Goal: Task Accomplishment & Management: Use online tool/utility

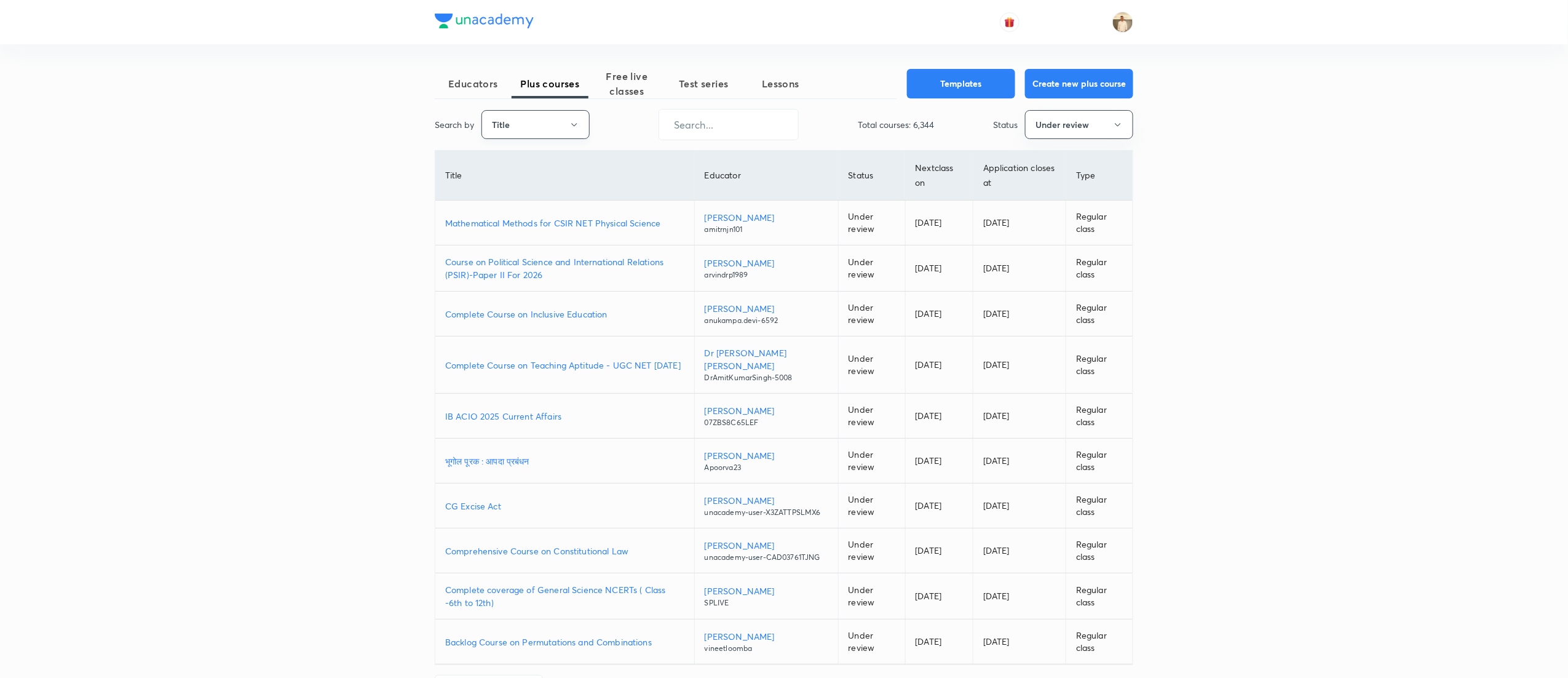
click at [557, 124] on button "Title" at bounding box center [536, 124] width 108 height 29
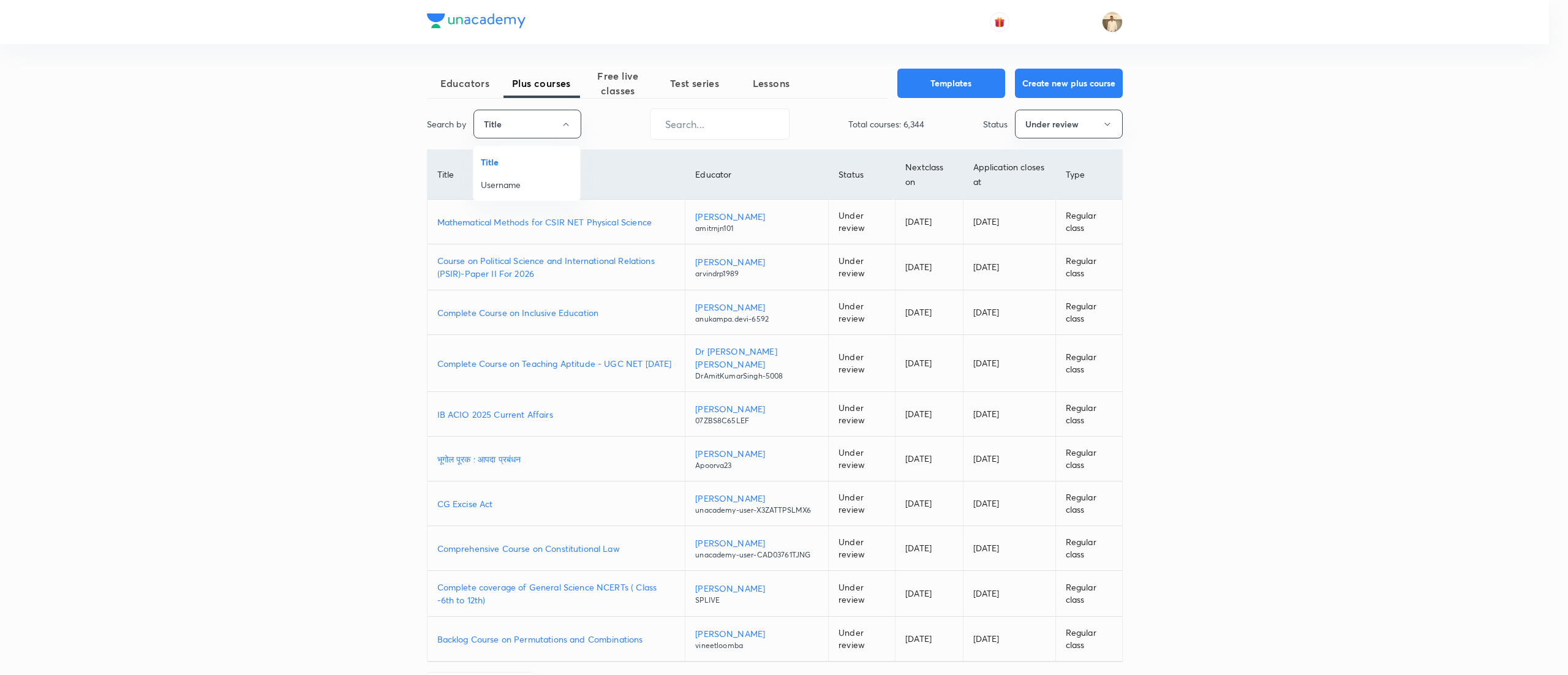
click at [526, 178] on span "Username" at bounding box center [527, 185] width 92 height 13
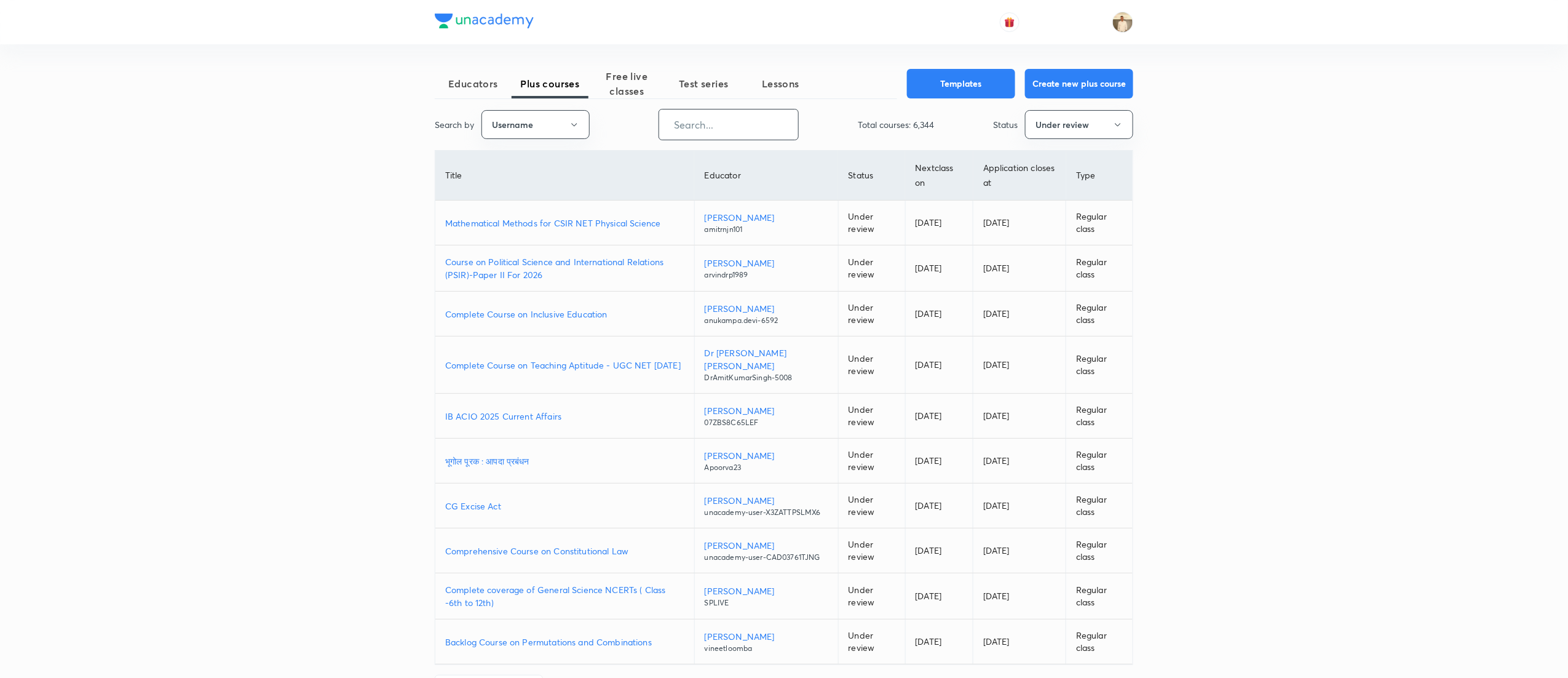
click at [759, 132] on input "text" at bounding box center [728, 124] width 139 height 31
paste input "suyashgoyal.k"
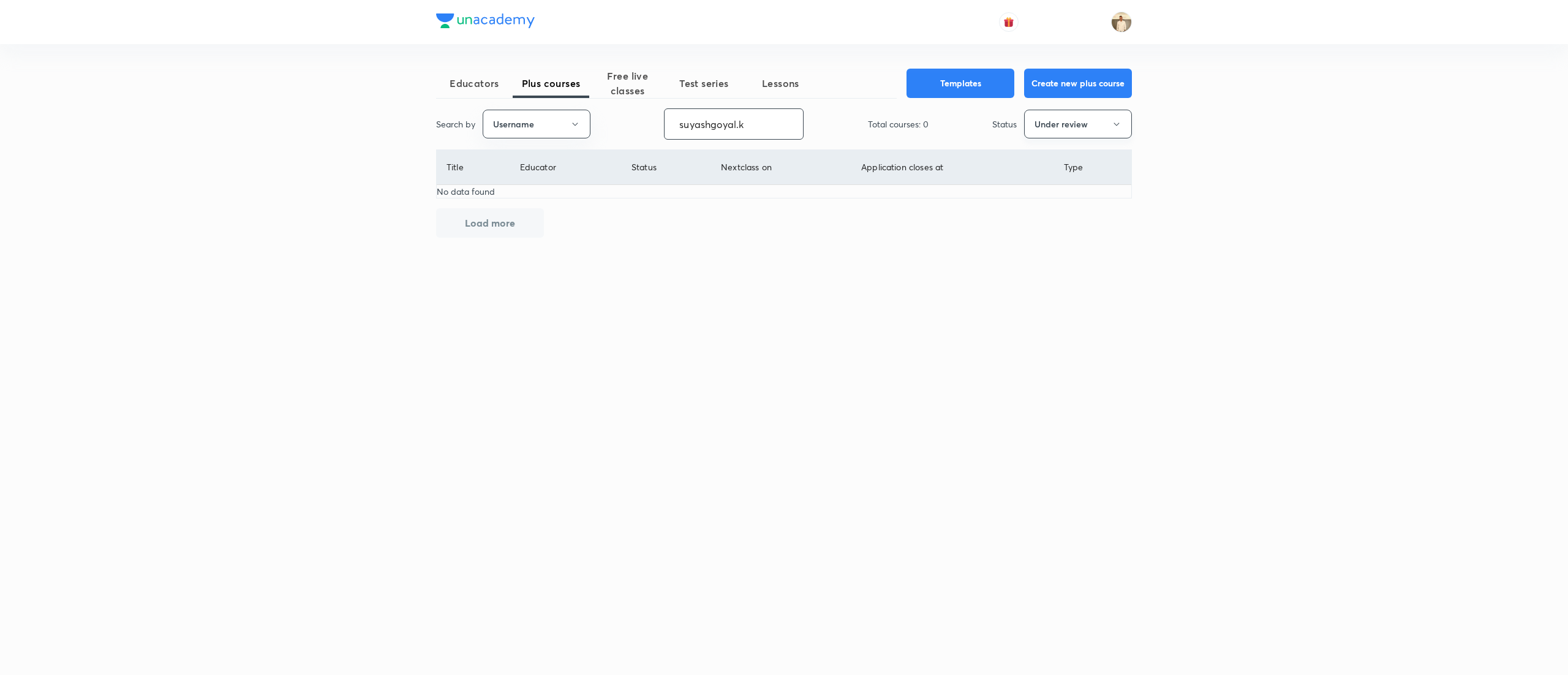
type input "suyashgoyal.k"
click at [1106, 129] on button "Under review" at bounding box center [1078, 124] width 108 height 29
click at [1053, 234] on span "Live" at bounding box center [1078, 230] width 92 height 13
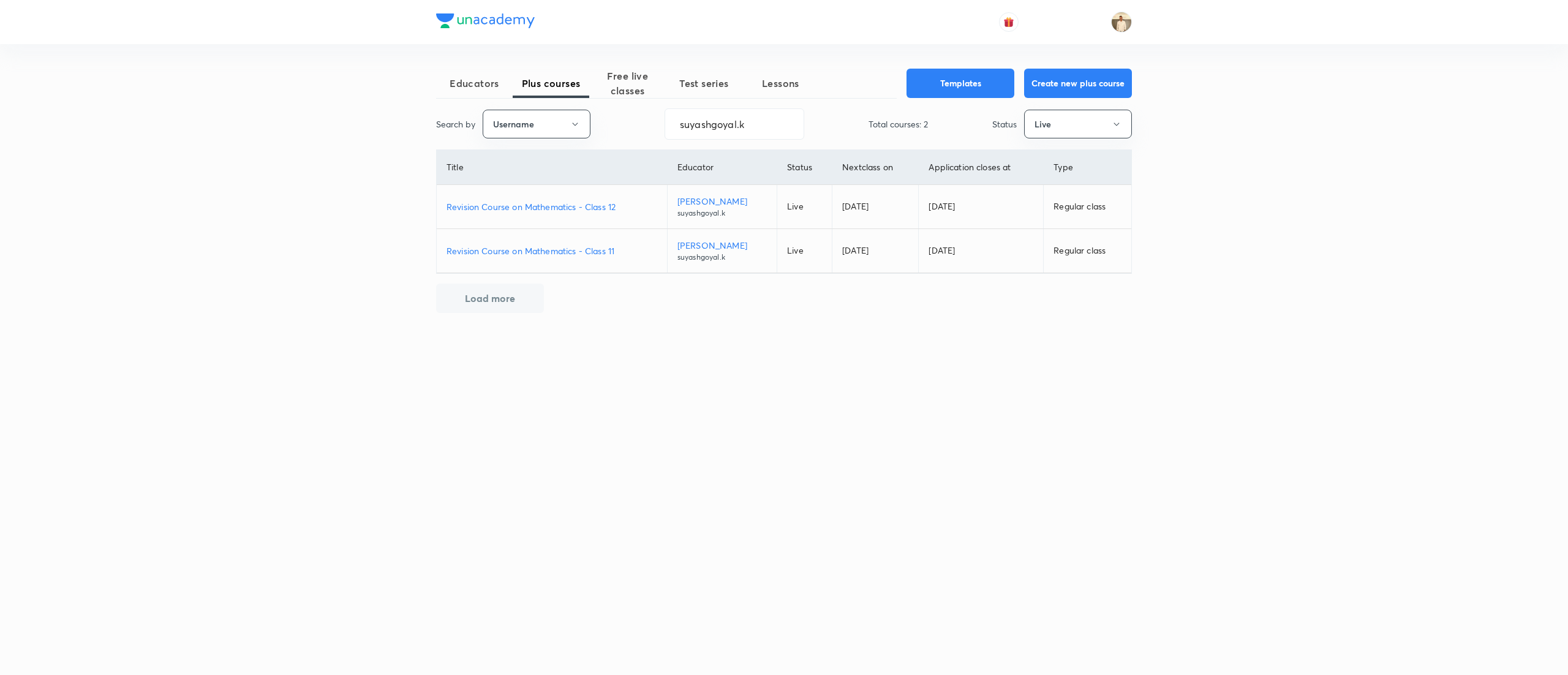
click at [579, 246] on p "Revision Course on Mathematics - Class 11" at bounding box center [551, 251] width 211 height 13
click at [547, 207] on p "Revision Course on Mathematics - Class 12" at bounding box center [551, 207] width 211 height 13
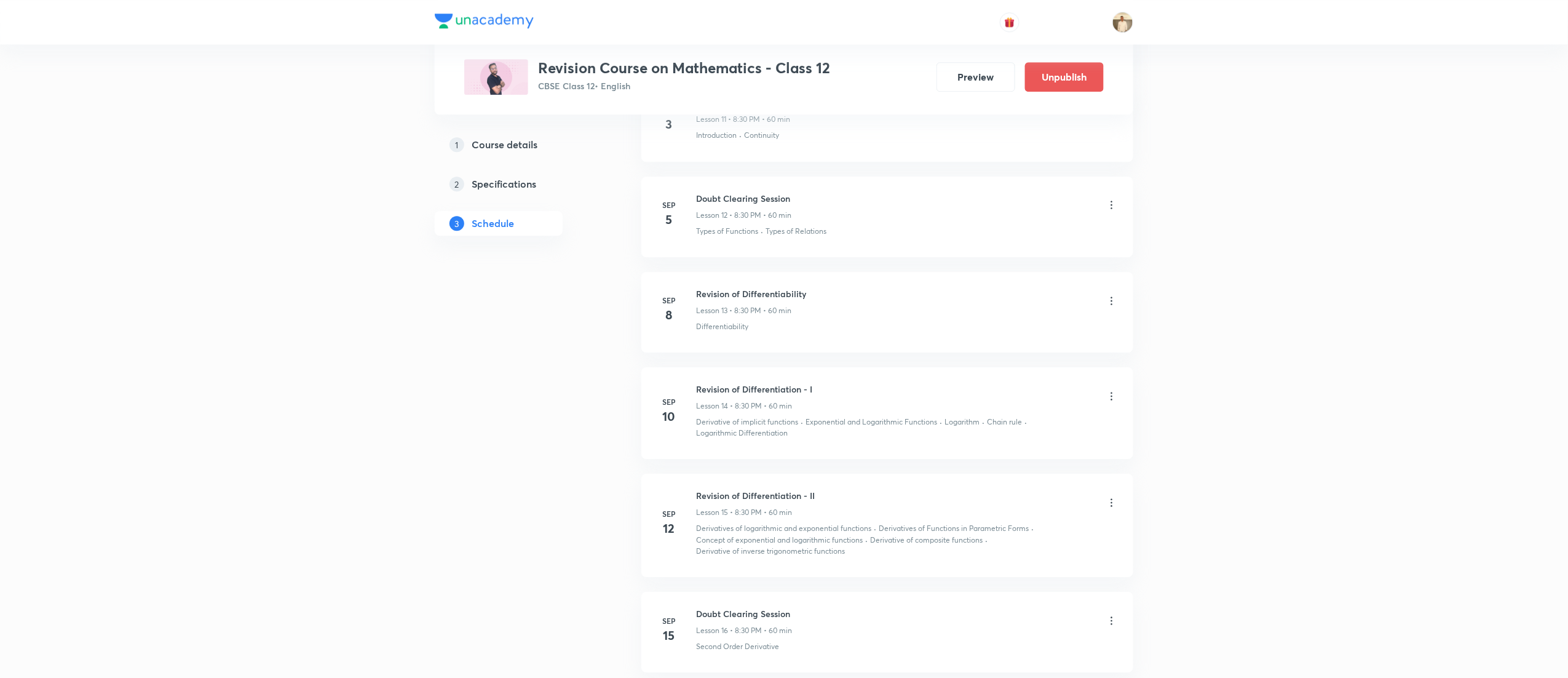
scroll to position [1840, 0]
click at [1112, 512] on icon at bounding box center [1111, 510] width 12 height 12
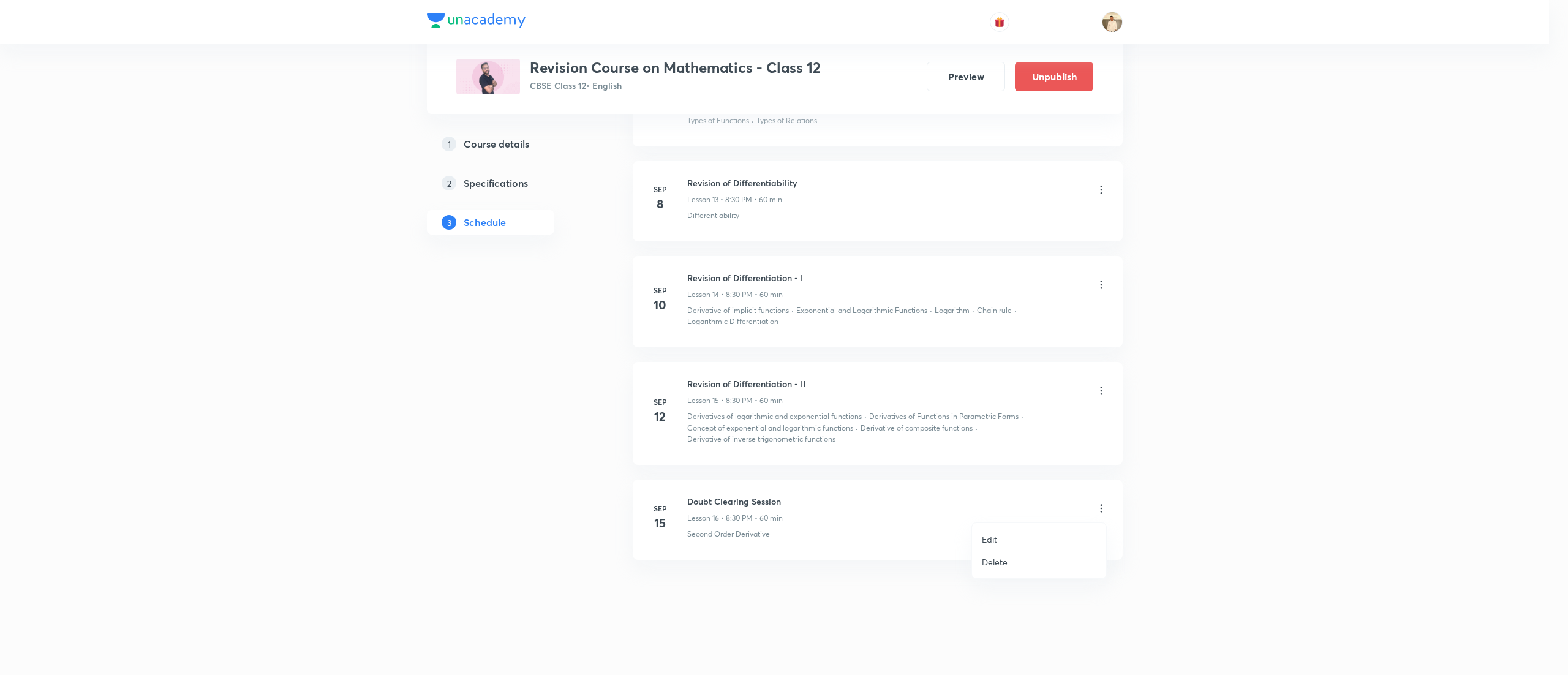
click at [1004, 560] on p "Delete" at bounding box center [994, 562] width 26 height 13
click at [1109, 386] on div at bounding box center [1106, 392] width 12 height 12
click at [1105, 283] on div at bounding box center [1106, 285] width 12 height 12
click at [1105, 185] on div at bounding box center [1106, 190] width 12 height 12
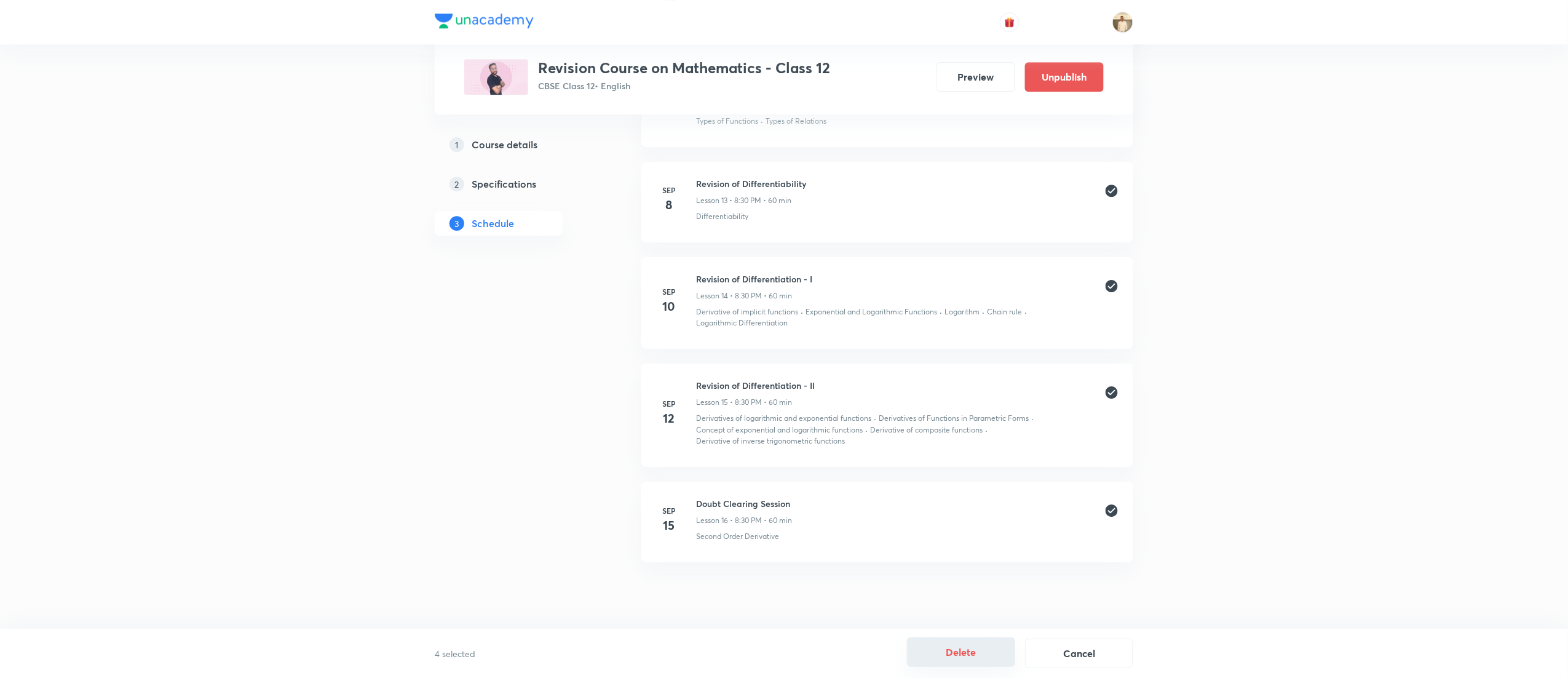
click at [964, 645] on button "Delete" at bounding box center [961, 651] width 108 height 30
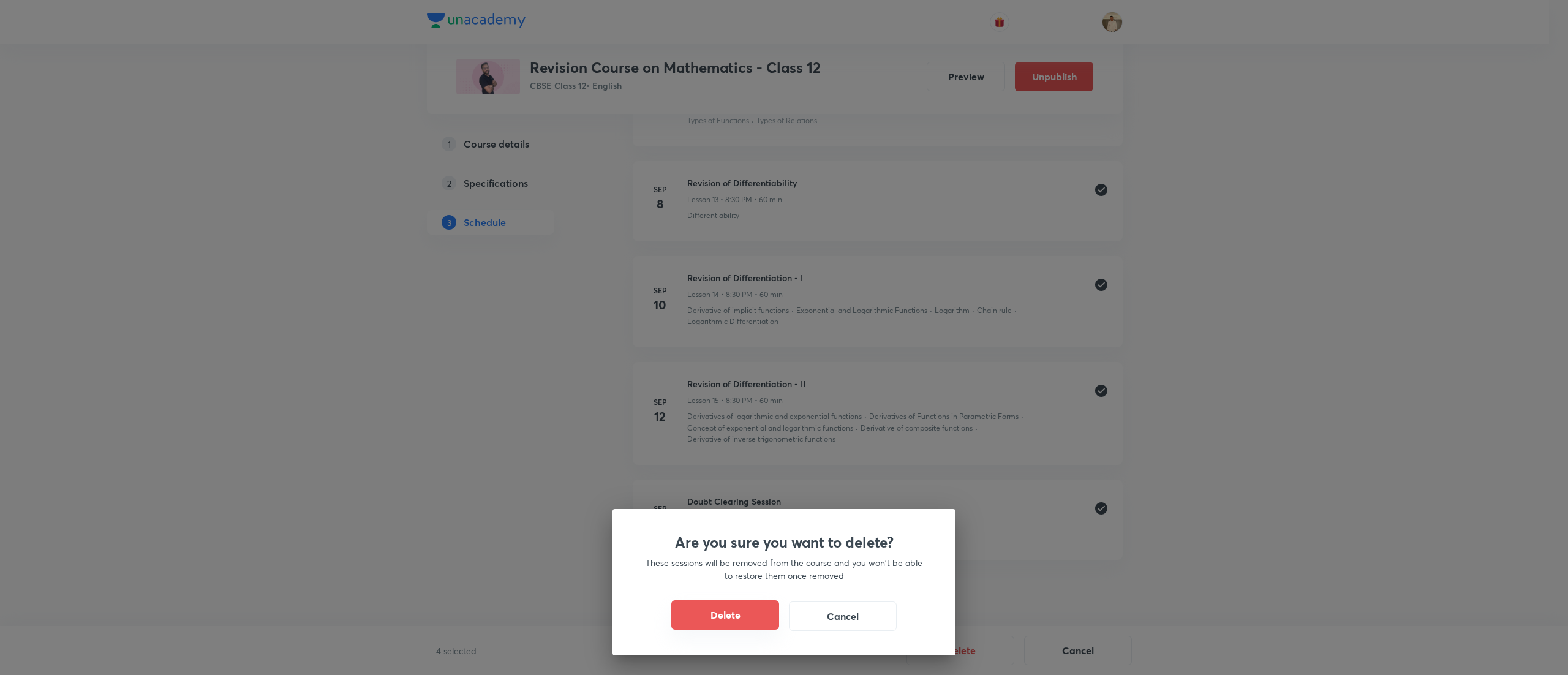
click at [731, 617] on button "Delete" at bounding box center [725, 615] width 108 height 29
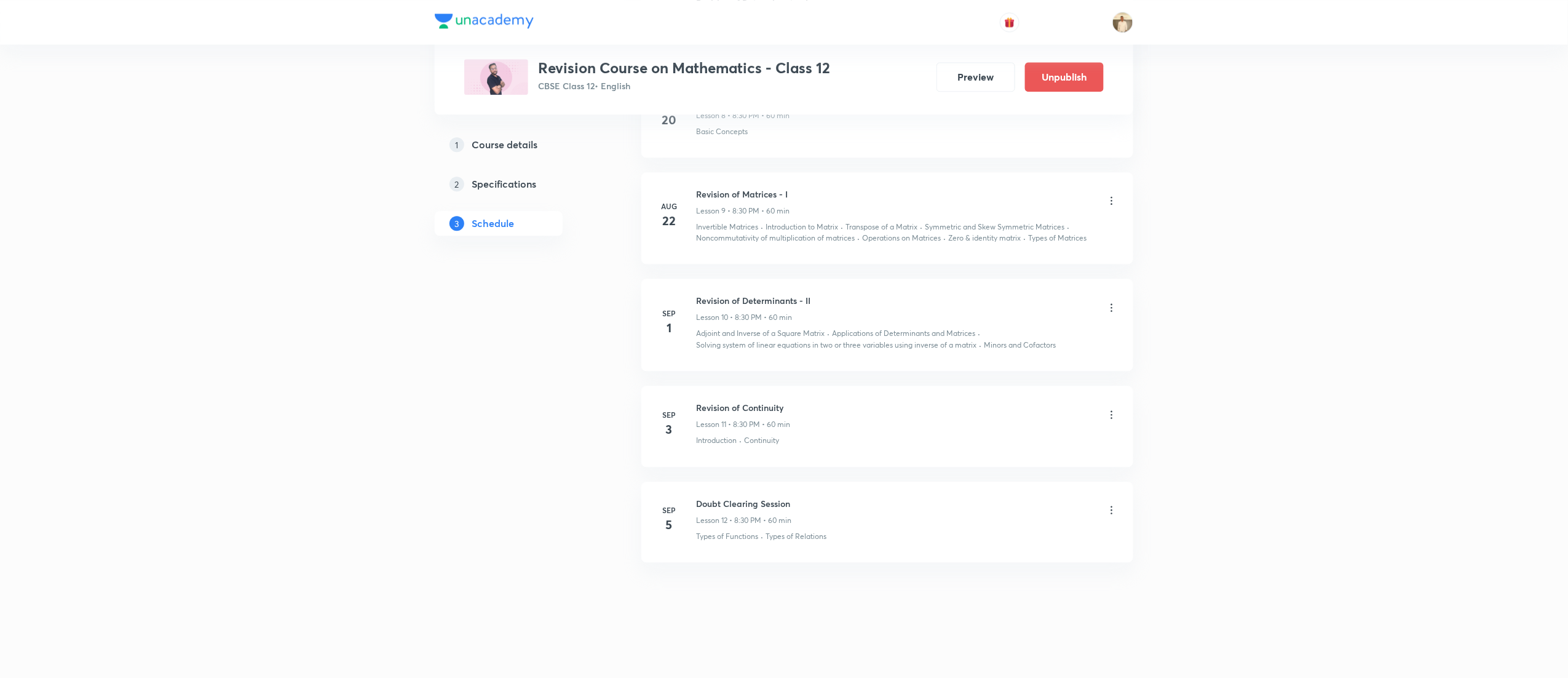
scroll to position [1422, 0]
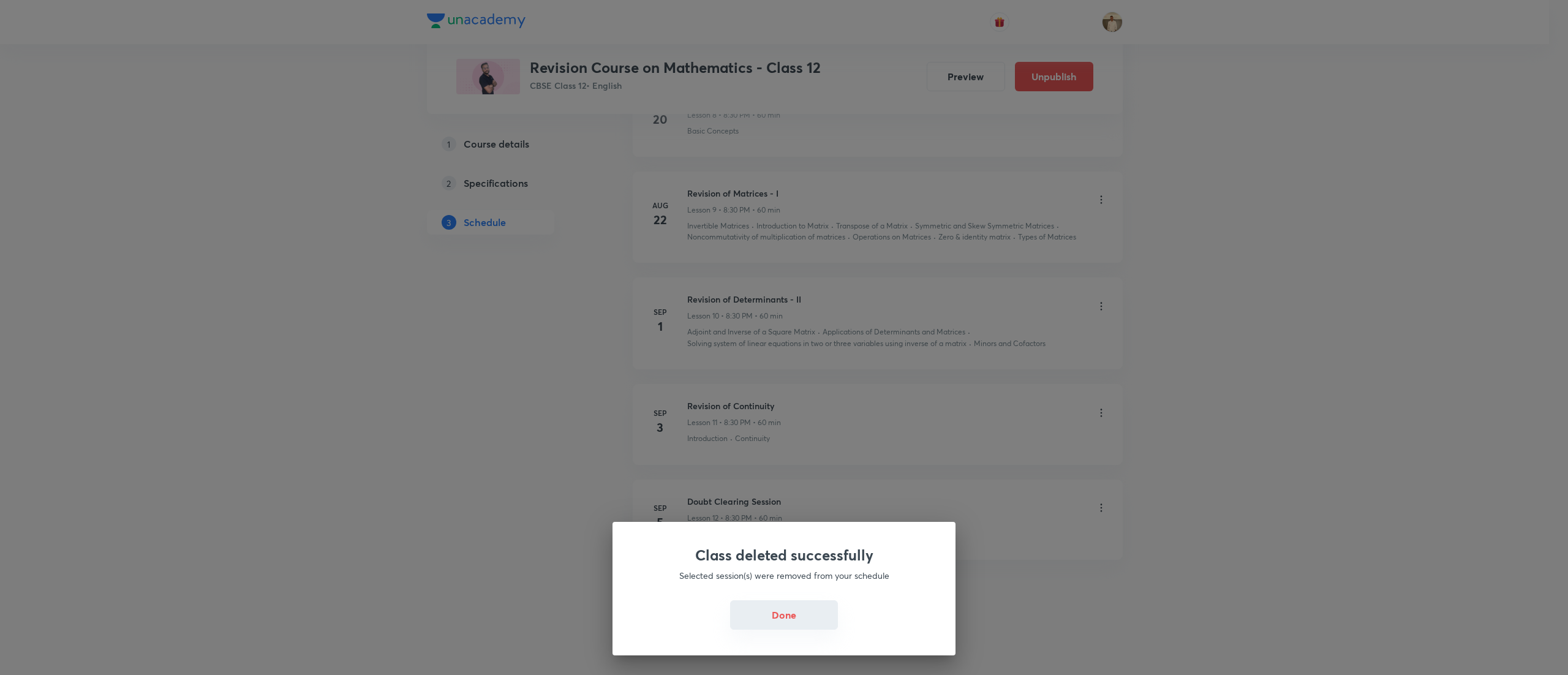
click at [801, 626] on button "Done" at bounding box center [784, 615] width 108 height 29
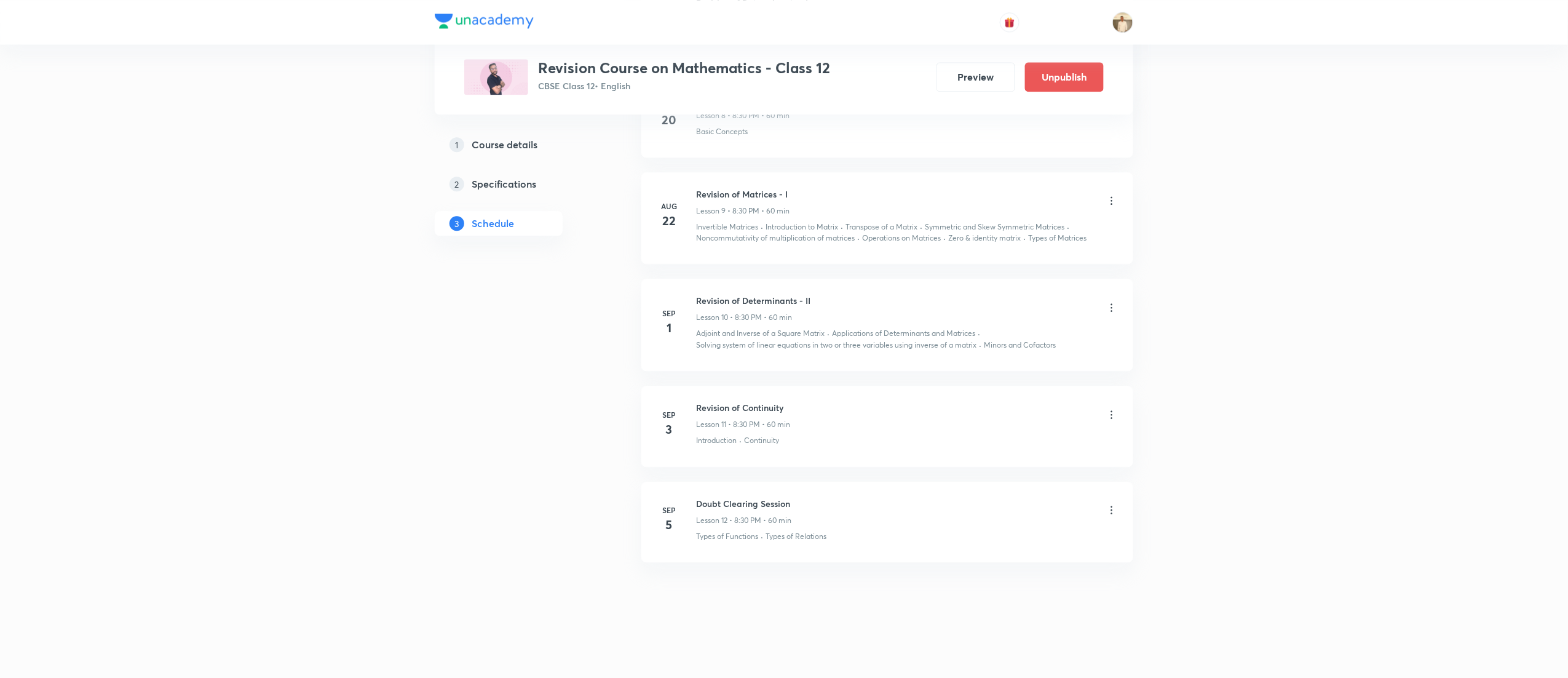
click at [1114, 509] on icon at bounding box center [1111, 510] width 12 height 12
click at [1011, 558] on p "Delete" at bounding box center [998, 565] width 26 height 13
click at [1112, 416] on div at bounding box center [1111, 415] width 12 height 12
click at [1110, 311] on div at bounding box center [1111, 308] width 12 height 12
click at [973, 651] on button "Delete" at bounding box center [961, 651] width 108 height 30
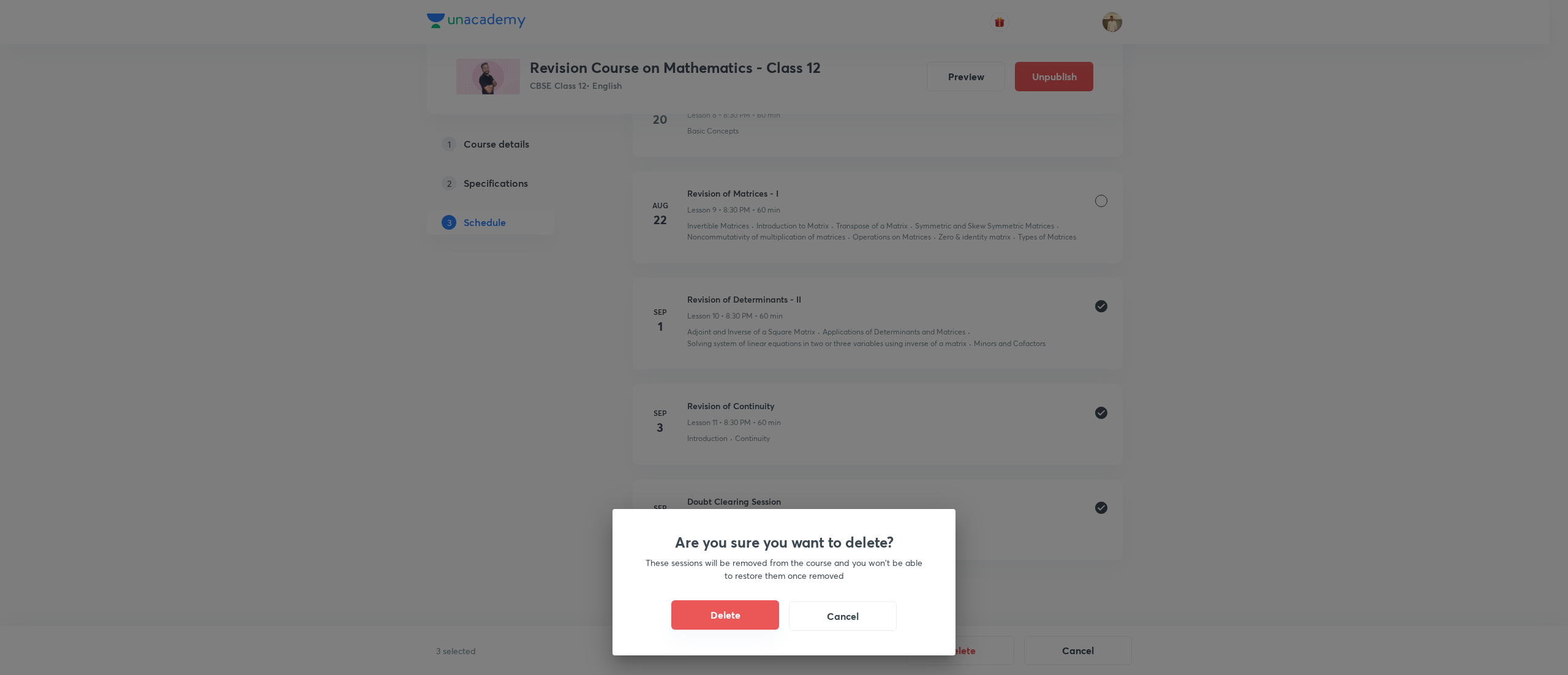
click at [730, 607] on button "Delete" at bounding box center [725, 615] width 108 height 29
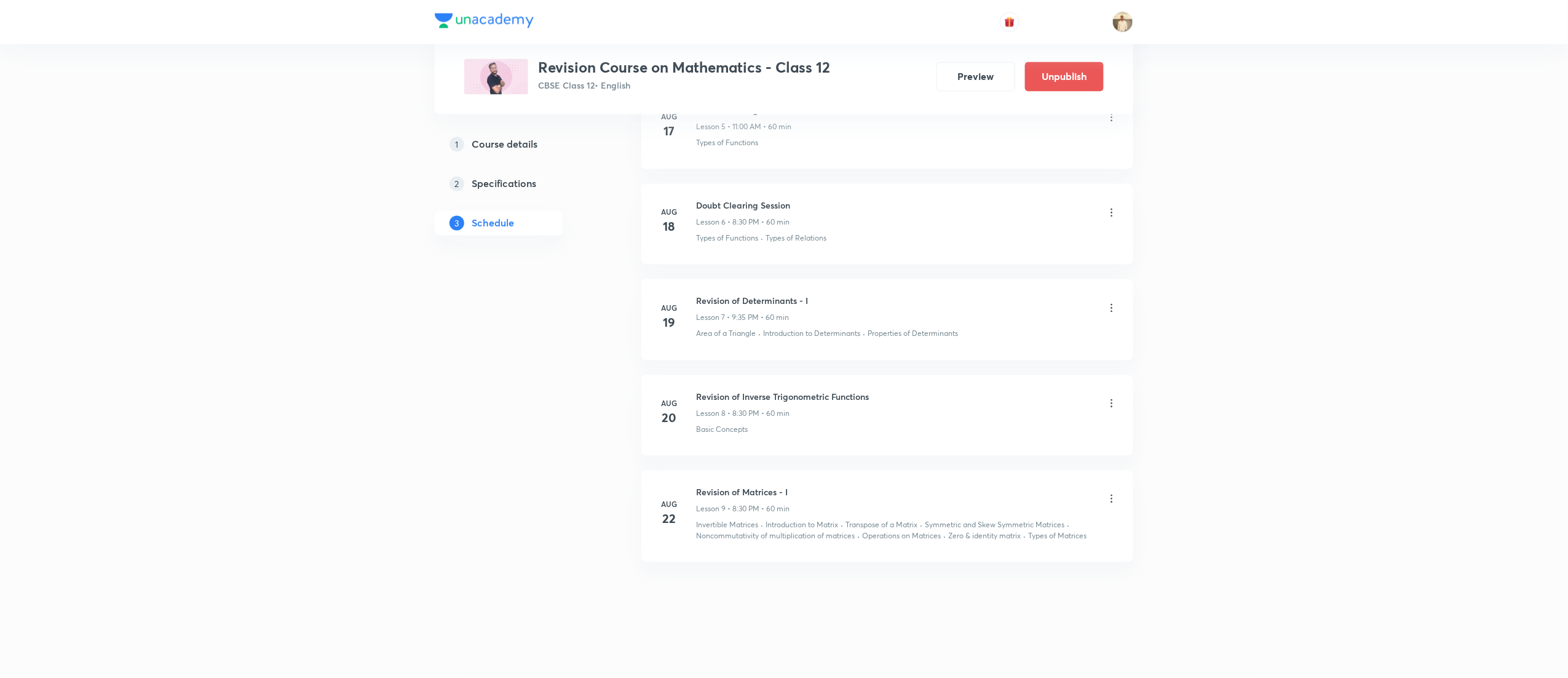
scroll to position [1123, 0]
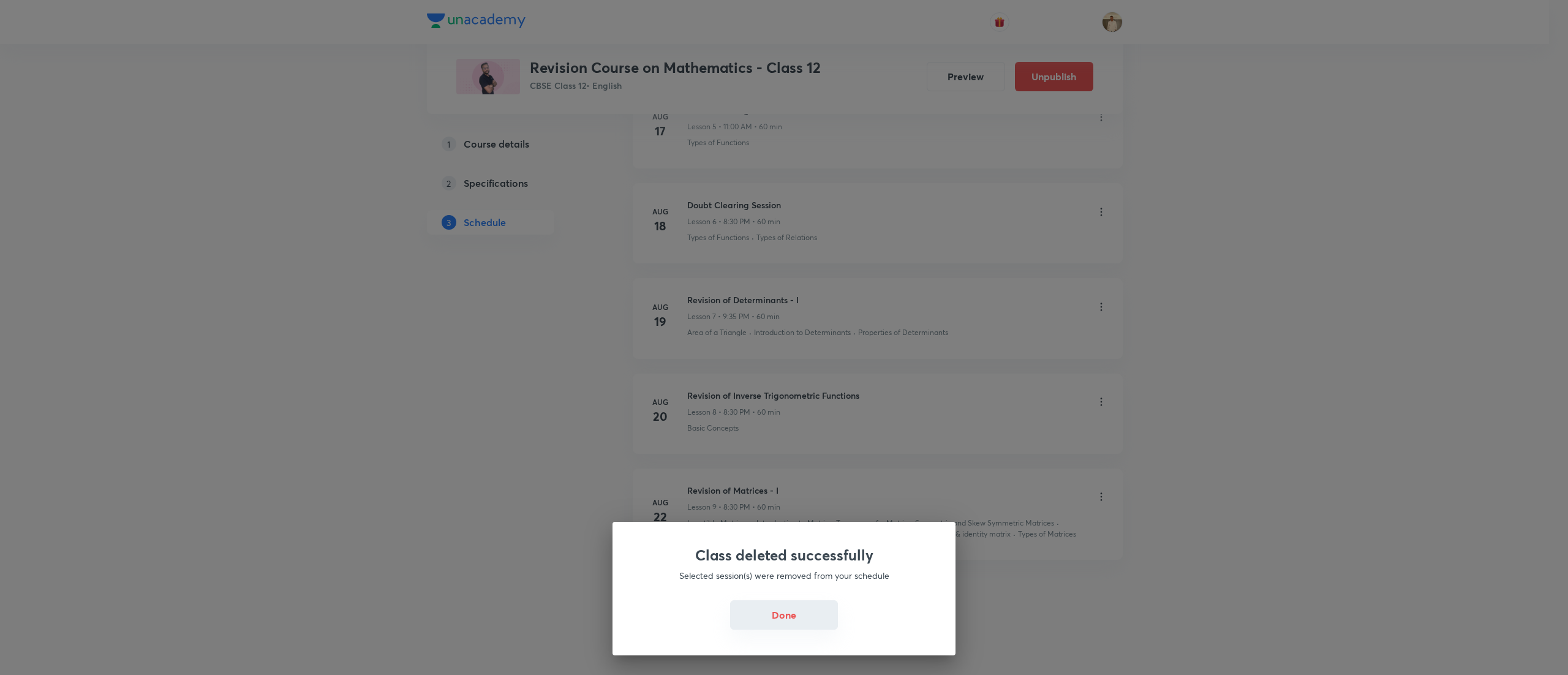
click at [792, 605] on button "Done" at bounding box center [784, 615] width 108 height 29
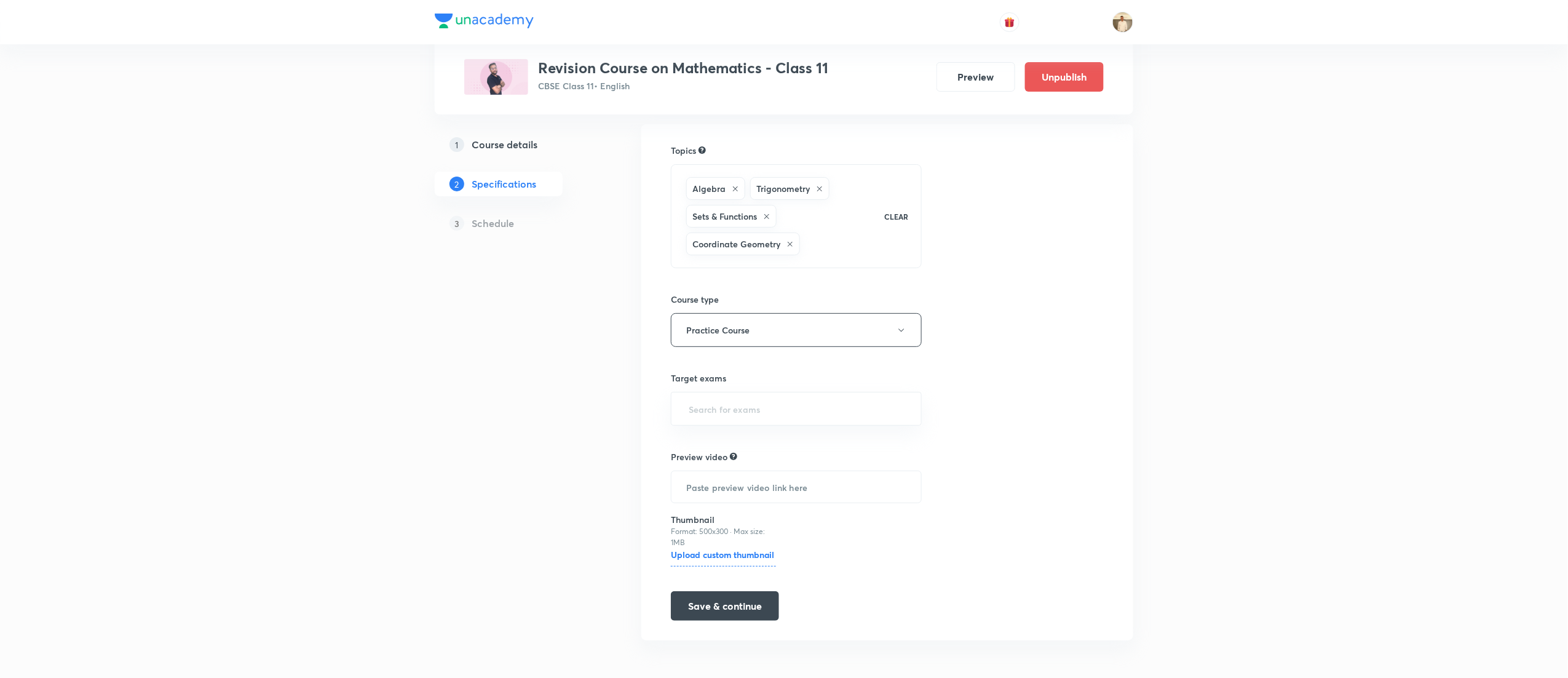
scroll to position [89, 0]
click at [724, 604] on button "Save & continue" at bounding box center [725, 602] width 108 height 30
click at [794, 406] on input "text" at bounding box center [796, 404] width 220 height 23
type input "11"
click at [736, 437] on li "CBSE Class 11" at bounding box center [795, 441] width 249 height 22
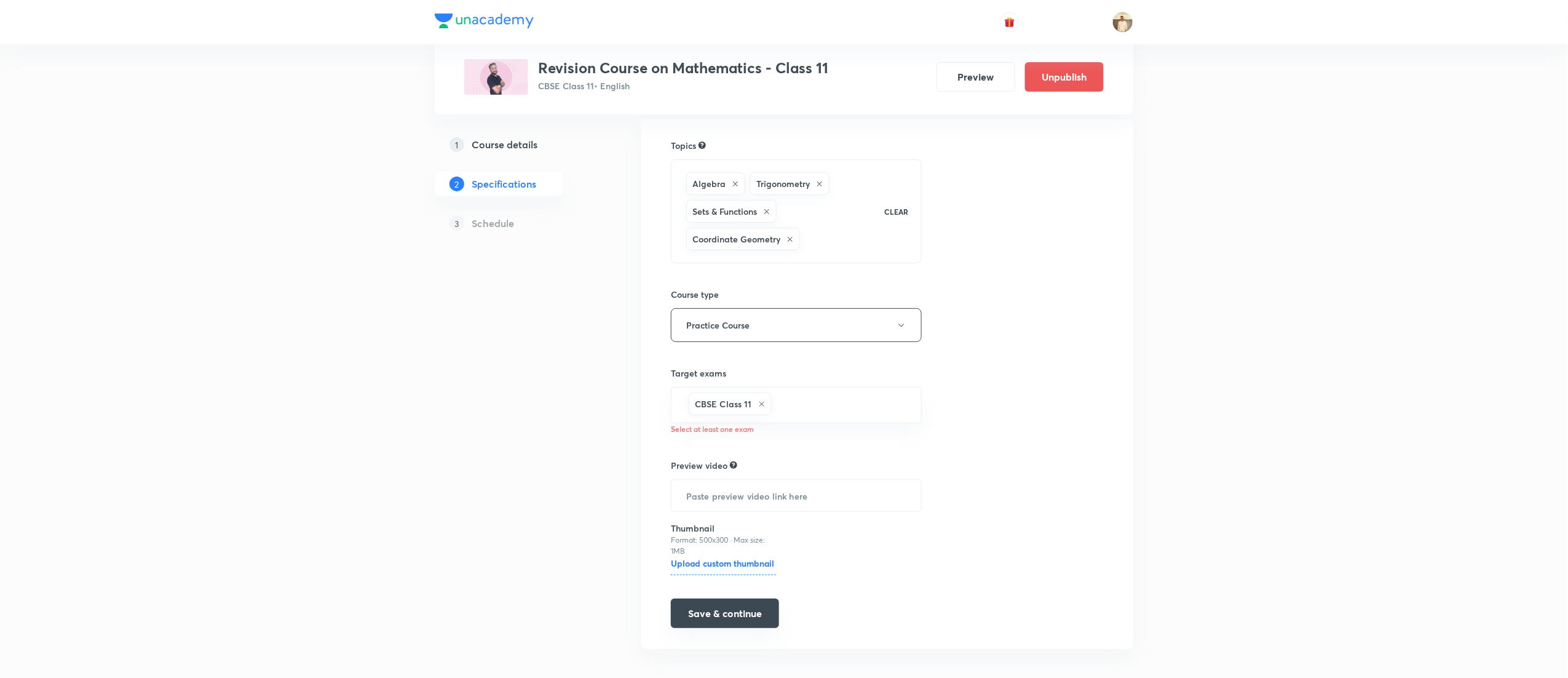
click at [749, 624] on button "Save & continue" at bounding box center [725, 613] width 108 height 30
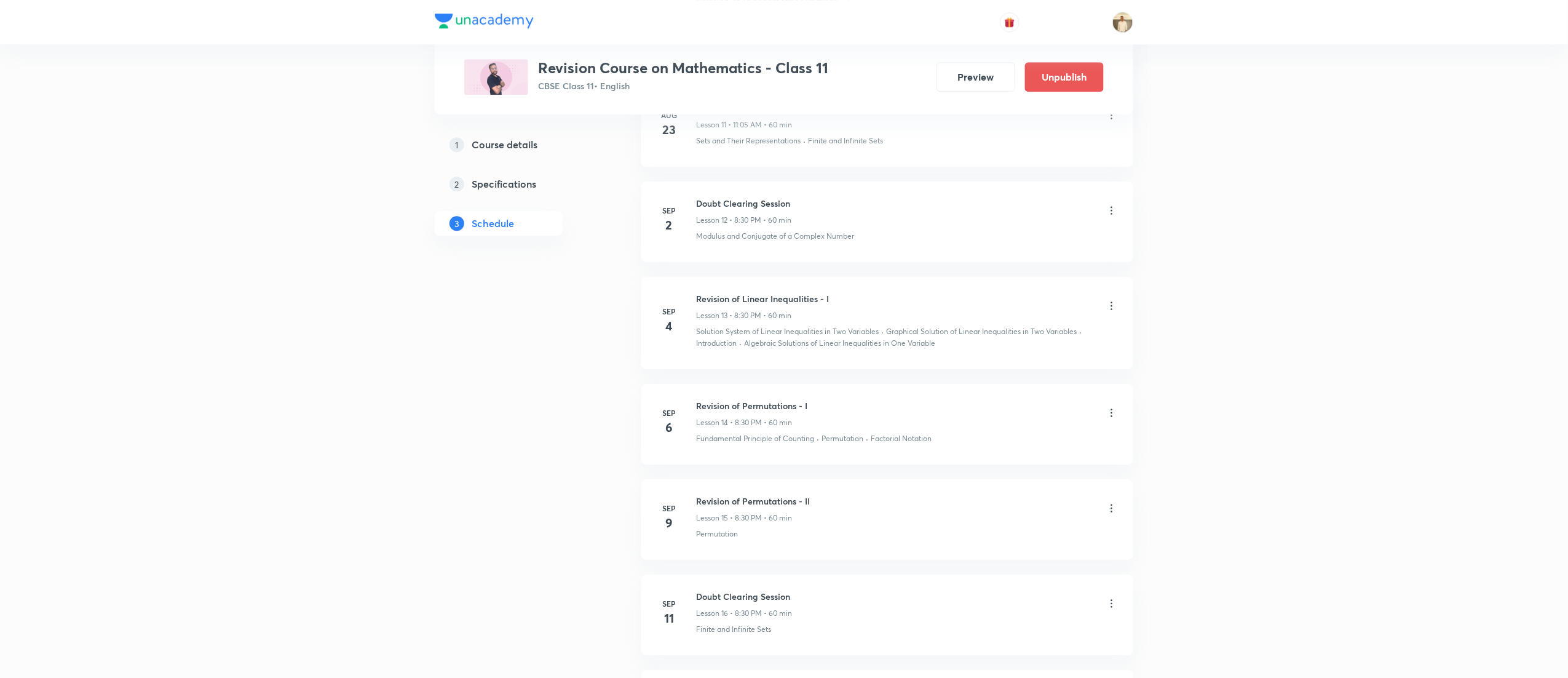
scroll to position [1679, 0]
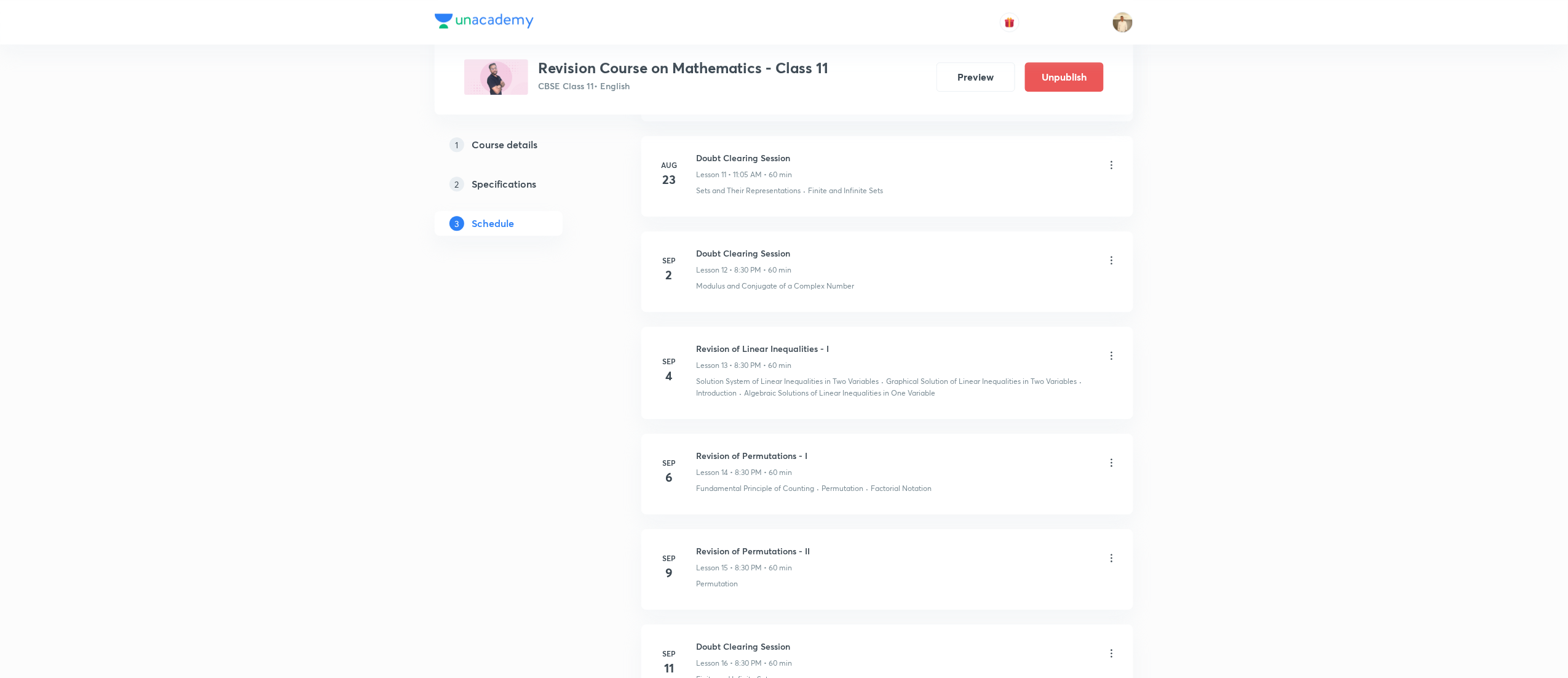
click at [1110, 266] on icon at bounding box center [1111, 260] width 12 height 12
click at [1024, 326] on li "Delete" at bounding box center [1043, 321] width 135 height 23
click at [1115, 363] on div at bounding box center [1111, 357] width 12 height 12
click at [1110, 469] on div at bounding box center [1111, 464] width 12 height 12
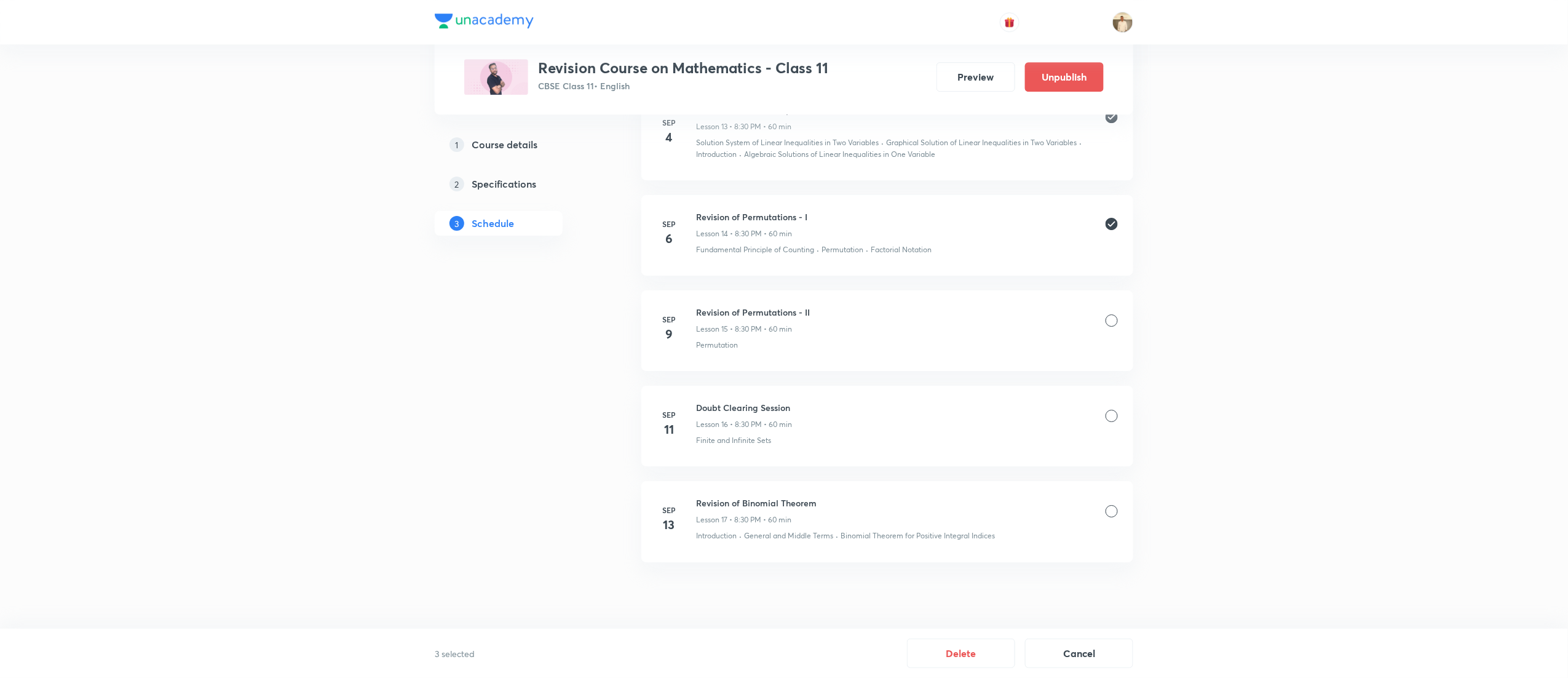
click at [1107, 318] on div at bounding box center [1111, 320] width 12 height 12
click at [981, 640] on button "Delete" at bounding box center [961, 651] width 108 height 30
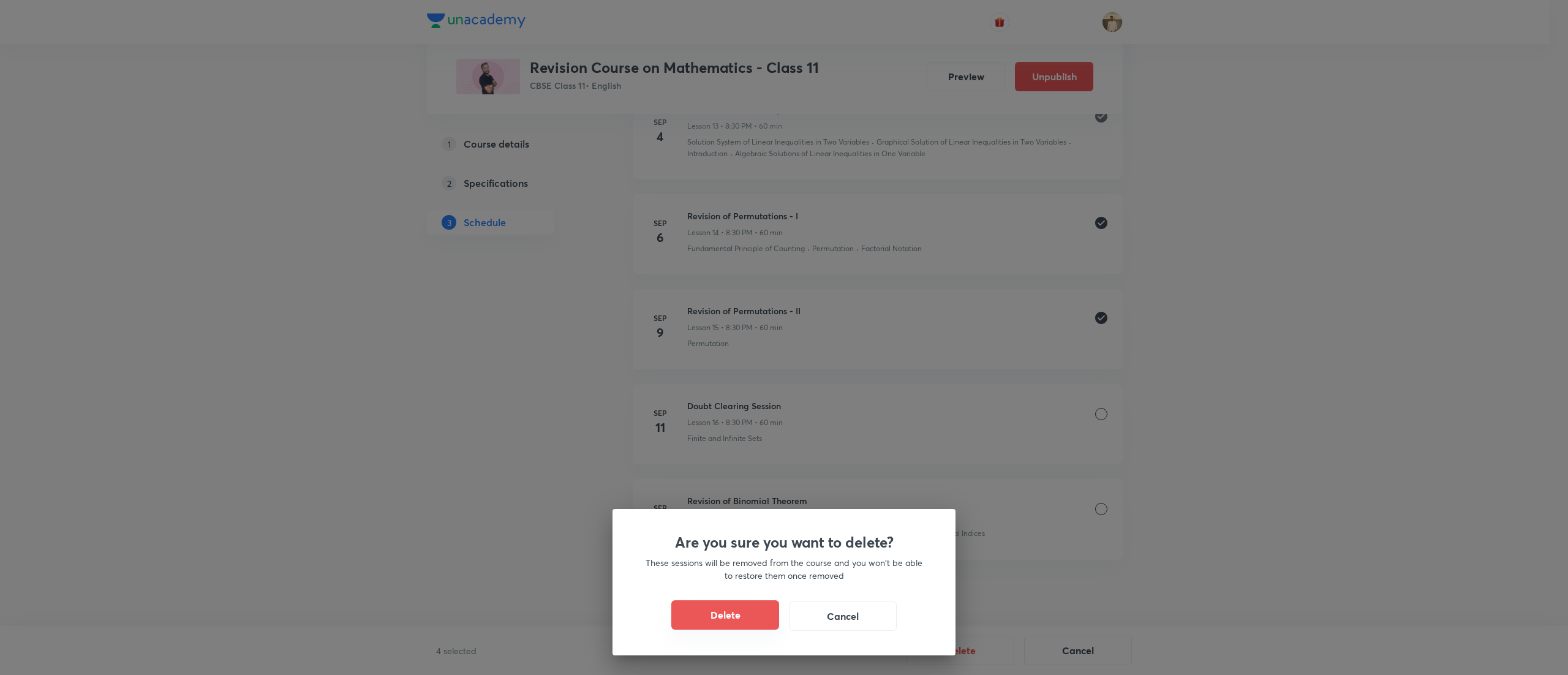
click at [721, 609] on button "Delete" at bounding box center [725, 615] width 108 height 29
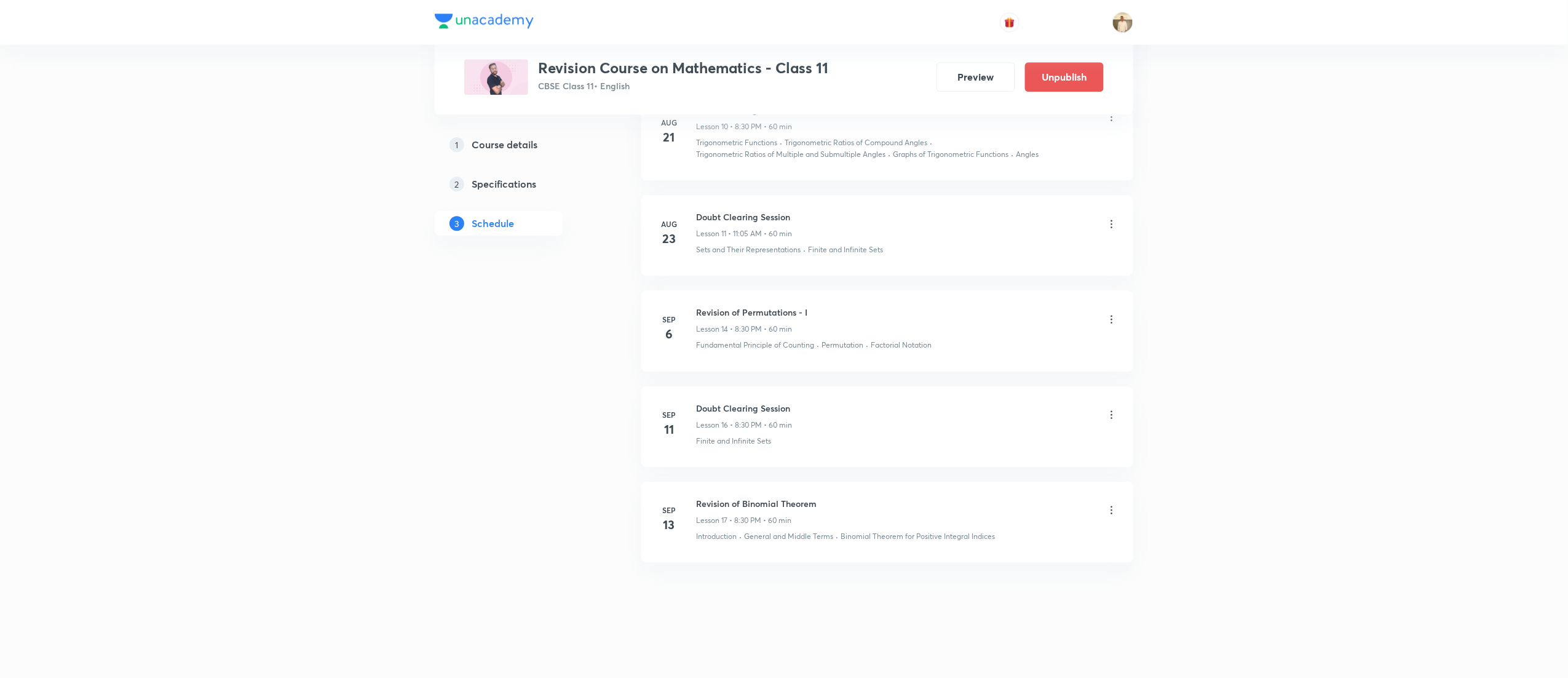
scroll to position [1530, 0]
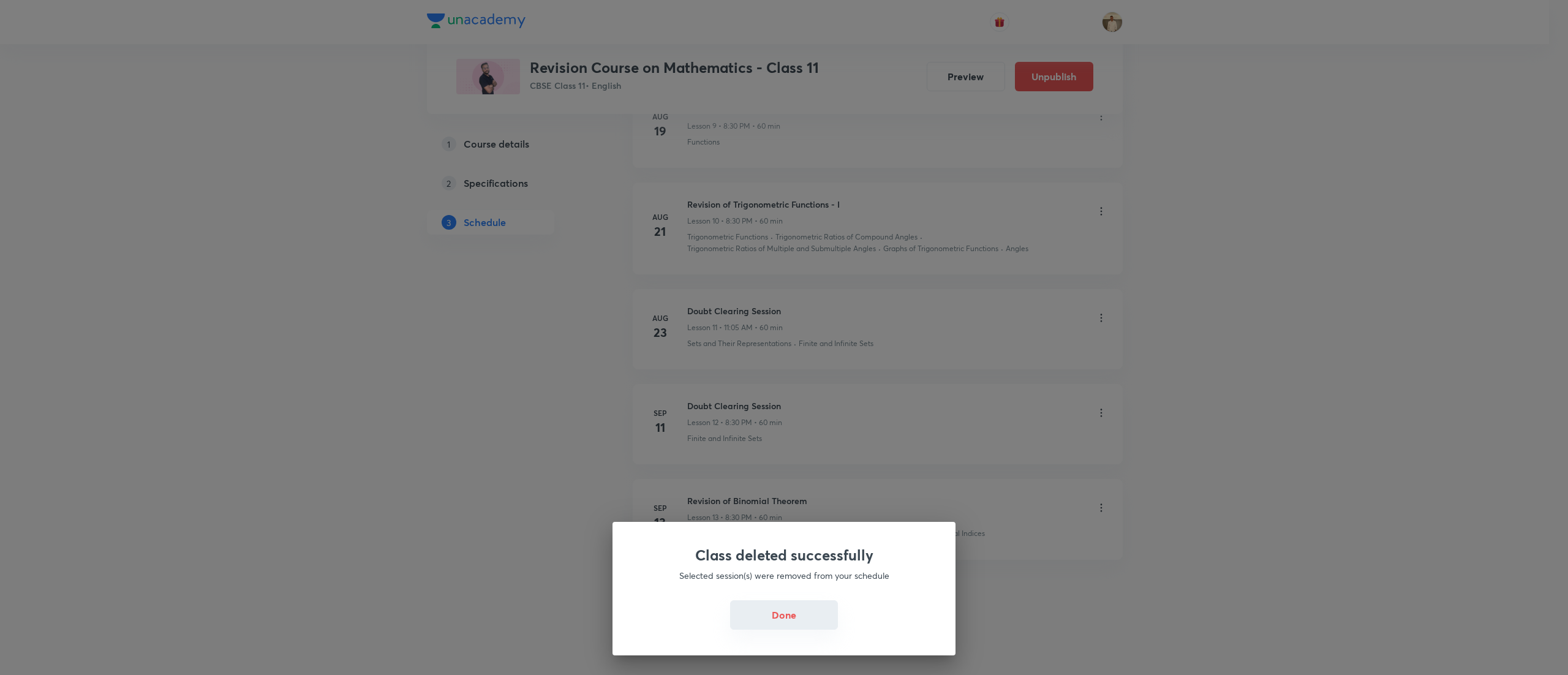
click at [773, 615] on button "Done" at bounding box center [784, 615] width 108 height 29
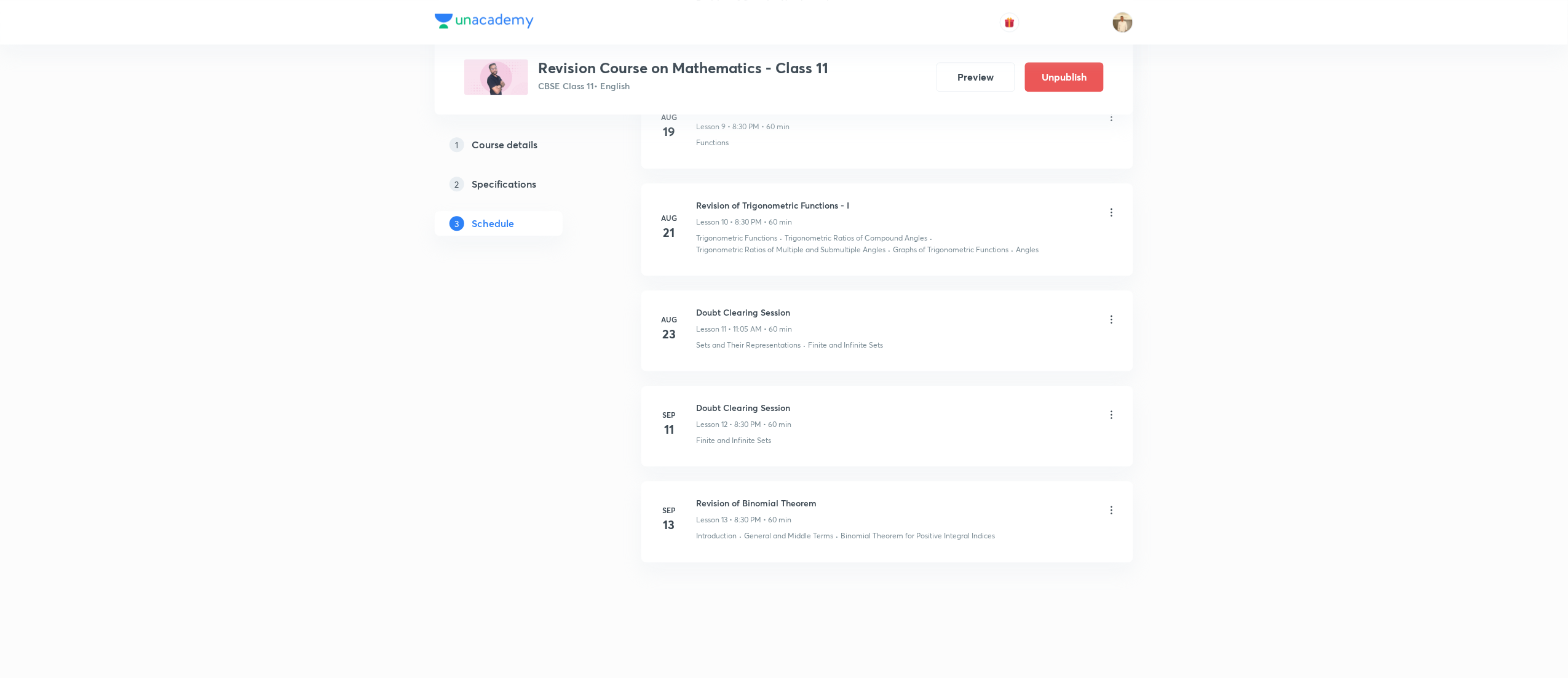
click at [1107, 409] on icon at bounding box center [1111, 414] width 12 height 12
click at [1035, 460] on li "Delete" at bounding box center [1043, 469] width 135 height 23
click at [1112, 509] on div at bounding box center [1111, 510] width 12 height 12
click at [977, 659] on button "Delete" at bounding box center [961, 651] width 108 height 30
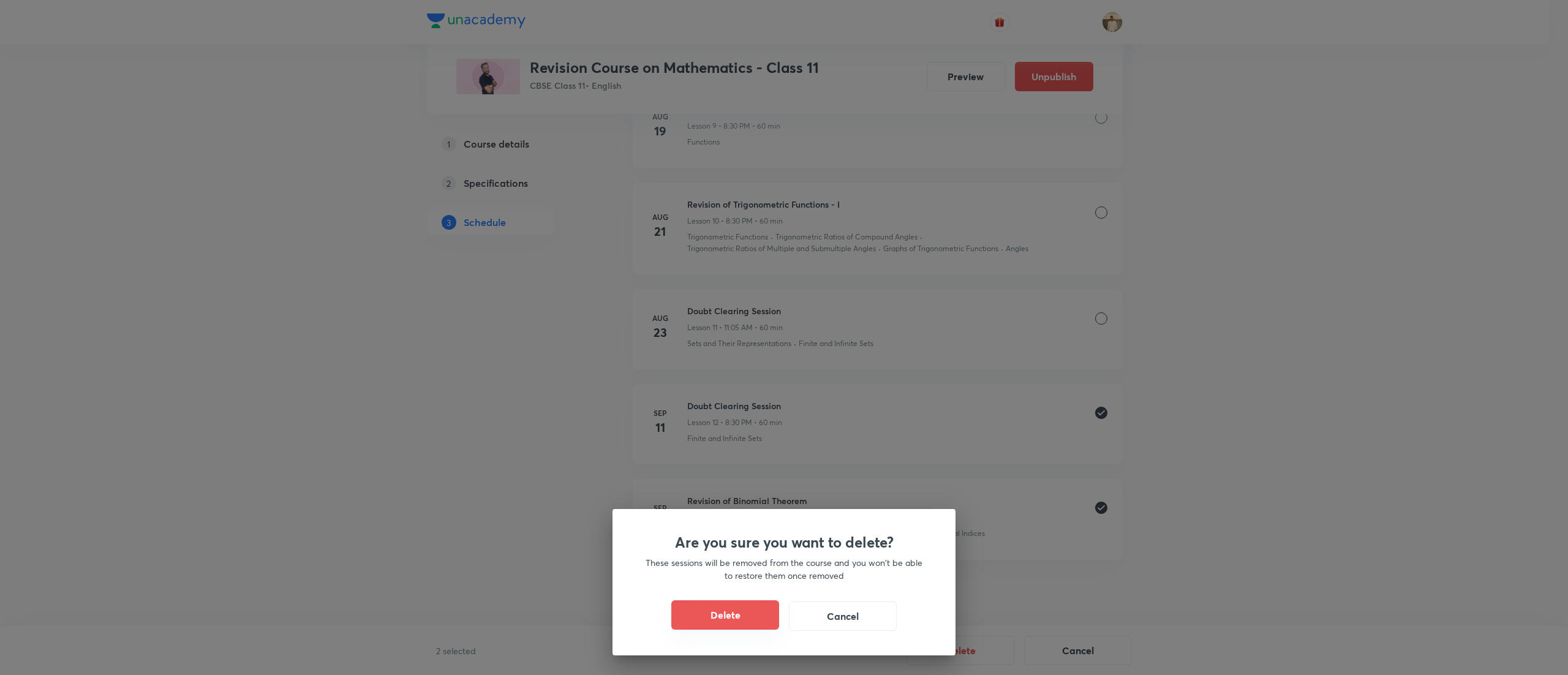
click at [740, 607] on button "Delete" at bounding box center [725, 615] width 108 height 29
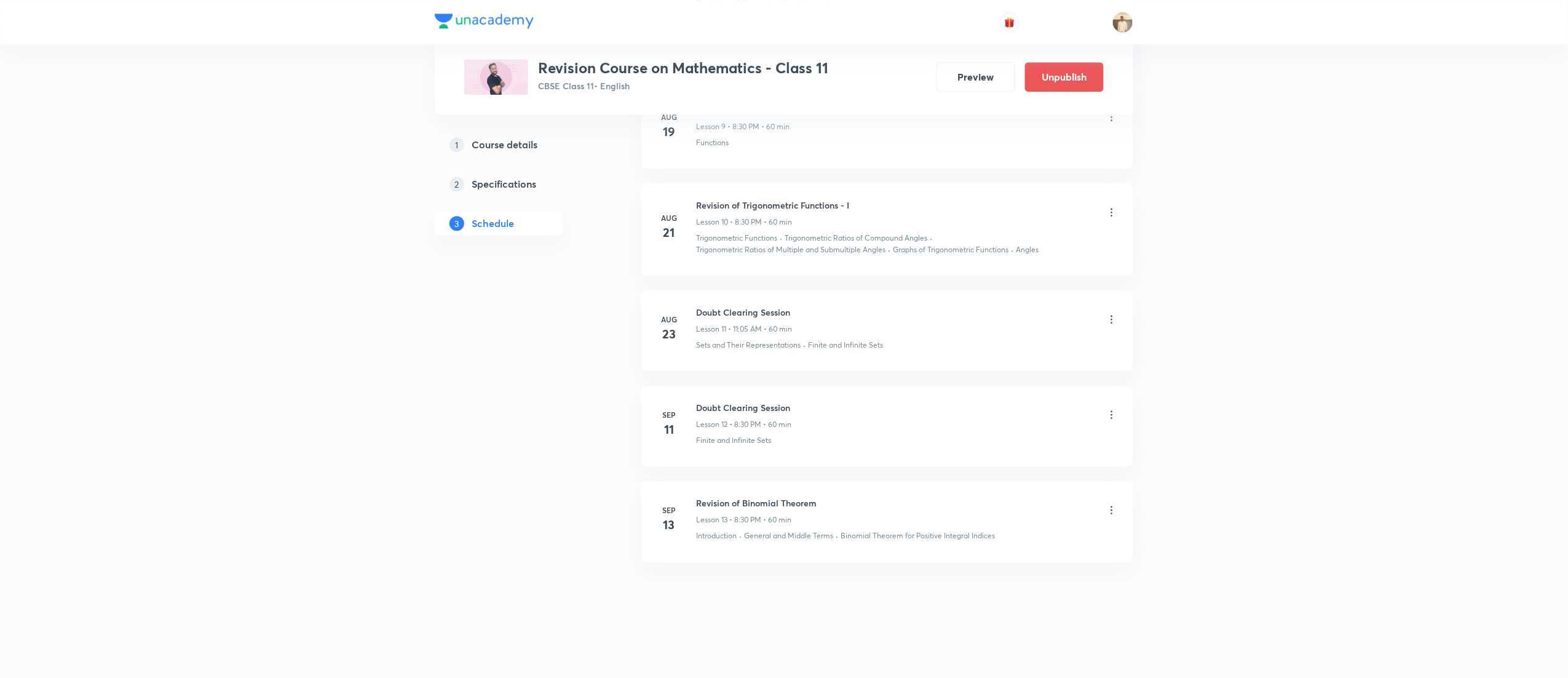
scroll to position [1338, 0]
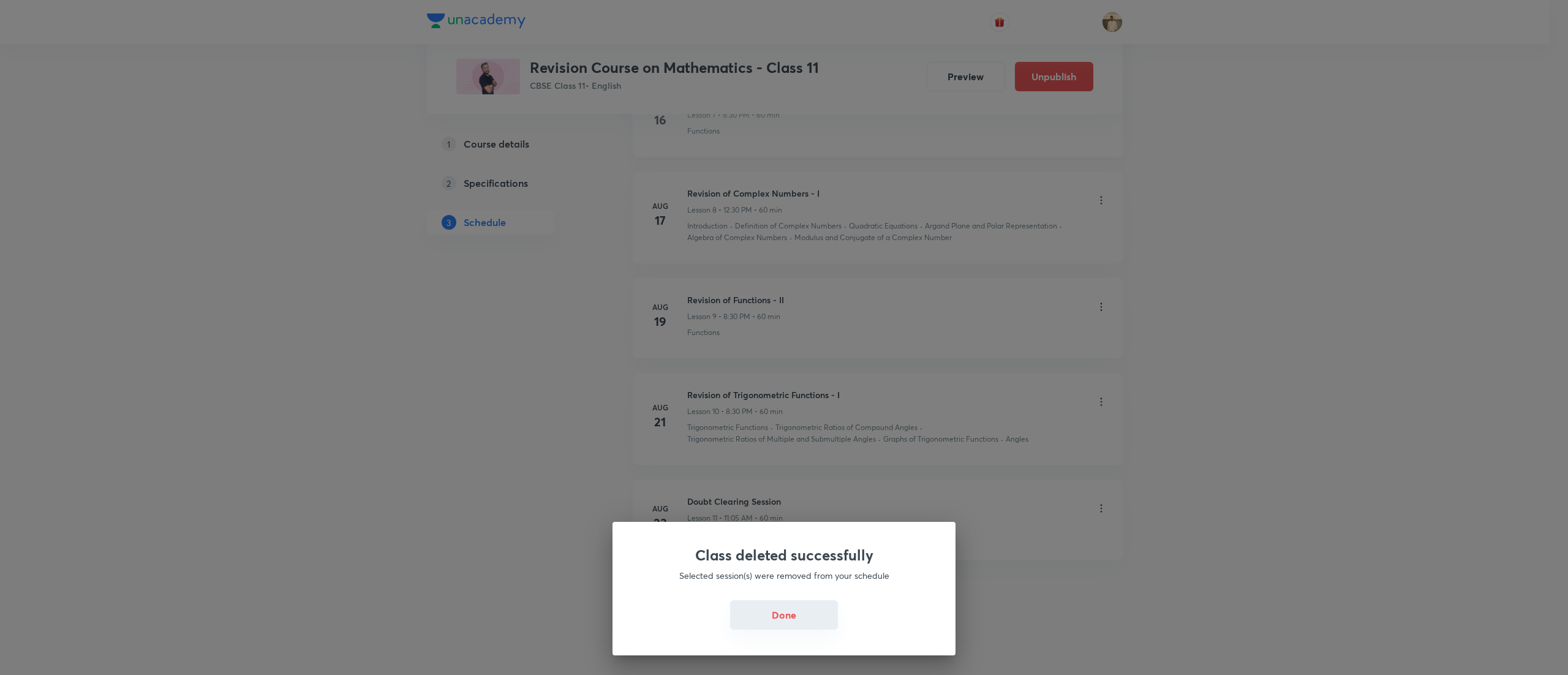
click at [782, 607] on button "Done" at bounding box center [784, 615] width 108 height 29
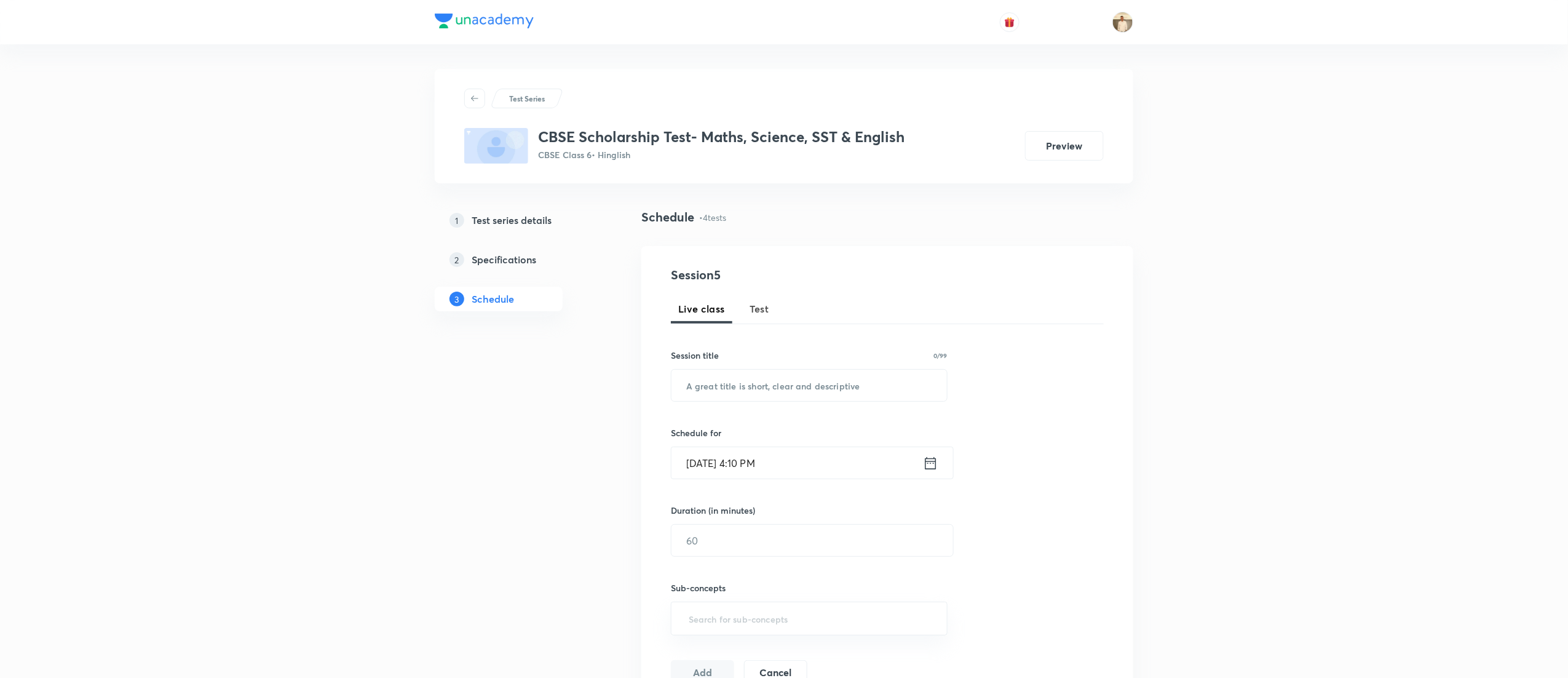
click at [761, 303] on span "Test" at bounding box center [759, 308] width 19 height 14
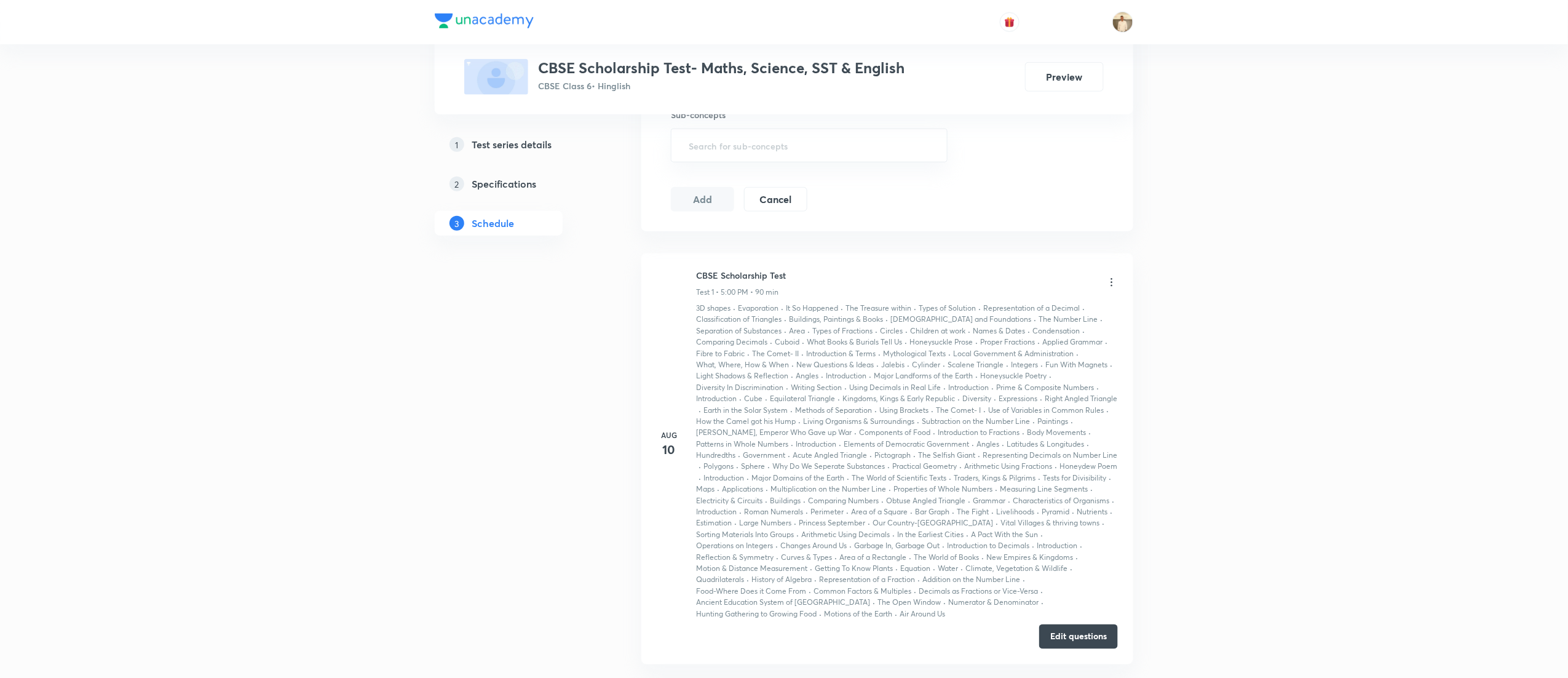
scroll to position [325, 0]
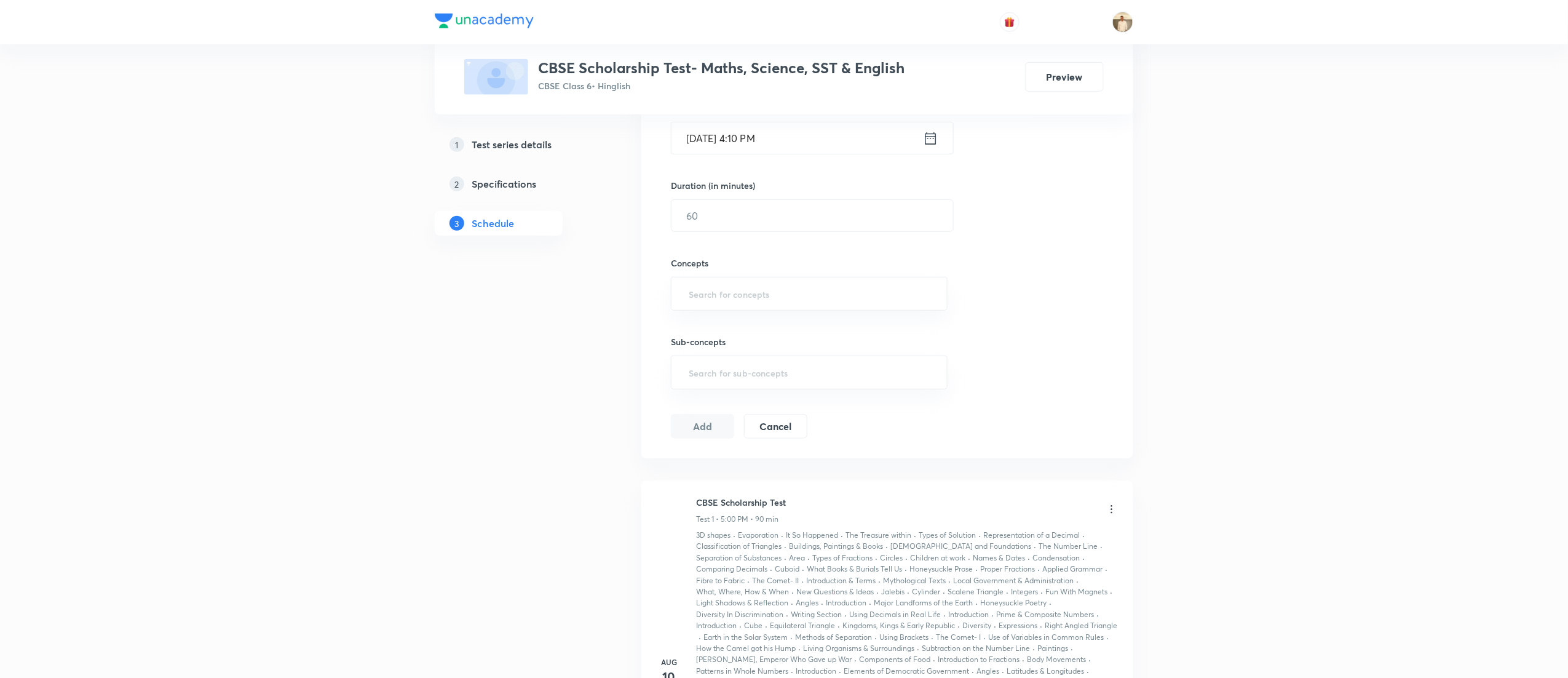
click at [297, 393] on div "Test Series CBSE Scholarship Test- Maths, Science, SST & English CBSE Class 6 •…" at bounding box center [784, 538] width 1568 height 1726
click at [112, 420] on div "Test Series CBSE Scholarship Test- Maths, Science, SST & English CBSE Class 6 •…" at bounding box center [784, 538] width 1568 height 1726
click at [387, 454] on div "Test Series CBSE Scholarship Test- Maths, Science, SST & English CBSE Class 6 •…" at bounding box center [784, 538] width 1568 height 1726
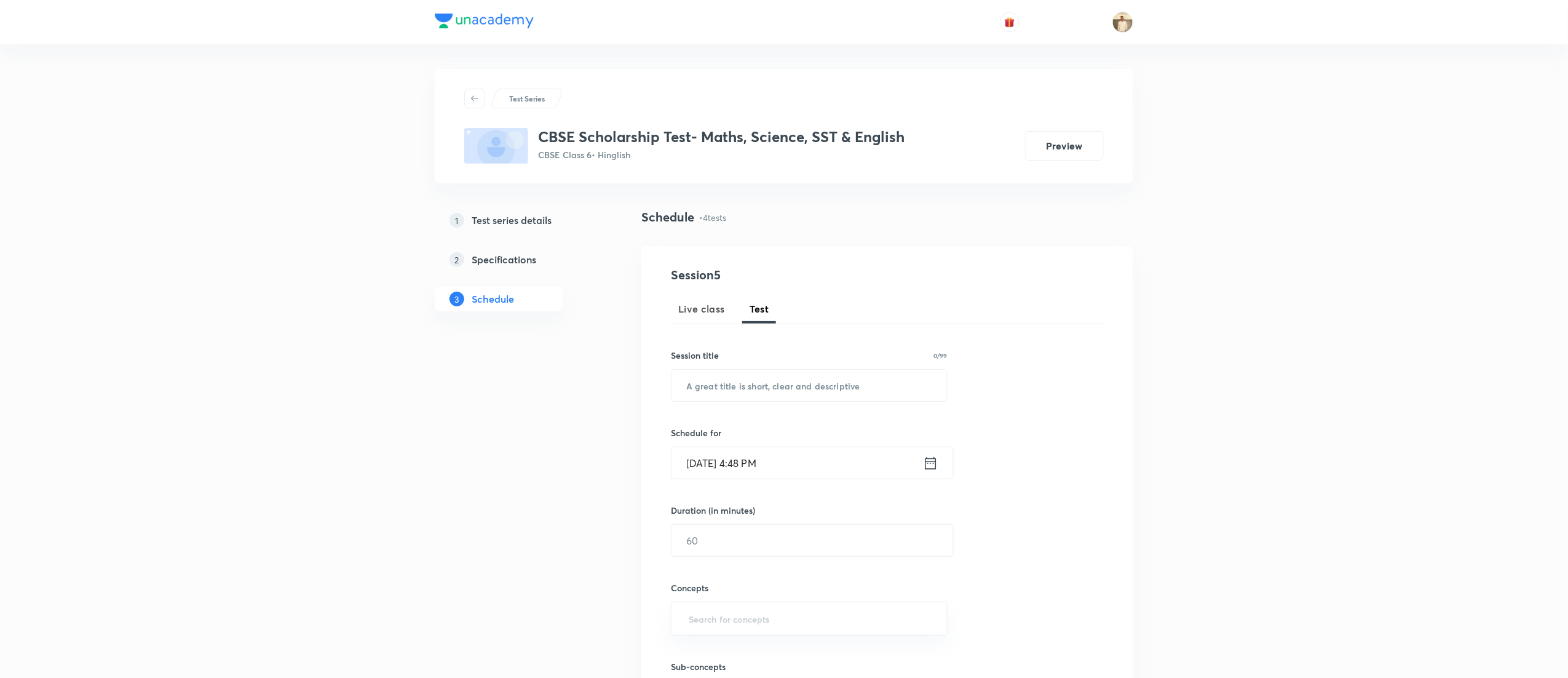
click at [660, 132] on h3 "CBSE Scholarship Test- Maths, Science, SST & English" at bounding box center [721, 136] width 367 height 18
copy h3 "CBSE Scholarship Test- Maths, Science, SST & English"
click at [508, 222] on h5 "Test series details" at bounding box center [511, 220] width 80 height 14
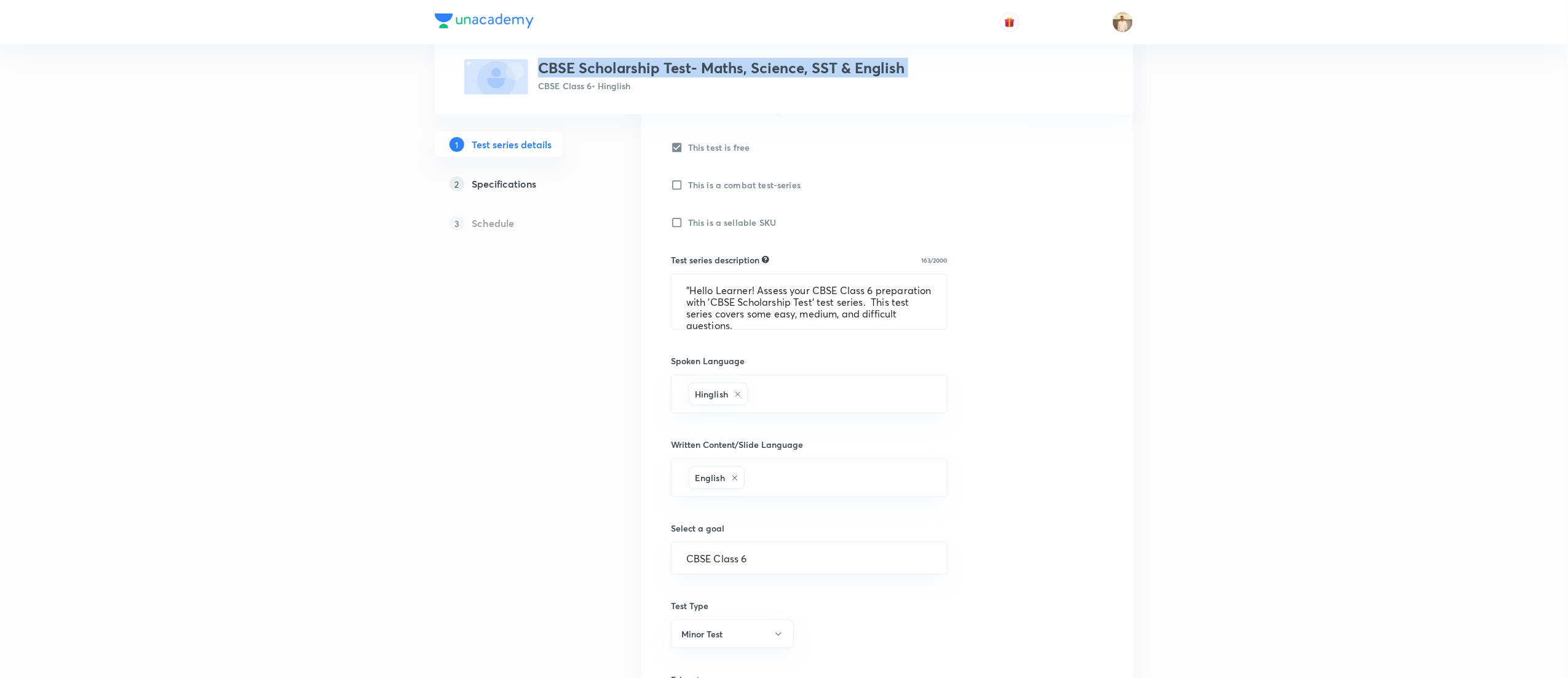
scroll to position [369, 0]
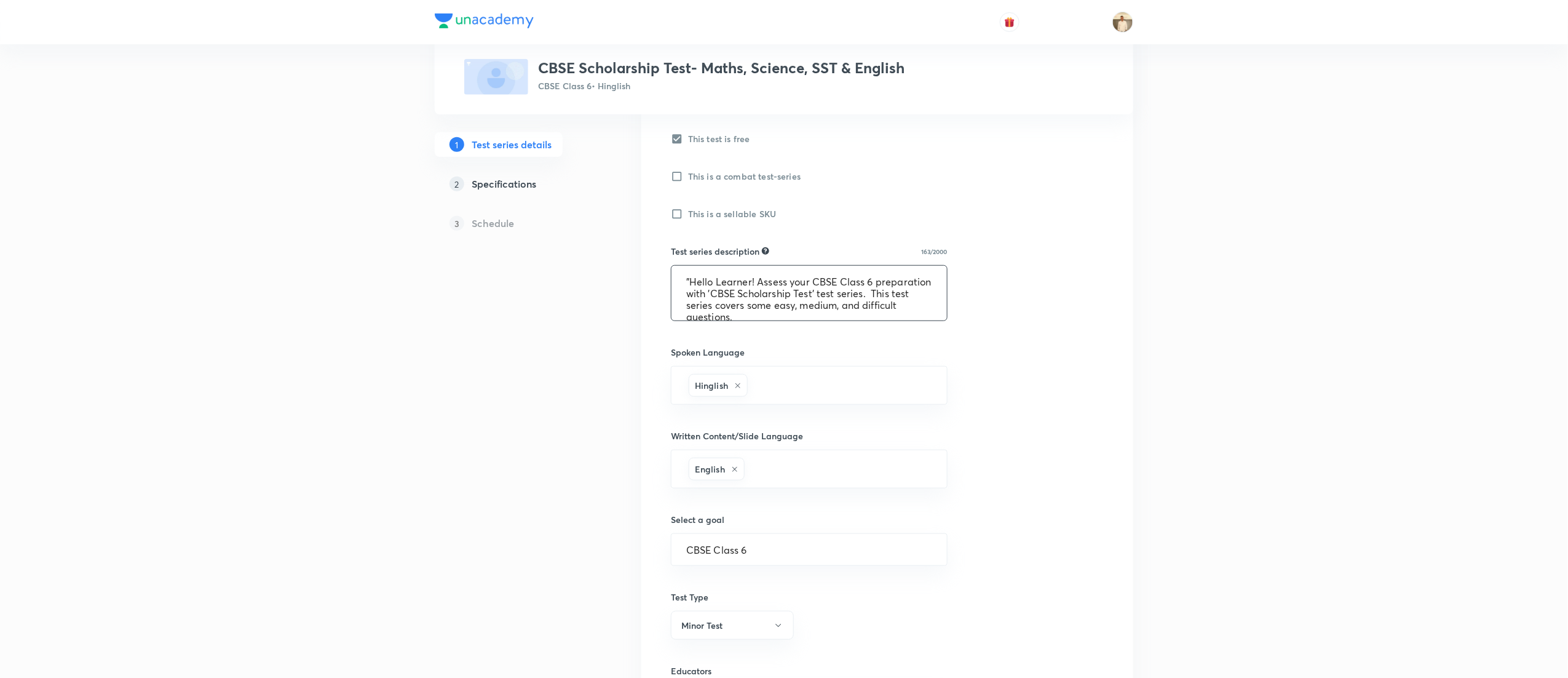
click at [741, 290] on textarea ""Hello Learner! Assess your CBSE Class 6 preparation with 'CBSE Scholarship Tes…" at bounding box center [809, 293] width 276 height 55
click at [739, 292] on textarea ""Hello Learner! Assess your CBSE Class 6 preparation with 'CBSE Scholarship Tes…" at bounding box center [809, 293] width 276 height 55
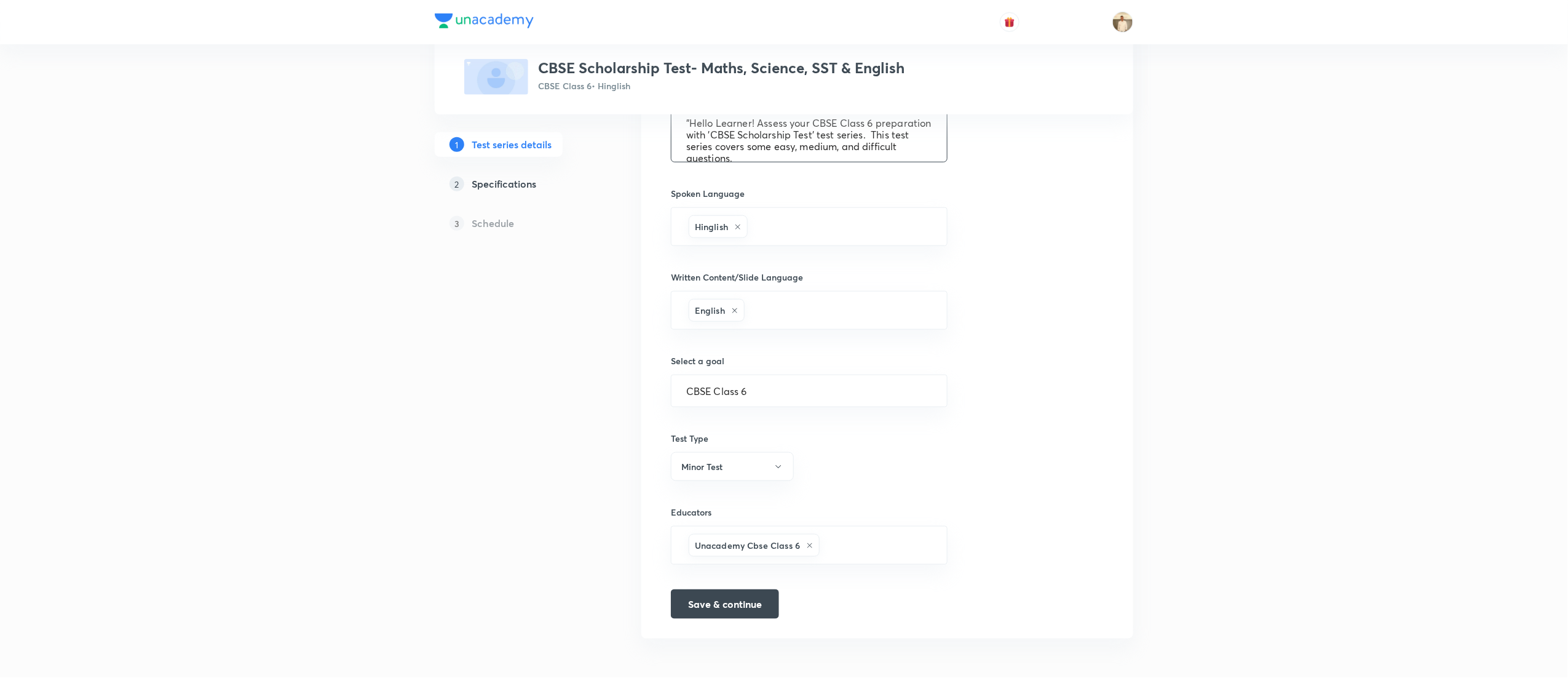
scroll to position [532, 0]
click at [492, 186] on h5 "Specifications" at bounding box center [503, 183] width 64 height 14
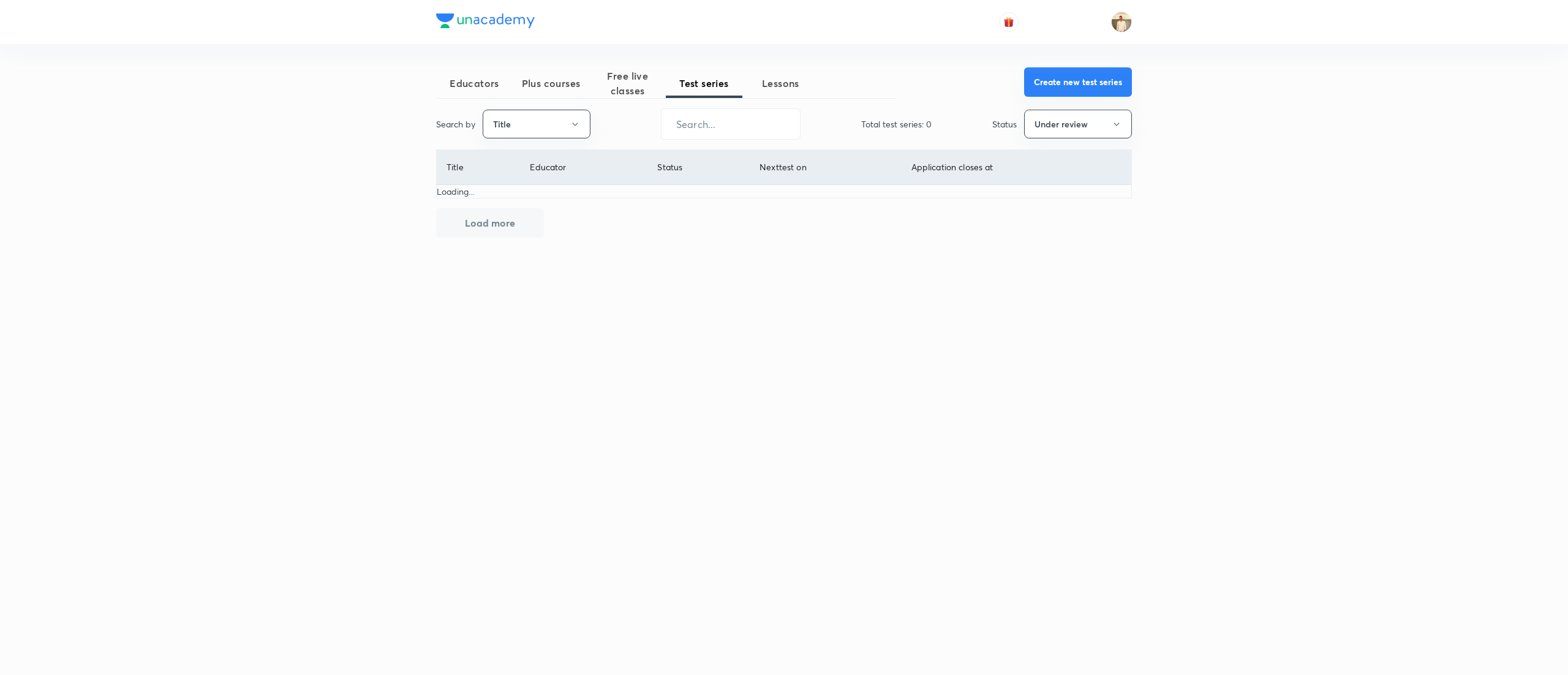
click at [1088, 83] on button "Create new test series" at bounding box center [1078, 82] width 108 height 29
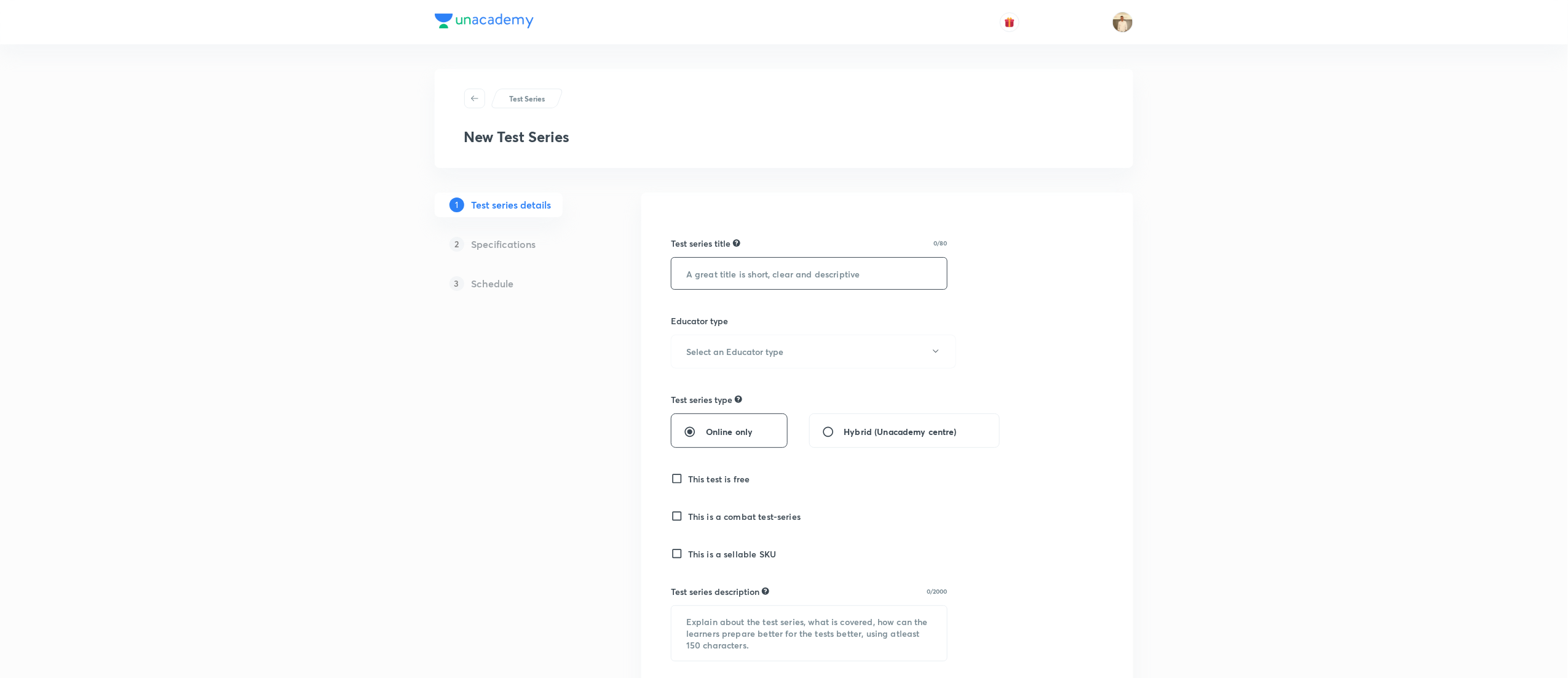
click at [773, 277] on input "text" at bounding box center [809, 273] width 276 height 31
paste input "CBSE Scholarship Test- Maths, Science, SST & English"
type input "CBSE Scholarship Test- Maths, Science, SST & English"
click at [862, 365] on button "Select an Educator type" at bounding box center [813, 351] width 285 height 34
drag, startPoint x: 759, startPoint y: 384, endPoint x: 790, endPoint y: 385, distance: 31.0
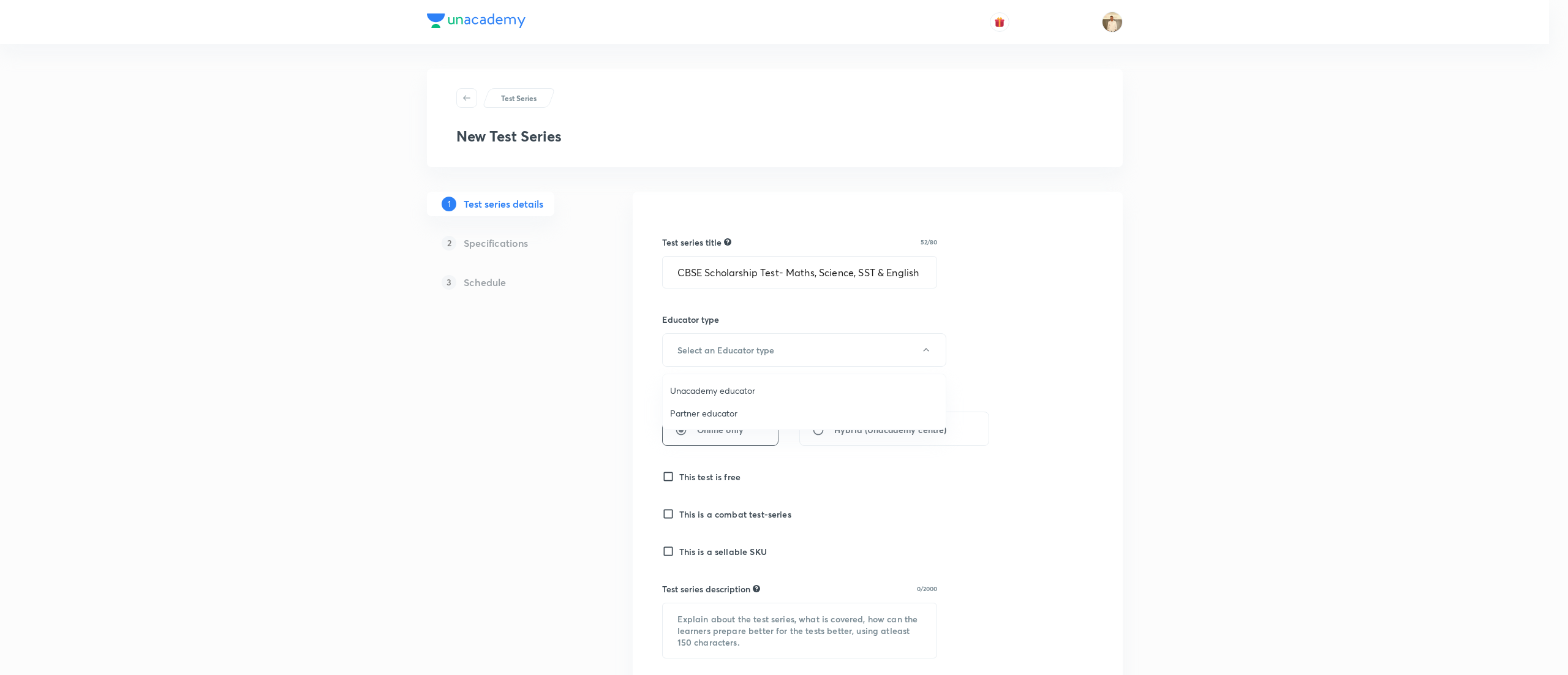
click at [756, 383] on li "Unacademy educator" at bounding box center [804, 390] width 283 height 23
click at [726, 430] on span "Online only" at bounding box center [726, 430] width 47 height 13
click at [703, 430] on input "Online only" at bounding box center [692, 429] width 22 height 12
radio input "true"
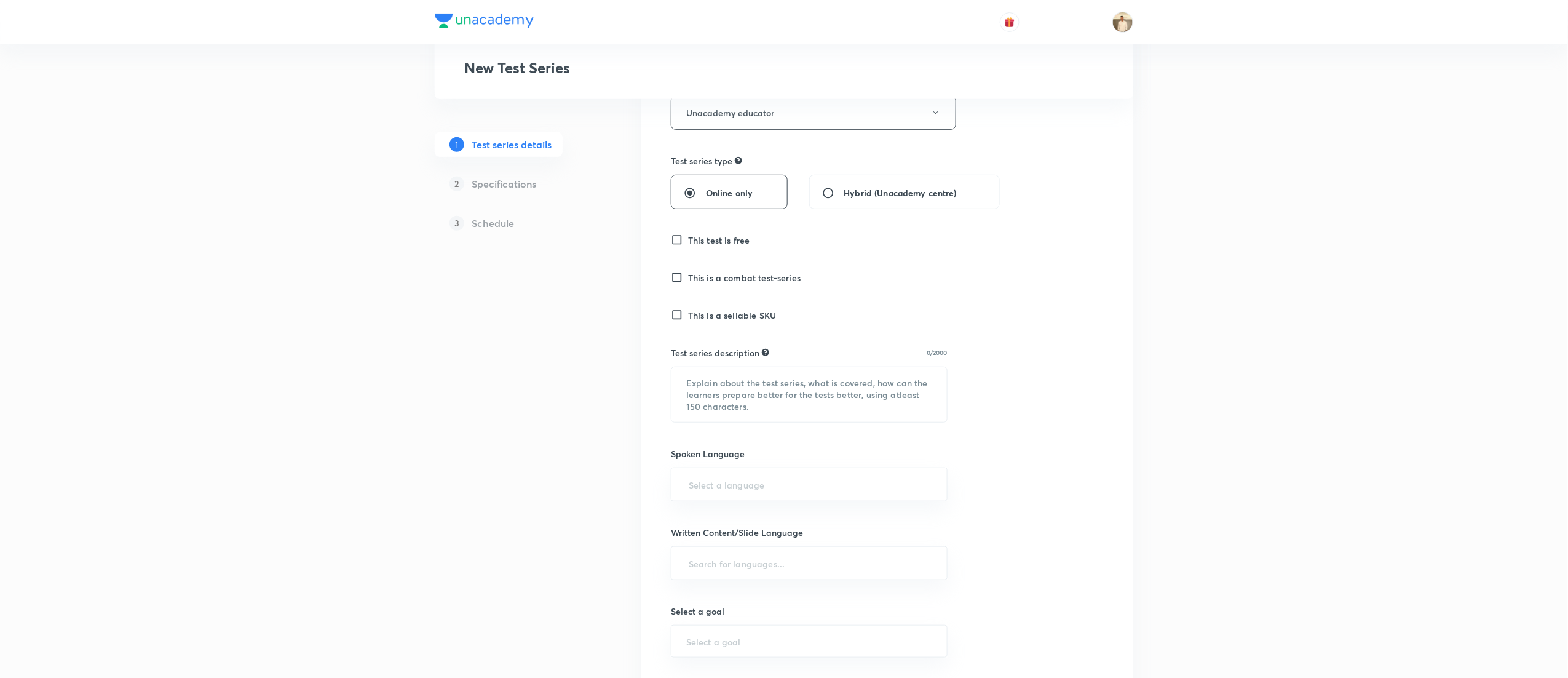
scroll to position [246, 0]
click at [670, 238] on div "Test series title 52/80 CBSE Scholarship Test- Maths, Science, SST & English ​ …" at bounding box center [887, 412] width 492 height 930
click at [687, 240] on div "Test series title 52/80 CBSE Scholarship Test- Maths, Science, SST & English ​ …" at bounding box center [887, 411] width 433 height 890
click at [673, 228] on input "This test is free" at bounding box center [679, 232] width 17 height 12
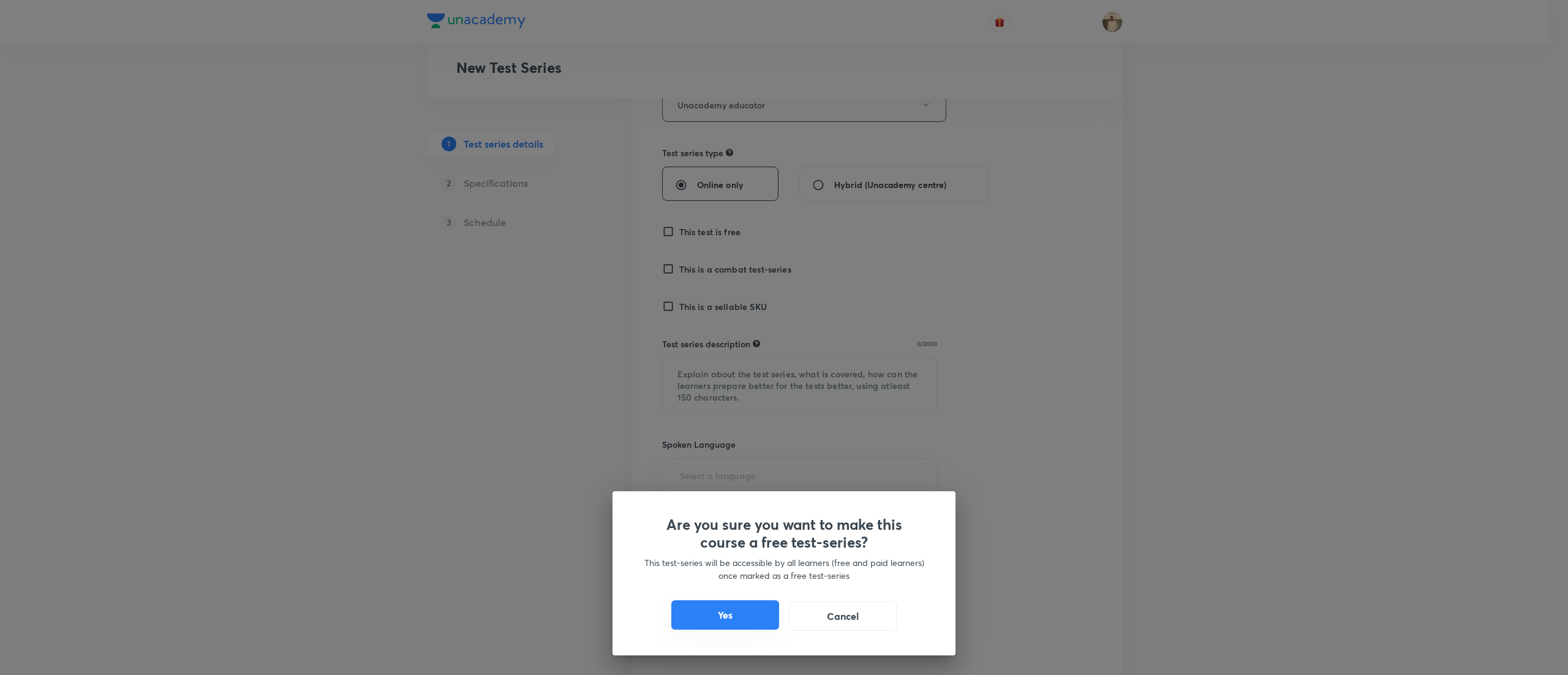
click at [735, 607] on button "Yes" at bounding box center [725, 615] width 108 height 29
checkbox input "true"
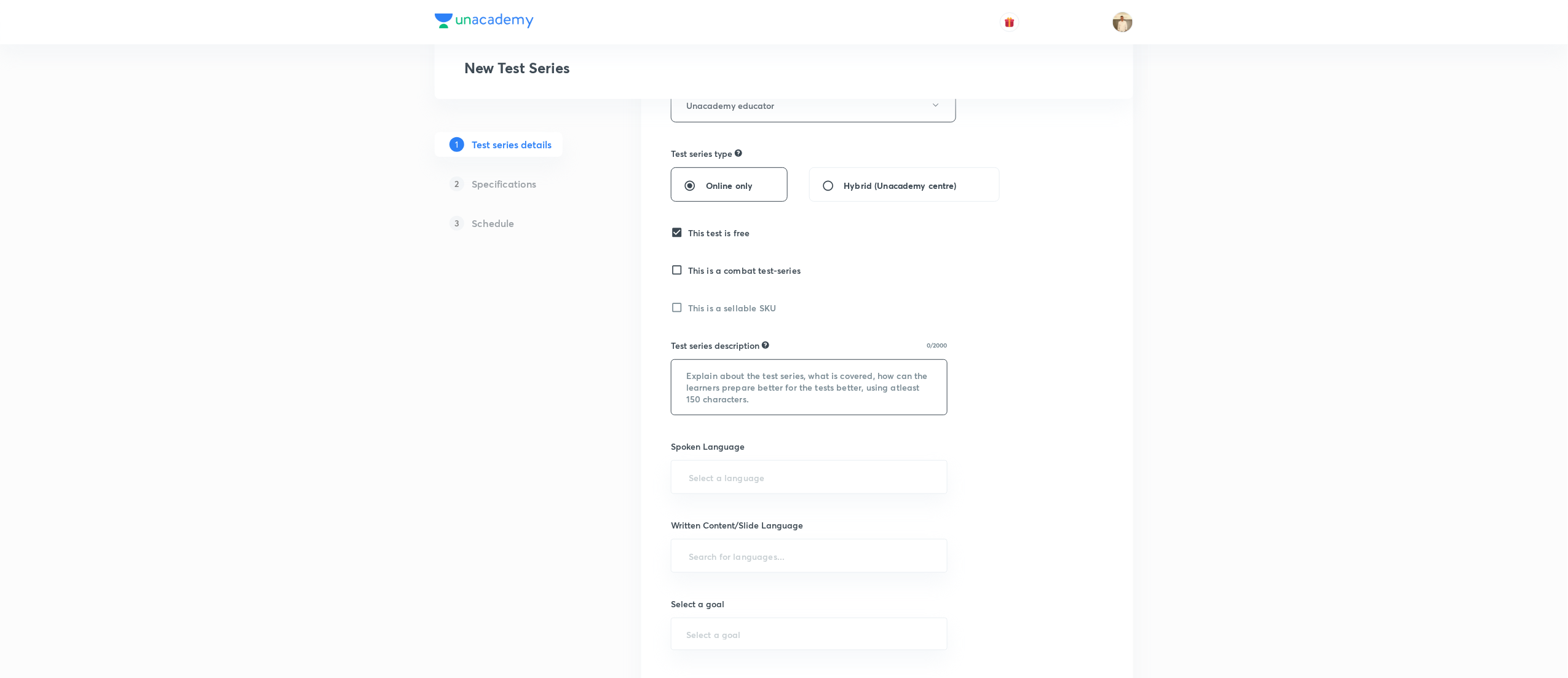
click at [704, 392] on textarea at bounding box center [809, 387] width 276 height 55
paste textarea ""Hello Learner! Assess your CBSE Class 6 preparation with 'CBSE Scholarship Tes…"
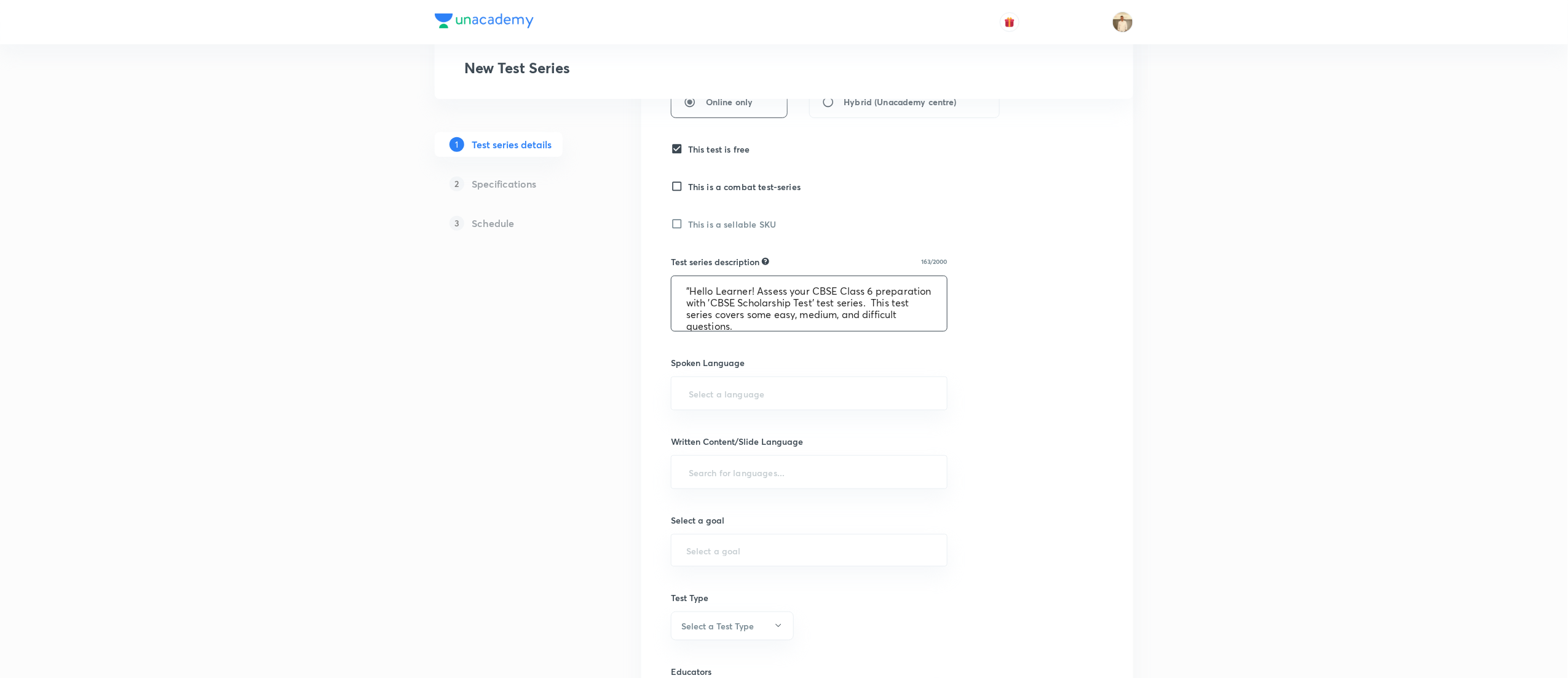
scroll to position [369, 0]
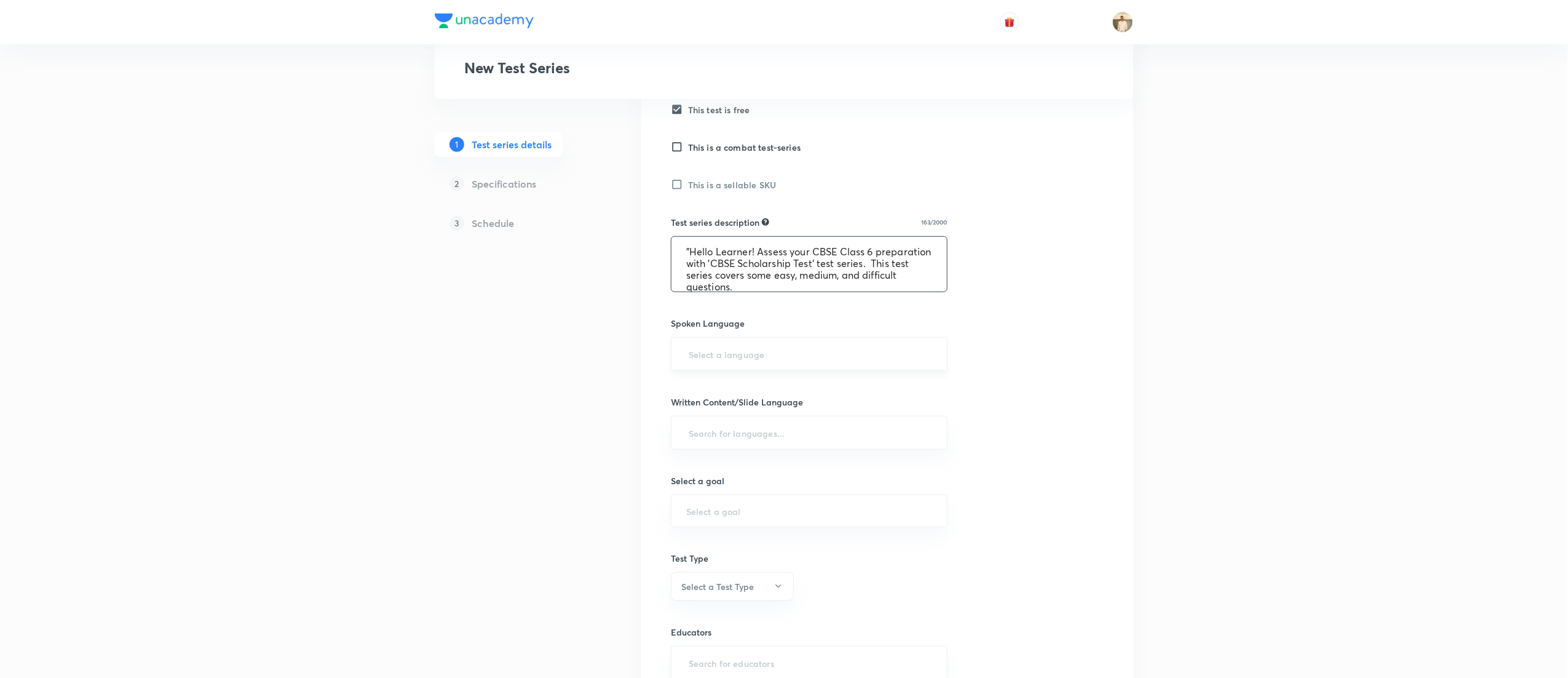
type textarea ""Hello Learner! Assess your CBSE Class 6 preparation with 'CBSE Scholarship Tes…"
click at [766, 356] on input "text" at bounding box center [809, 354] width 246 height 23
click at [695, 391] on li "English" at bounding box center [809, 391] width 275 height 22
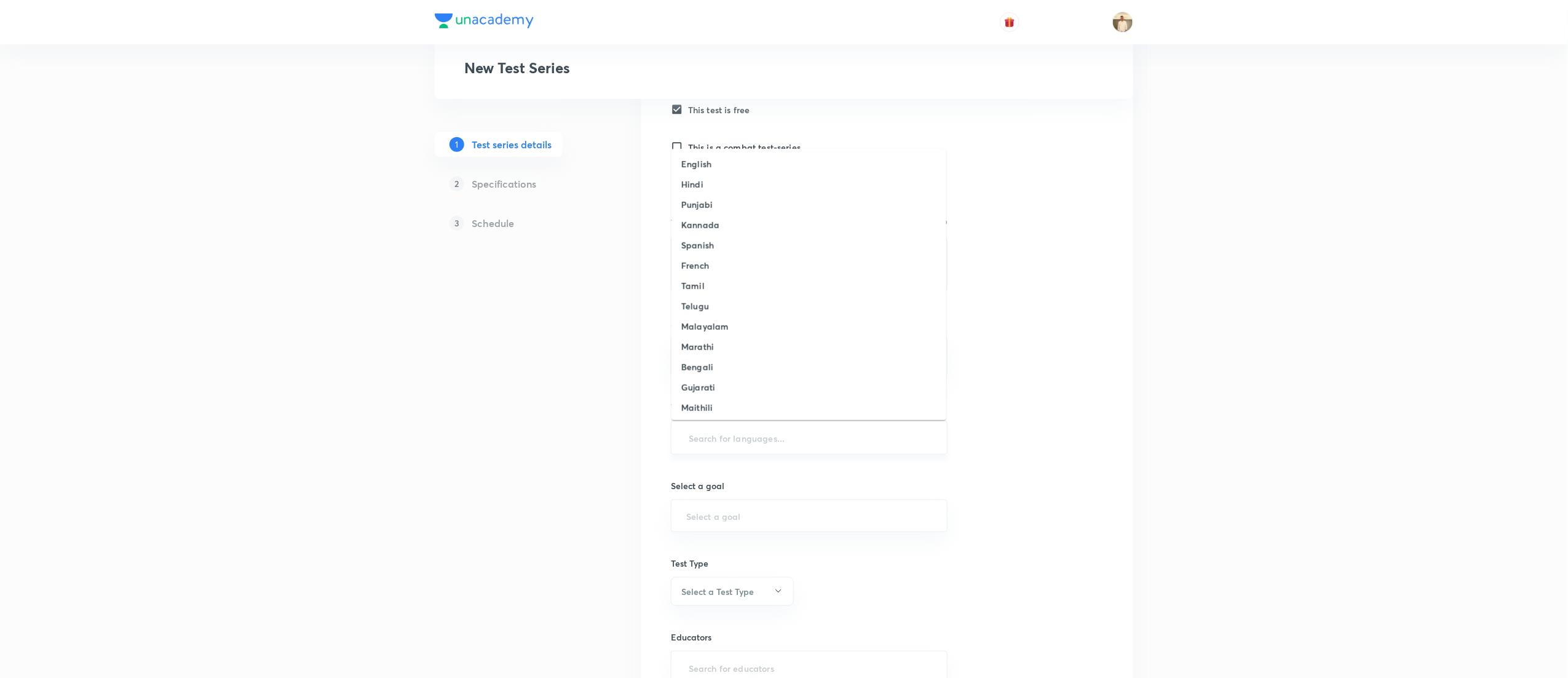
click at [749, 439] on input "text" at bounding box center [809, 438] width 246 height 23
click at [713, 167] on li "English" at bounding box center [809, 164] width 275 height 20
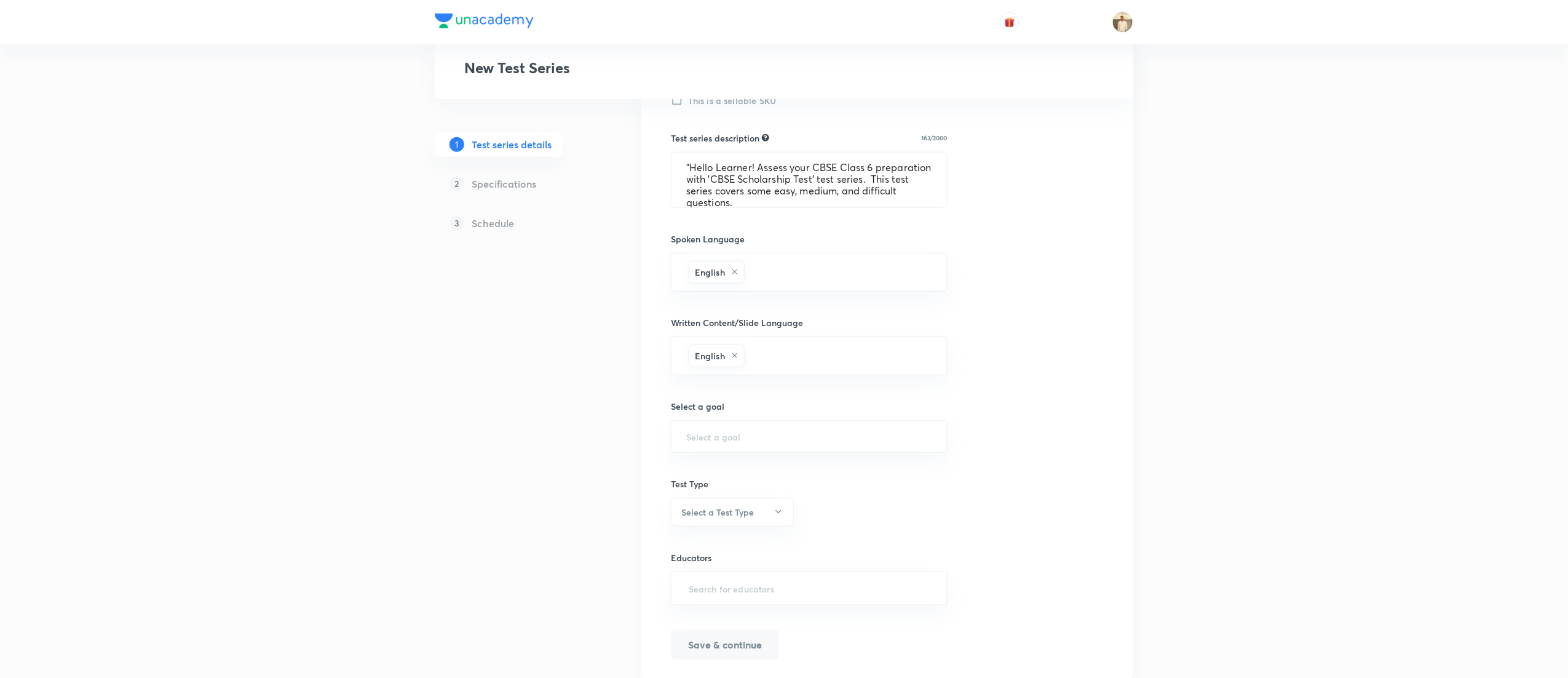
scroll to position [492, 0]
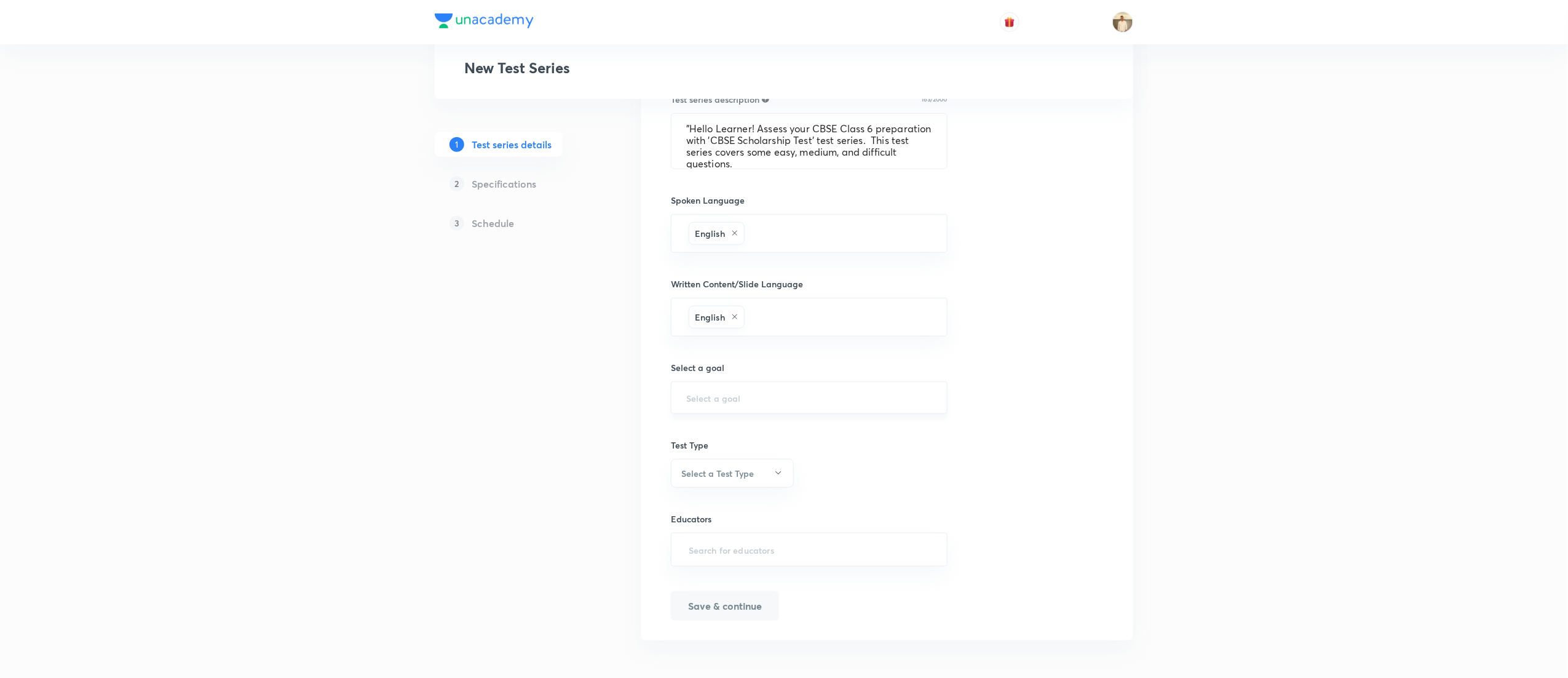
click at [757, 396] on input "text" at bounding box center [809, 398] width 246 height 12
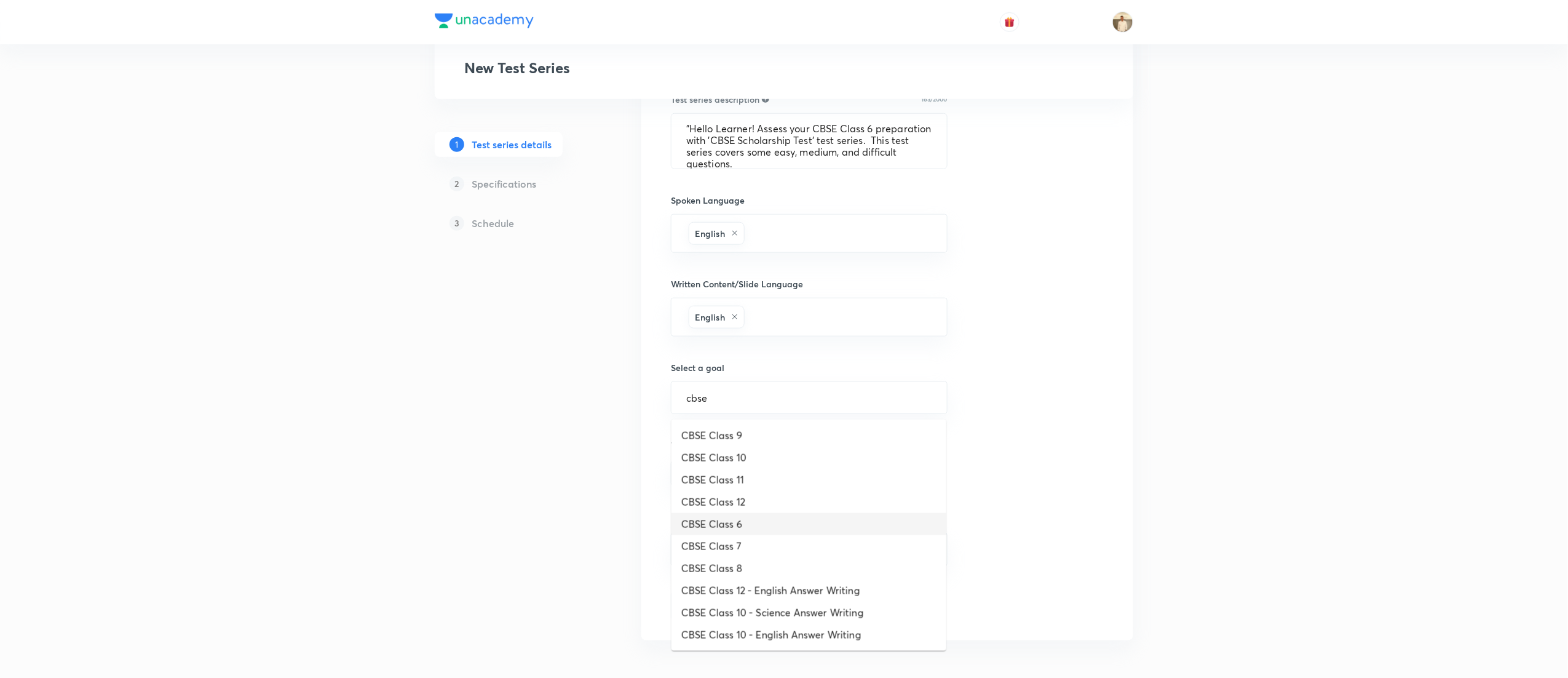
click at [756, 521] on li "CBSE Class 6" at bounding box center [809, 523] width 275 height 22
type input "CBSE Class 6"
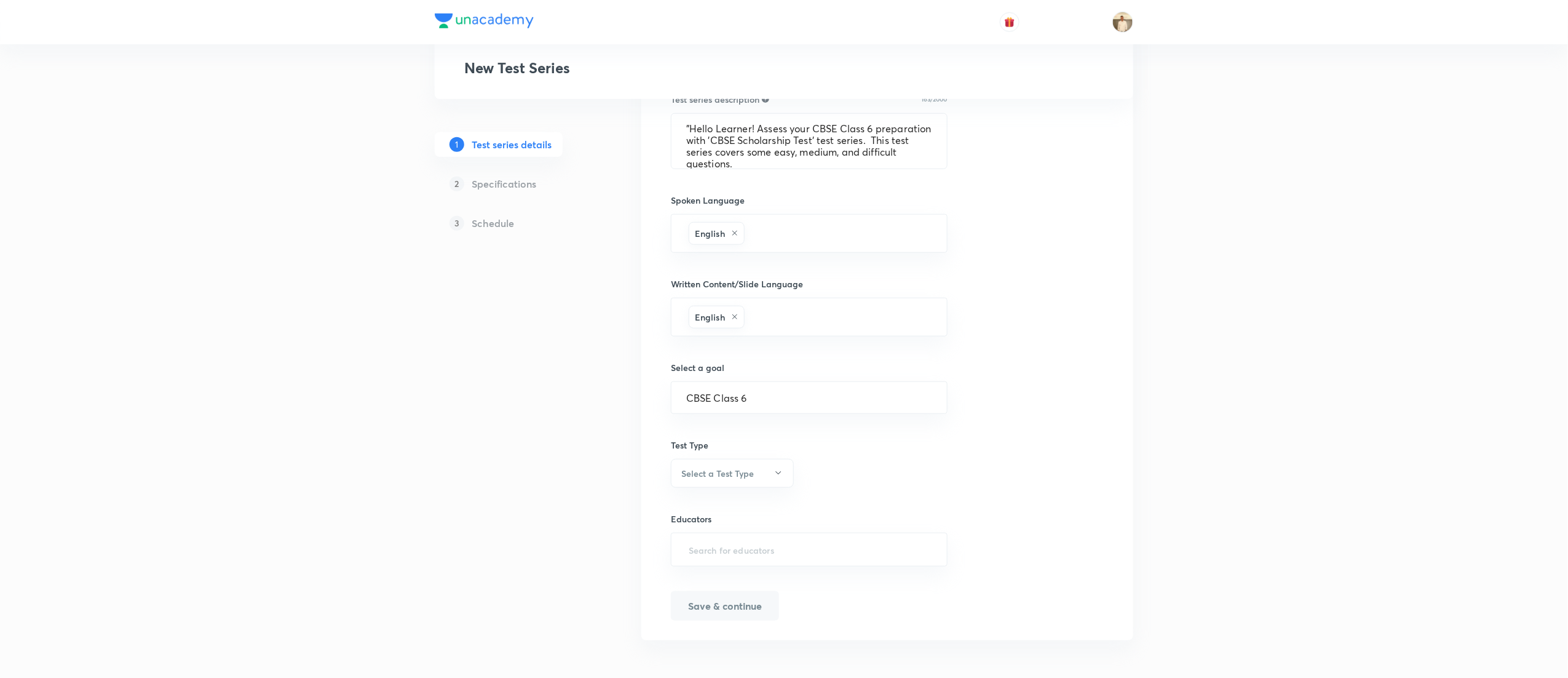
scroll to position [497, 0]
click at [765, 471] on button "Select a Test Type" at bounding box center [732, 471] width 123 height 29
click at [733, 502] on span "Full Syllabus Test" at bounding box center [726, 508] width 107 height 13
click at [770, 555] on input "text" at bounding box center [809, 548] width 246 height 23
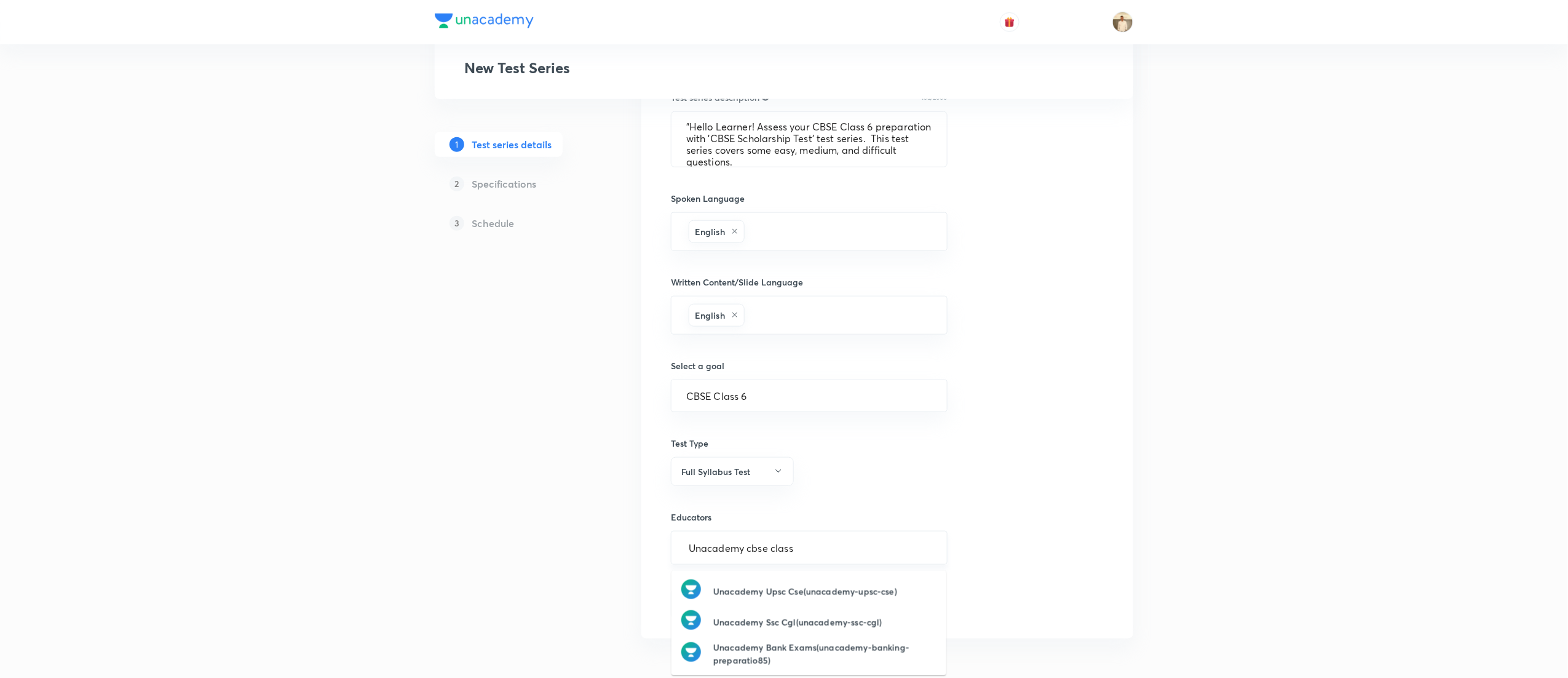
type input "Unacademy cbse class 6"
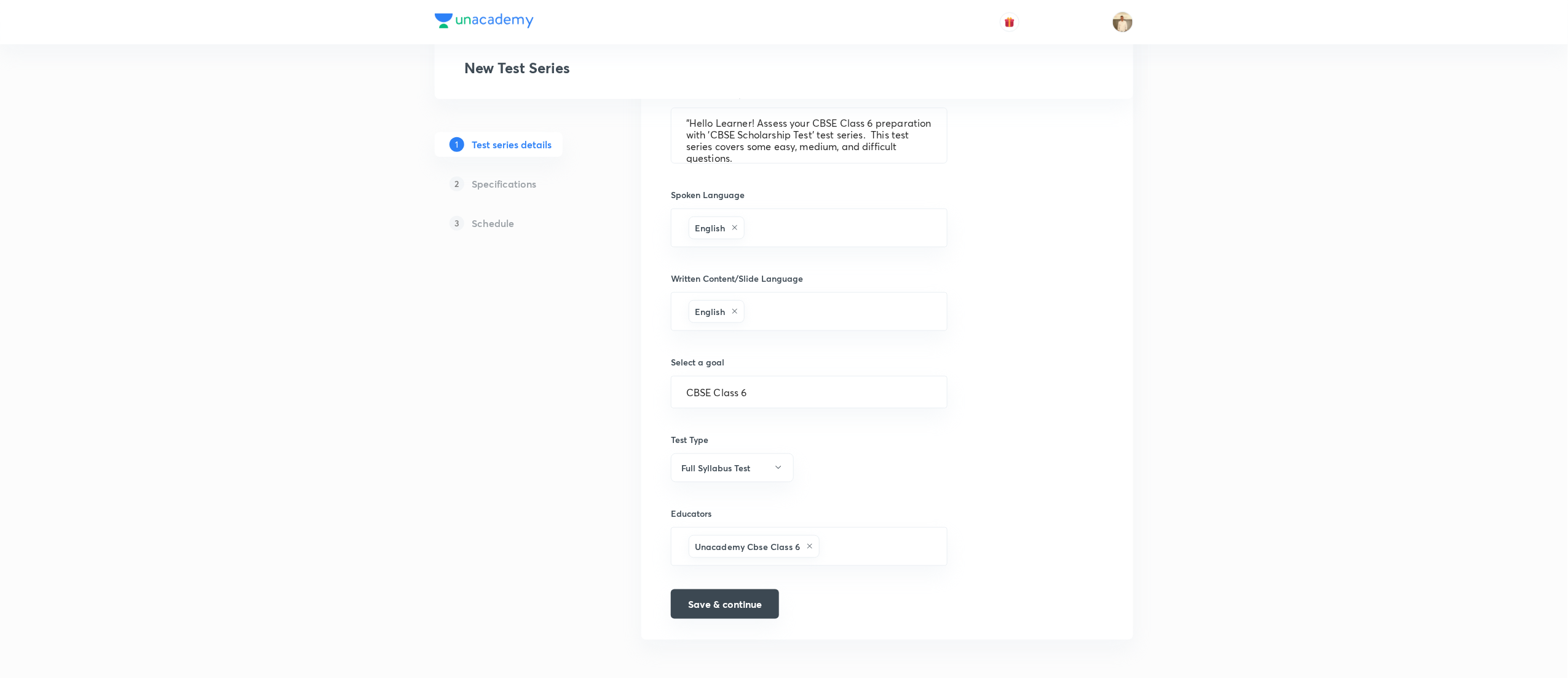
click at [732, 607] on button "Save & continue" at bounding box center [725, 604] width 108 height 30
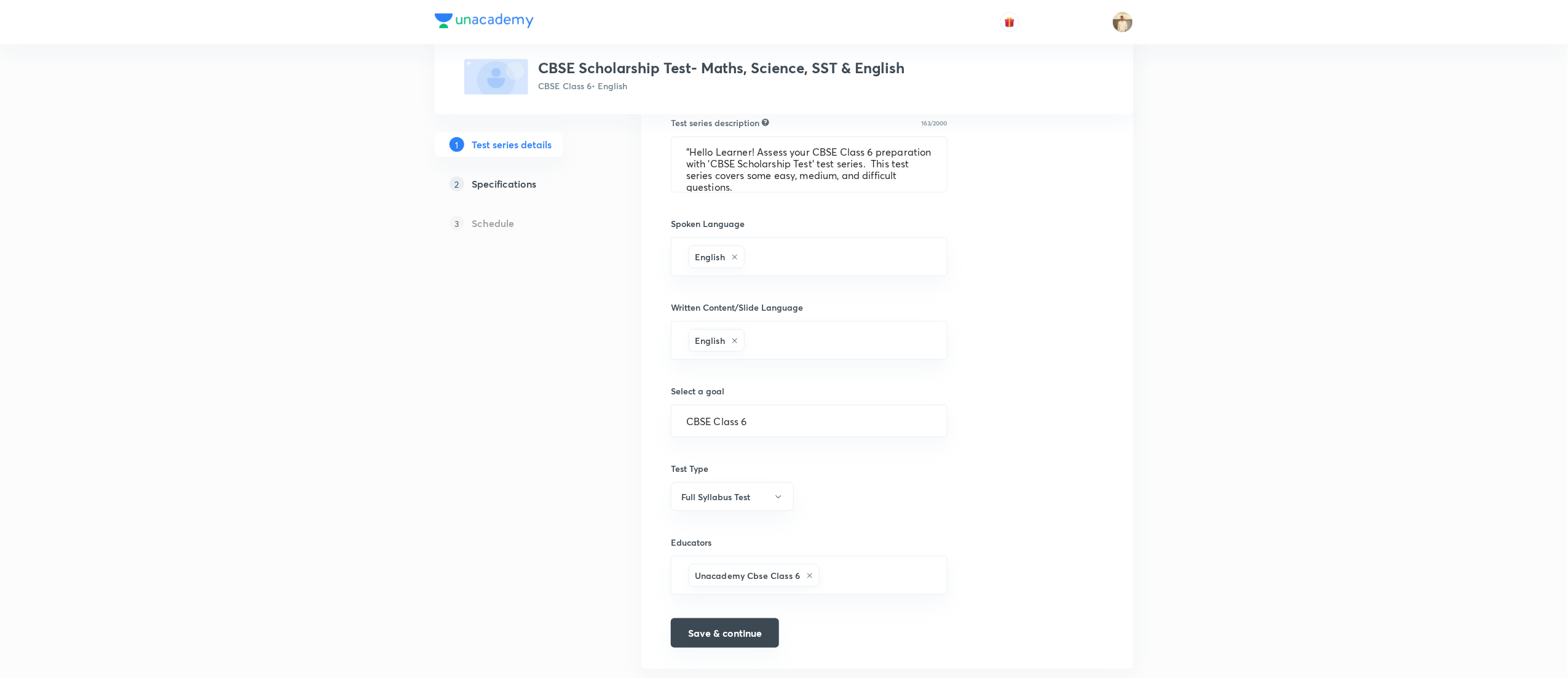
scroll to position [513, 0]
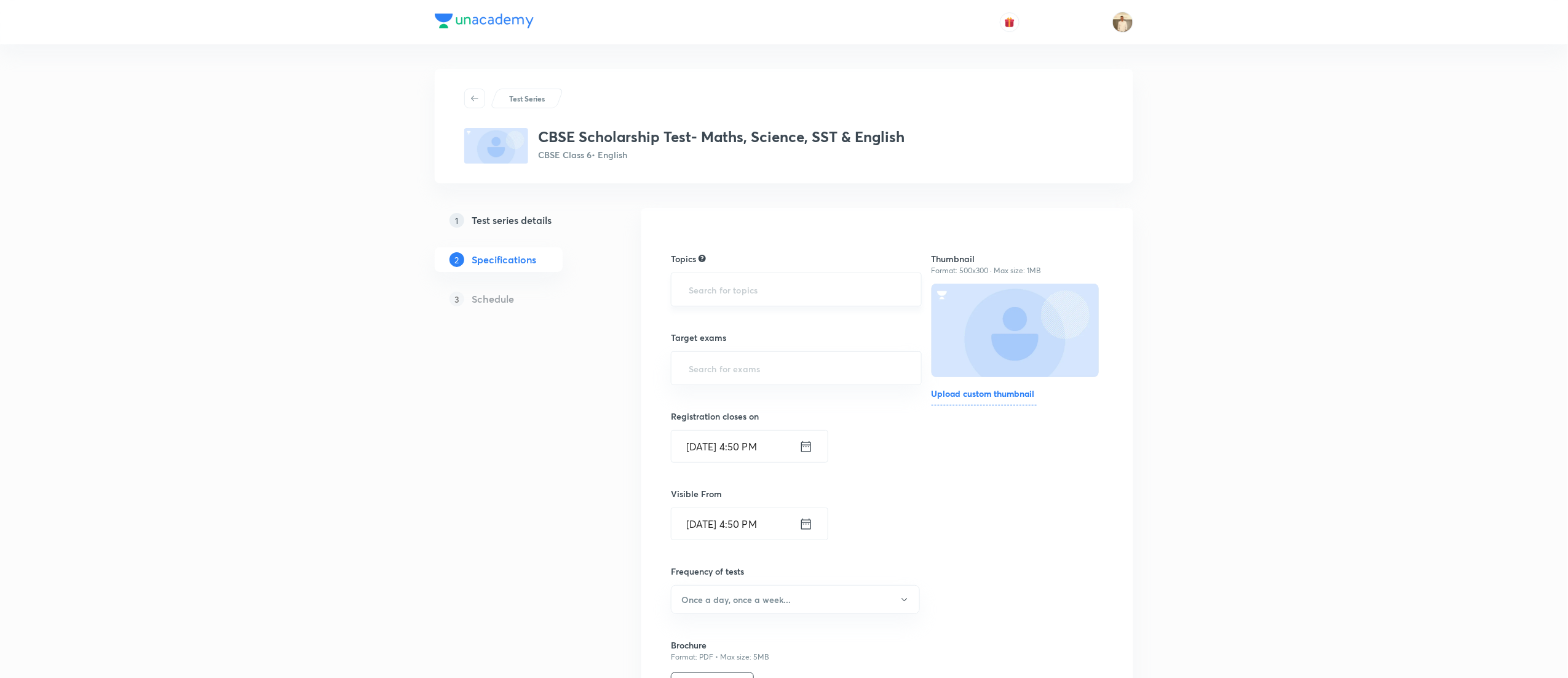
click at [741, 287] on input "text" at bounding box center [796, 290] width 220 height 23
type input "a"
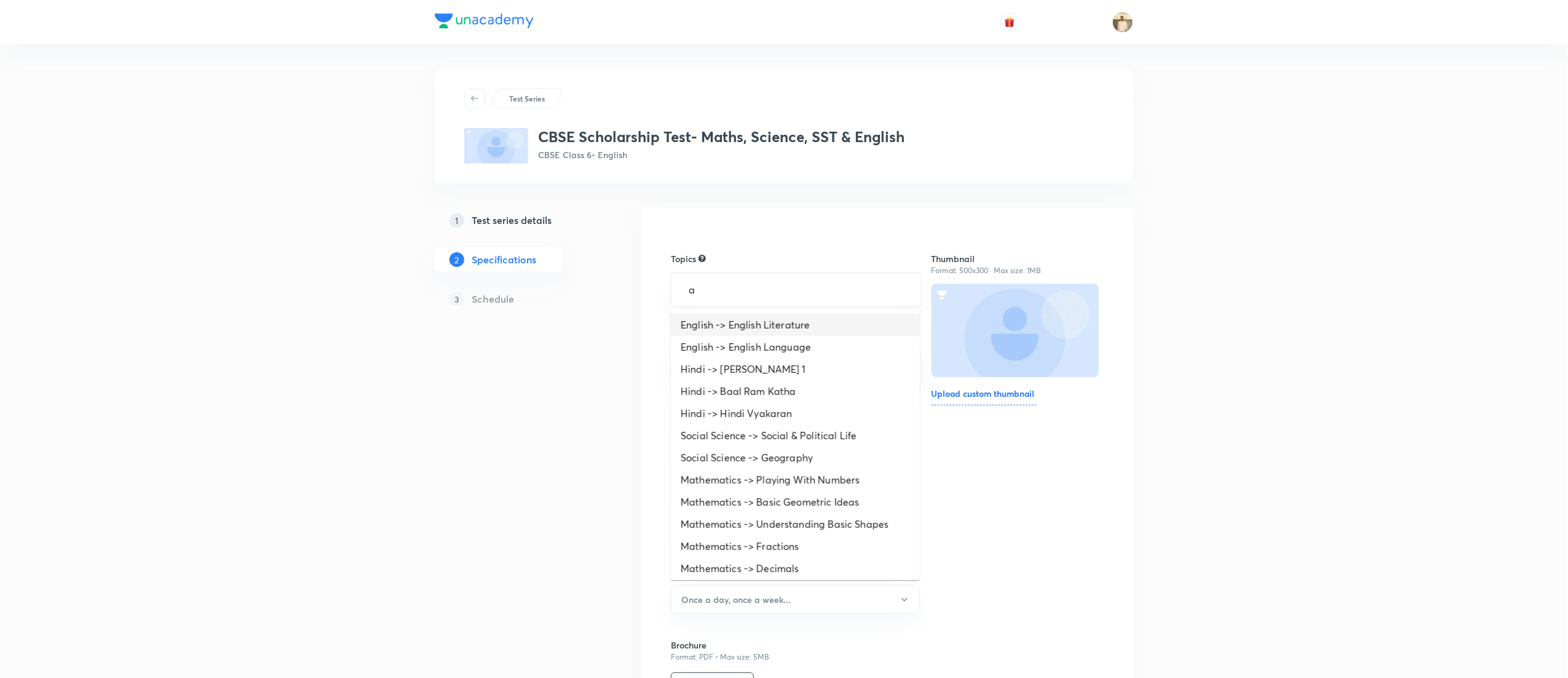
click at [812, 316] on li "English -> English Literature" at bounding box center [795, 324] width 249 height 22
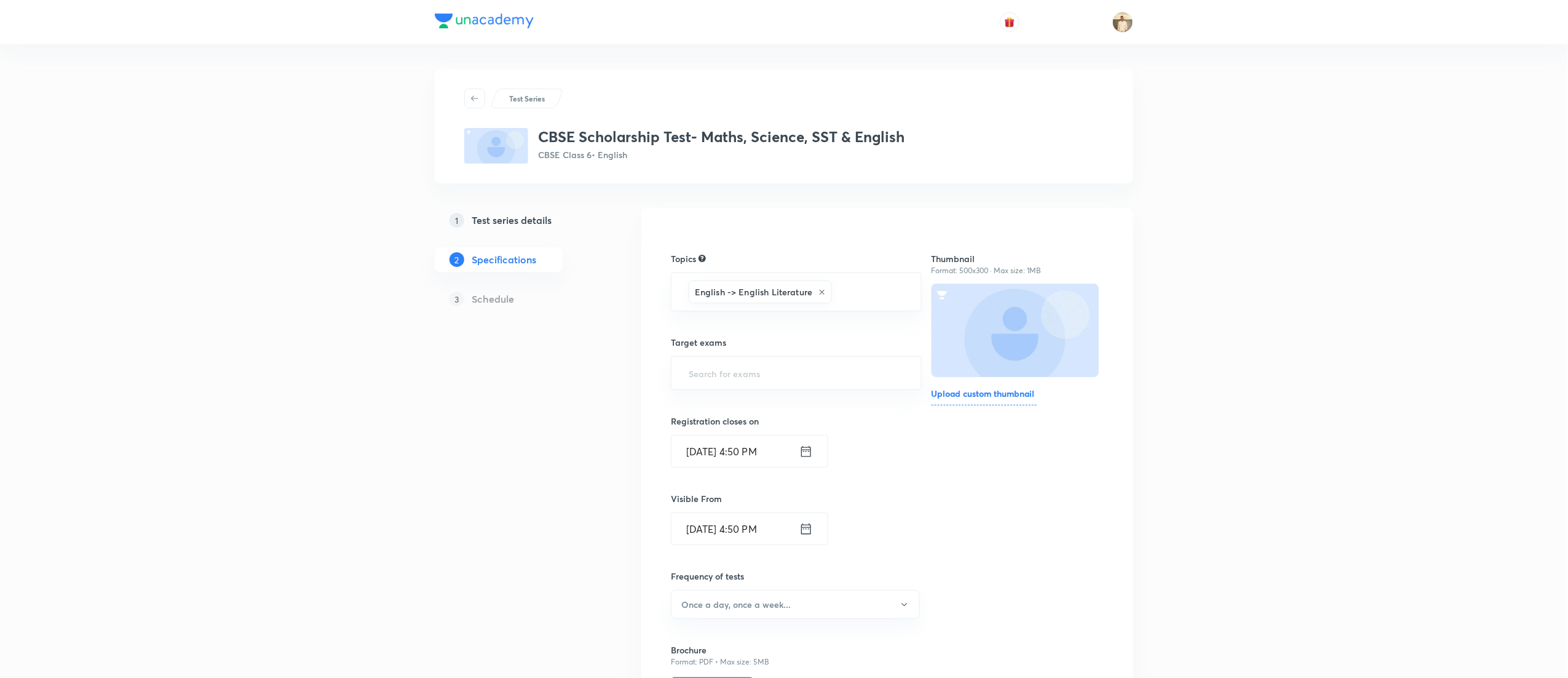
type input "a"
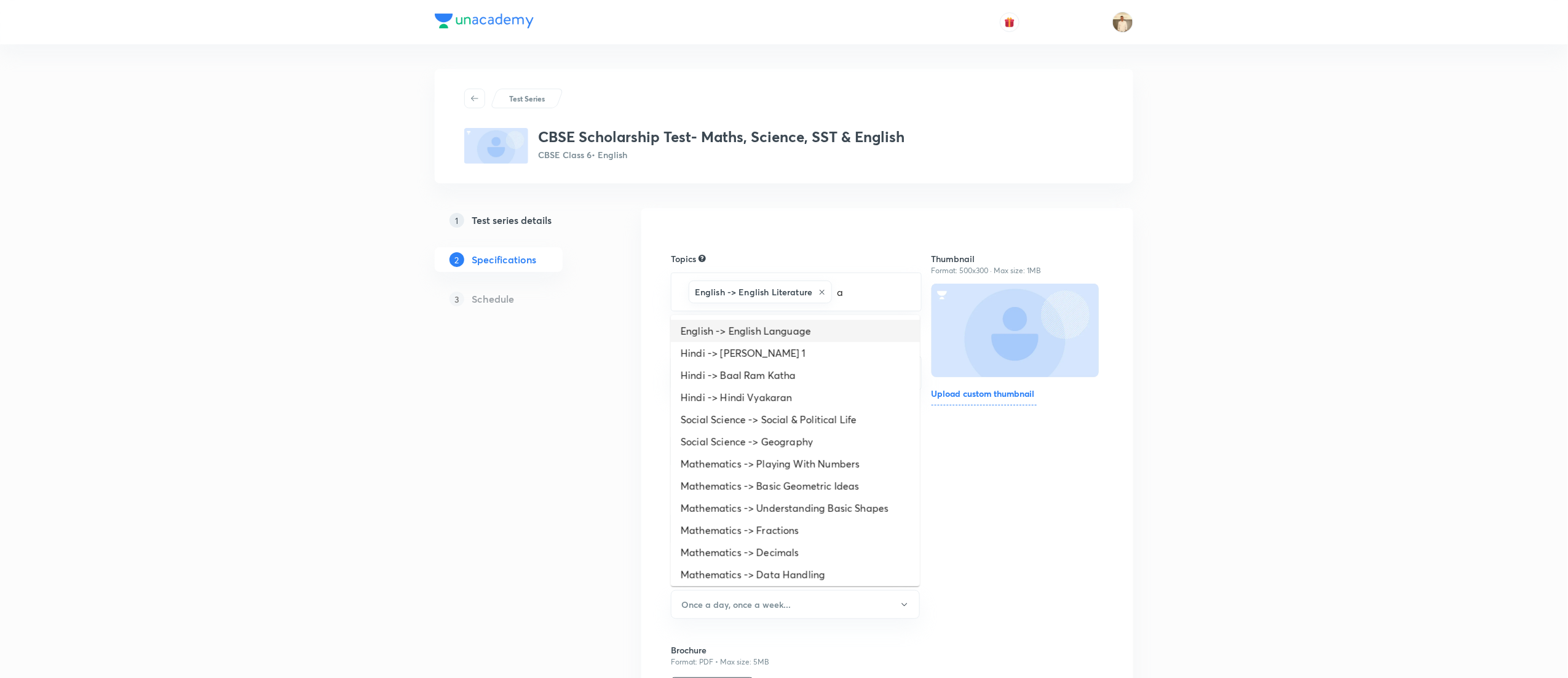
click at [762, 336] on li "English -> English Language" at bounding box center [795, 331] width 249 height 22
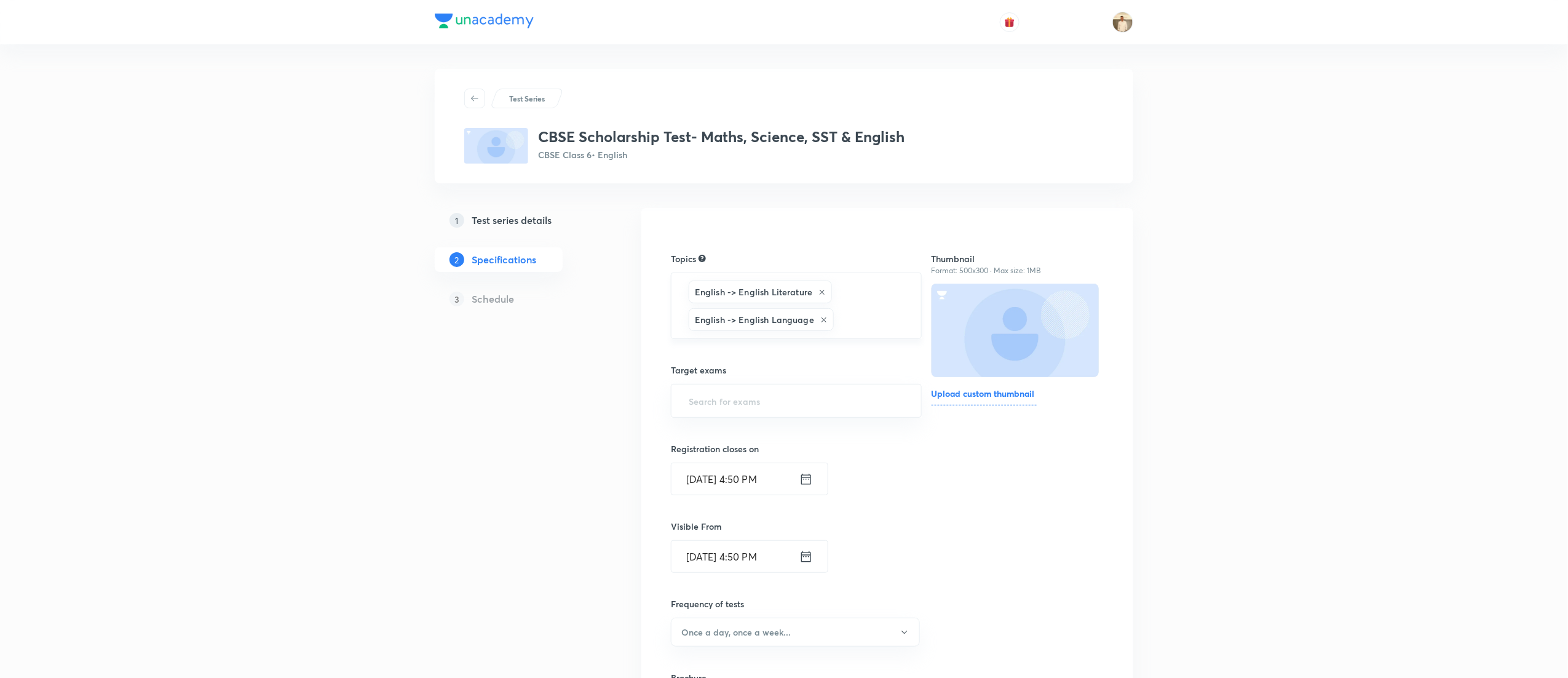
type input "a"
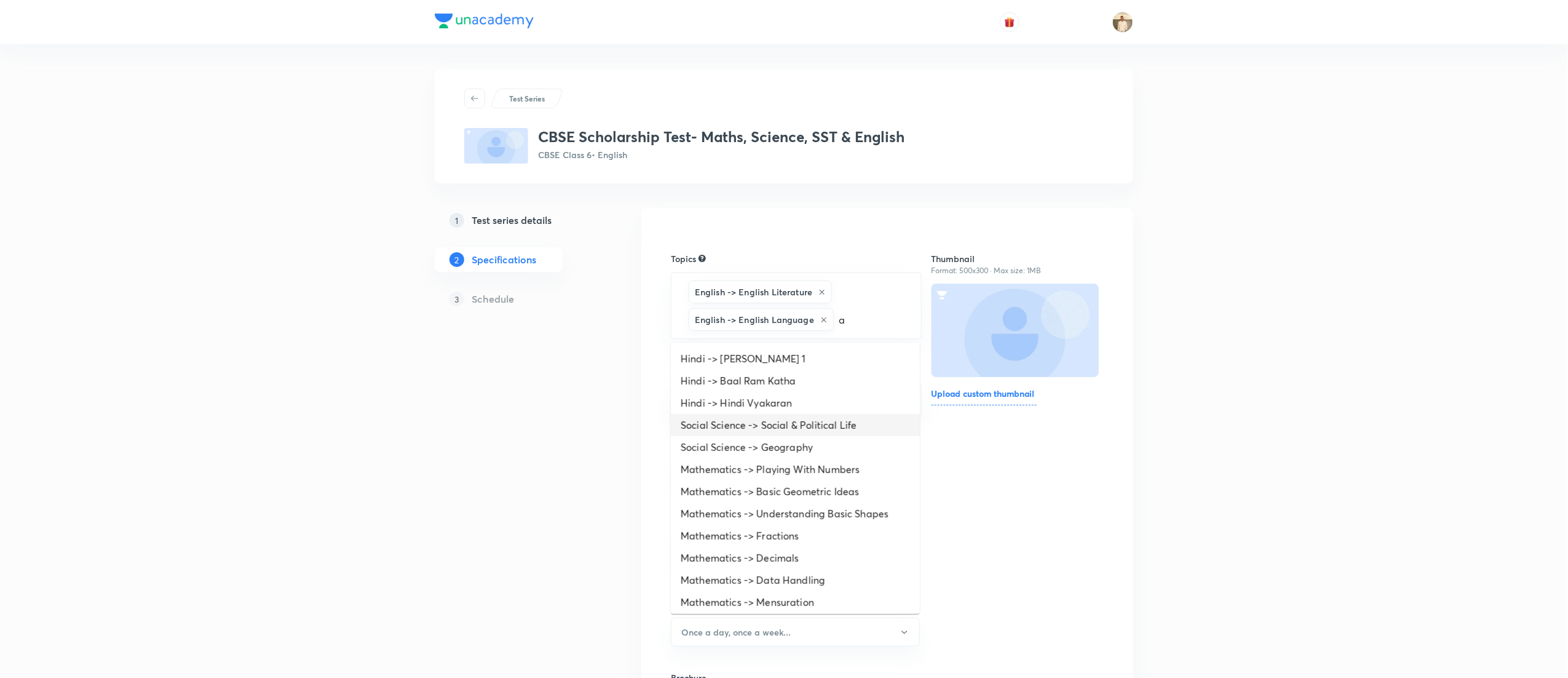
click at [774, 417] on li "Social Science -> Social & Political Life" at bounding box center [795, 425] width 249 height 22
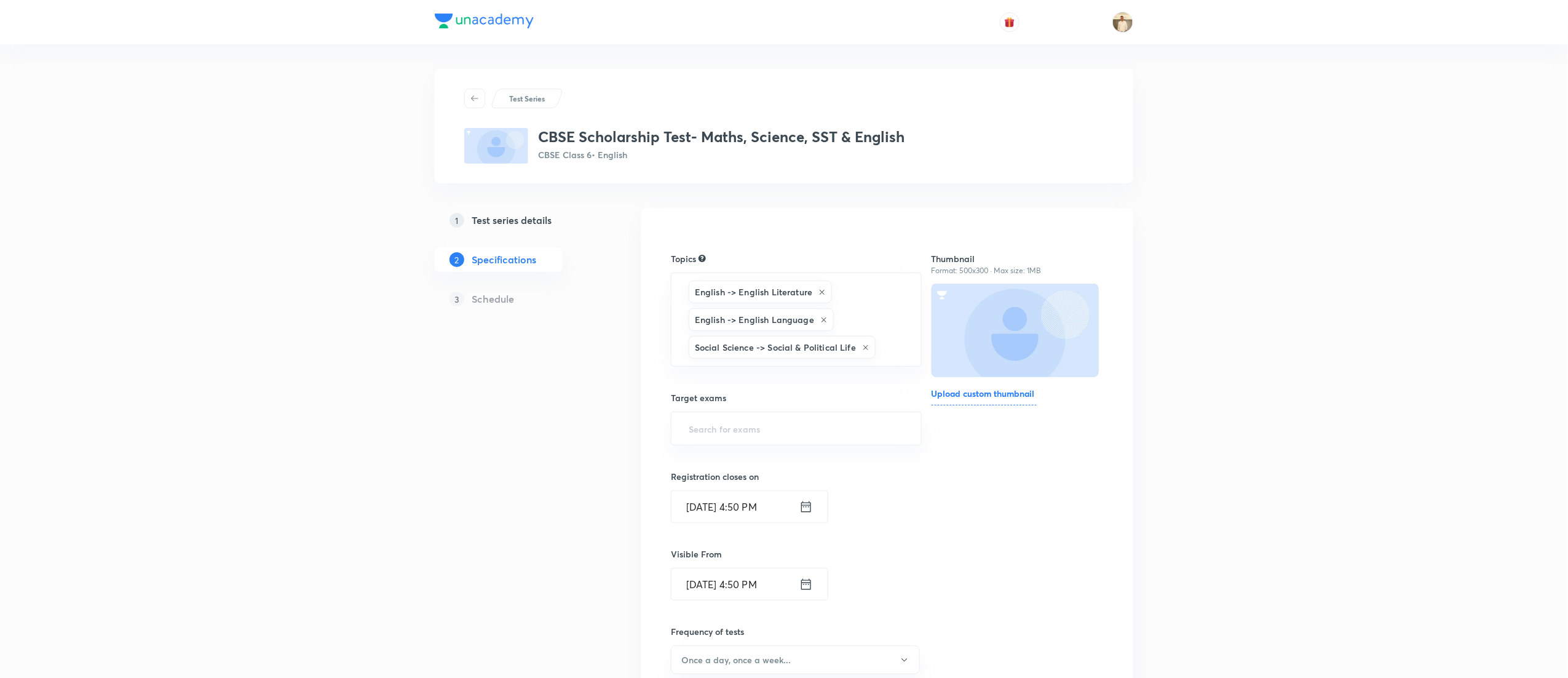
type input "a"
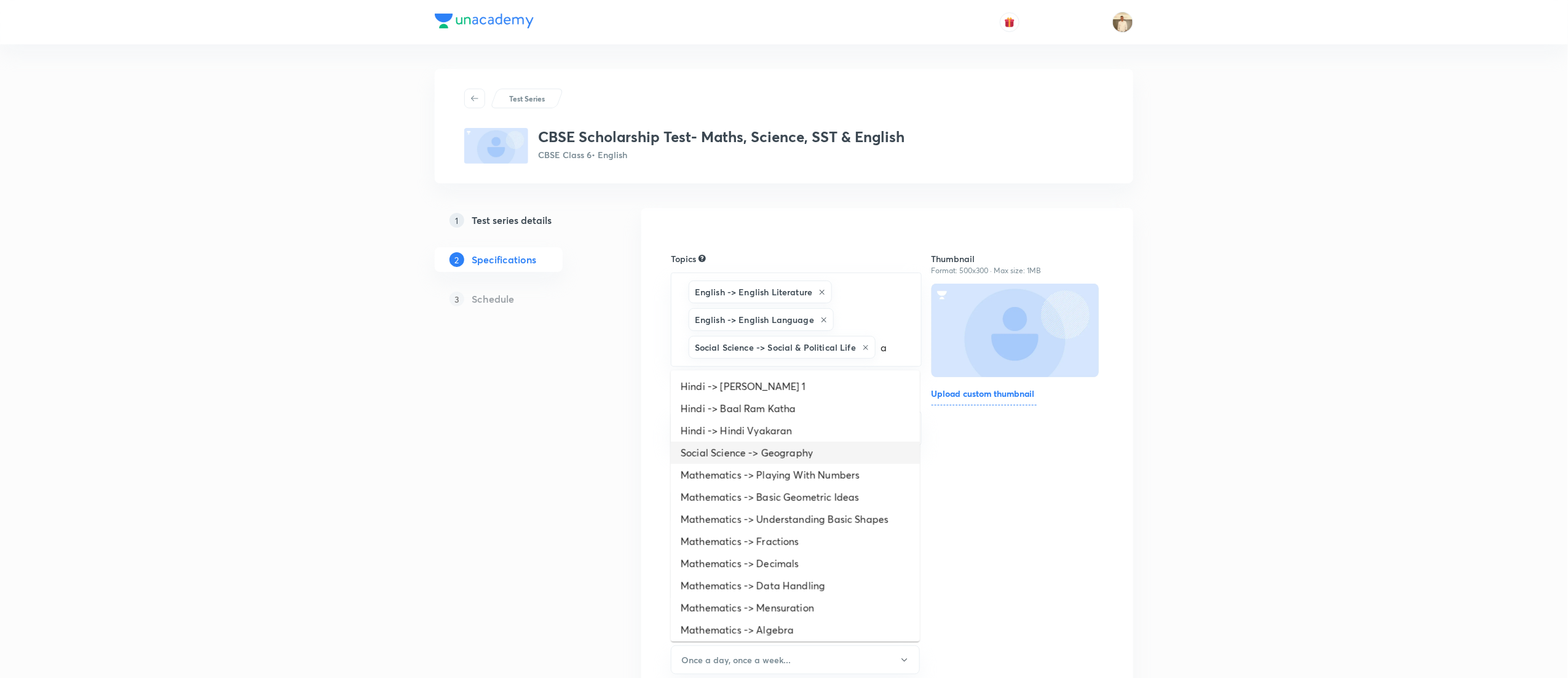
click at [783, 458] on li "Social Science -> Geography" at bounding box center [795, 453] width 249 height 22
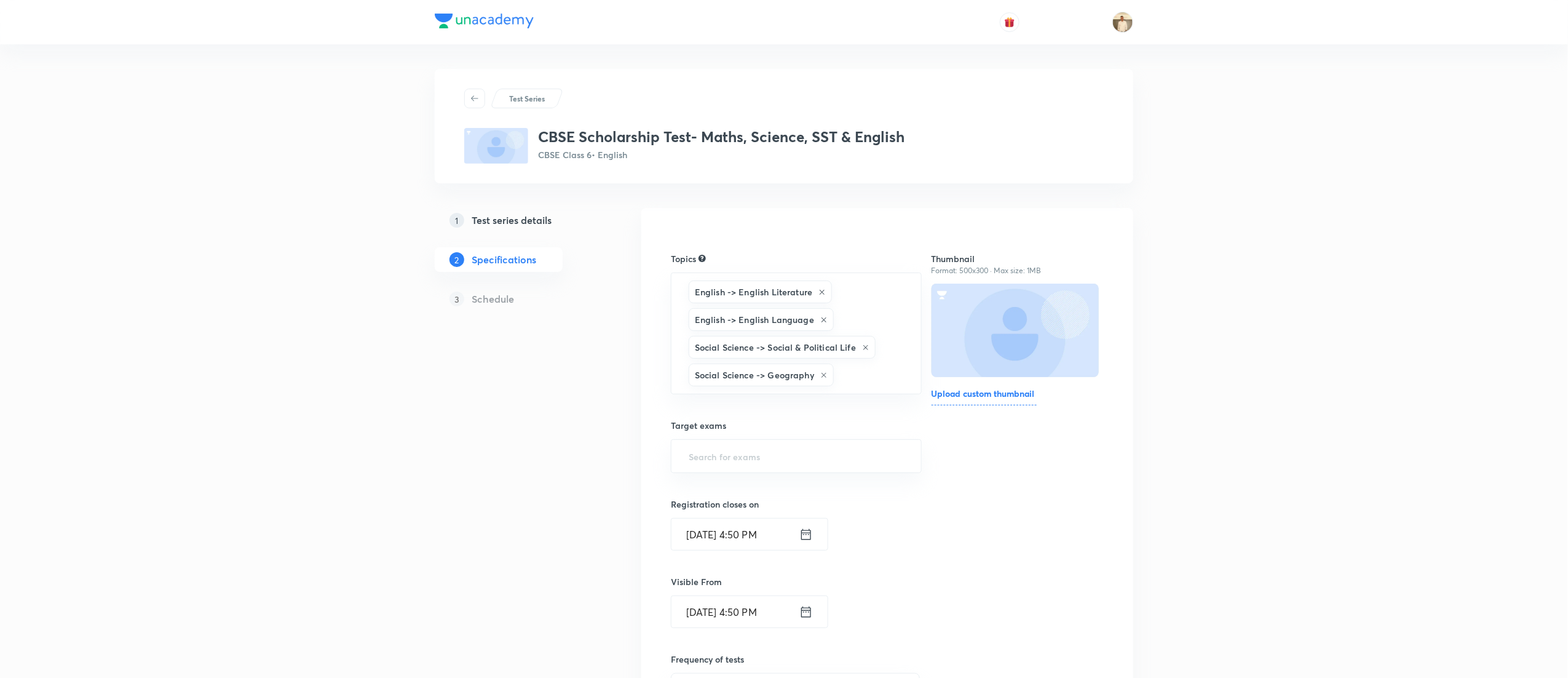
type input "a"
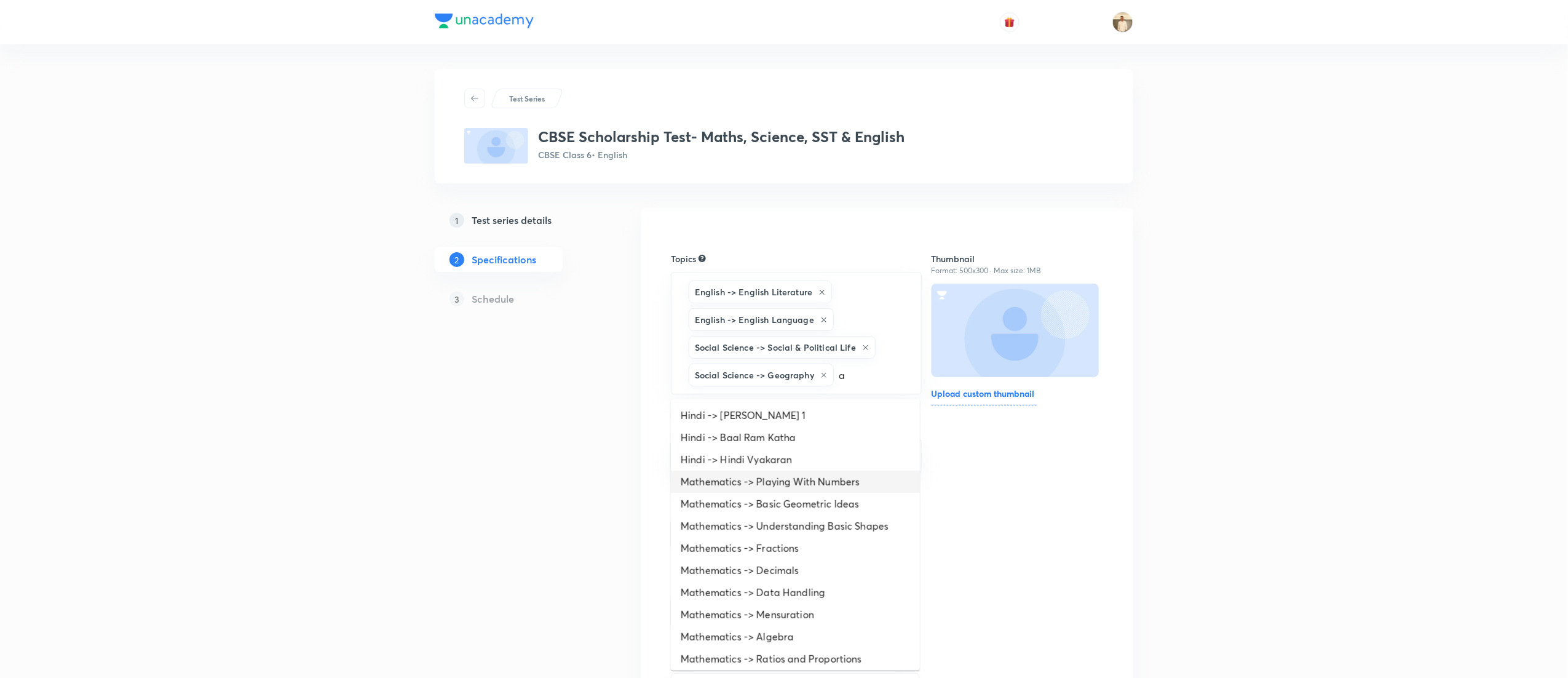
click at [785, 477] on li "Mathematics -> Playing With Numbers" at bounding box center [795, 482] width 249 height 22
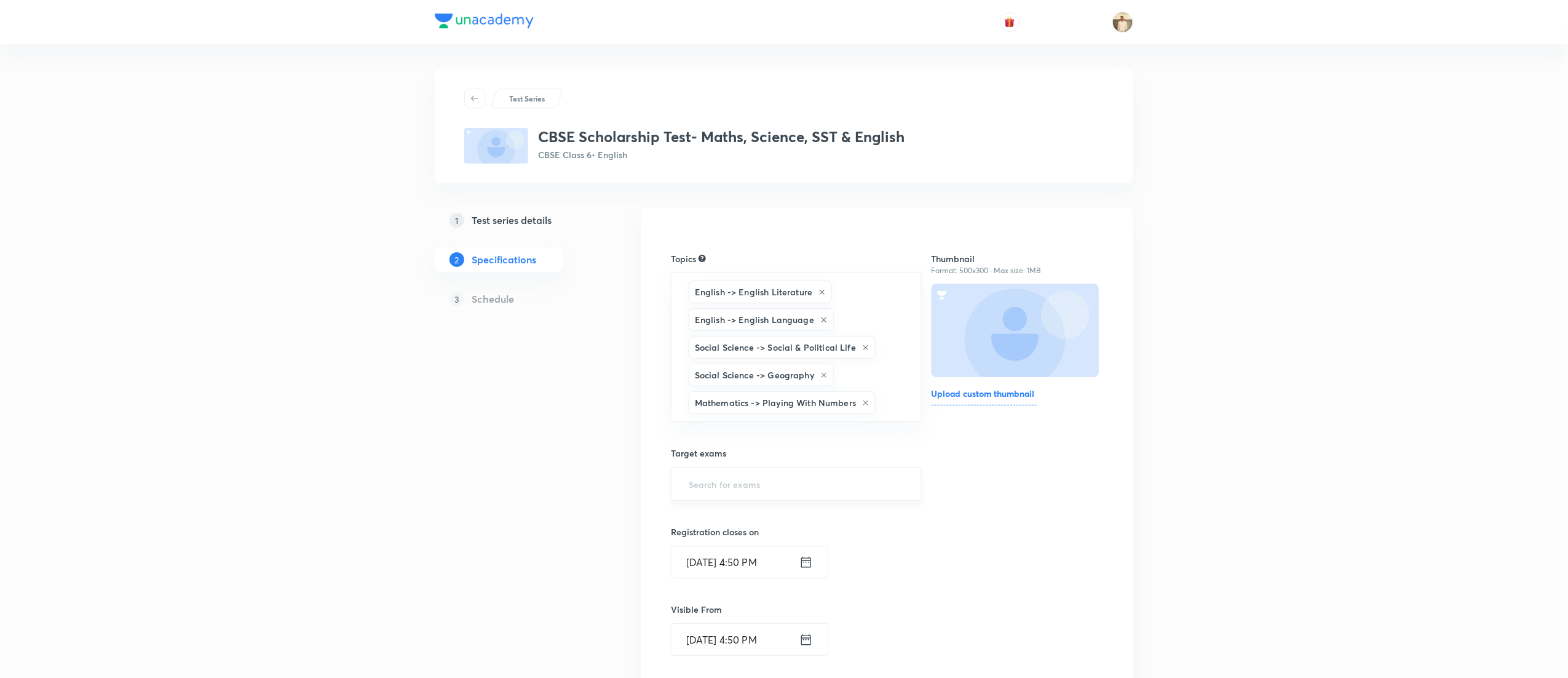
type input "a"
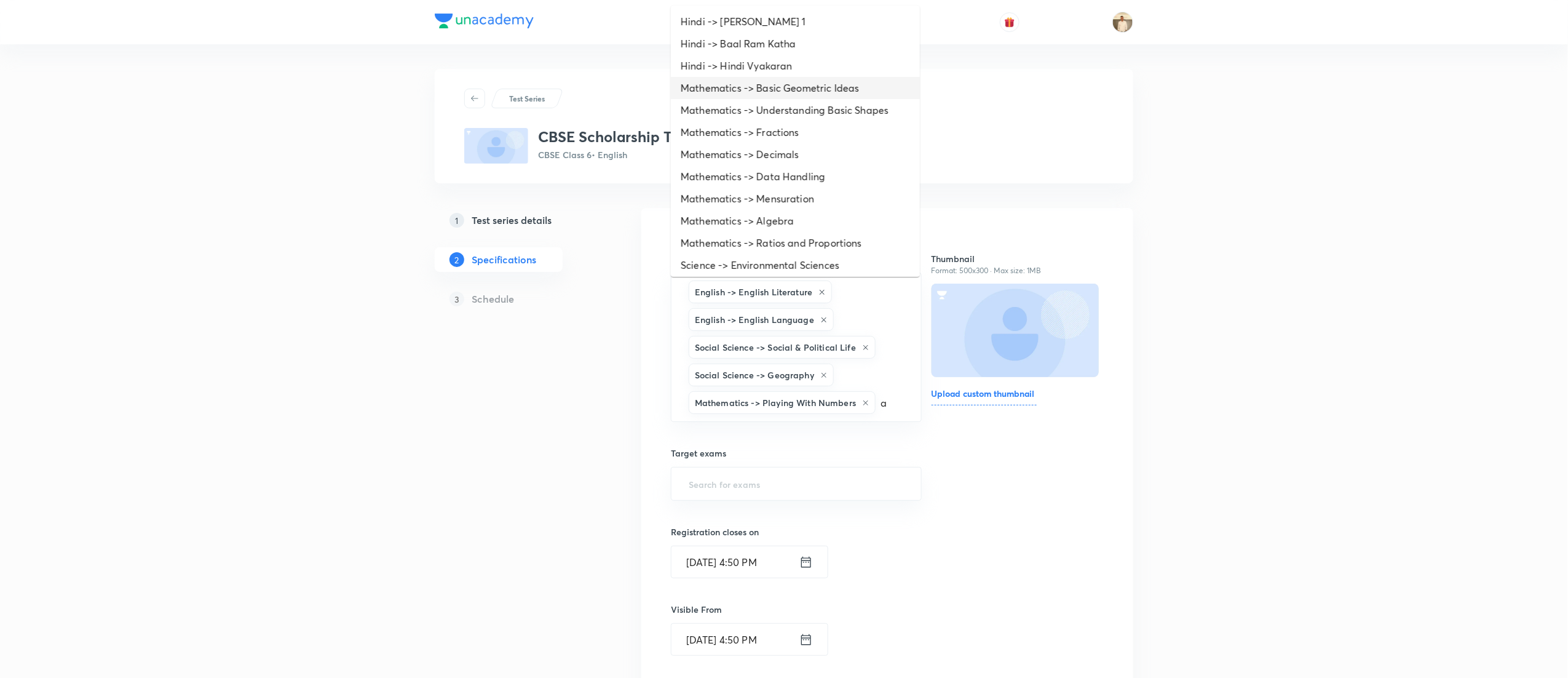
click at [778, 96] on li "Mathematics -> Basic Geometric Ideas" at bounding box center [795, 87] width 249 height 22
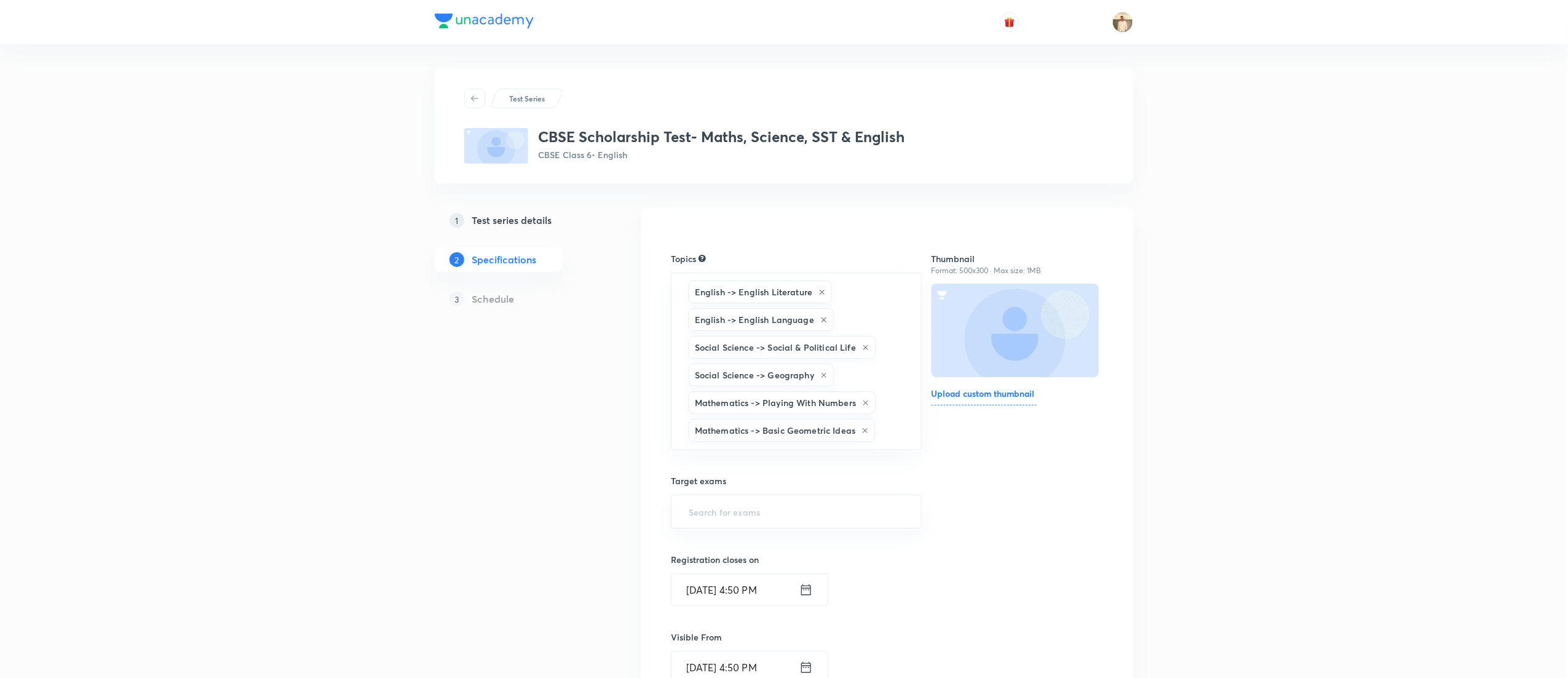
type input "a"
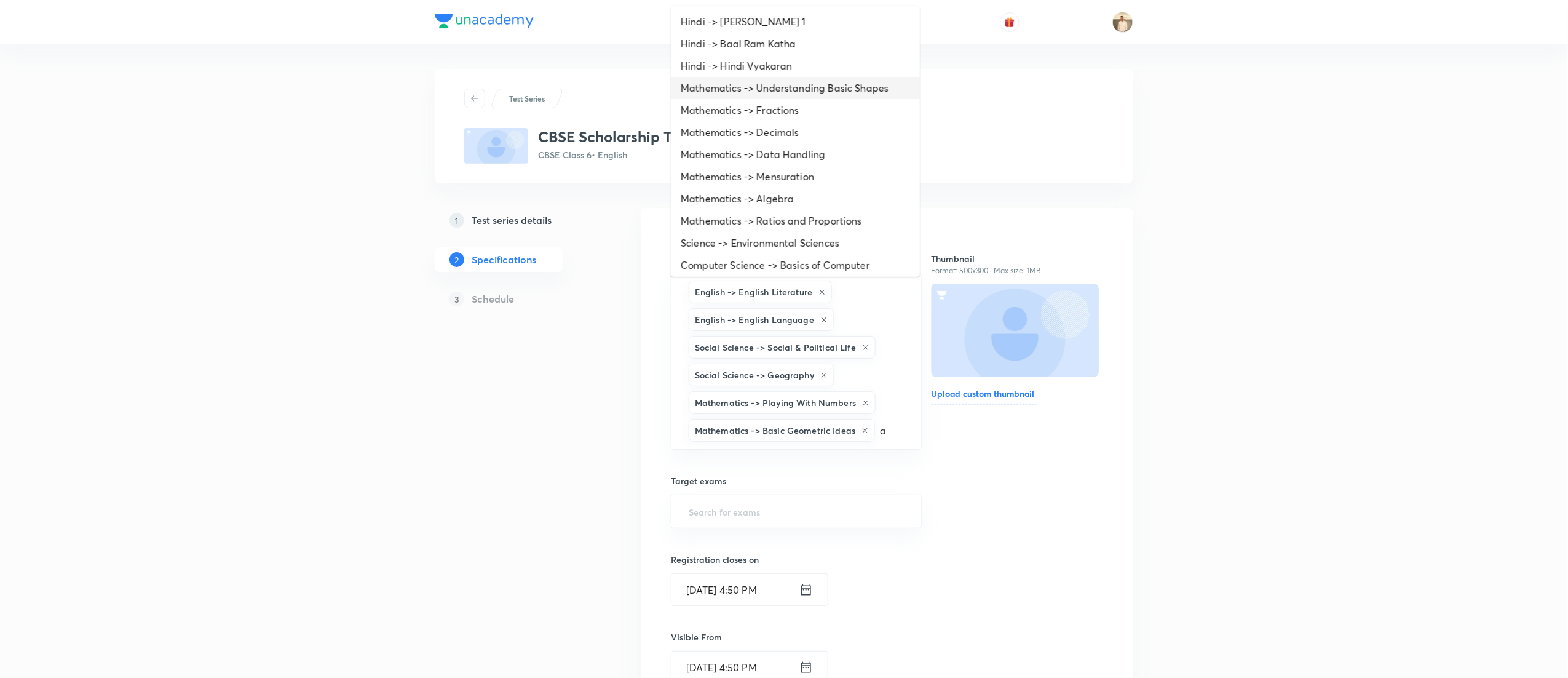
click at [765, 95] on li "Mathematics -> Understanding Basic Shapes" at bounding box center [795, 87] width 249 height 22
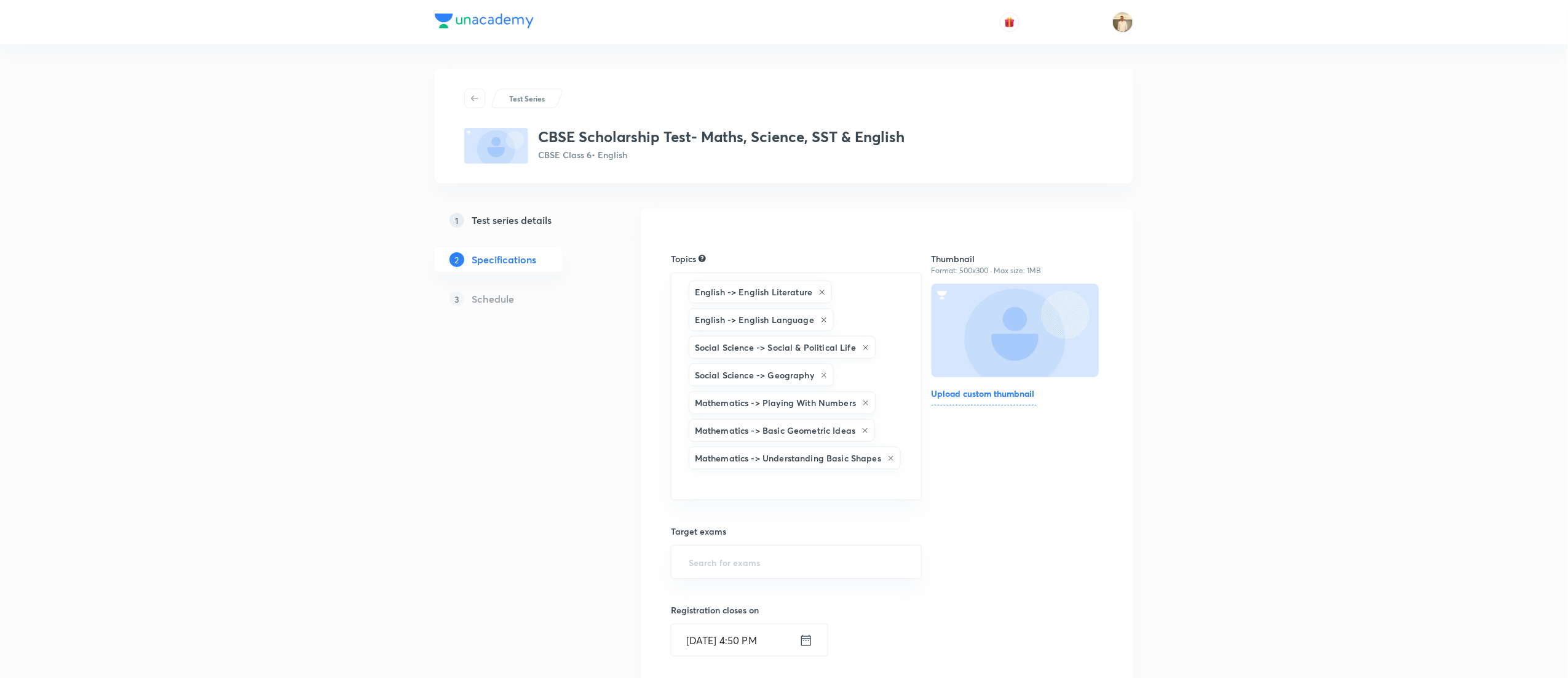
type input "a"
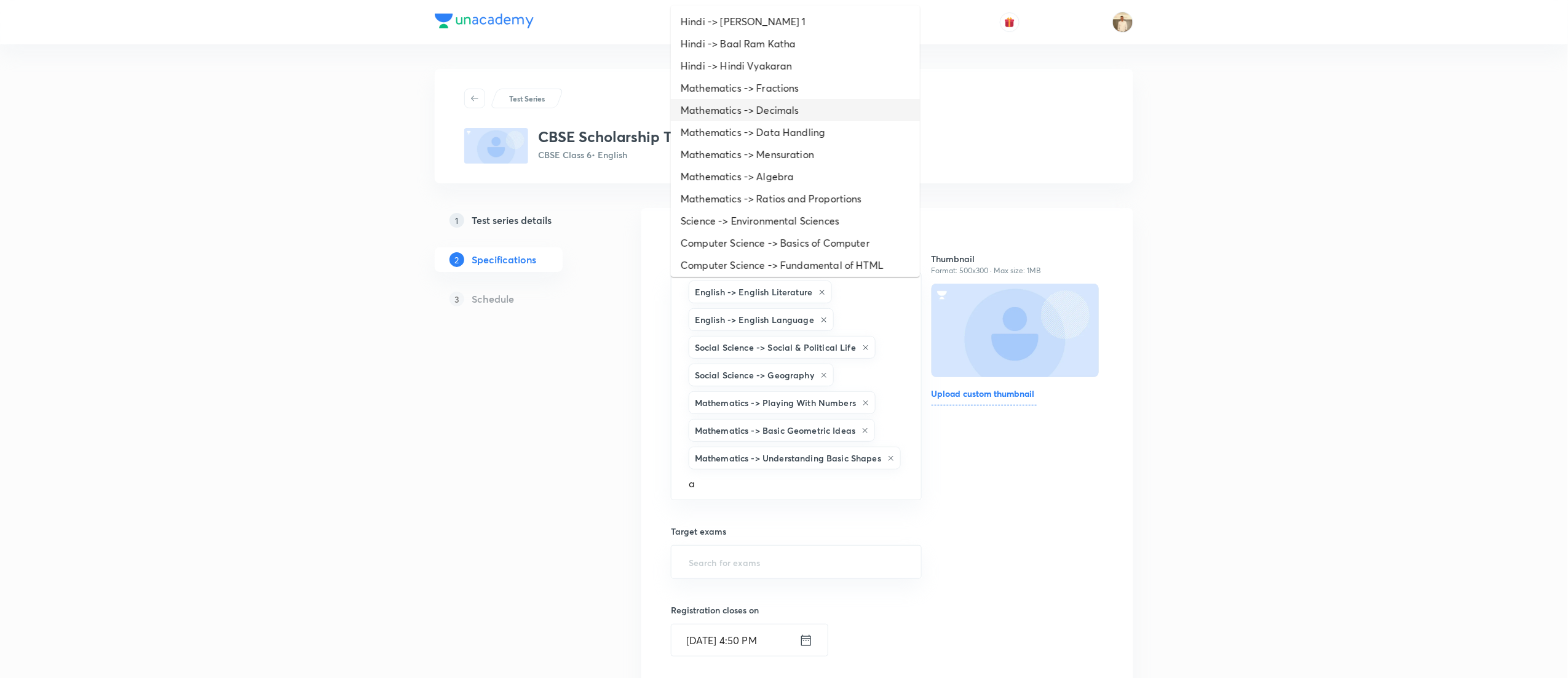
click at [763, 110] on li "Mathematics -> Decimals" at bounding box center [795, 110] width 249 height 22
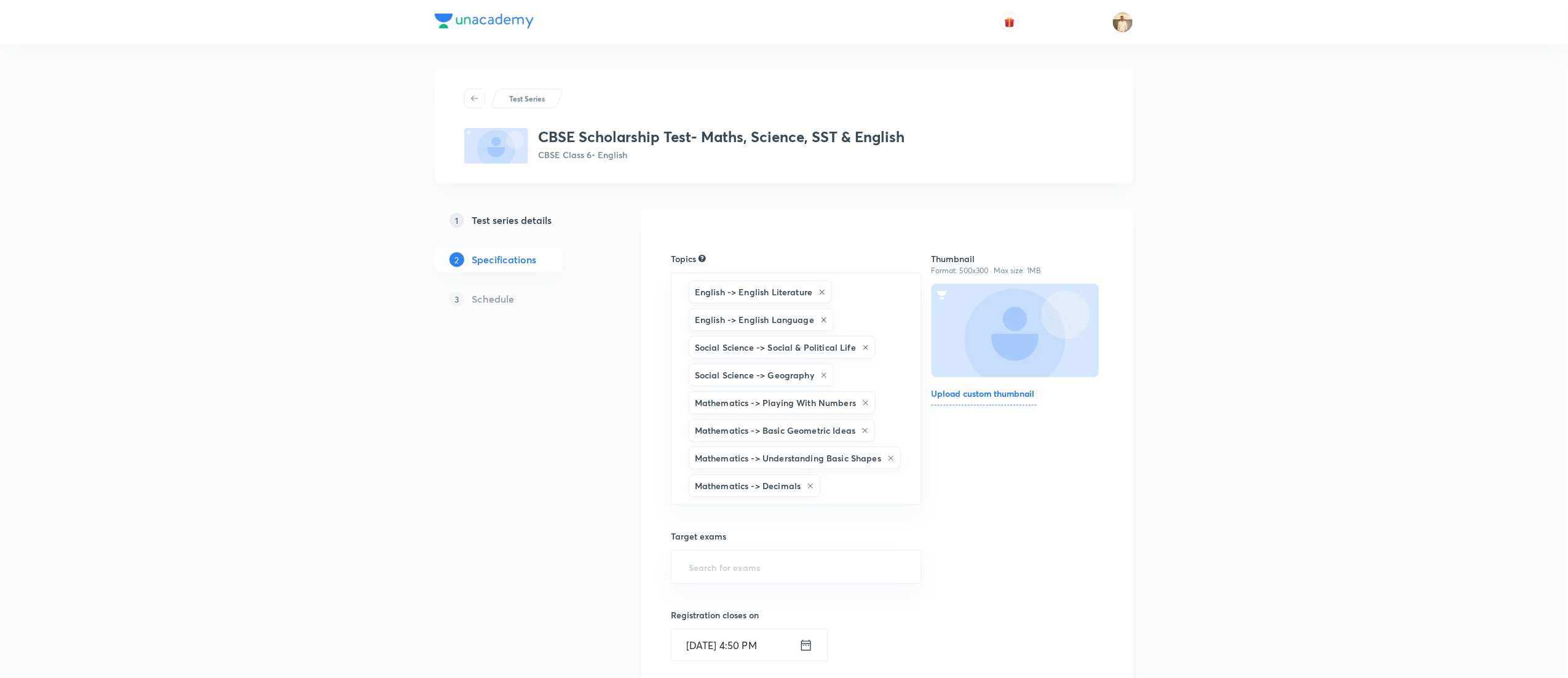
type input "a"
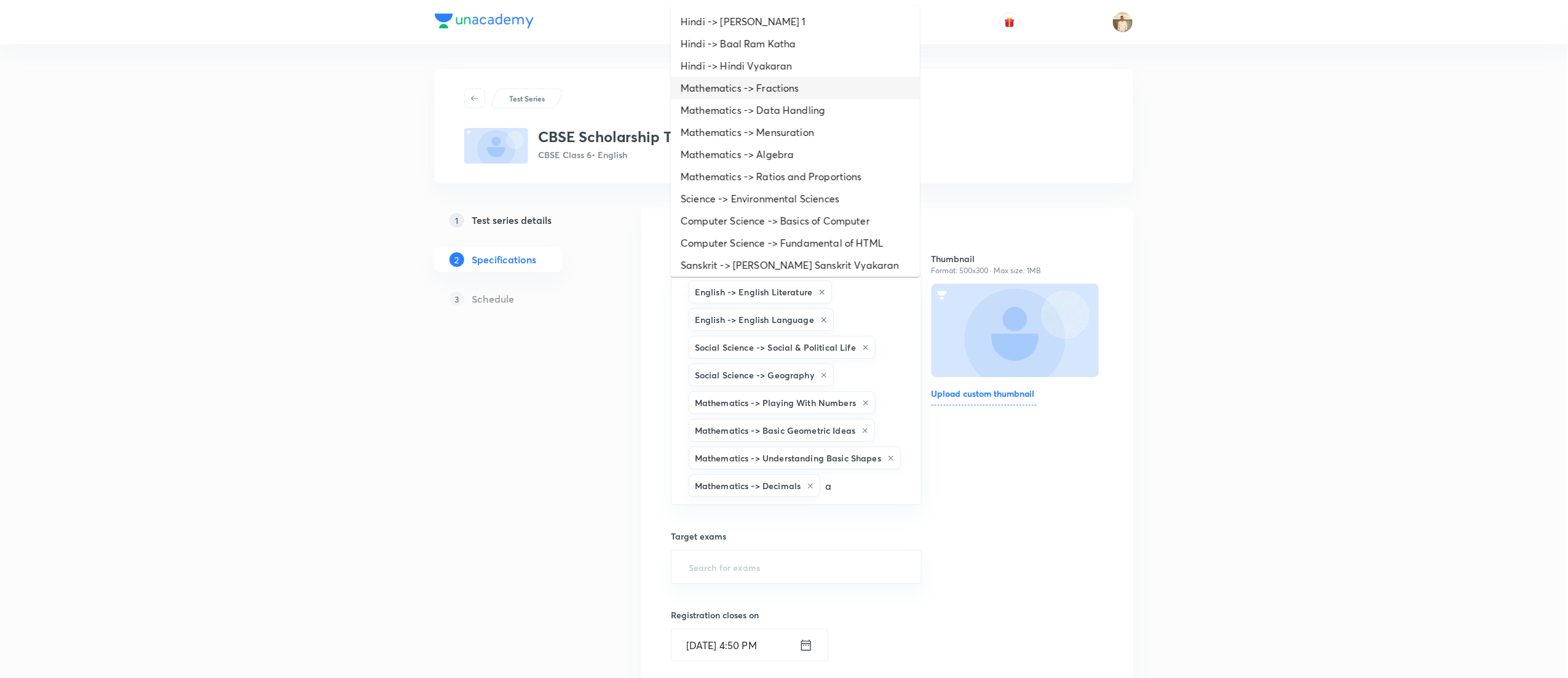
click at [797, 80] on li "Mathematics -> Fractions" at bounding box center [795, 87] width 249 height 22
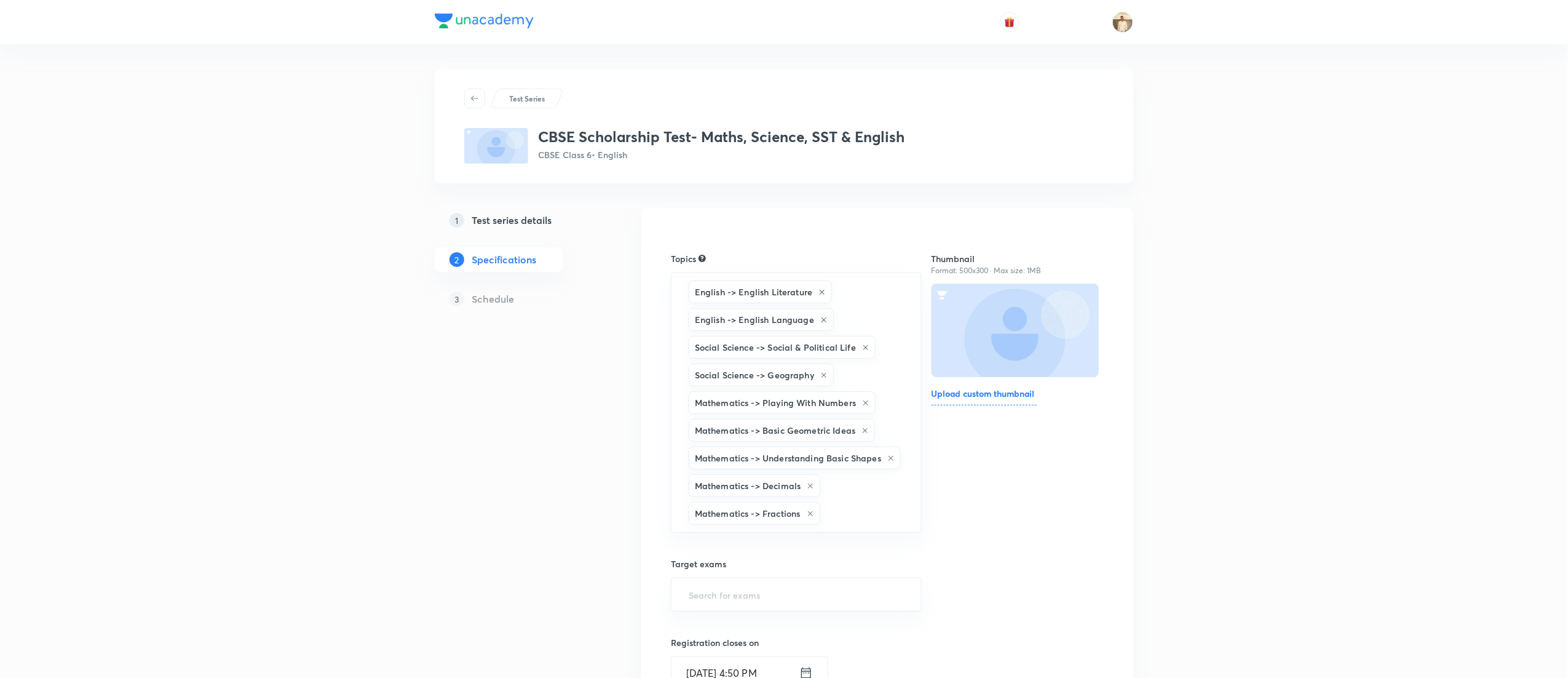
type input "a"
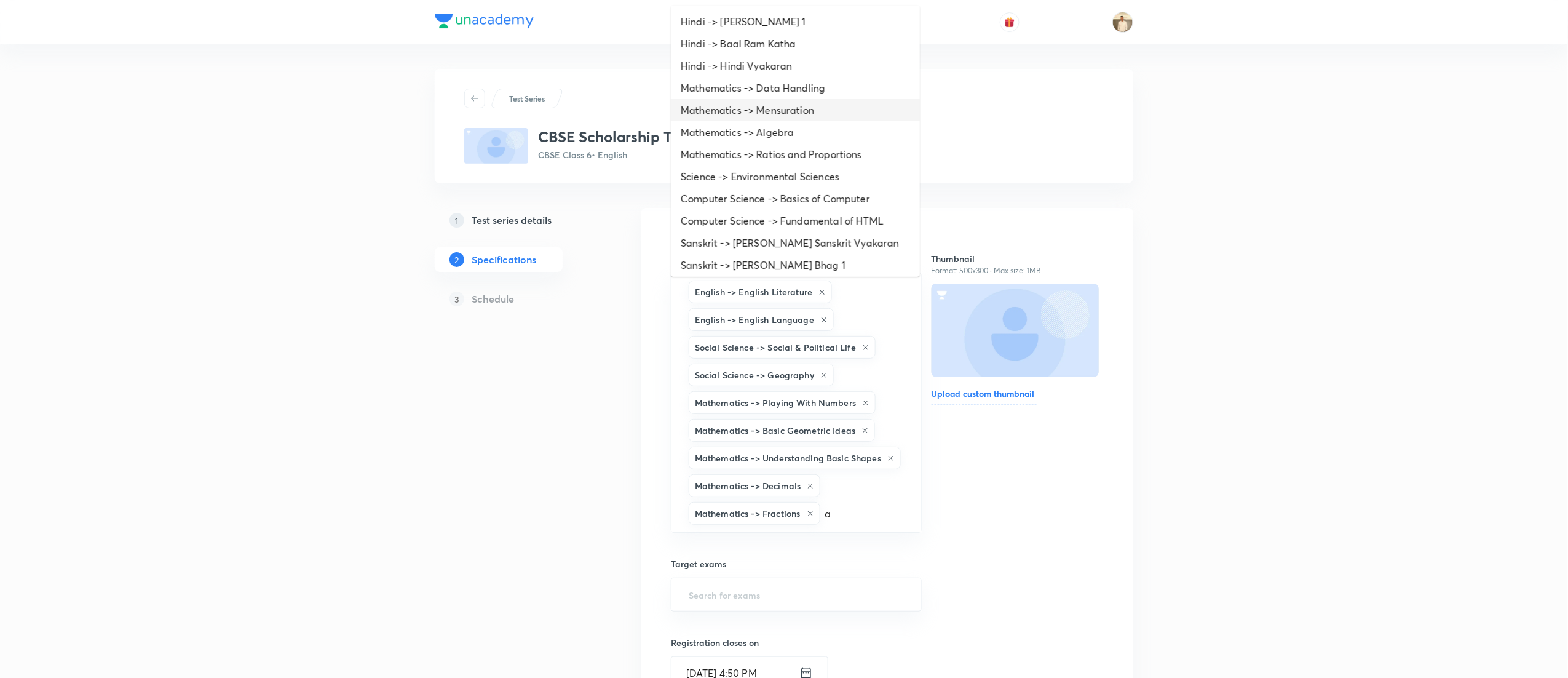
click at [778, 107] on li "Mathematics -> Mensuration" at bounding box center [795, 110] width 249 height 22
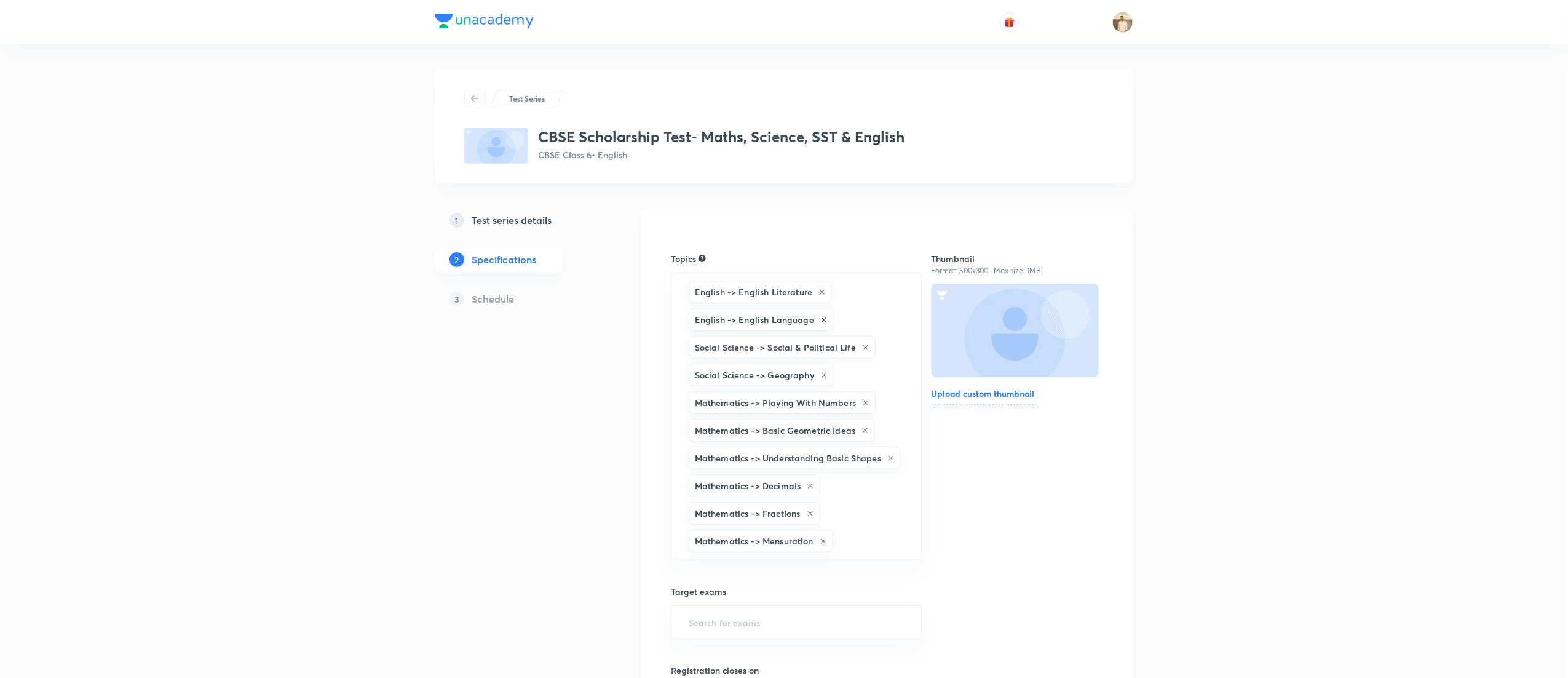
type input "a"
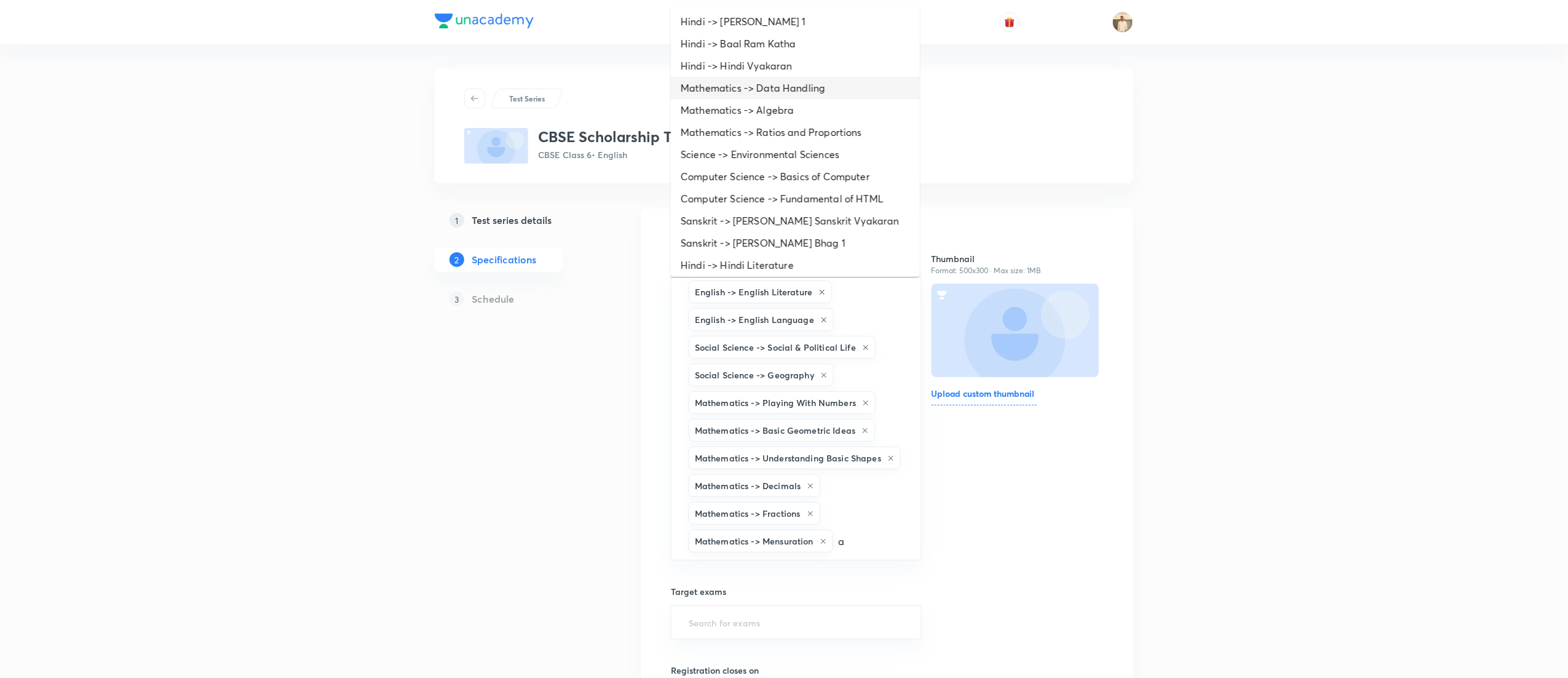
click at [834, 82] on li "Mathematics -> Data Handling" at bounding box center [795, 87] width 249 height 22
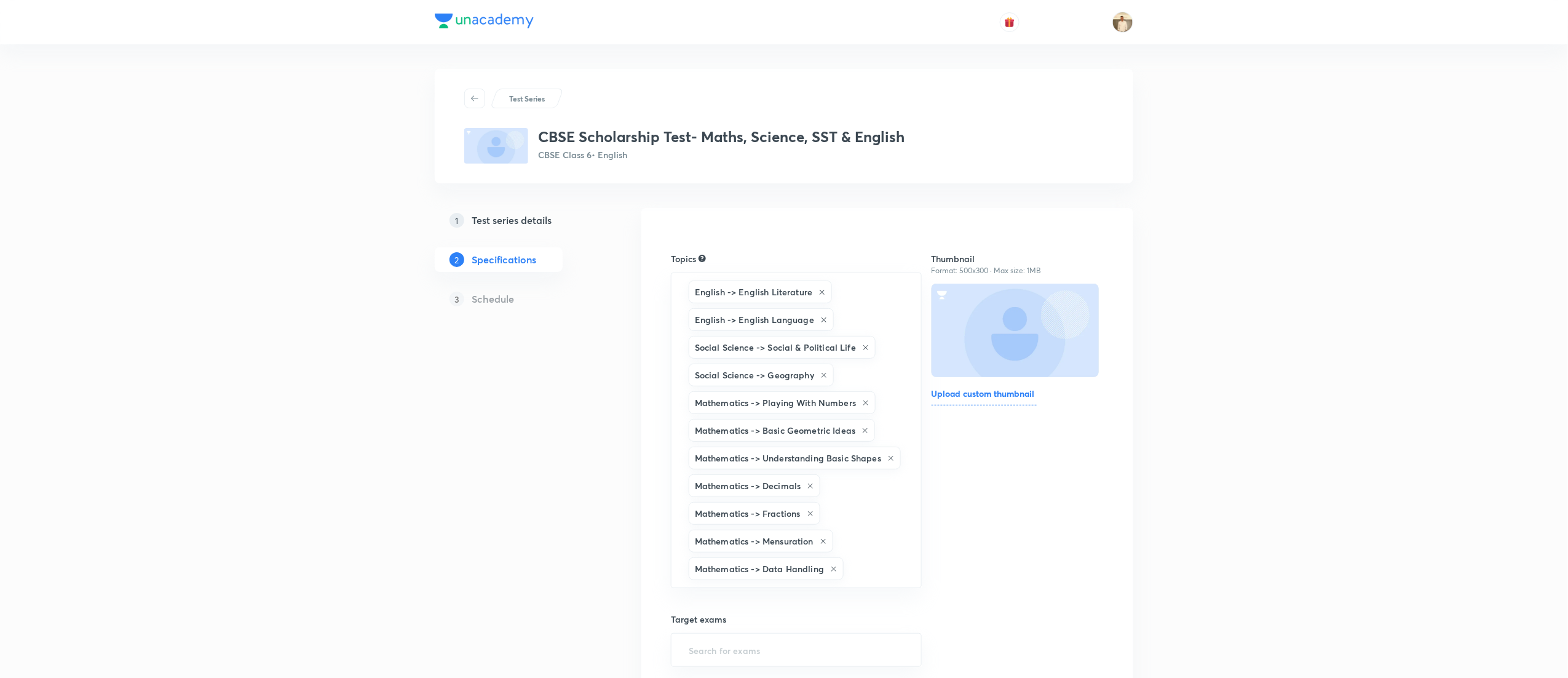
type input "a"
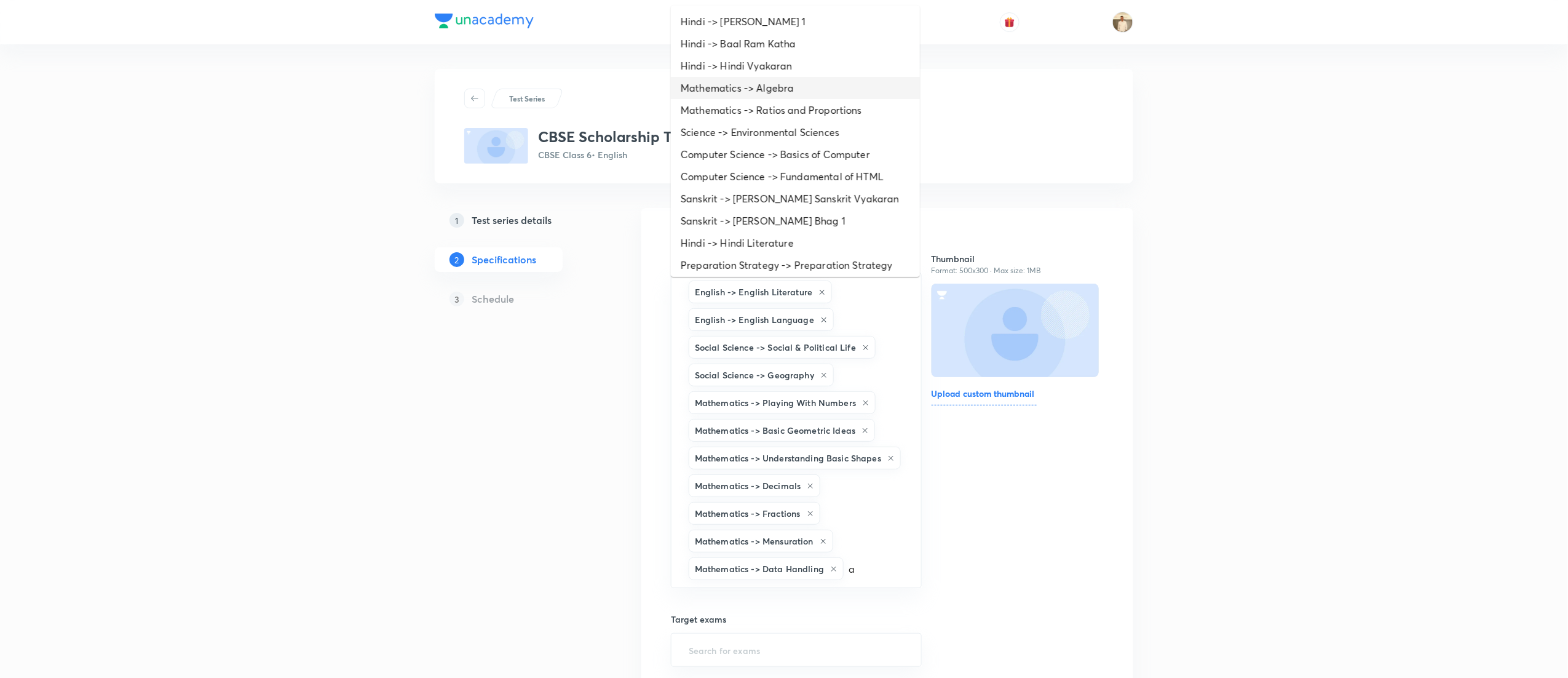
click at [778, 93] on li "Mathematics -> Algebra" at bounding box center [795, 87] width 249 height 22
type input "a"
click at [778, 93] on li "Mathematics -> Ratios and Proportions" at bounding box center [795, 87] width 249 height 22
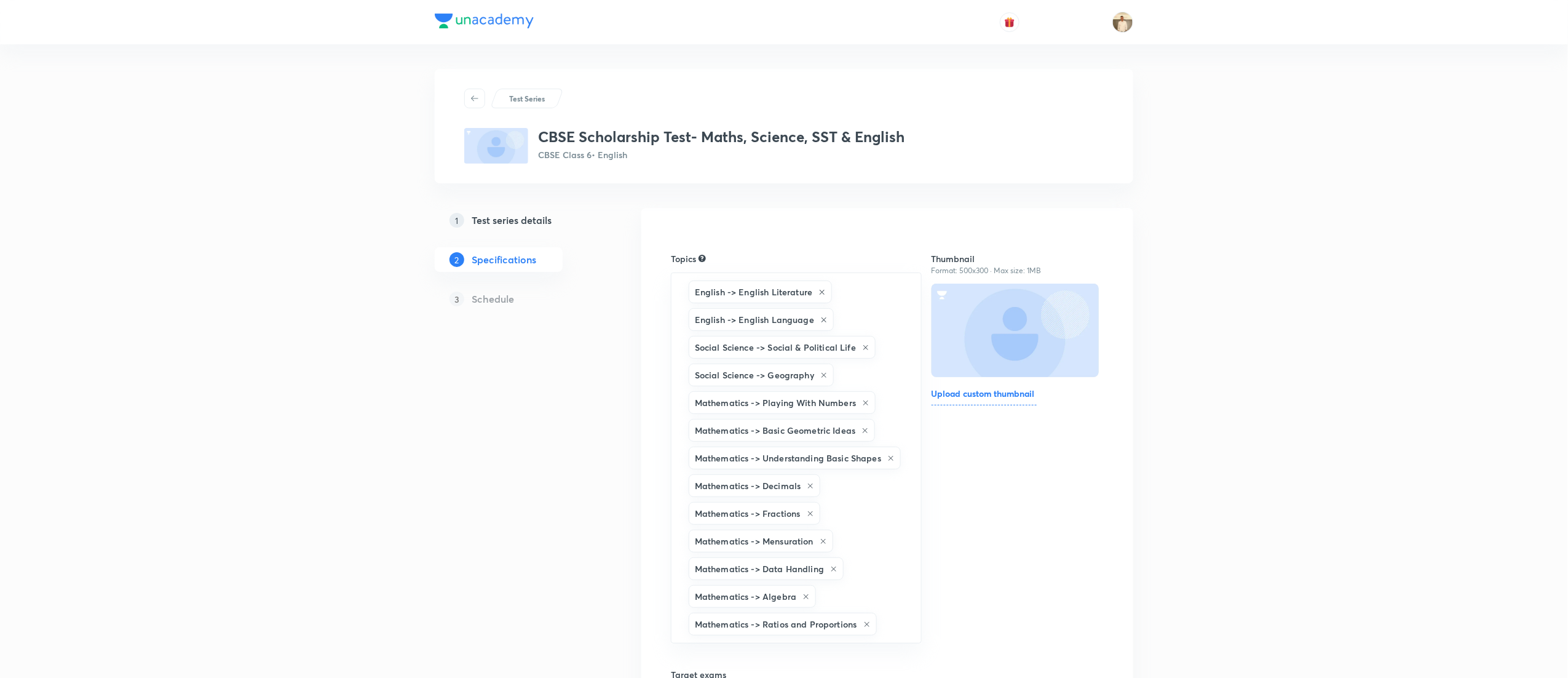
type input "a"
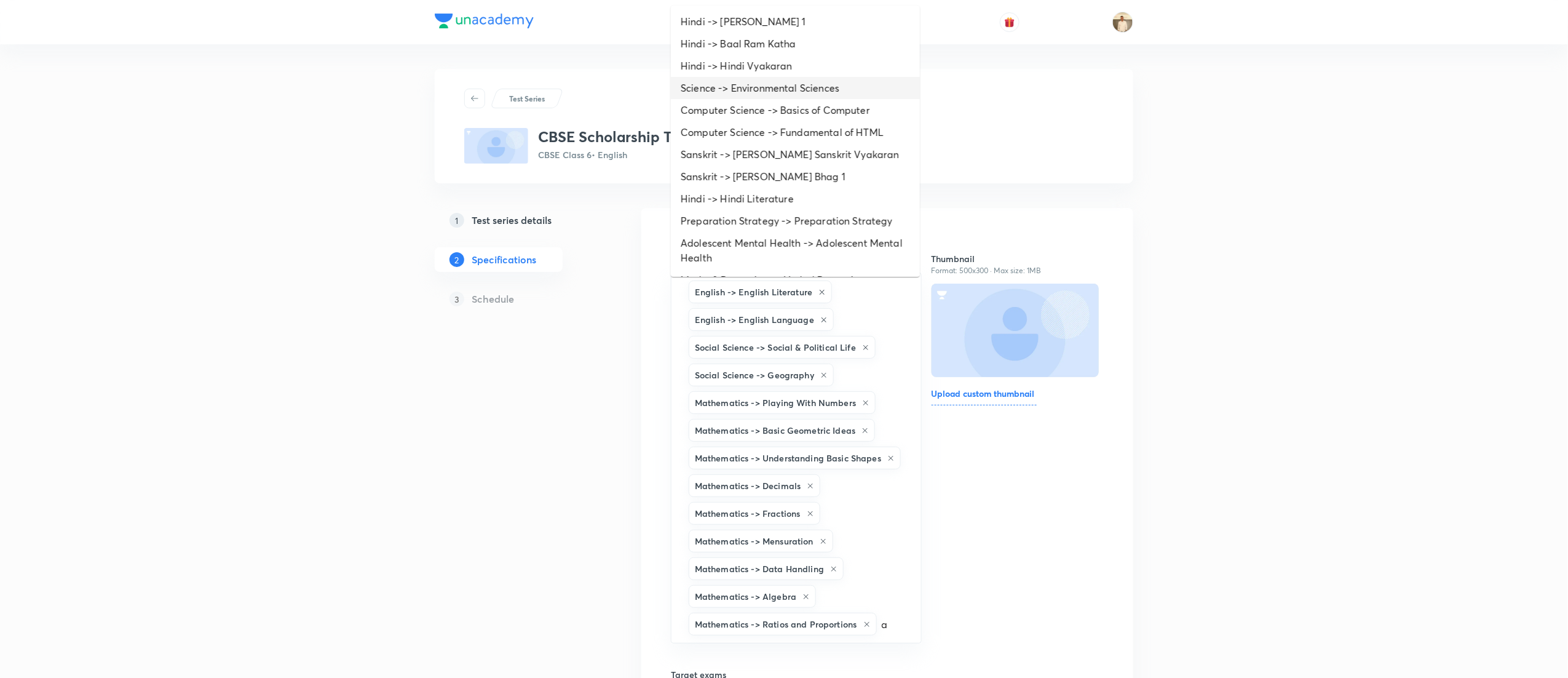
click at [811, 89] on li "Science -> Environmental Sciences" at bounding box center [795, 87] width 249 height 22
type input "a"
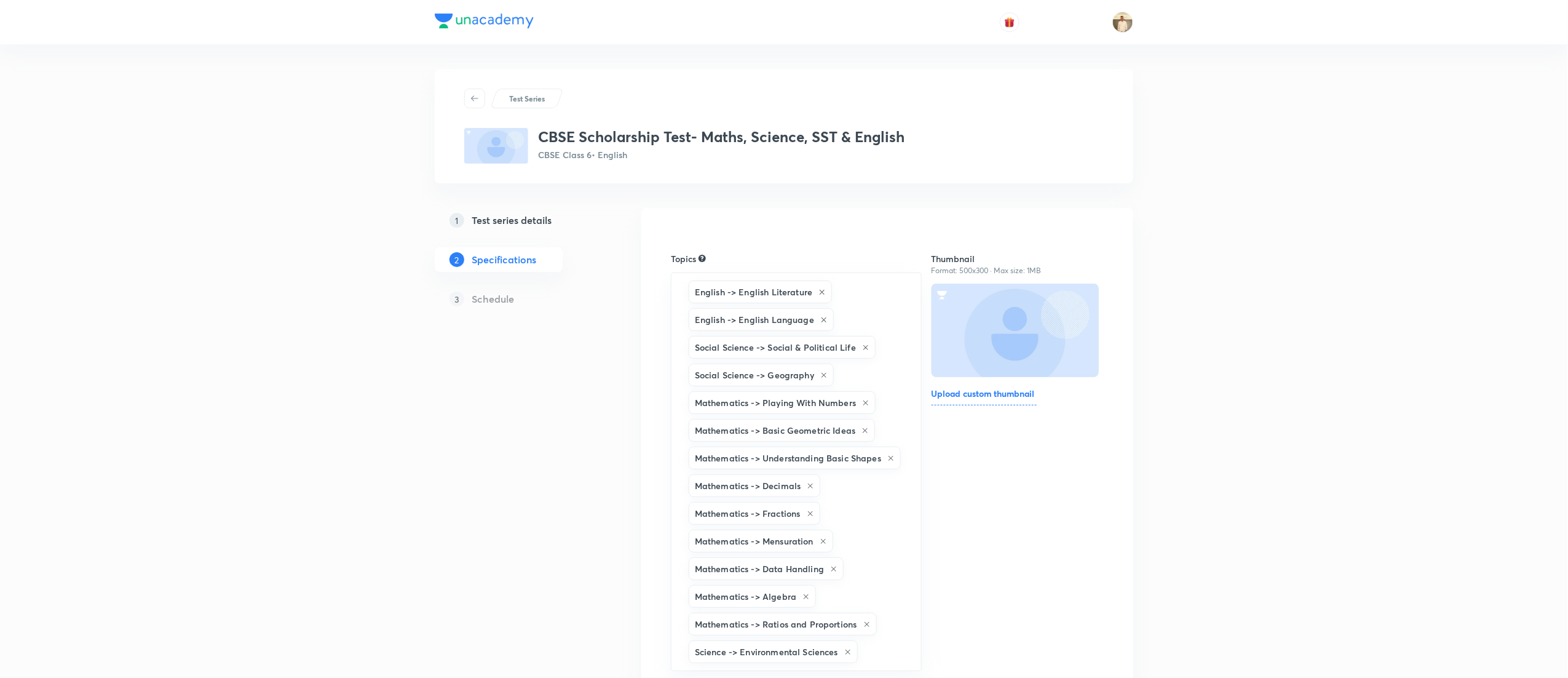
click at [1311, 210] on div "Test Series CBSE Scholarship Test- Maths, Science, SST & English CBSE Class 6 •…" at bounding box center [784, 623] width 1568 height 1247
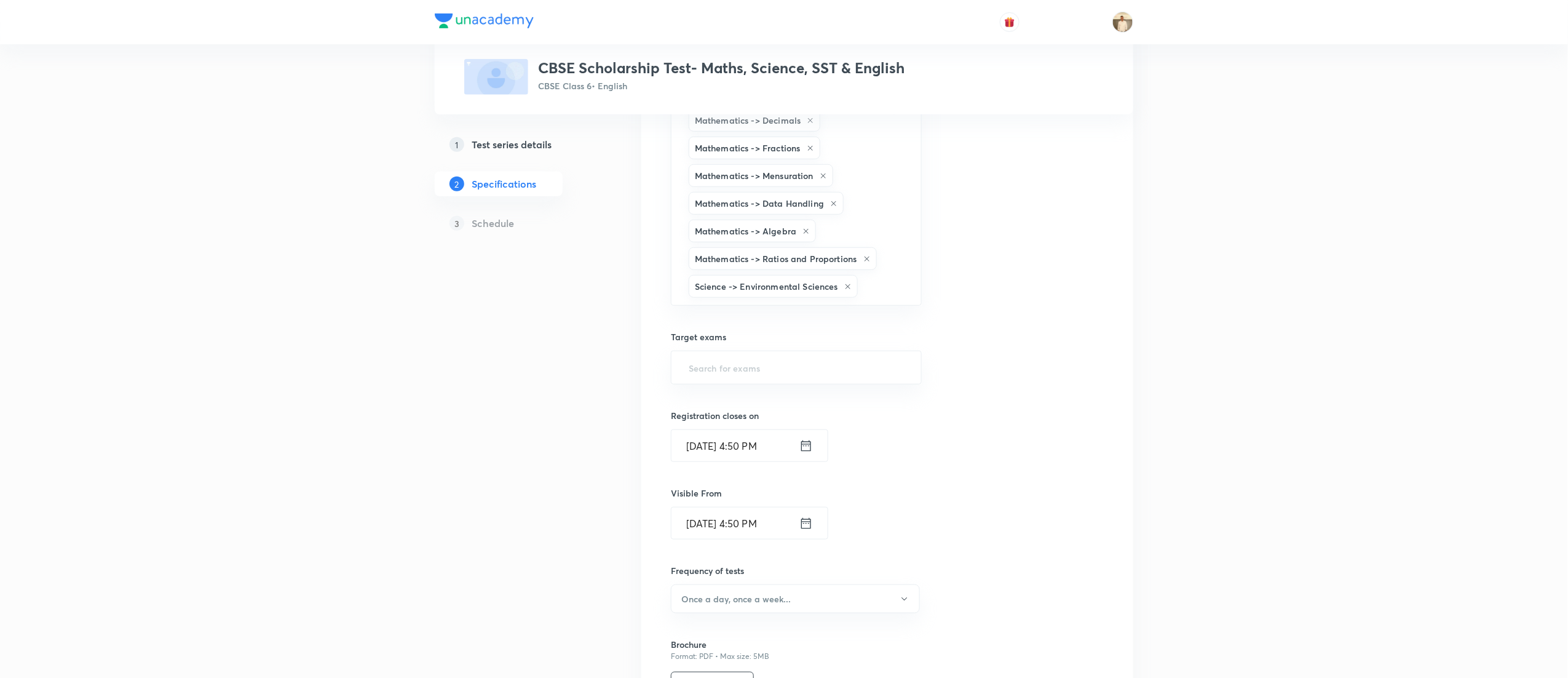
scroll to position [369, 0]
click at [746, 374] on input "text" at bounding box center [796, 364] width 220 height 23
type input "a"
click at [753, 425] on li "CBSE Class 6" at bounding box center [795, 427] width 249 height 22
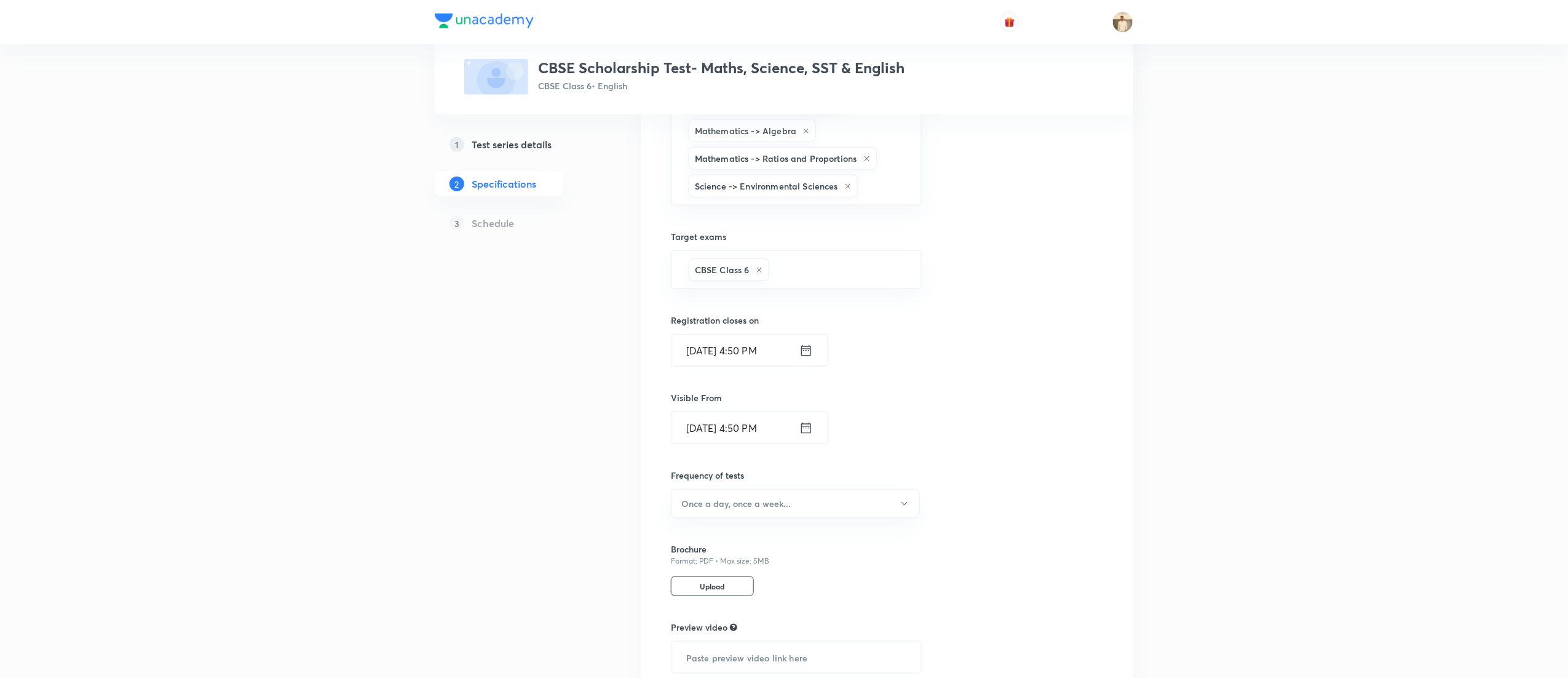
scroll to position [583, 0]
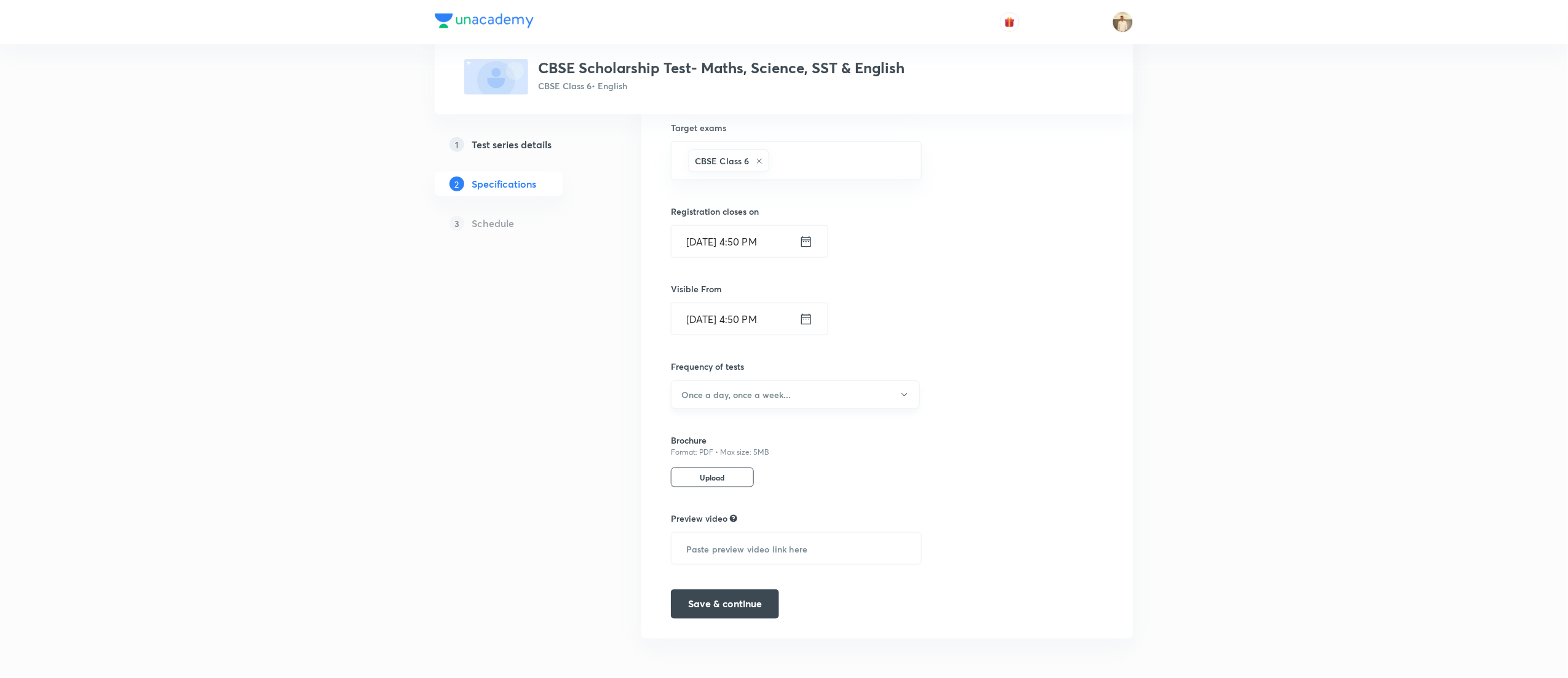
click at [803, 391] on button "Once a day, once a week..." at bounding box center [795, 394] width 249 height 29
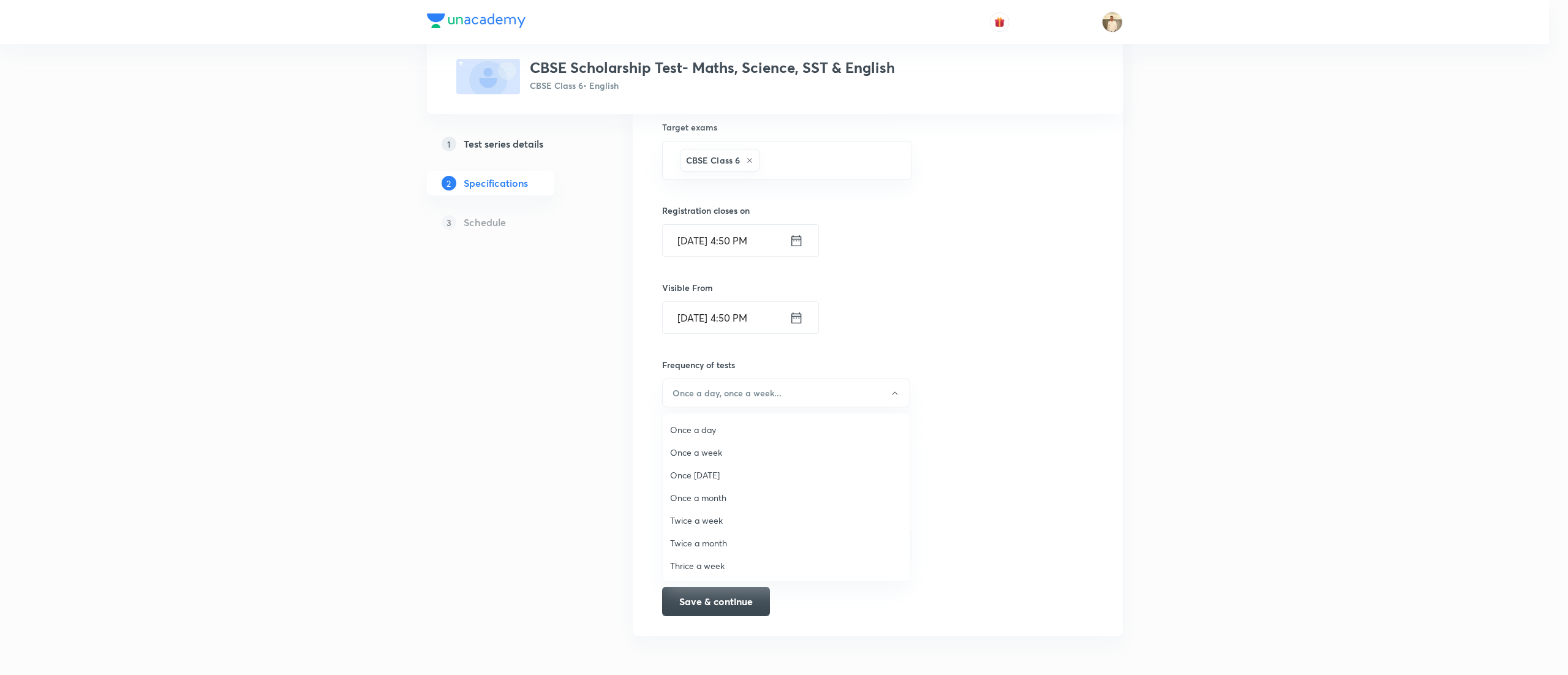
click at [725, 452] on span "Once a week" at bounding box center [786, 452] width 232 height 13
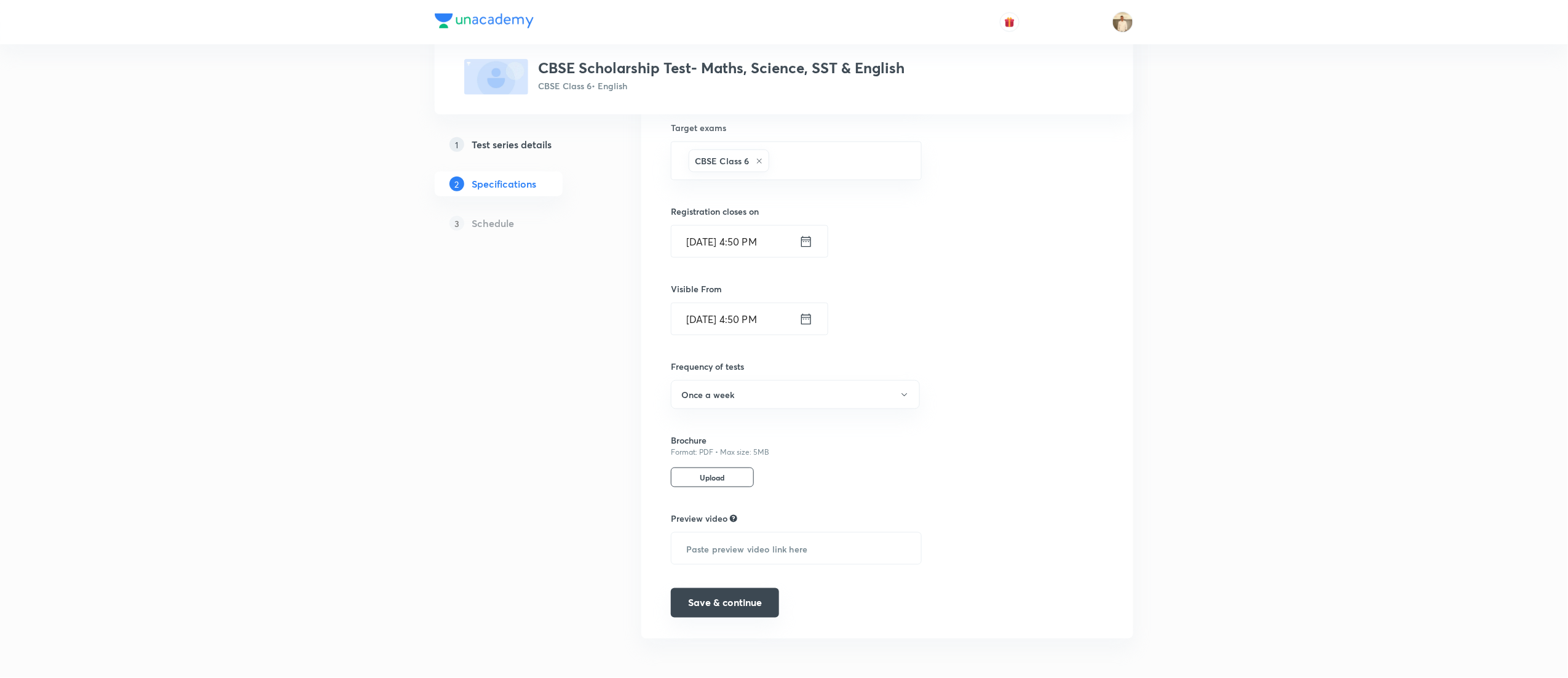
click at [722, 598] on button "Save & continue" at bounding box center [725, 602] width 108 height 30
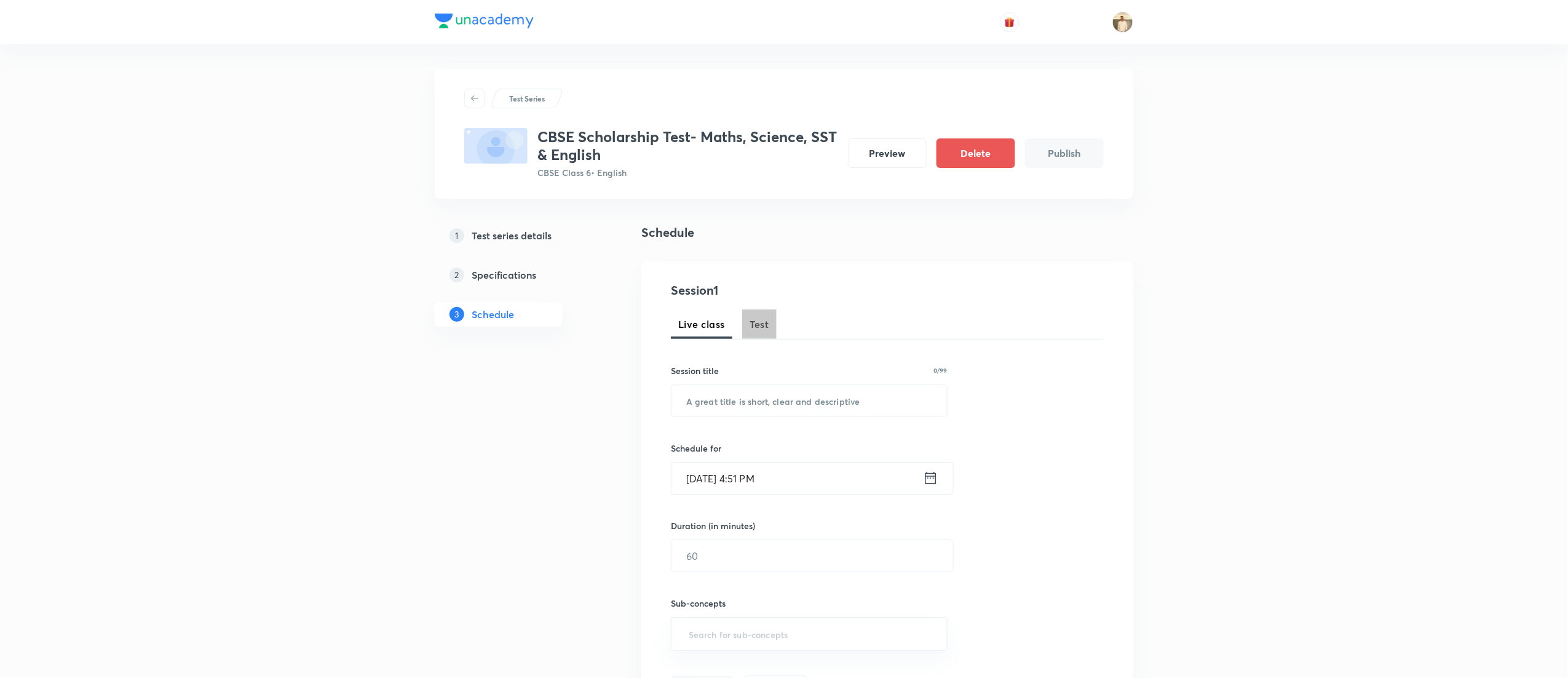
click at [759, 326] on span "Test" at bounding box center [759, 324] width 19 height 14
click at [798, 395] on input "text" at bounding box center [809, 400] width 276 height 31
paste input "CBSE Scholarship Test"
type input "CBSE Scholarship Test"
click at [697, 477] on input "Sep 1, 2025, 4:51 PM" at bounding box center [797, 478] width 251 height 31
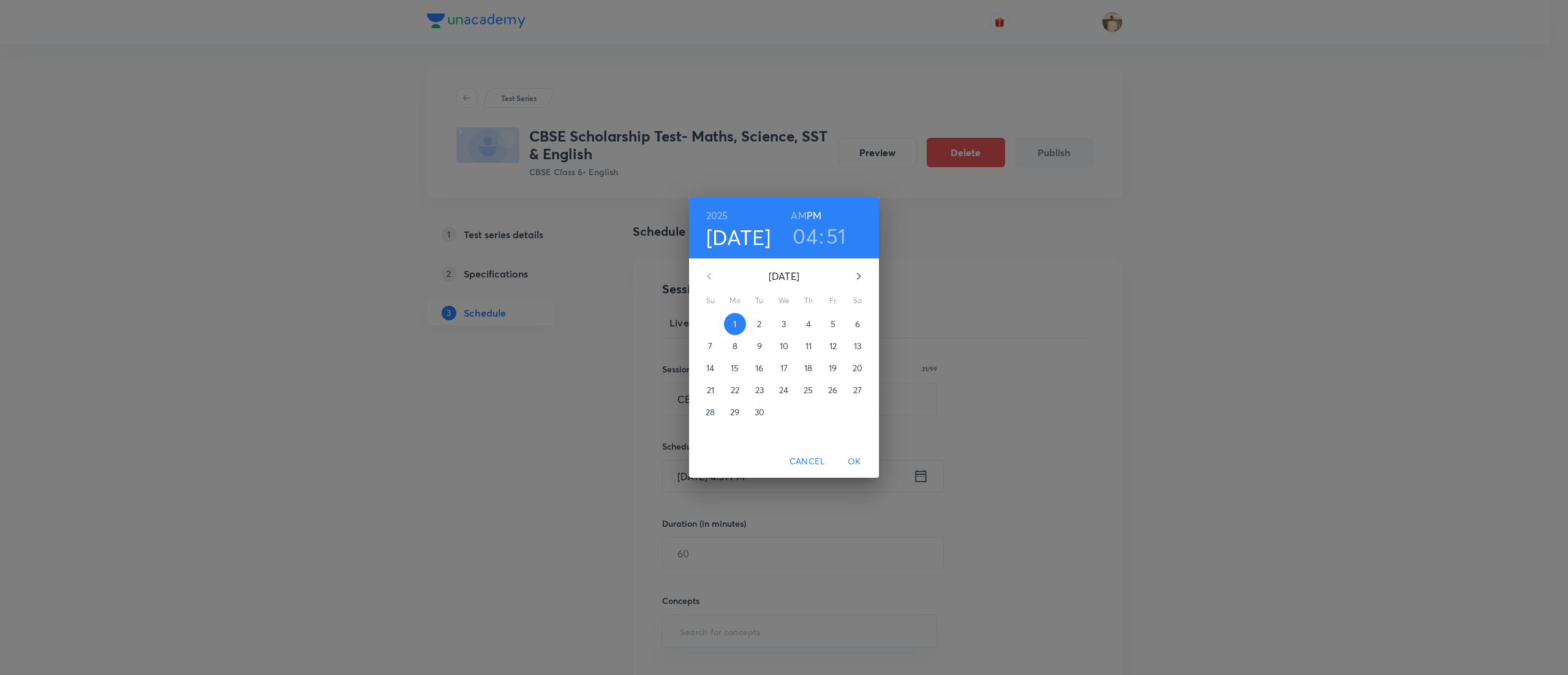
click at [714, 346] on span "7" at bounding box center [710, 346] width 22 height 12
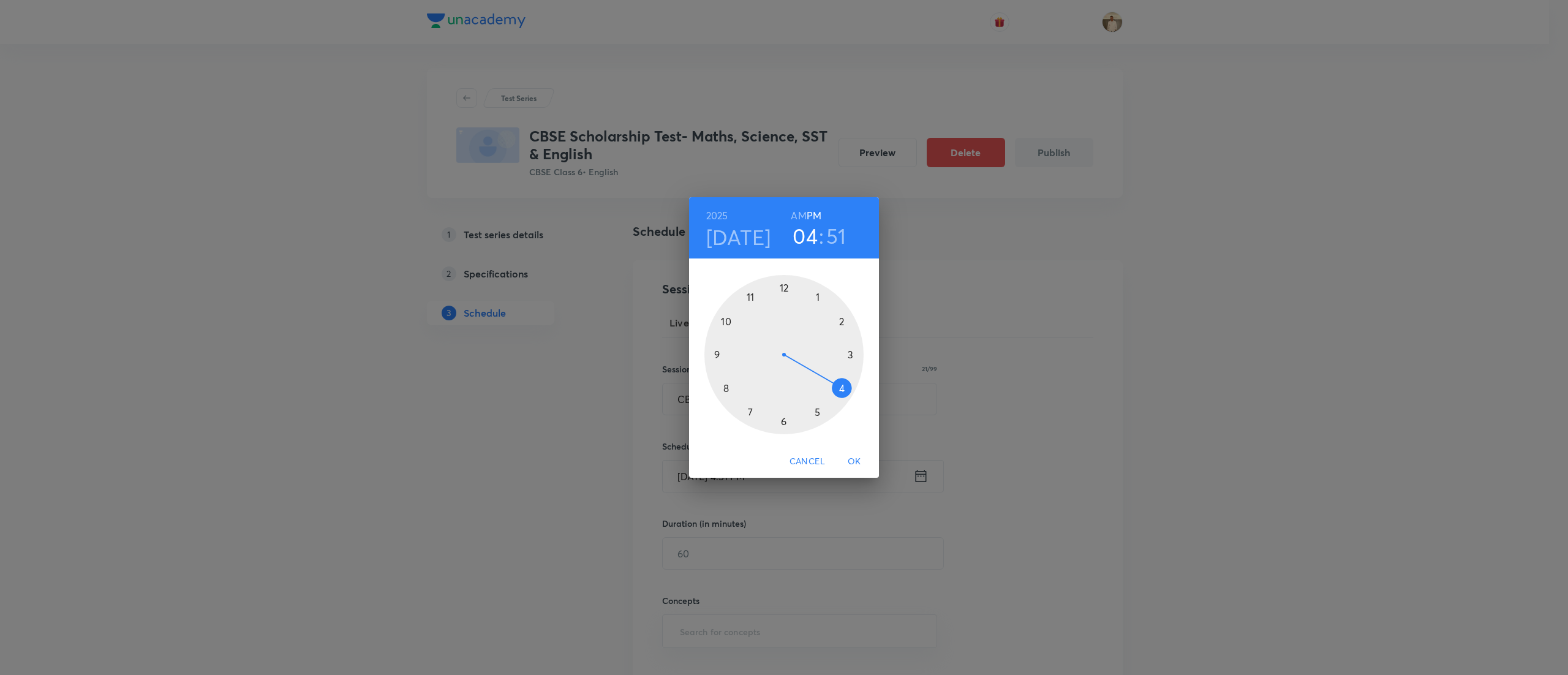
click at [819, 411] on div at bounding box center [784, 354] width 159 height 159
click at [783, 285] on div at bounding box center [784, 354] width 159 height 159
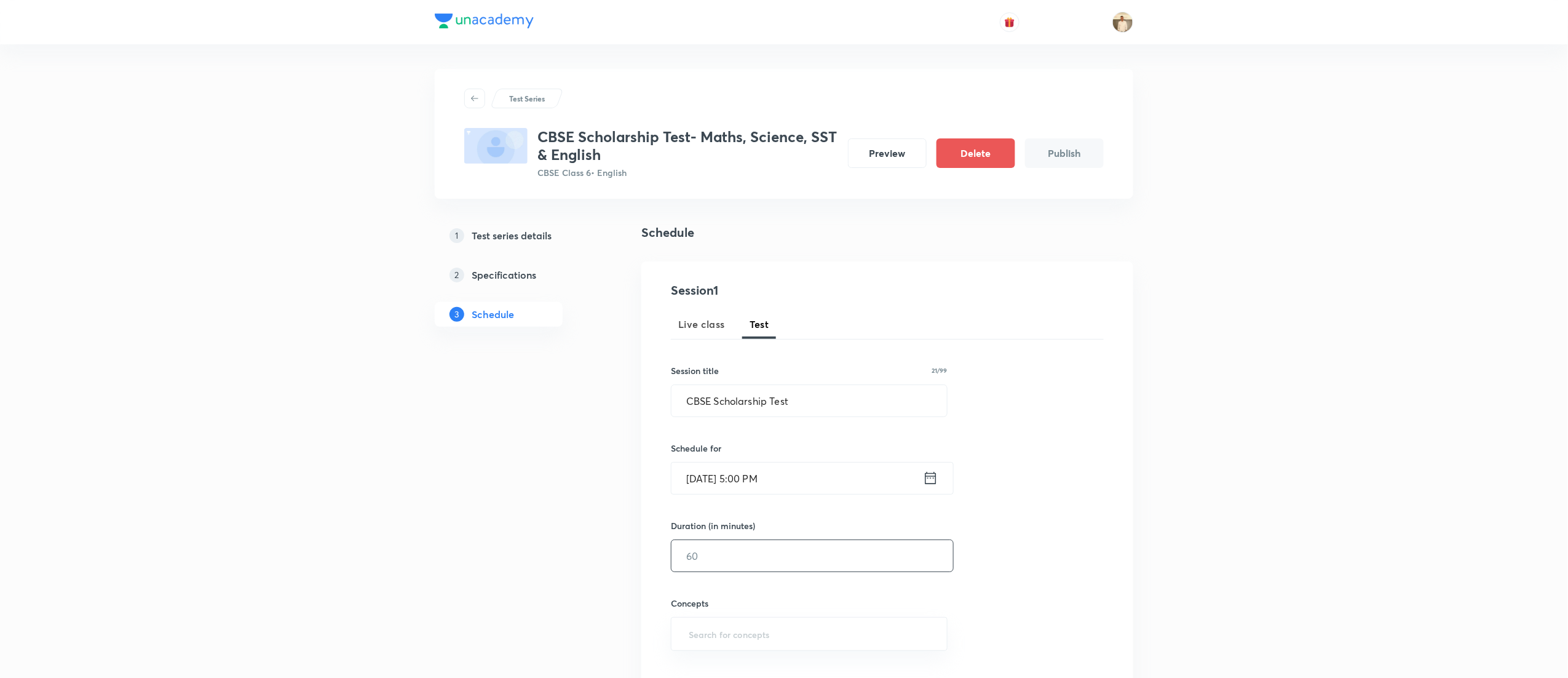
click at [731, 558] on input "text" at bounding box center [812, 555] width 282 height 31
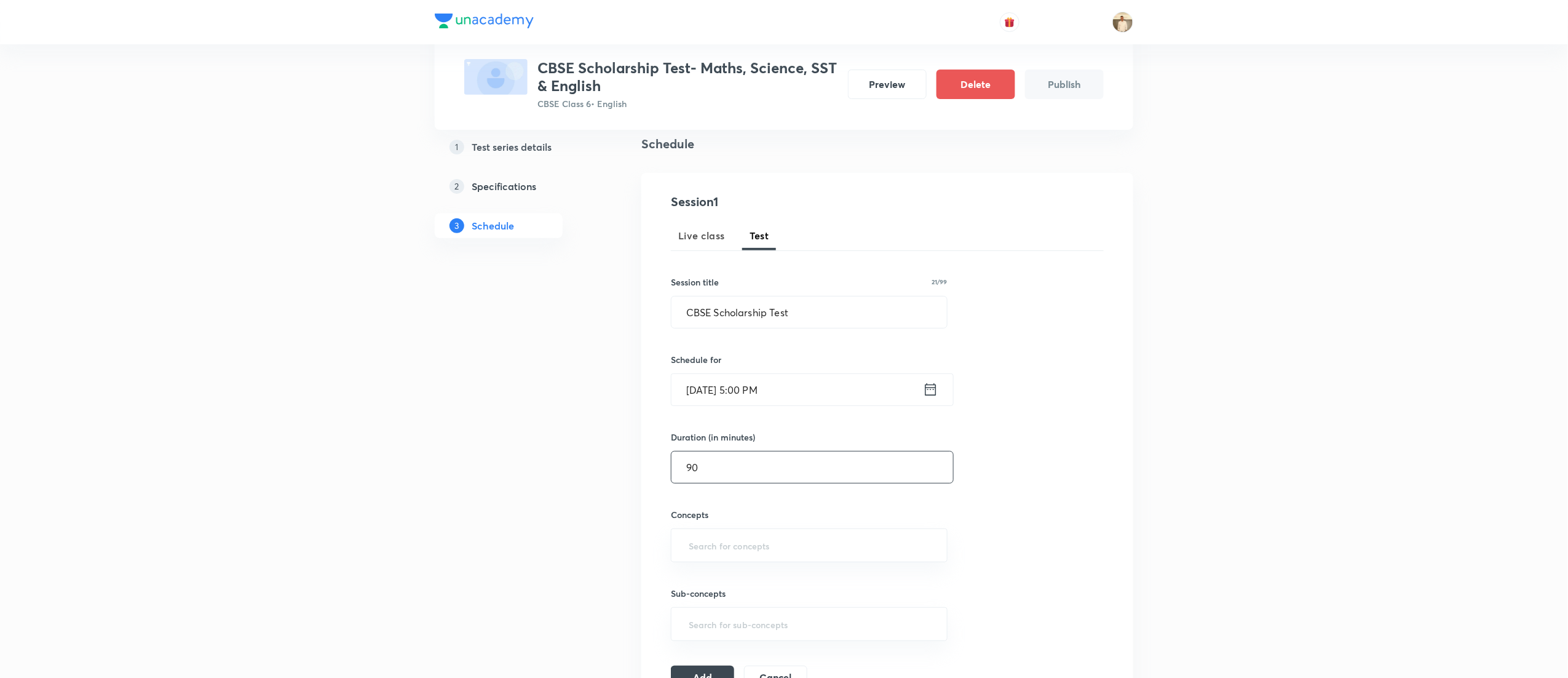
scroll to position [246, 0]
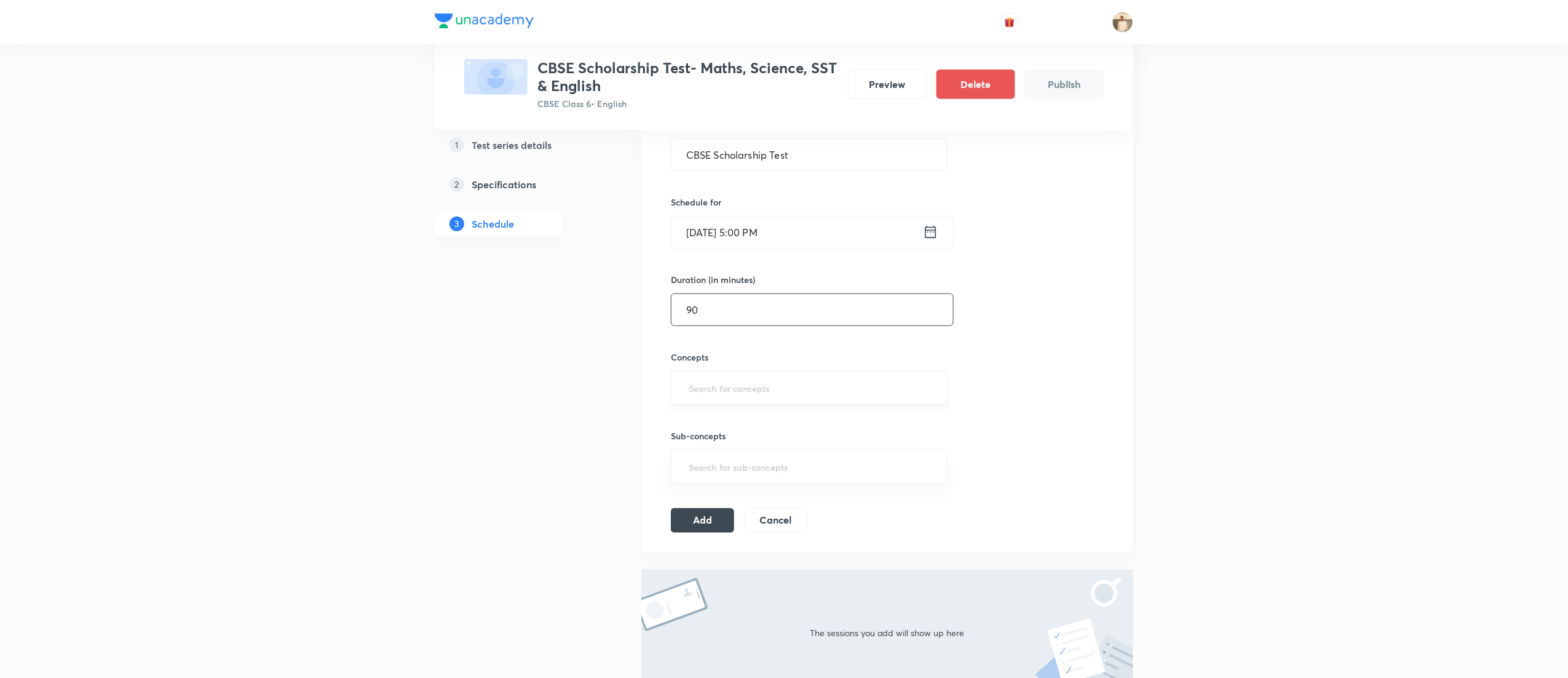
type input "90"
click at [734, 397] on input "text" at bounding box center [809, 388] width 246 height 23
type input "a"
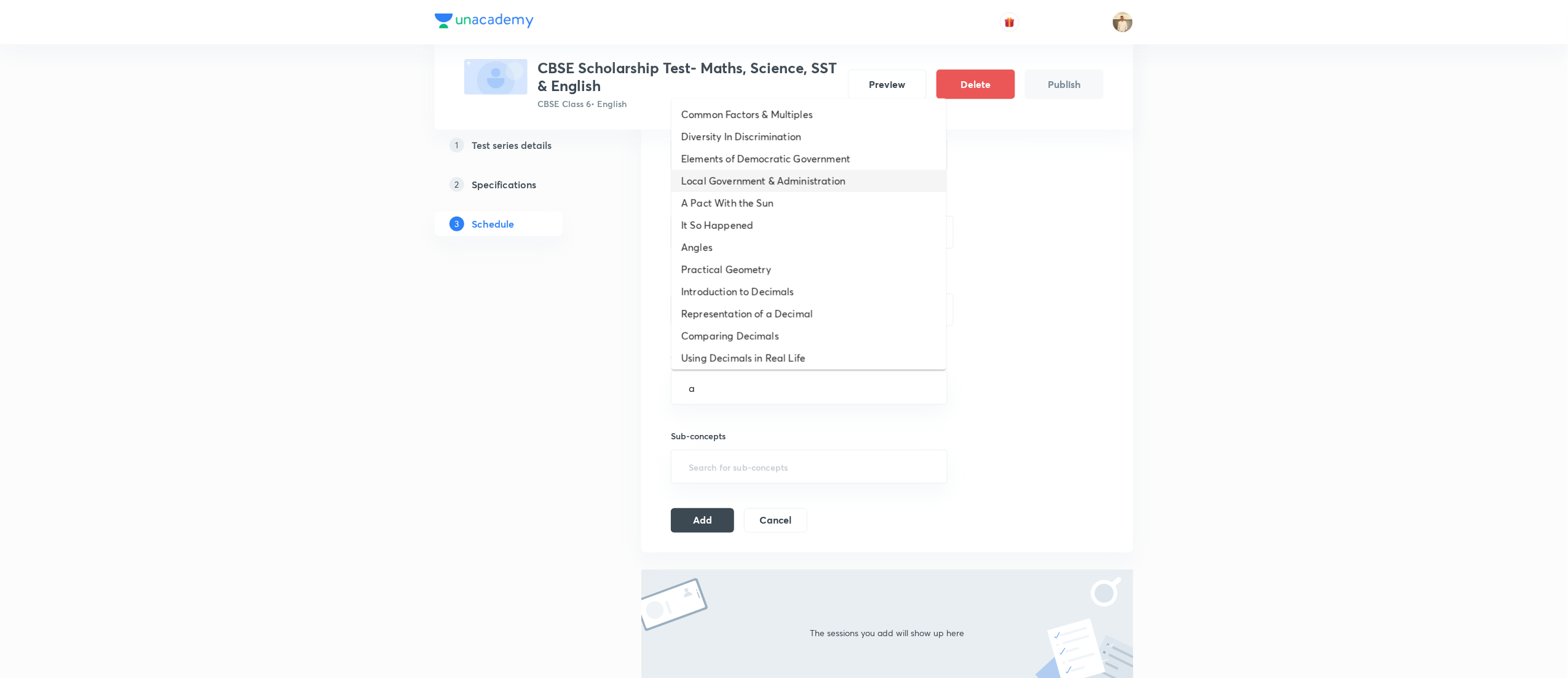
click at [790, 186] on li "Local Government & Administration" at bounding box center [809, 181] width 275 height 22
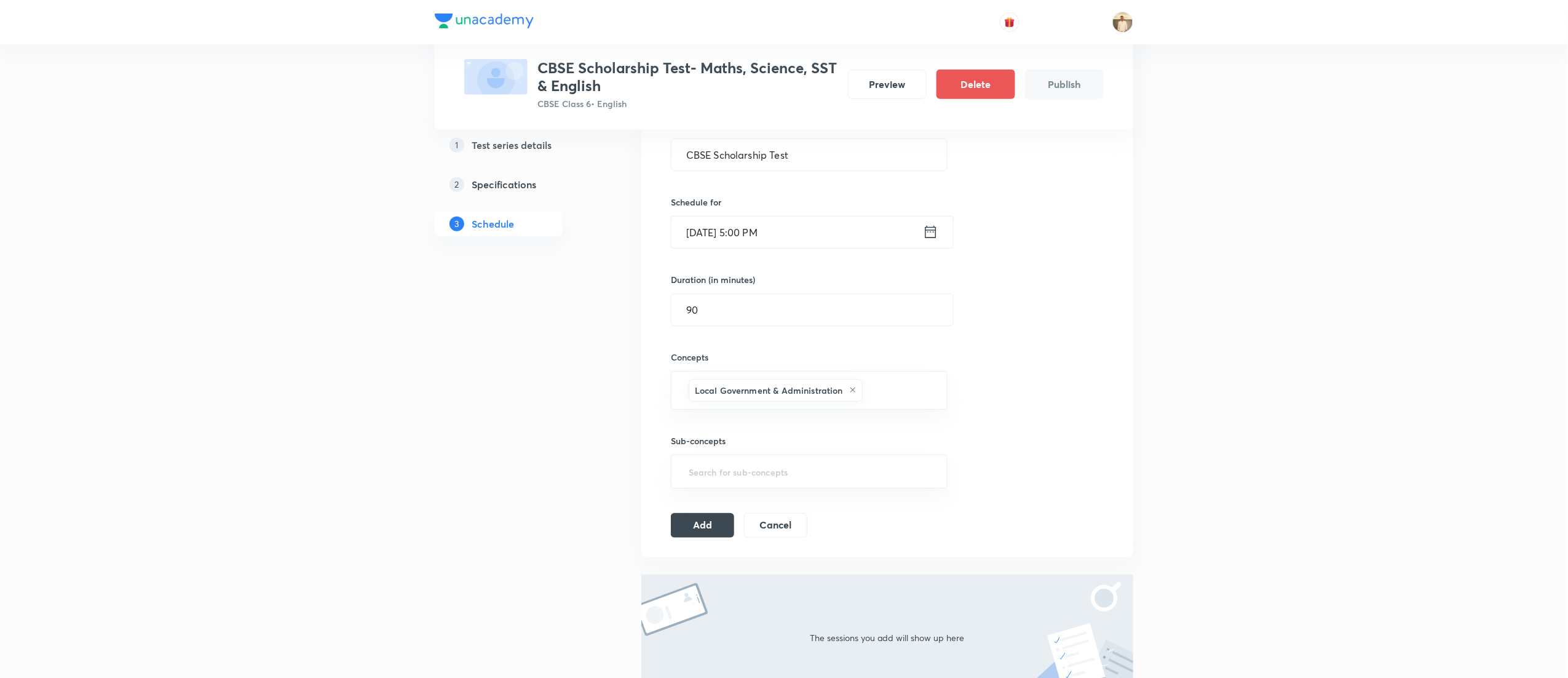
type input "a"
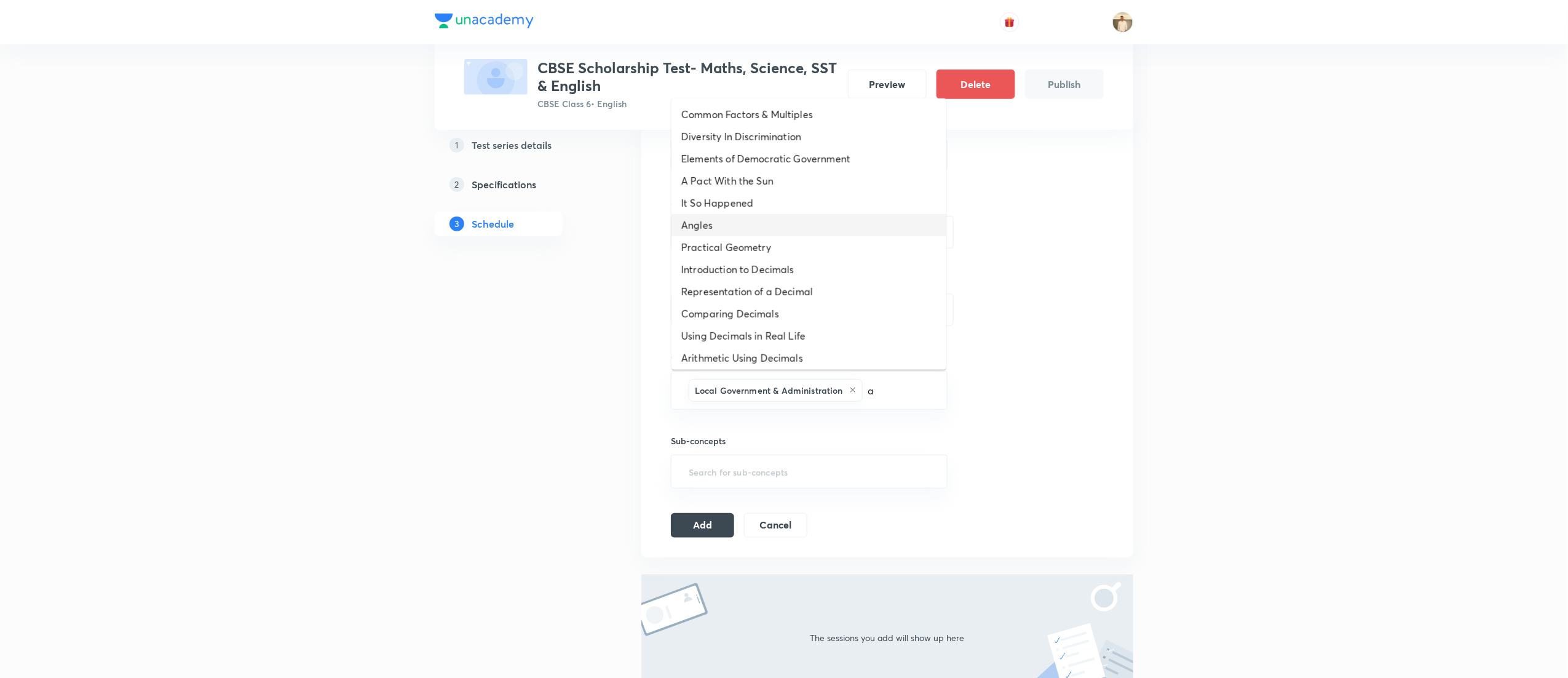
click at [770, 224] on li "Angles" at bounding box center [809, 225] width 275 height 22
type input "a"
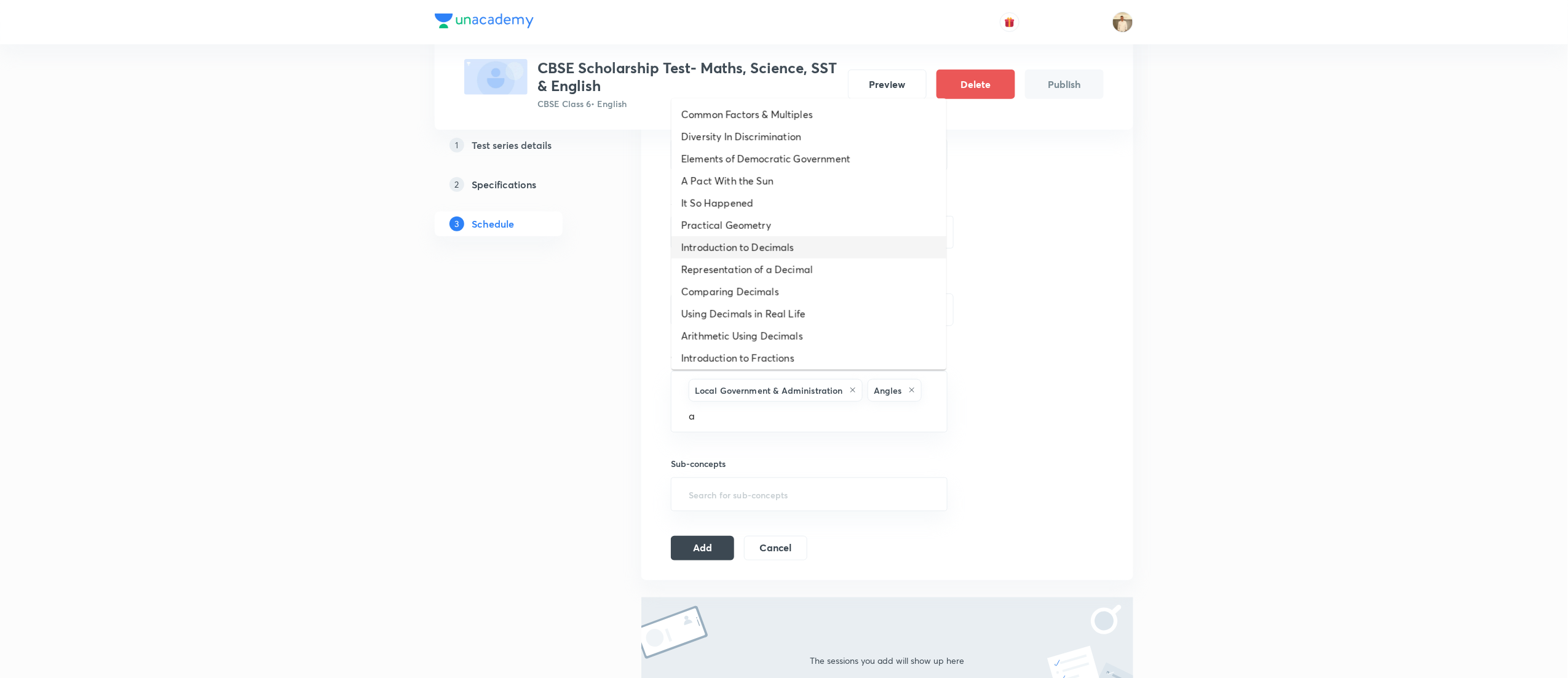
click at [778, 253] on li "Introduction to Decimals" at bounding box center [809, 247] width 275 height 22
type input "a"
click at [825, 264] on li "Comparing Decimals" at bounding box center [809, 269] width 275 height 22
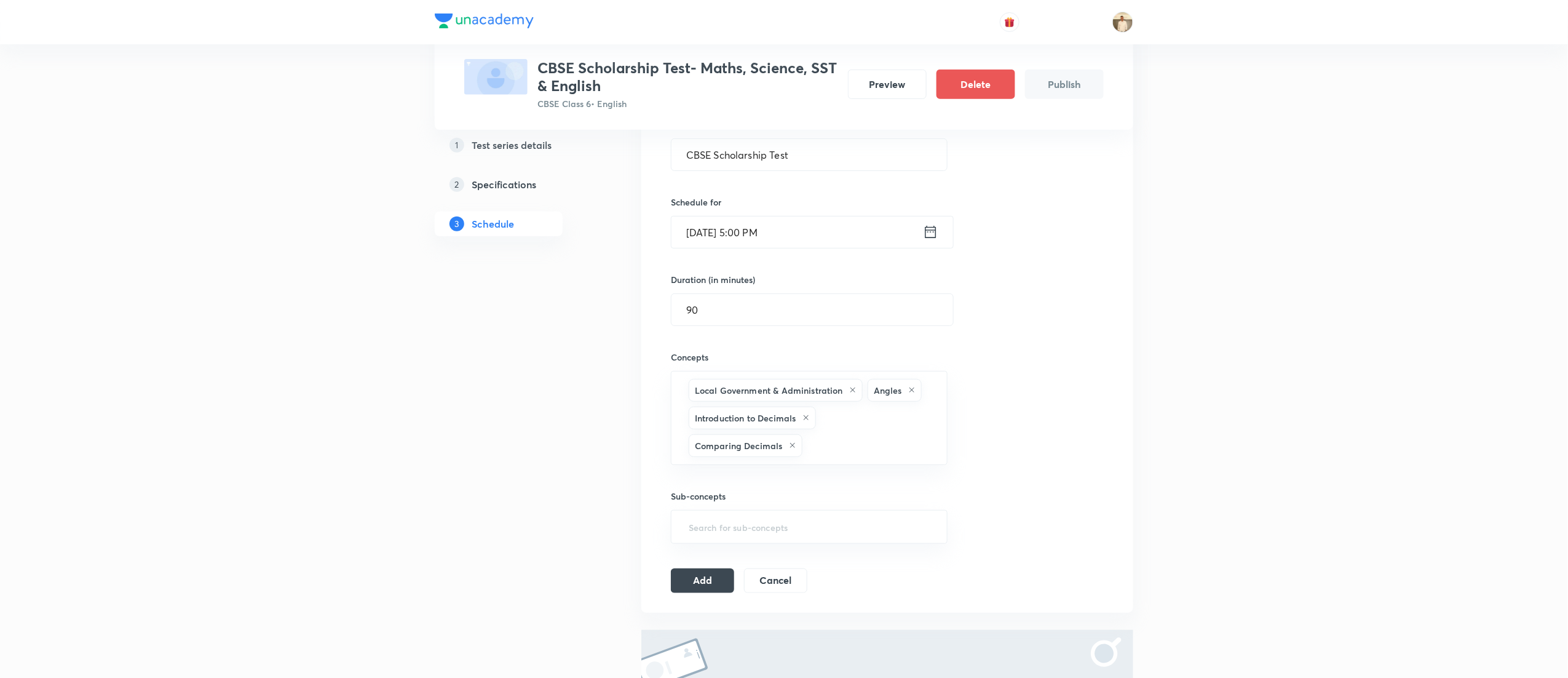
type input "a"
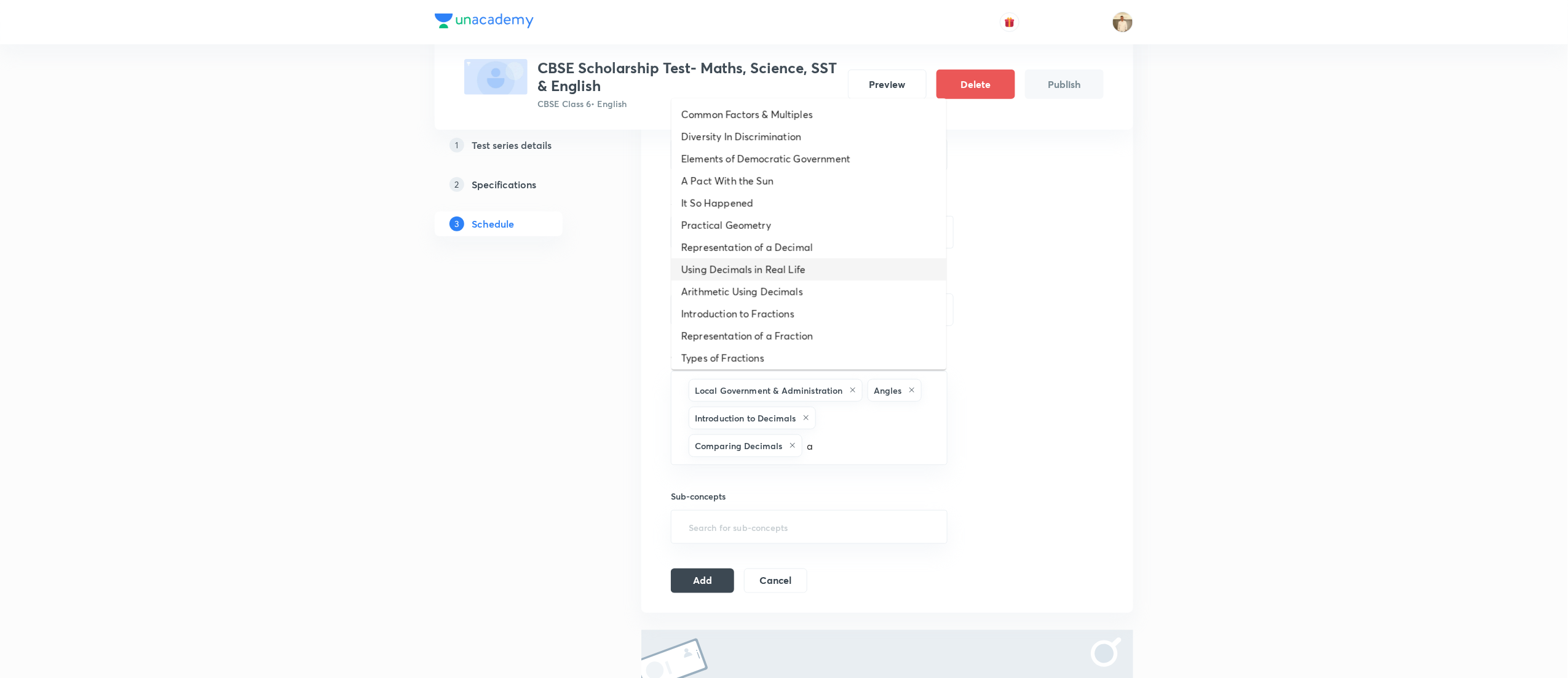
click at [825, 264] on li "Using Decimals in Real Life" at bounding box center [809, 269] width 275 height 22
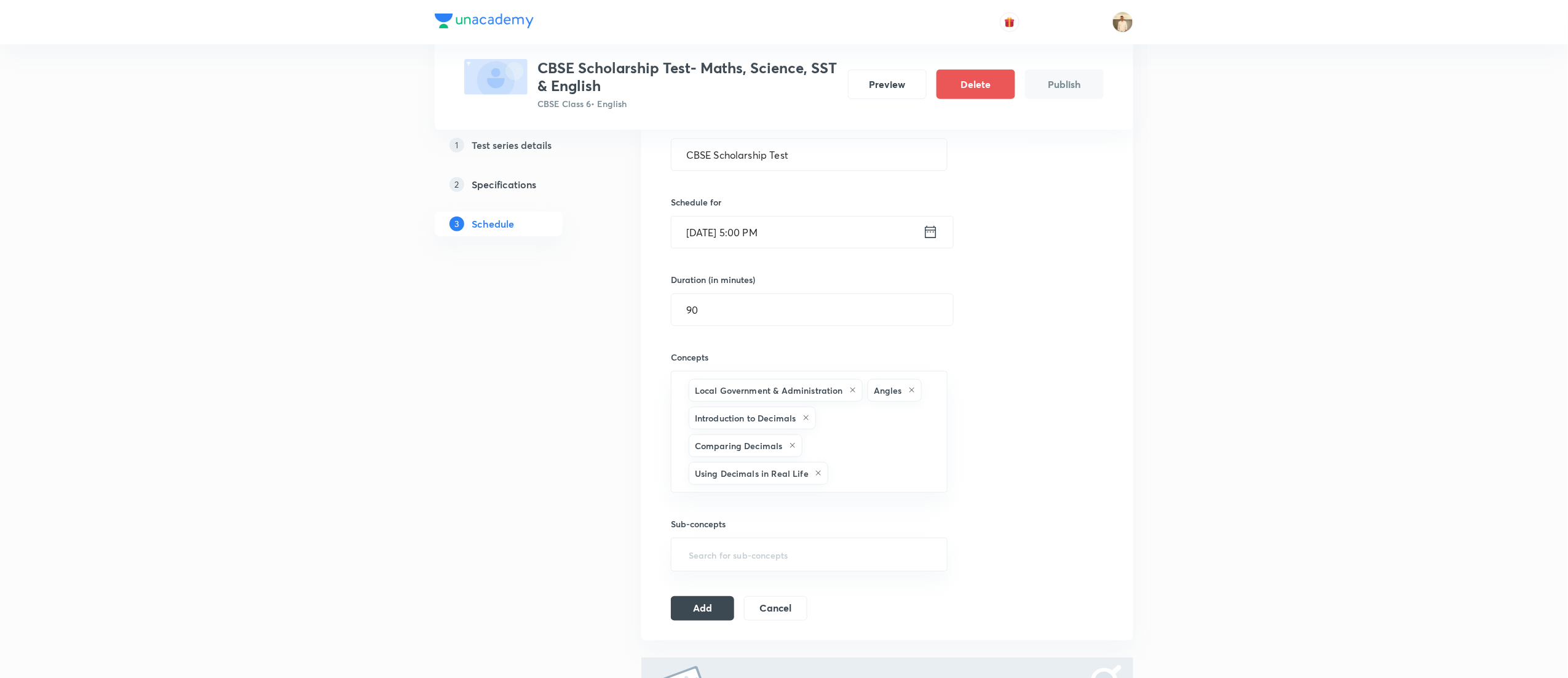
type input "a"
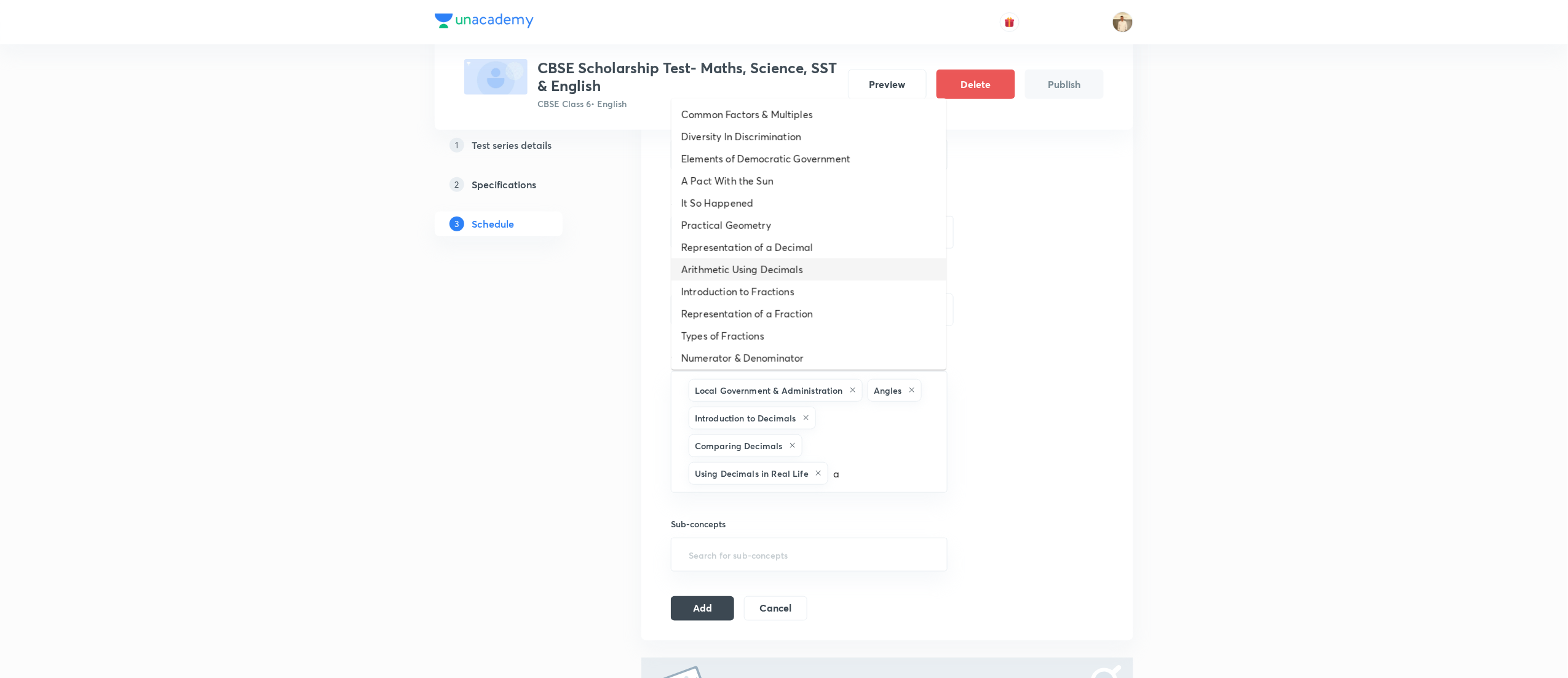
click at [825, 264] on li "Arithmetic Using Decimals" at bounding box center [809, 269] width 275 height 22
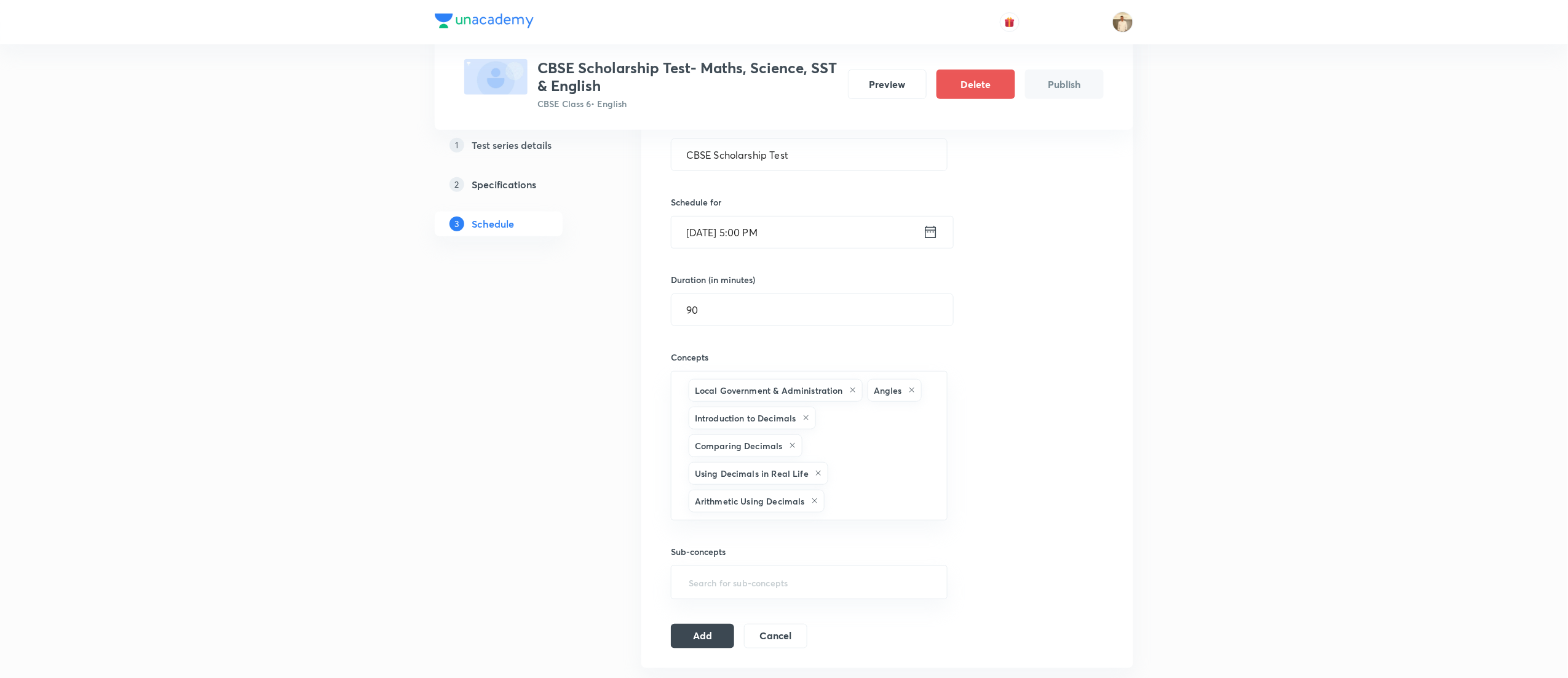
type input "a"
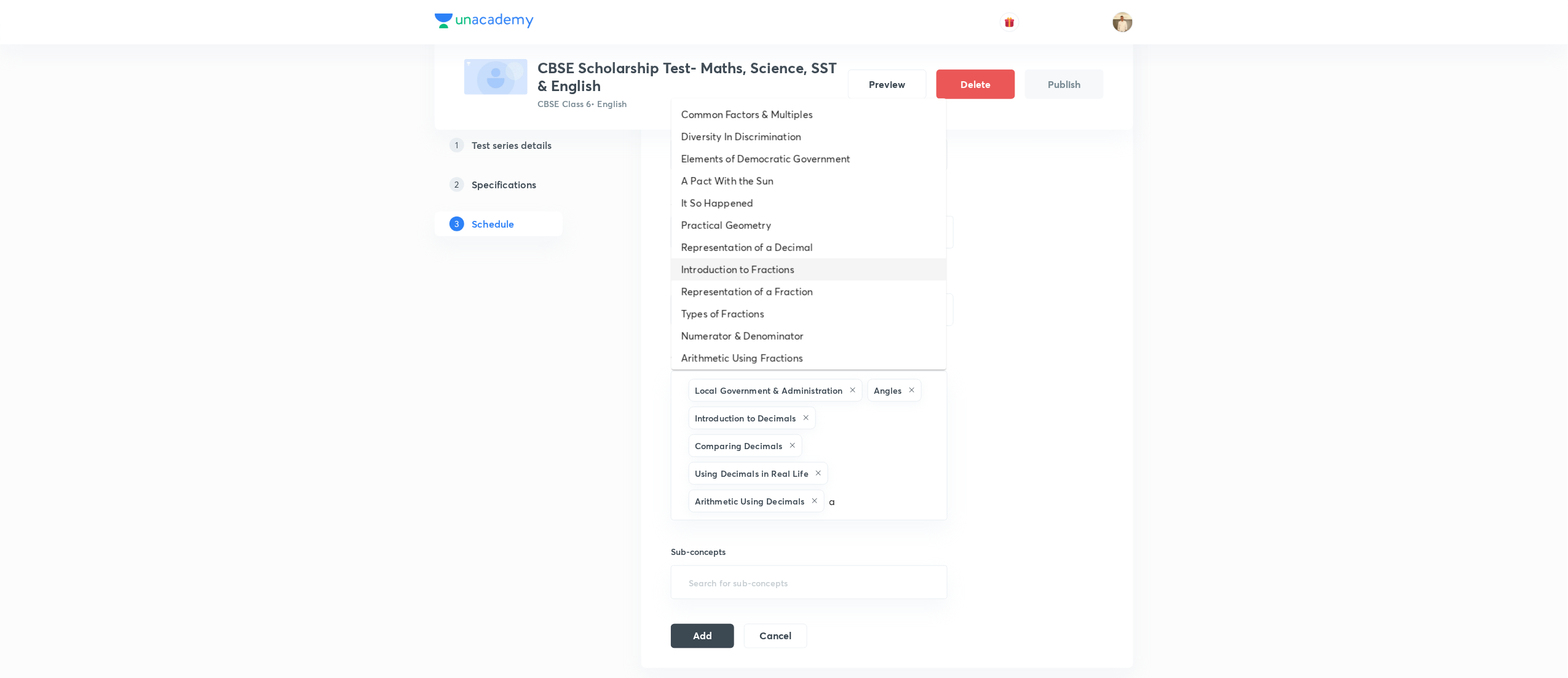
click at [825, 264] on li "Introduction to Fractions" at bounding box center [809, 269] width 275 height 22
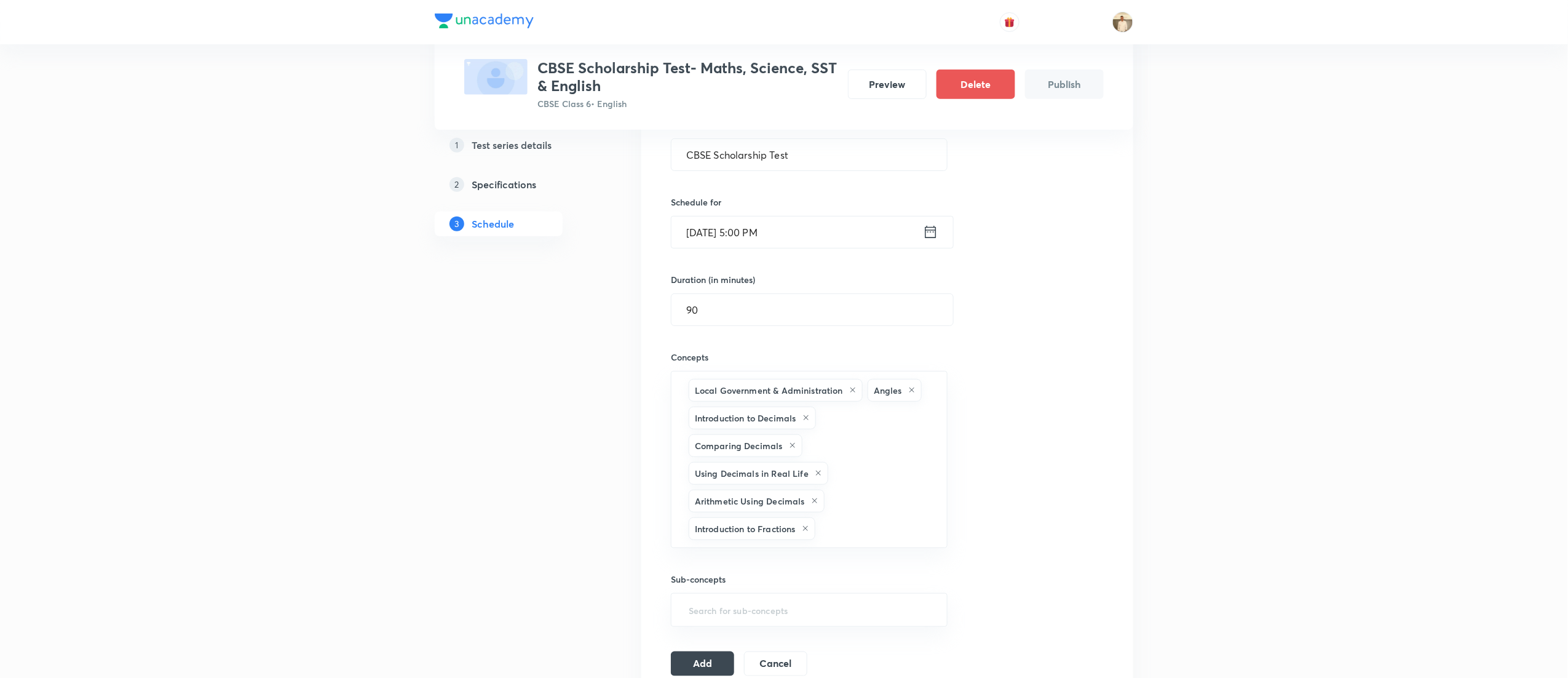
type input "a"
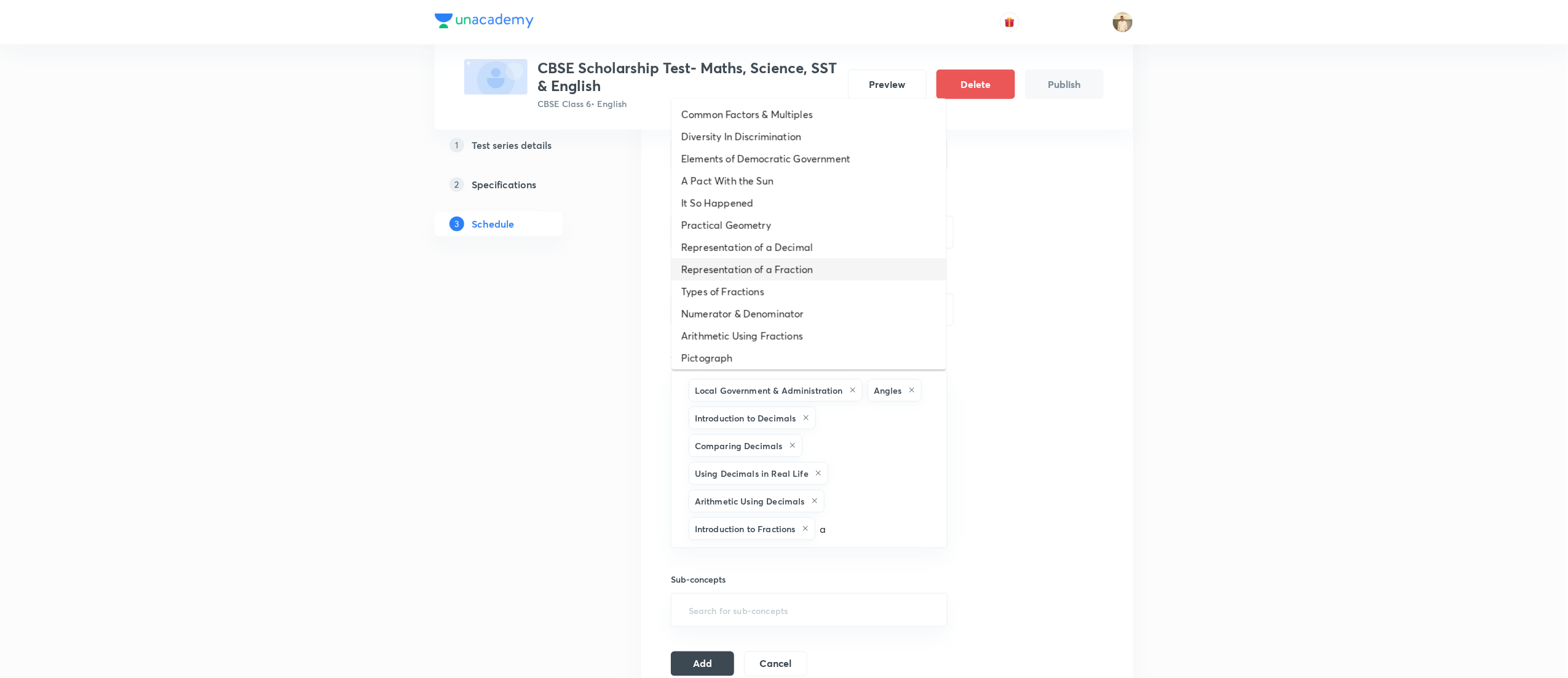
click at [825, 264] on li "Representation of a Fraction" at bounding box center [809, 269] width 275 height 22
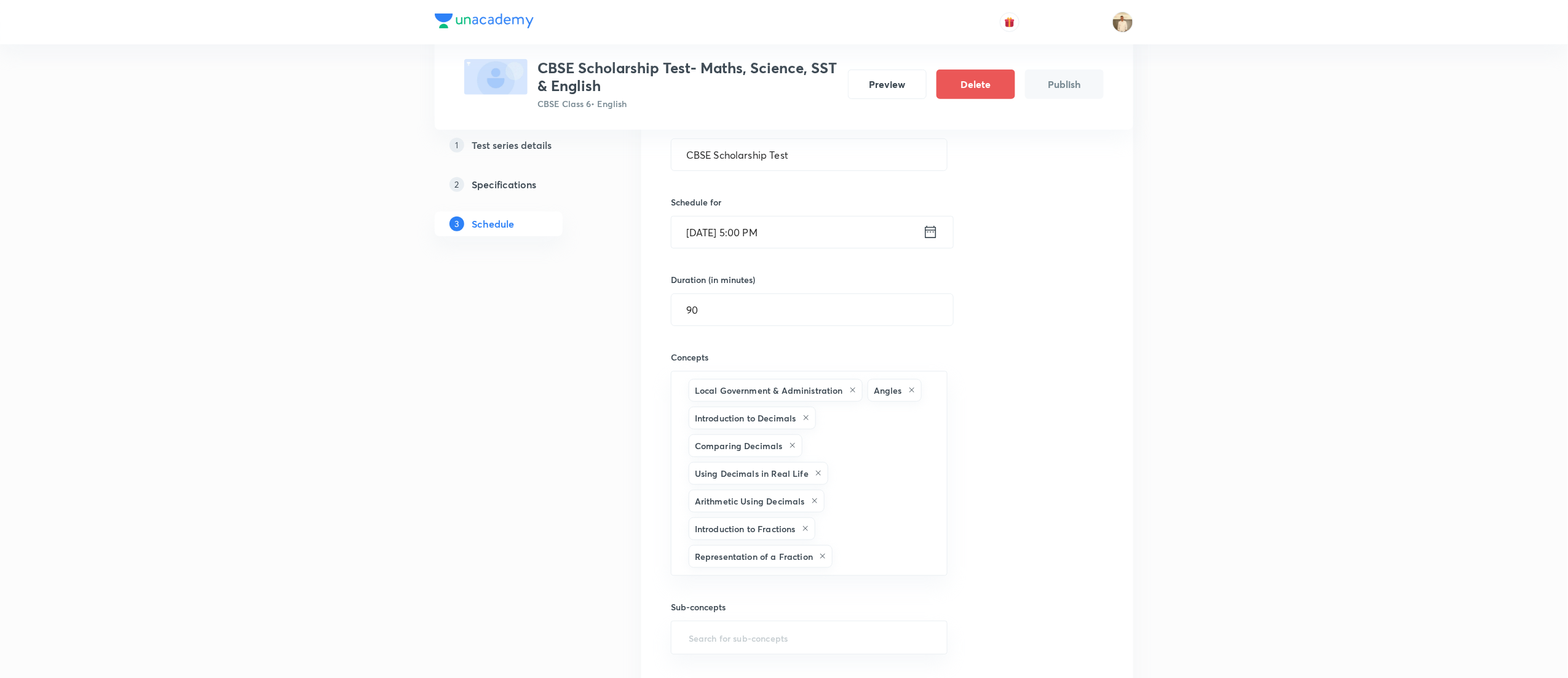
type input "a"
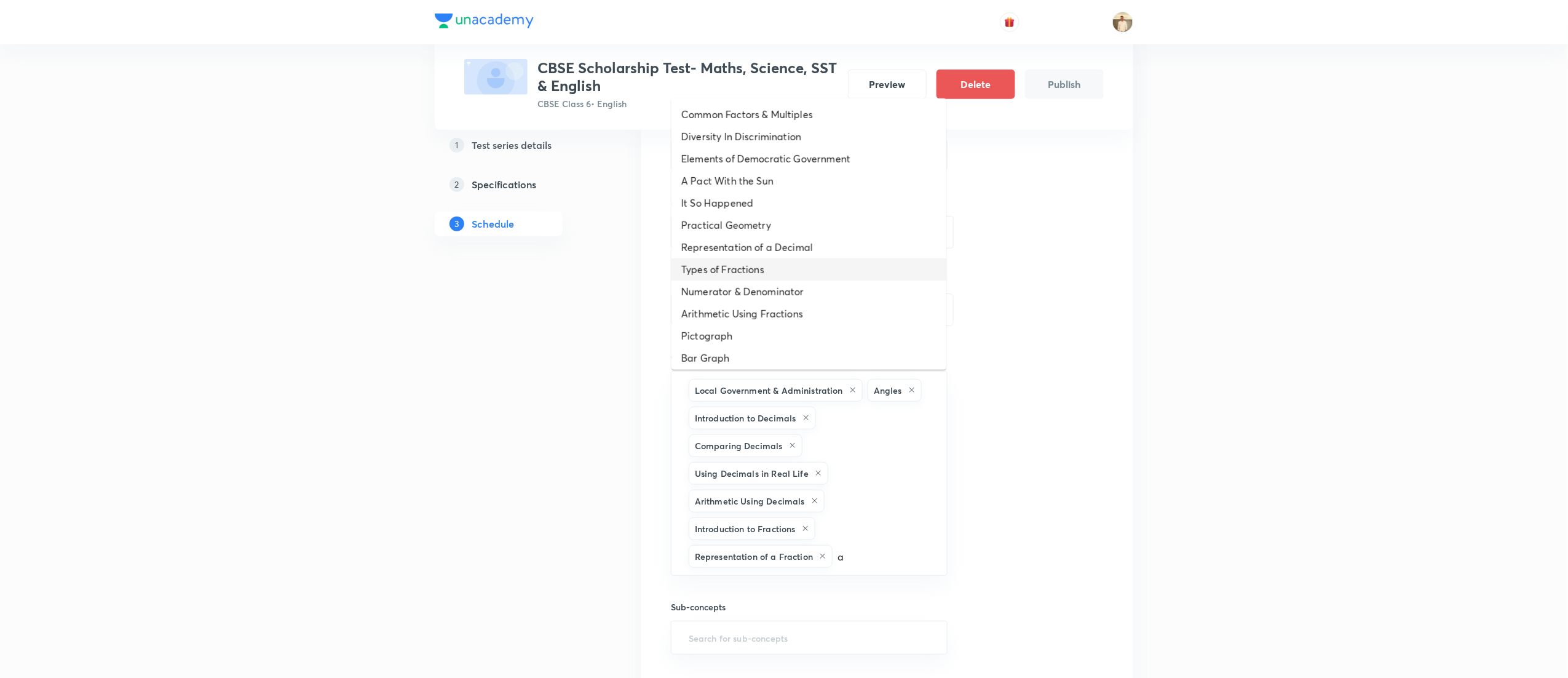
click at [825, 264] on li "Types of Fractions" at bounding box center [809, 269] width 275 height 22
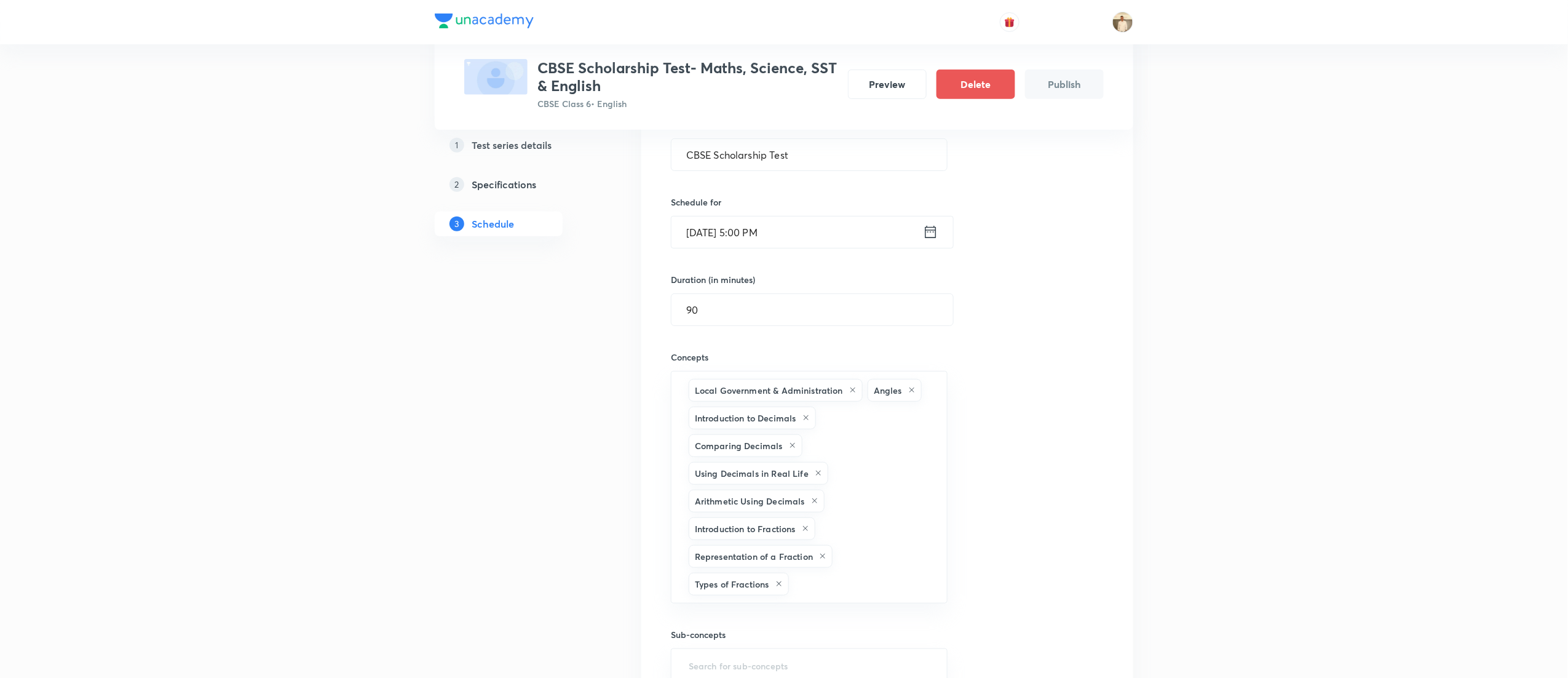
type input "a"
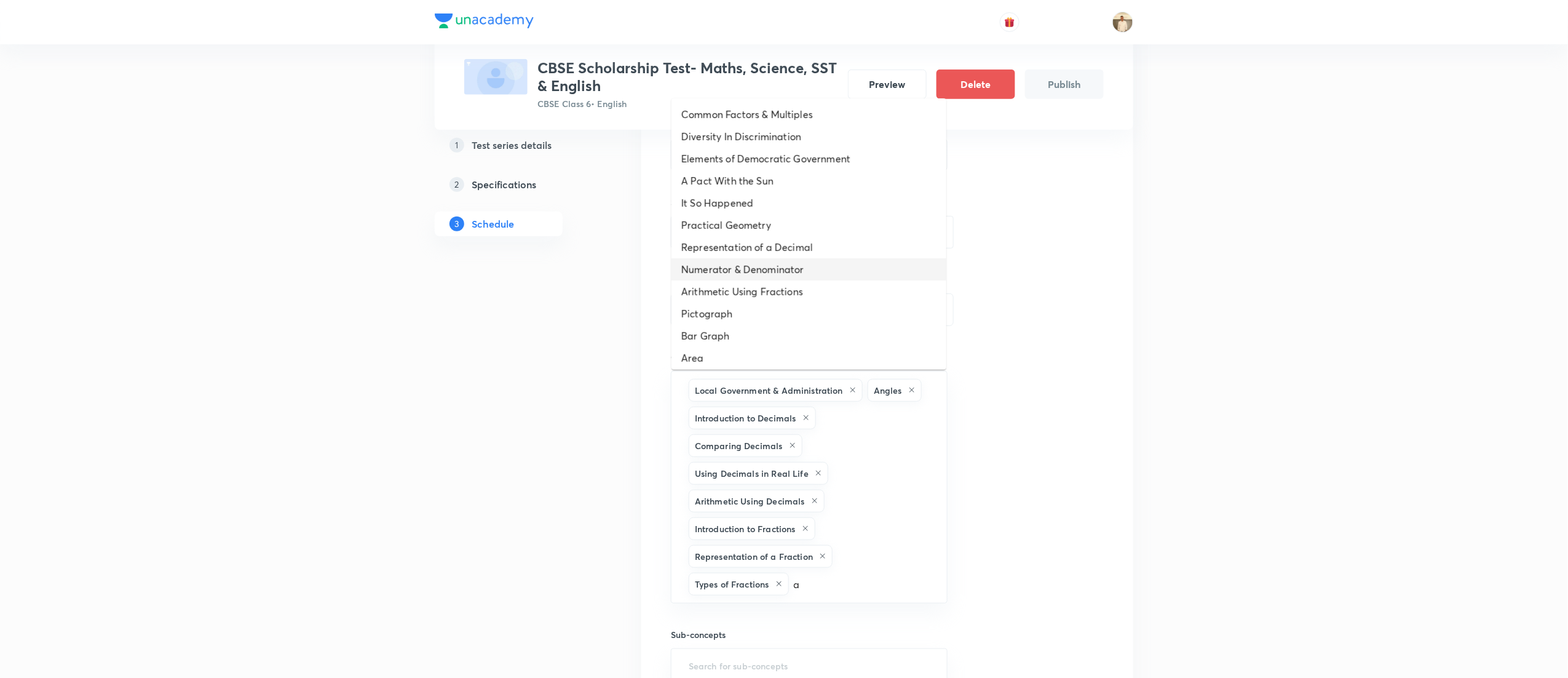
click at [825, 264] on li "Numerator & Denominator" at bounding box center [809, 269] width 275 height 22
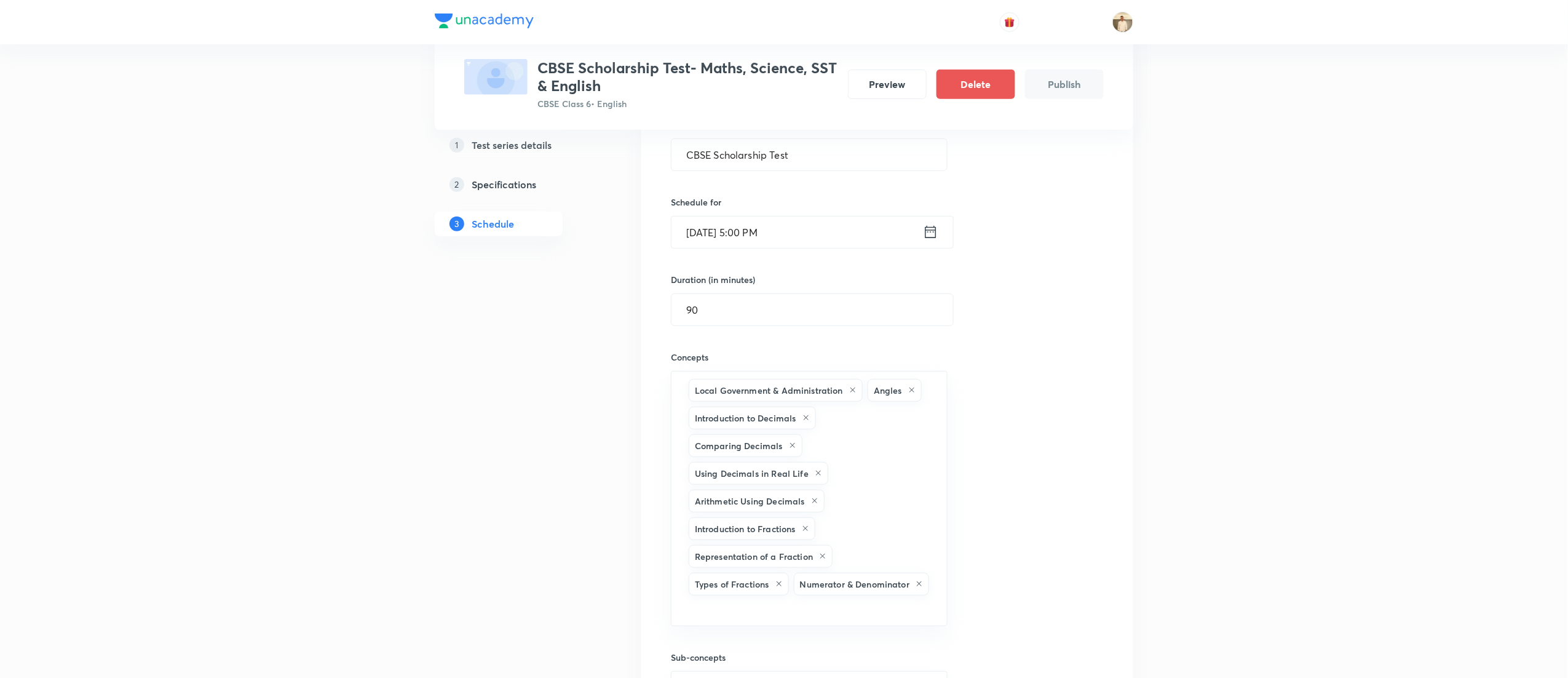
type input "a"
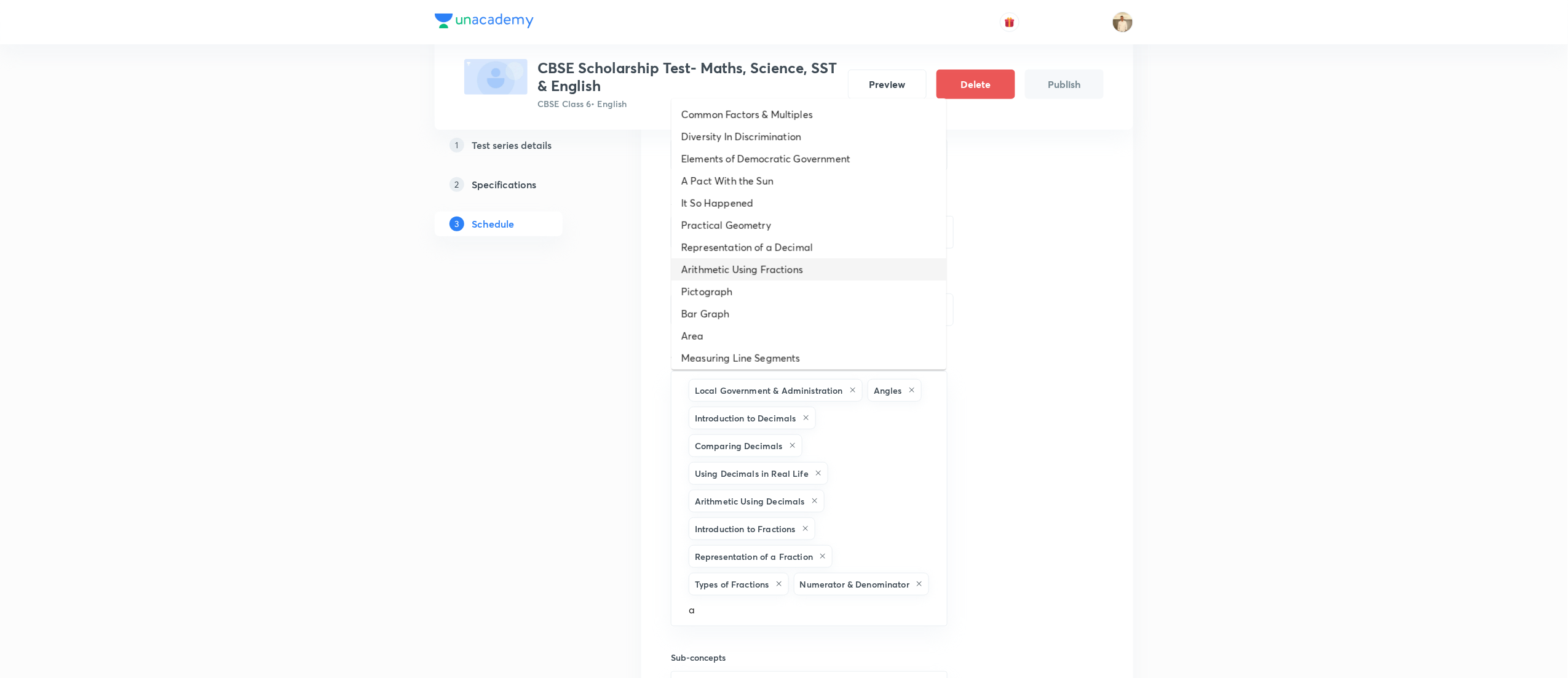
click at [825, 264] on li "Arithmetic Using Fractions" at bounding box center [809, 269] width 275 height 22
type input "a"
click at [825, 264] on li "Pictograph" at bounding box center [809, 269] width 275 height 22
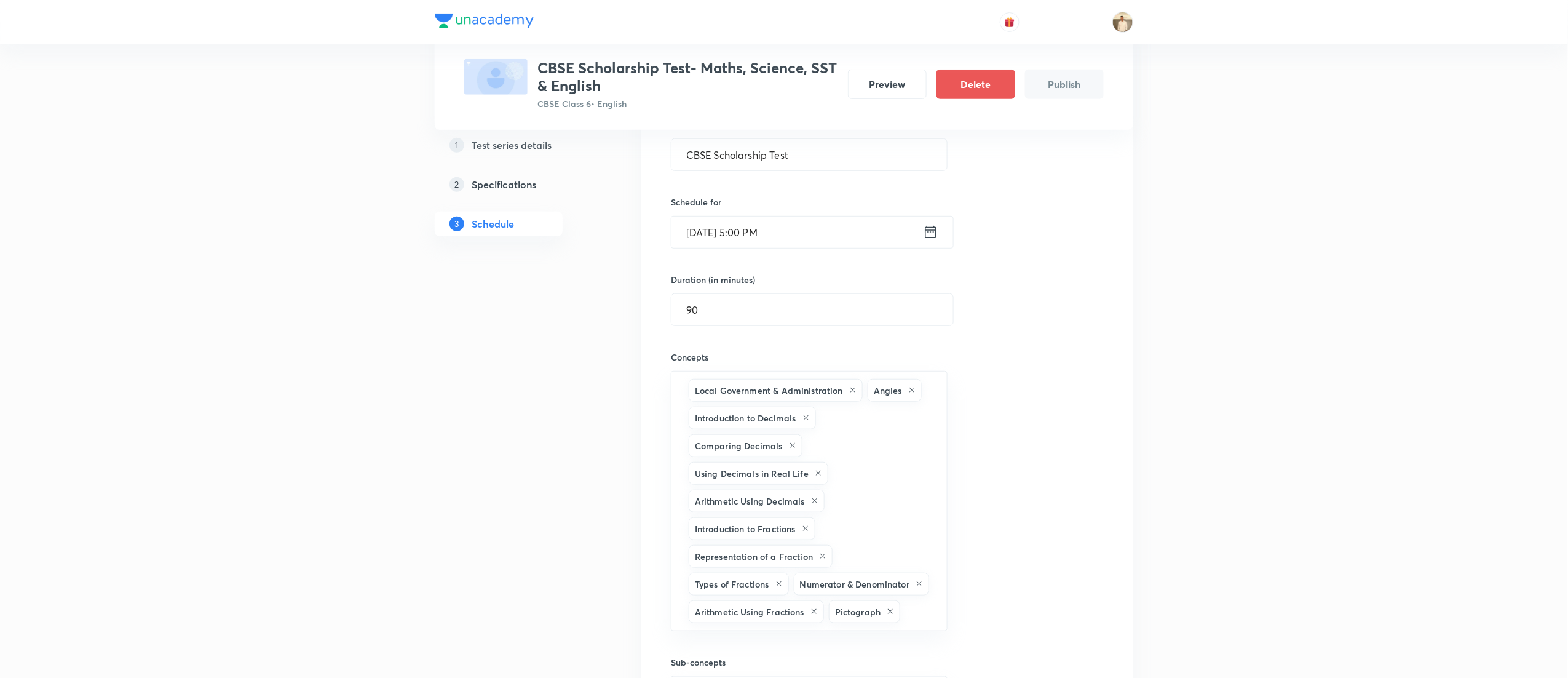
type input "a"
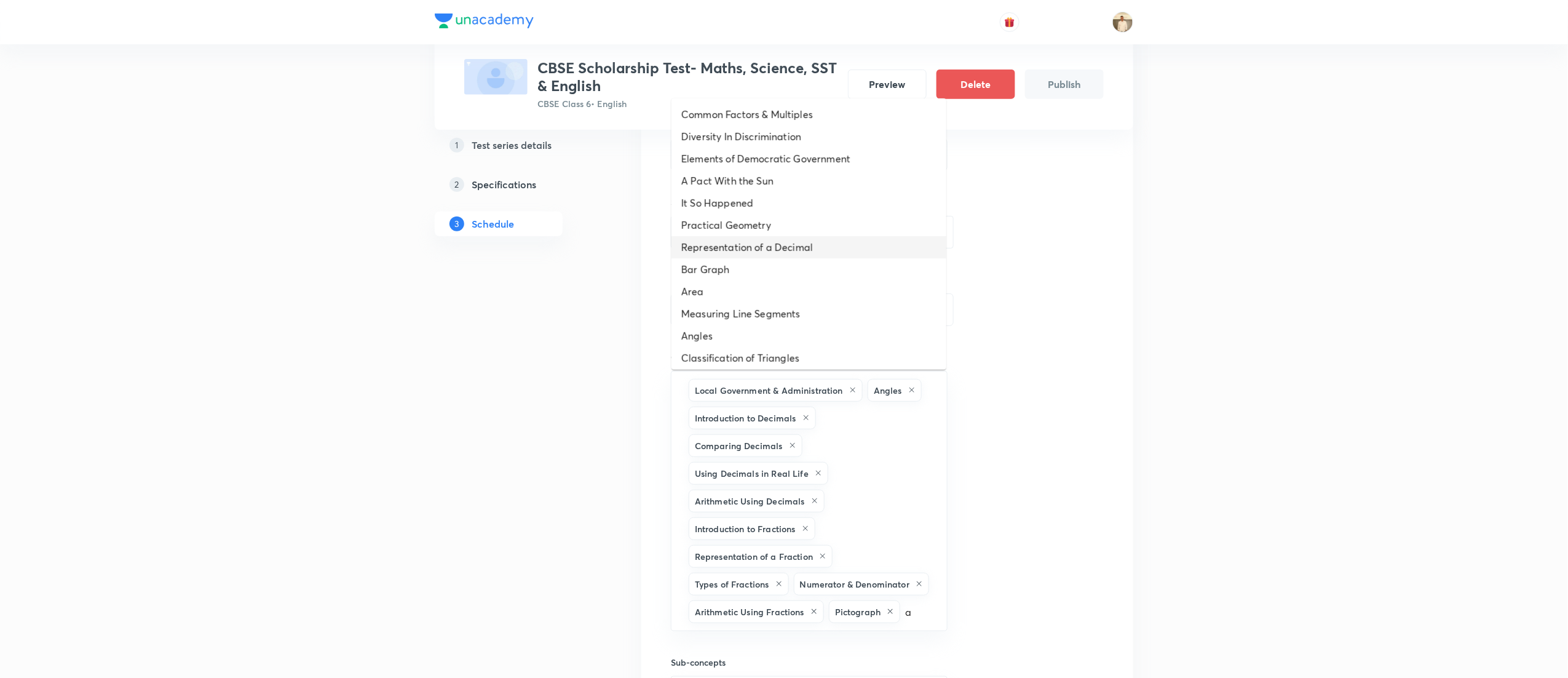
click at [832, 243] on li "Representation of a Decimal" at bounding box center [809, 247] width 275 height 22
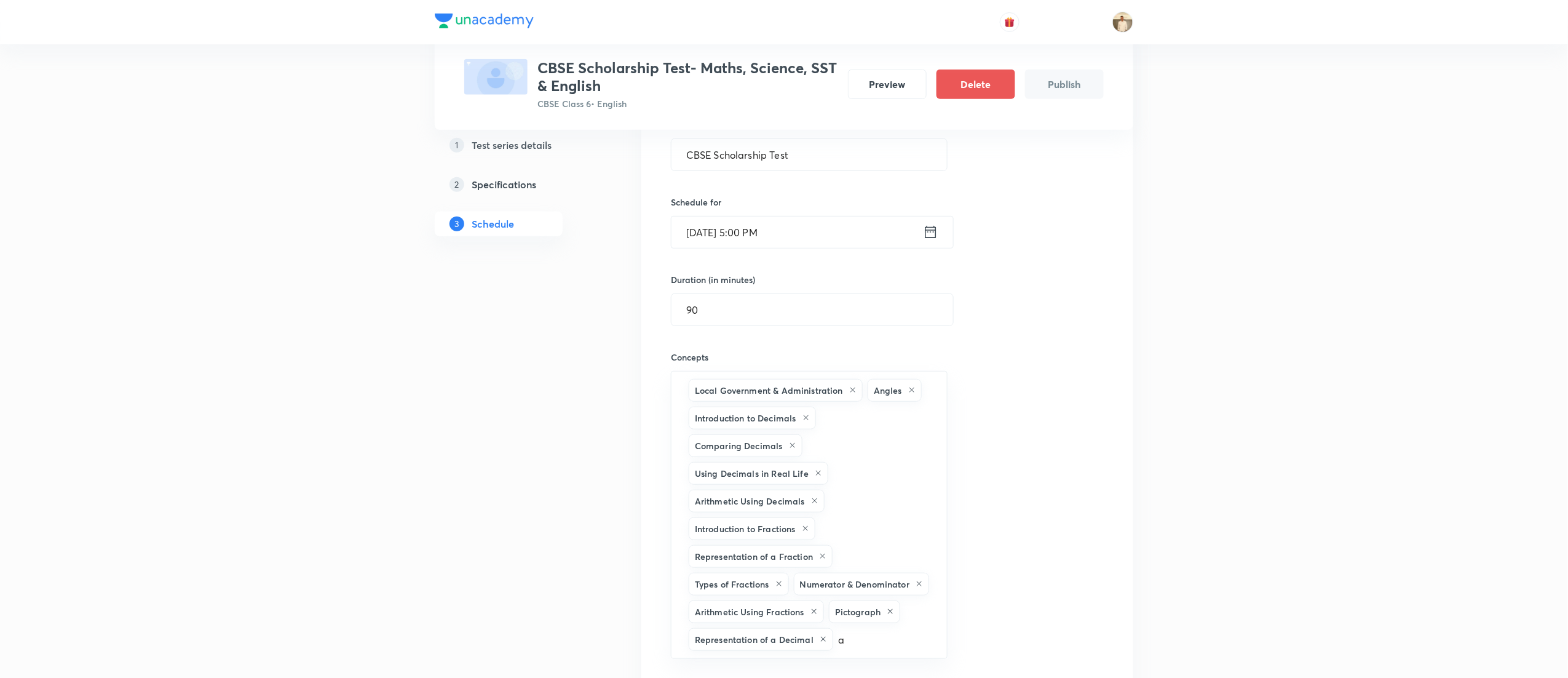
scroll to position [247, 0]
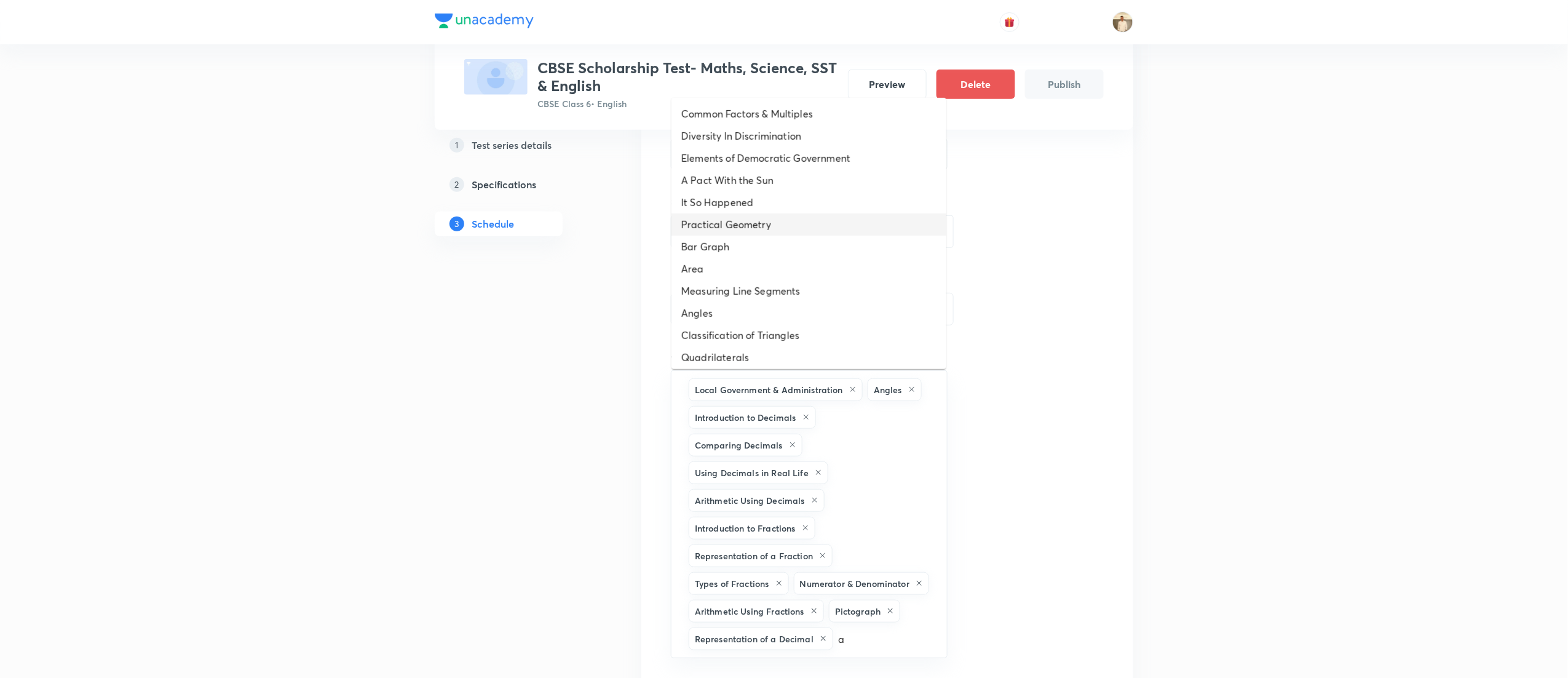
type input "aa"
click at [818, 220] on li "Practical Geometry" at bounding box center [809, 225] width 275 height 22
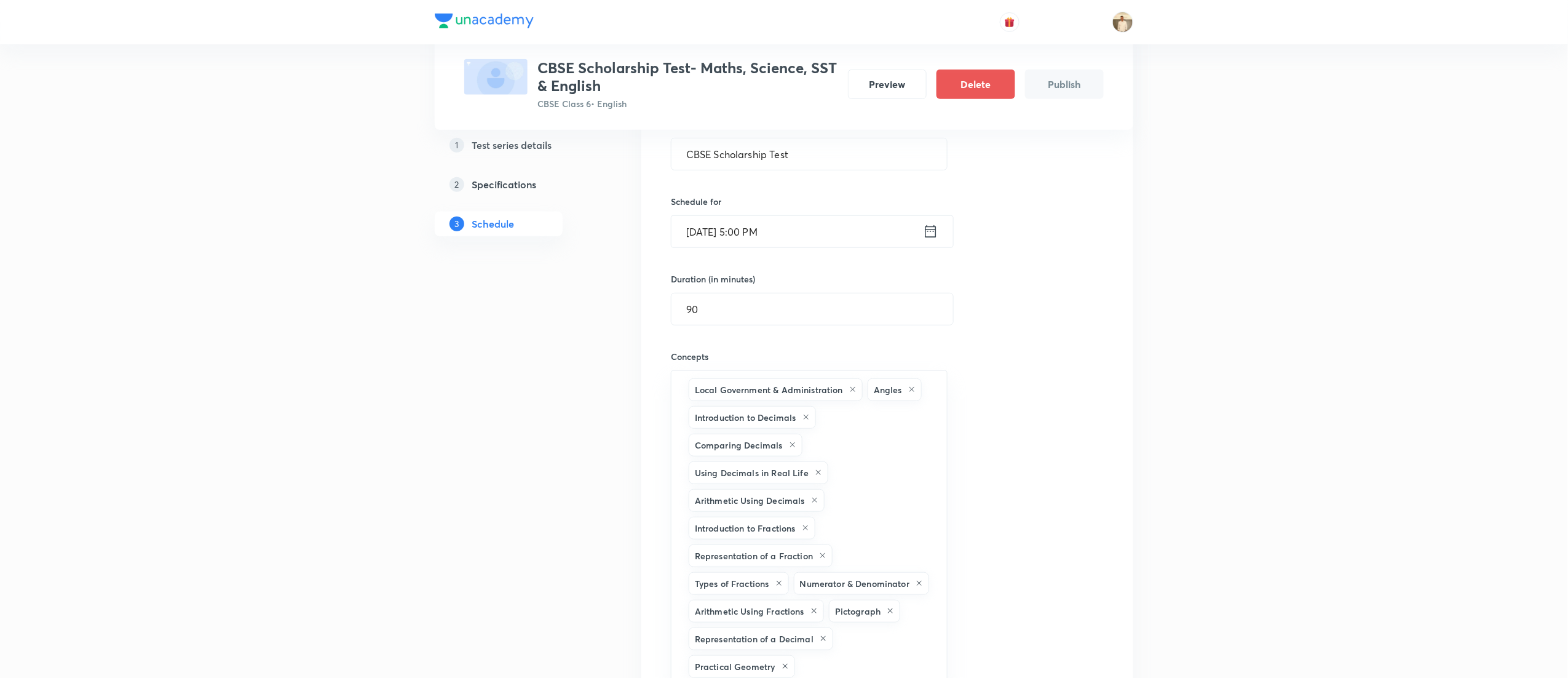
type input "a"
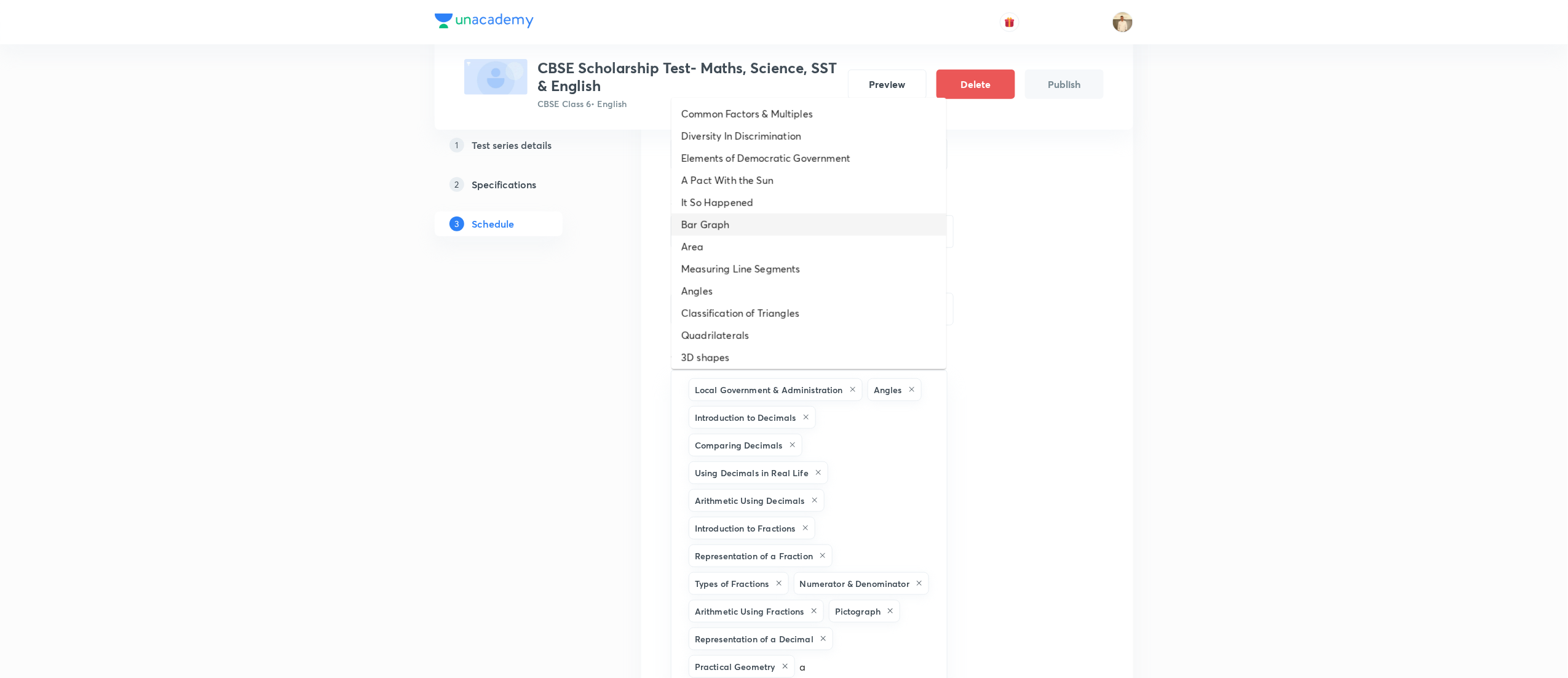
scroll to position [274, 0]
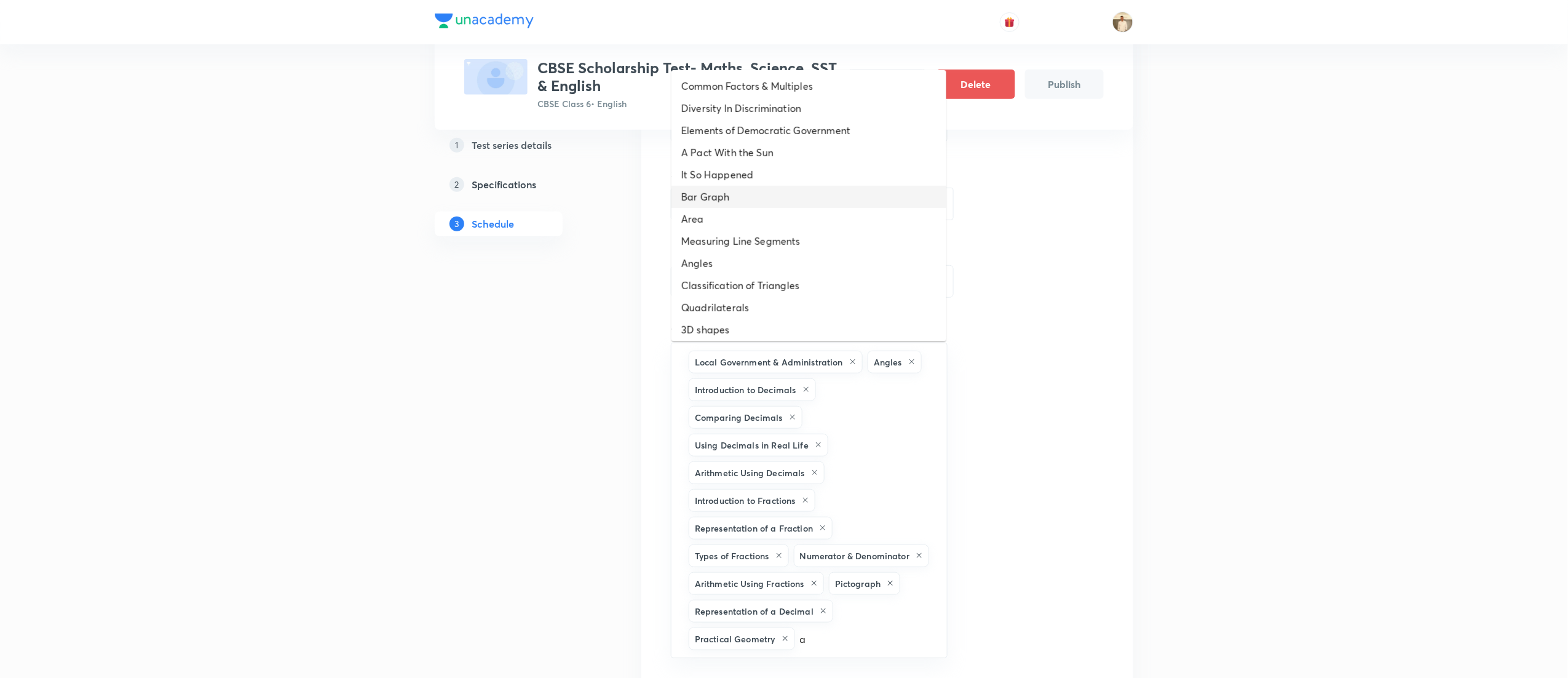
click at [794, 188] on li "Bar Graph" at bounding box center [809, 196] width 275 height 22
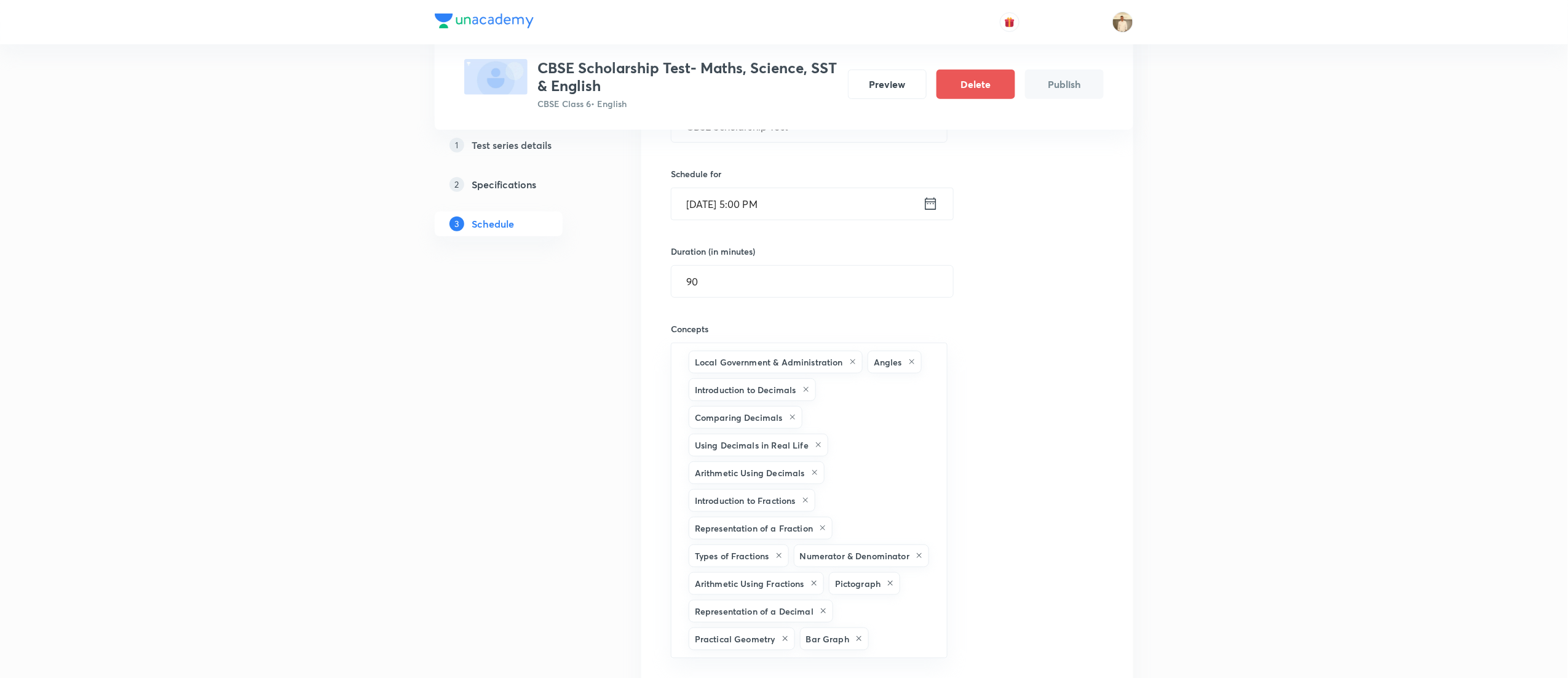
click at [1227, 295] on div "Test Series CBSE Scholarship Test- Maths, Science, SST & English CBSE Class 6 •…" at bounding box center [784, 388] width 1568 height 1326
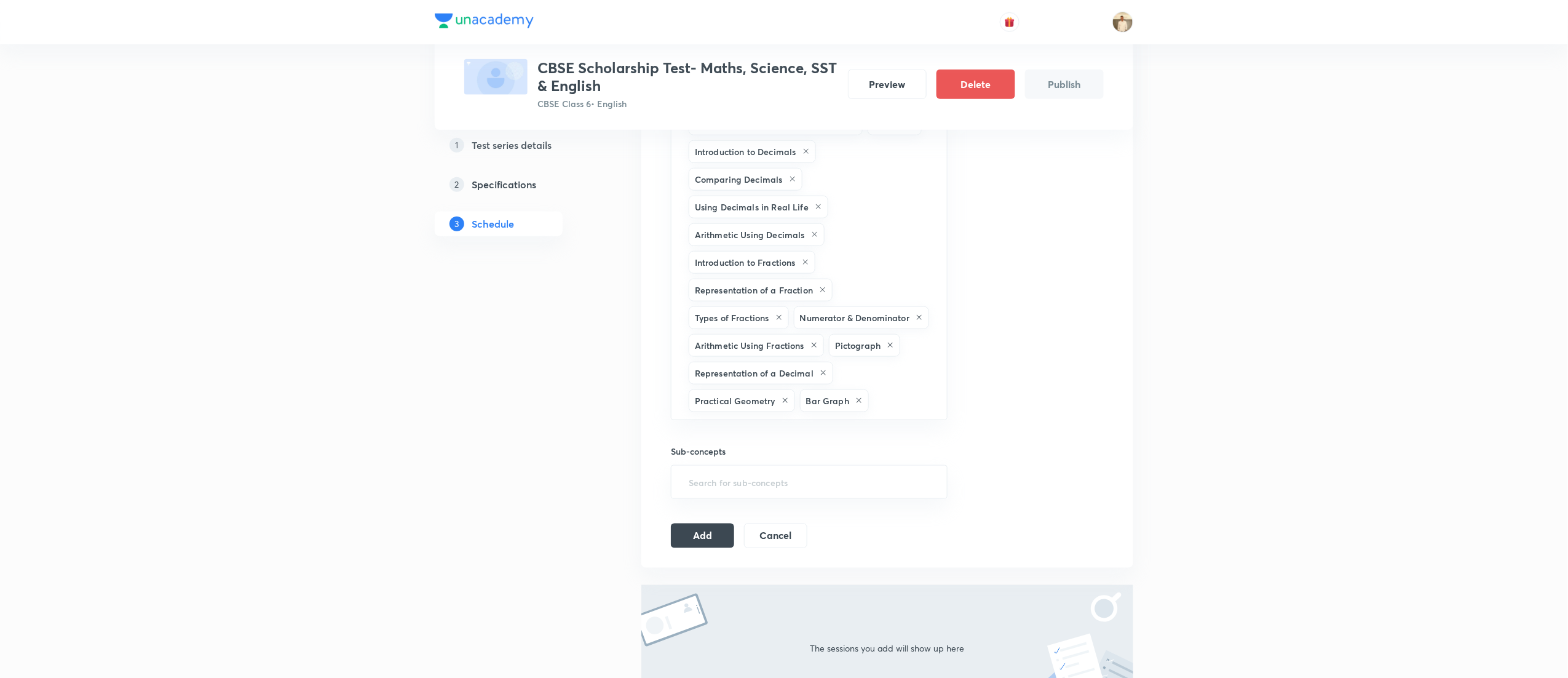
scroll to position [682, 0]
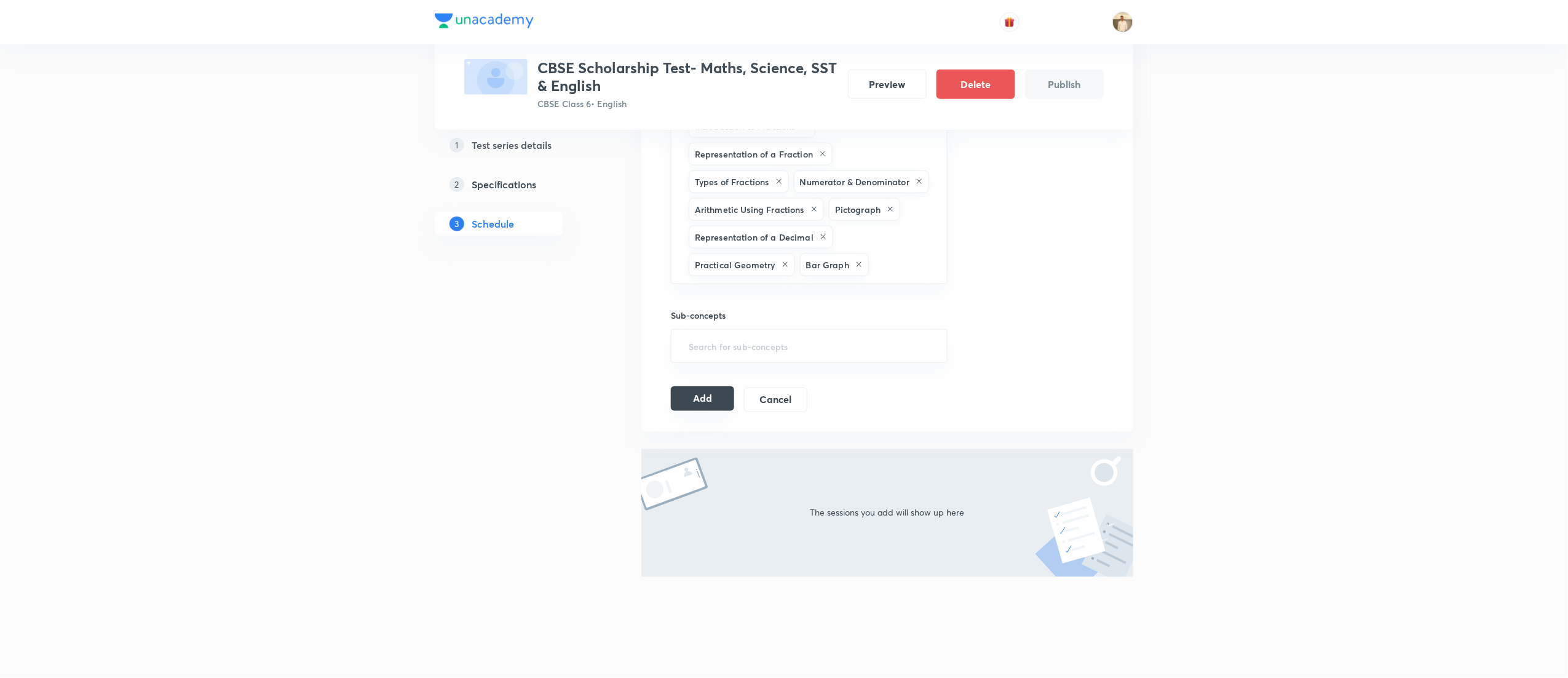
click at [718, 398] on button "Add" at bounding box center [702, 399] width 64 height 25
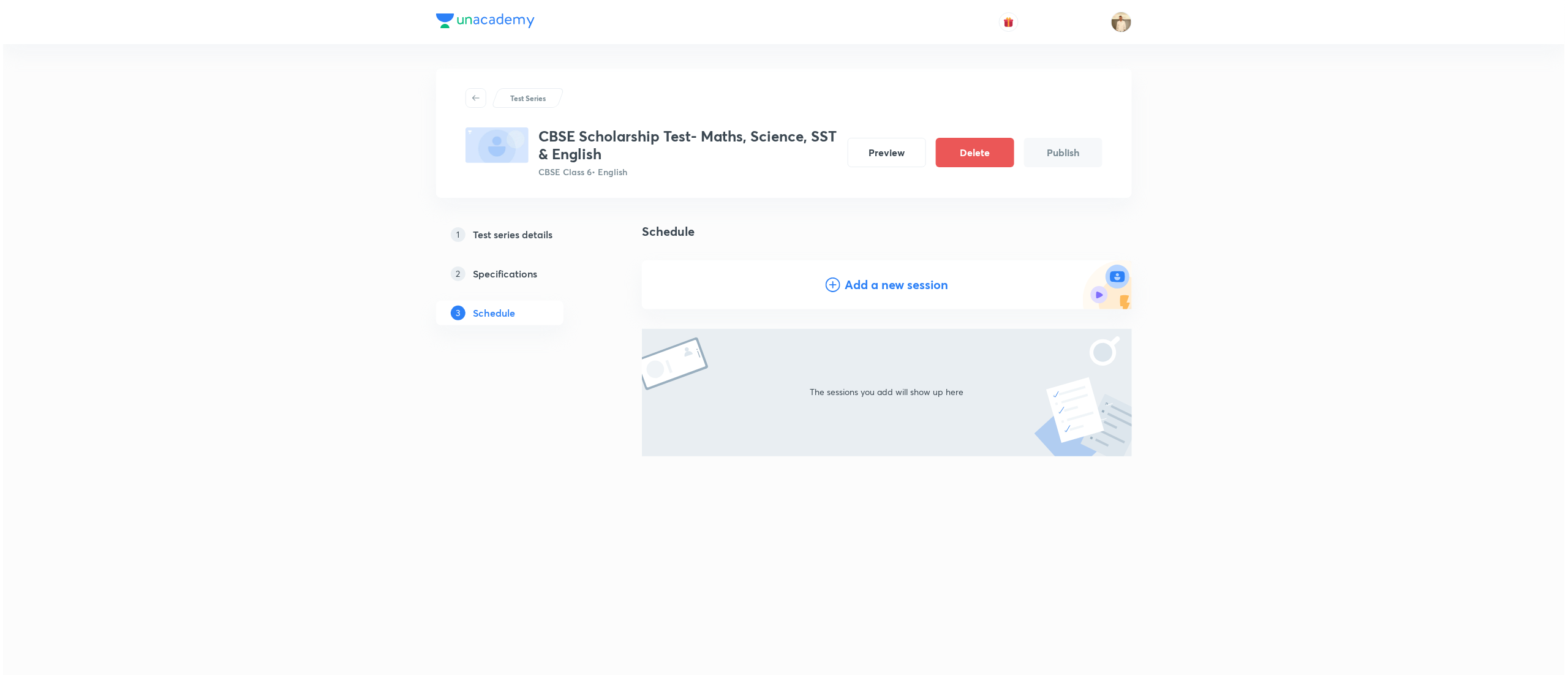
scroll to position [0, 0]
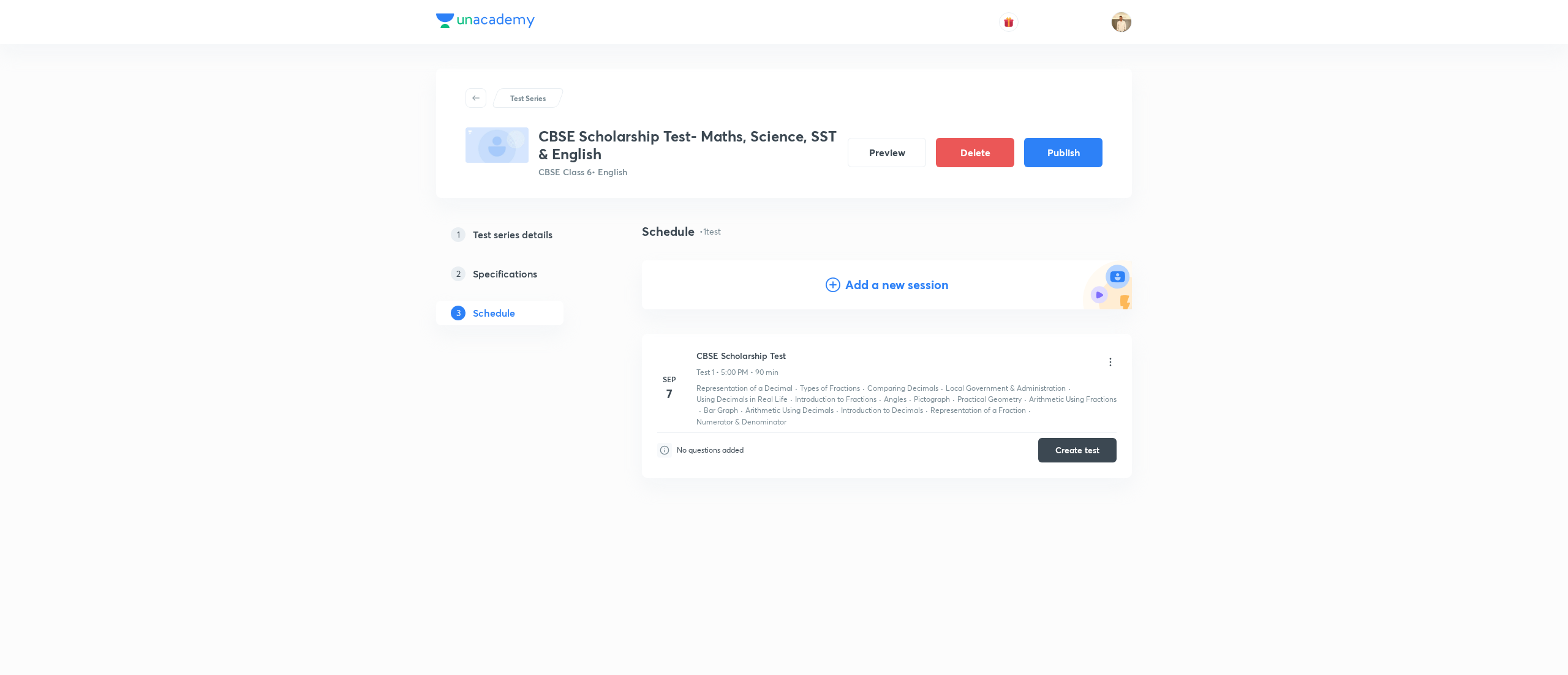
click at [1396, 175] on div "Test Series CBSE Scholarship Test- Maths, Science, SST & English CBSE Class 6 •…" at bounding box center [784, 337] width 1568 height 675
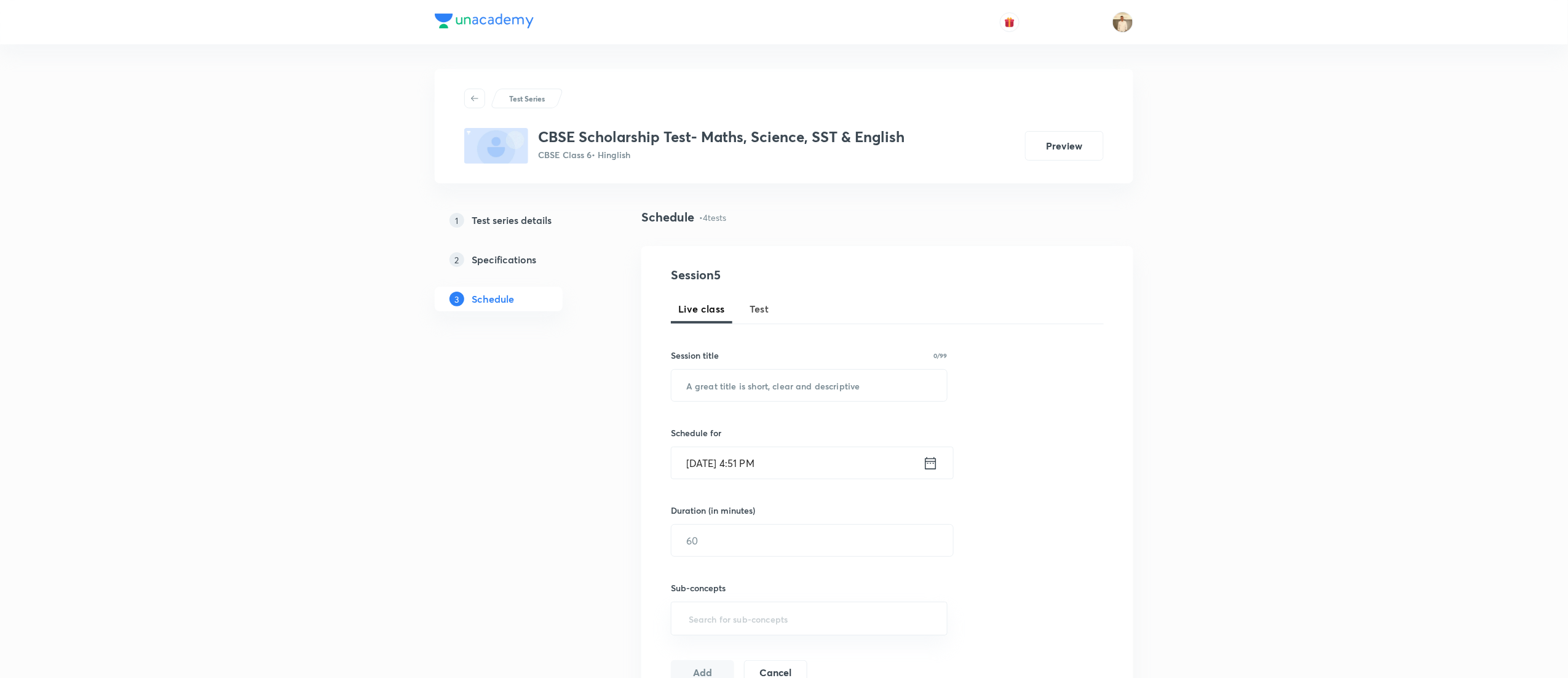
click at [762, 300] on button "Test" at bounding box center [759, 308] width 35 height 30
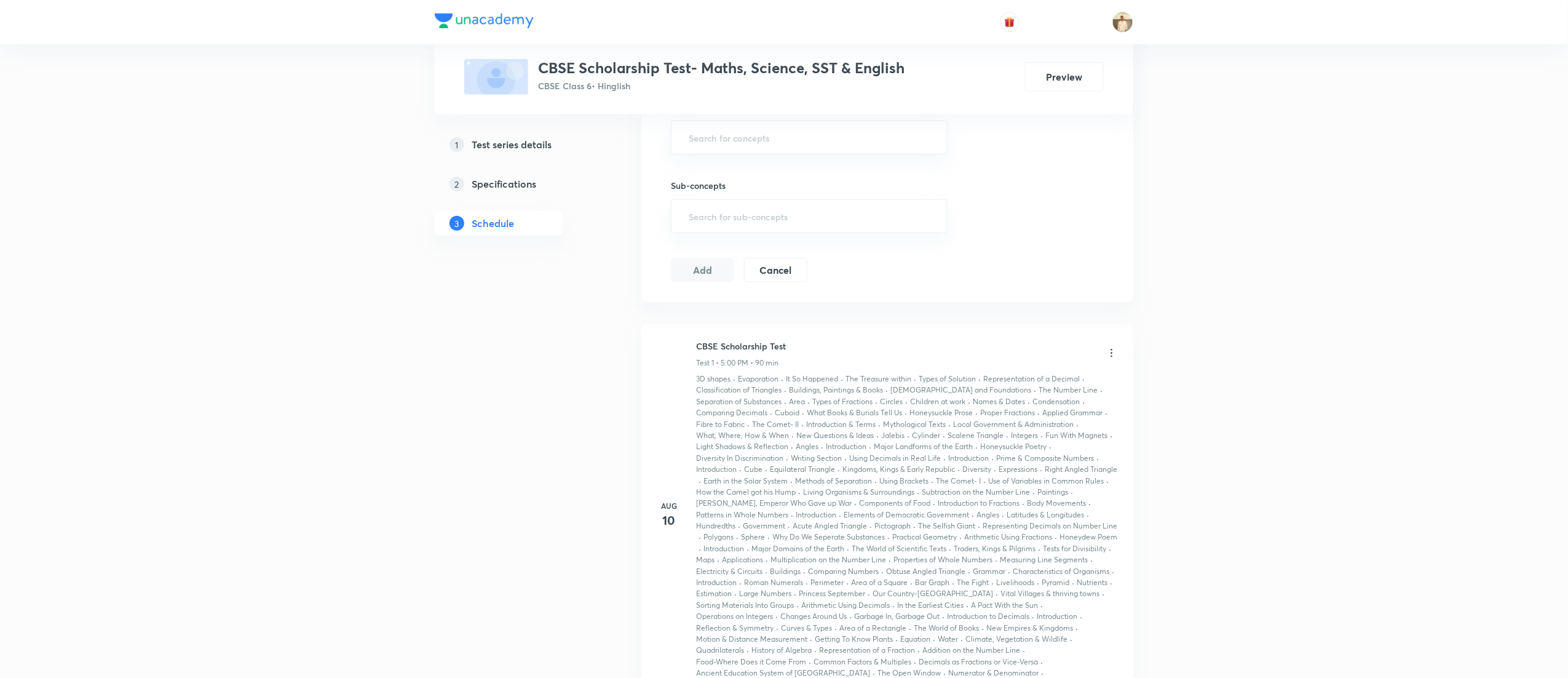
scroll to position [448, 0]
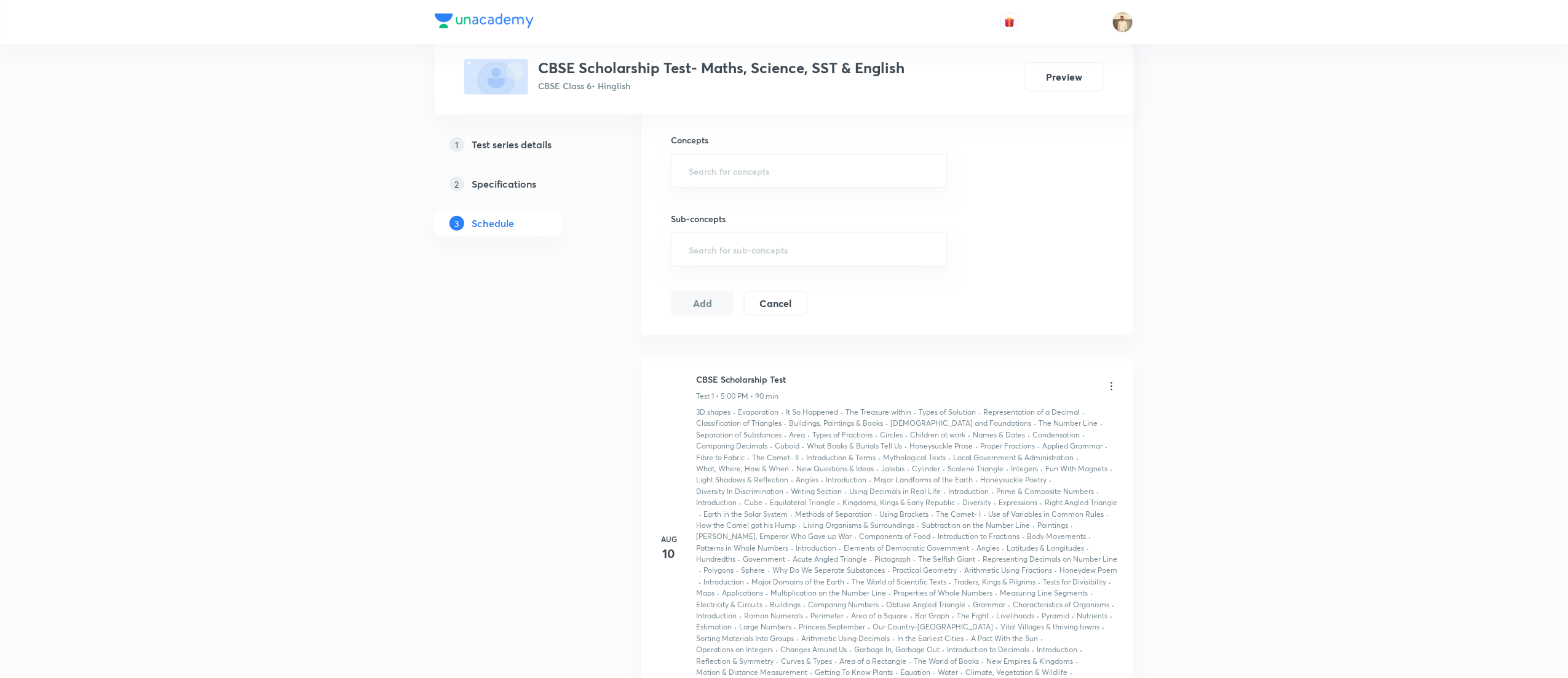
click at [746, 386] on h6 "CBSE Scholarship Test" at bounding box center [741, 379] width 90 height 13
copy h6 "CBSE Scholarship Test"
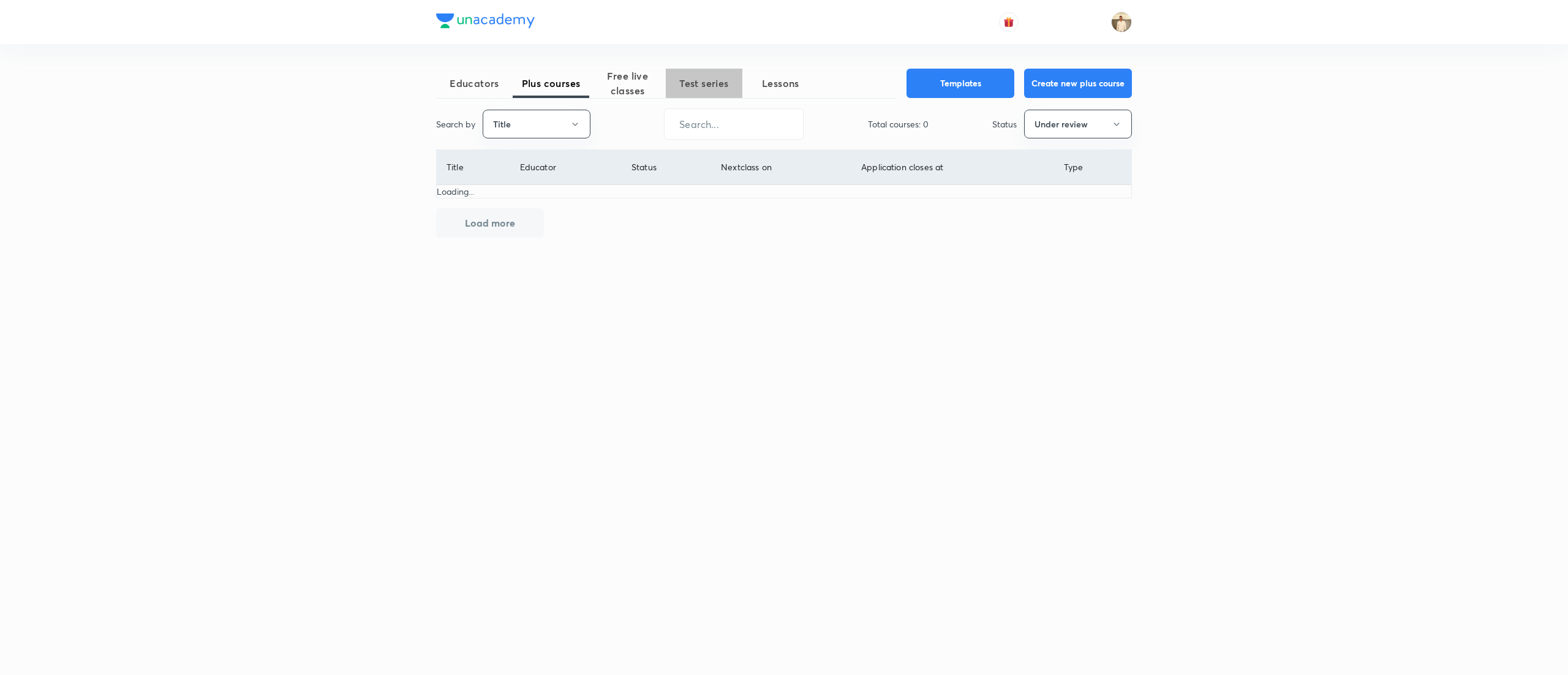
click at [713, 76] on span "Test series" at bounding box center [704, 83] width 76 height 14
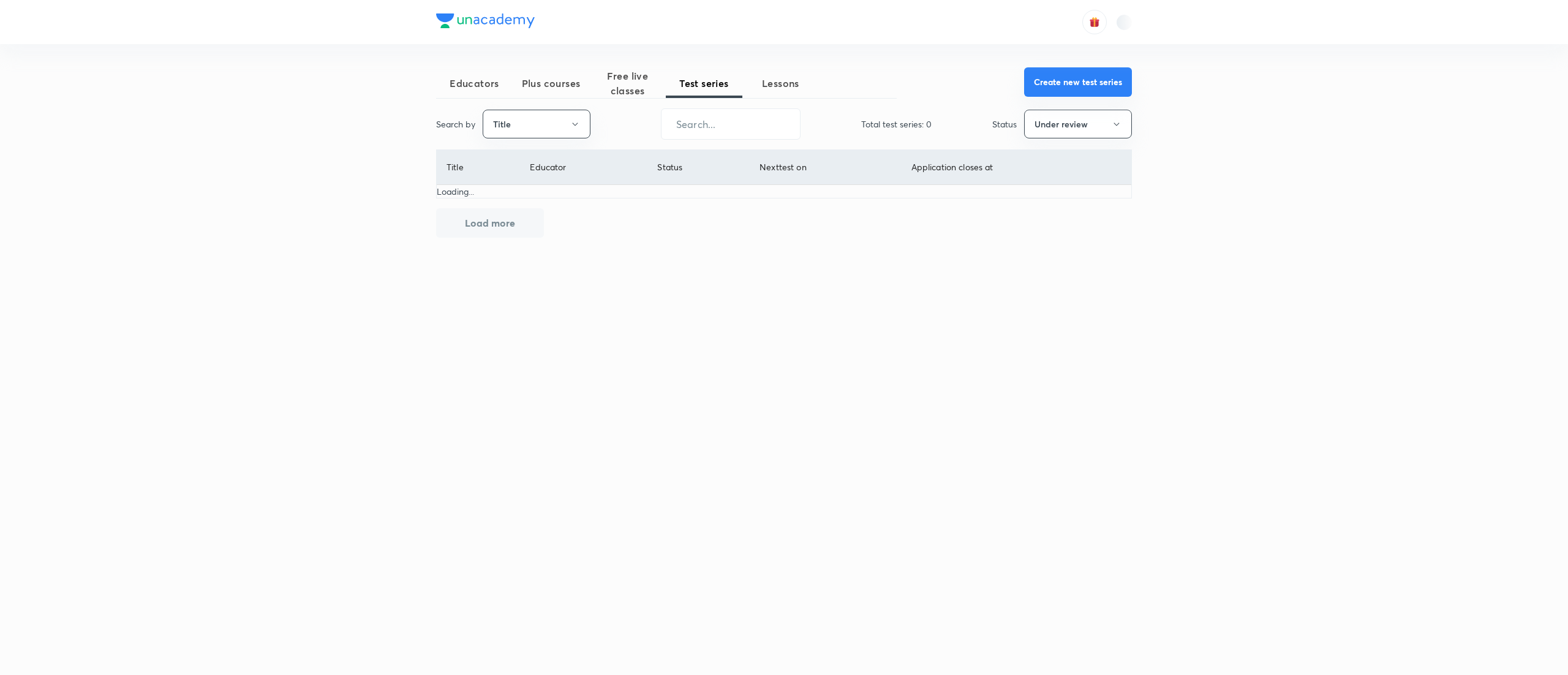
click at [1081, 80] on button "Create new test series" at bounding box center [1078, 82] width 108 height 29
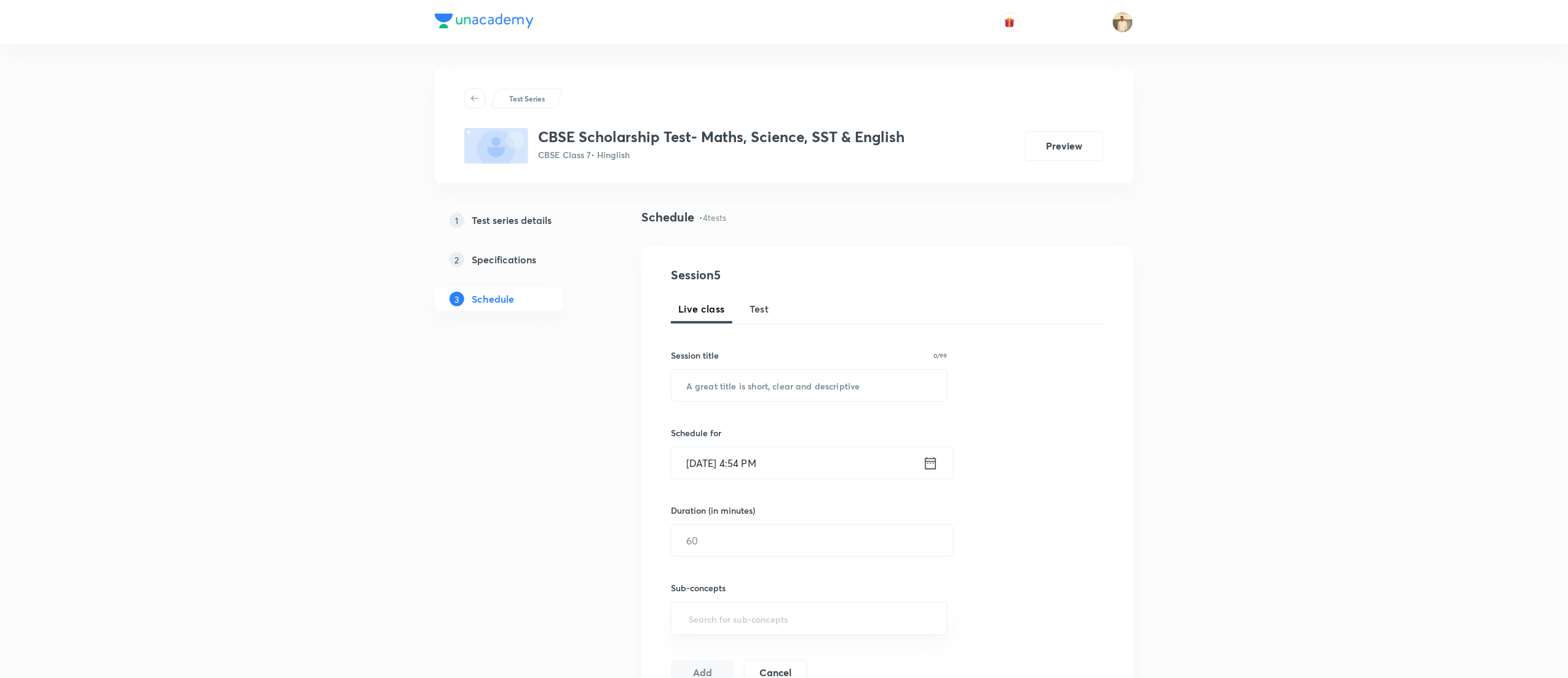
click at [507, 214] on h5 "Test series details" at bounding box center [511, 220] width 80 height 14
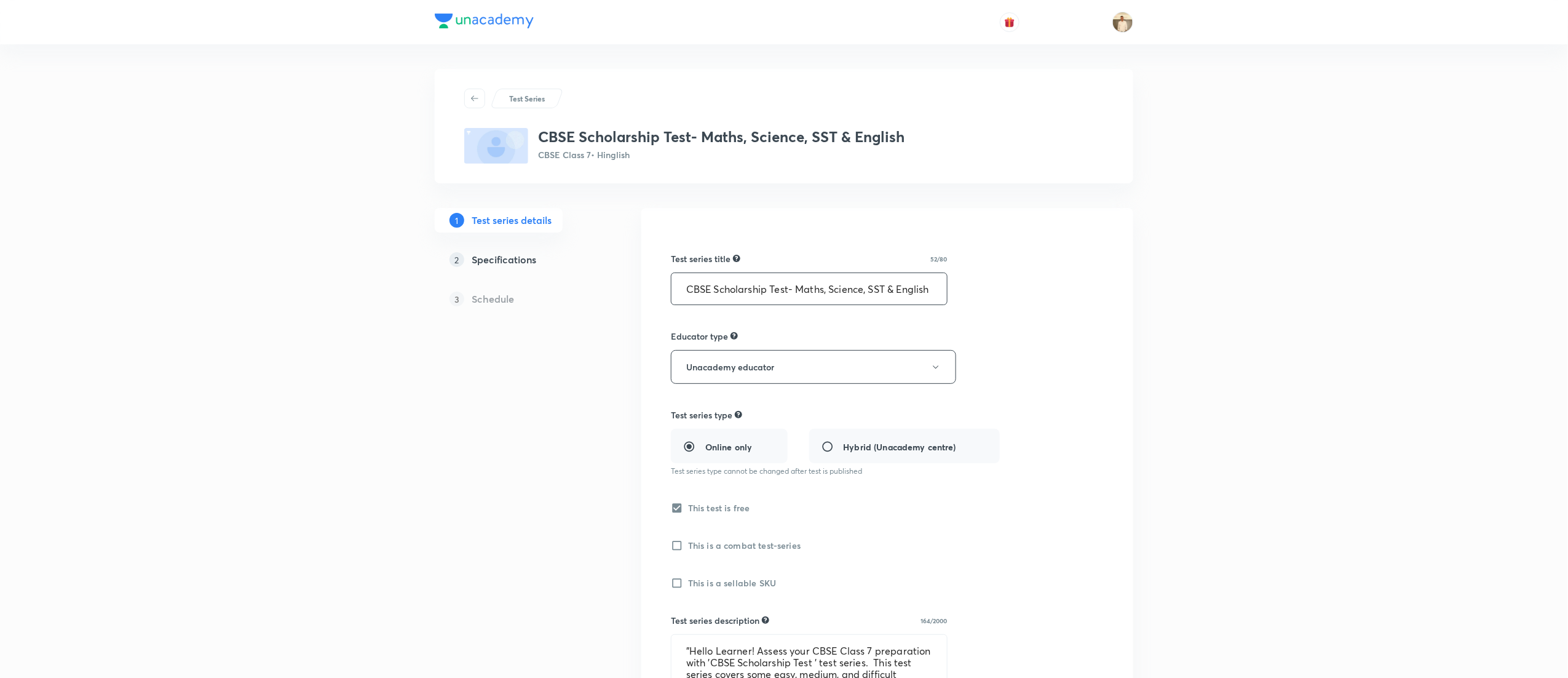
click at [844, 288] on input "CBSE Scholarship Test- Maths, Science, SST & English" at bounding box center [809, 288] width 276 height 31
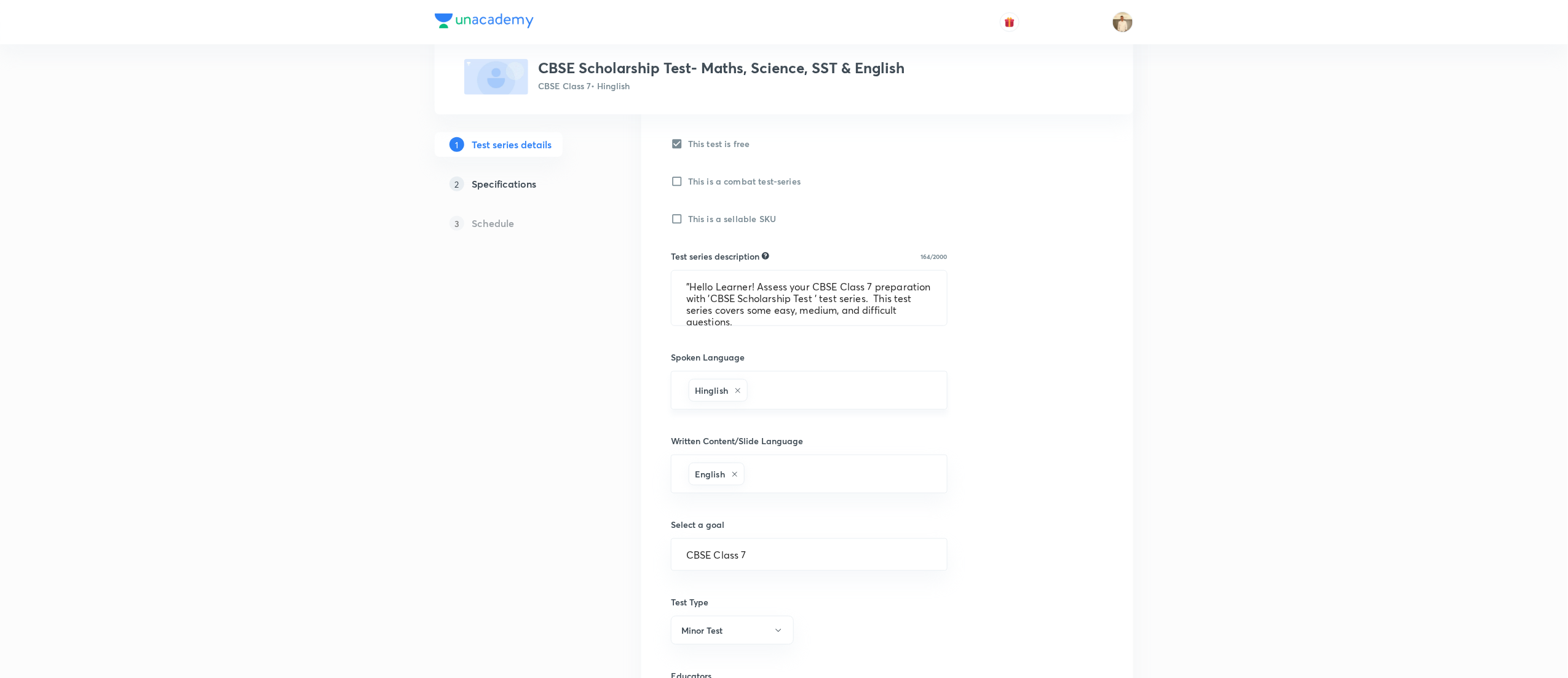
scroll to position [369, 0]
click at [734, 277] on textarea ""Hello Learner! Assess your CBSE Class 7 preparation with 'CBSE Scholarship Tes…" at bounding box center [809, 293] width 276 height 55
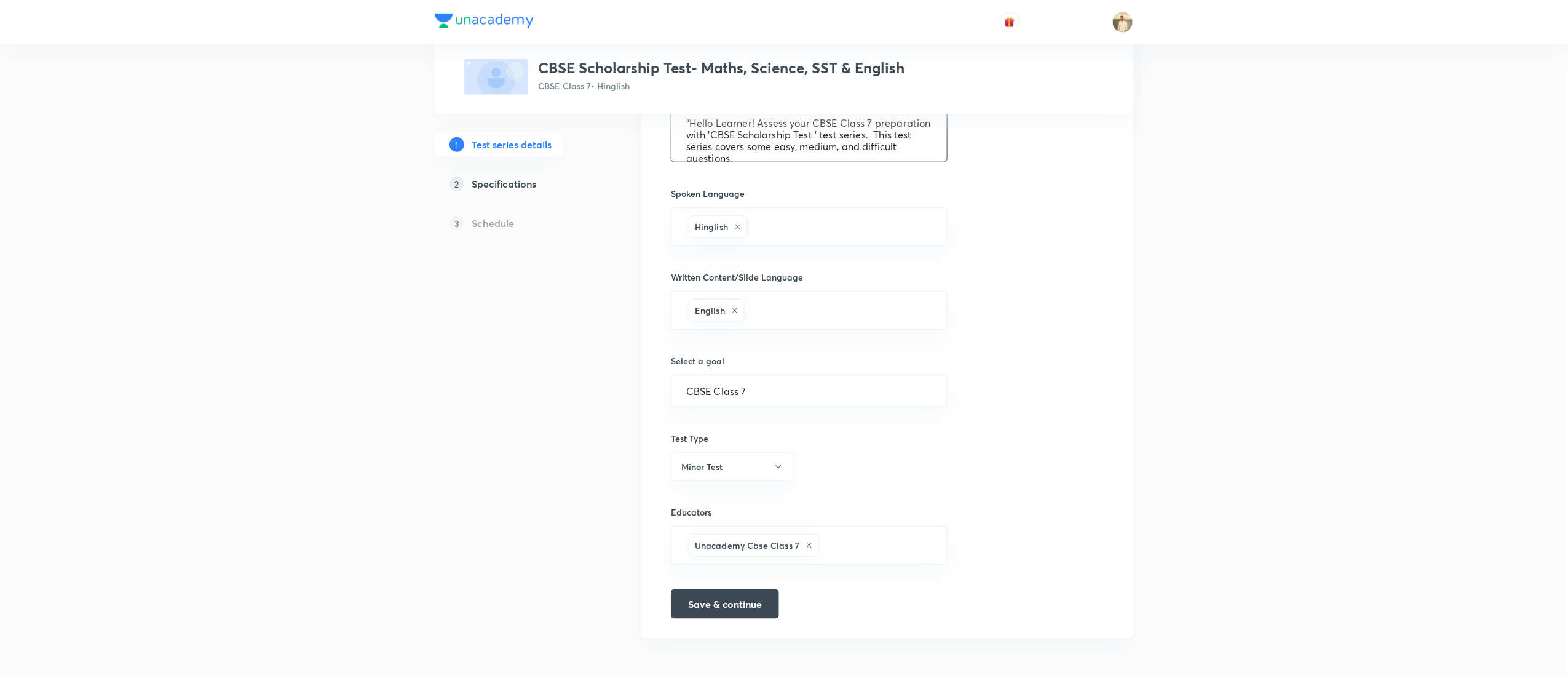
scroll to position [532, 0]
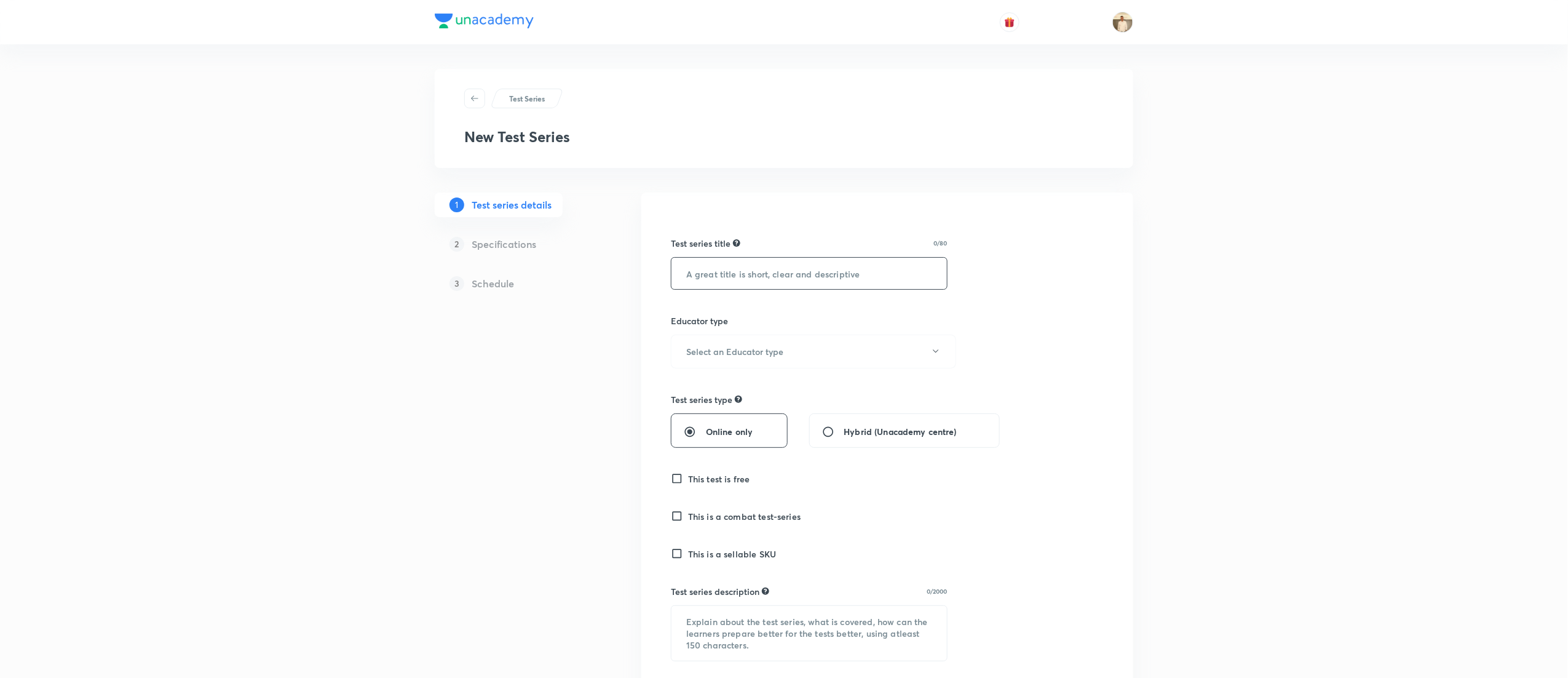
click at [764, 284] on input "text" at bounding box center [809, 273] width 276 height 31
paste input "CBSE Scholarship Test- Maths, Science, SST & English"
type input "CBSE Scholarship Test- Maths, Science, SST & English"
click at [851, 351] on button "Select an Educator type" at bounding box center [813, 351] width 285 height 34
click at [724, 388] on span "Unacademy educator" at bounding box center [807, 392] width 269 height 13
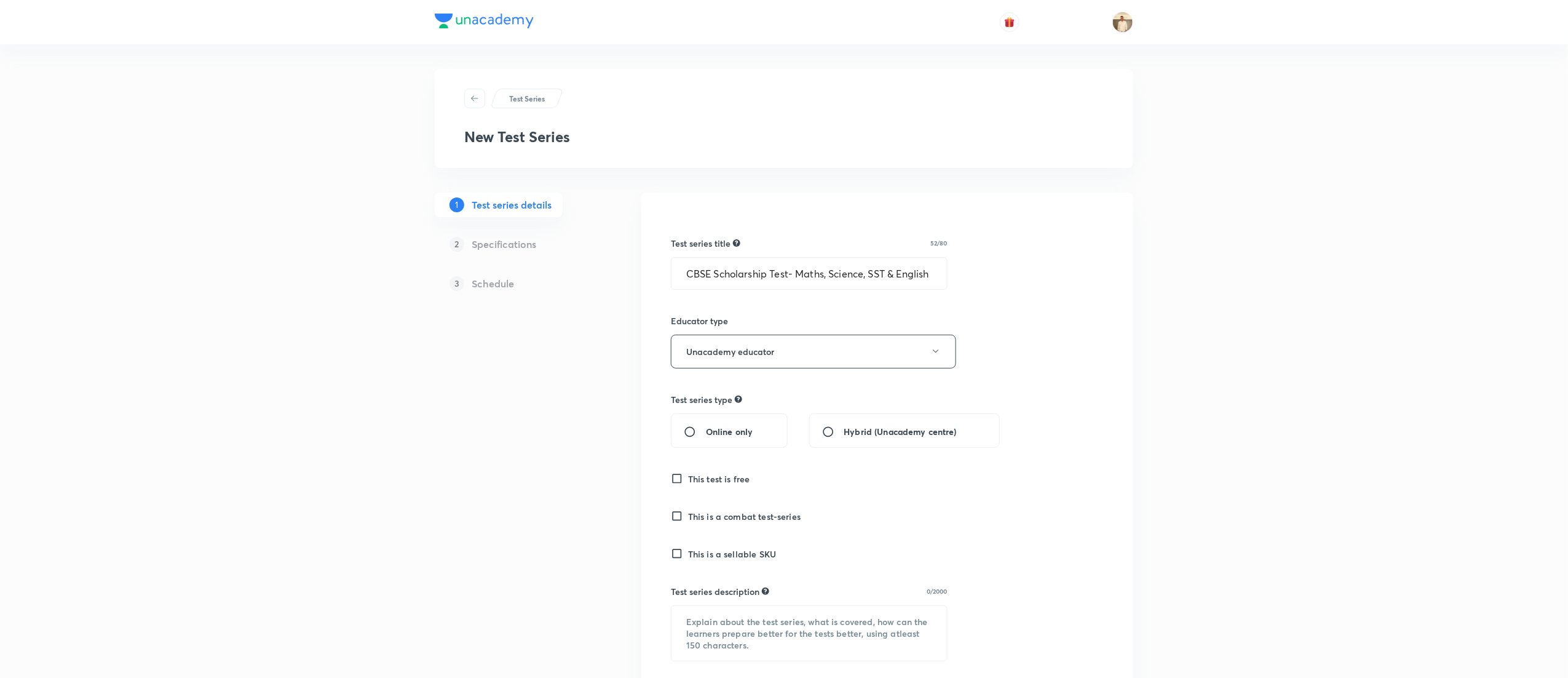
click at [690, 432] on input "Online only" at bounding box center [694, 431] width 22 height 12
radio input "true"
click at [682, 476] on input "This test is free" at bounding box center [679, 478] width 17 height 12
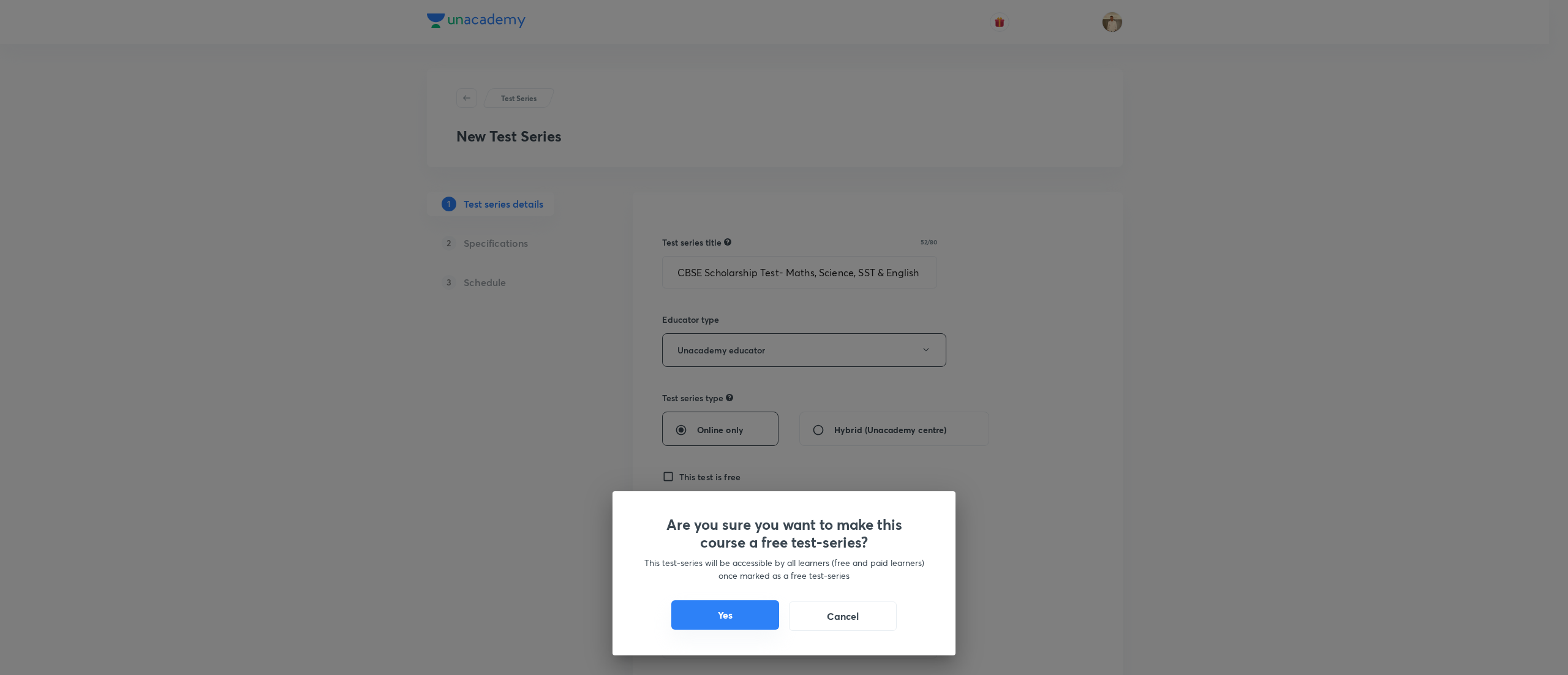
click at [723, 616] on button "Yes" at bounding box center [725, 615] width 108 height 29
checkbox input "true"
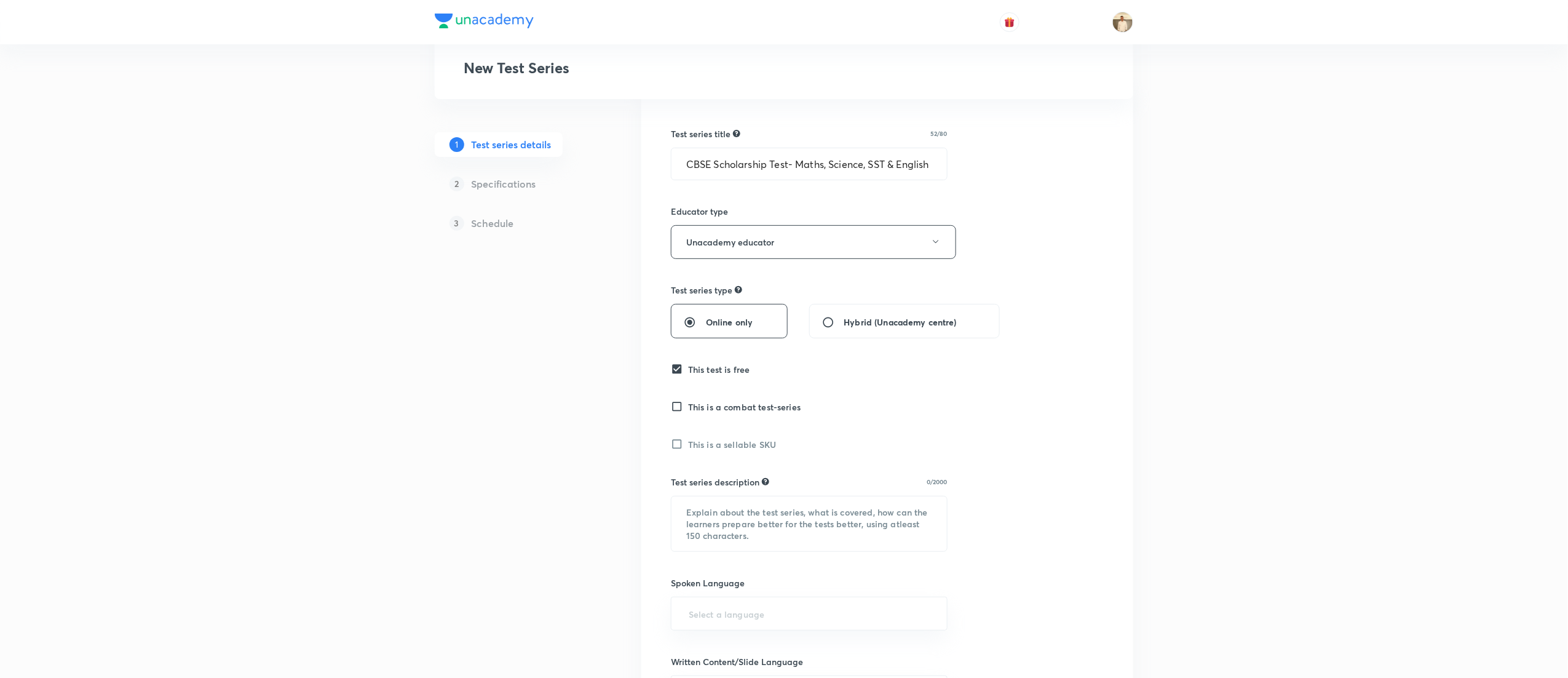
scroll to position [246, 0]
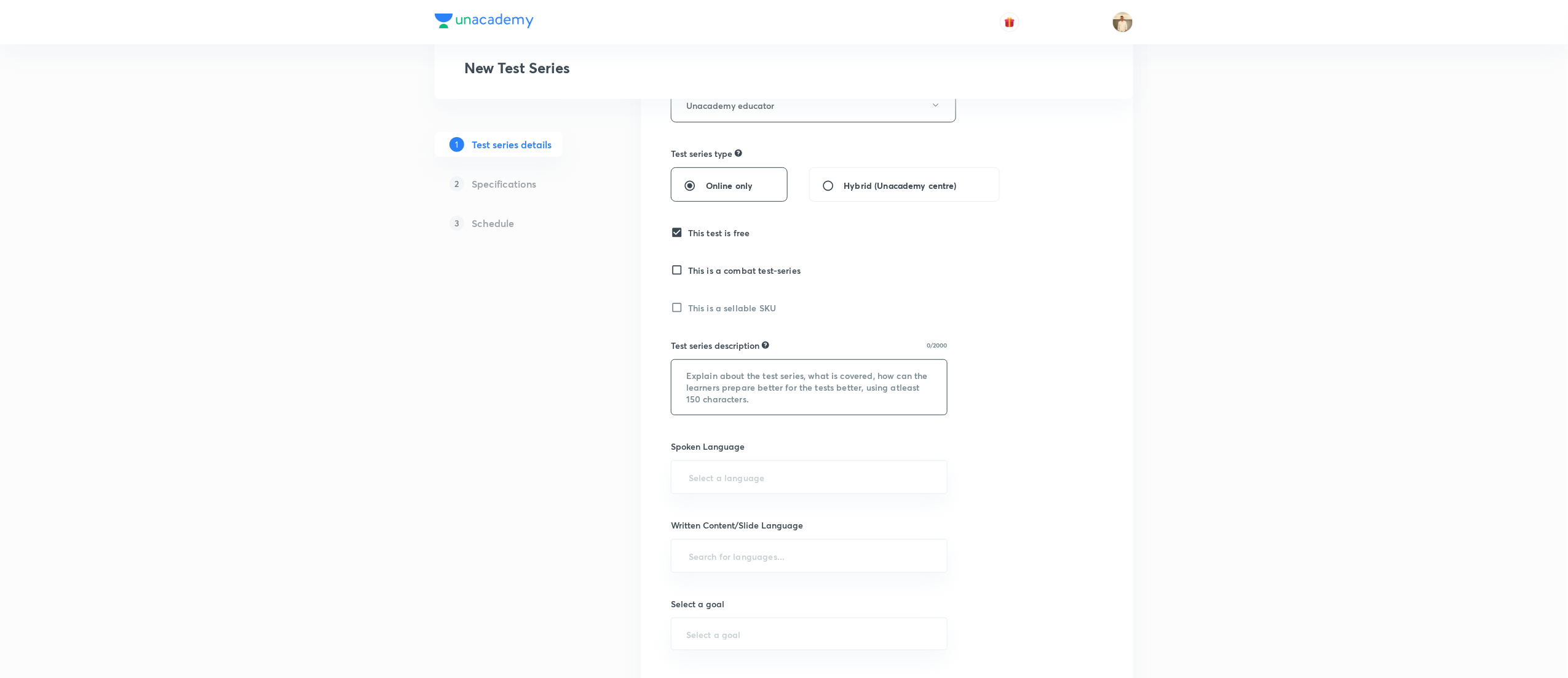
click at [718, 379] on textarea at bounding box center [809, 387] width 276 height 55
paste textarea ""Hello Learner! Assess your CBSE Class 7 preparation with 'CBSE Scholarship Tes…"
type textarea ""Hello Learner! Assess your CBSE Class 7 preparation with 'CBSE Scholarship Tes…"
click at [744, 474] on input "text" at bounding box center [809, 477] width 246 height 23
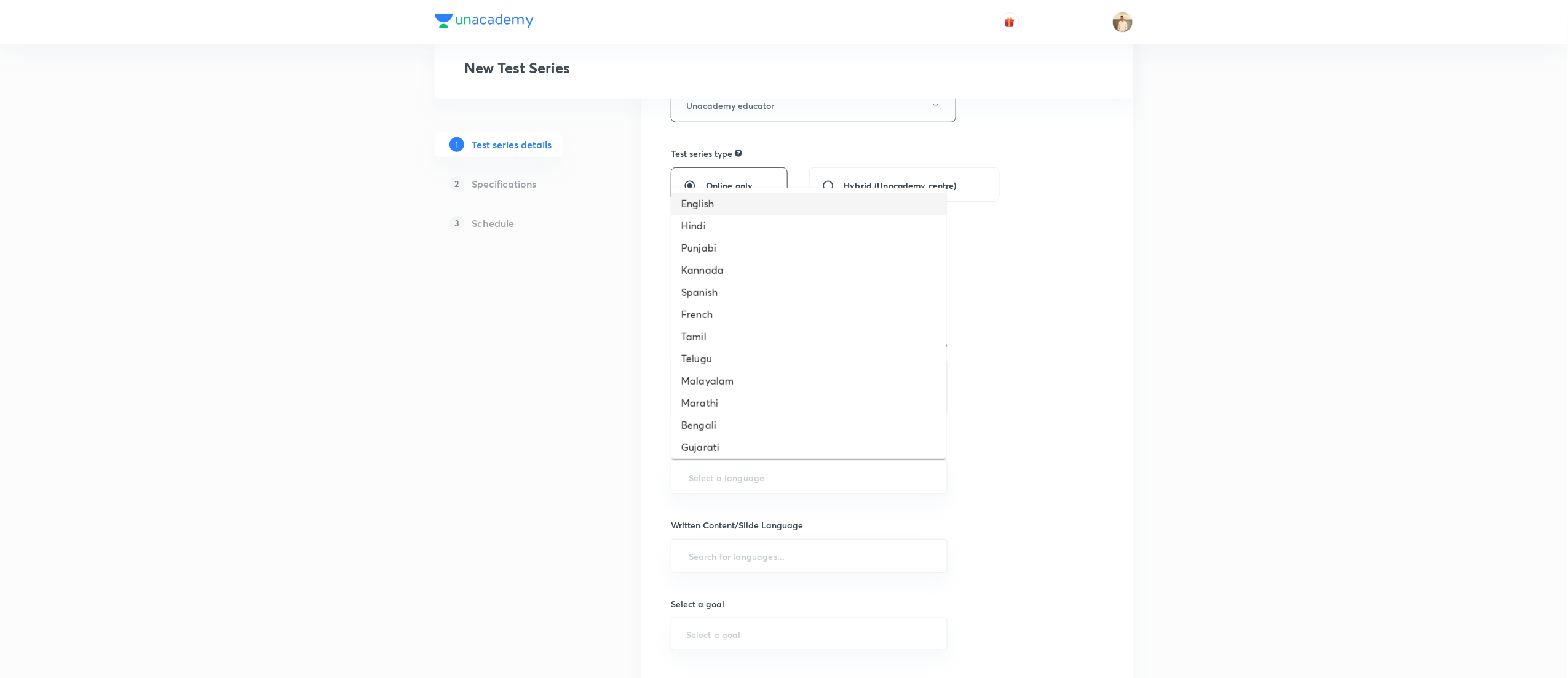
click at [708, 203] on li "English" at bounding box center [809, 204] width 275 height 22
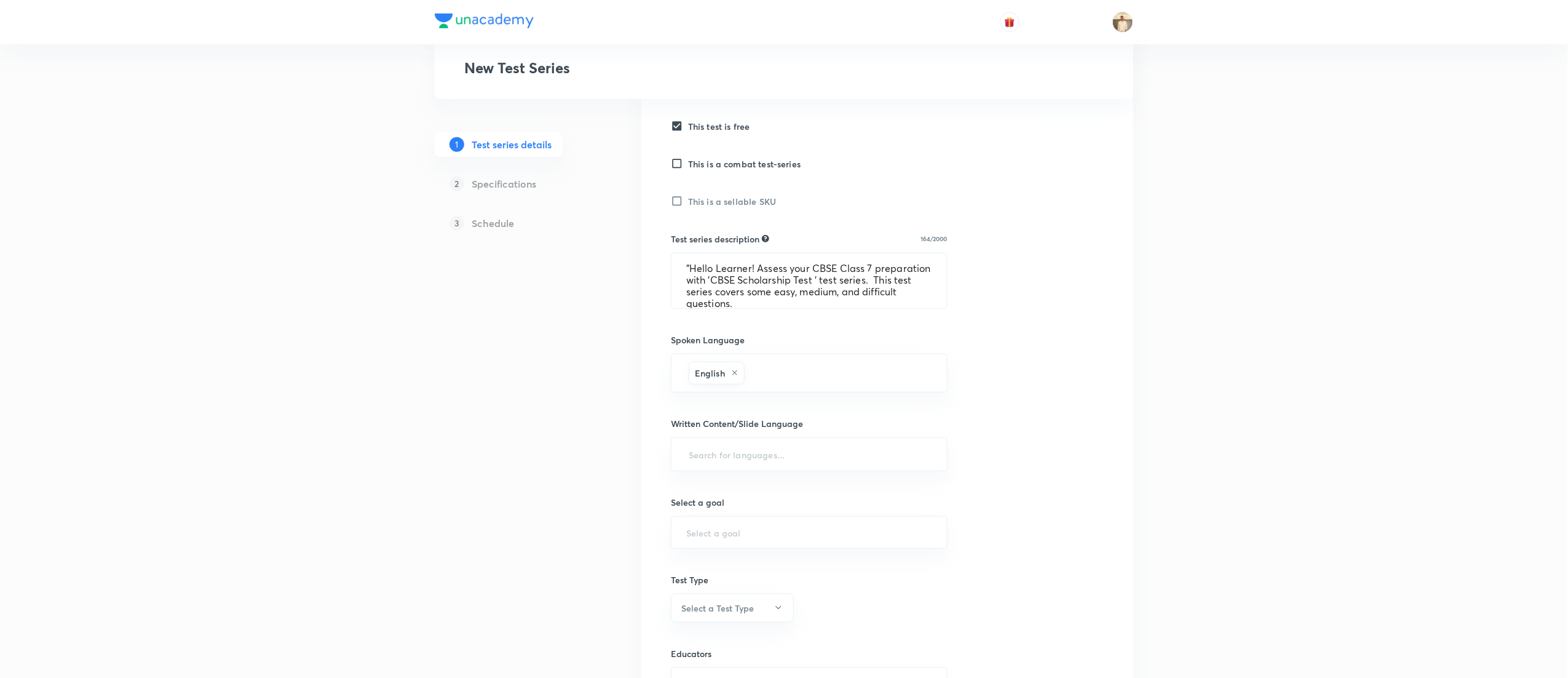
scroll to position [492, 0]
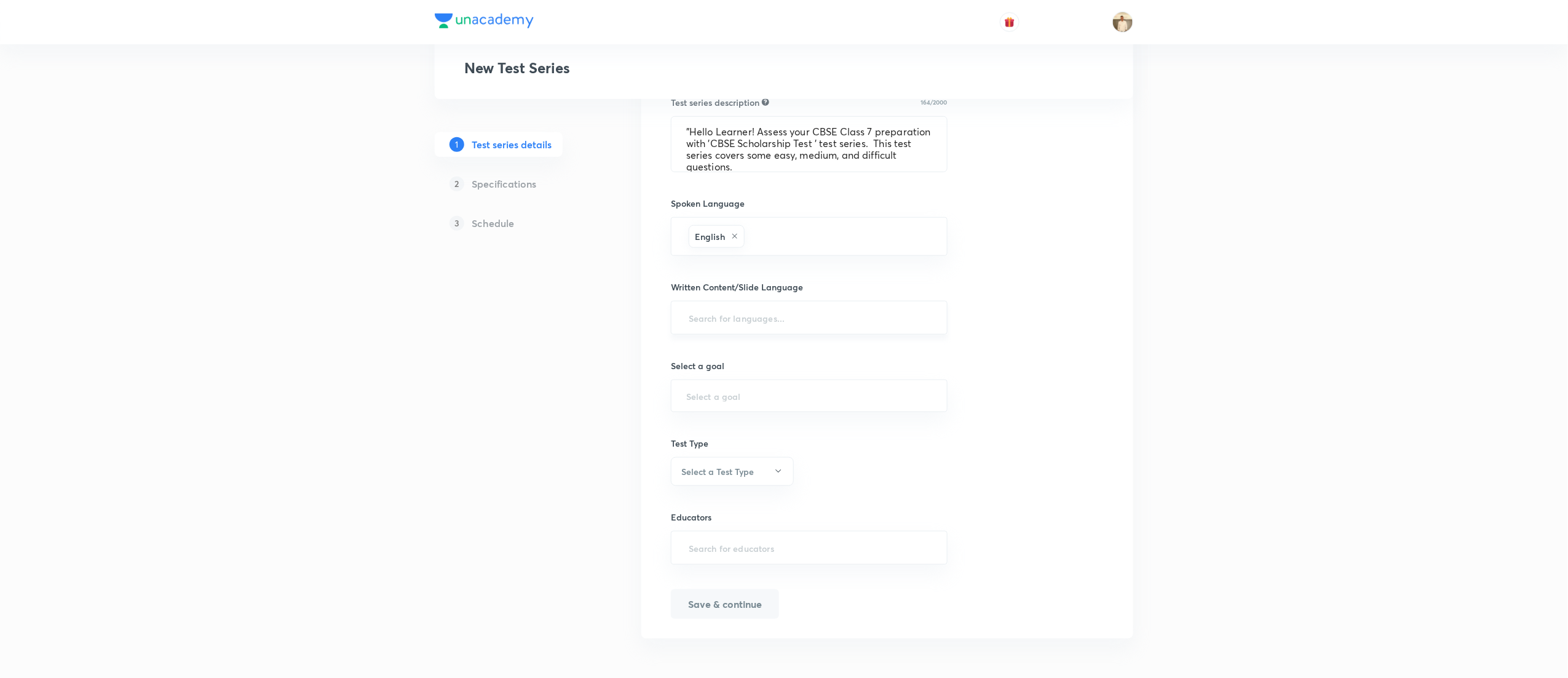
click at [751, 313] on input "text" at bounding box center [809, 318] width 246 height 23
type input "a"
click at [738, 349] on li "English" at bounding box center [809, 354] width 275 height 20
click at [1161, 368] on div "Test Series New Test Series 1 Test series details 2 Specifications 3 Schedule T…" at bounding box center [784, 94] width 1568 height 1172
click at [736, 402] on input "text" at bounding box center [809, 398] width 246 height 12
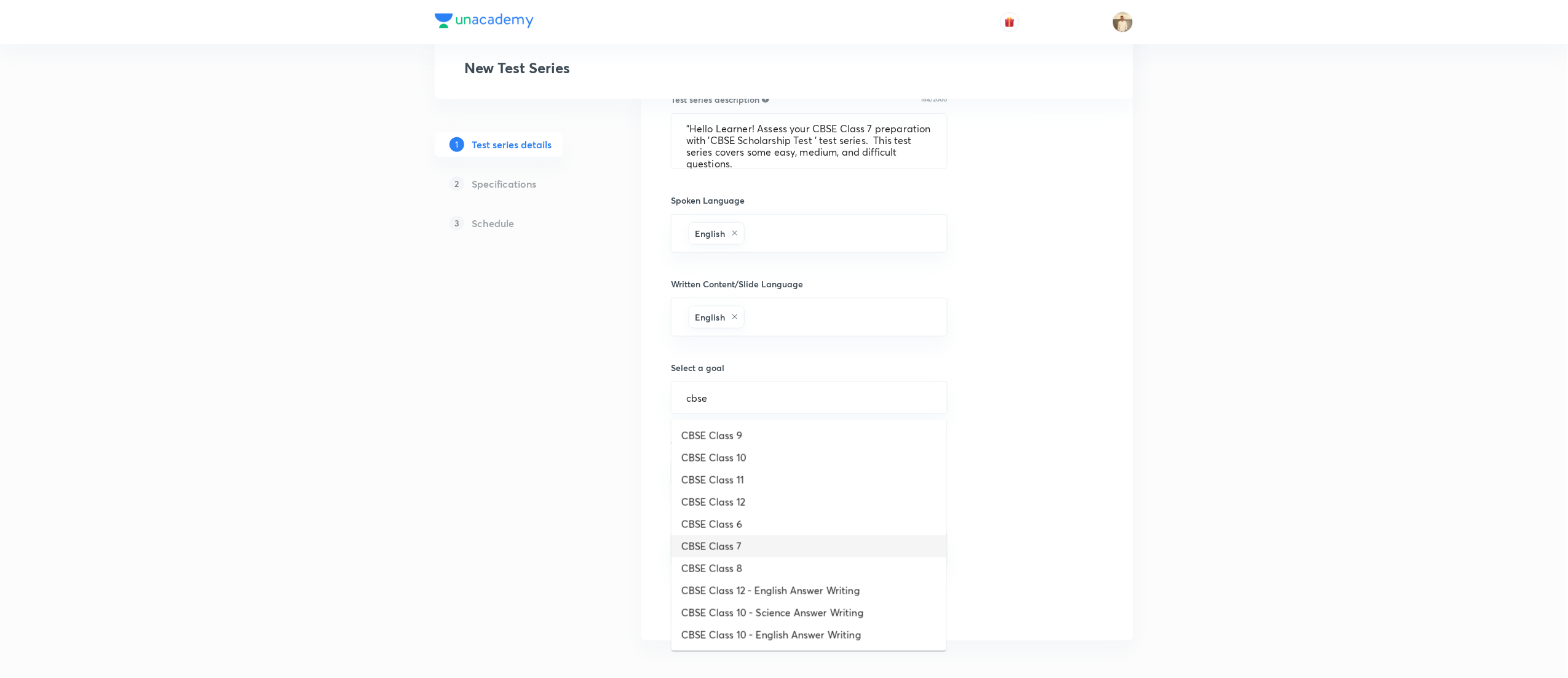
click at [778, 542] on li "CBSE Class 7" at bounding box center [809, 546] width 275 height 22
type input "CBSE Class 7"
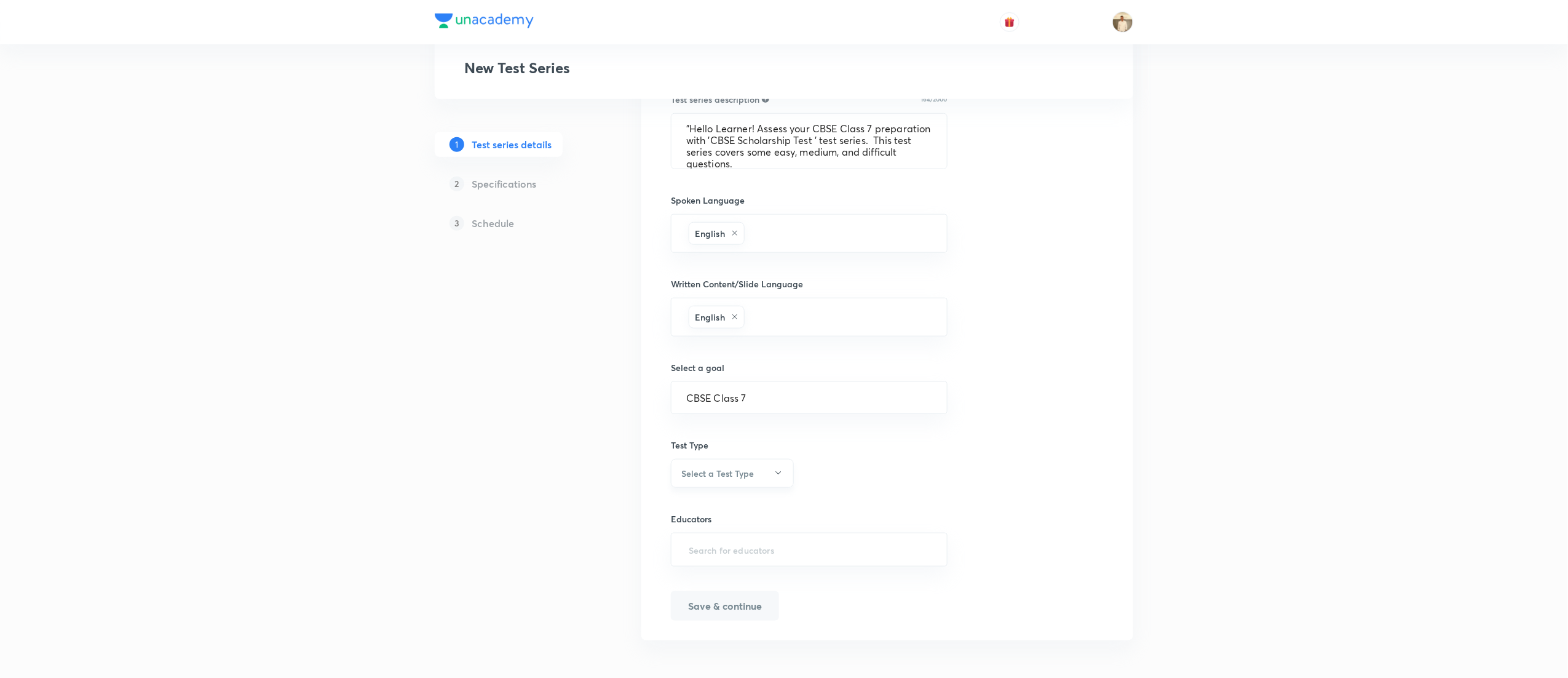
click at [744, 487] on button "Select a Test Type" at bounding box center [732, 473] width 123 height 29
click at [713, 511] on span "Full Syllabus Test" at bounding box center [726, 515] width 107 height 13
click at [738, 546] on input "text" at bounding box center [809, 548] width 246 height 23
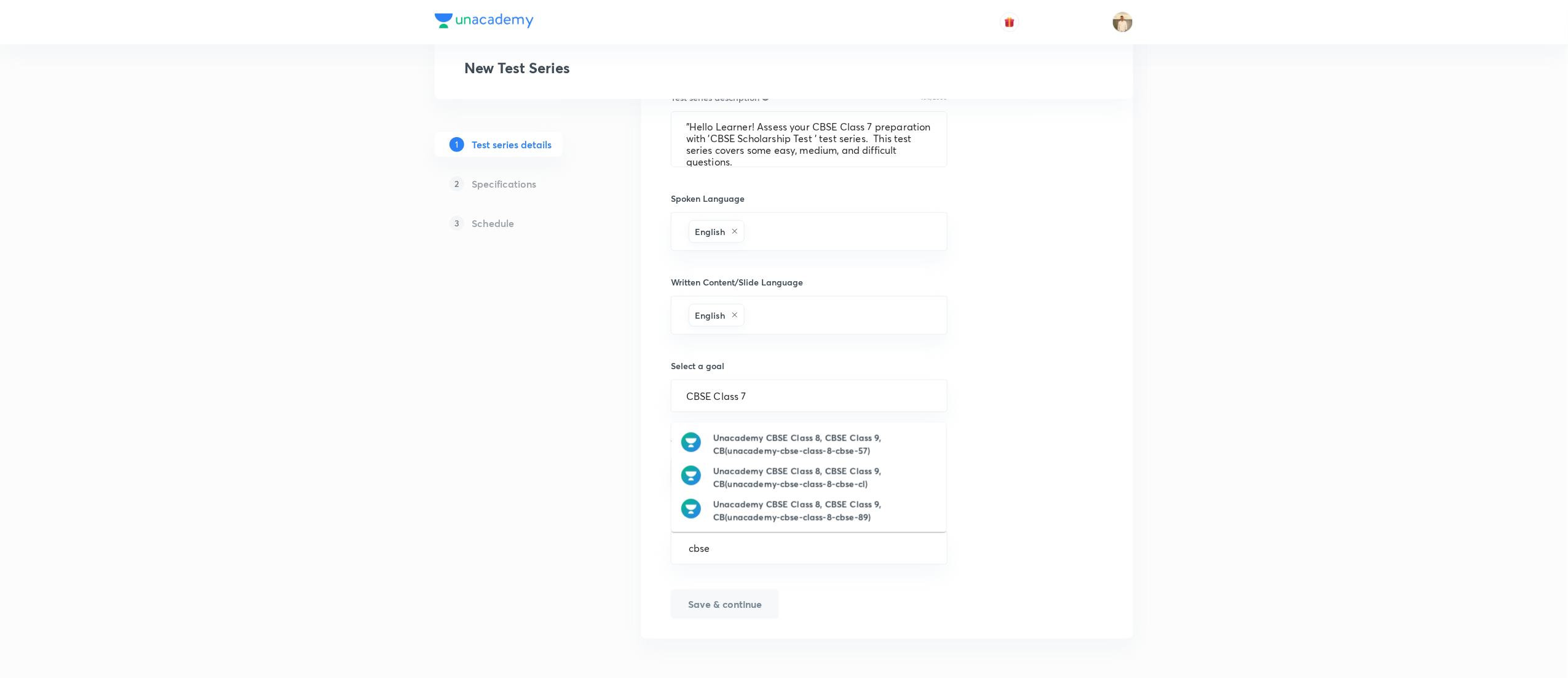
type input "cbse"
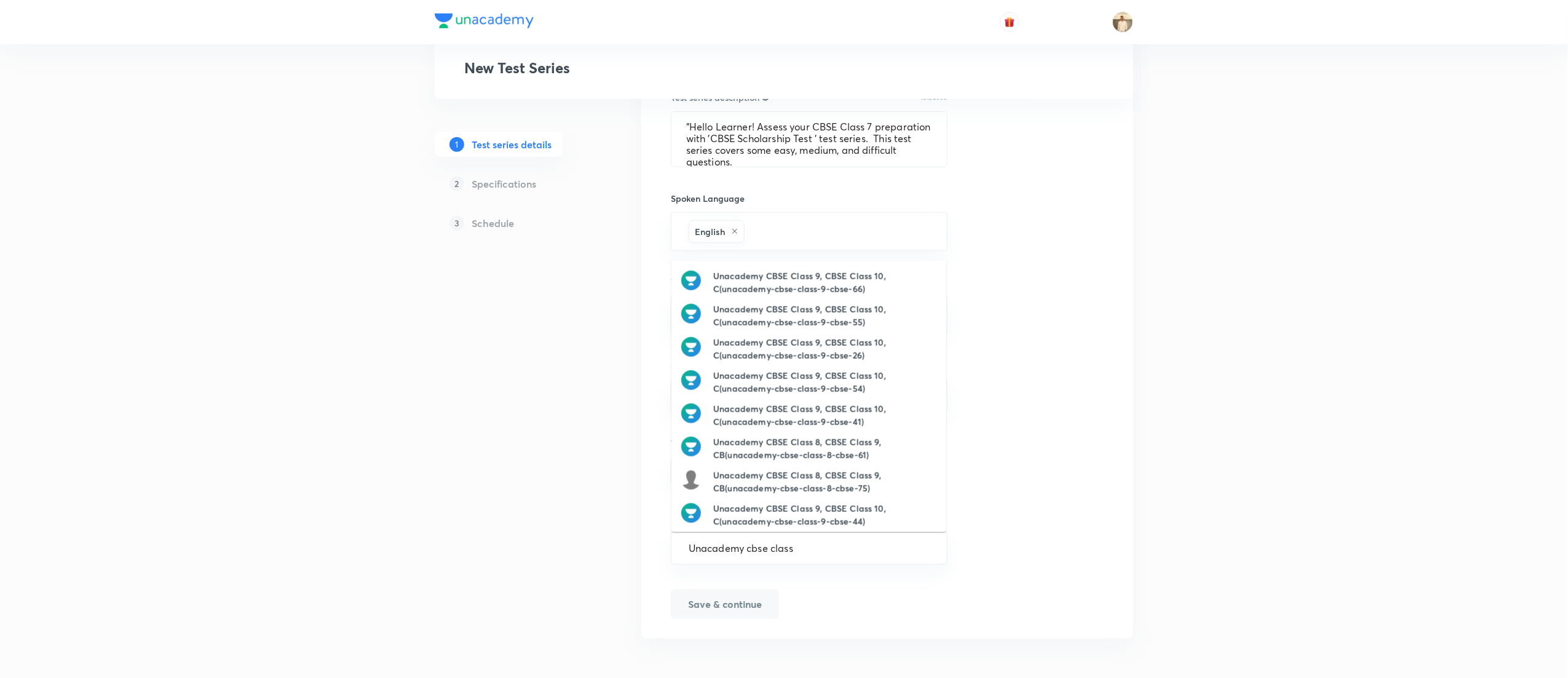
type input "Unacademy cbse class 7"
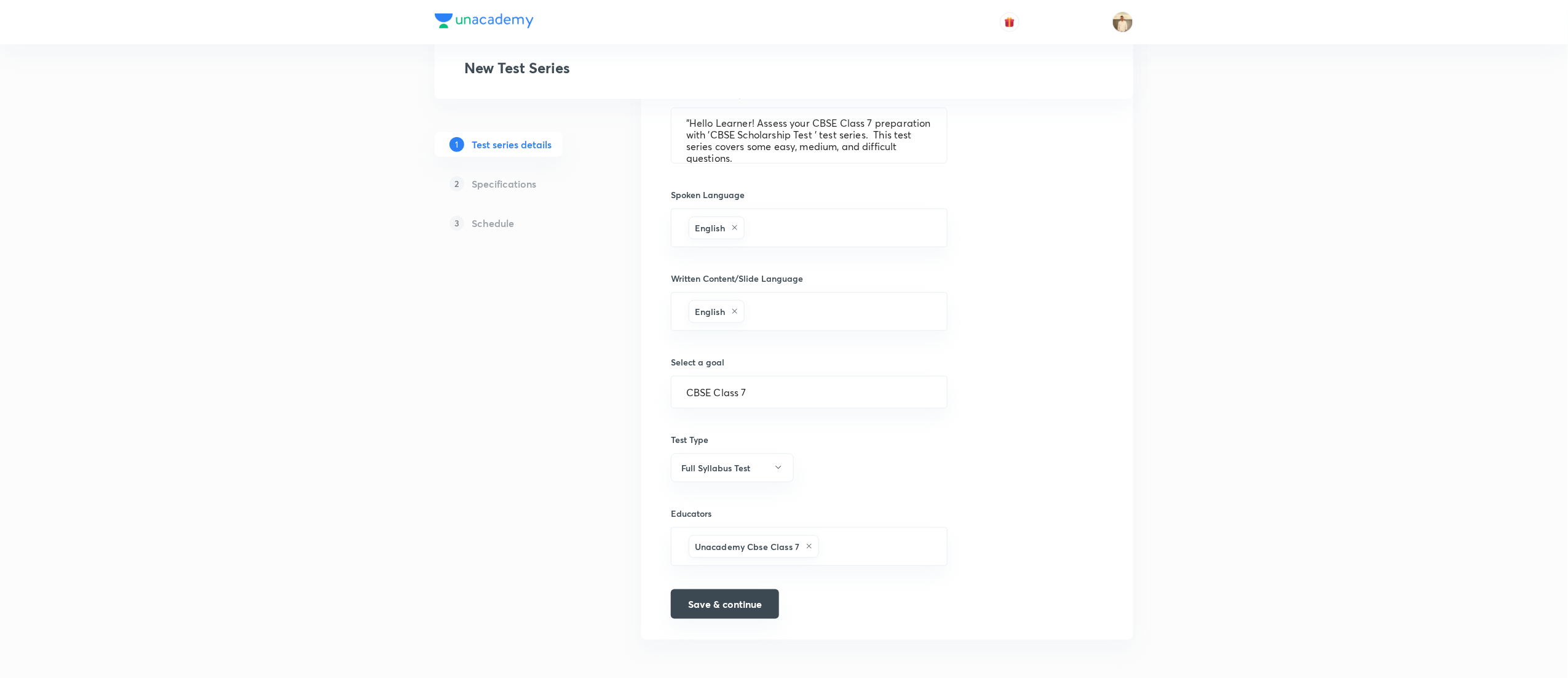
click at [731, 612] on button "Save & continue" at bounding box center [725, 604] width 108 height 30
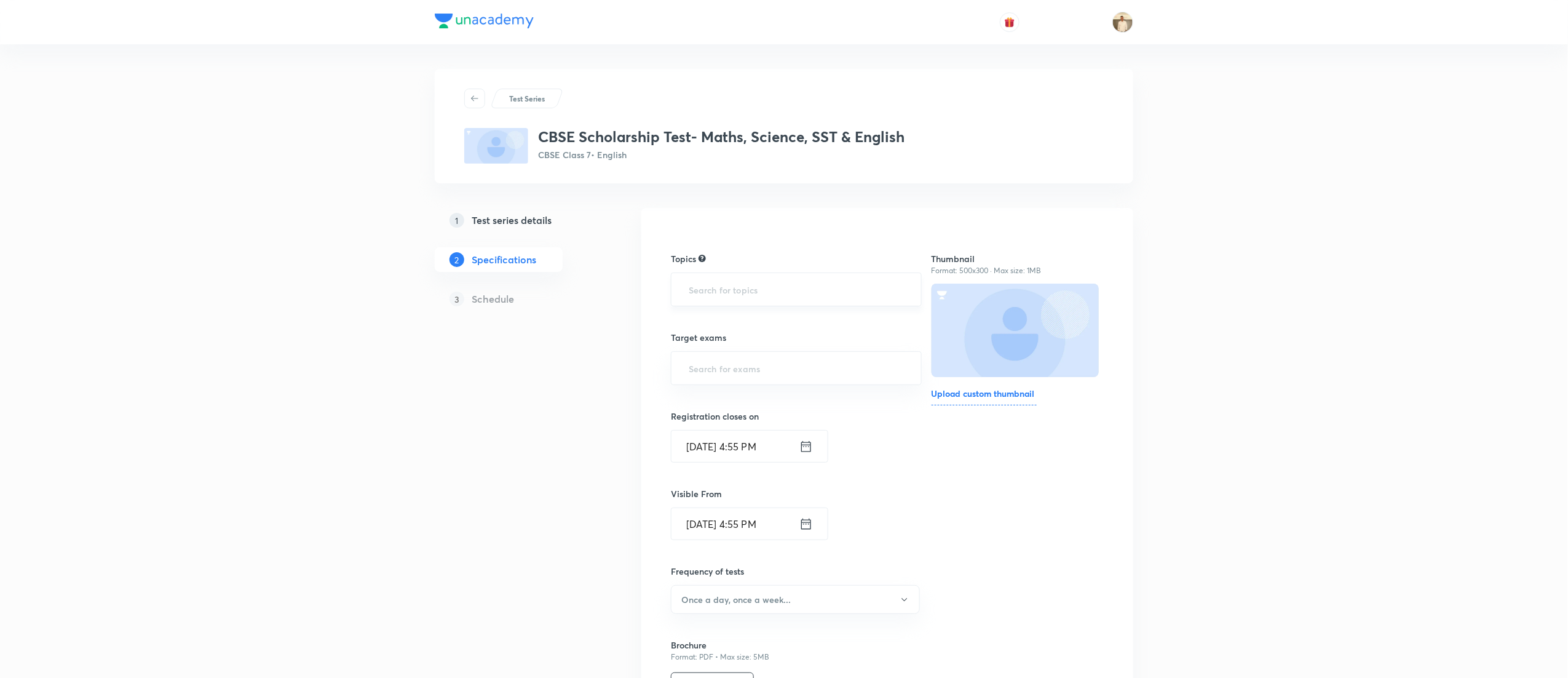
click at [733, 276] on div "​" at bounding box center [796, 289] width 251 height 34
type input "a"
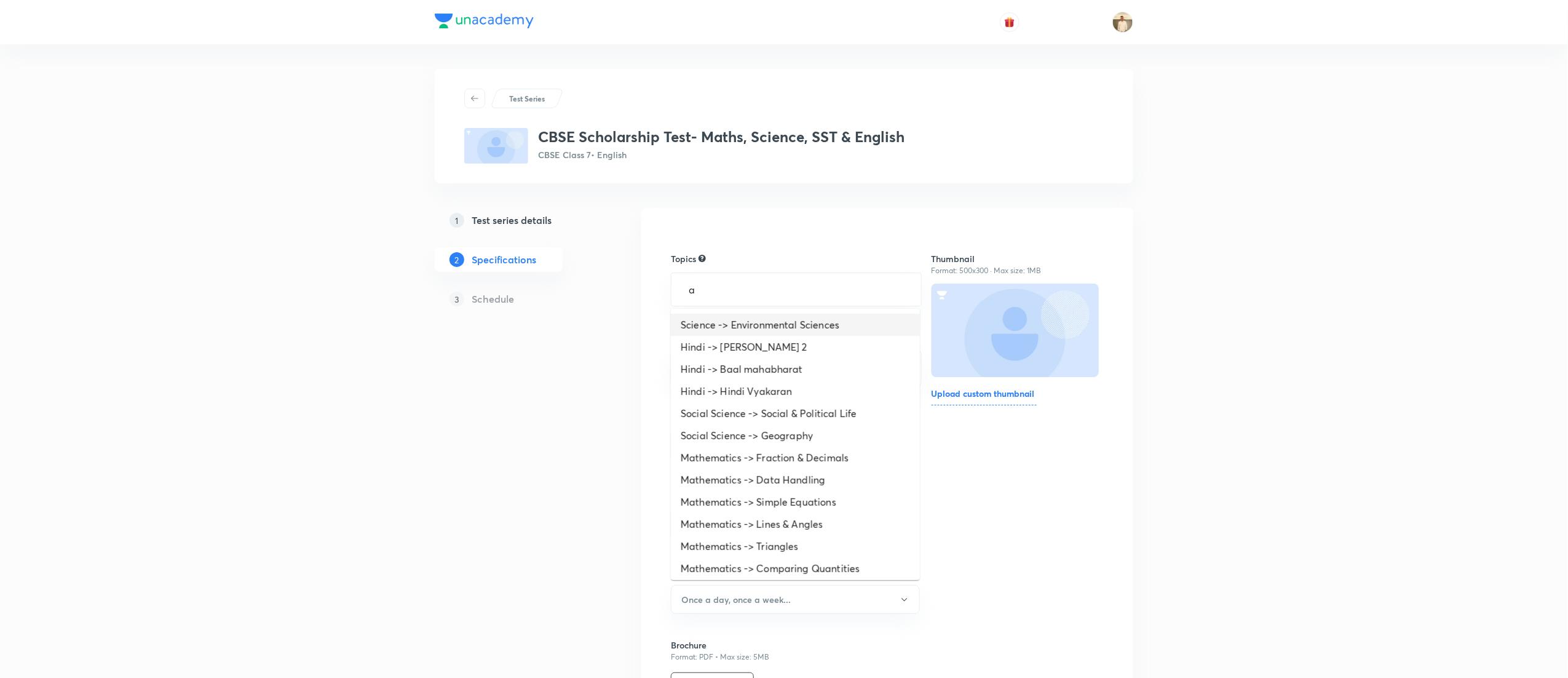
click at [731, 318] on li "Science -> Environmental Sciences" at bounding box center [795, 324] width 249 height 22
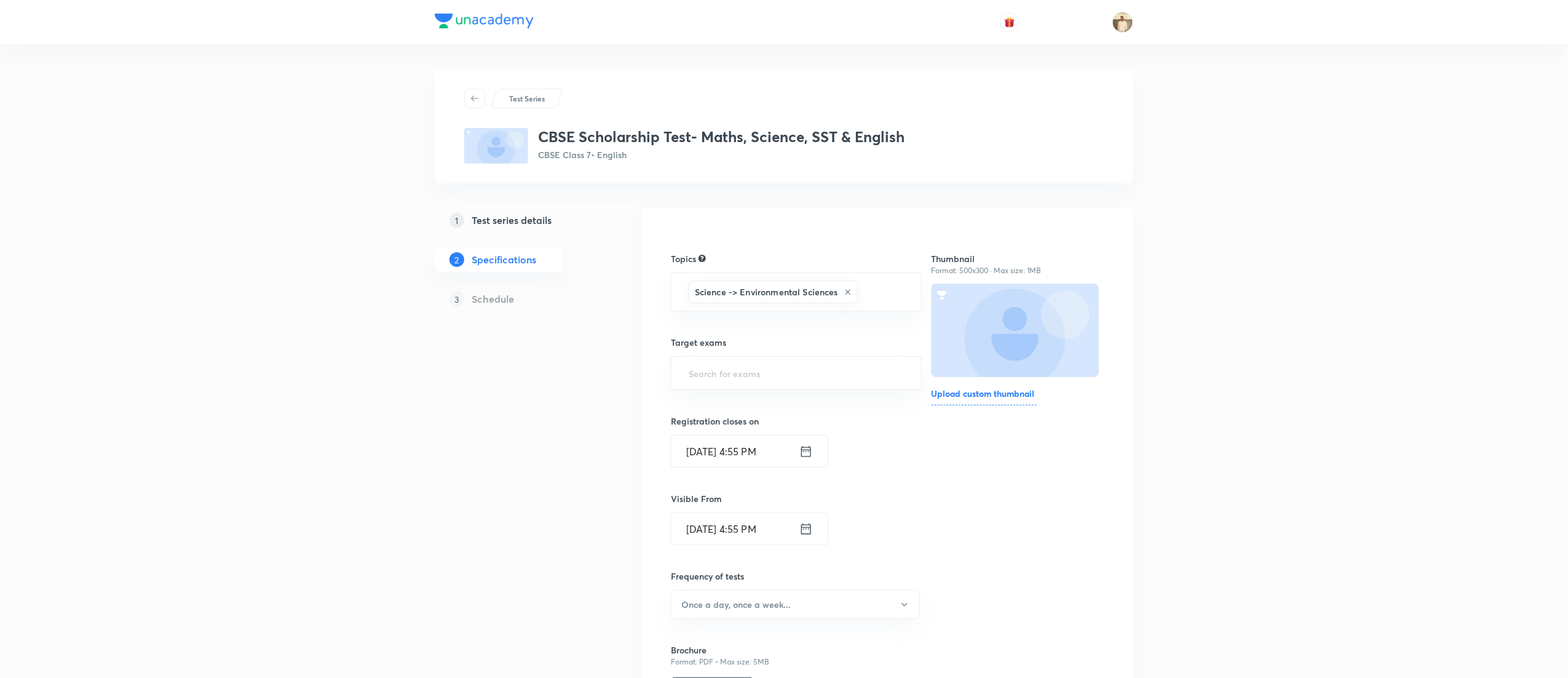
type input "a"
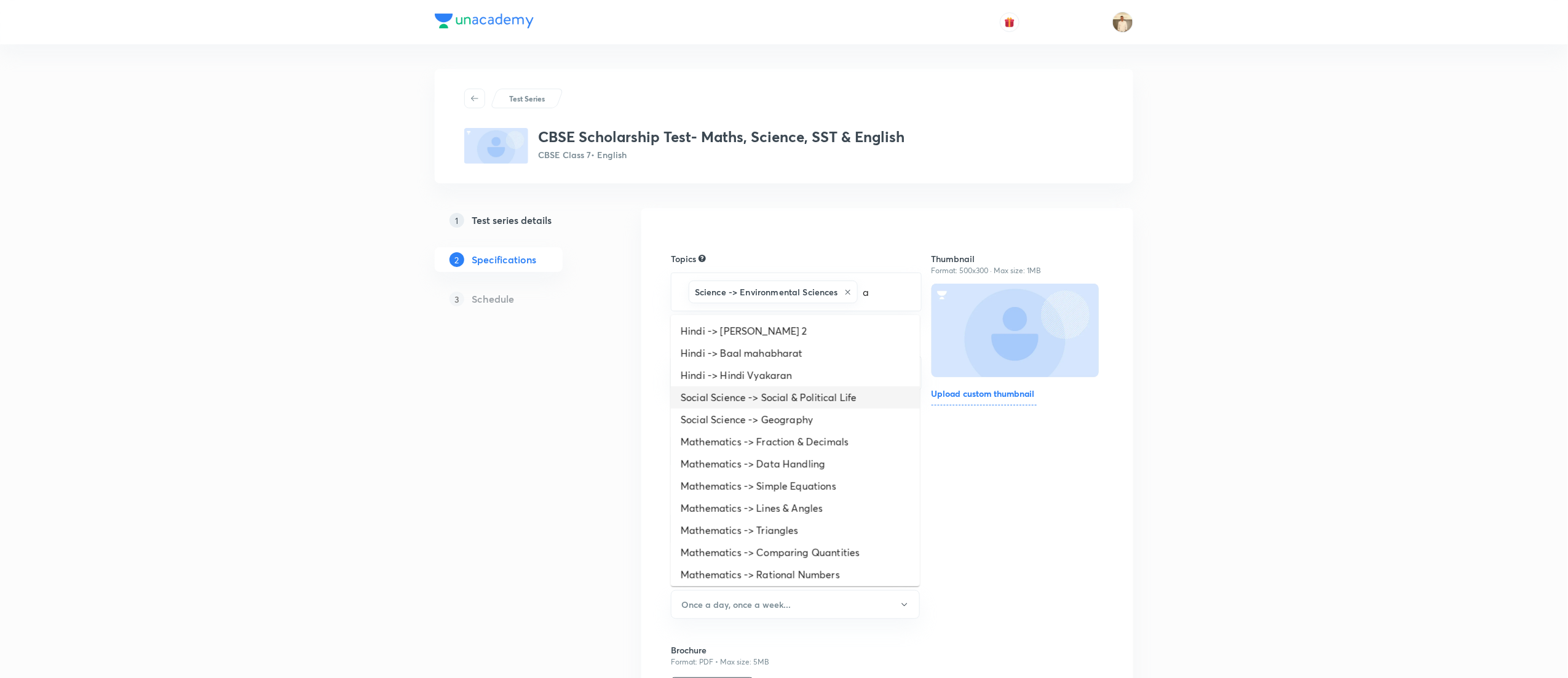
click at [765, 403] on li "Social Science -> Social & Political Life" at bounding box center [795, 397] width 249 height 22
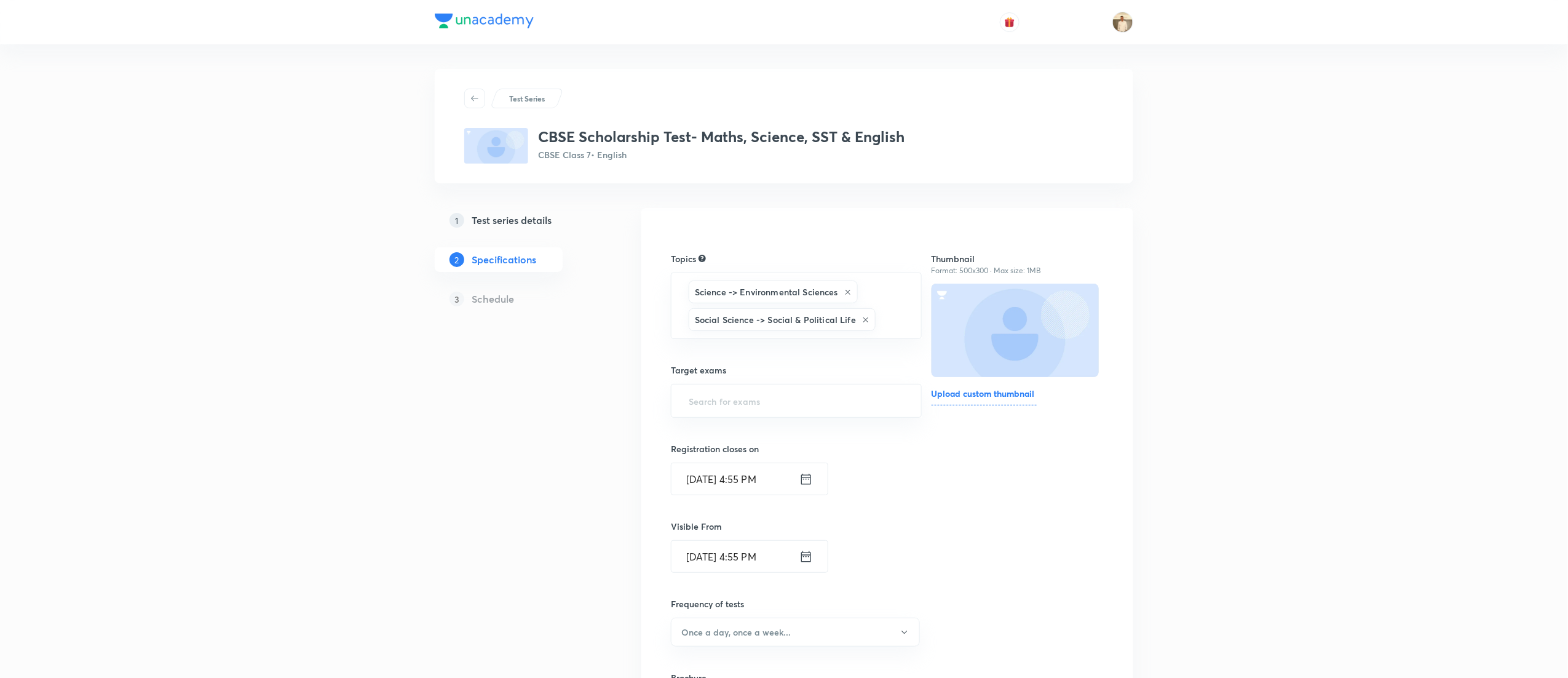
type input "a"
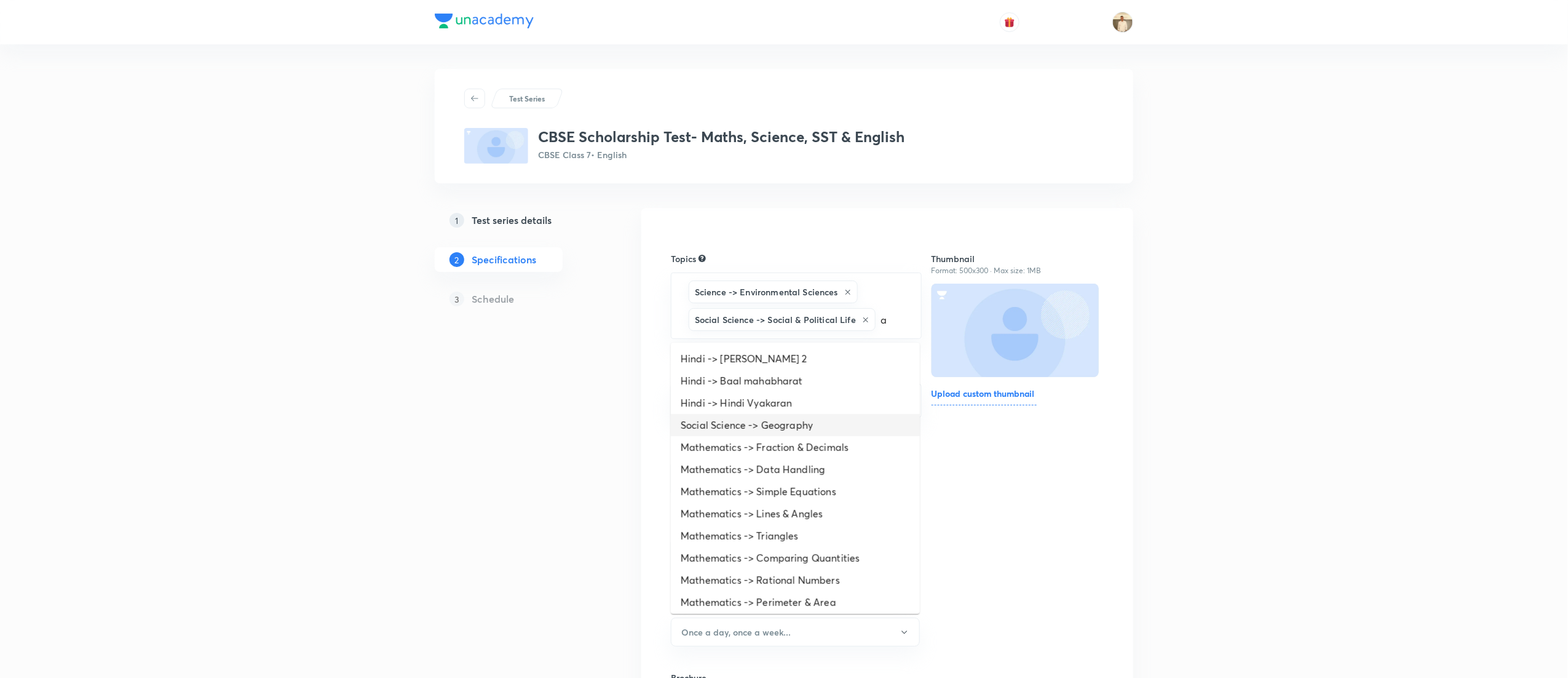
click at [775, 421] on li "Social Science -> Geography" at bounding box center [795, 425] width 249 height 22
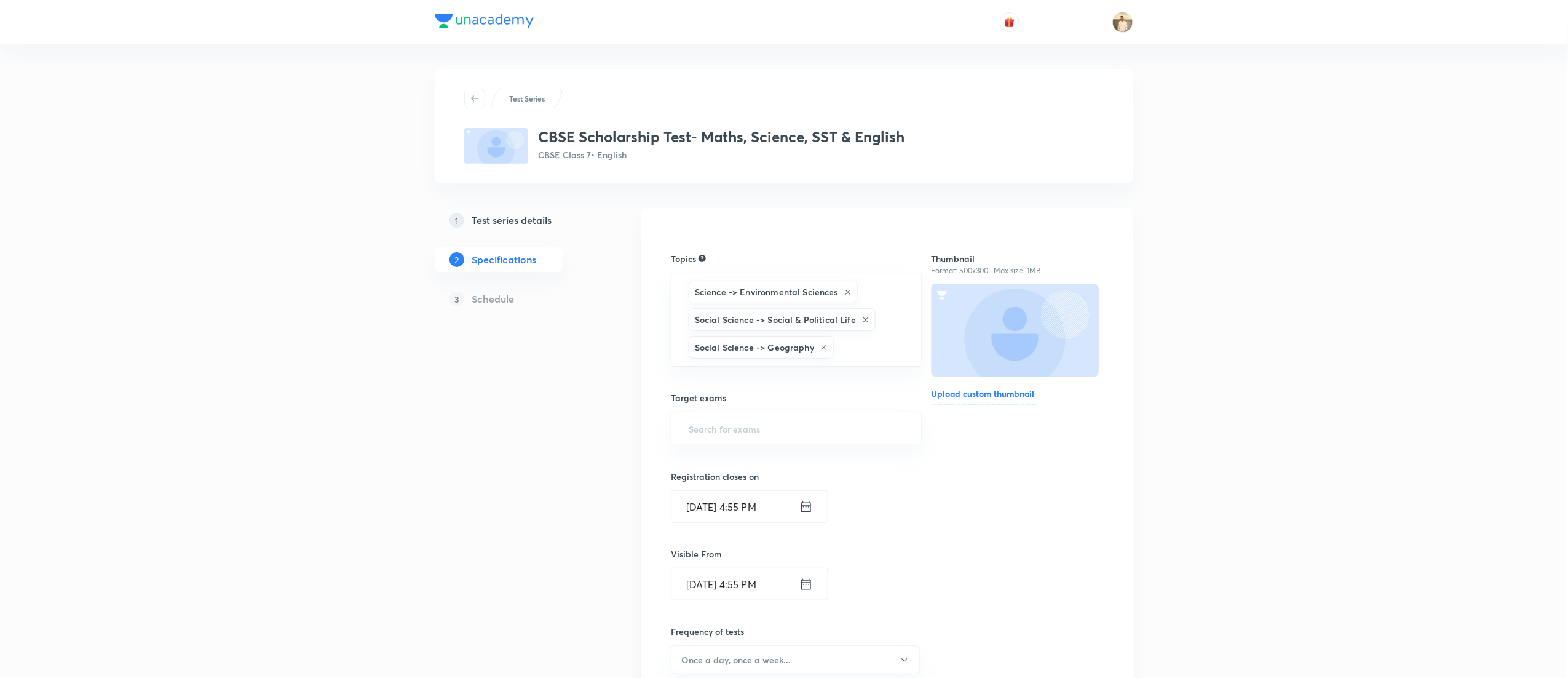
type input "a"
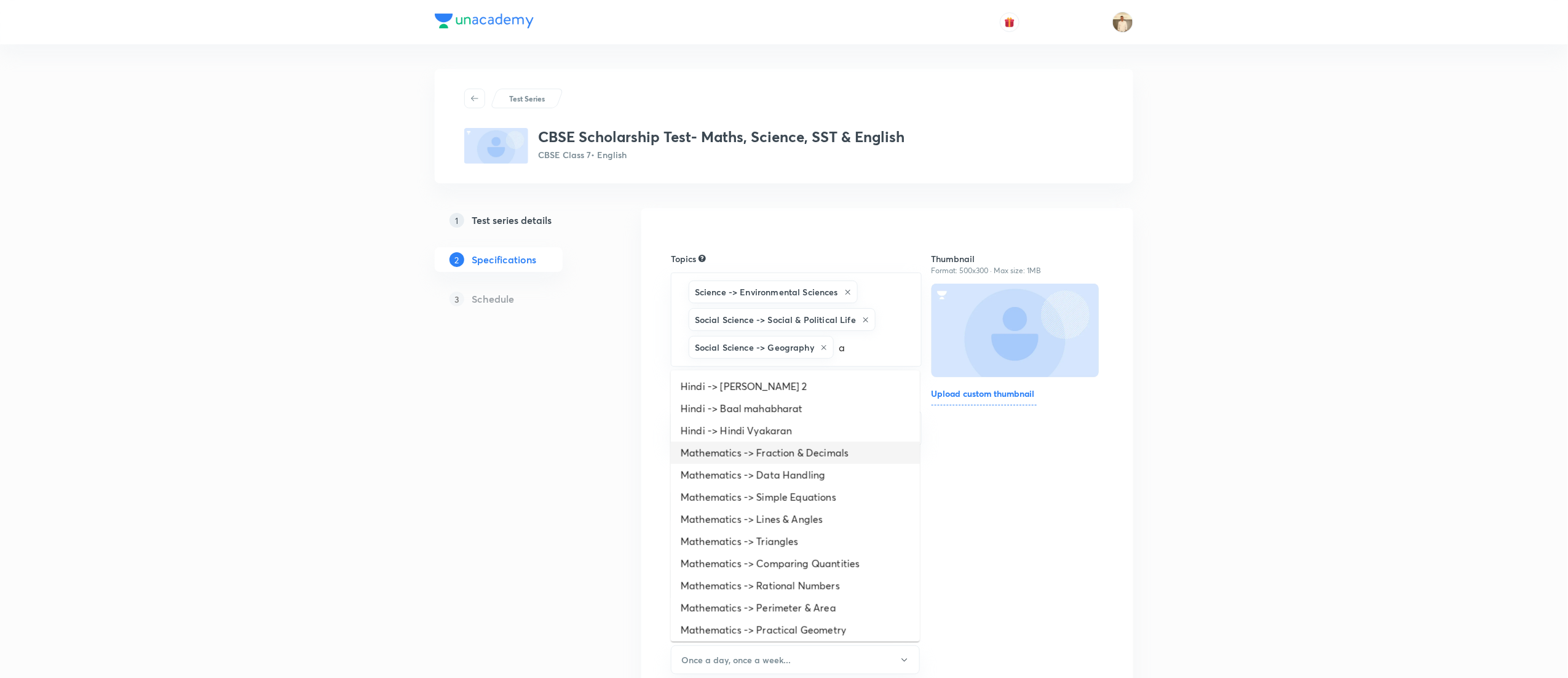
click at [780, 460] on li "Mathematics -> Fraction & Decimals" at bounding box center [795, 453] width 249 height 22
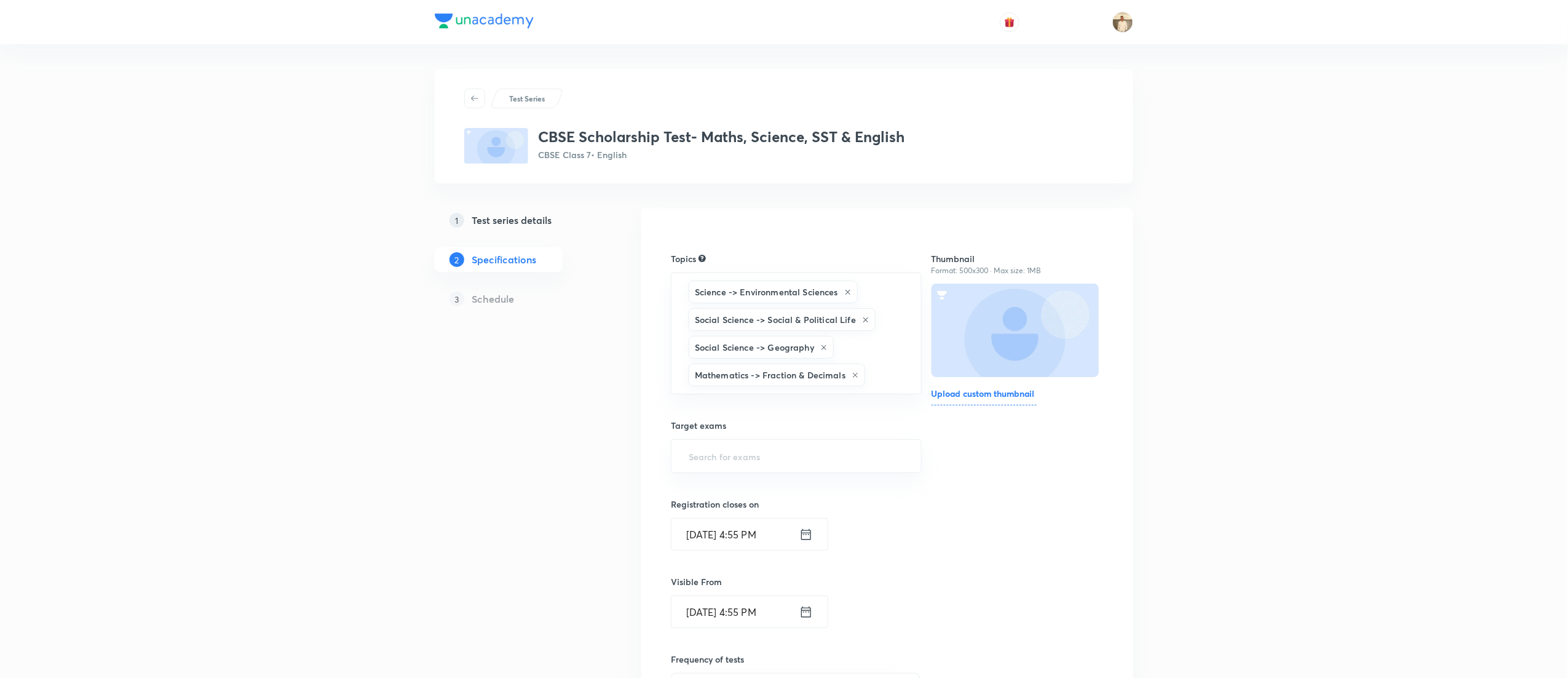
type input "a"
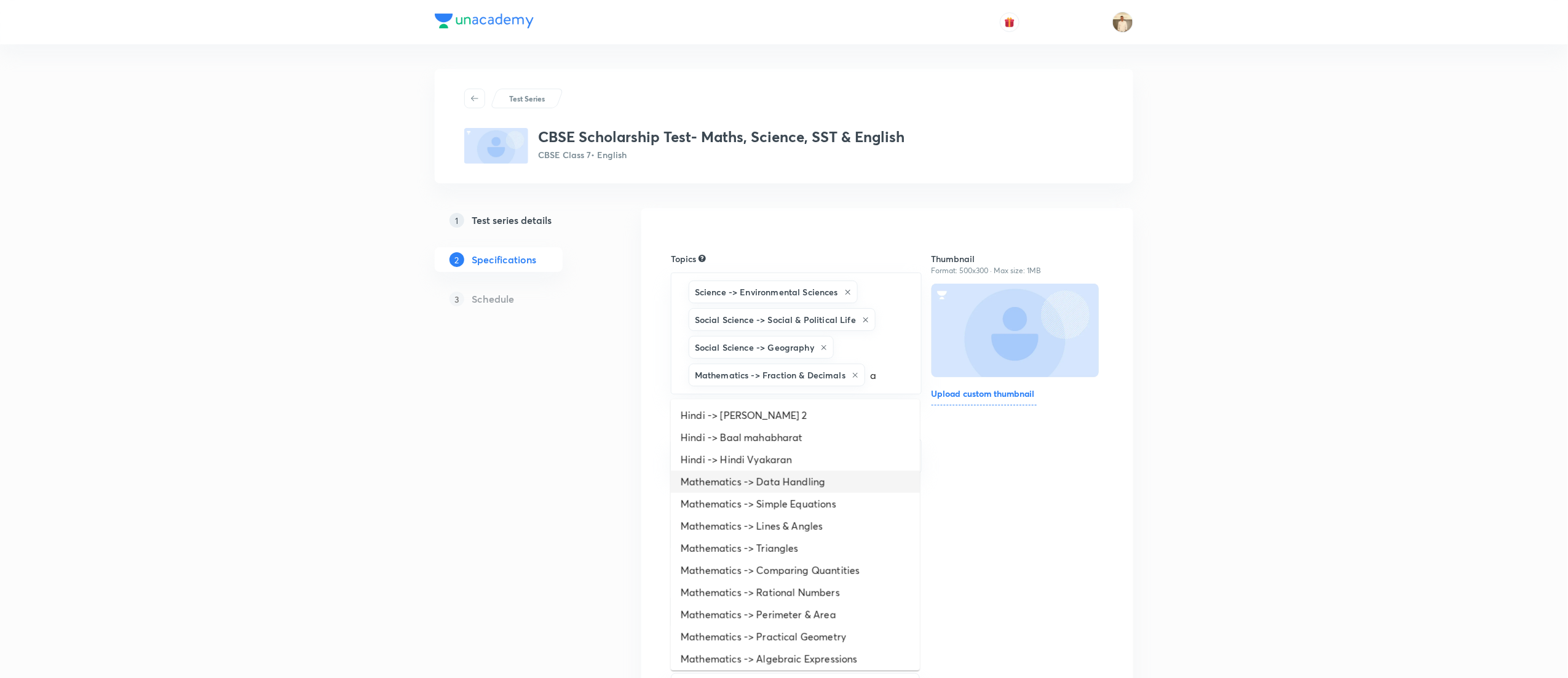
click at [788, 472] on li "Mathematics -> Data Handling" at bounding box center [795, 482] width 249 height 22
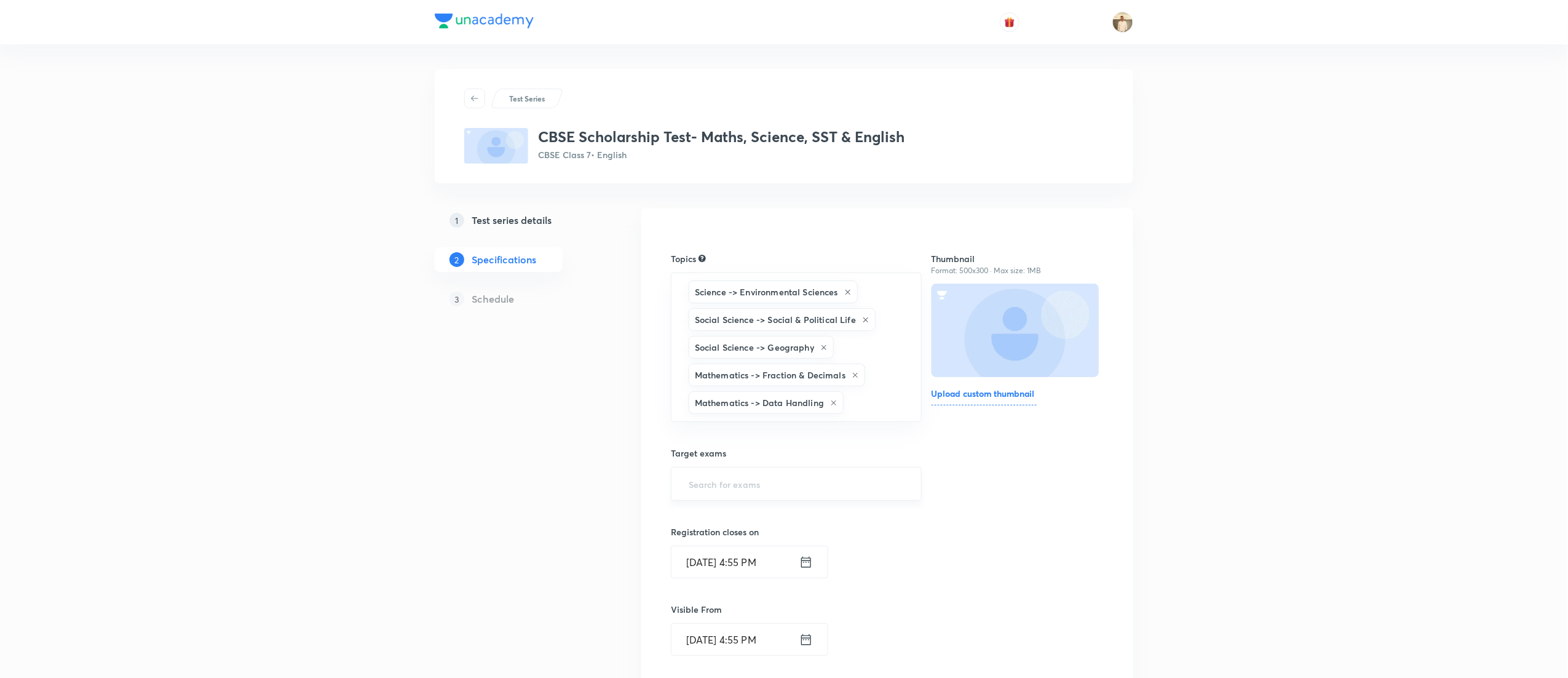
type input "a"
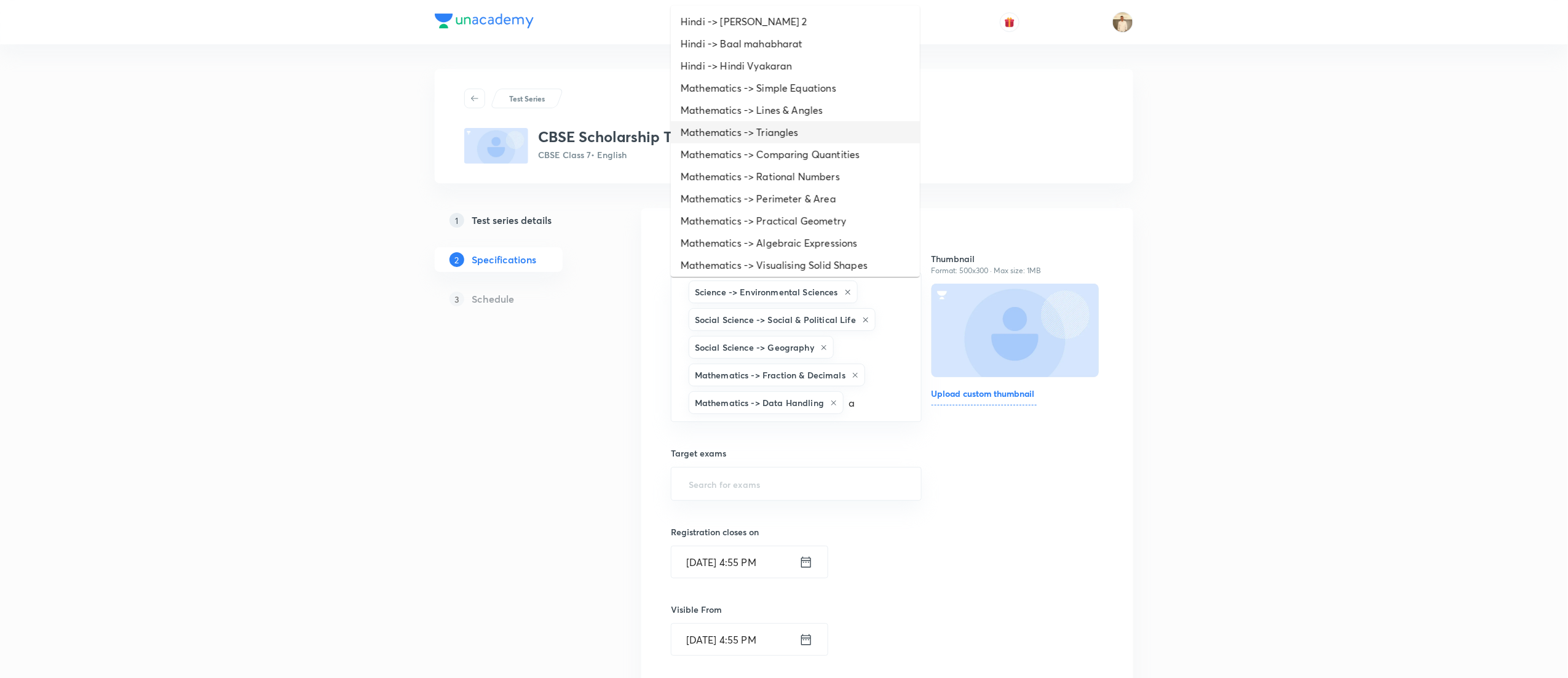
click at [765, 126] on li "Mathematics -> Triangles" at bounding box center [795, 132] width 249 height 22
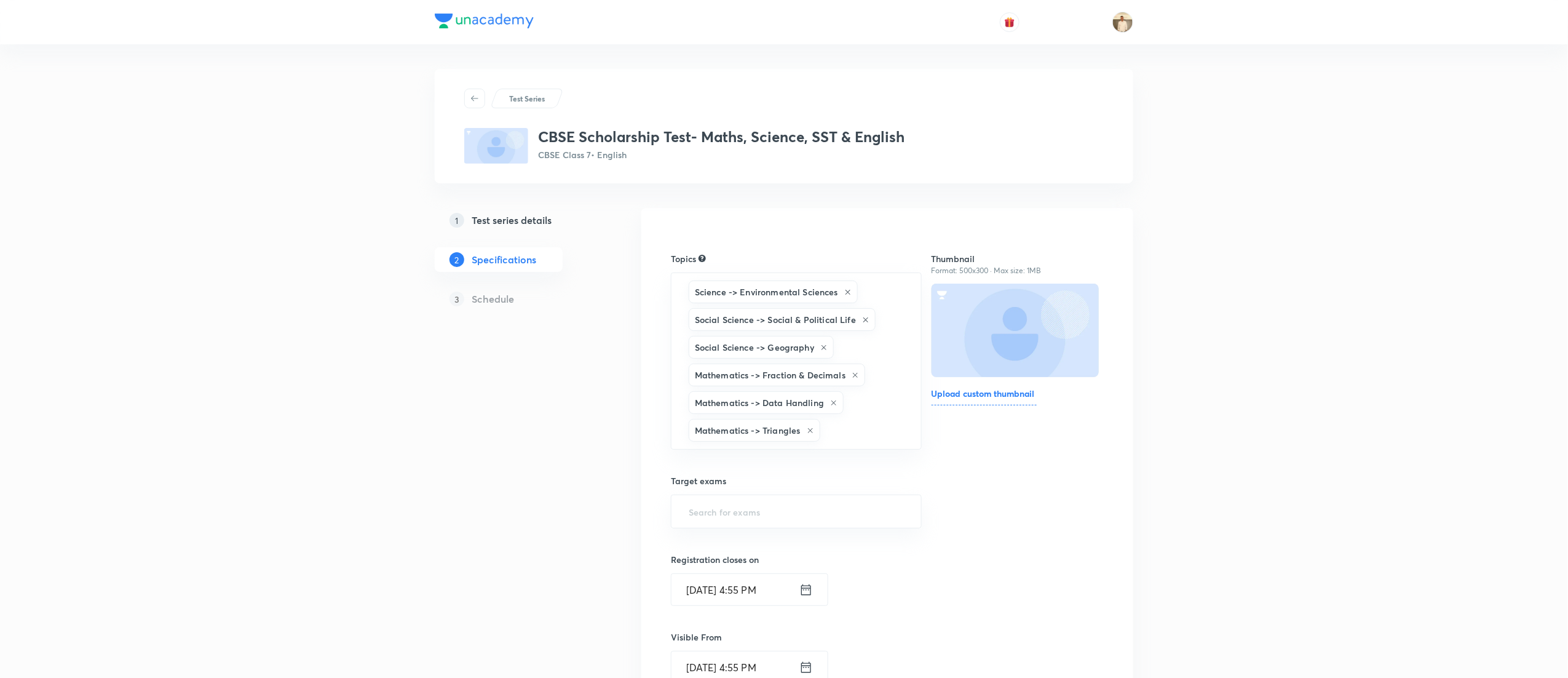
type input "a"
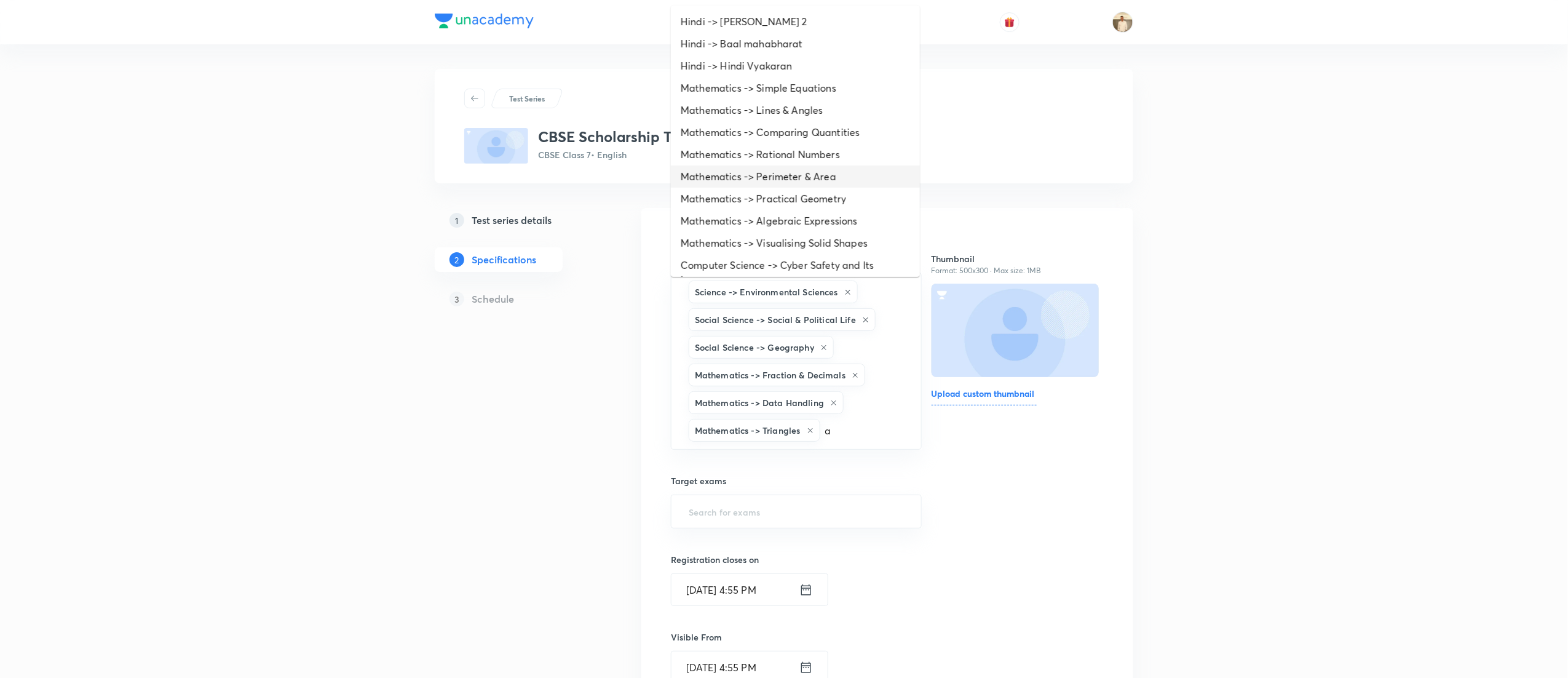
click at [775, 180] on li "Mathematics -> Perimeter & Area" at bounding box center [795, 176] width 249 height 22
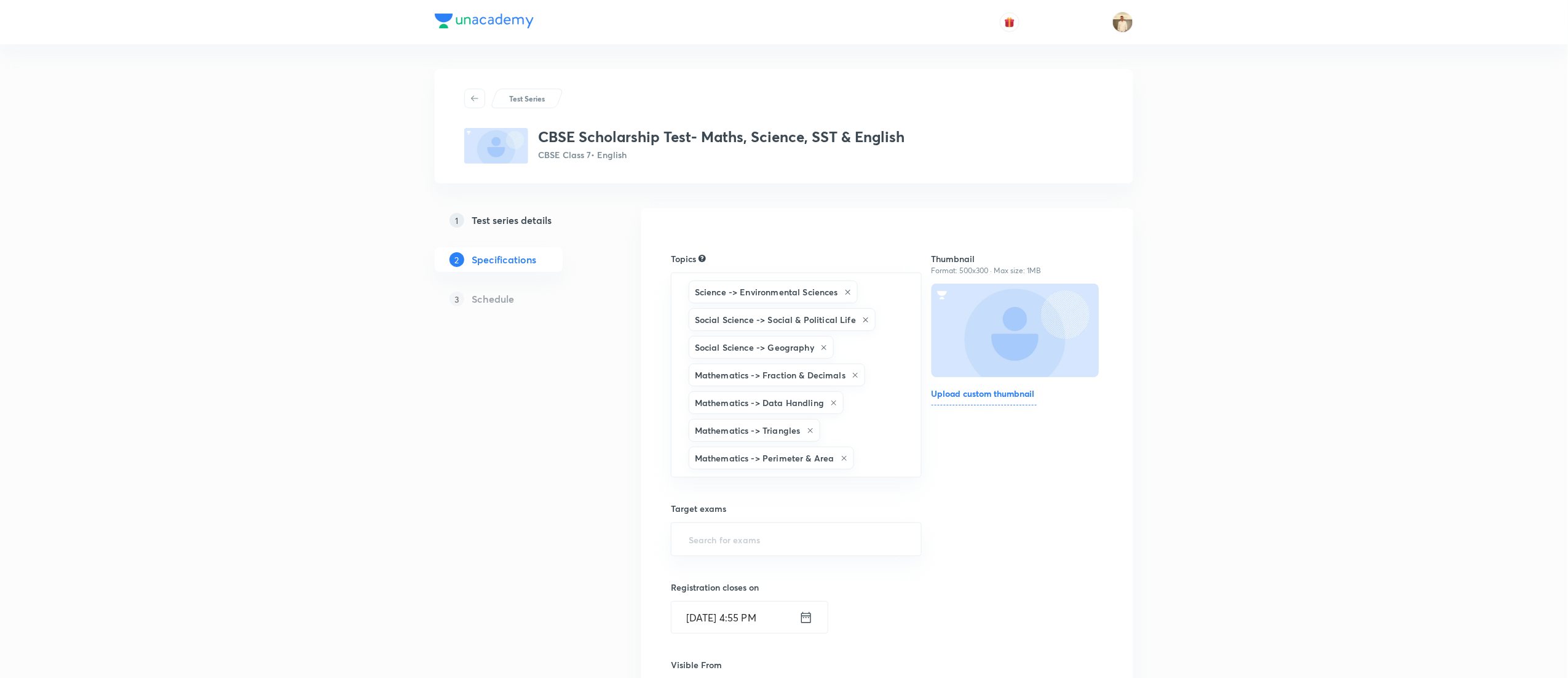
type input "a"
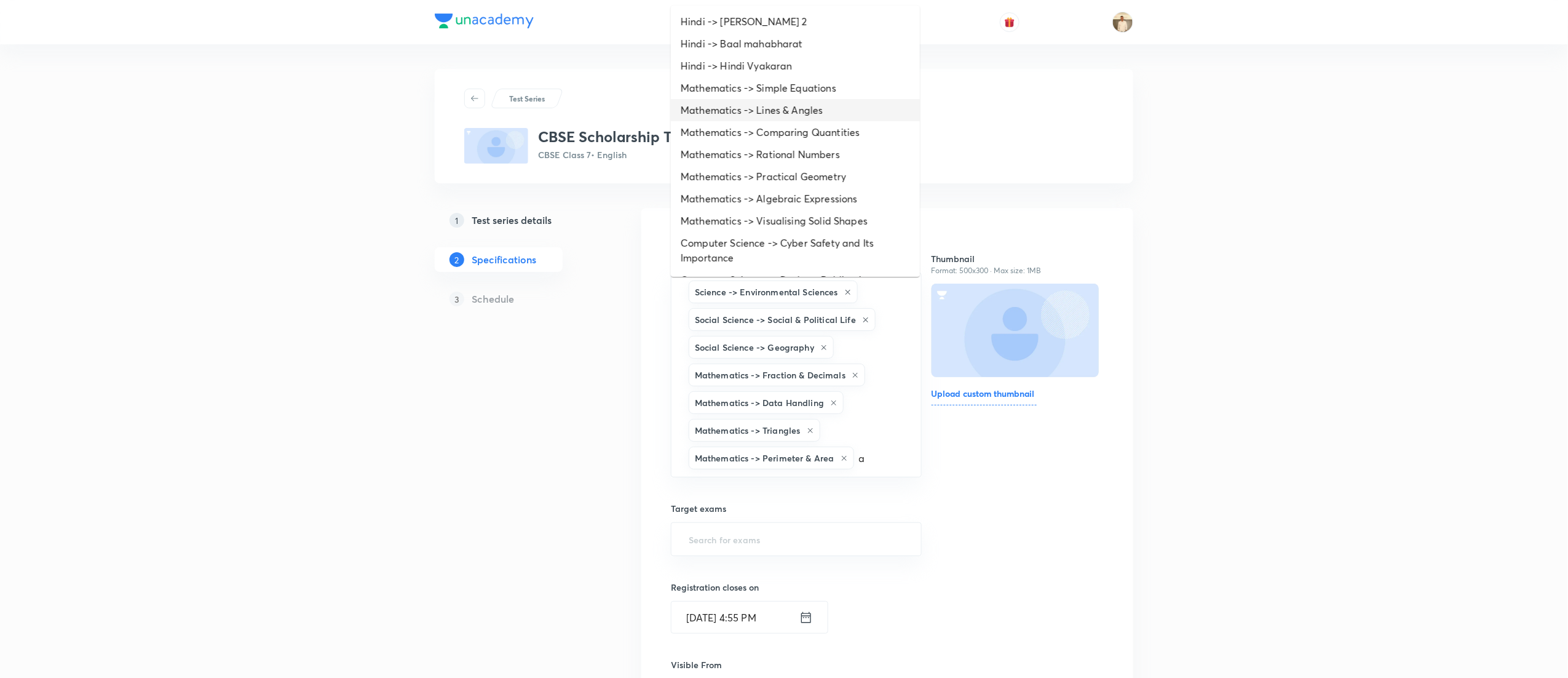
click at [860, 117] on li "Mathematics -> Lines & Angles" at bounding box center [795, 110] width 249 height 22
type input "a"
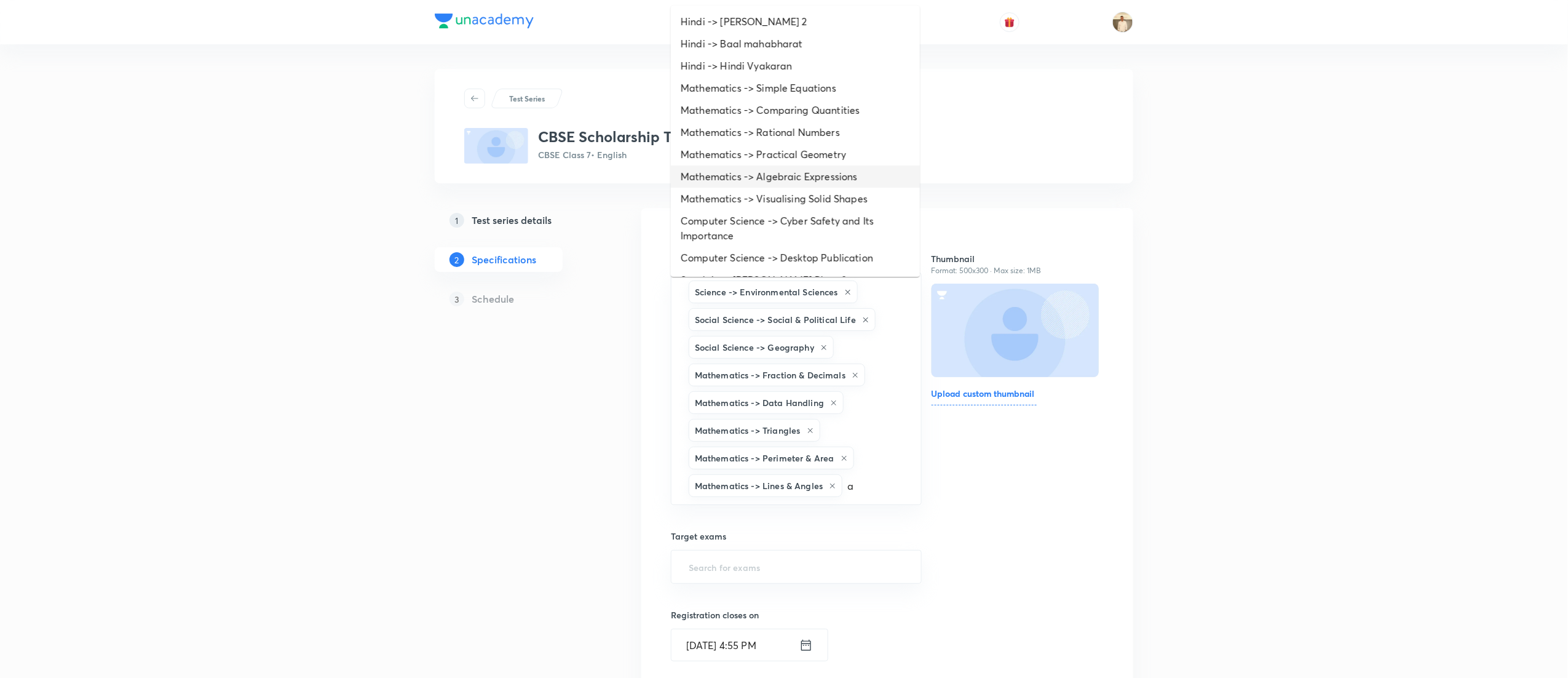
click at [796, 185] on li "Mathematics -> Algebraic Expressions" at bounding box center [795, 176] width 249 height 22
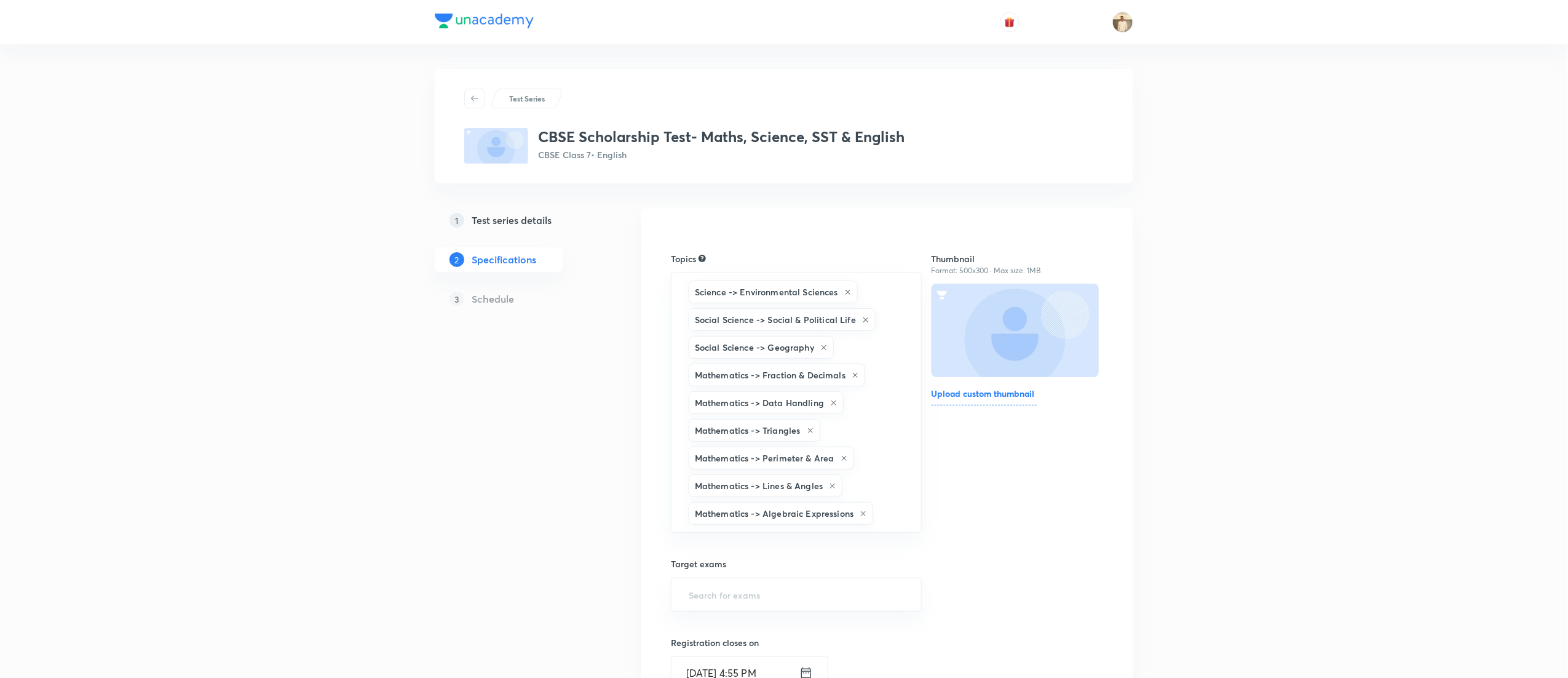
type input "a"
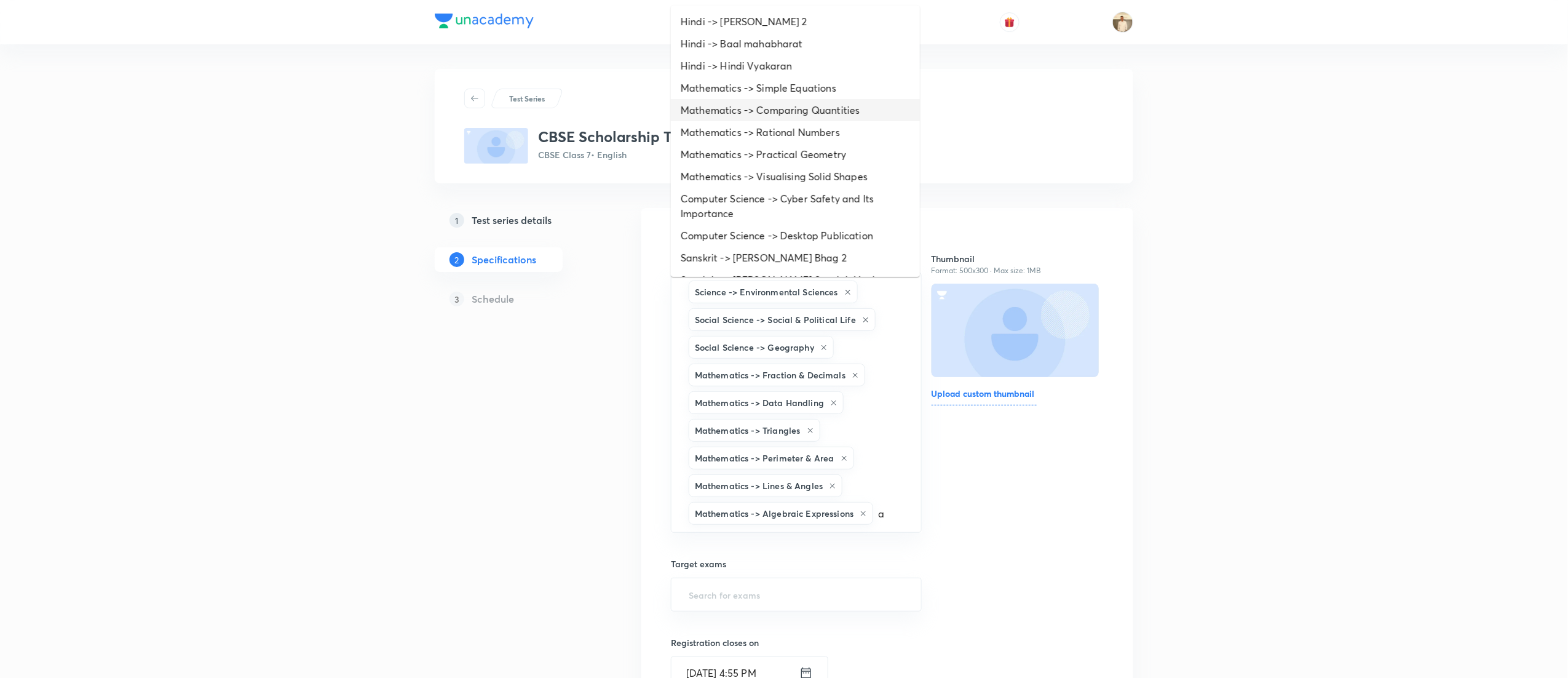
click at [794, 108] on li "Mathematics -> Comparing Quantities" at bounding box center [795, 110] width 249 height 22
type input "a"
click at [785, 90] on li "Mathematics -> Simple Equations" at bounding box center [795, 87] width 249 height 22
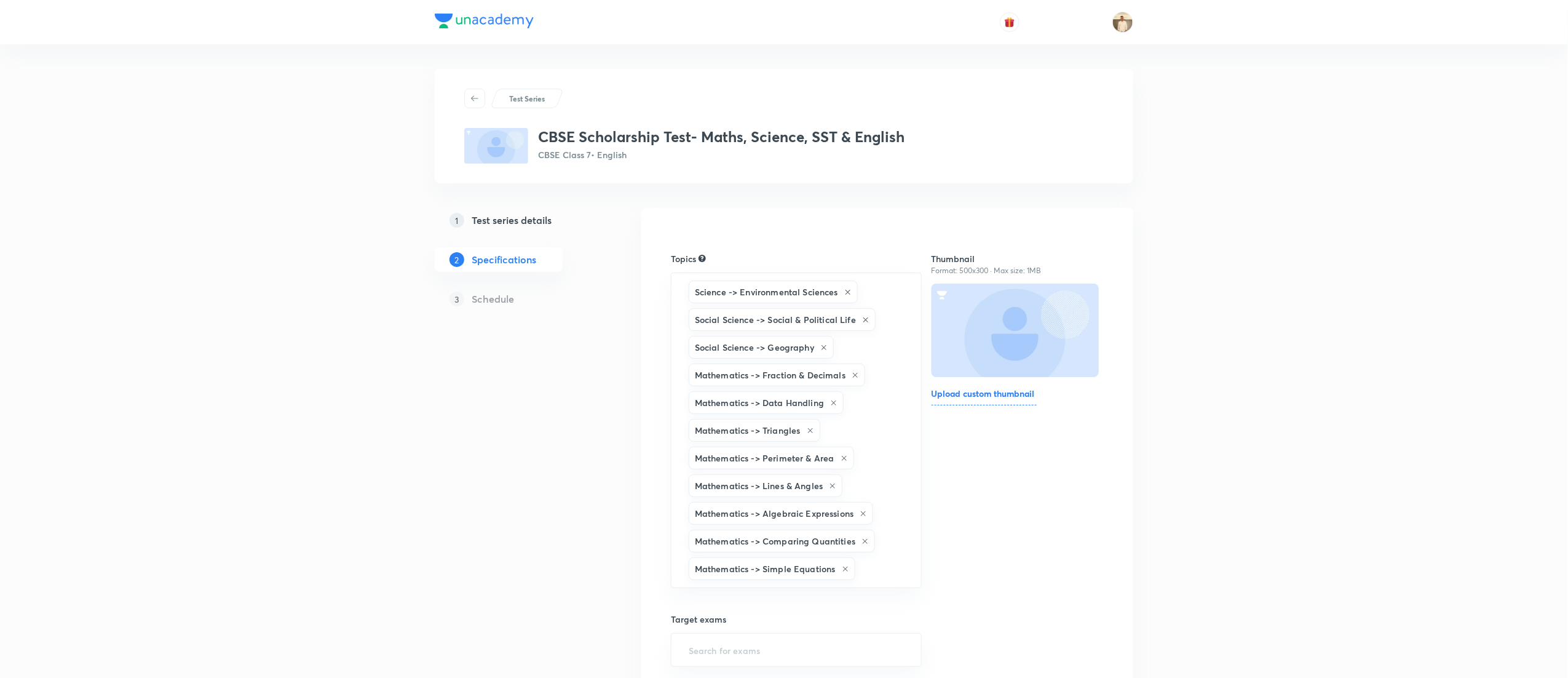
type input "a"
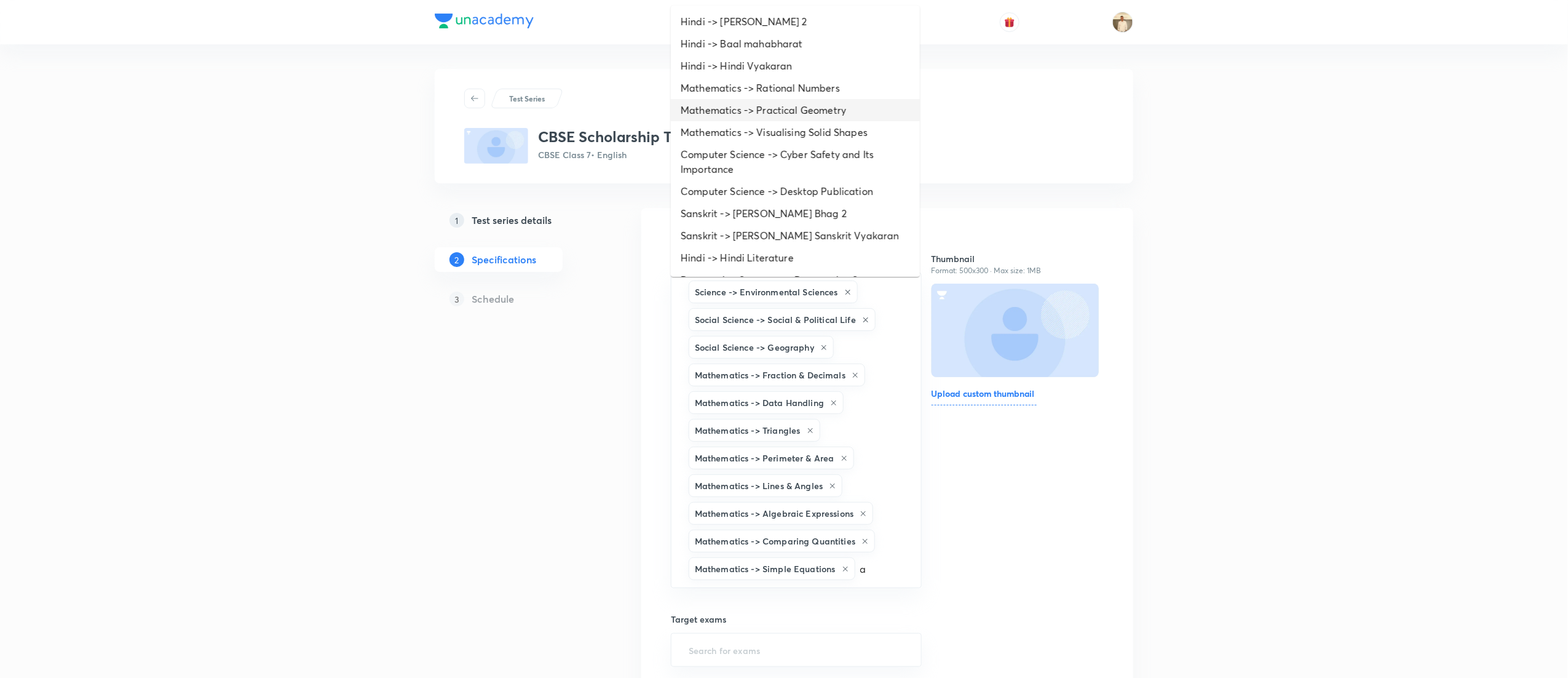
click at [782, 110] on li "Mathematics -> Practical Geometry" at bounding box center [795, 110] width 249 height 22
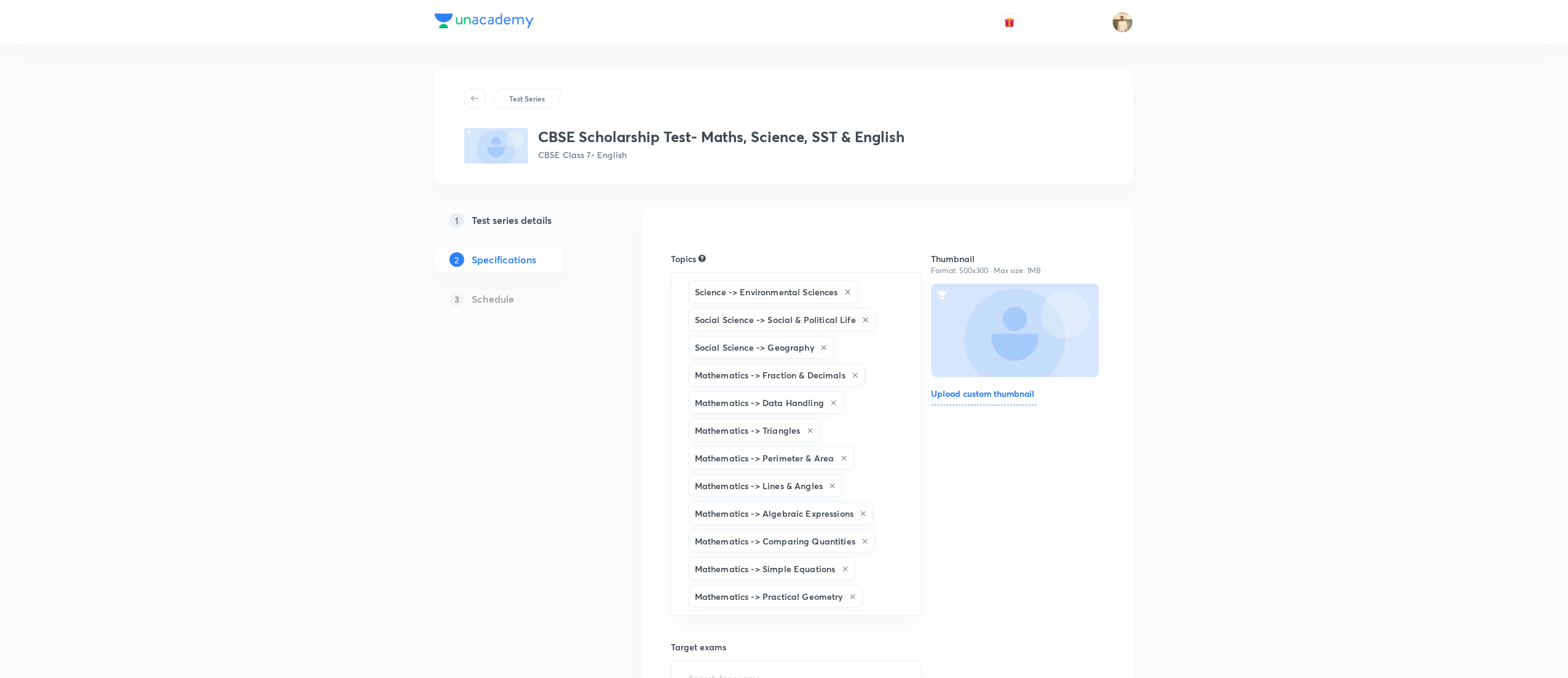
type input "a"
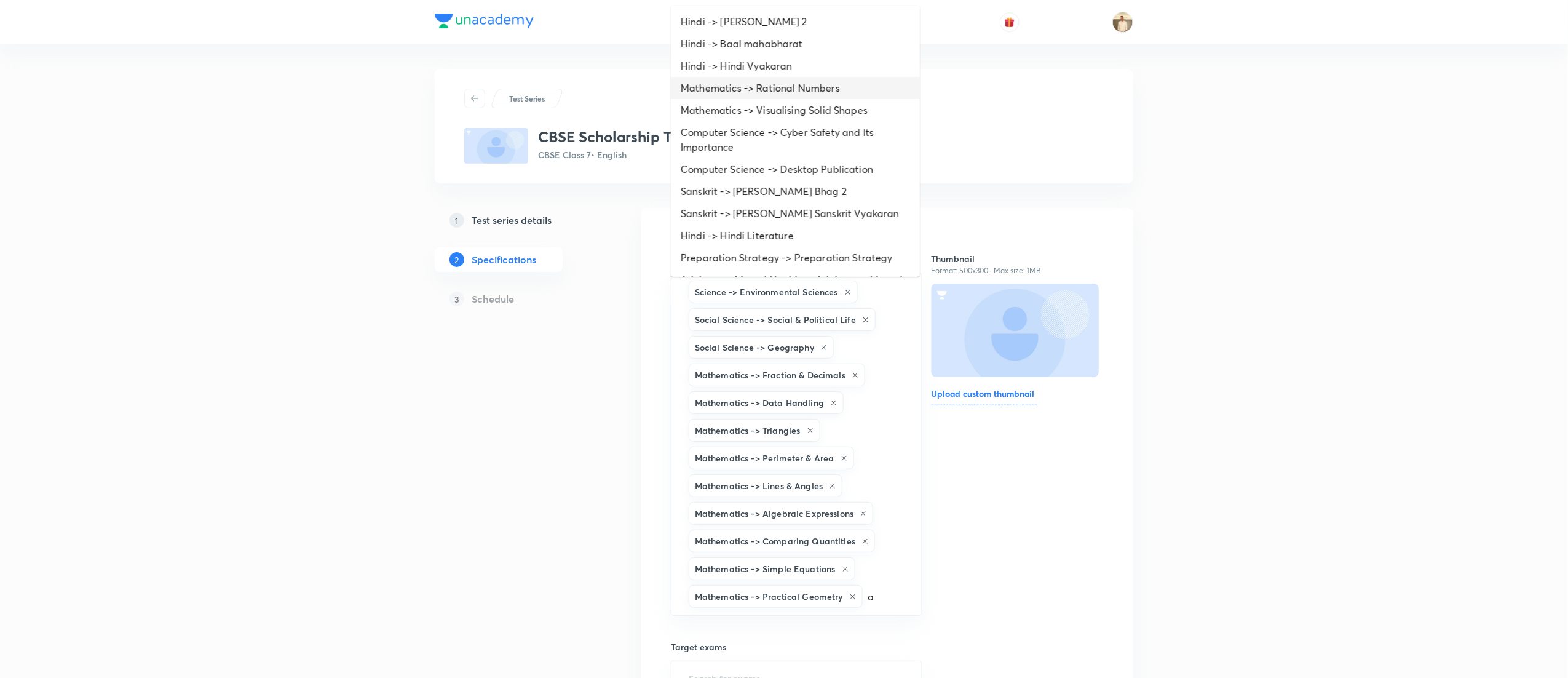
click at [805, 85] on li "Mathematics -> Rational Numbers" at bounding box center [795, 87] width 249 height 22
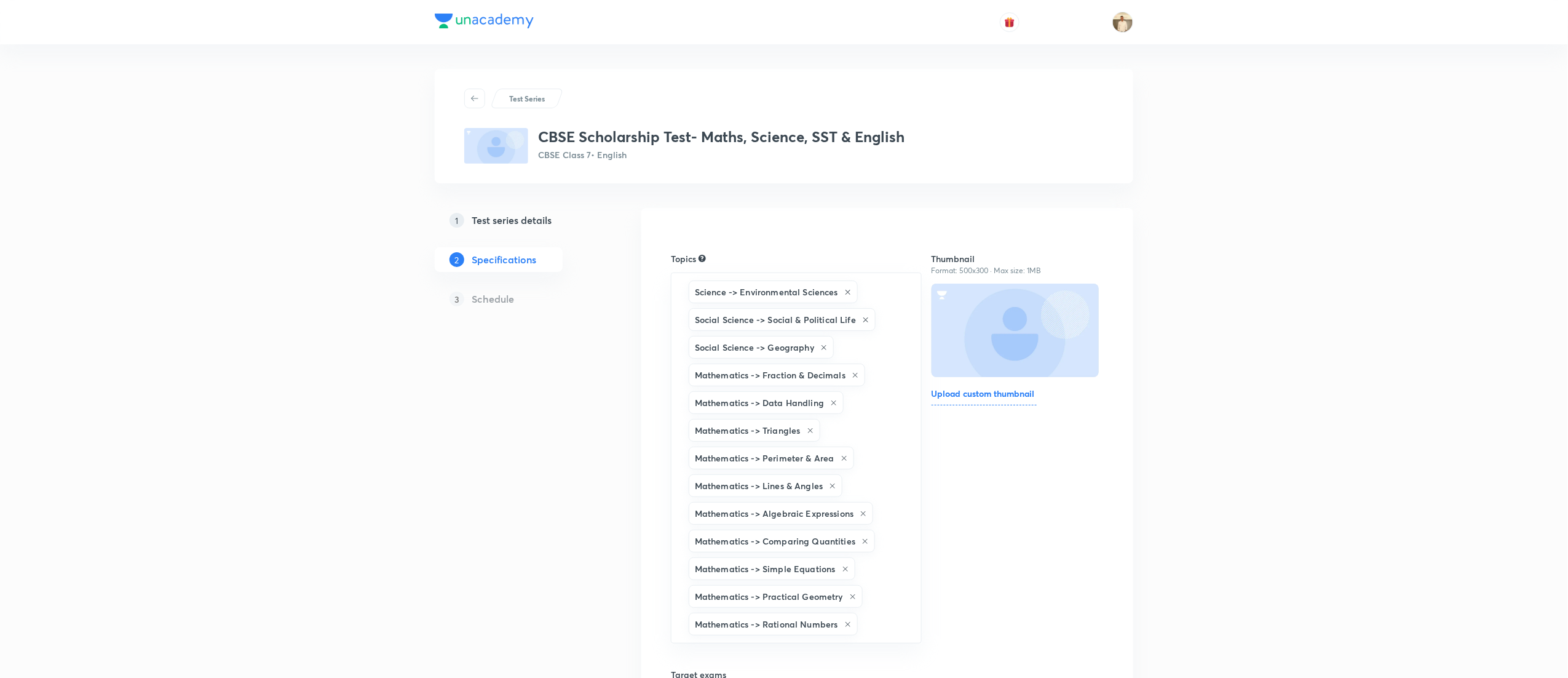
type input "a"
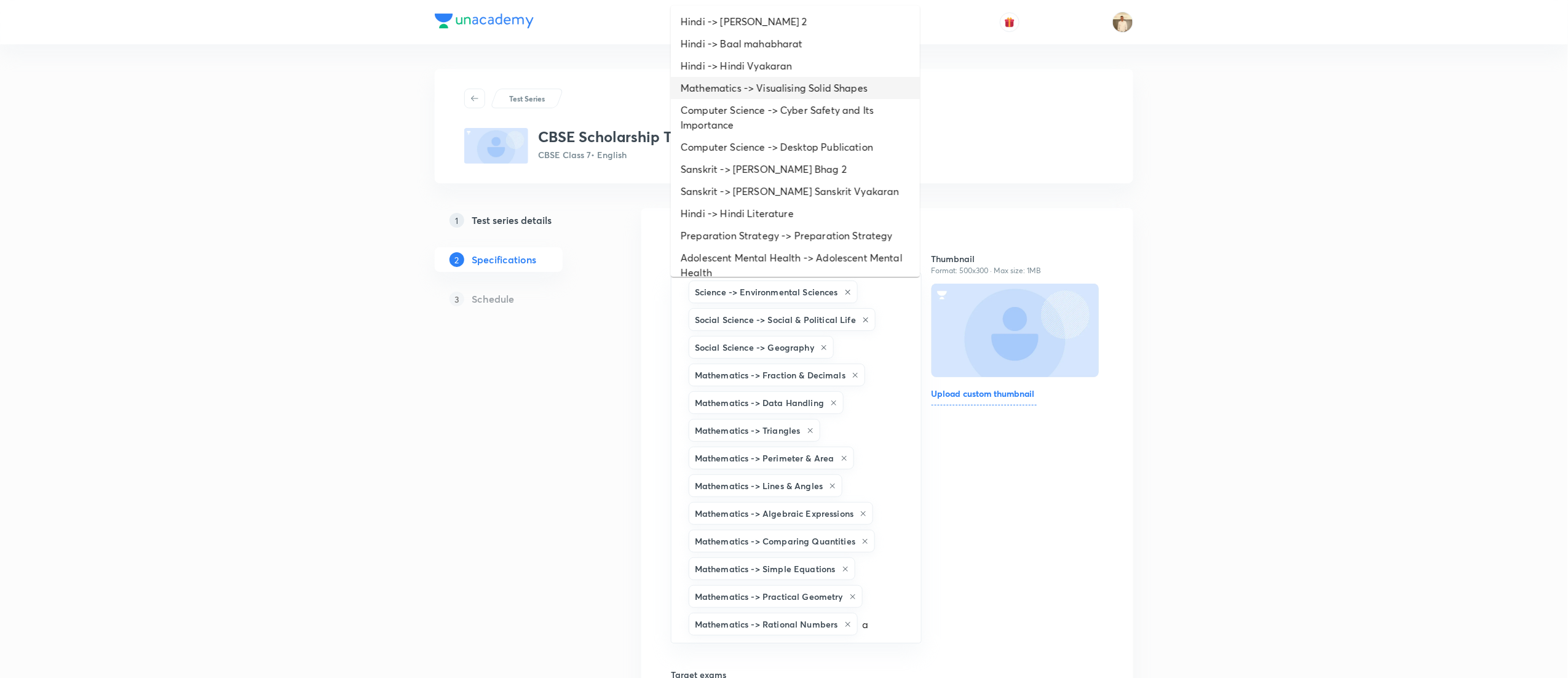
click at [806, 85] on li "Mathematics -> Visualising Solid Shapes" at bounding box center [795, 87] width 249 height 22
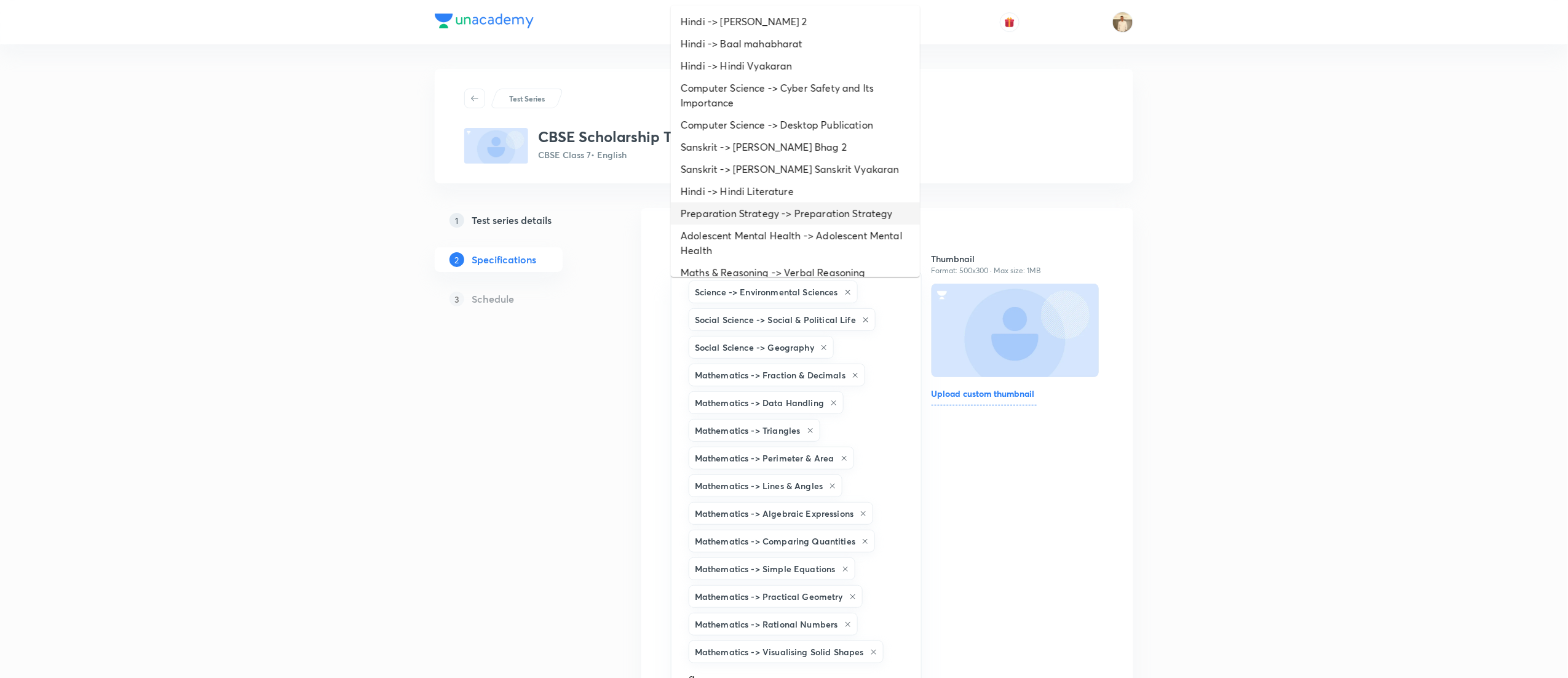
type input "a"
click at [1401, 172] on div "Test Series CBSE Scholarship Test- Maths, Science, SST & English CBSE Class 7 •…" at bounding box center [784, 635] width 1568 height 1270
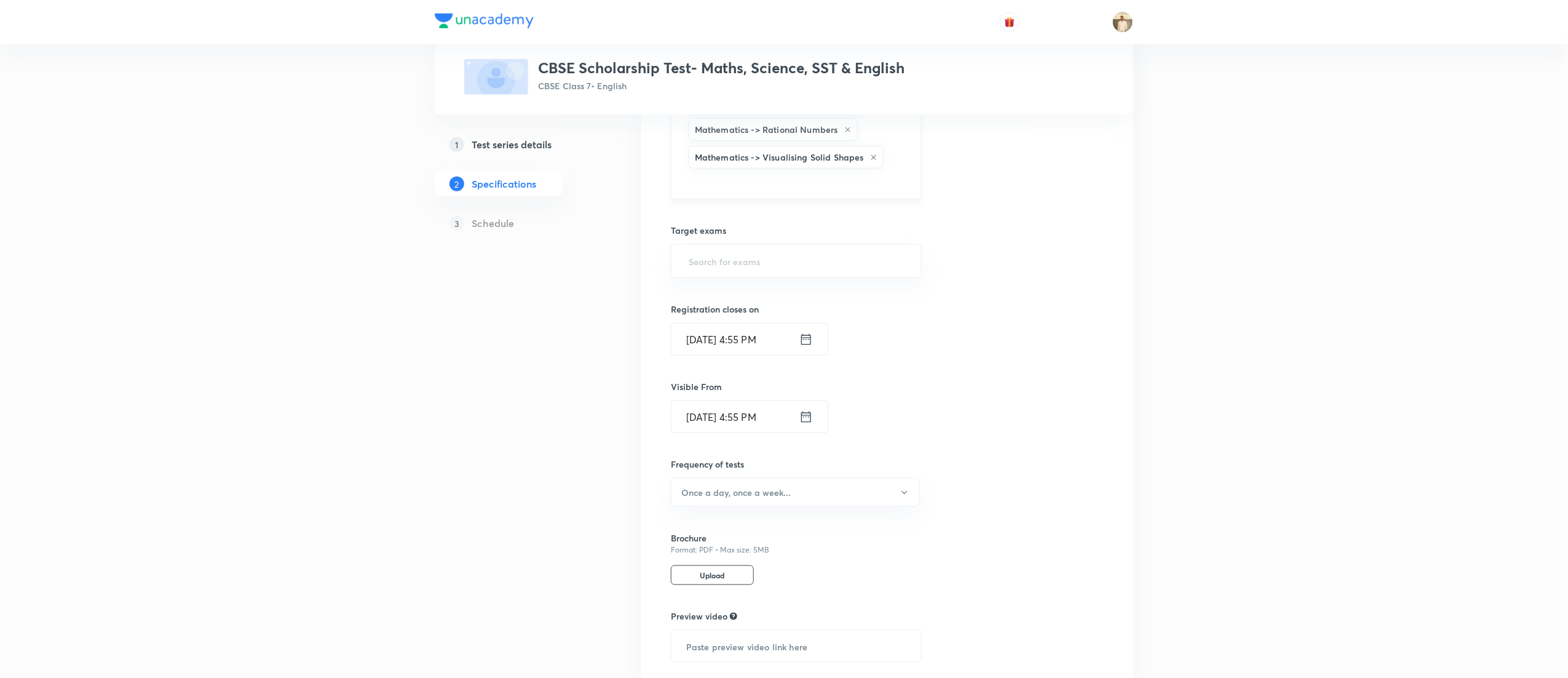
scroll to position [355, 0]
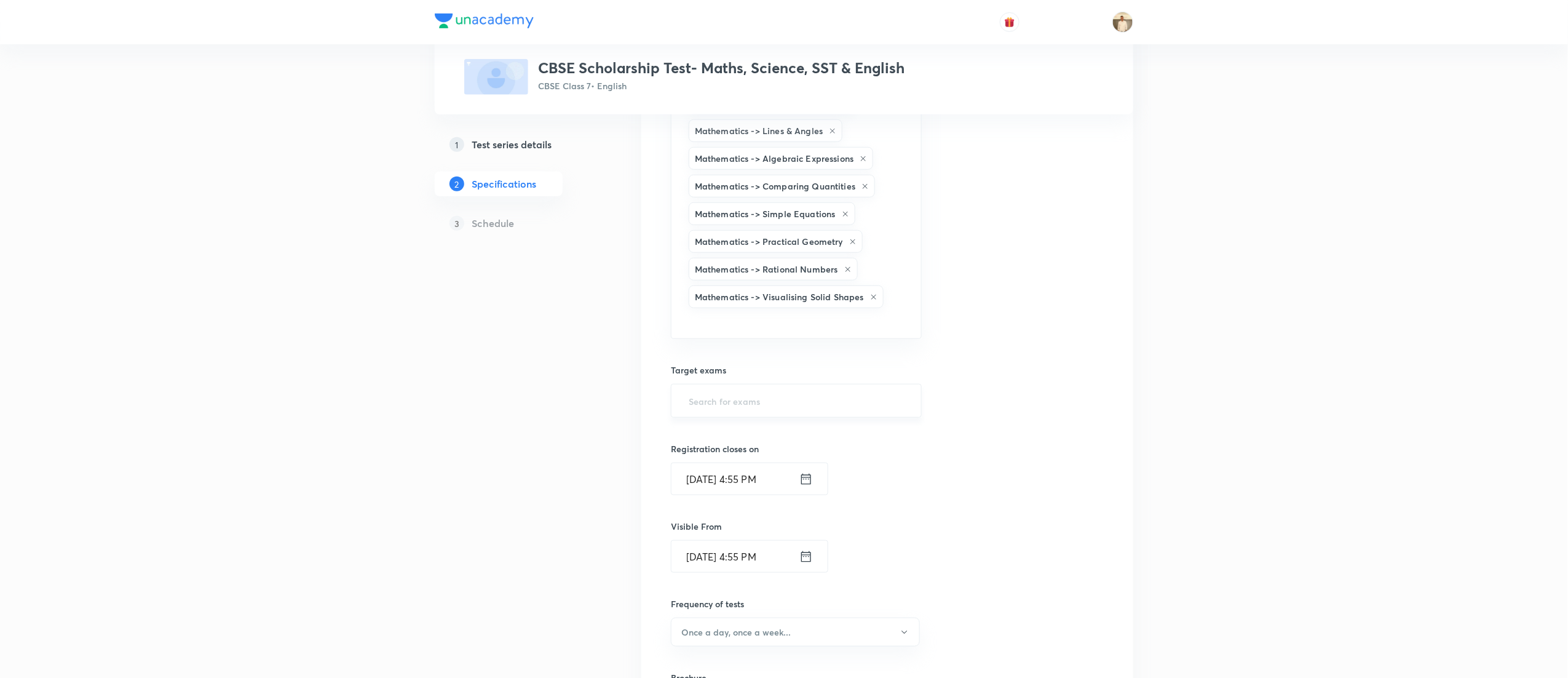
click at [770, 405] on input "text" at bounding box center [796, 401] width 220 height 23
type input "cbse"
click at [761, 437] on li "CBSE Class 7" at bounding box center [795, 442] width 249 height 22
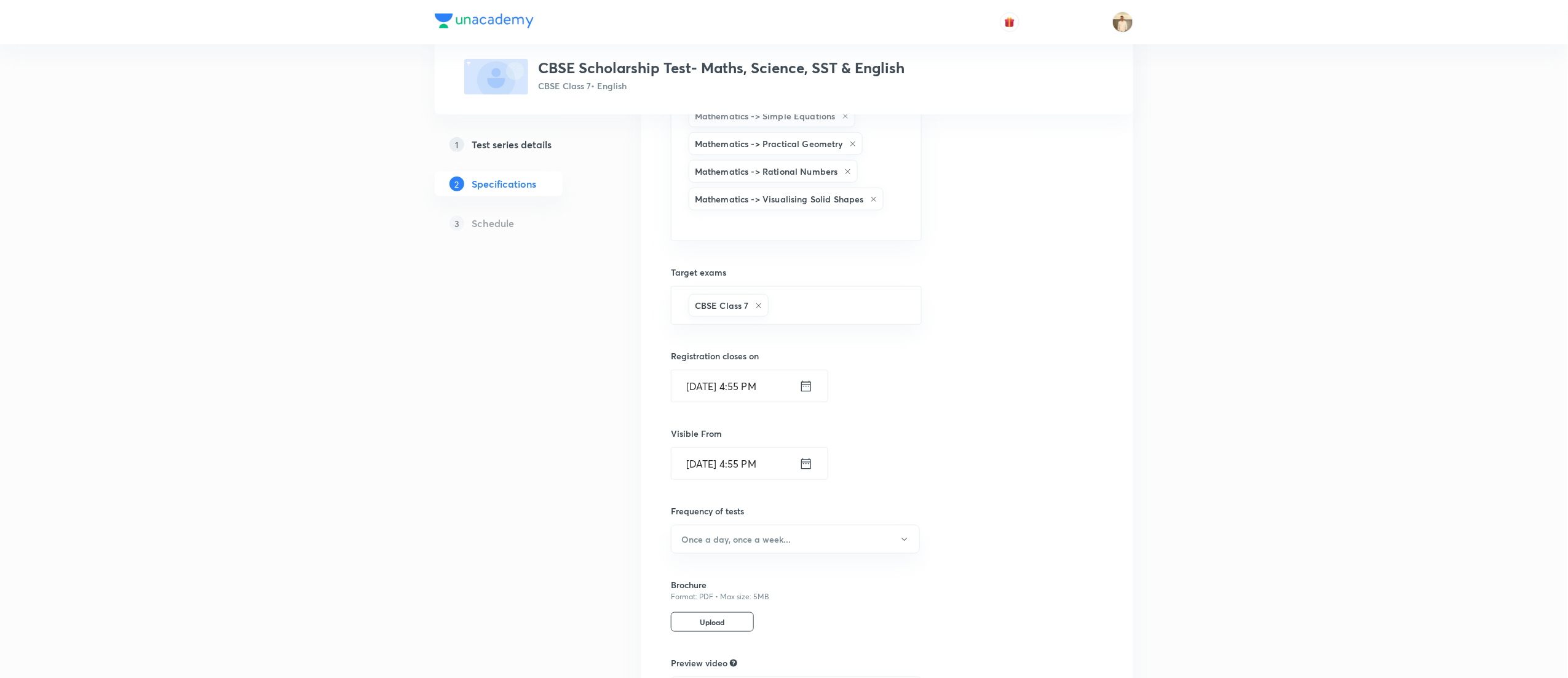
scroll to position [601, 0]
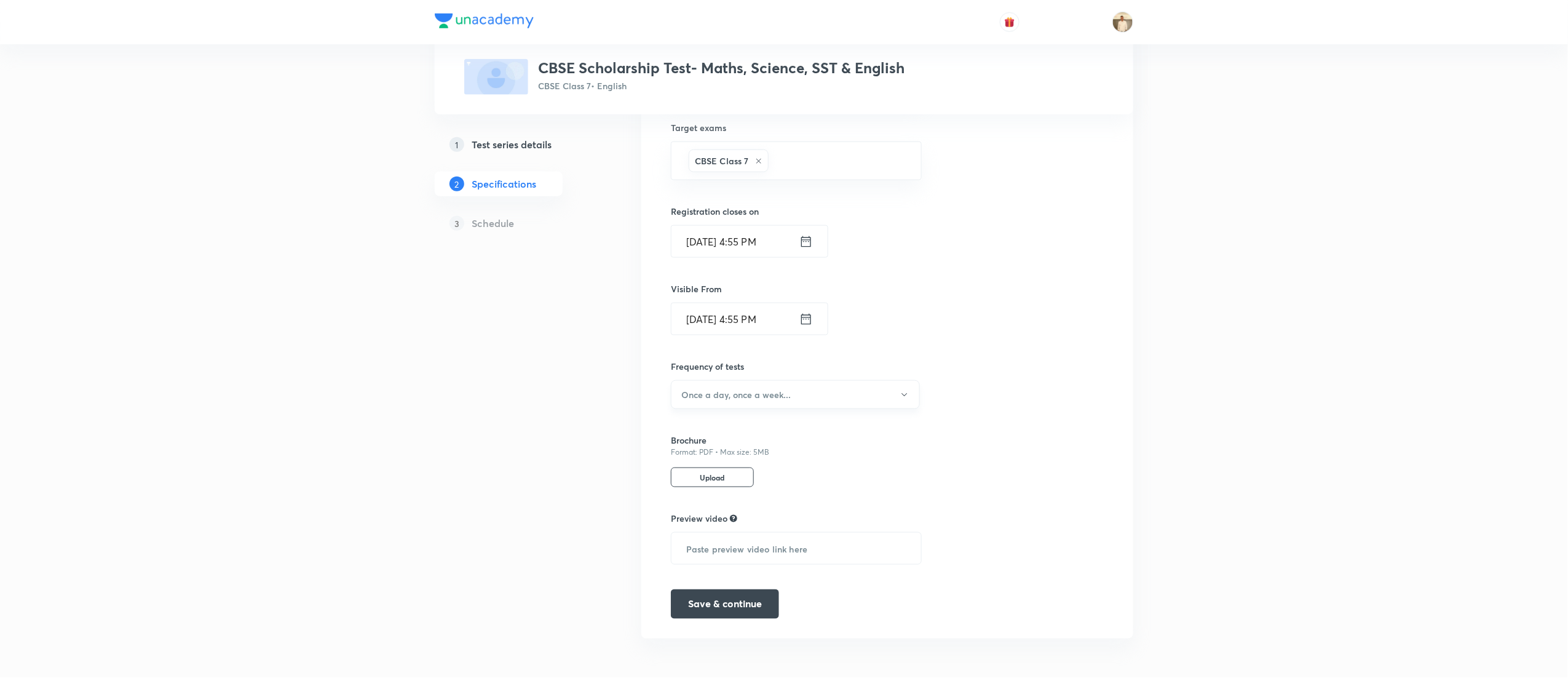
click at [819, 400] on button "Once a day, once a week..." at bounding box center [795, 394] width 249 height 29
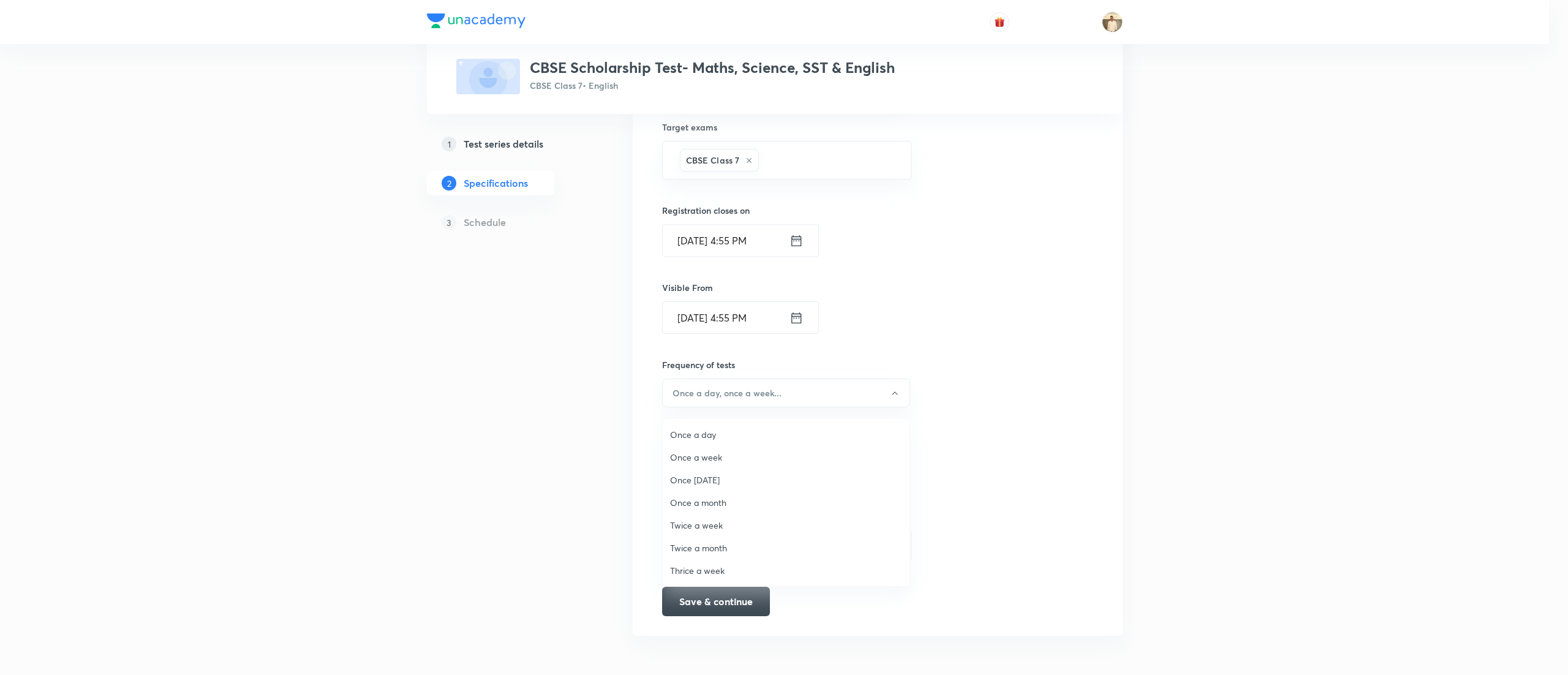
click at [709, 453] on span "Once a week" at bounding box center [786, 457] width 232 height 13
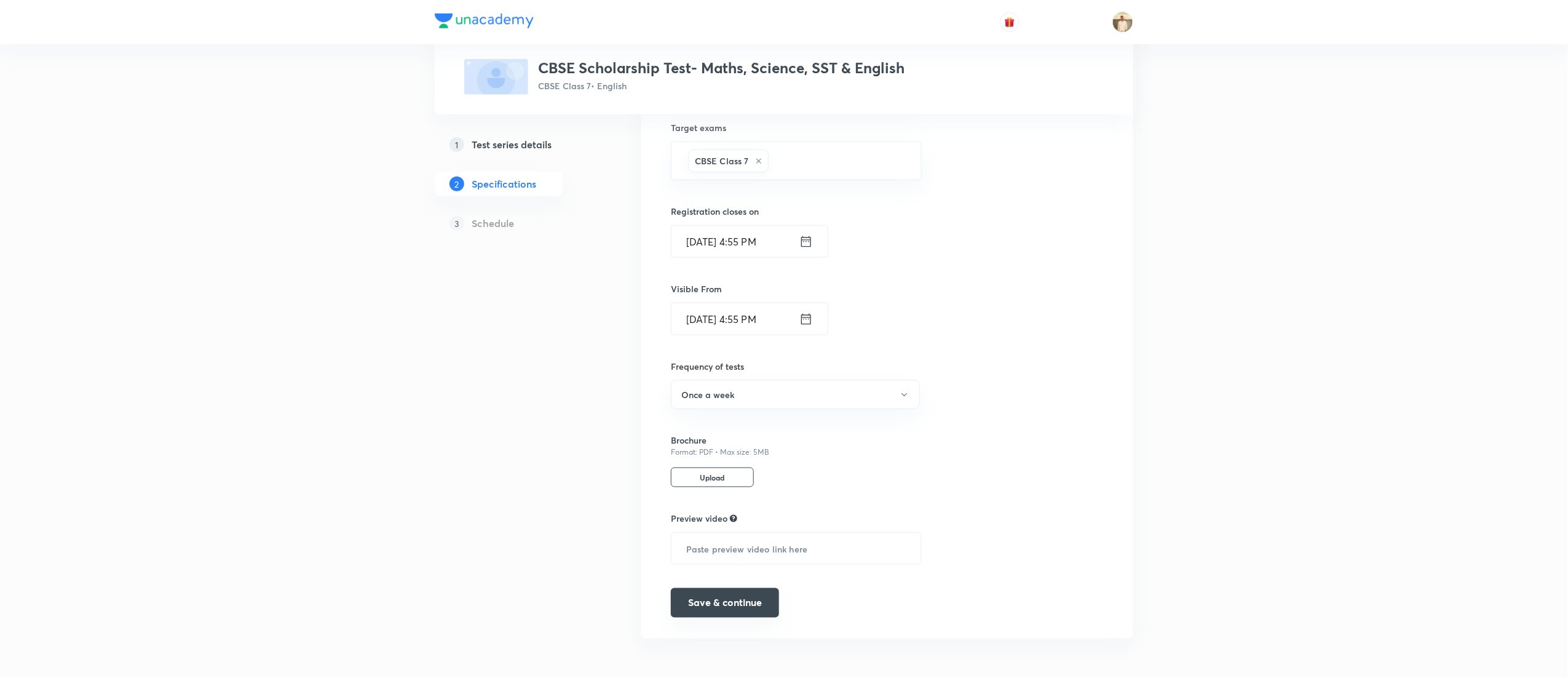
click at [759, 607] on button "Save & continue" at bounding box center [725, 602] width 108 height 30
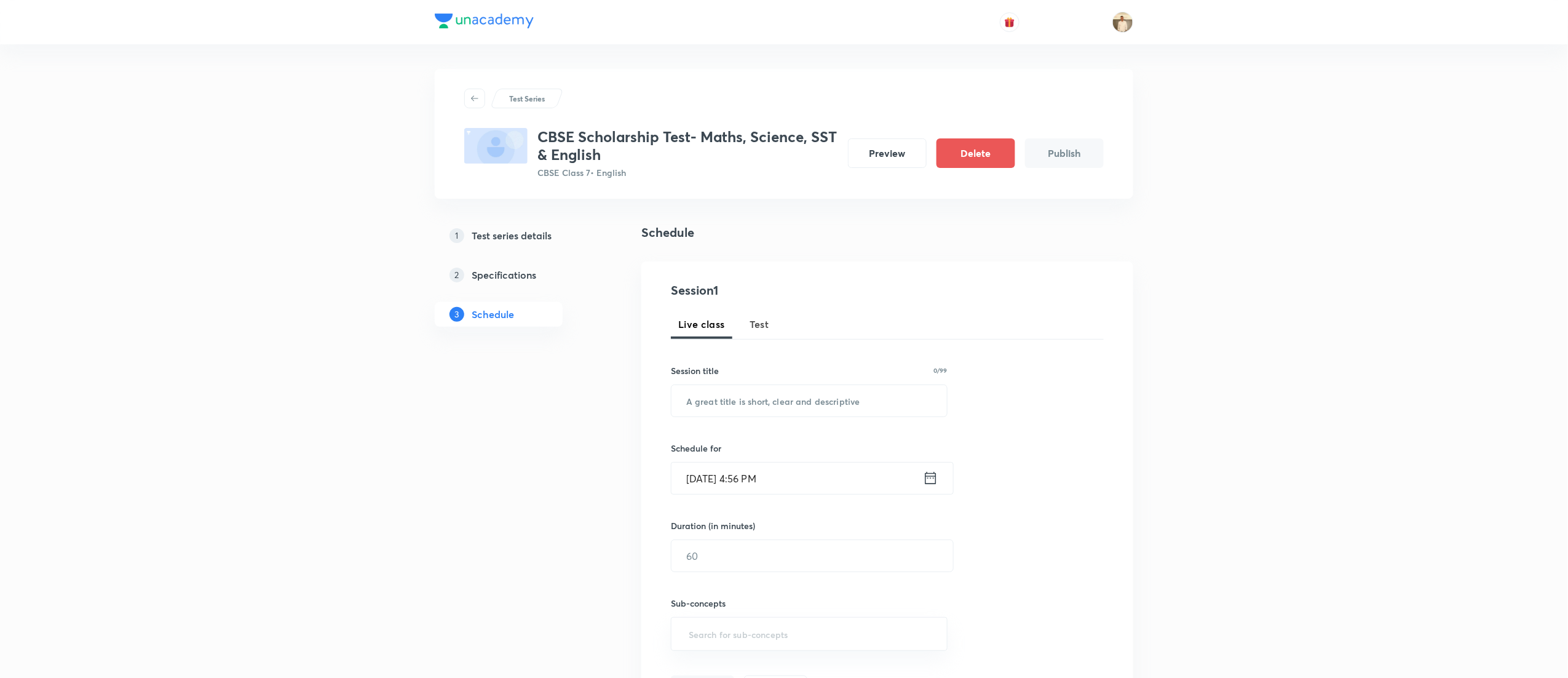
click at [763, 323] on span "Test" at bounding box center [759, 324] width 19 height 14
click at [755, 401] on input "text" at bounding box center [809, 400] width 276 height 31
paste input "CBSE Scholarship Test"
type input "CBSE Scholarship Test"
click at [691, 475] on input "Sep 1, 2025, 4:56 PM" at bounding box center [797, 478] width 251 height 31
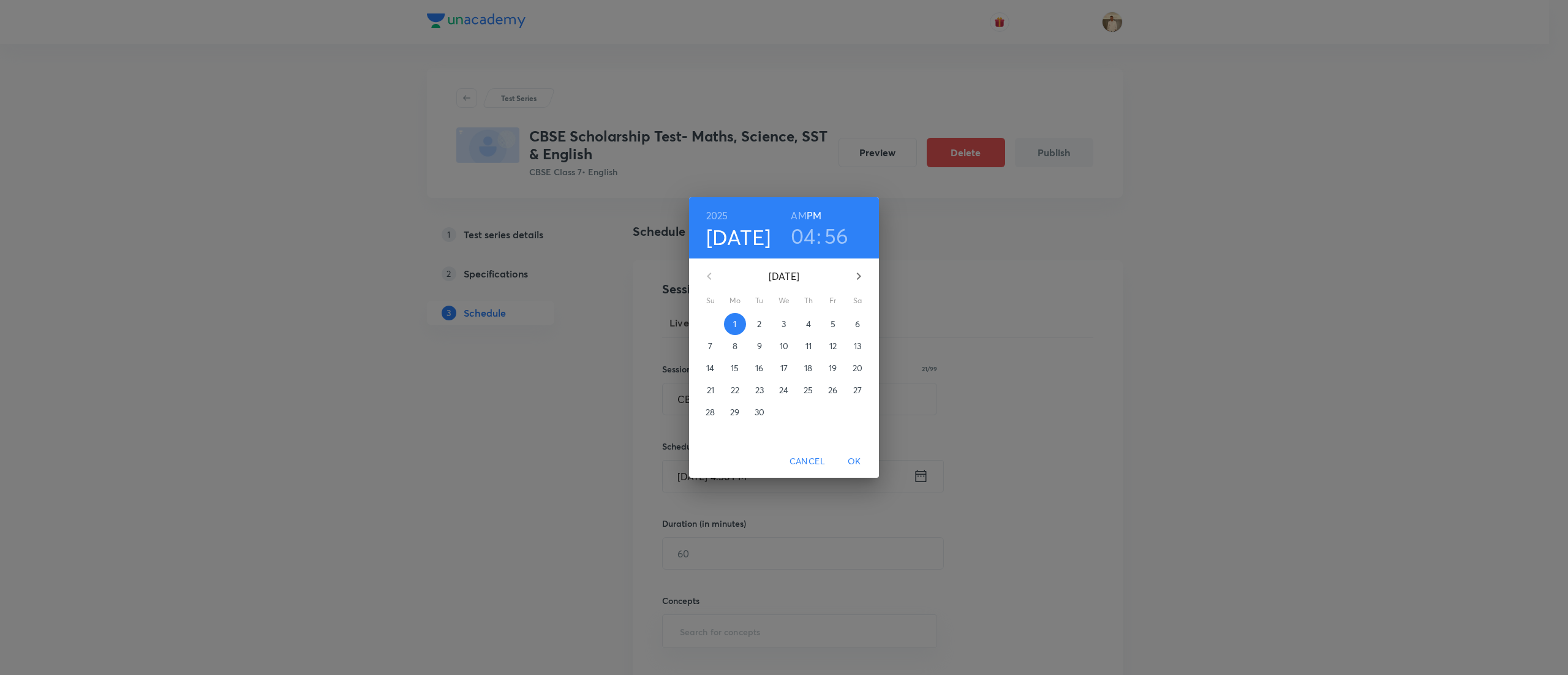
click at [709, 341] on p "7" at bounding box center [710, 346] width 4 height 12
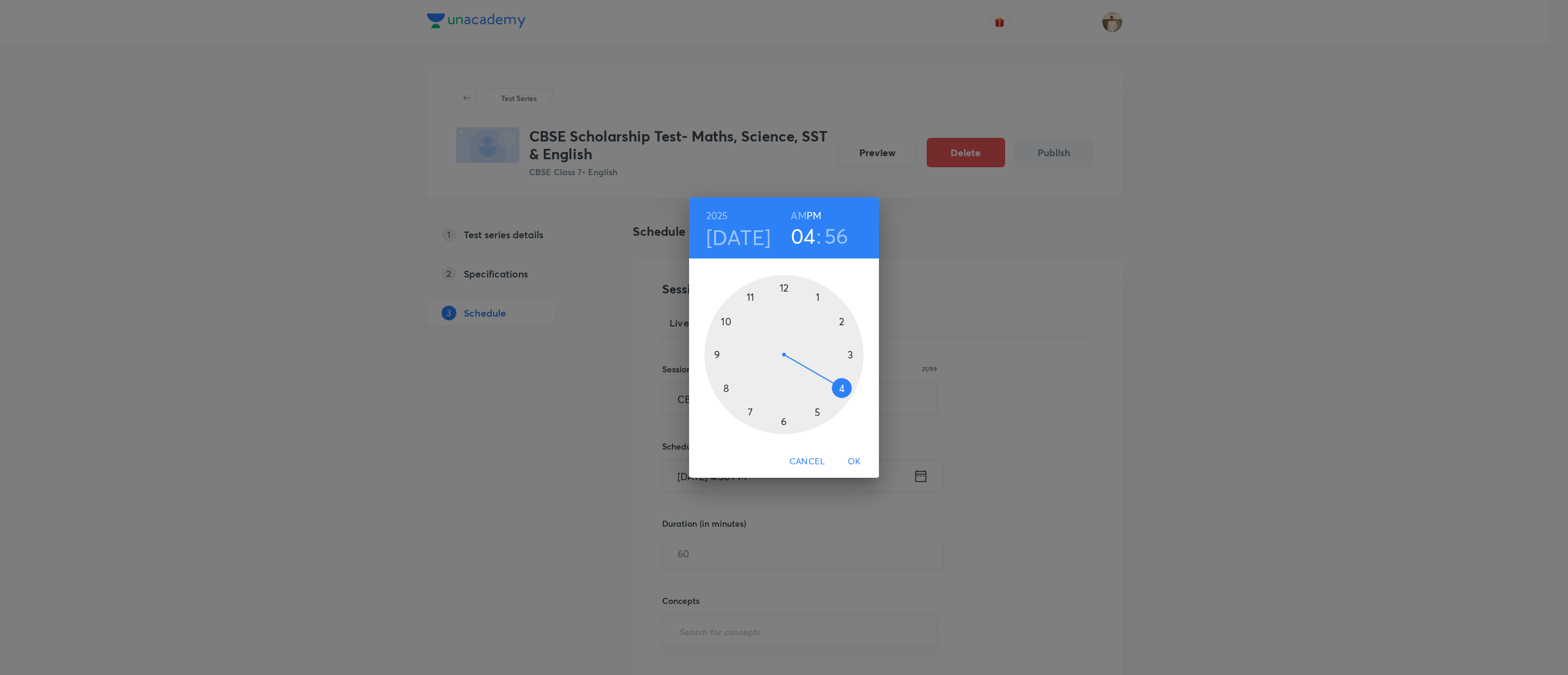
click at [816, 411] on div at bounding box center [784, 354] width 159 height 159
click at [780, 283] on div at bounding box center [784, 354] width 159 height 159
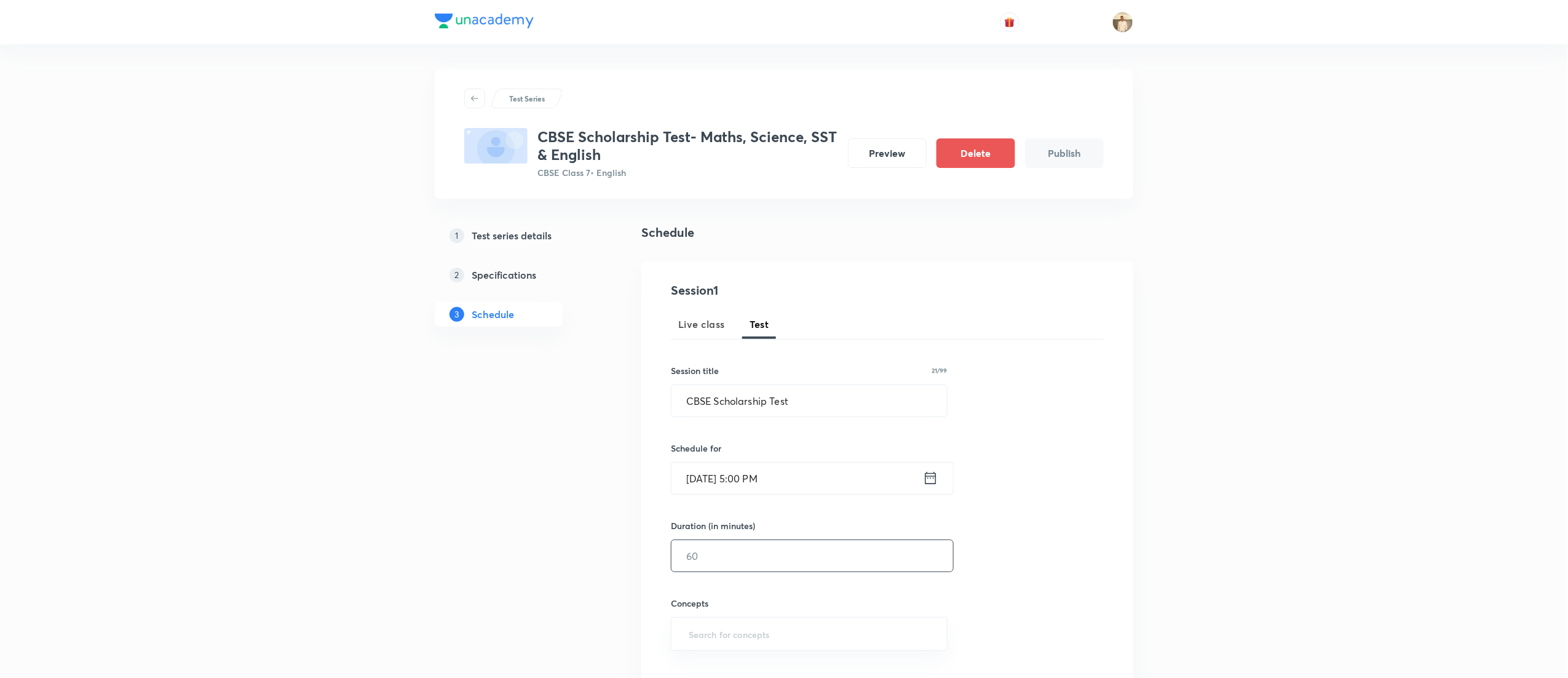
click at [744, 547] on input "text" at bounding box center [812, 555] width 282 height 31
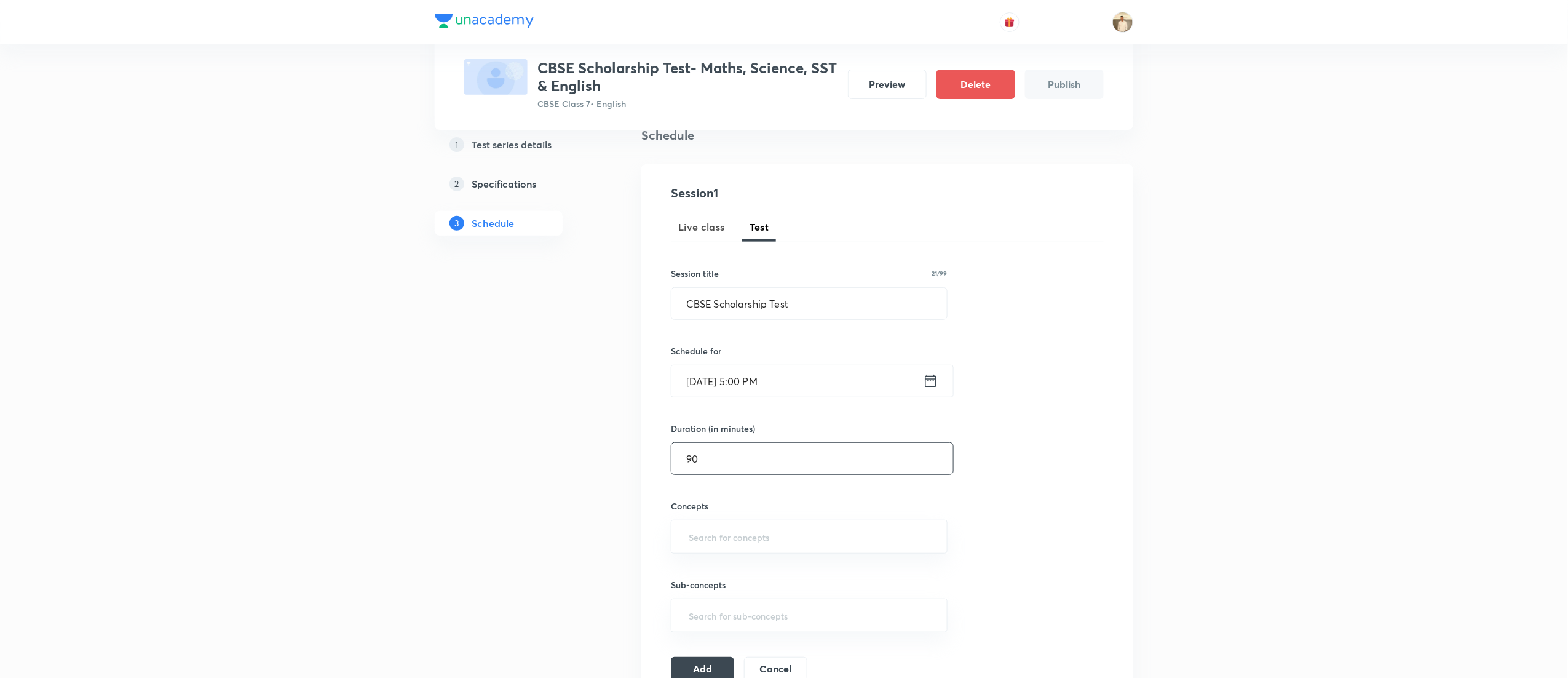
scroll to position [246, 0]
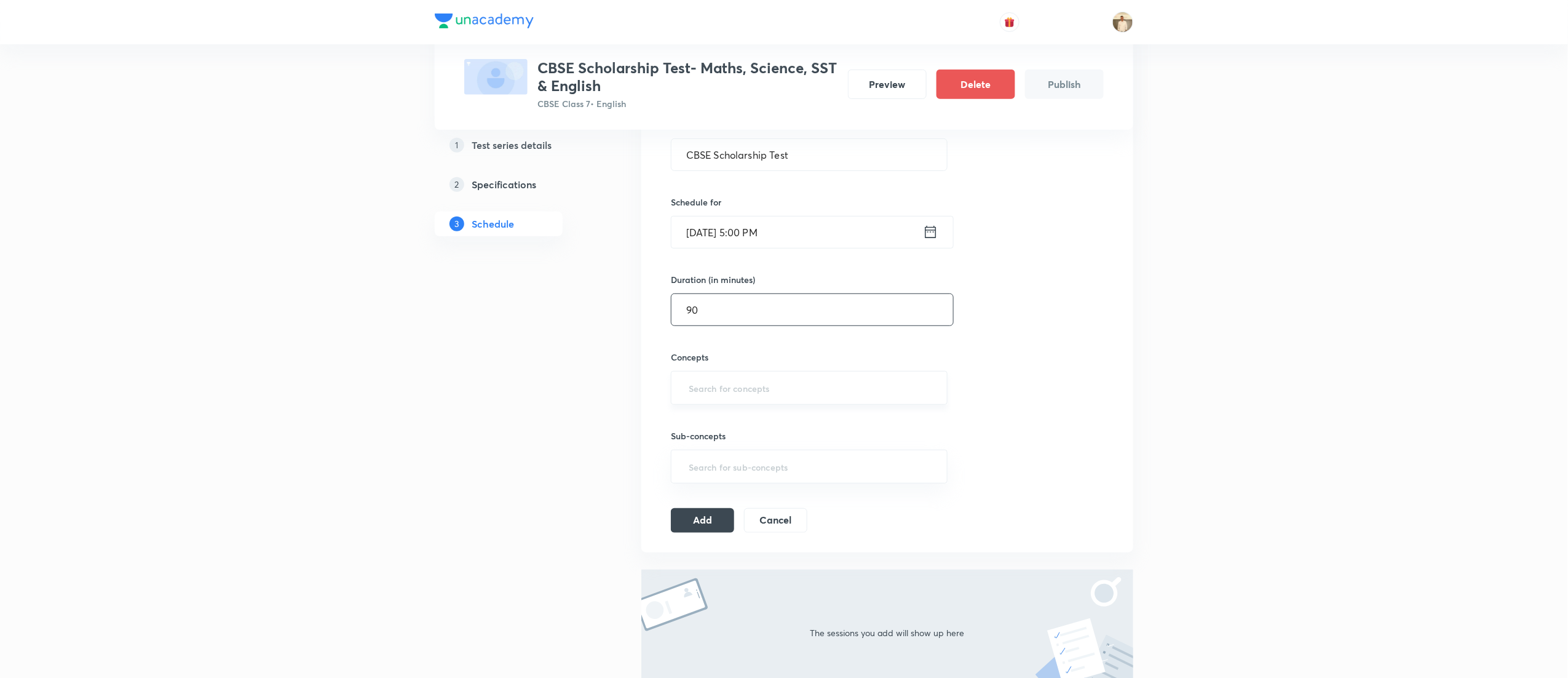
type input "90"
click at [720, 380] on input "text" at bounding box center [809, 388] width 246 height 23
type input "a"
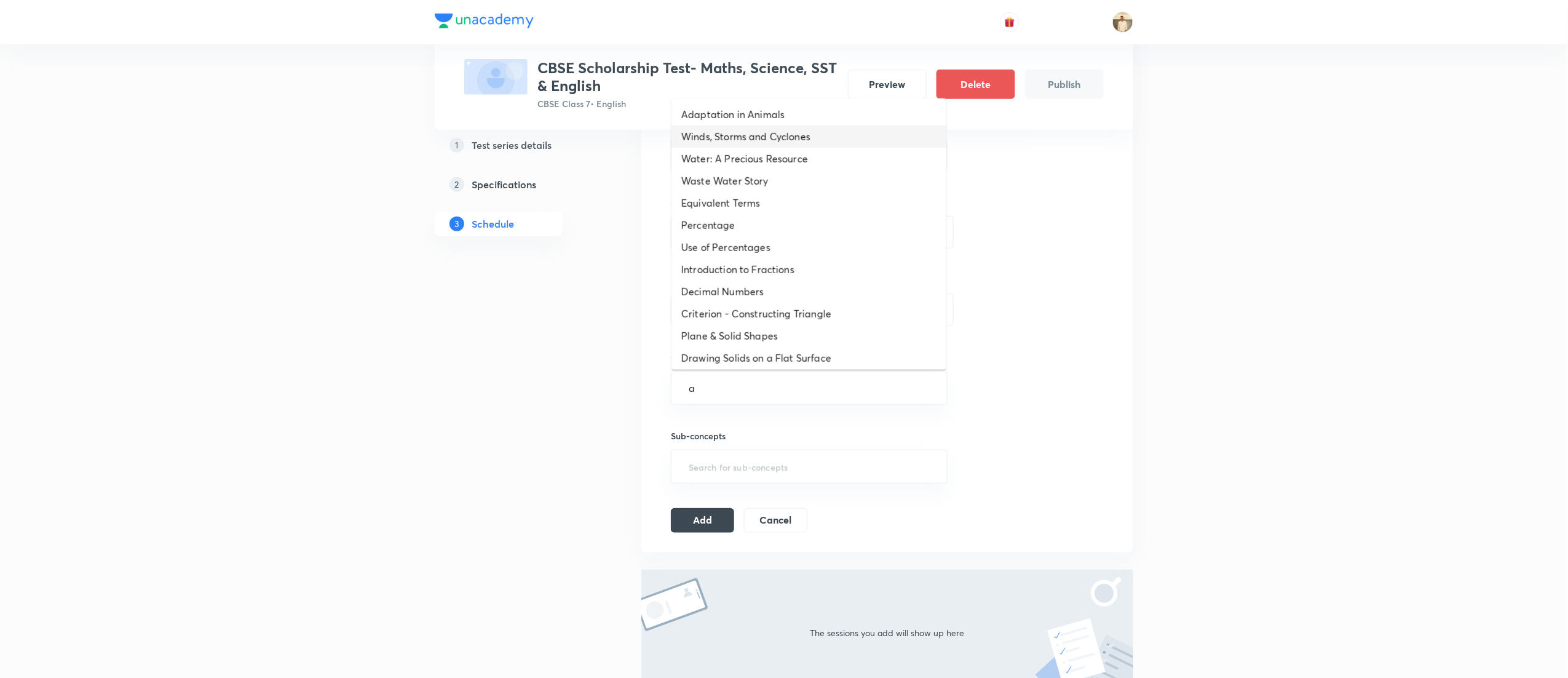
click at [774, 124] on li "Adaptation in Animals" at bounding box center [809, 114] width 275 height 22
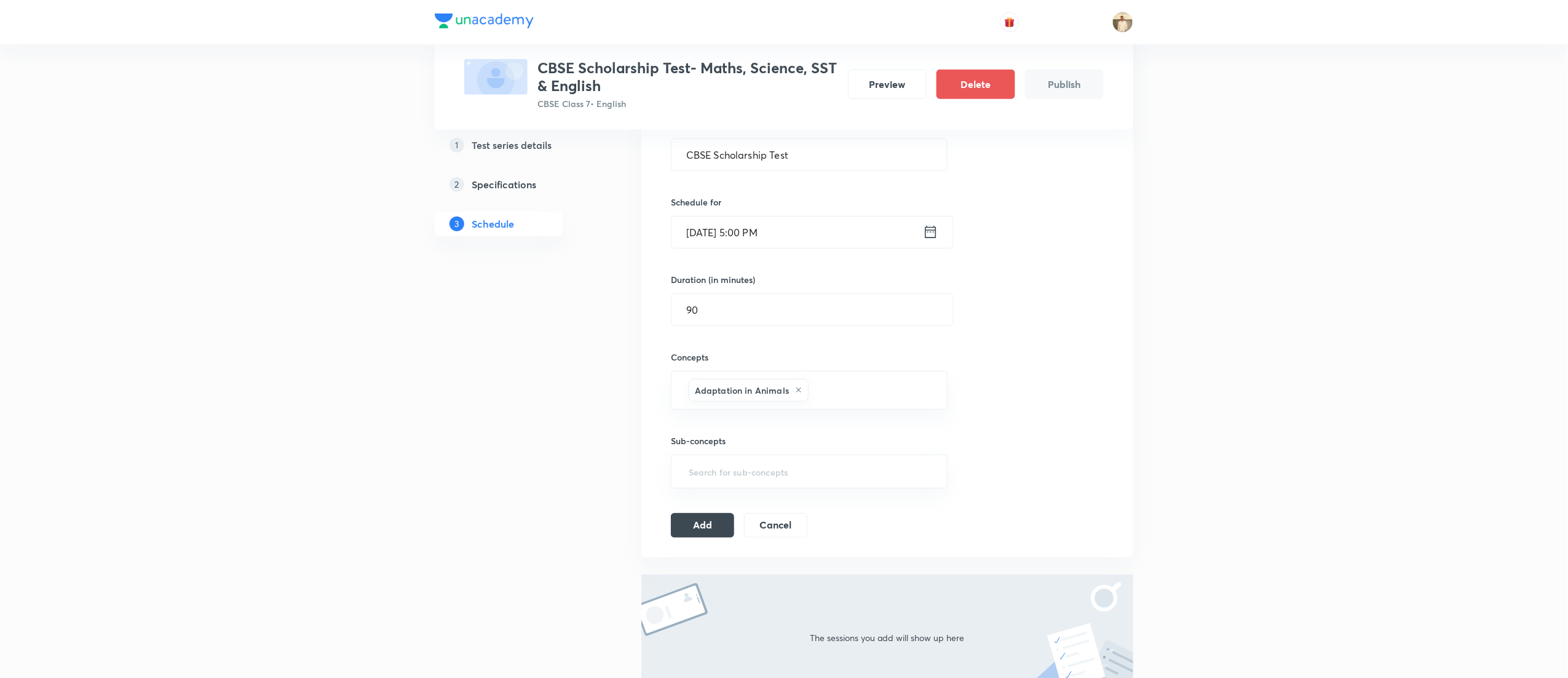
type input "a"
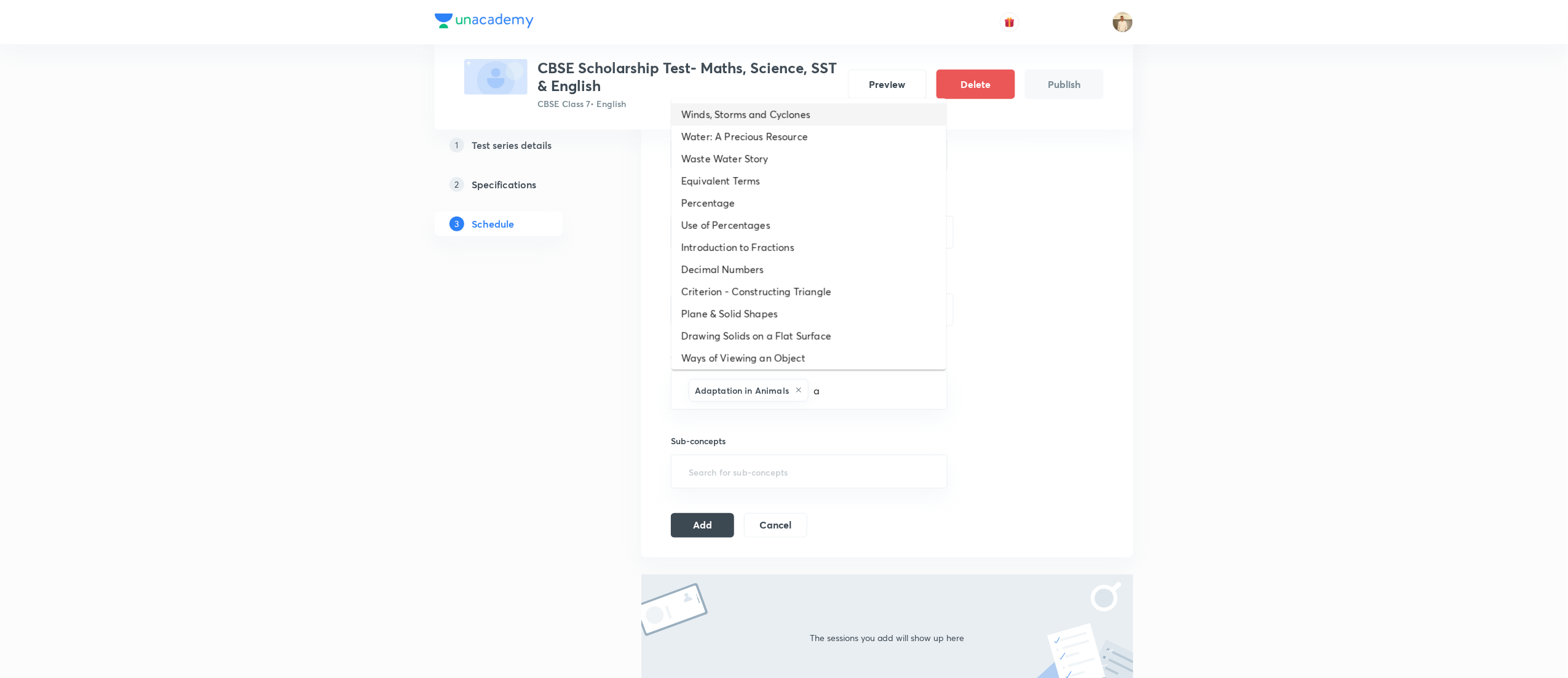
click at [774, 124] on li "Winds, Storms and Cyclones" at bounding box center [809, 114] width 275 height 22
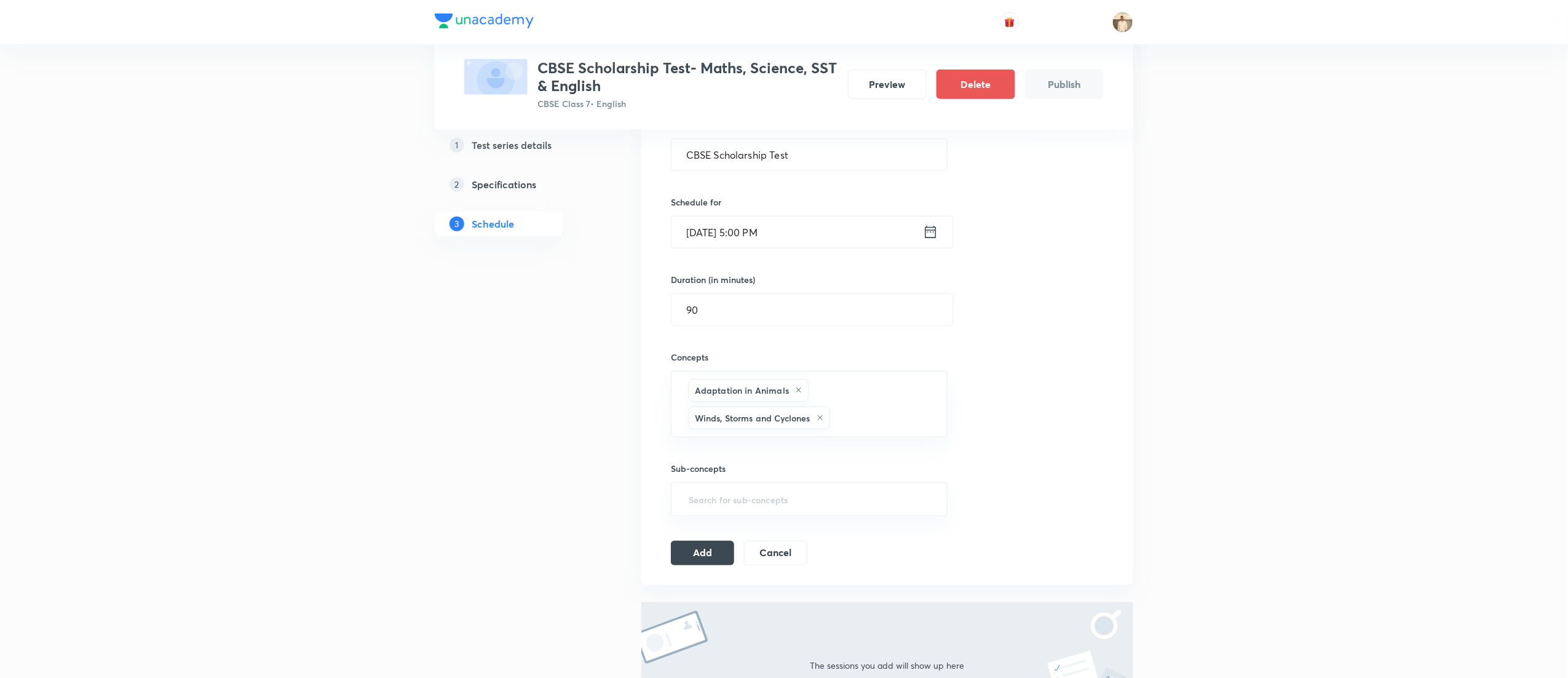
type input "a"
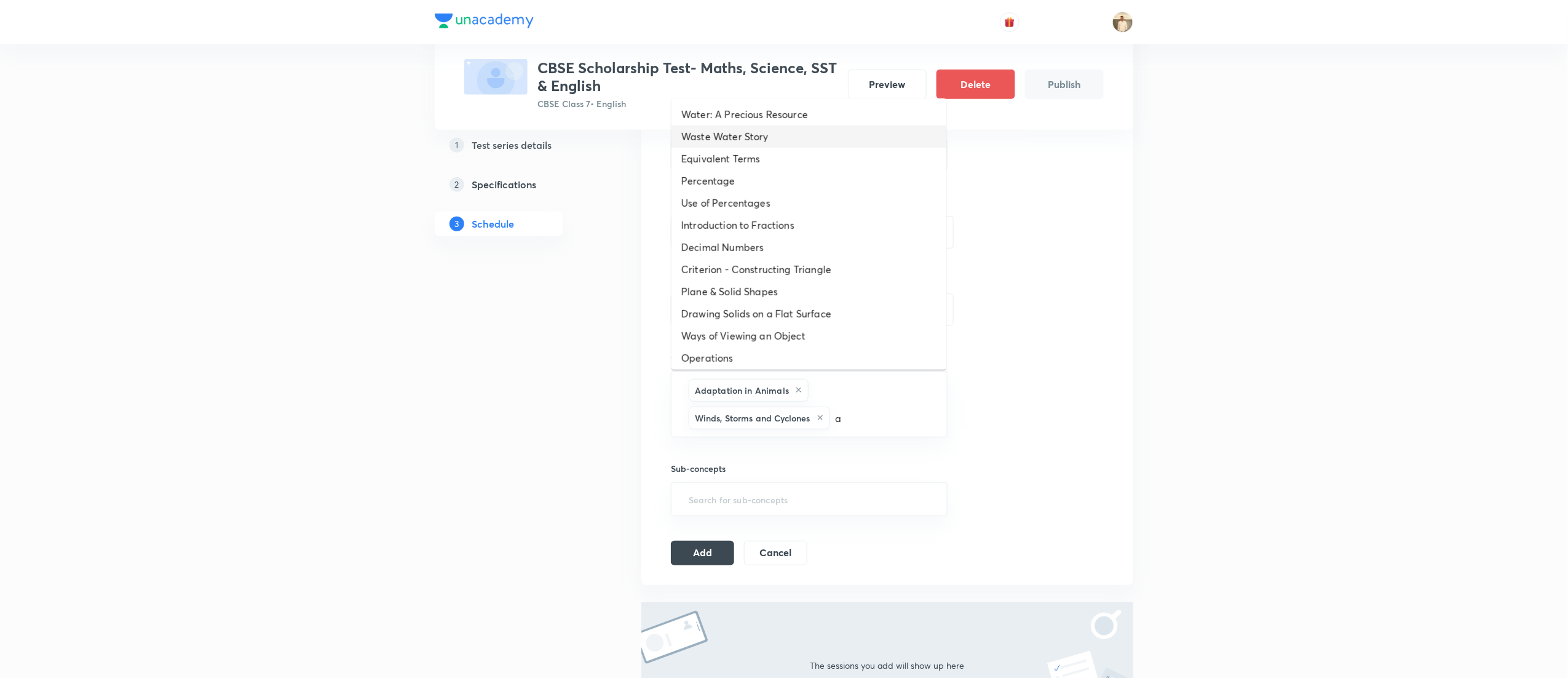
click at [774, 130] on li "Waste Water Story" at bounding box center [809, 136] width 275 height 22
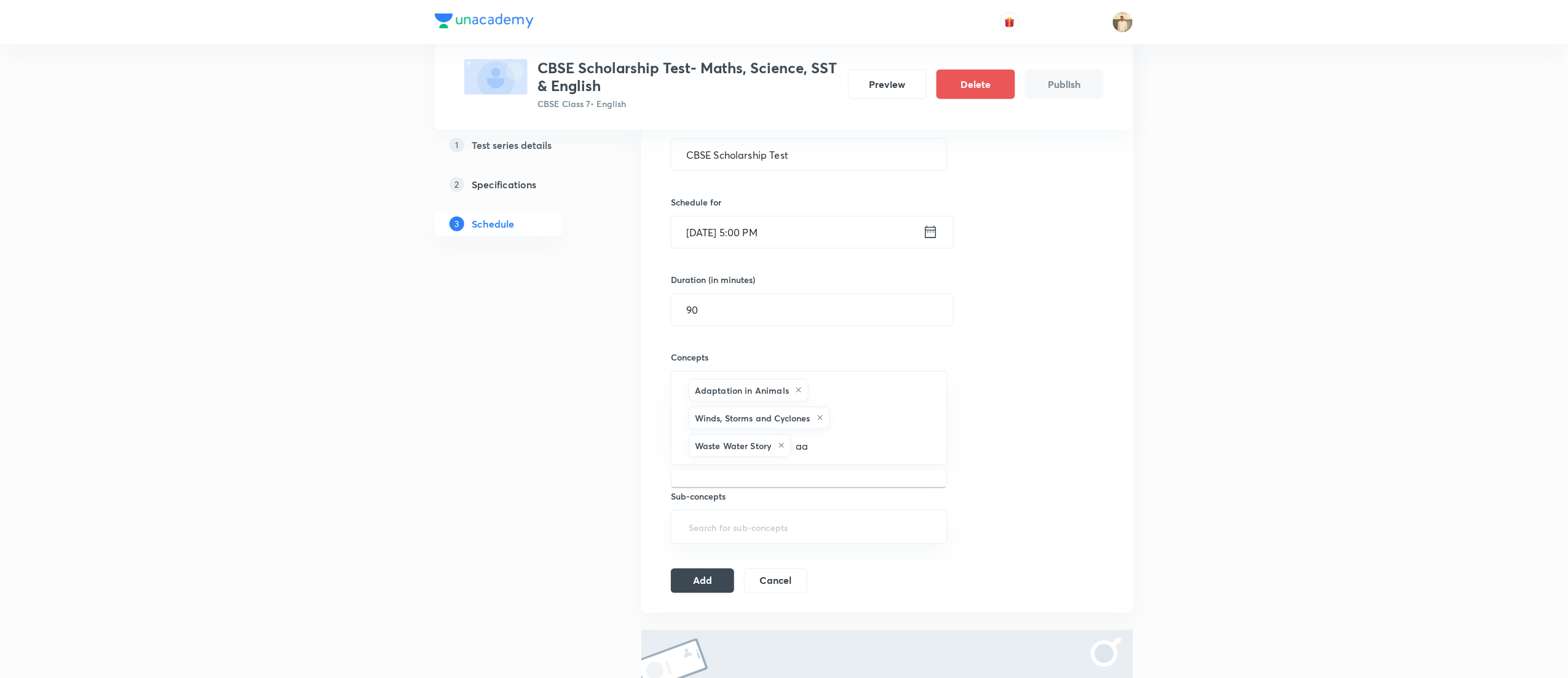
type input "a"
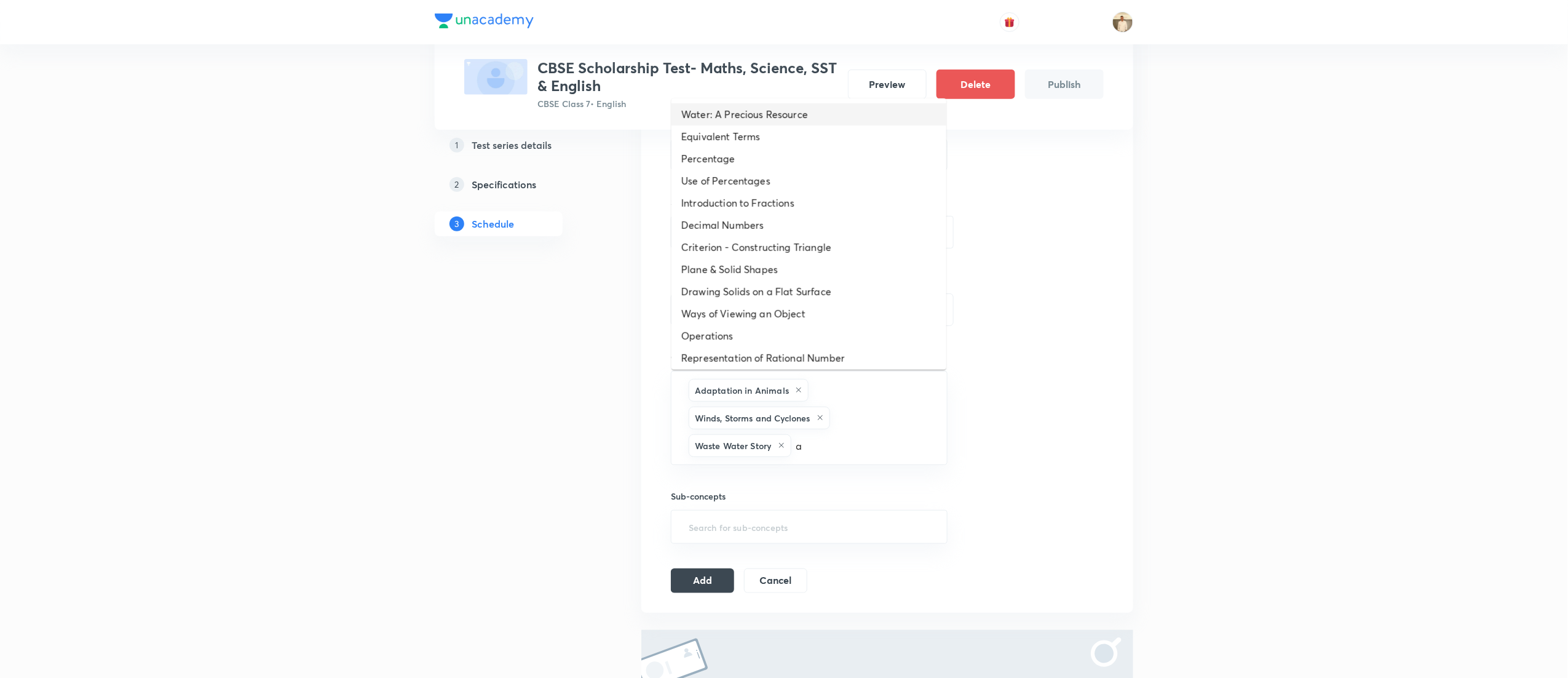
click at [757, 123] on li "Water: A Precious Resource" at bounding box center [809, 114] width 275 height 22
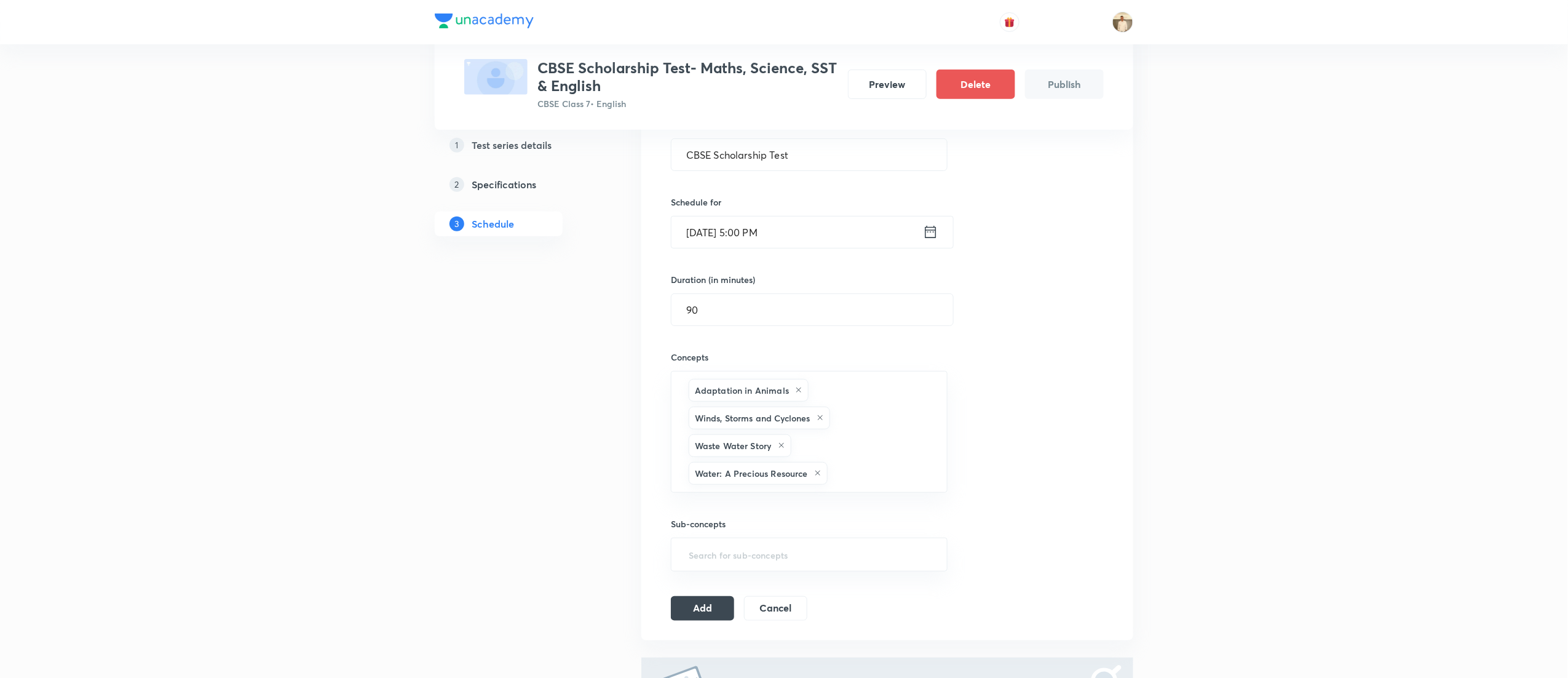
type input "a"
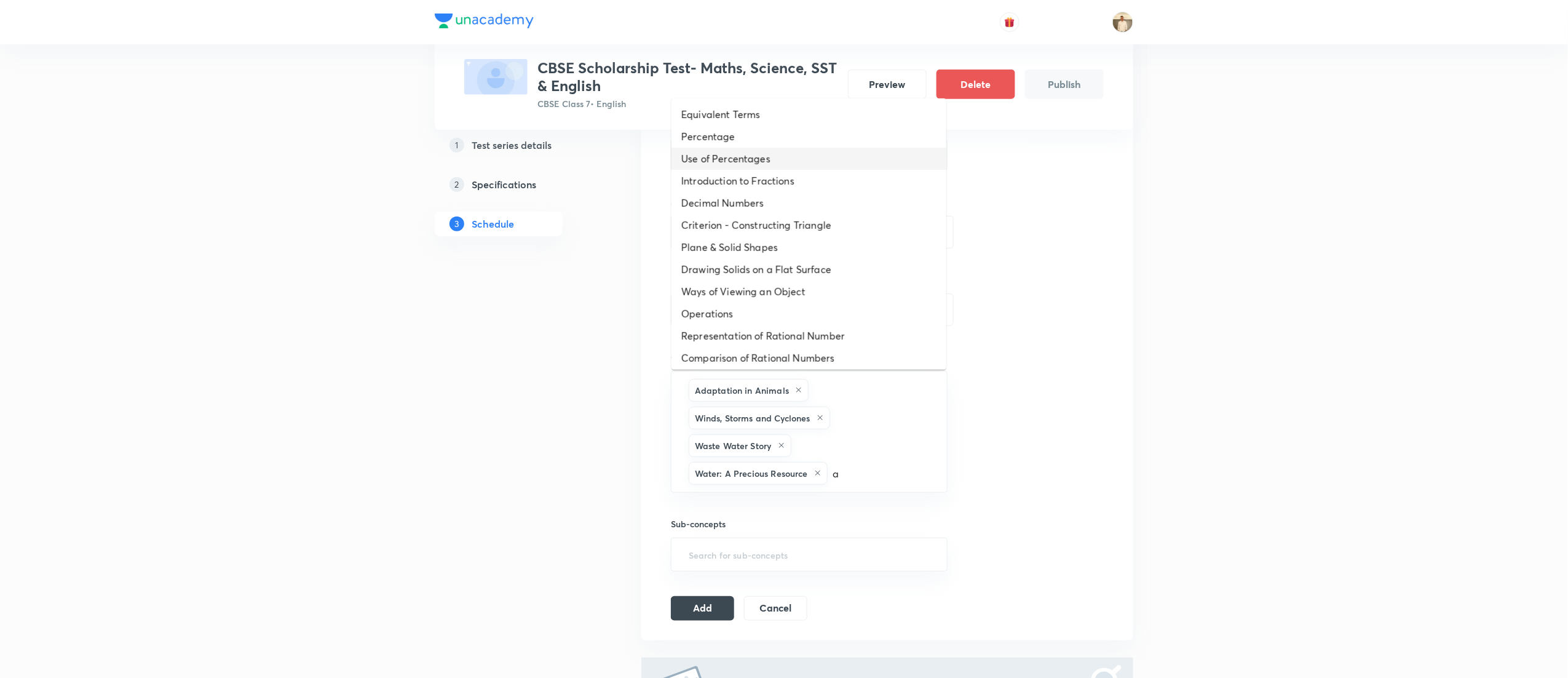
click at [769, 161] on li "Use of Percentages" at bounding box center [809, 158] width 275 height 22
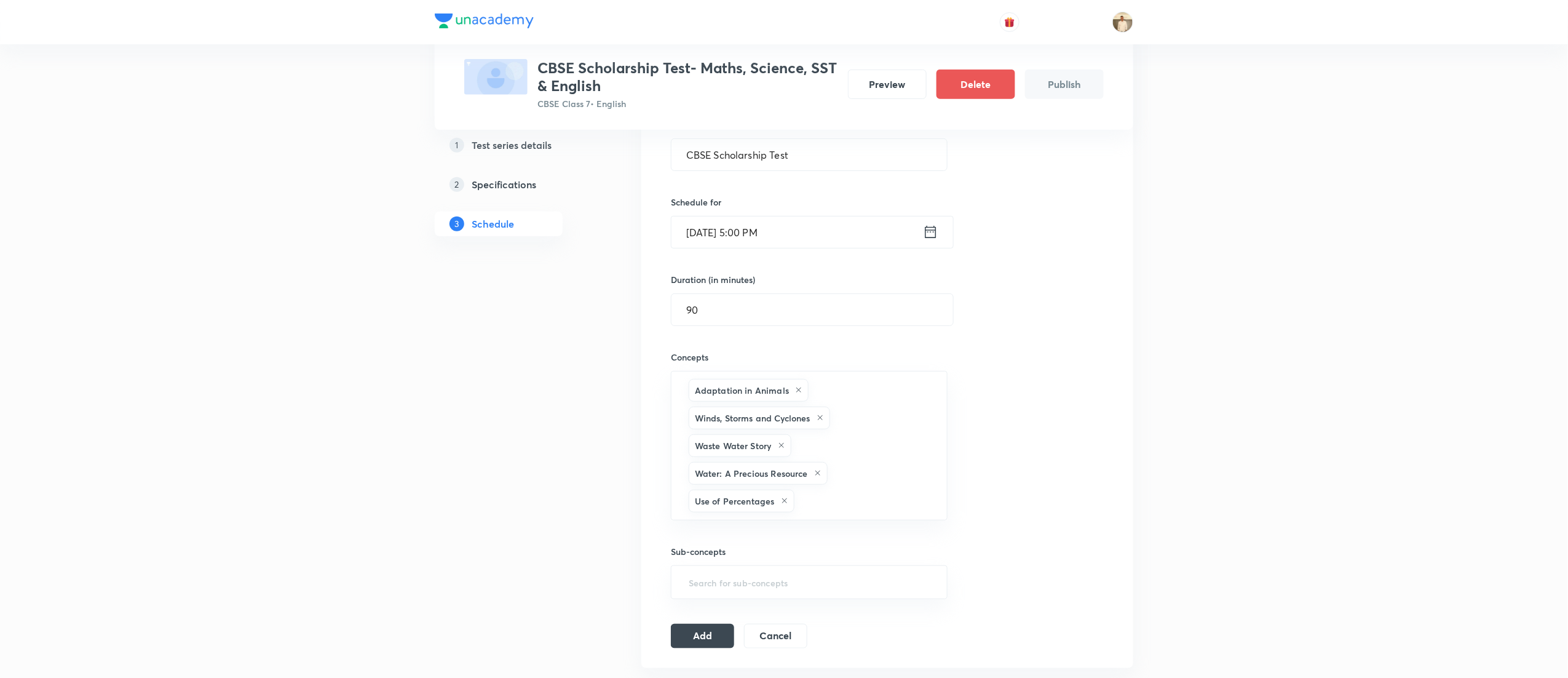
type input "a"
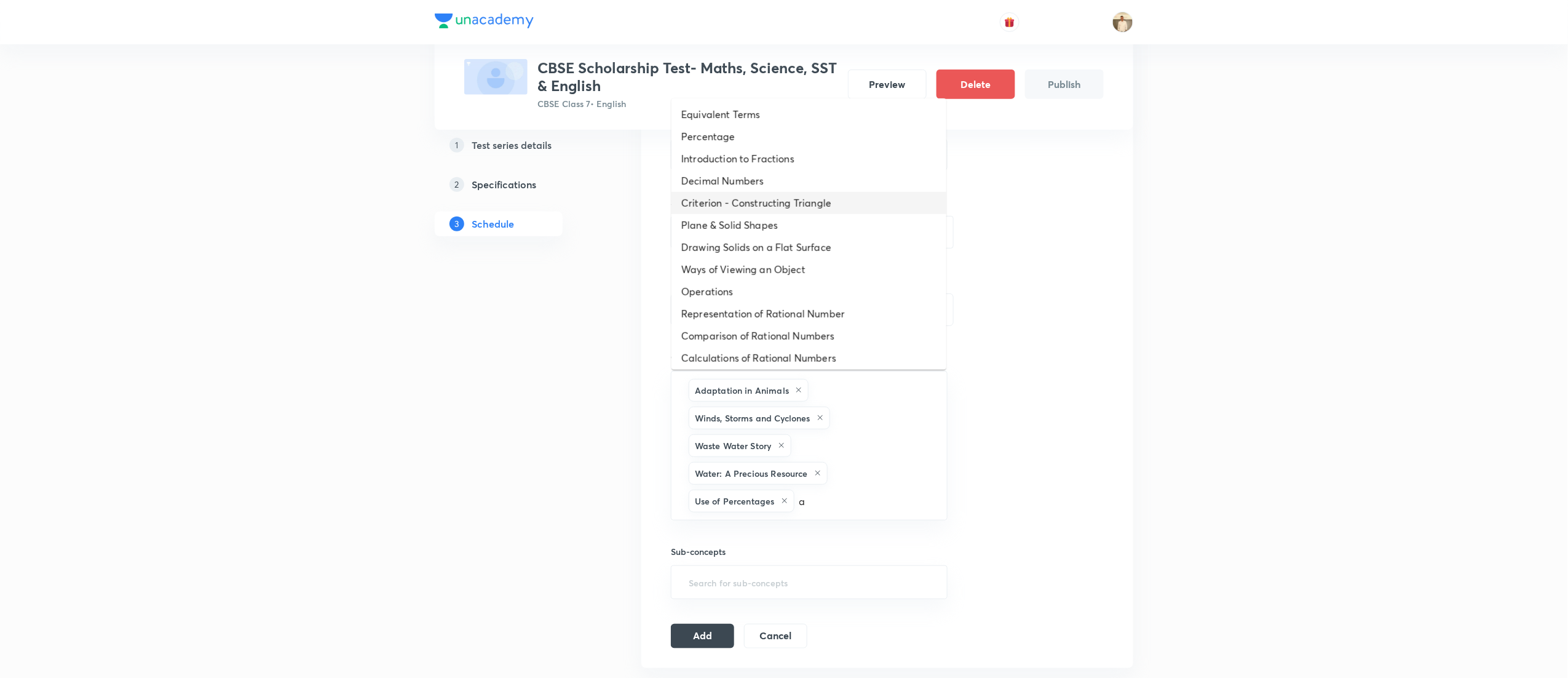
click at [778, 201] on li "Criterion - Constructing Triangle" at bounding box center [809, 203] width 275 height 22
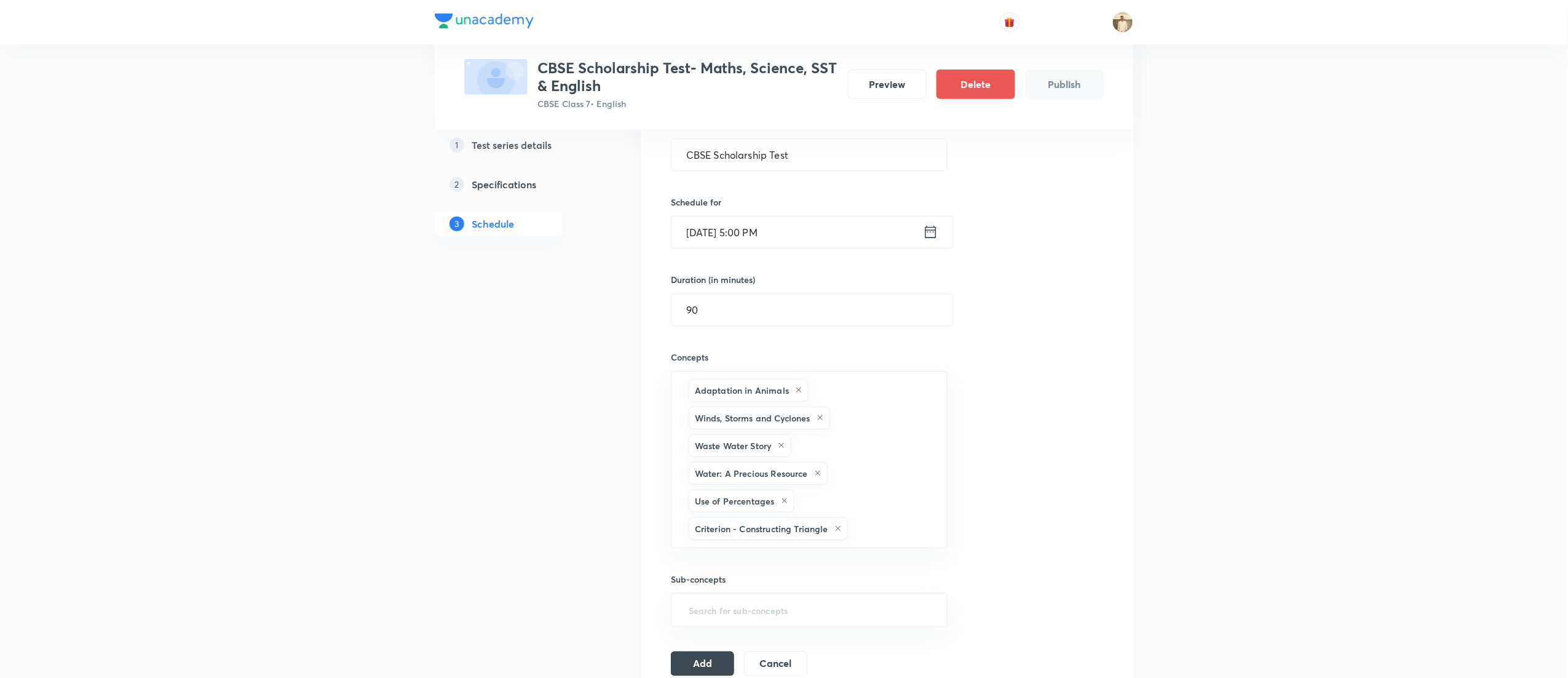
type input "a"
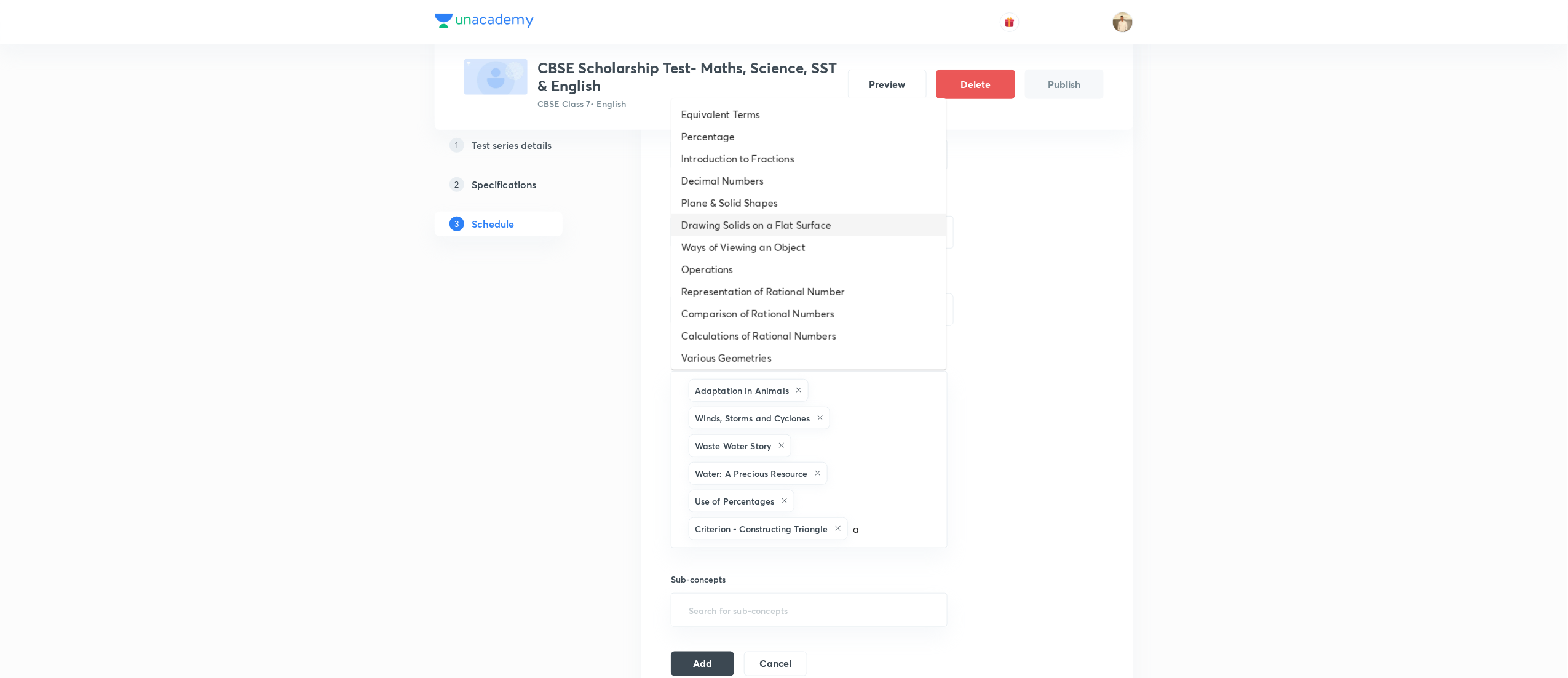
click at [780, 218] on li "Drawing Solids on a Flat Surface" at bounding box center [809, 225] width 275 height 22
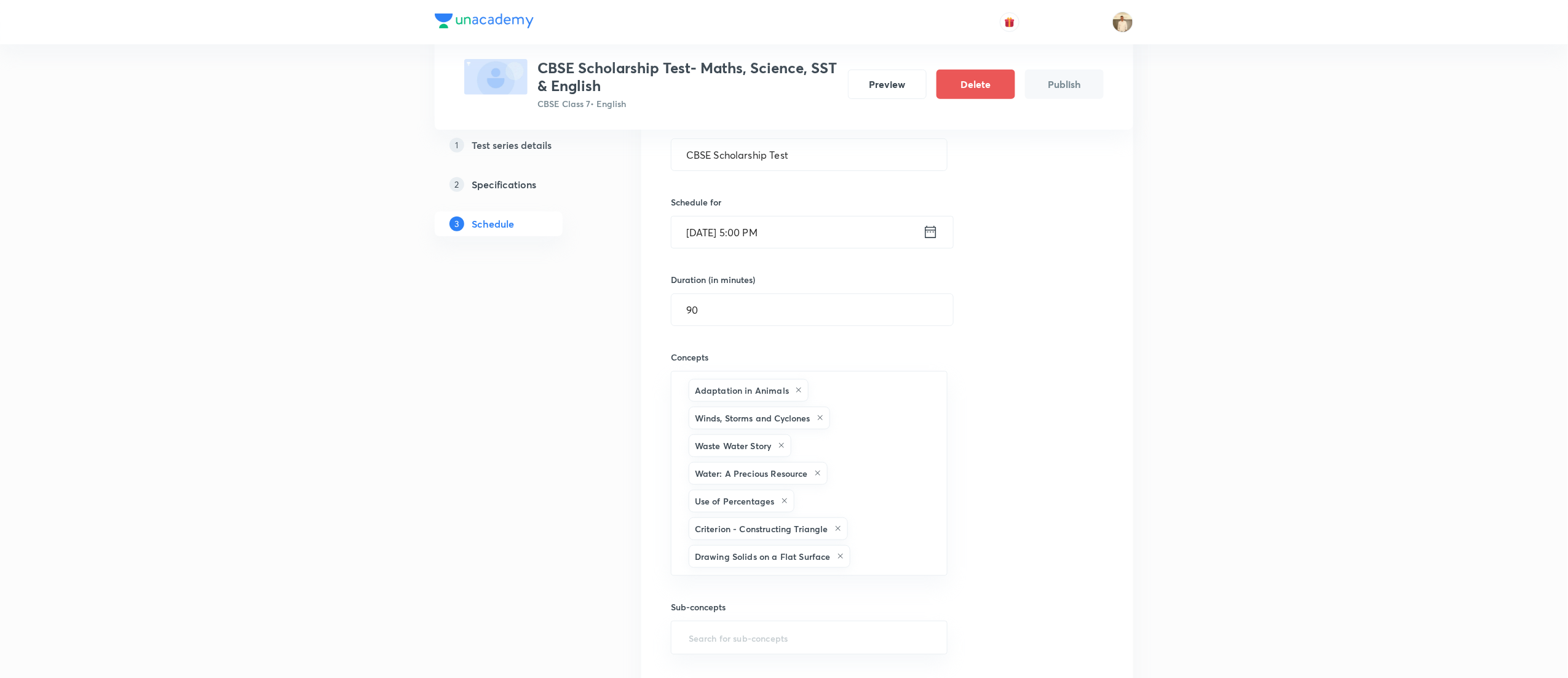
type input "a"
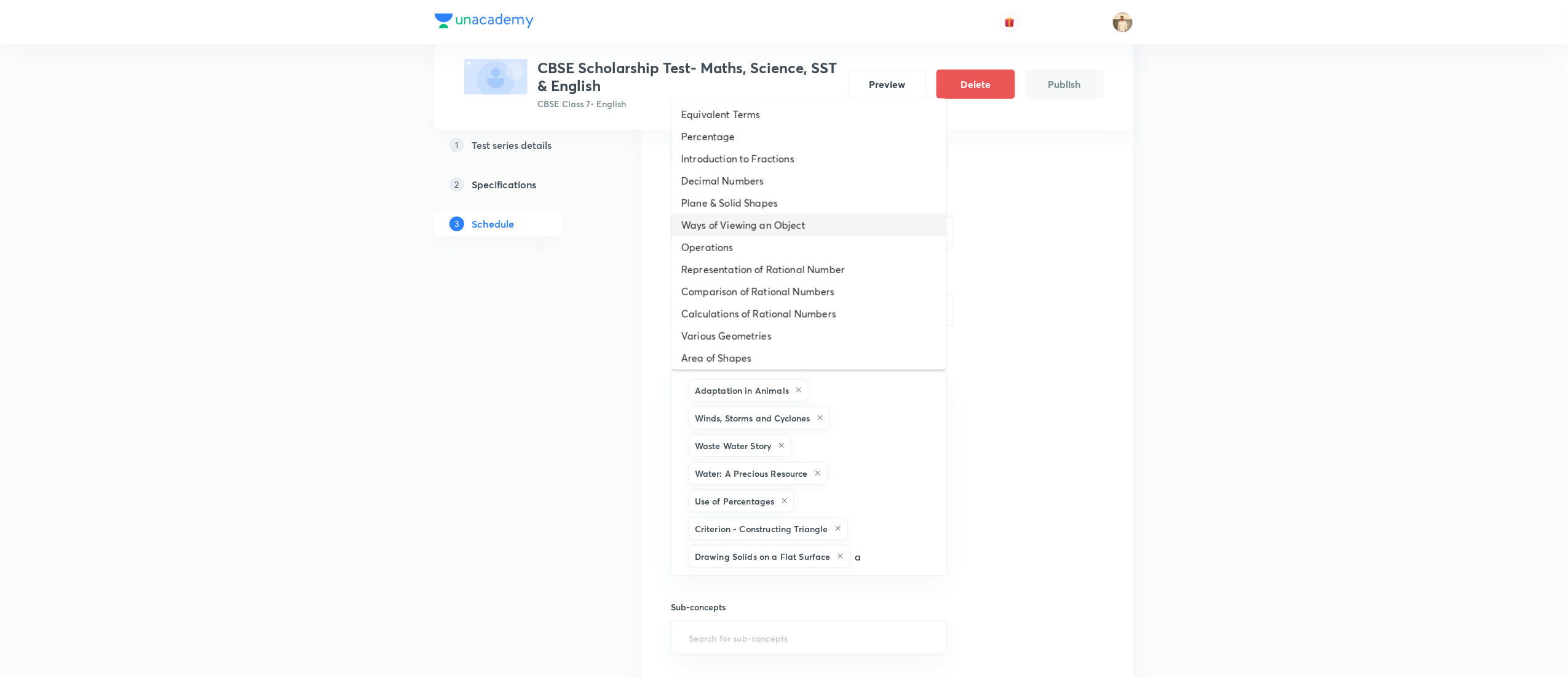
click at [780, 231] on li "Ways of Viewing an Object" at bounding box center [809, 225] width 275 height 22
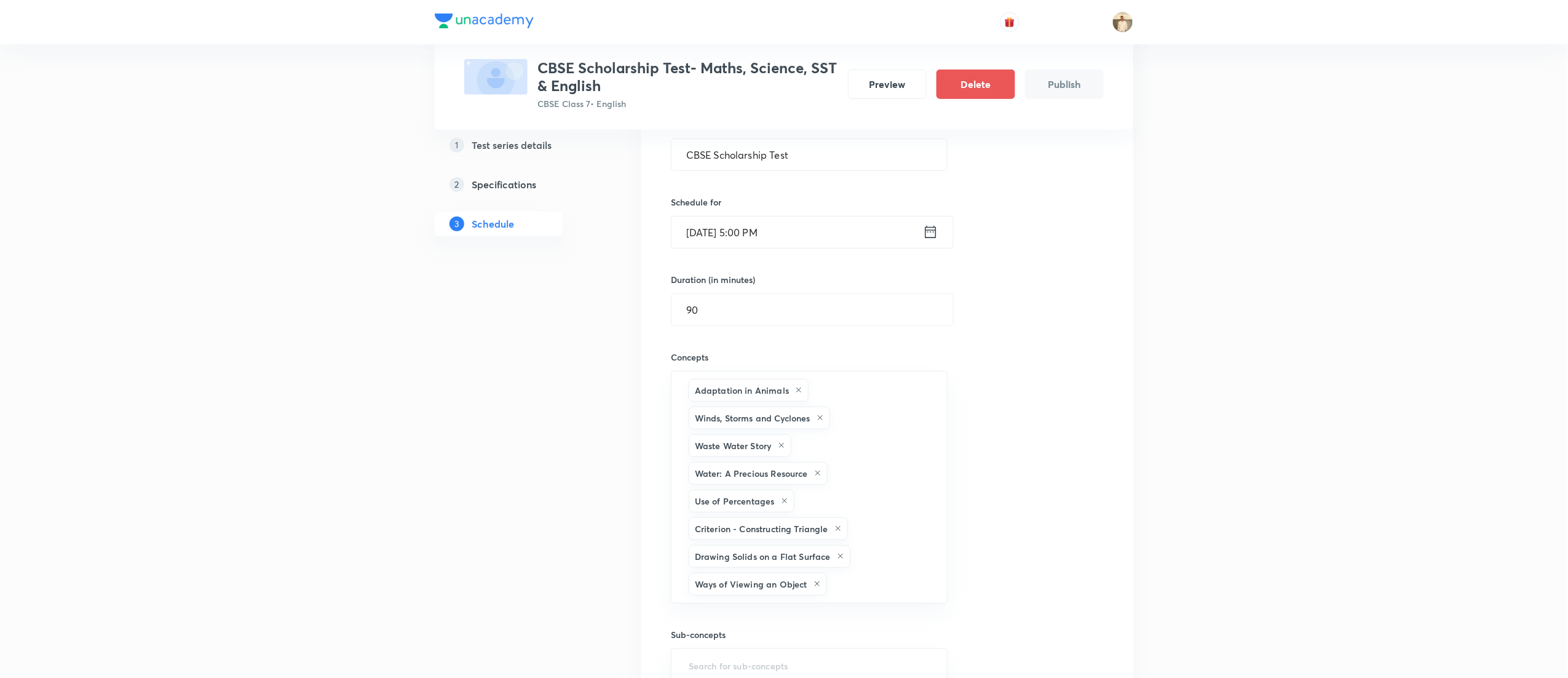
type input "a"
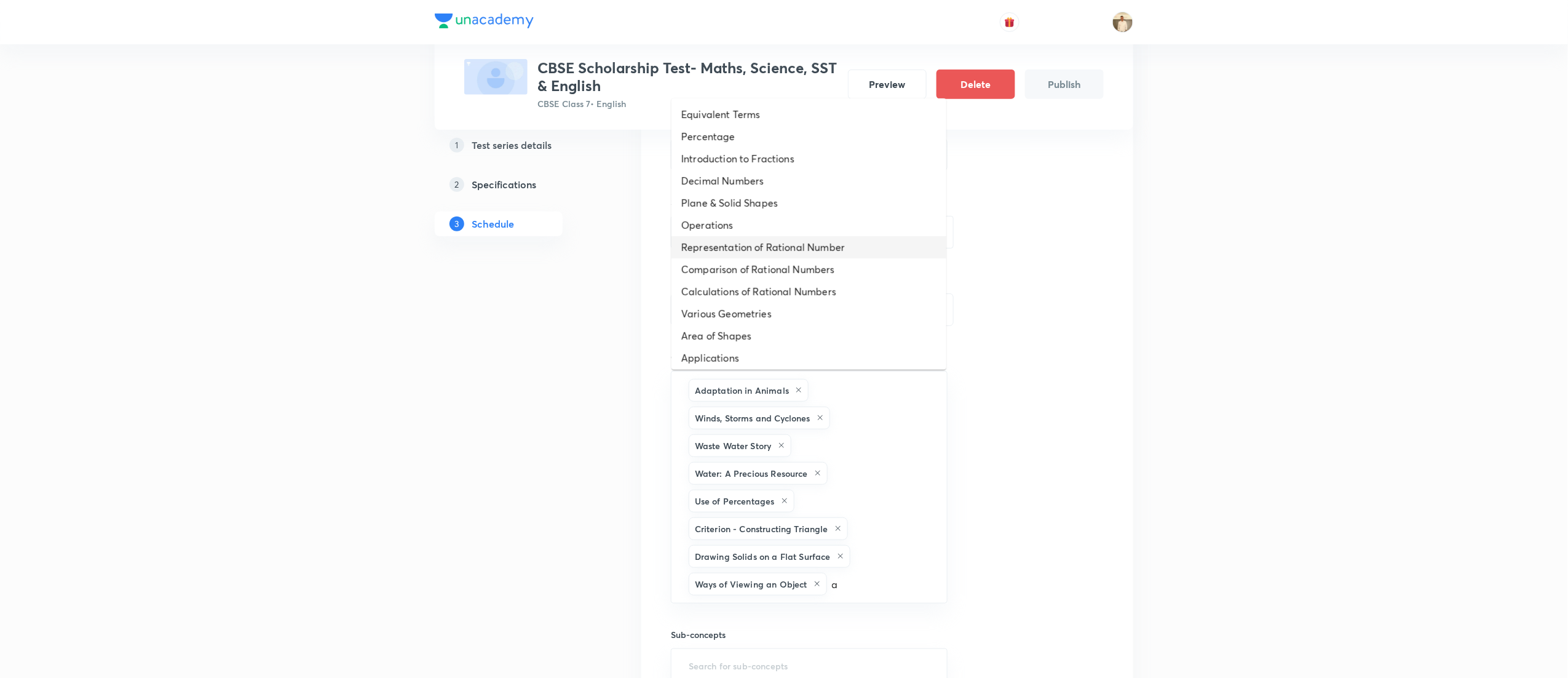
click at [780, 247] on li "Representation of Rational Number" at bounding box center [809, 247] width 275 height 22
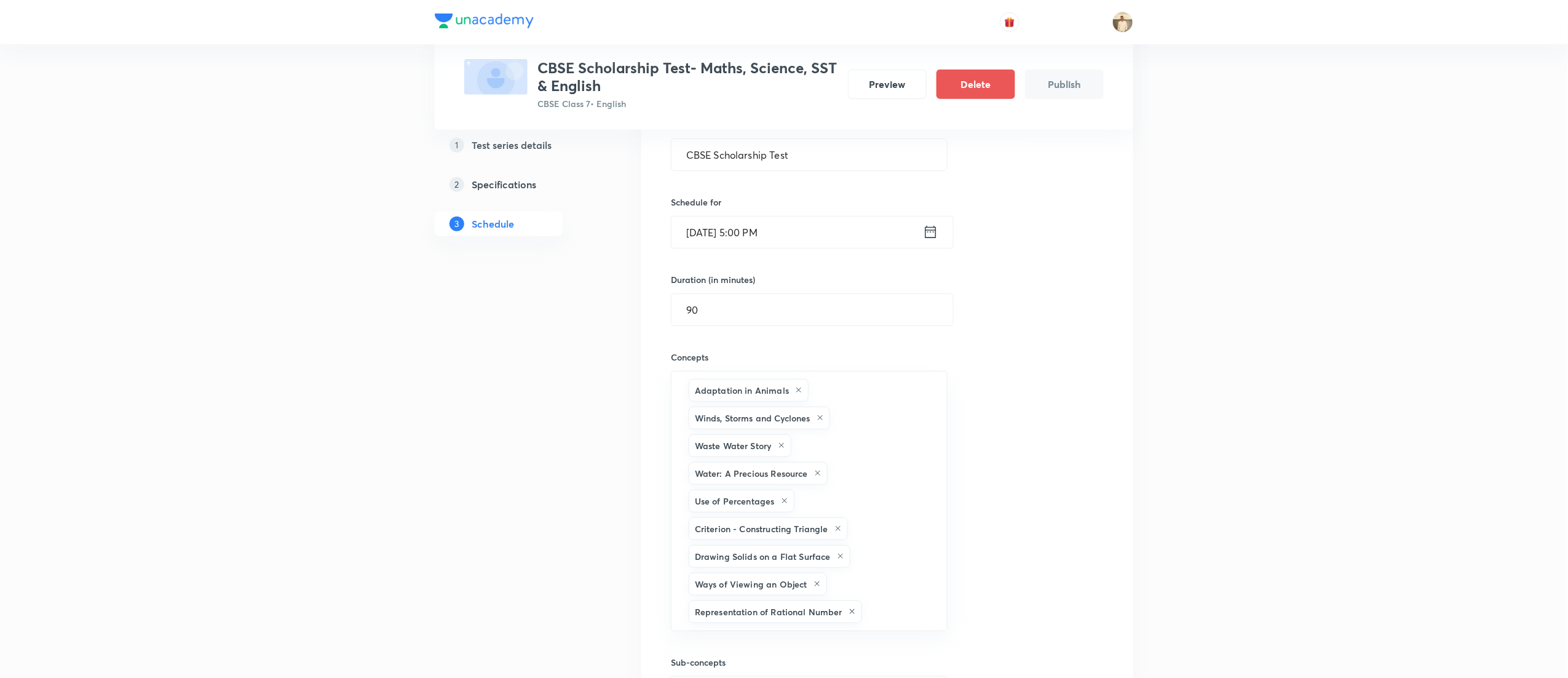
type input "a"
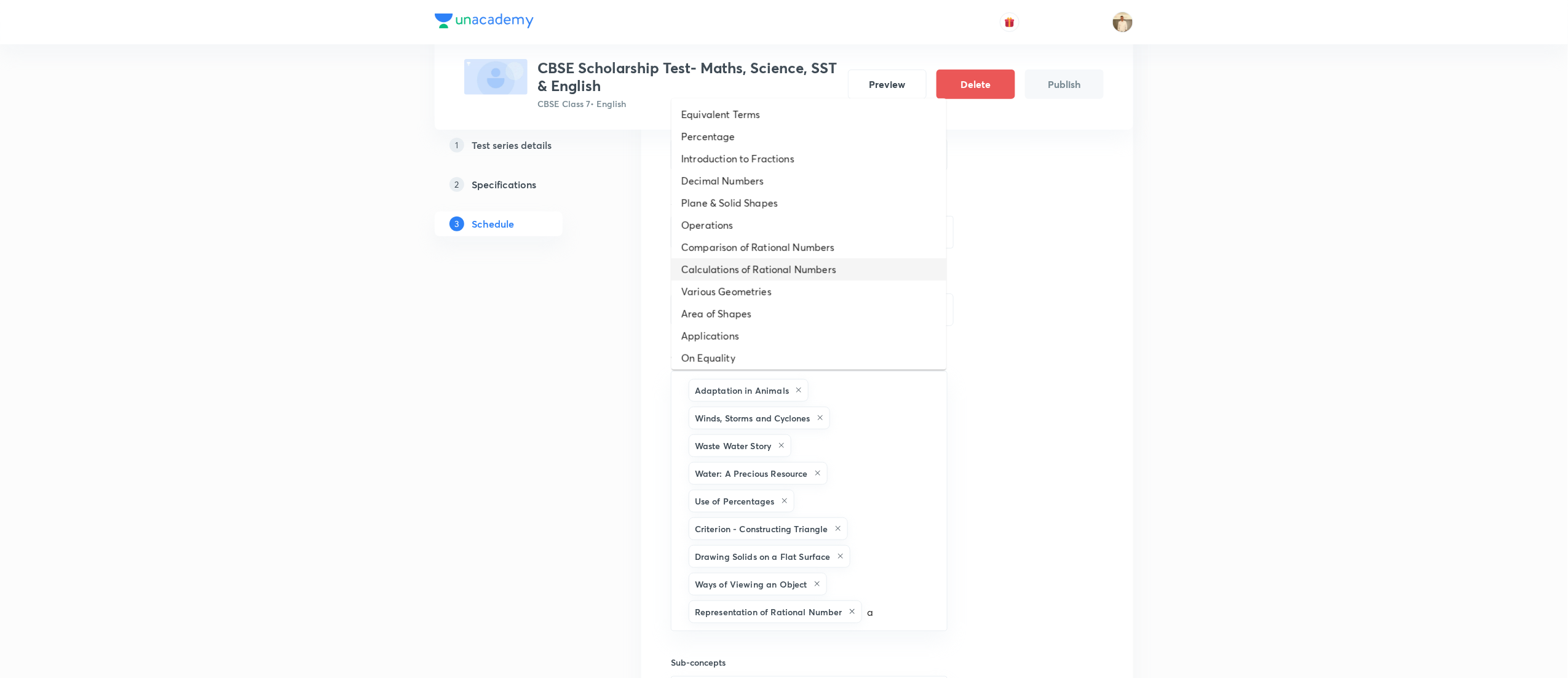
click at [783, 260] on li "Calculations of Rational Numbers" at bounding box center [809, 269] width 275 height 22
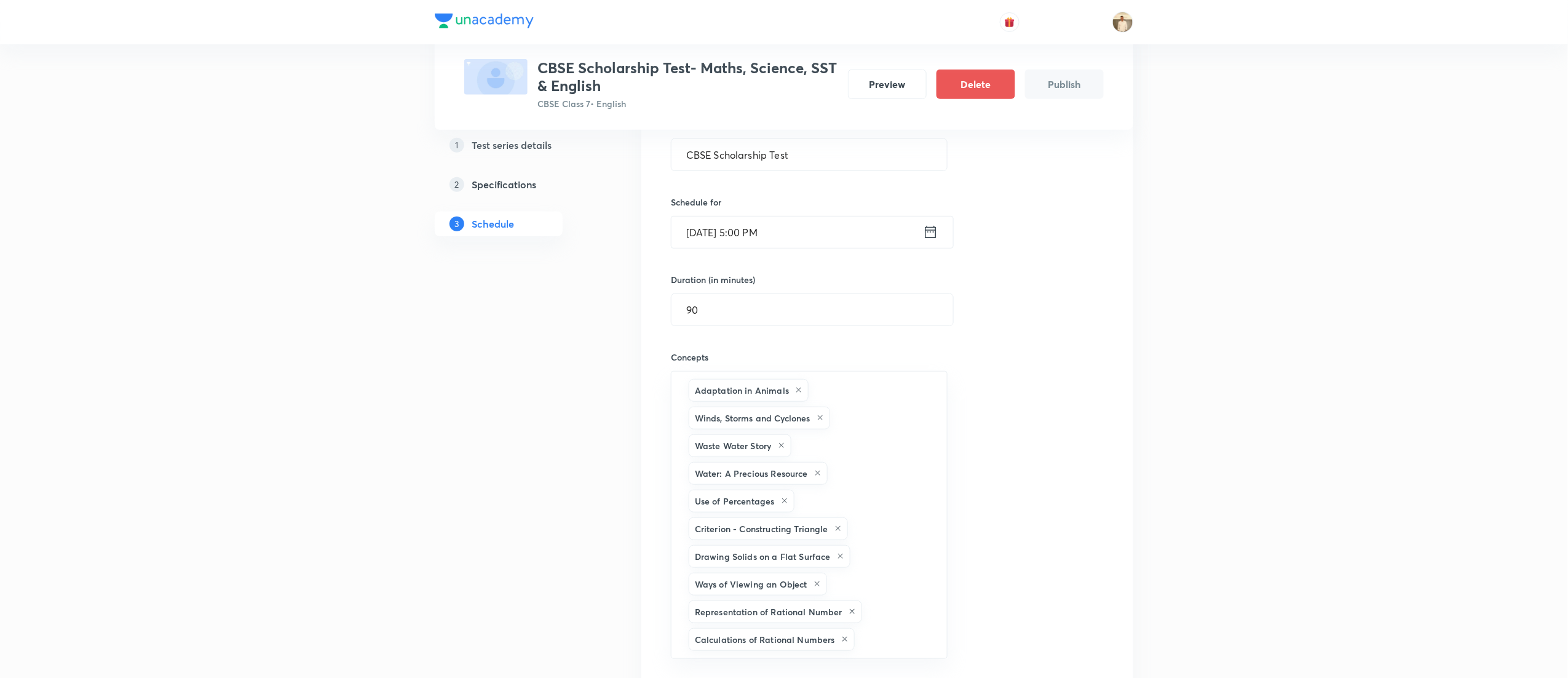
type input "a"
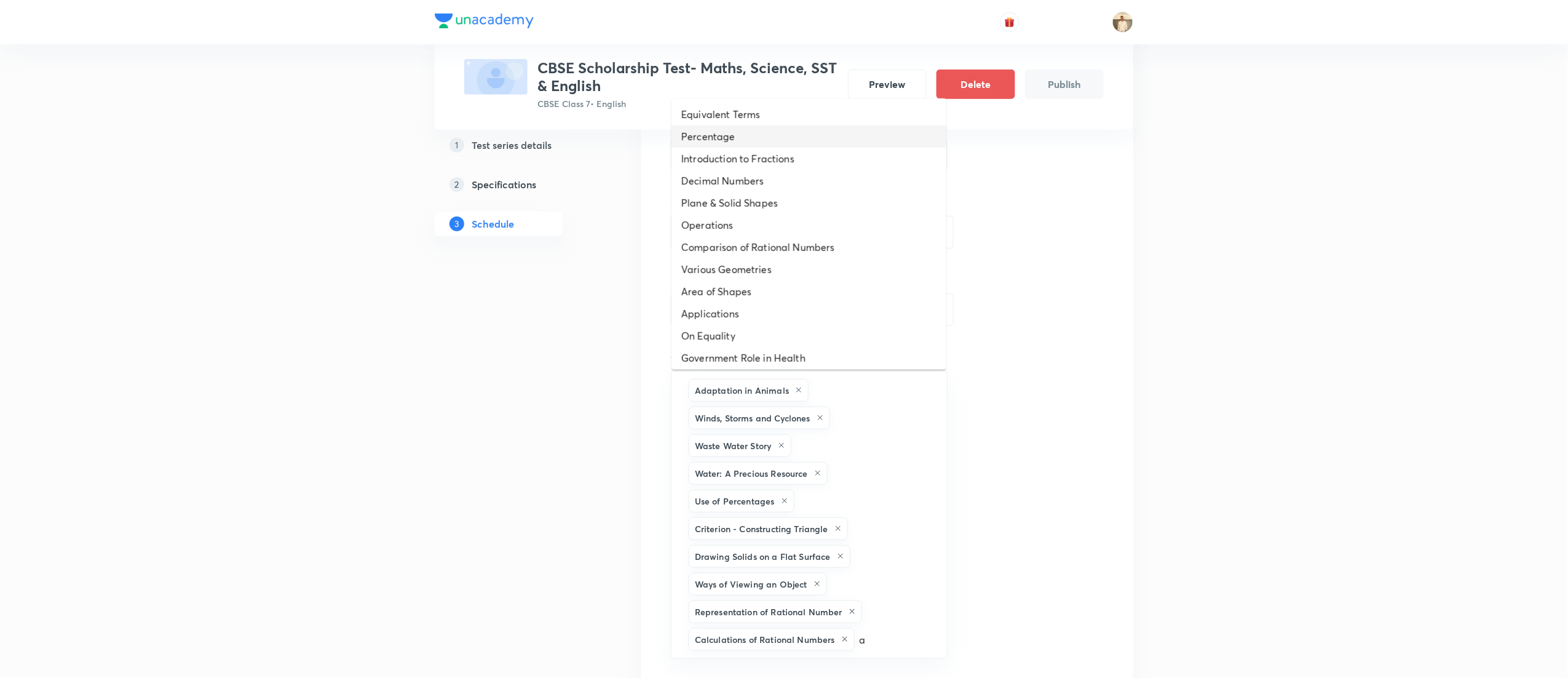
click at [830, 143] on li "Percentage" at bounding box center [809, 136] width 275 height 22
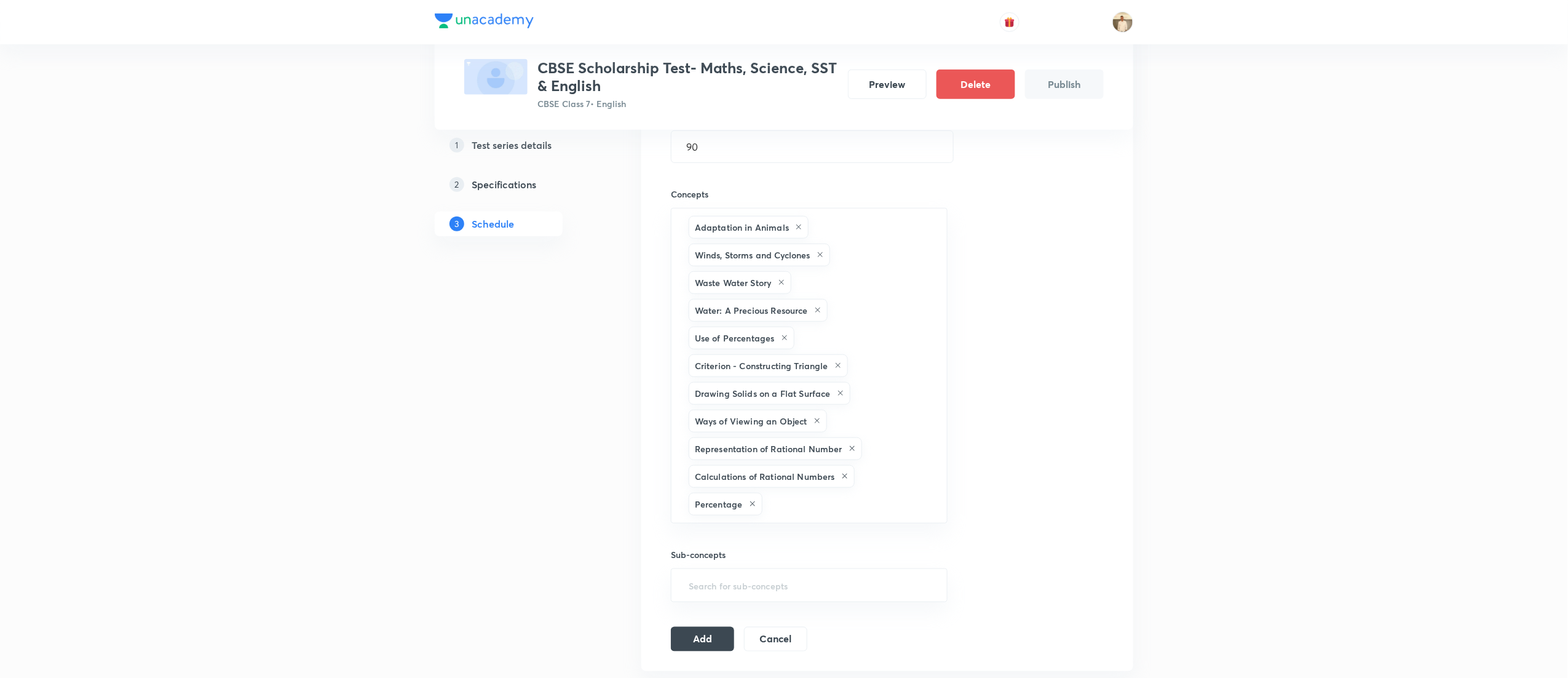
scroll to position [615, 0]
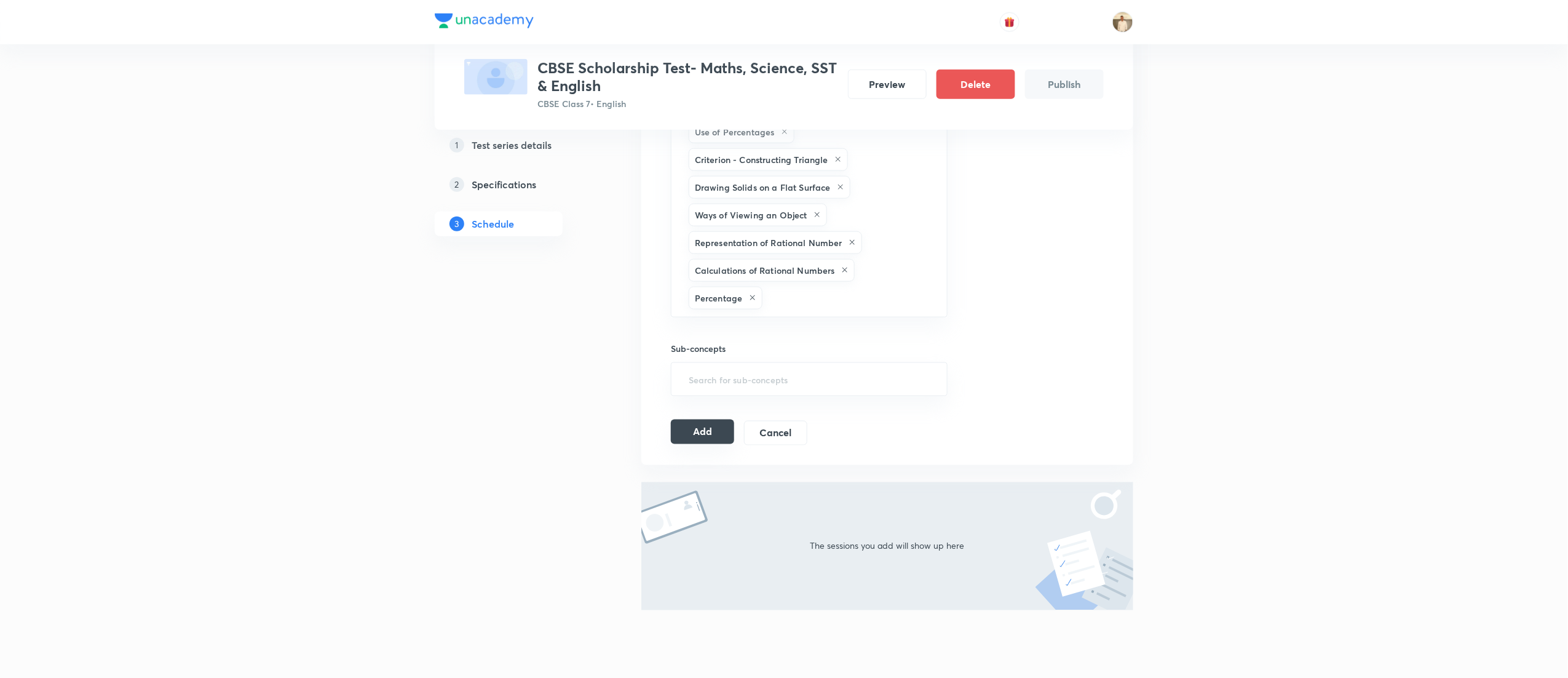
click at [707, 440] on button "Add" at bounding box center [702, 432] width 64 height 25
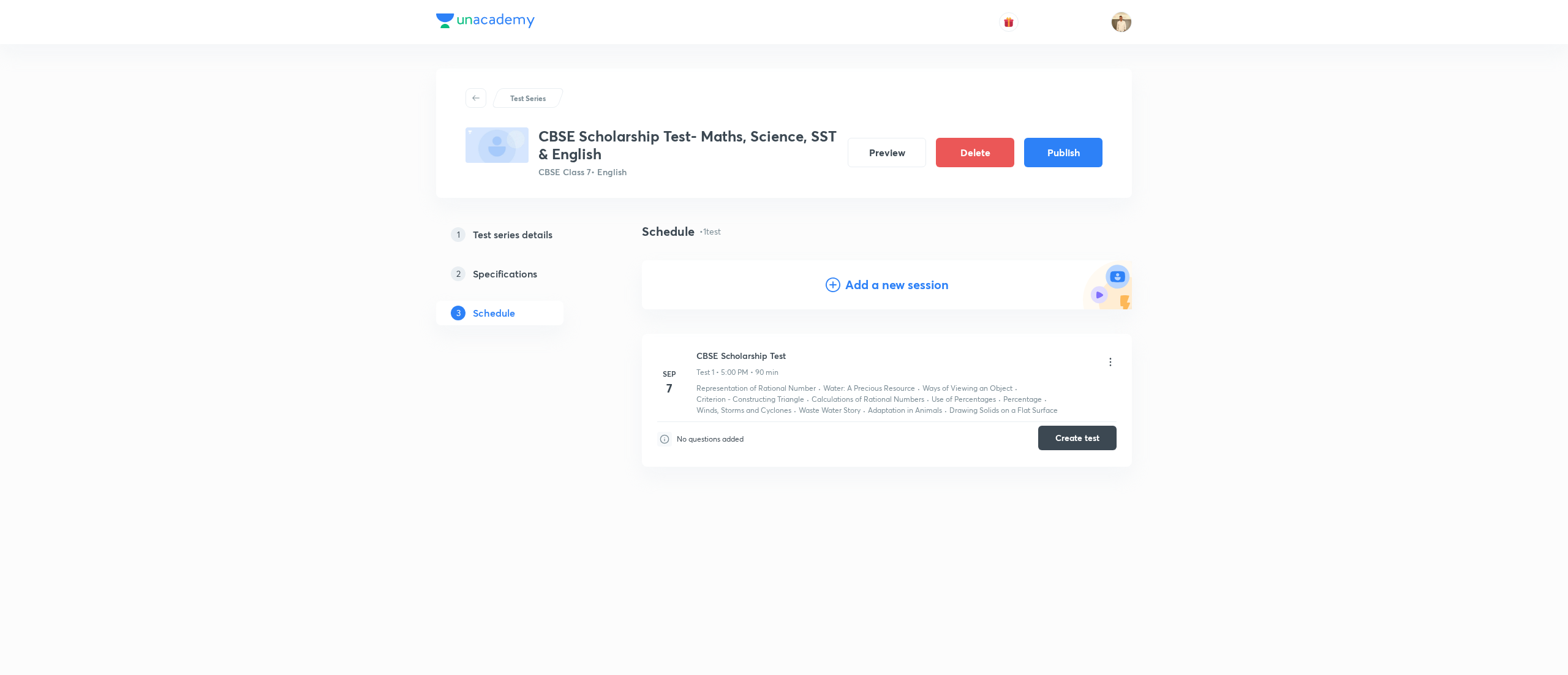
click at [1090, 431] on button "Create test" at bounding box center [1077, 438] width 78 height 24
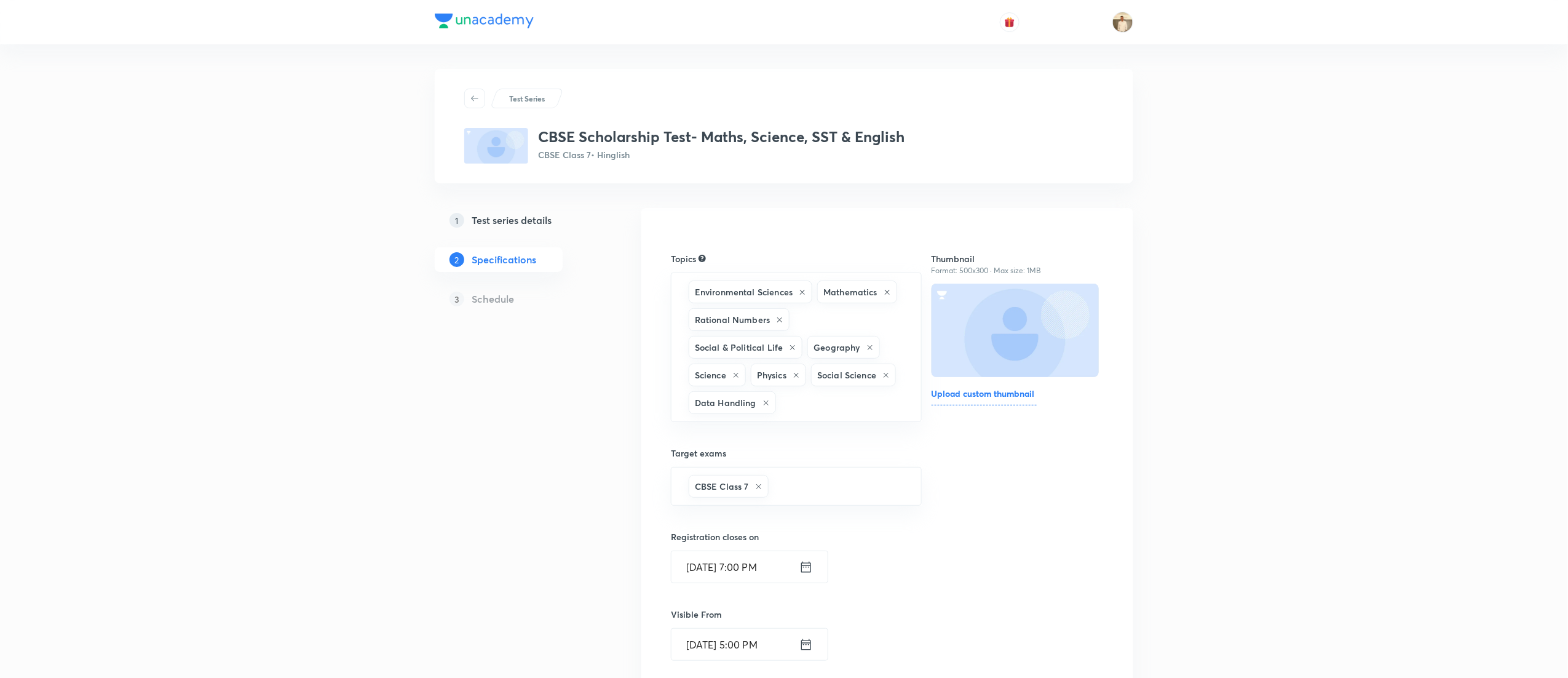
click at [1349, 339] on div "Test Series CBSE Scholarship Test- Maths, Science, SST & English CBSE Class 7 •…" at bounding box center [784, 501] width 1568 height 1003
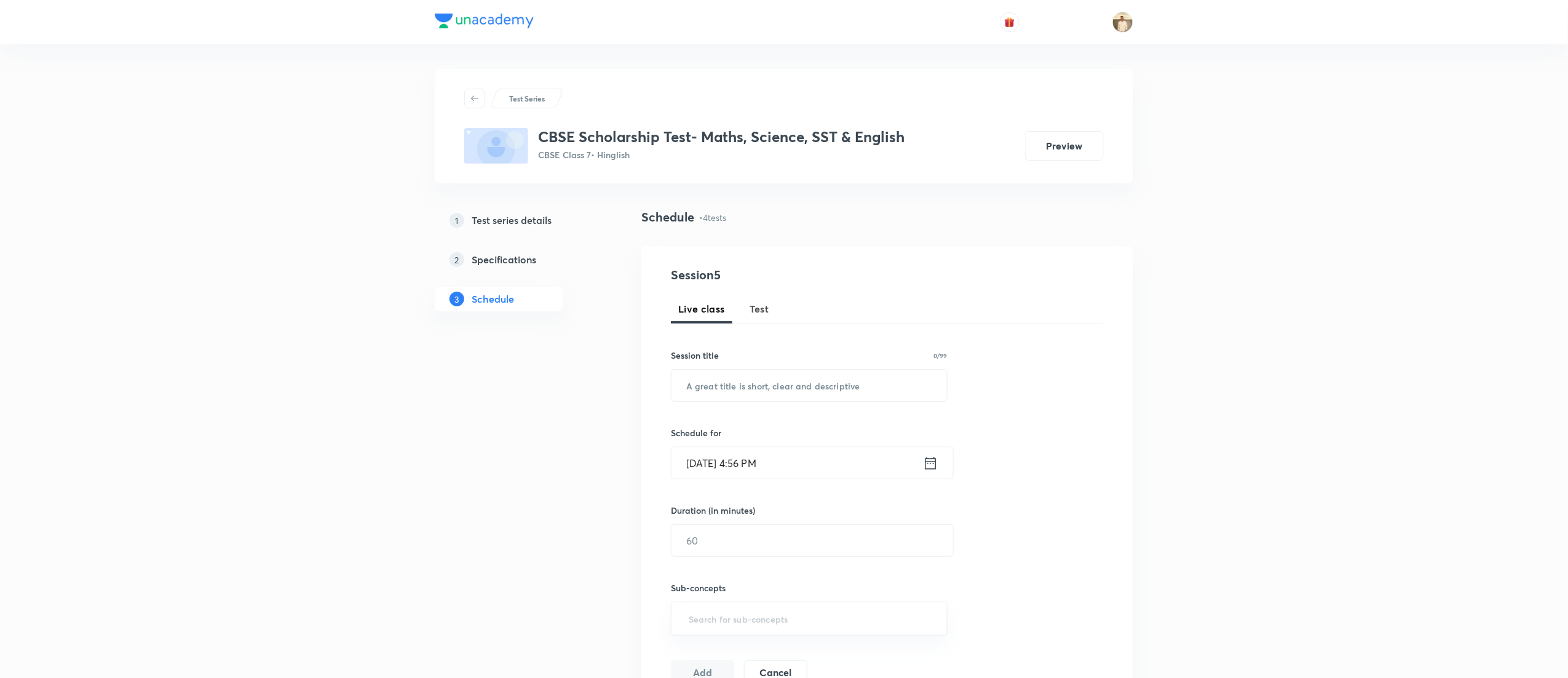
click at [764, 313] on span "Test" at bounding box center [759, 308] width 19 height 14
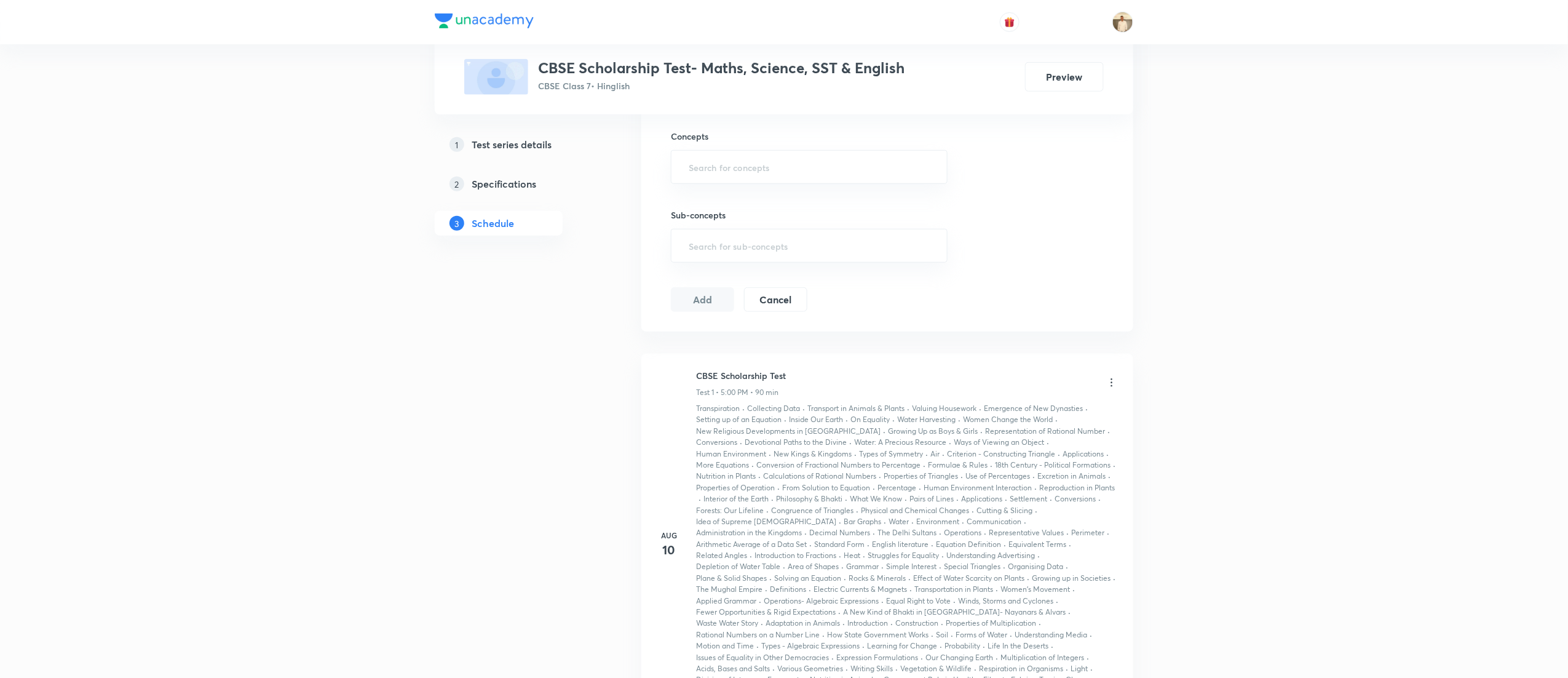
scroll to position [413, 0]
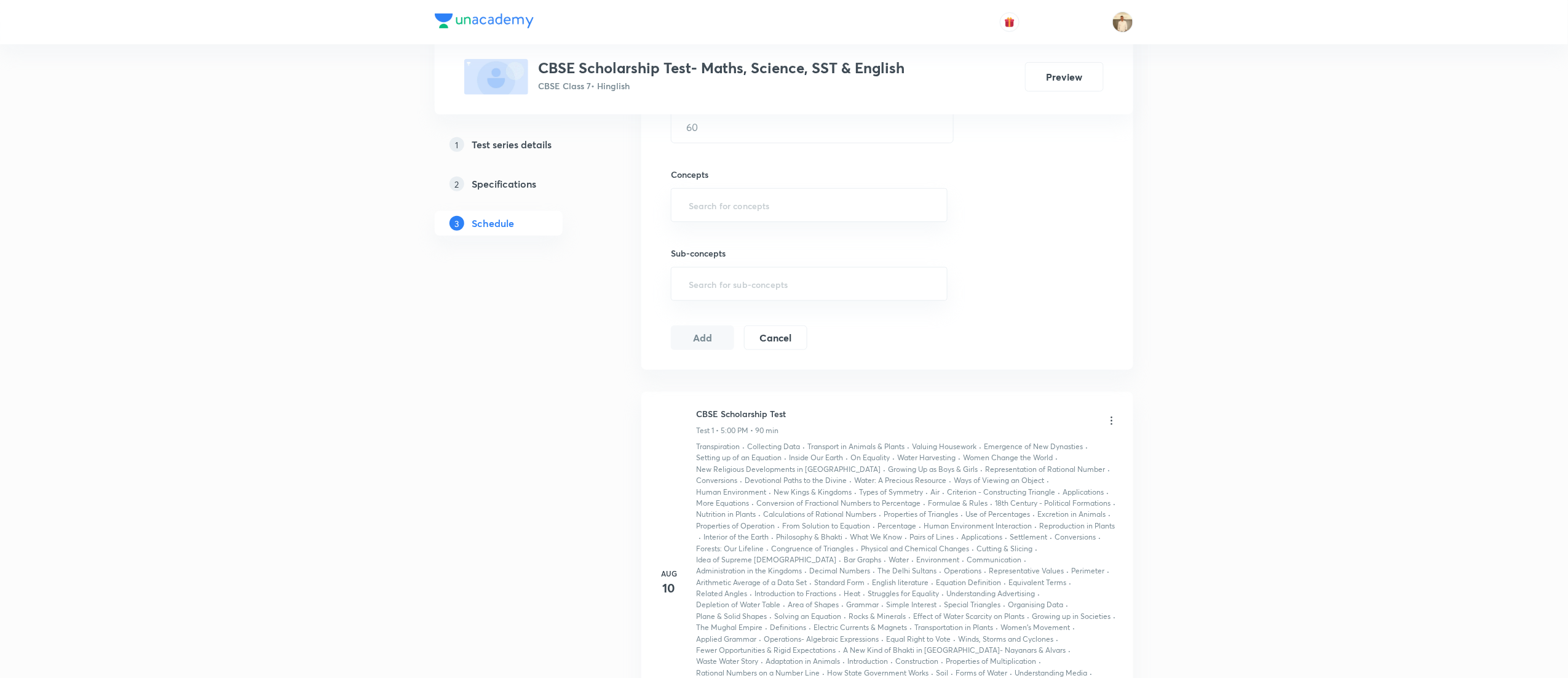
click at [724, 416] on h6 "CBSE Scholarship Test" at bounding box center [741, 414] width 90 height 13
copy h6 "CBSE Scholarship Test"
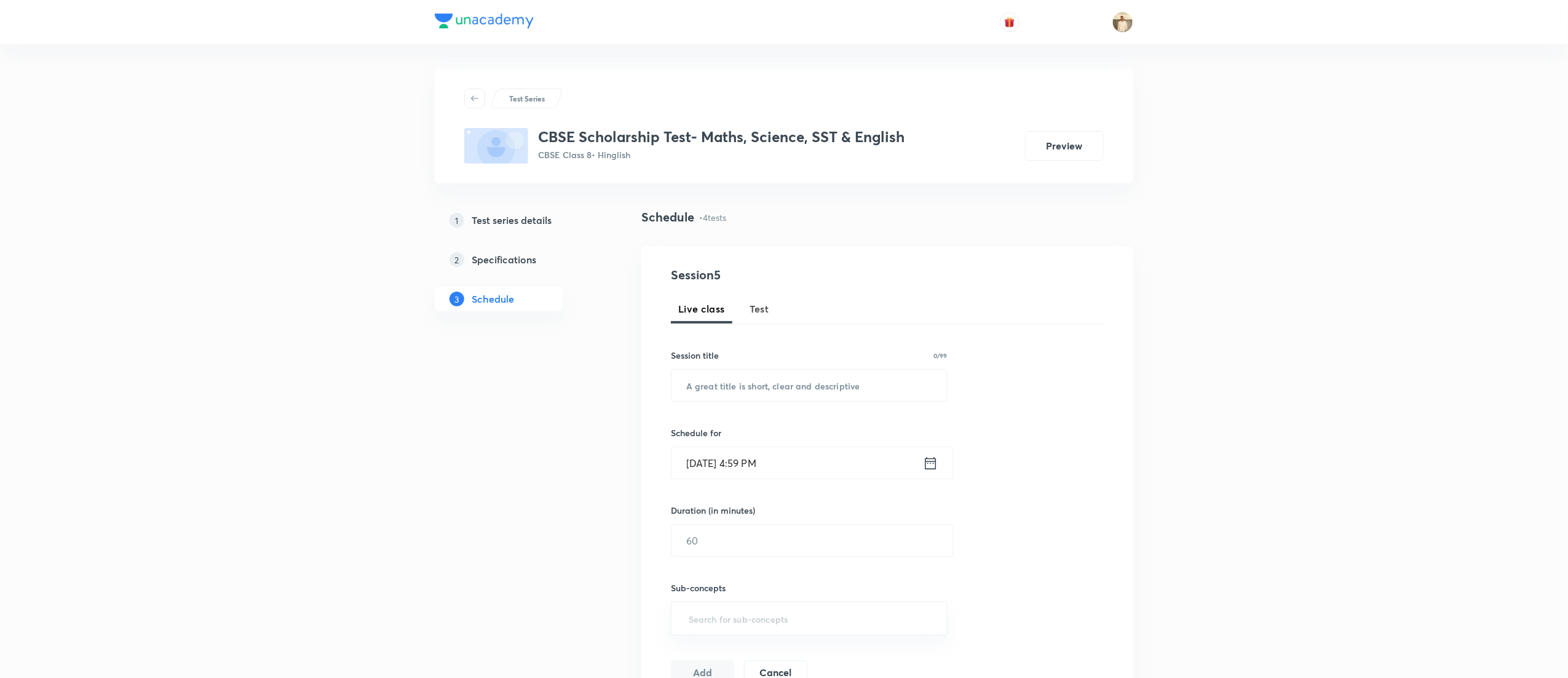
click at [537, 222] on h5 "Test series details" at bounding box center [511, 220] width 80 height 14
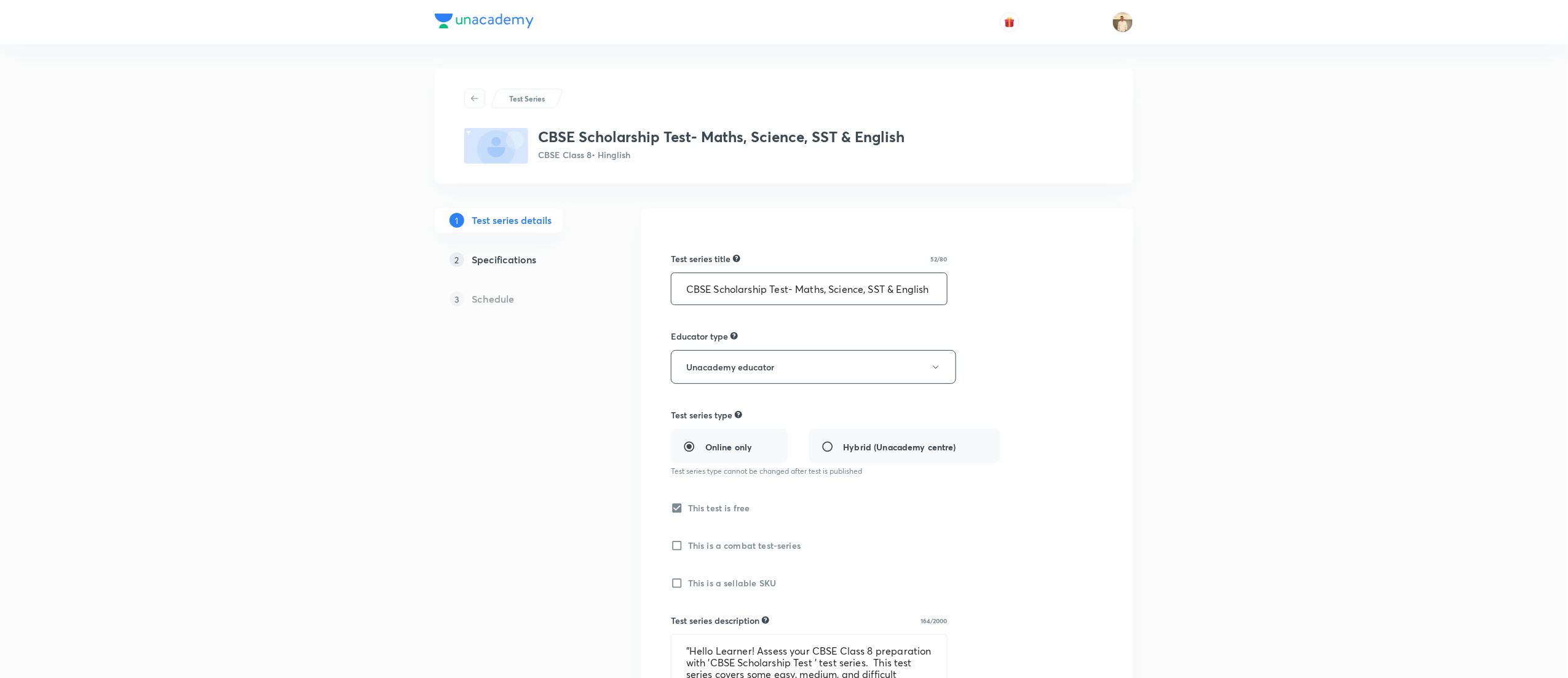
click at [788, 300] on input "CBSE Scholarship Test- Maths, Science, SST & English" at bounding box center [809, 288] width 276 height 31
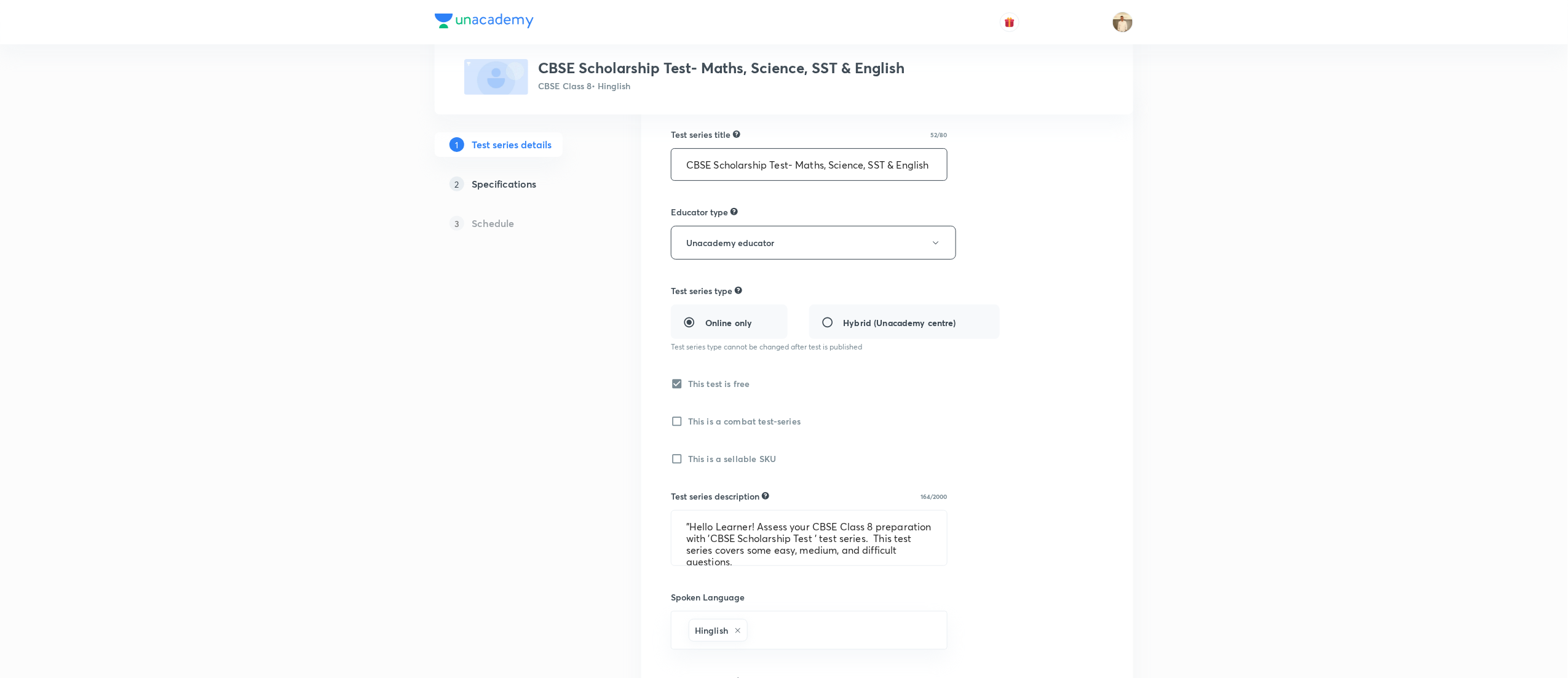
scroll to position [246, 0]
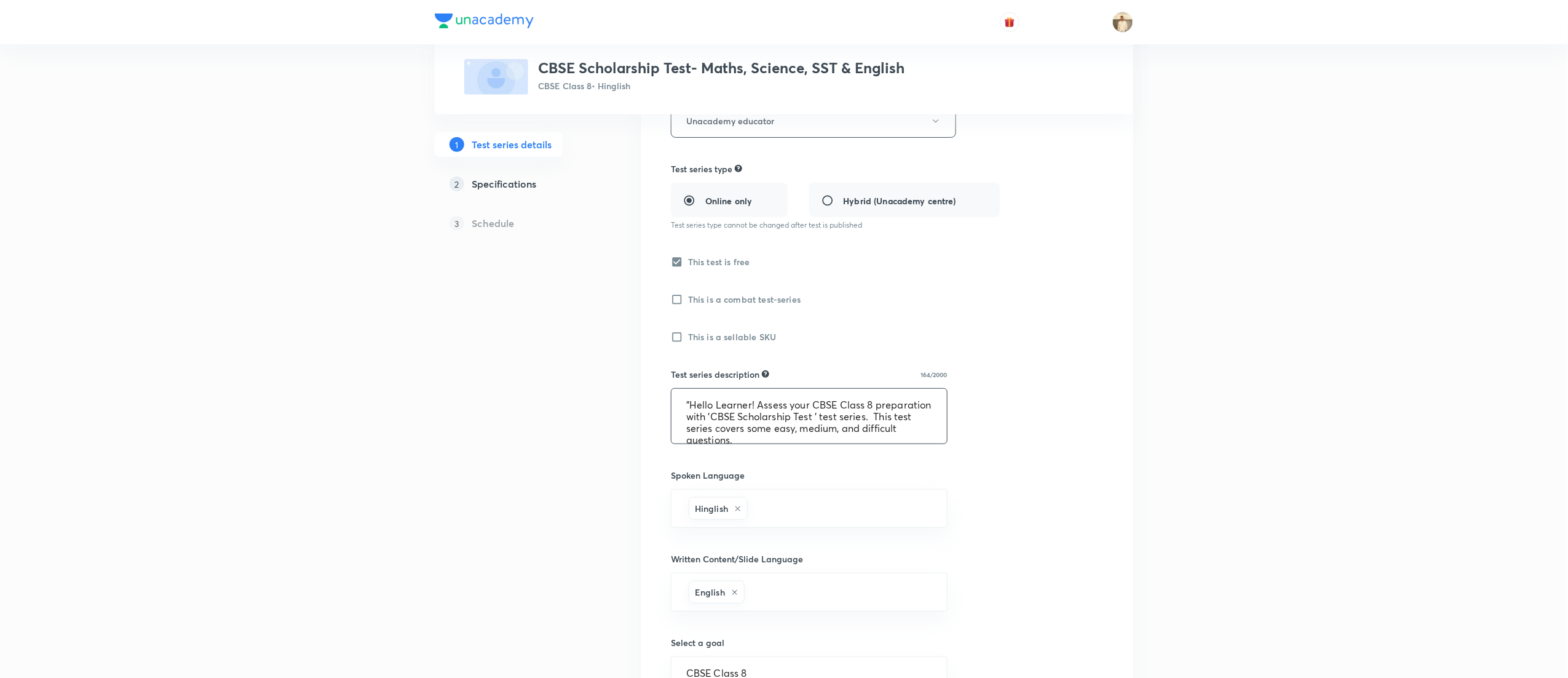
click at [800, 412] on textarea ""Hello Learner! Assess your CBSE Class 8 preparation with 'CBSE Scholarship Tes…" at bounding box center [809, 416] width 276 height 55
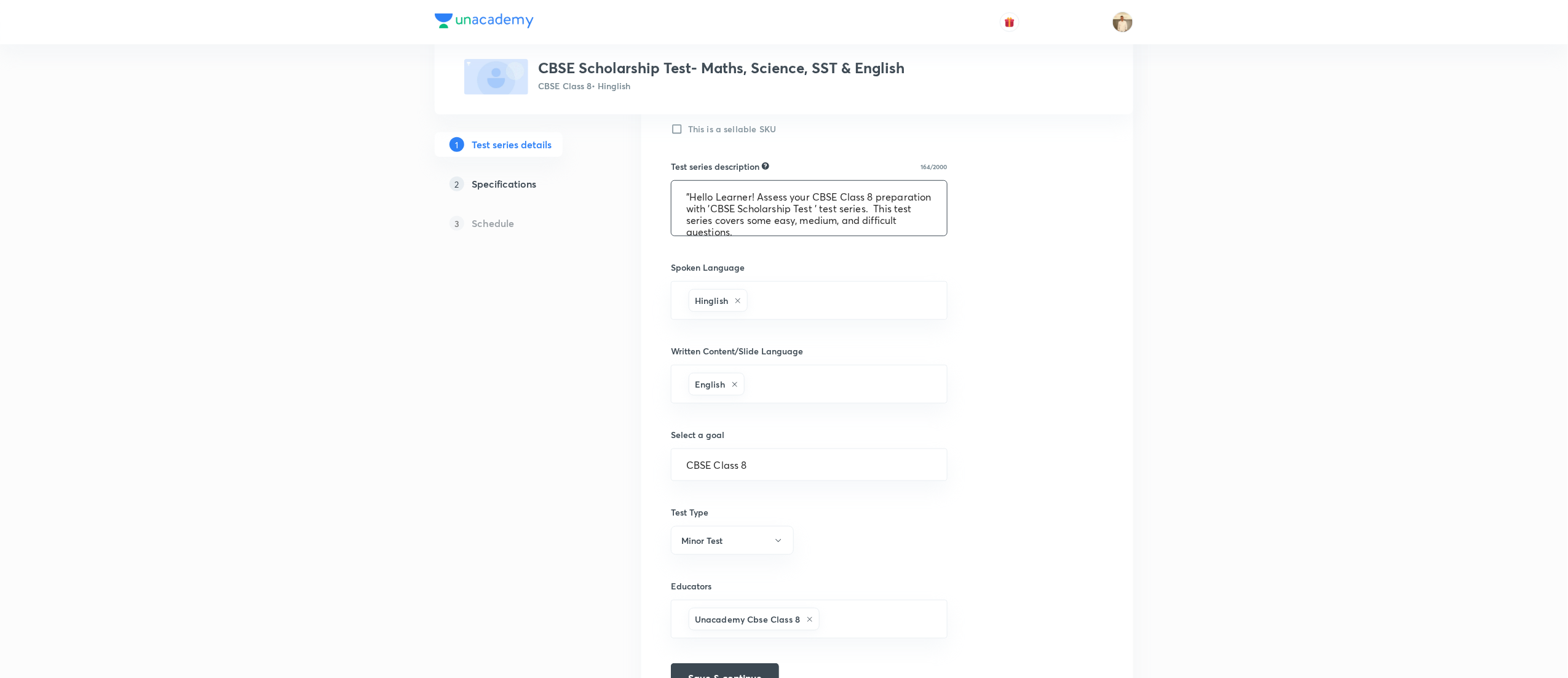
scroll to position [532, 0]
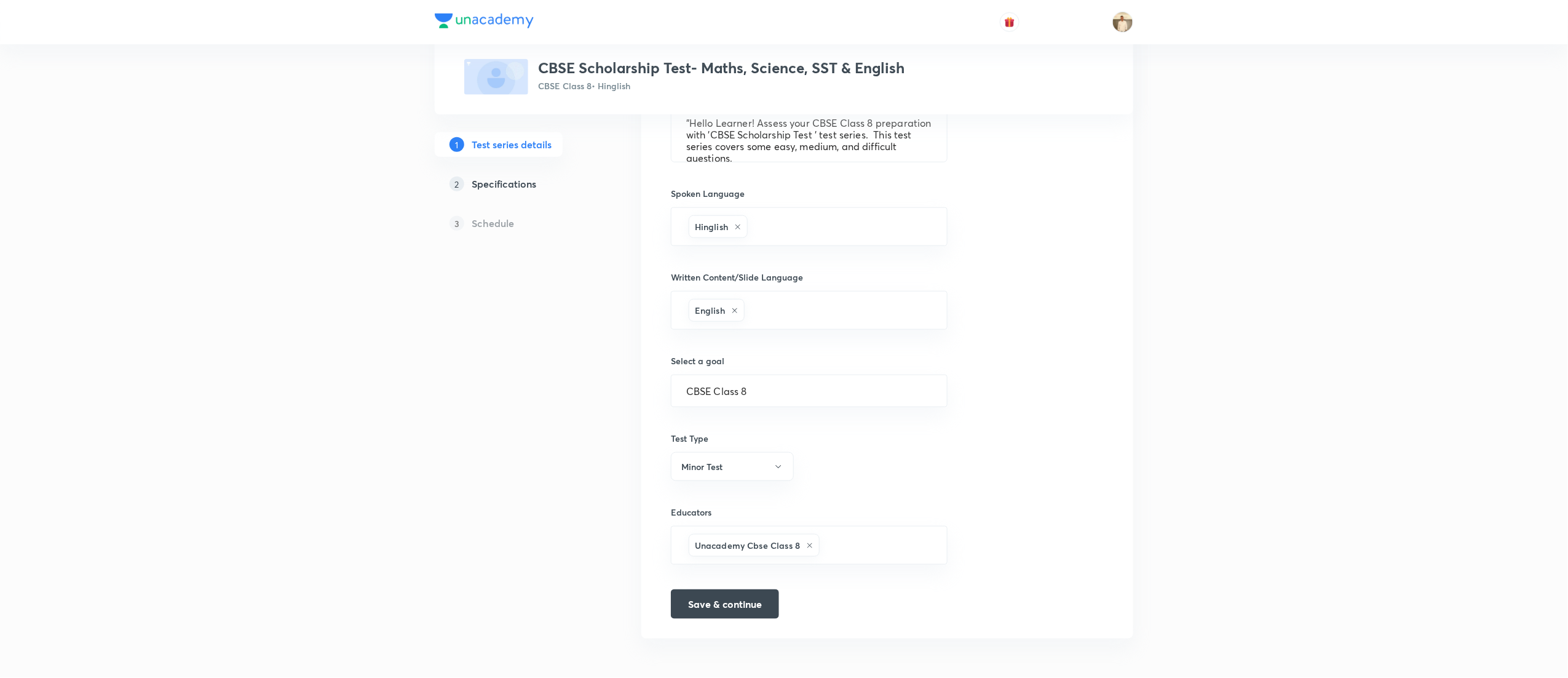
click at [510, 180] on h5 "Specifications" at bounding box center [503, 183] width 64 height 14
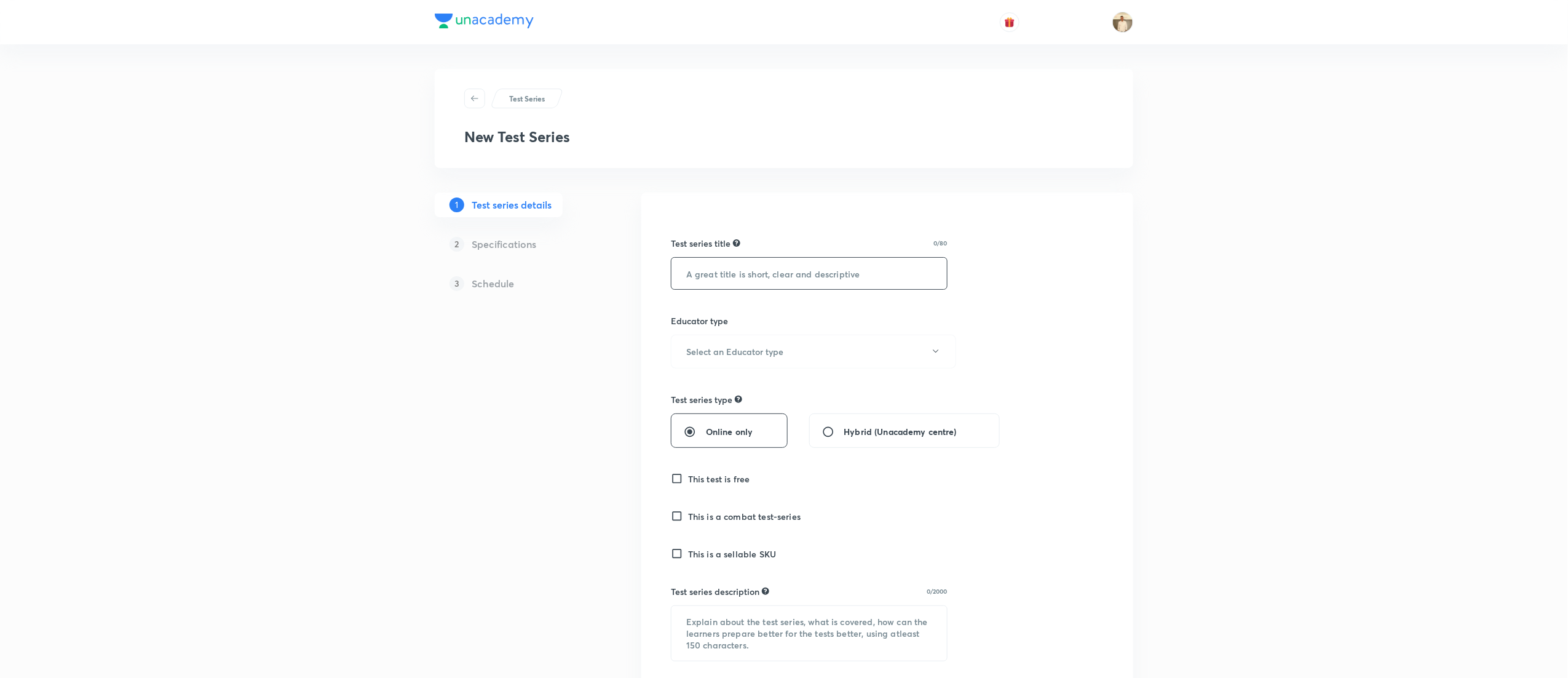
click at [770, 270] on input "text" at bounding box center [809, 273] width 276 height 31
paste input "CBSE Scholarship Test- Maths, Science, SST & English"
type input "CBSE Scholarship Test- Maths, Science, SST & English"
click at [765, 343] on button "Select an Educator type" at bounding box center [813, 351] width 285 height 34
click at [726, 388] on span "Unacademy educator" at bounding box center [807, 392] width 269 height 13
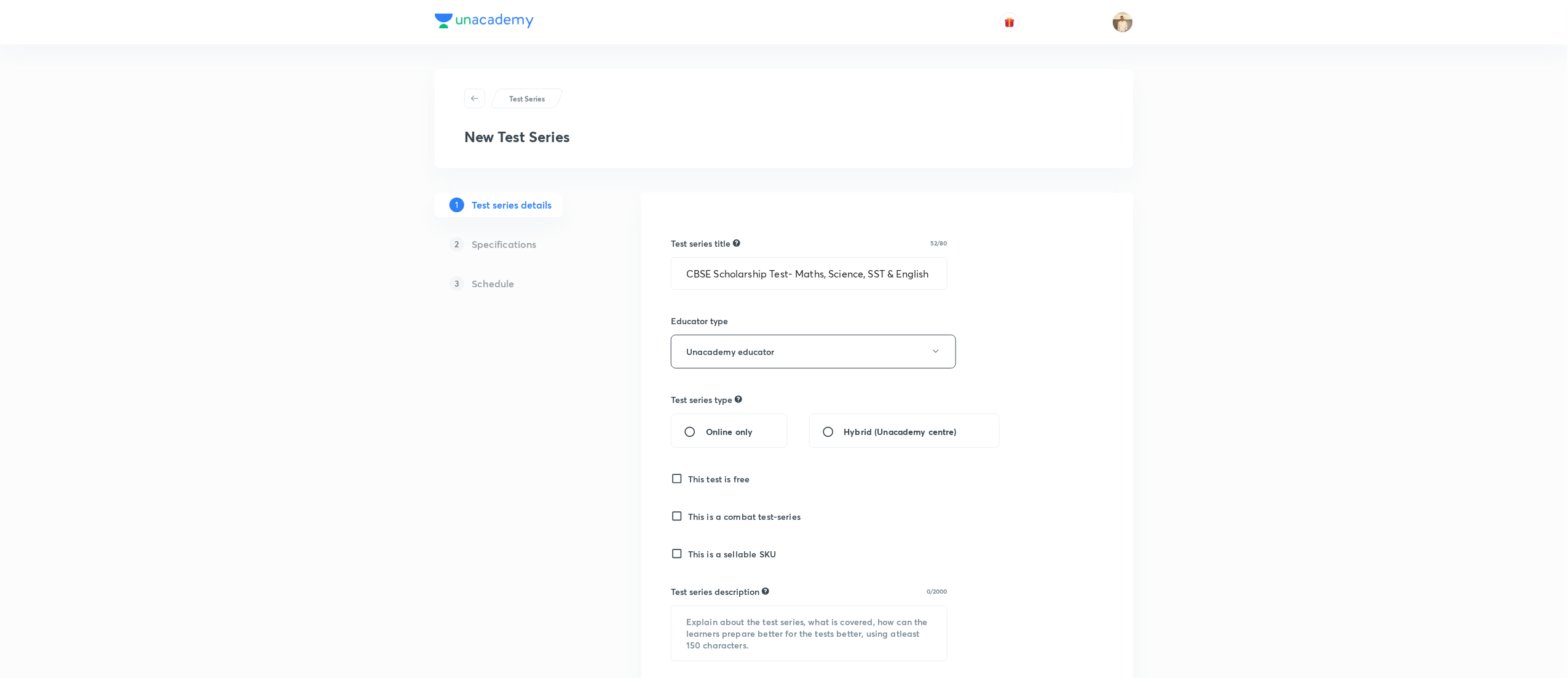
click at [701, 430] on input "Online only" at bounding box center [694, 431] width 22 height 12
radio input "true"
click at [674, 477] on input "This test is free" at bounding box center [679, 478] width 17 height 12
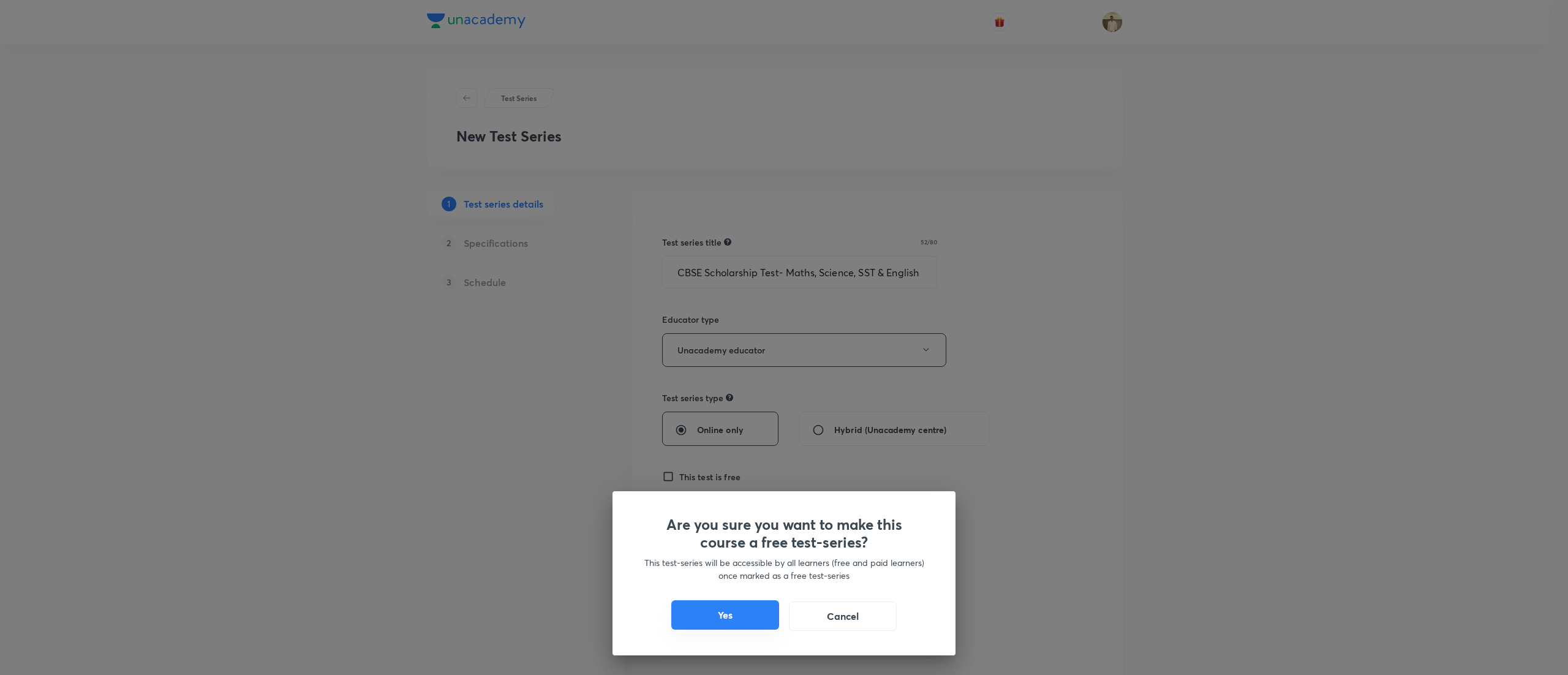
click at [730, 610] on button "Yes" at bounding box center [725, 615] width 108 height 29
checkbox input "true"
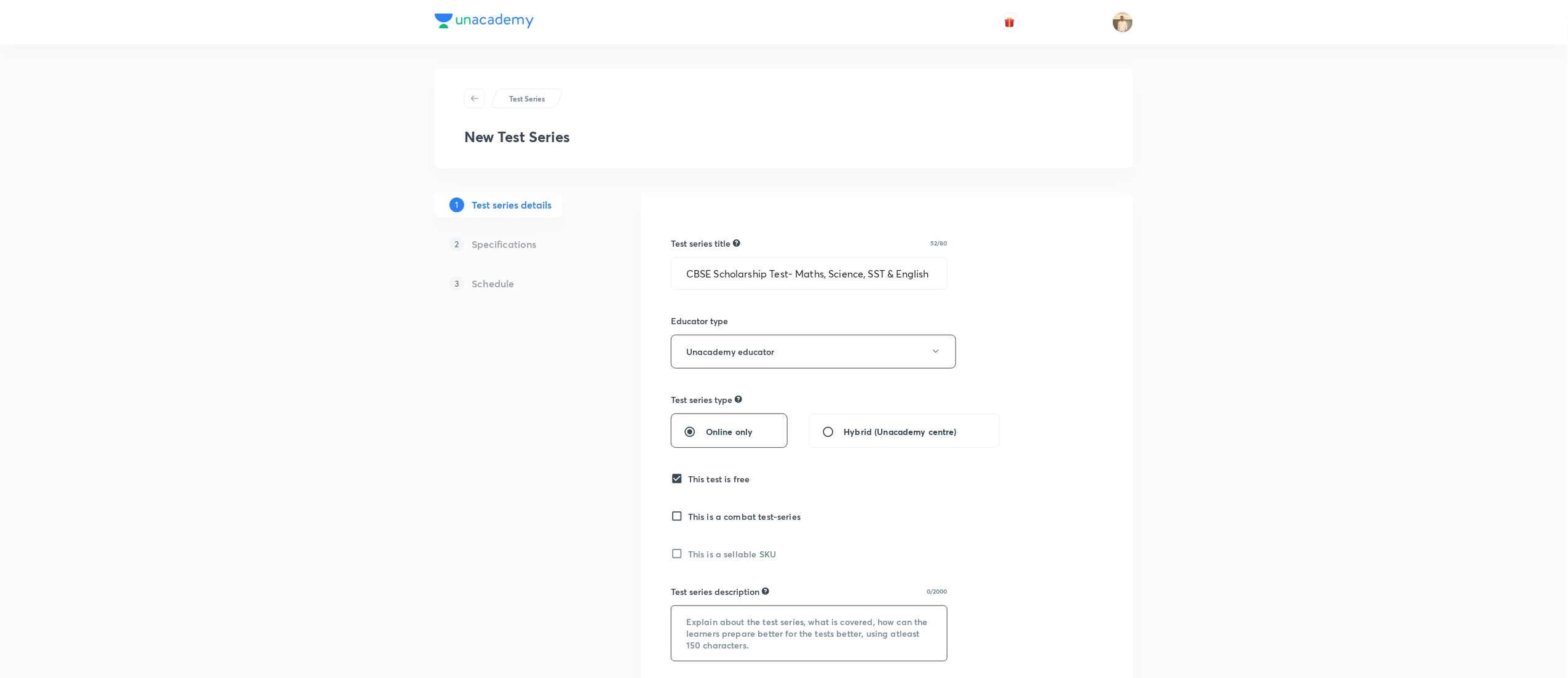
click at [757, 621] on textarea at bounding box center [809, 633] width 276 height 55
paste textarea ""Hello Learner! Assess your CBSE Class 8 preparation with 'CBSE Scholarship Tes…"
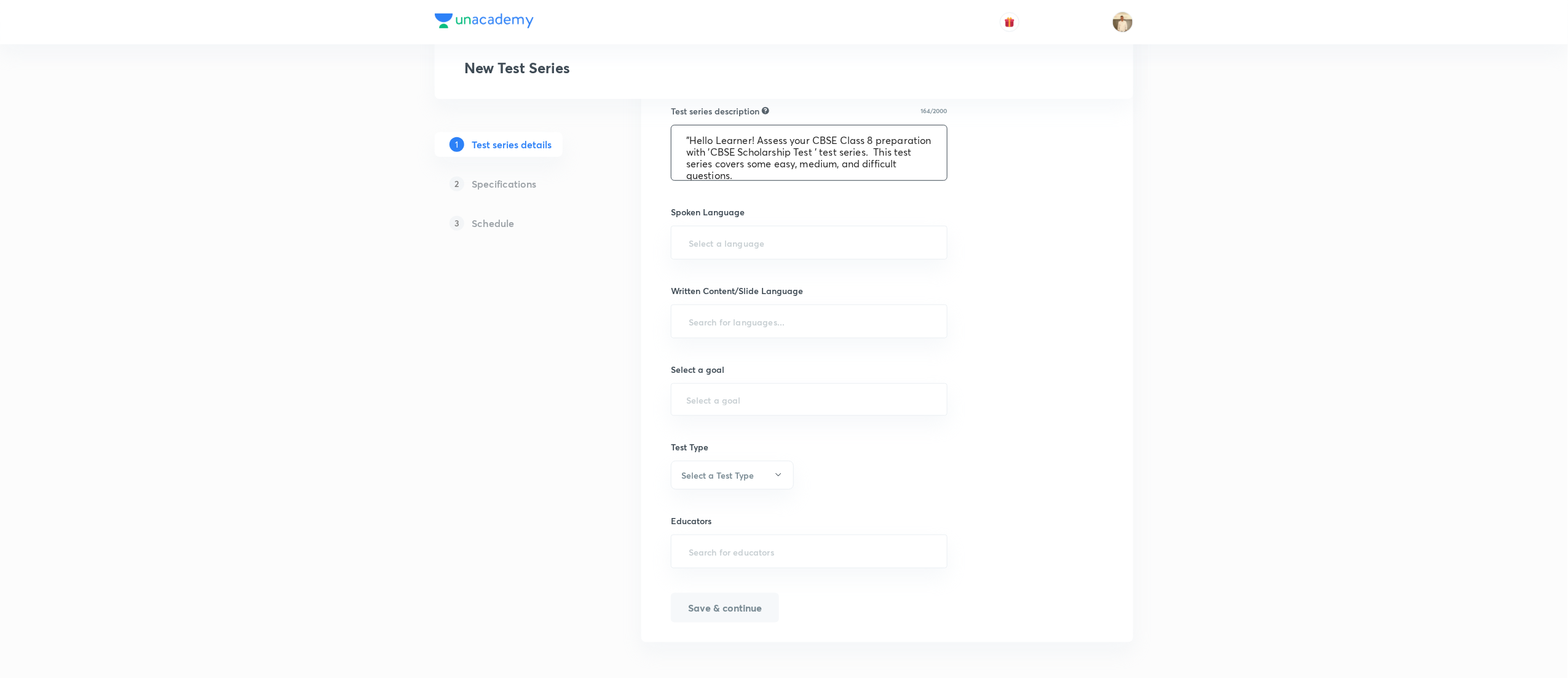
scroll to position [487, 0]
type textarea ""Hello Learner! Assess your CBSE Class 8 preparation with 'CBSE Scholarship Tes…"
click at [802, 236] on input "text" at bounding box center [809, 239] width 246 height 23
click at [724, 266] on li "English" at bounding box center [809, 275] width 275 height 22
click at [757, 334] on div "​" at bounding box center [809, 319] width 276 height 34
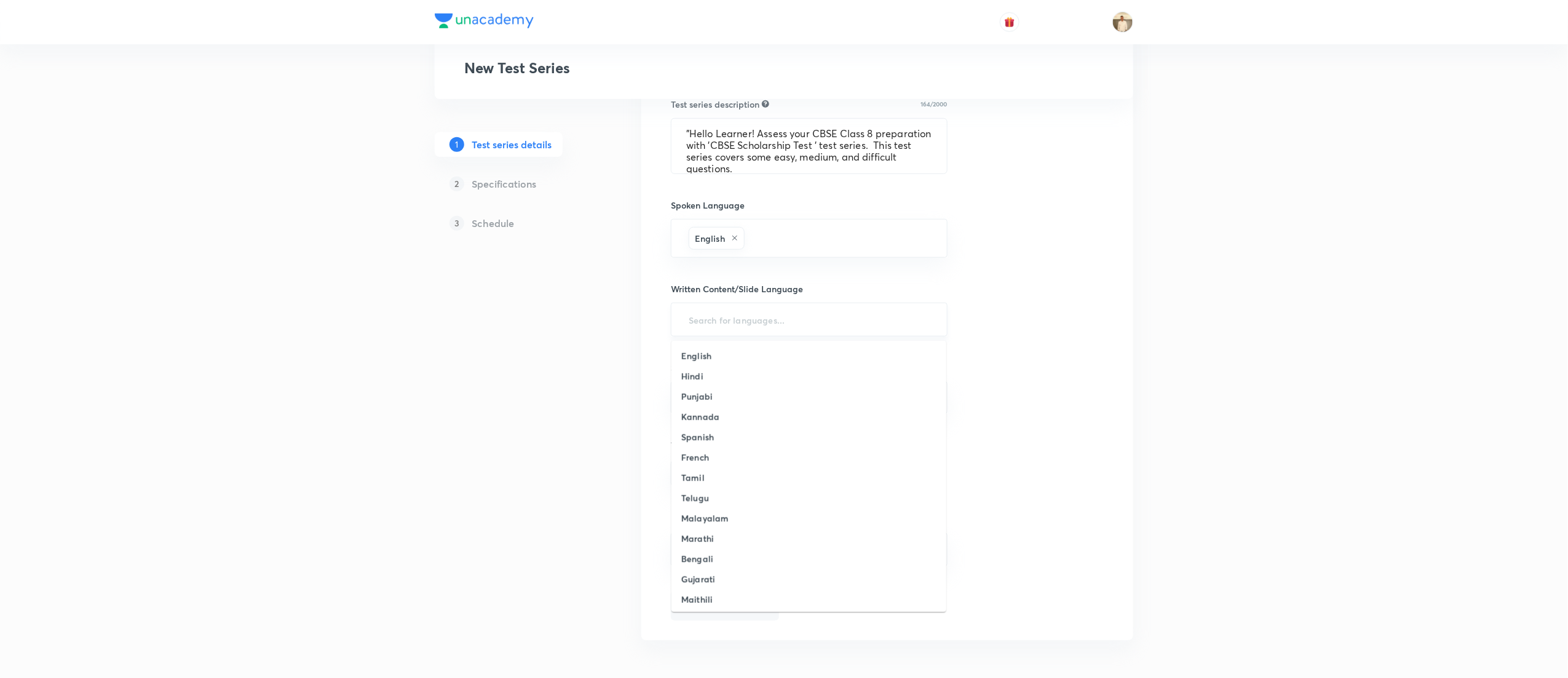
click at [733, 325] on input "text" at bounding box center [809, 320] width 246 height 23
click at [713, 347] on li "English" at bounding box center [809, 356] width 275 height 20
click at [793, 398] on div "​" at bounding box center [809, 402] width 276 height 32
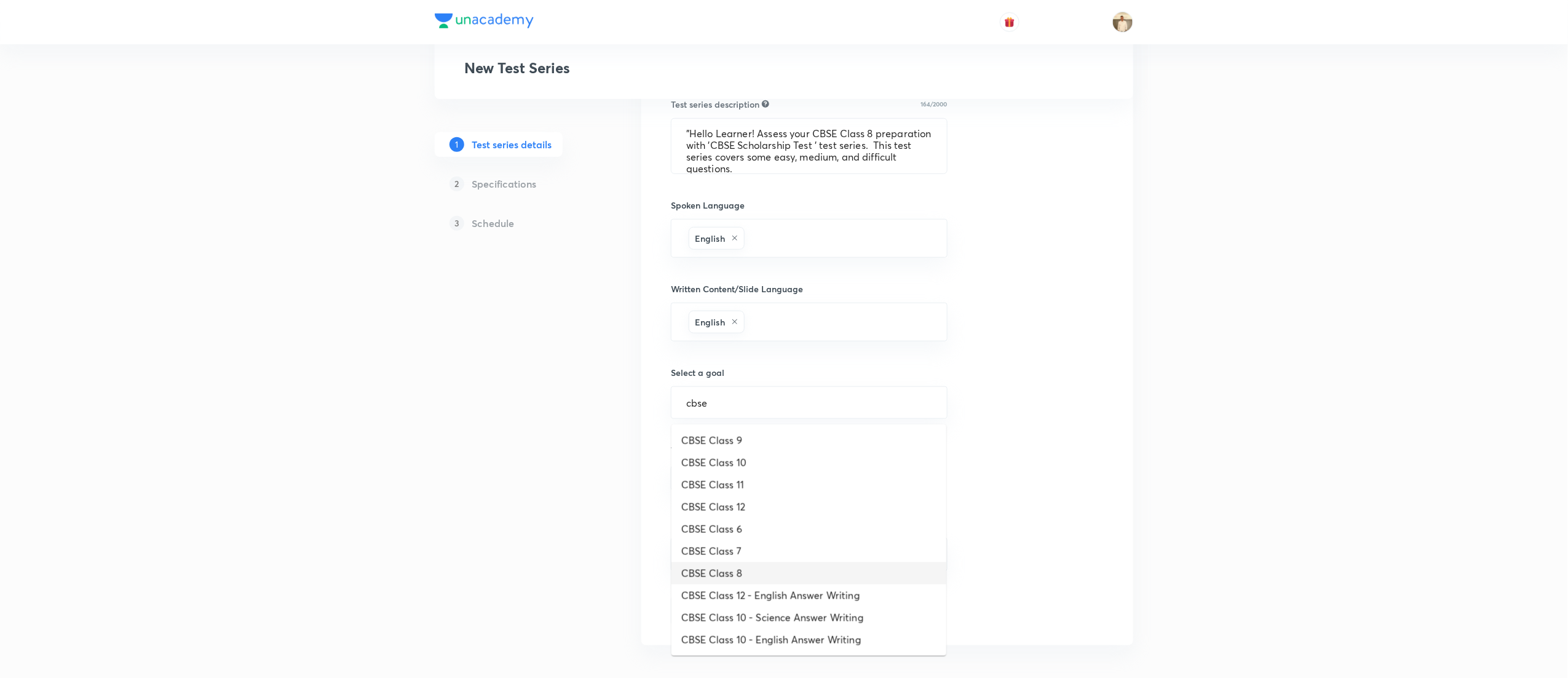
click at [762, 566] on li "CBSE Class 8" at bounding box center [809, 573] width 275 height 22
type input "CBSE Class 8"
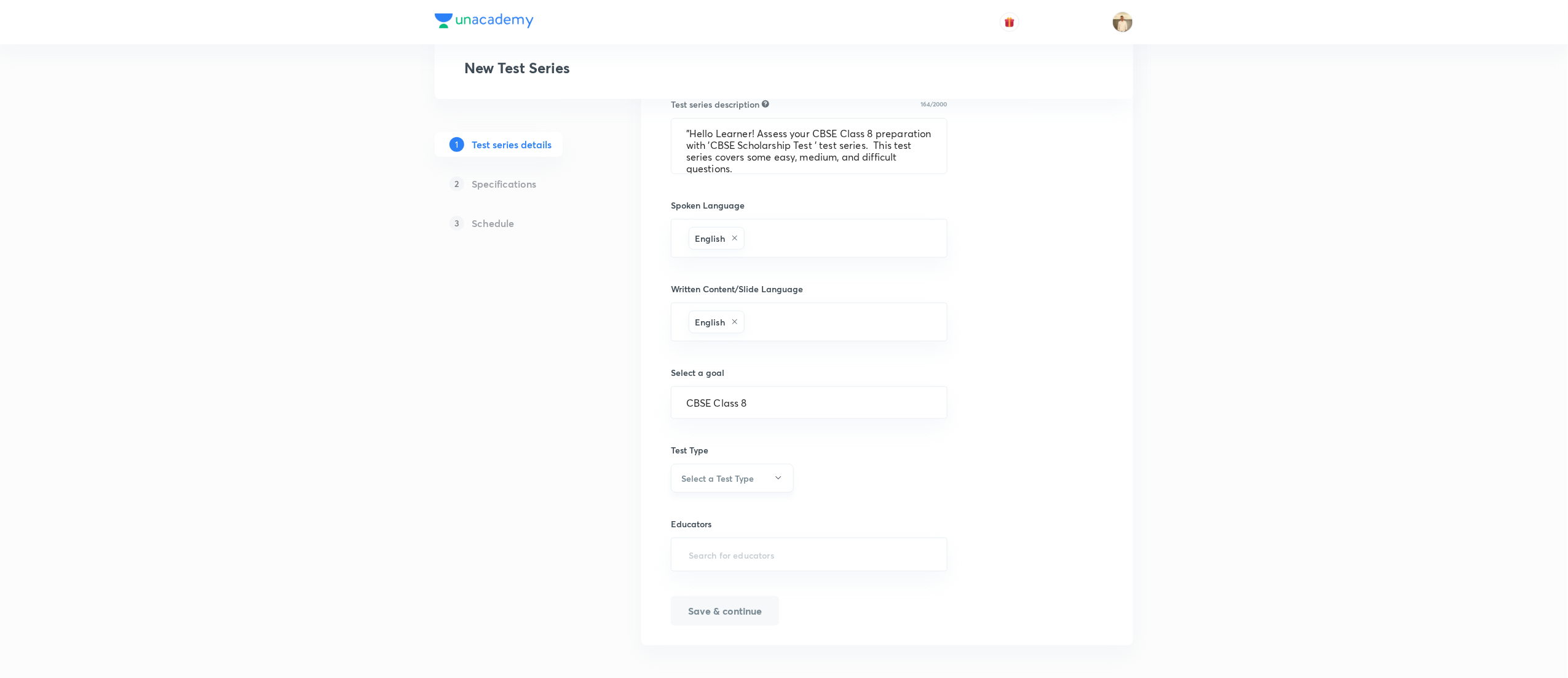
click at [738, 491] on button "Select a Test Type" at bounding box center [732, 478] width 123 height 29
click at [706, 516] on span "Full Syllabus Test" at bounding box center [726, 519] width 107 height 13
click at [749, 542] on input "text" at bounding box center [809, 548] width 246 height 23
click at [783, 536] on input "text" at bounding box center [809, 548] width 246 height 23
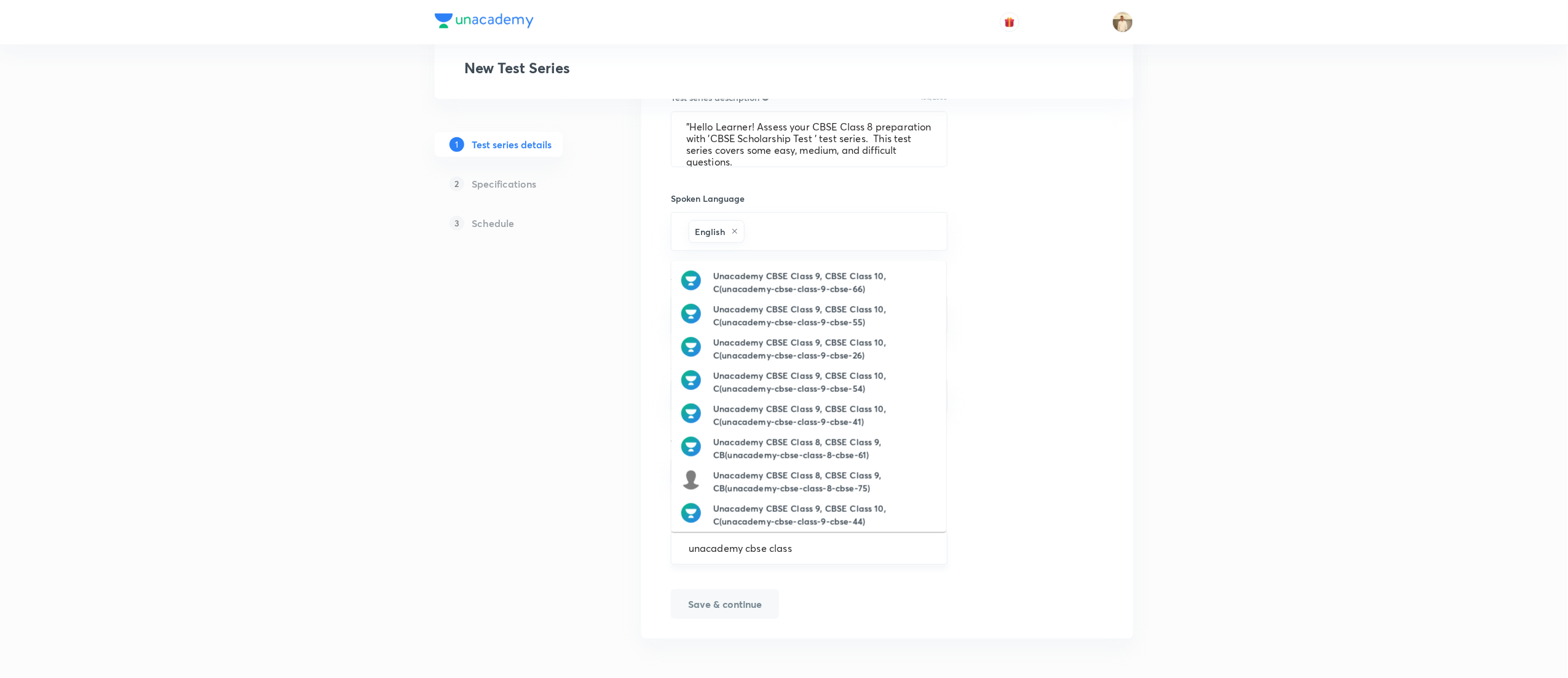
type input "unacademy cbse class 8"
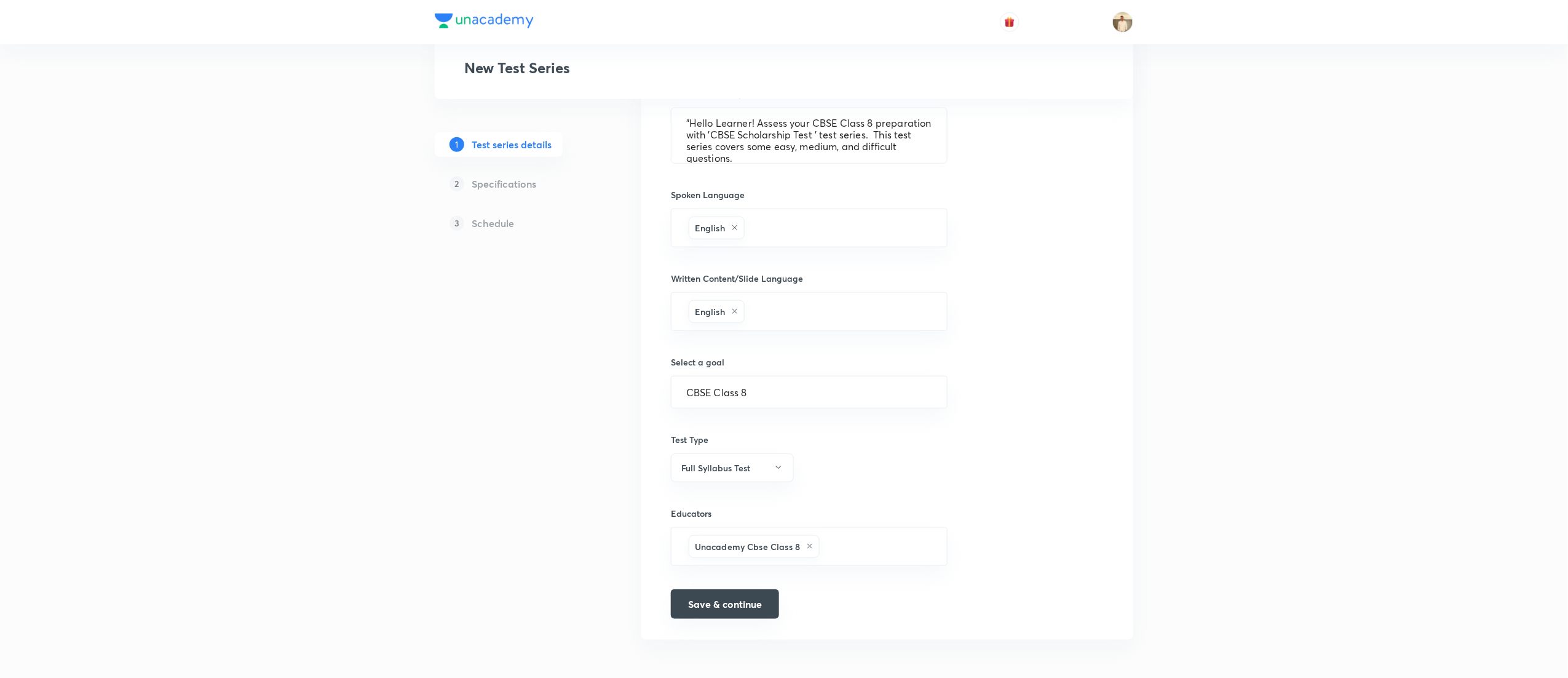
click at [732, 608] on button "Save & continue" at bounding box center [725, 604] width 108 height 30
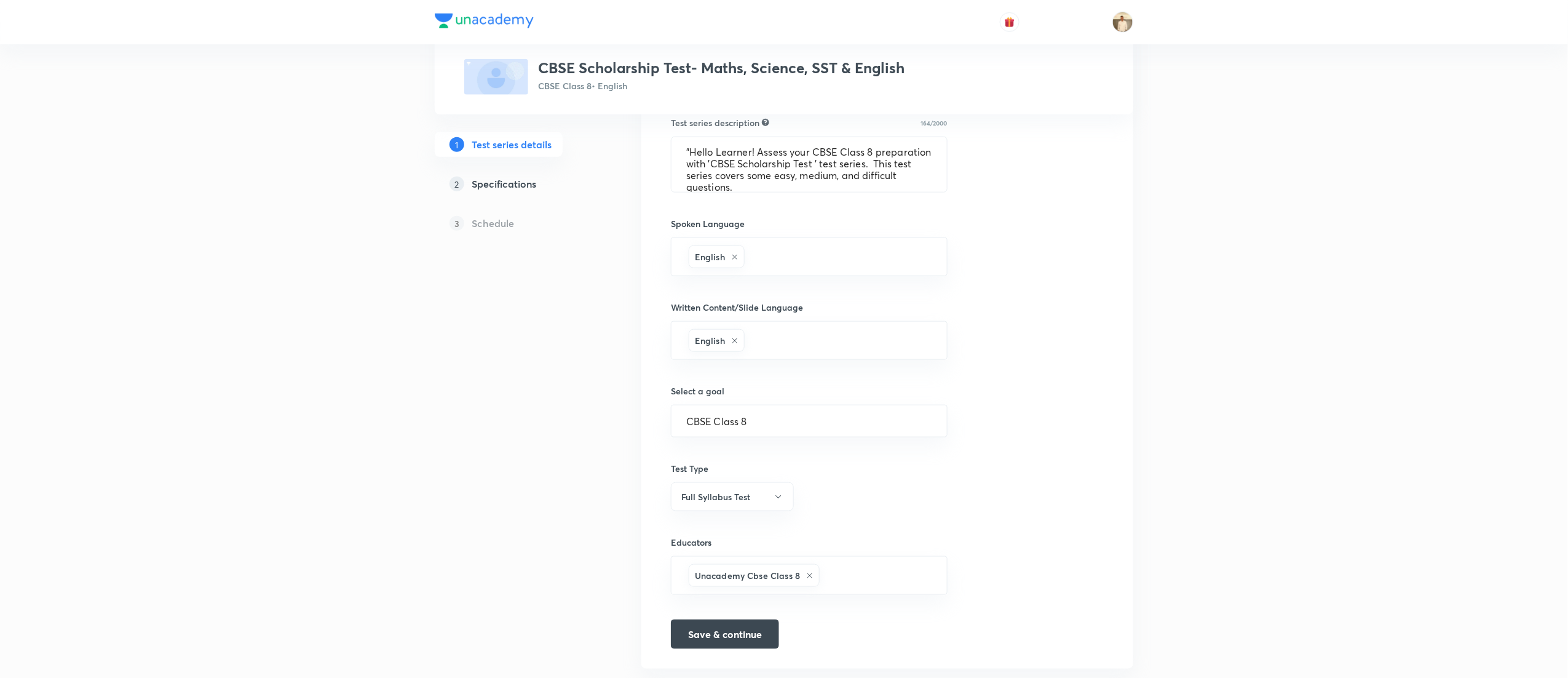
scroll to position [513, 0]
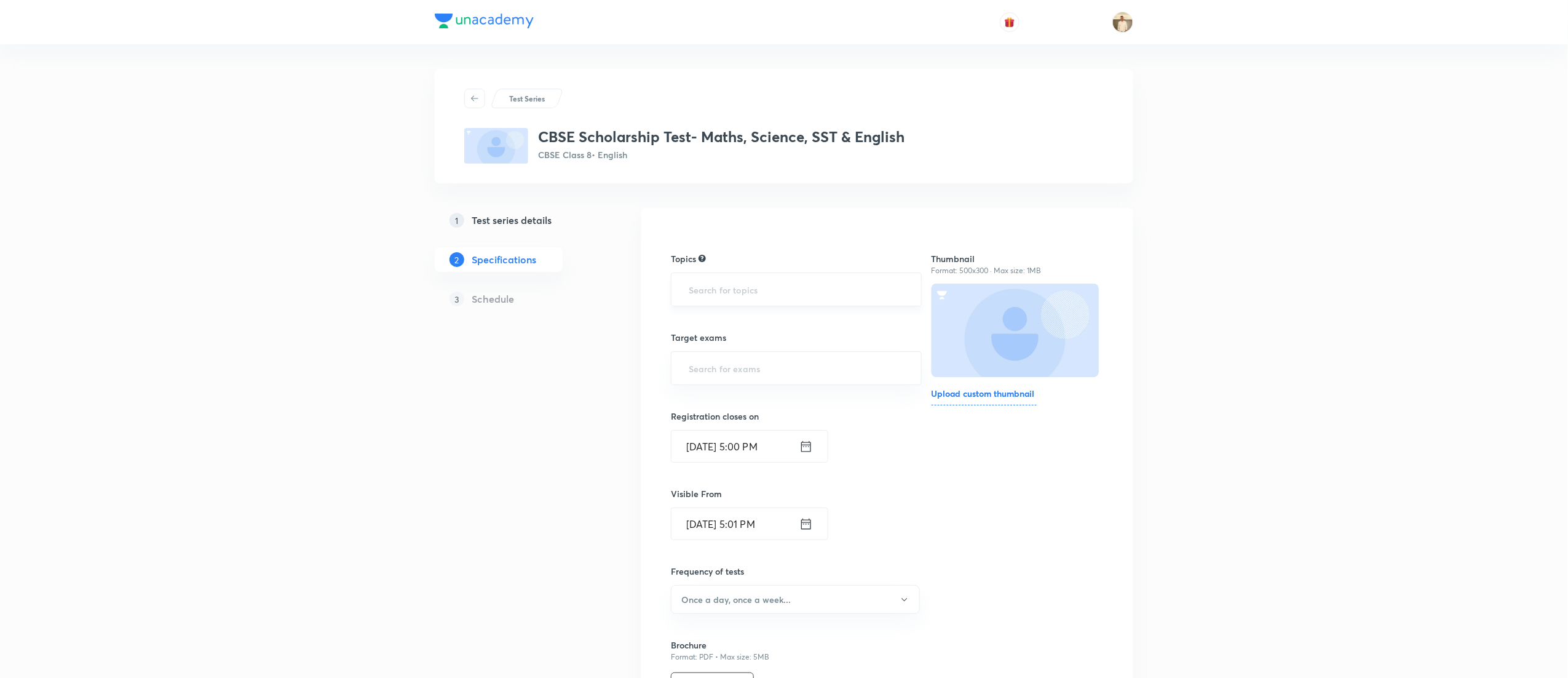
click at [739, 284] on input "text" at bounding box center [796, 290] width 220 height 23
type input "a"
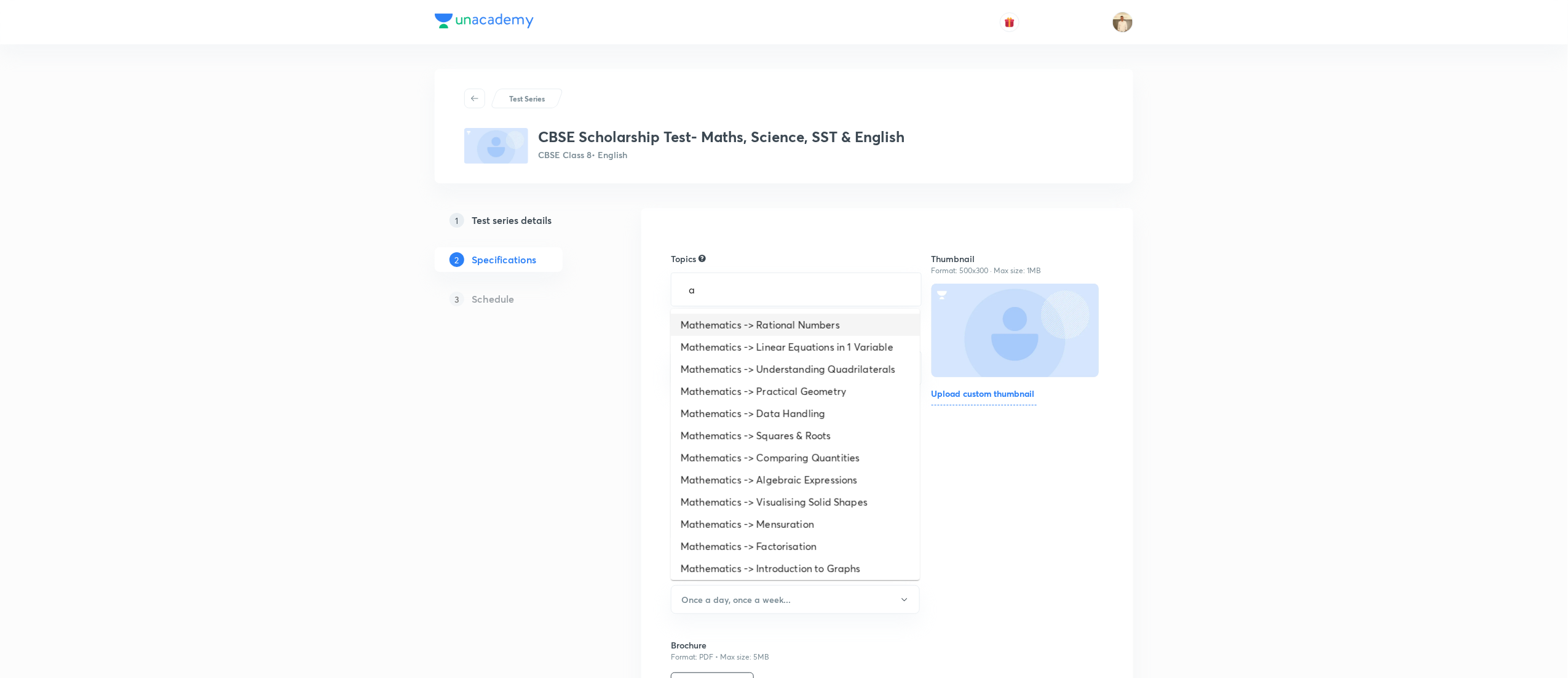
click at [778, 318] on li "Mathematics -> Rational Numbers" at bounding box center [795, 324] width 249 height 22
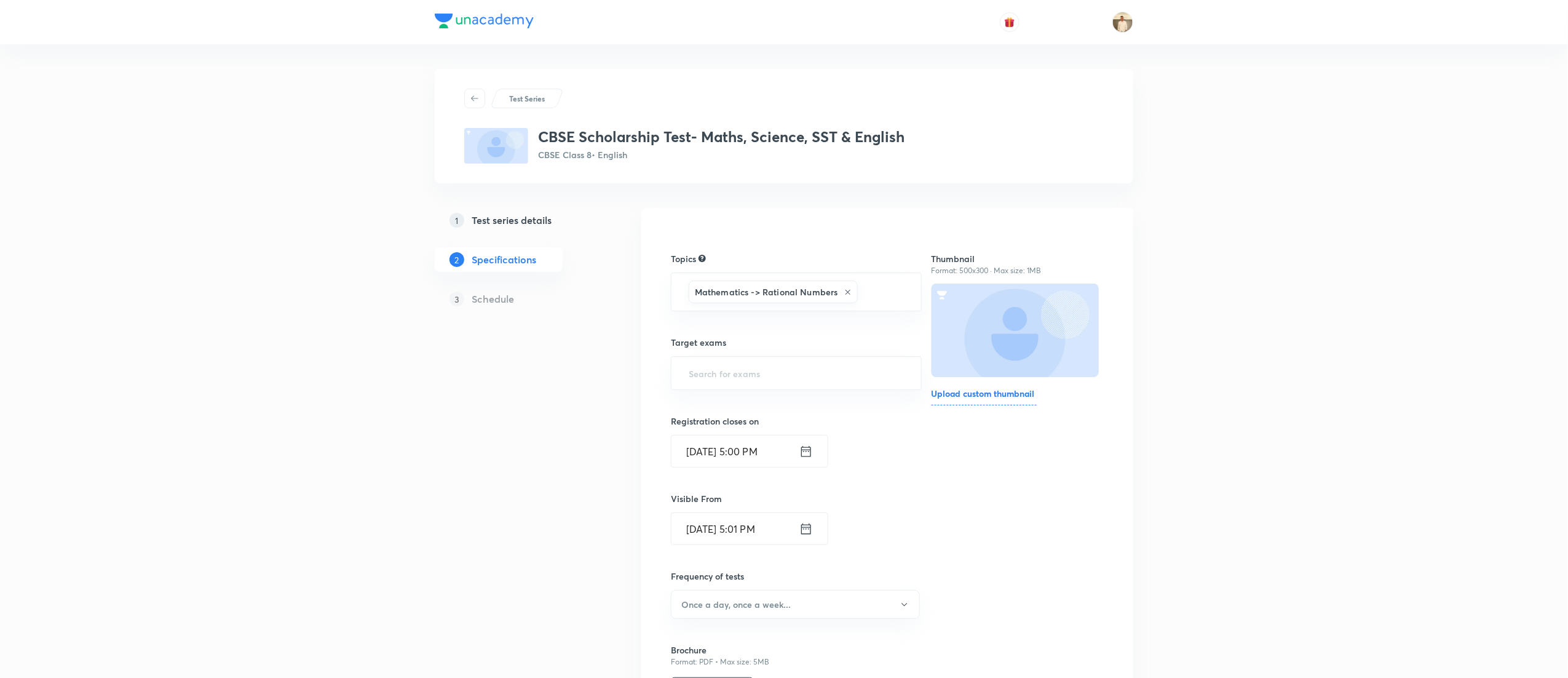
type input "a"
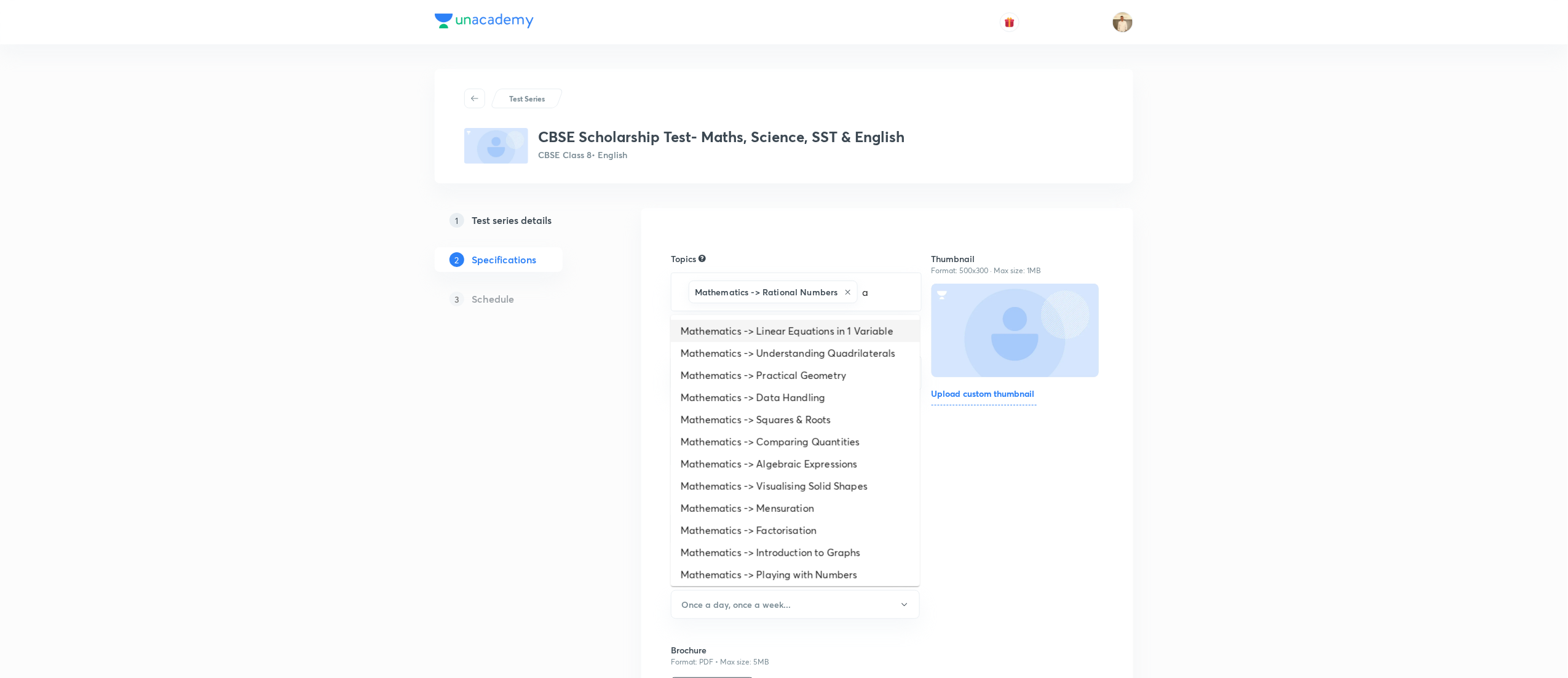
click at [788, 339] on li "Mathematics -> Linear Equations in 1 Variable" at bounding box center [795, 331] width 249 height 22
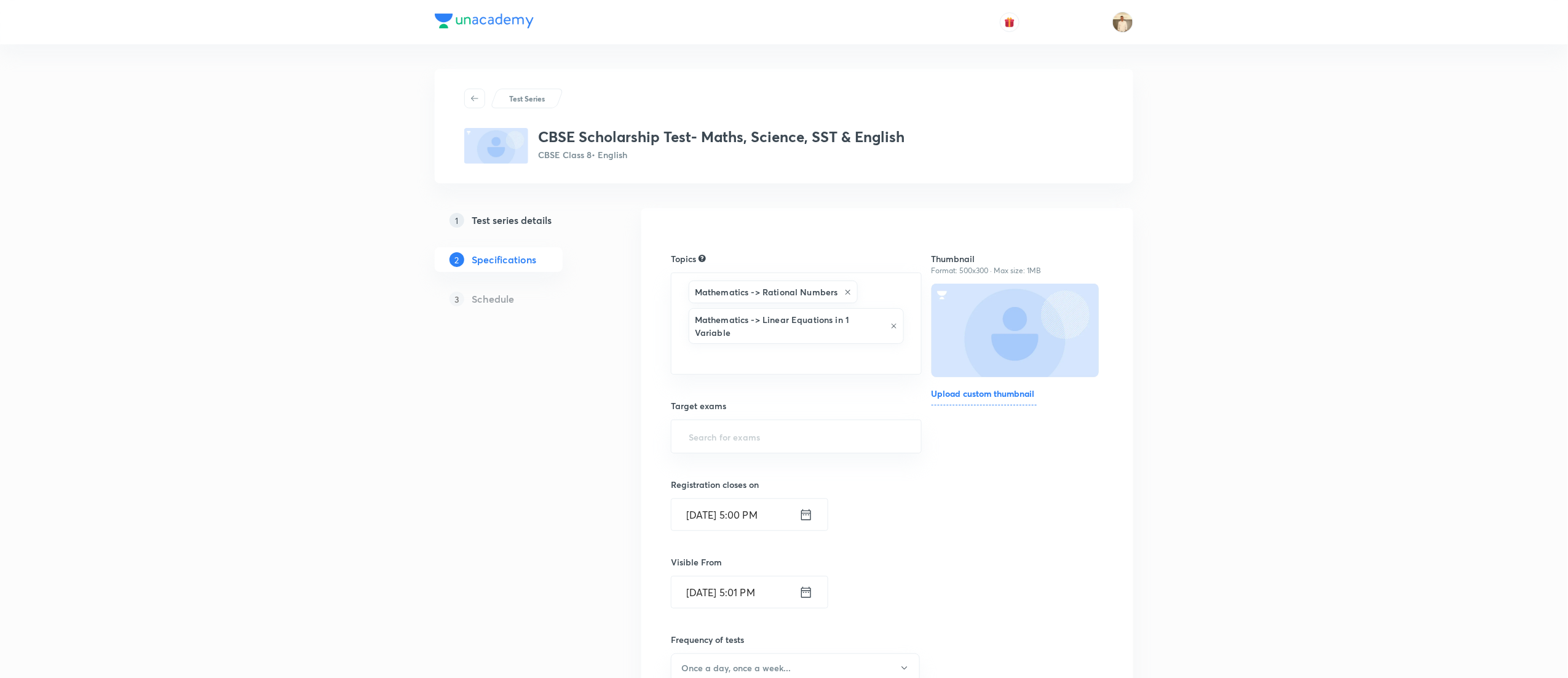
type input "a"
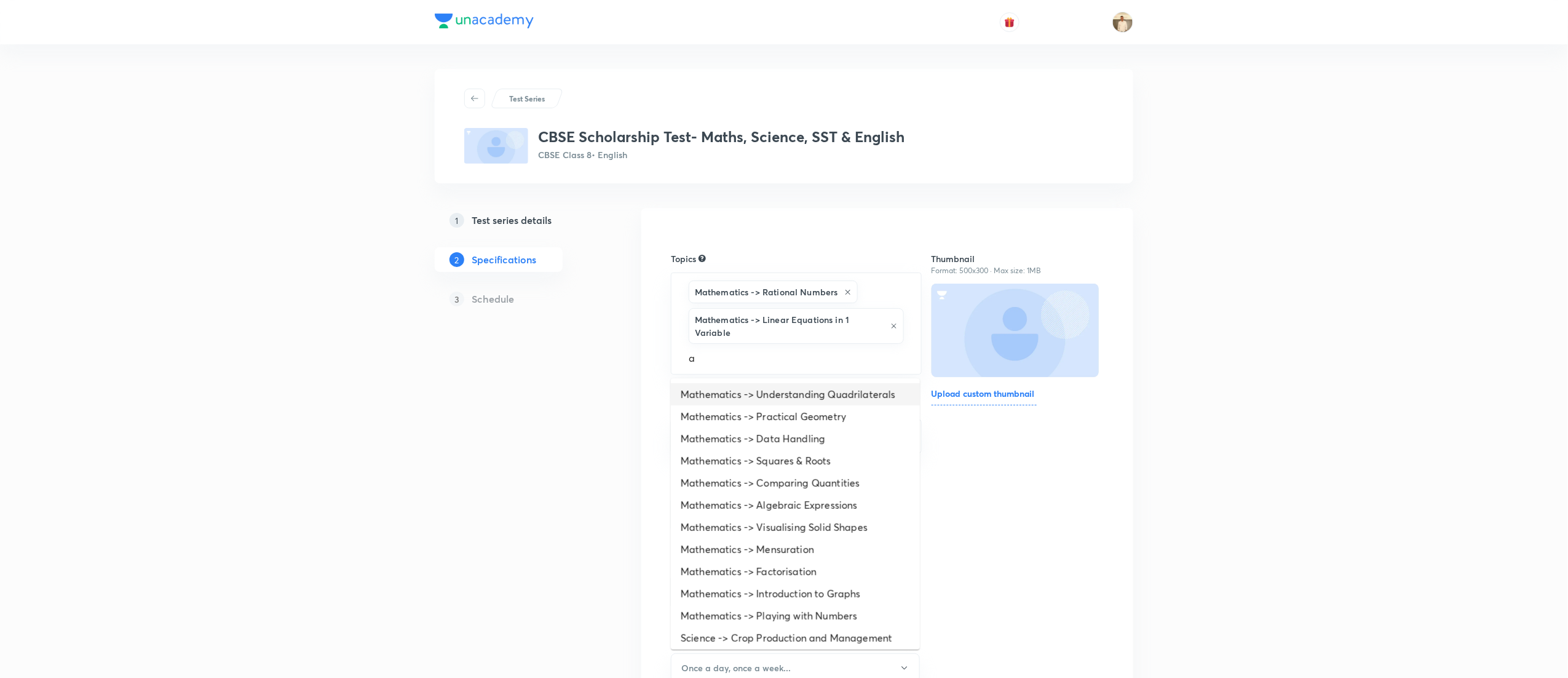
click at [755, 405] on li "Mathematics -> Understanding Quadrilaterals" at bounding box center [795, 394] width 249 height 22
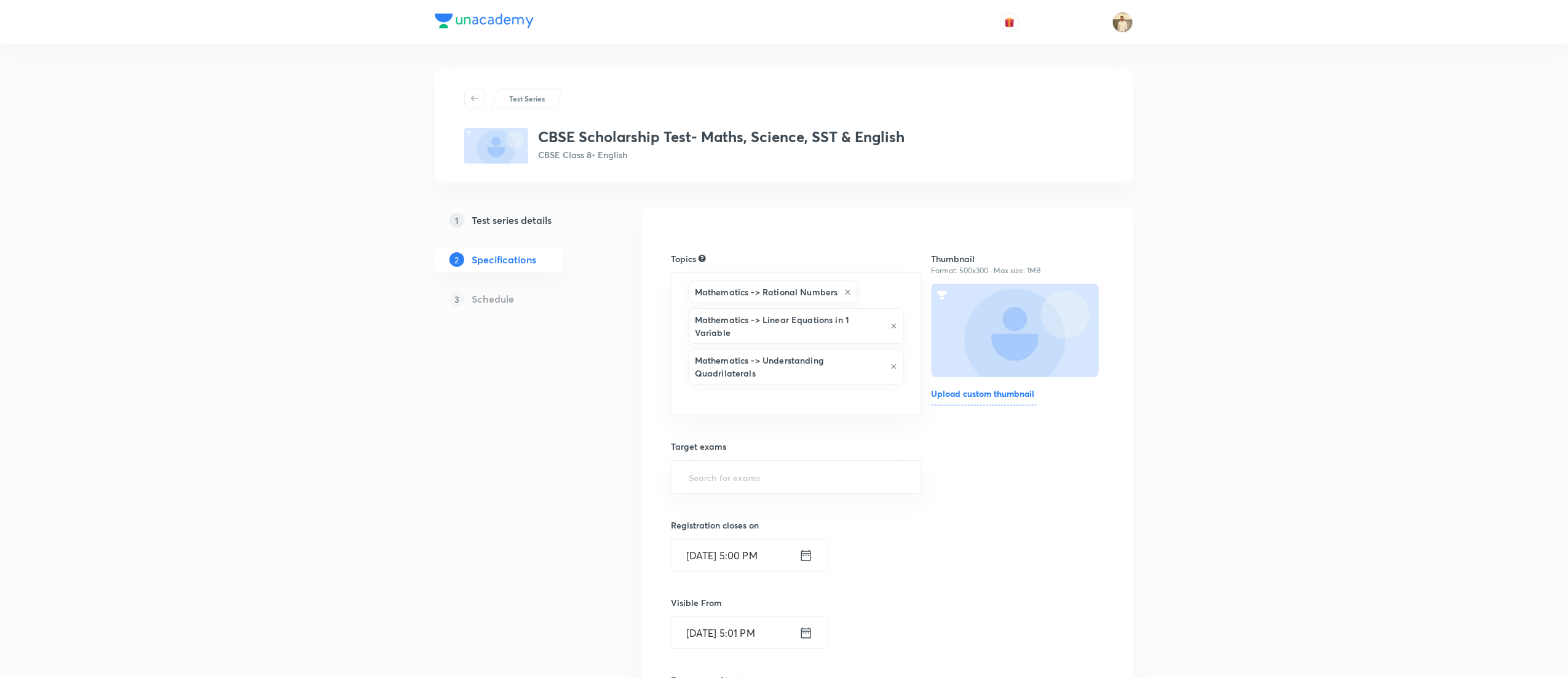
type input "a"
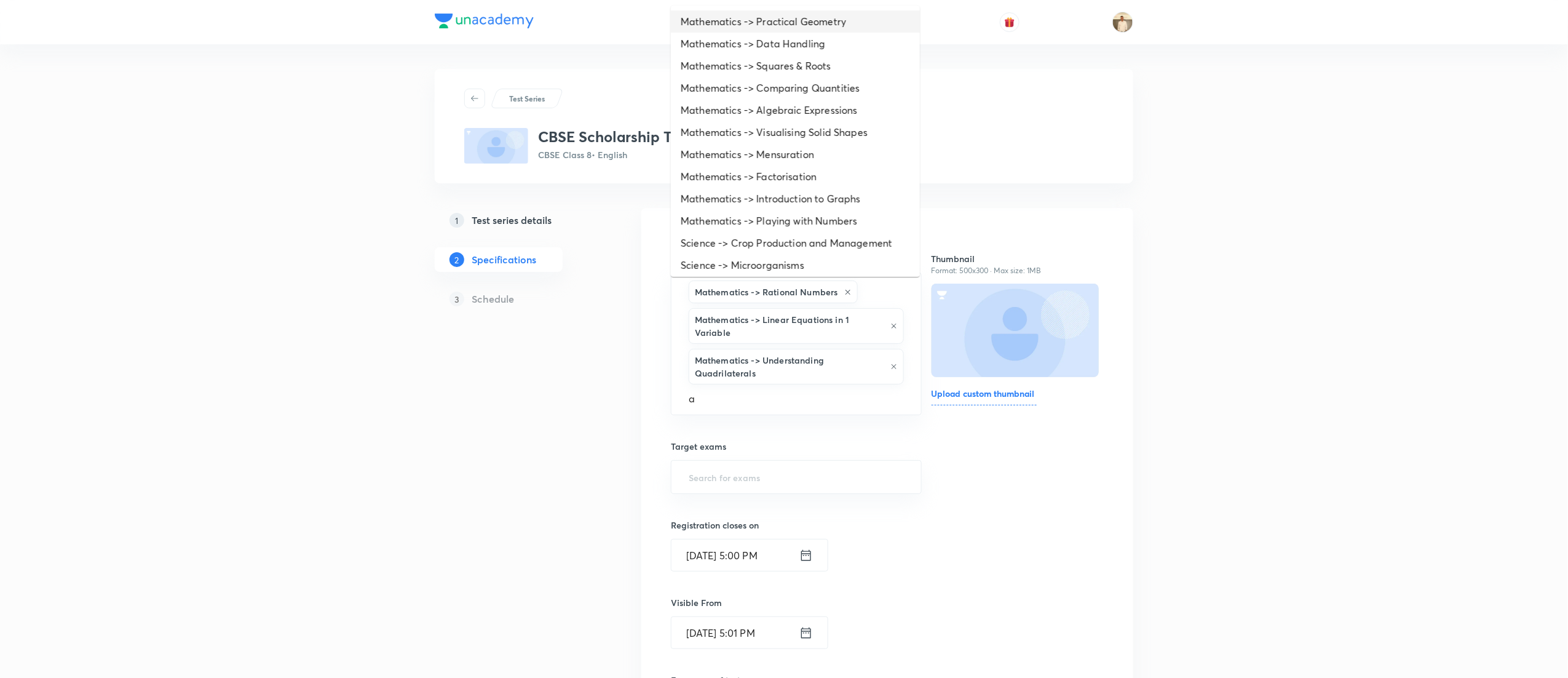
click at [778, 19] on li "Mathematics -> Practical Geometry" at bounding box center [795, 21] width 249 height 22
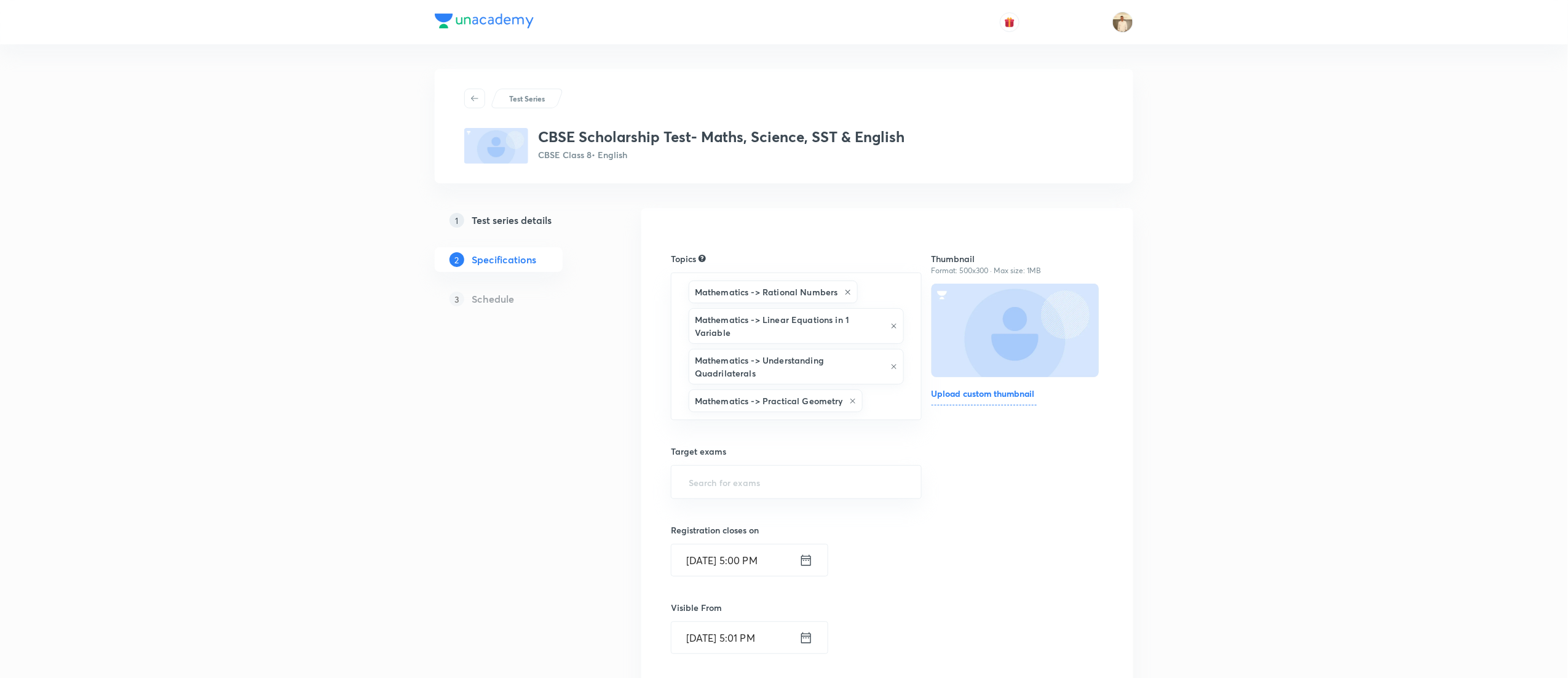
type input "a"
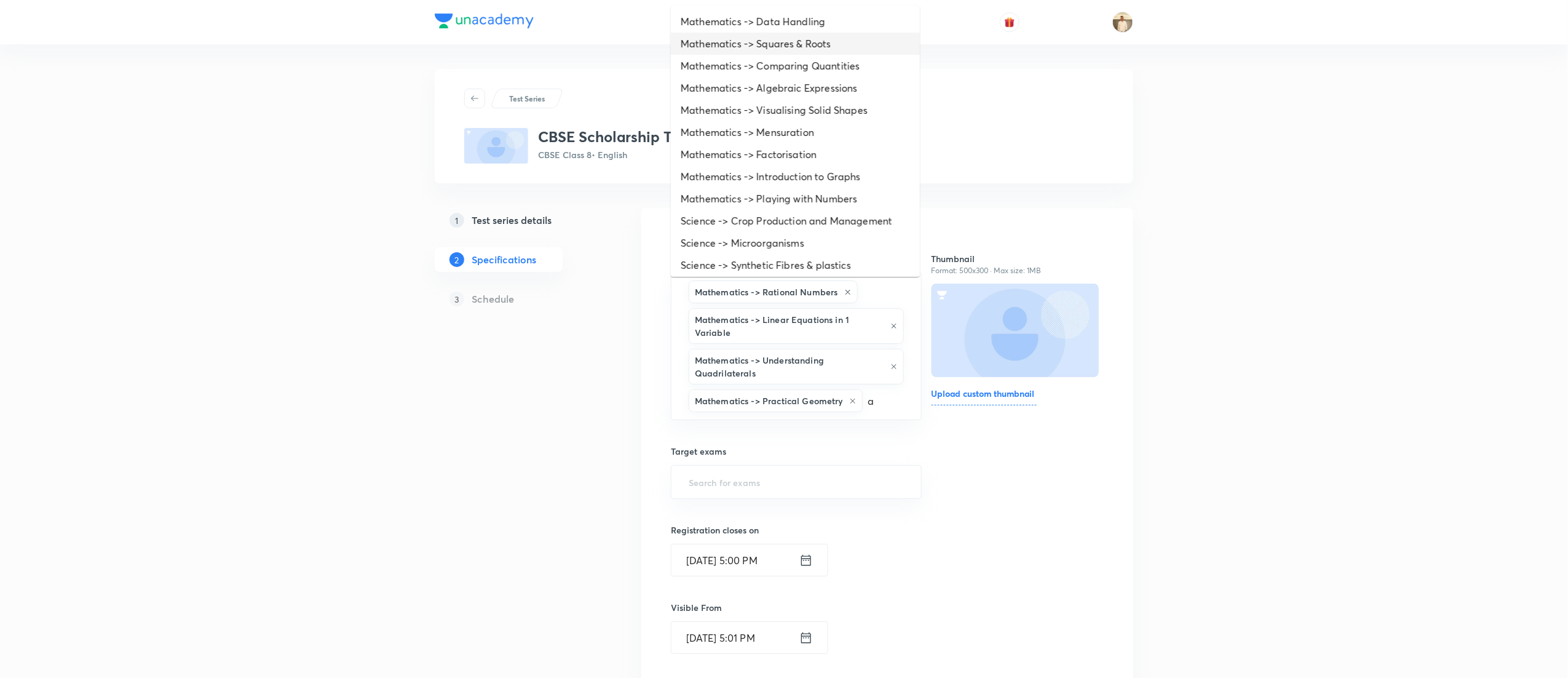
click at [774, 53] on li "Mathematics -> Squares & Roots" at bounding box center [795, 43] width 249 height 22
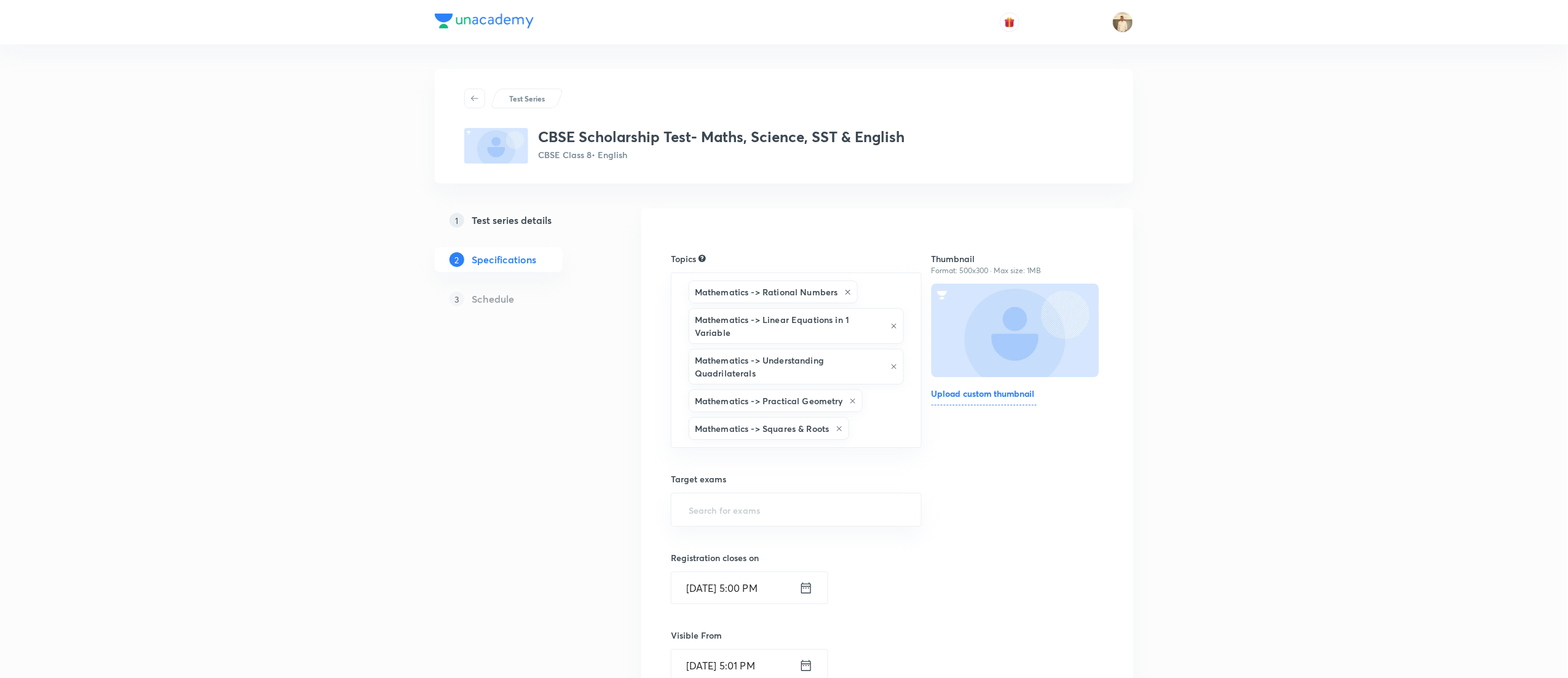
type input "a"
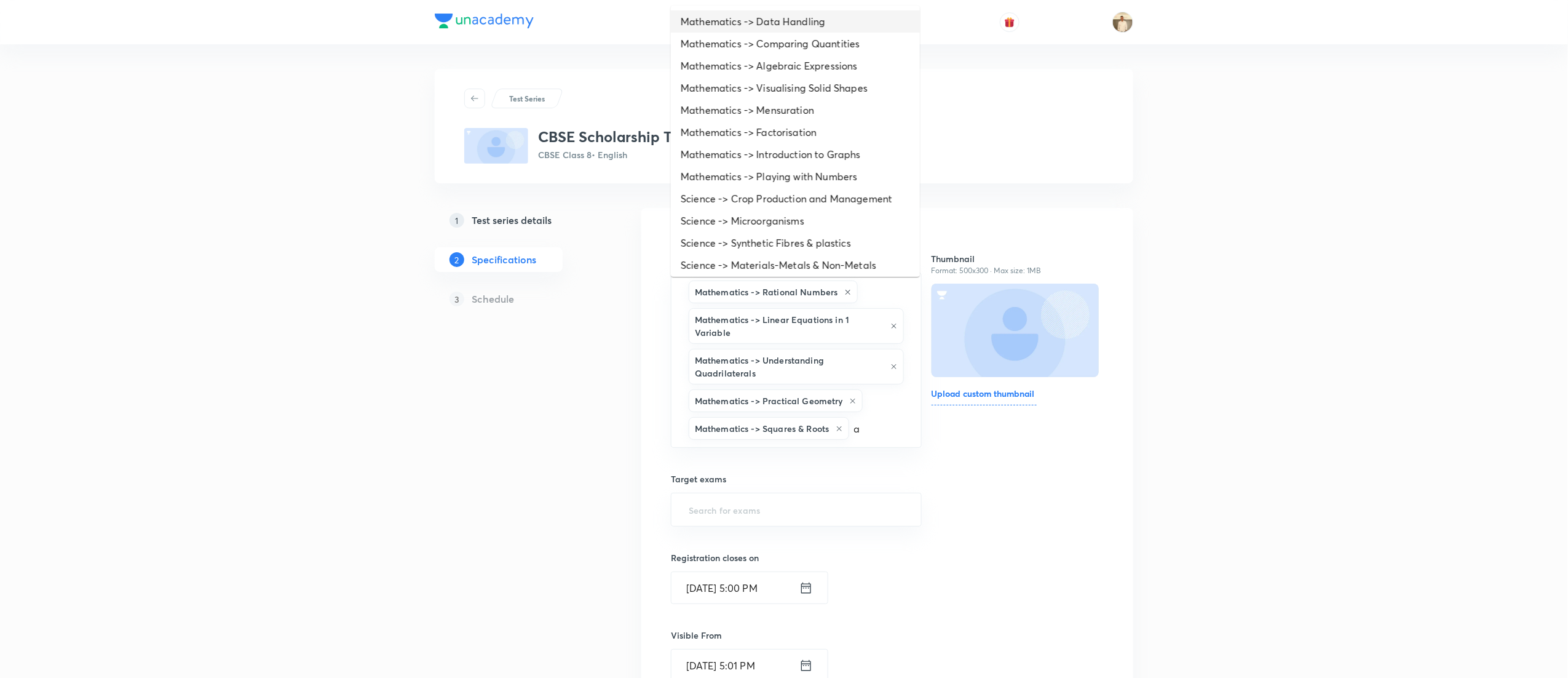
click at [780, 29] on li "Mathematics -> Data Handling" at bounding box center [795, 21] width 249 height 22
type input "a"
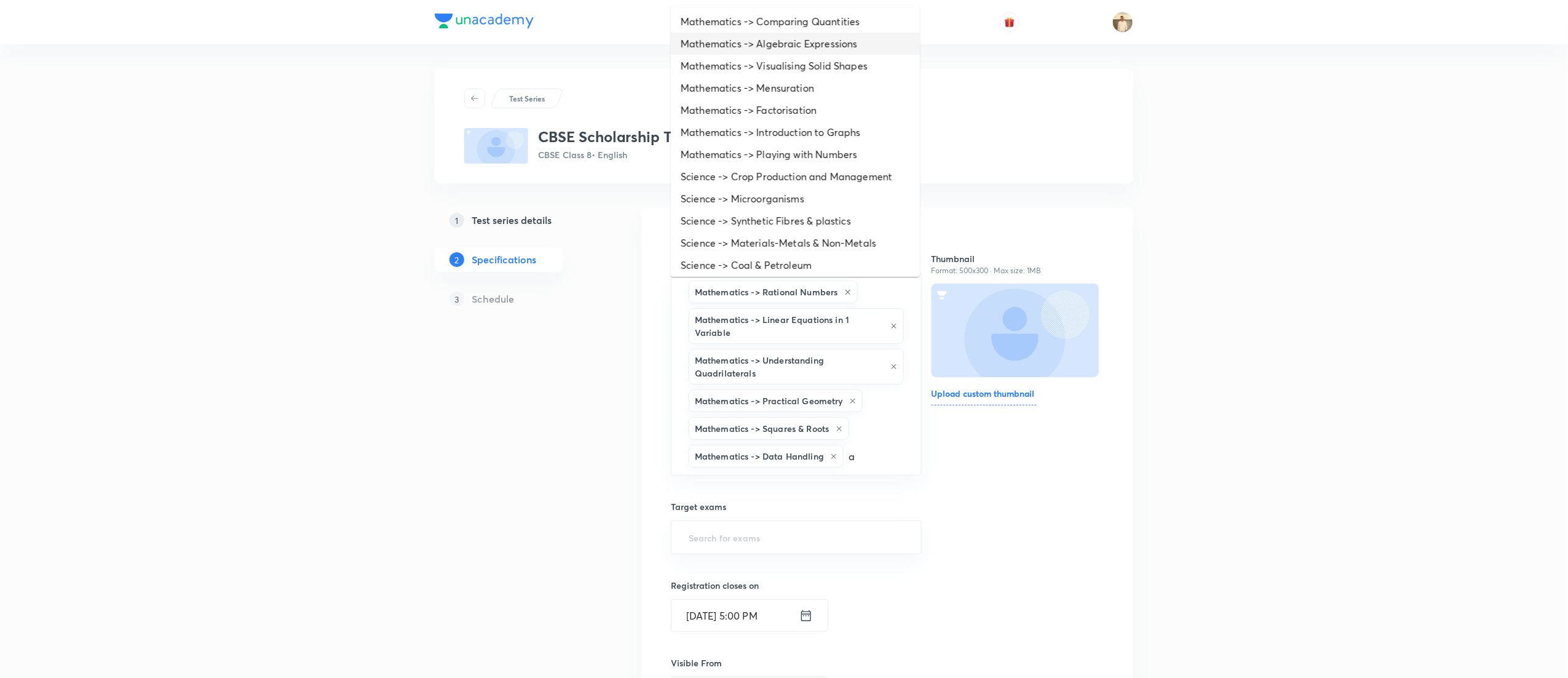
click at [778, 37] on li "Mathematics -> Algebraic Expressions" at bounding box center [795, 43] width 249 height 22
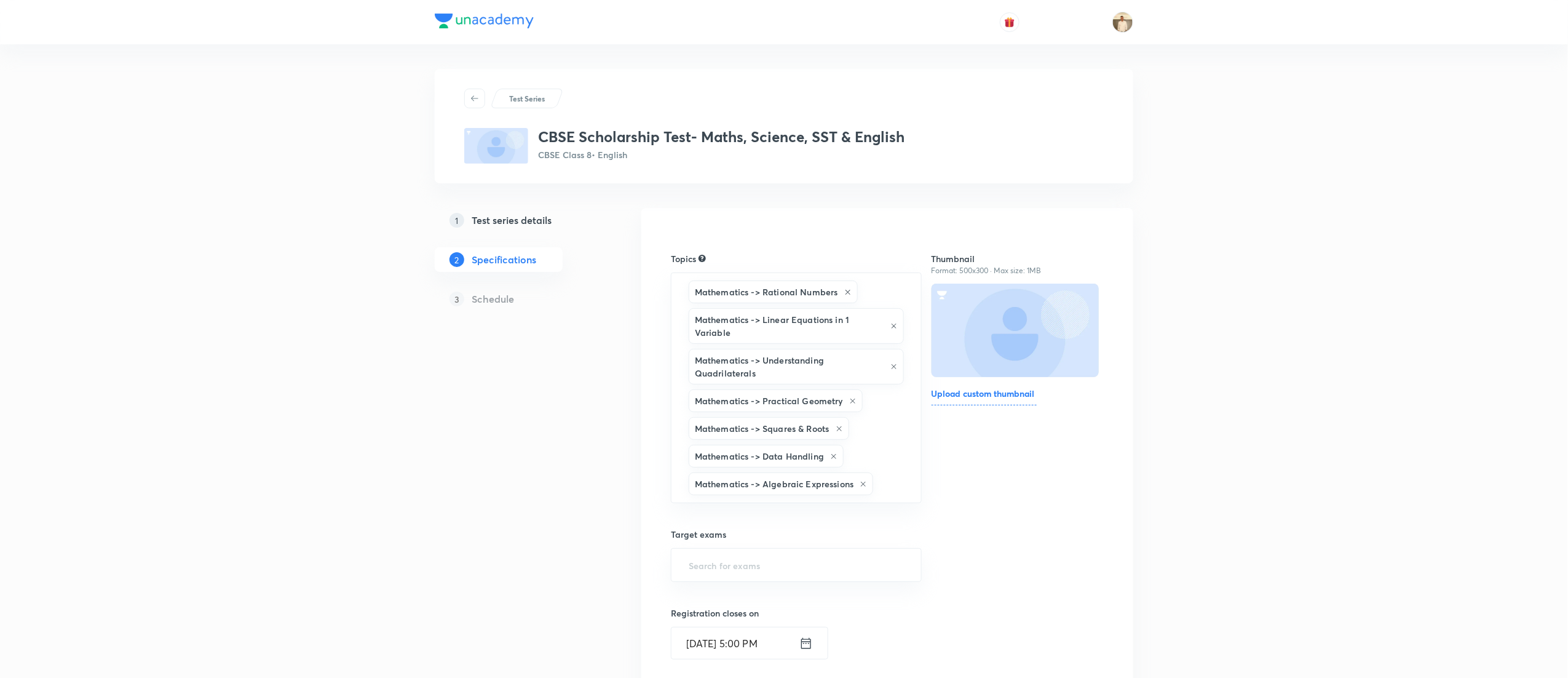
type input "a"
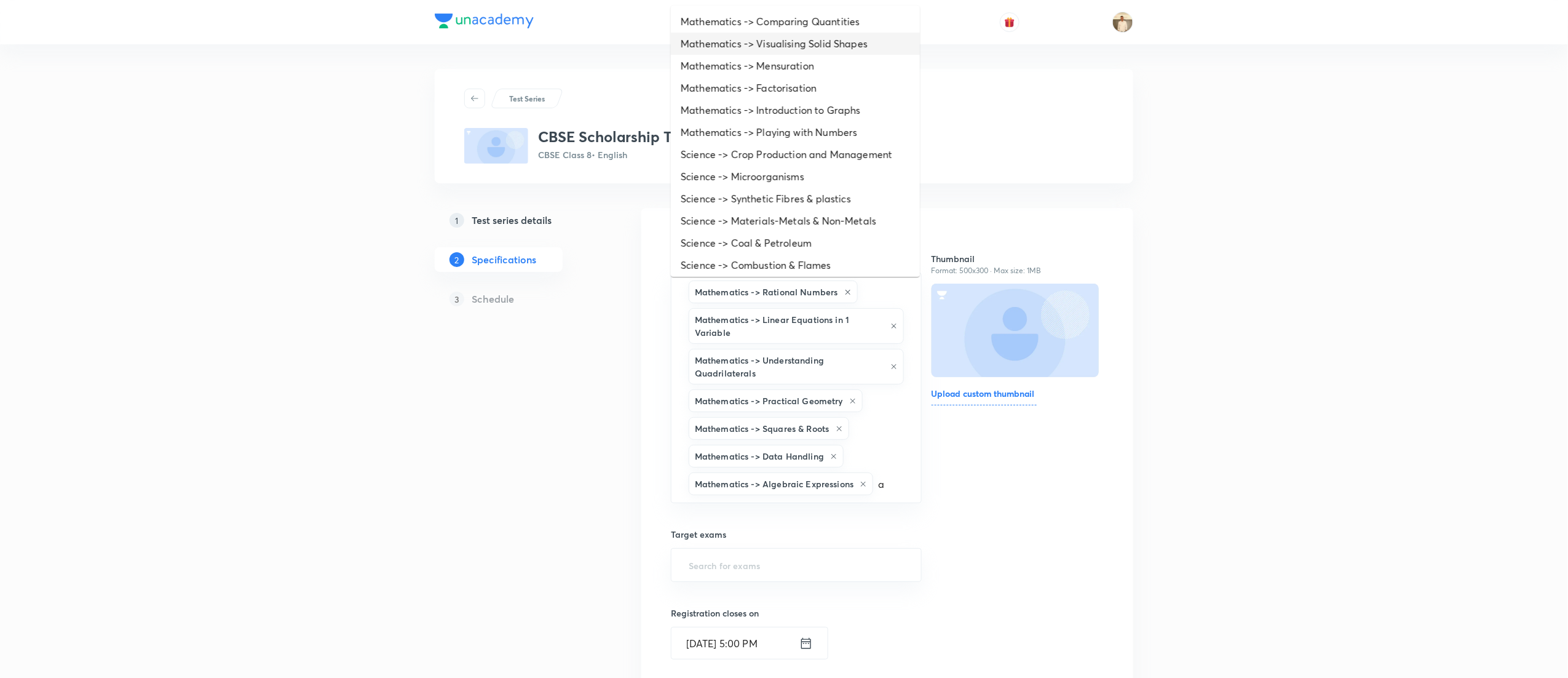
click at [774, 48] on li "Mathematics -> Visualising Solid Shapes" at bounding box center [795, 43] width 249 height 22
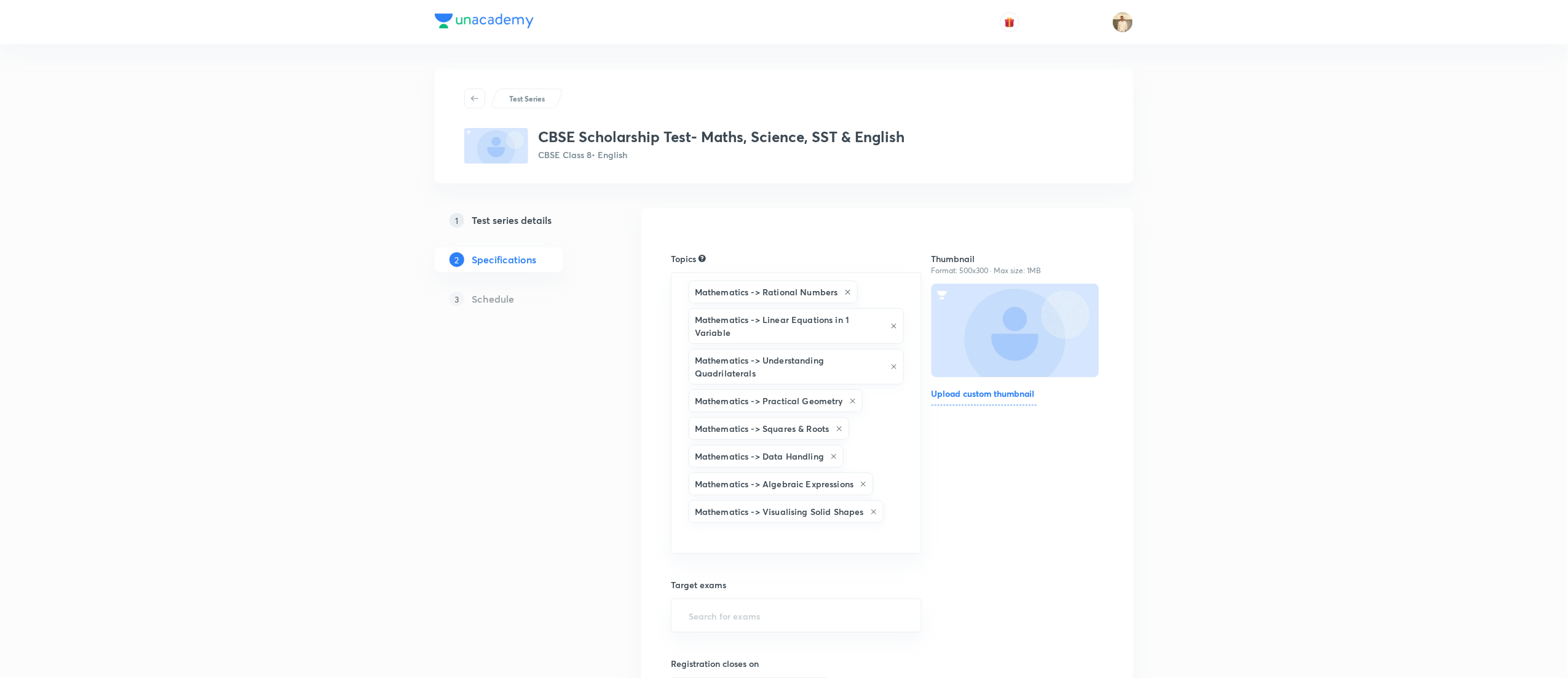
type input "a"
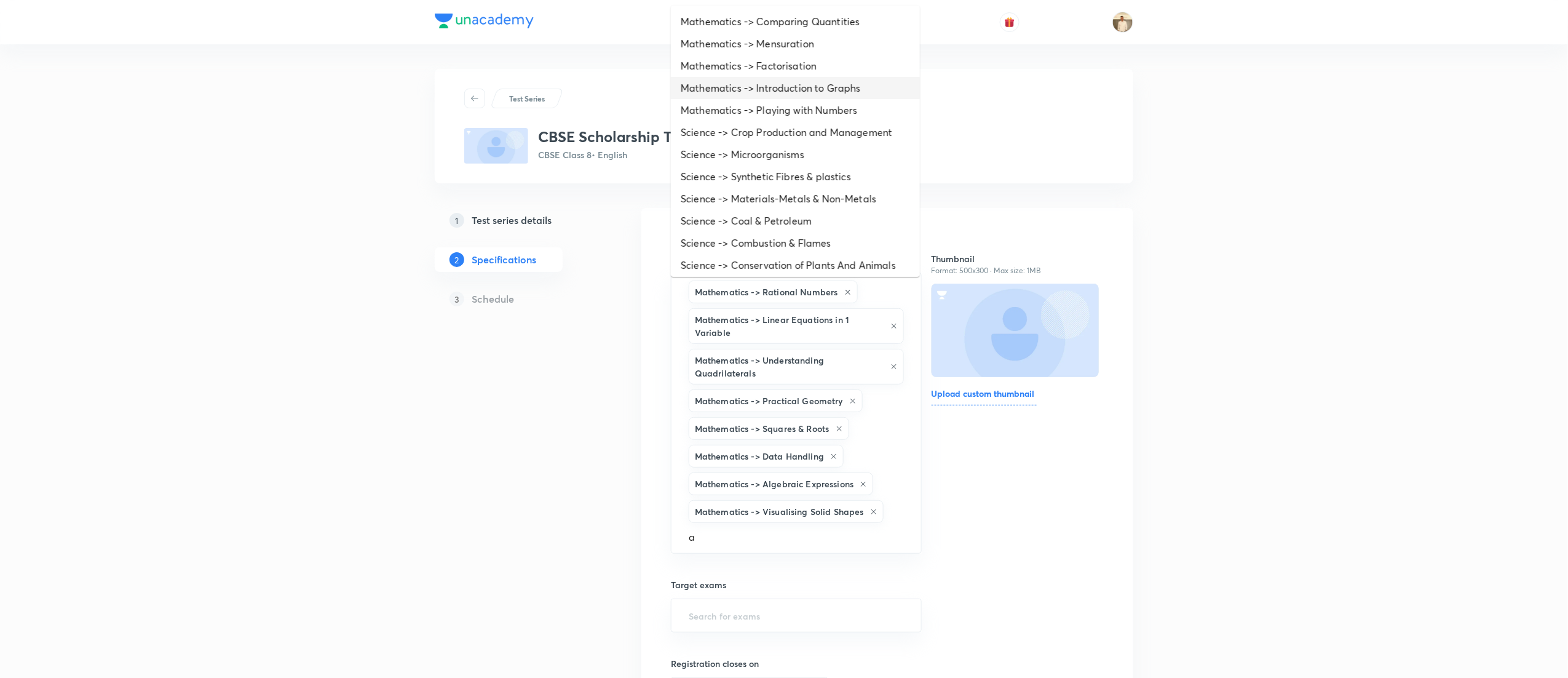
click at [773, 85] on li "Mathematics -> Introduction to Graphs" at bounding box center [795, 87] width 249 height 22
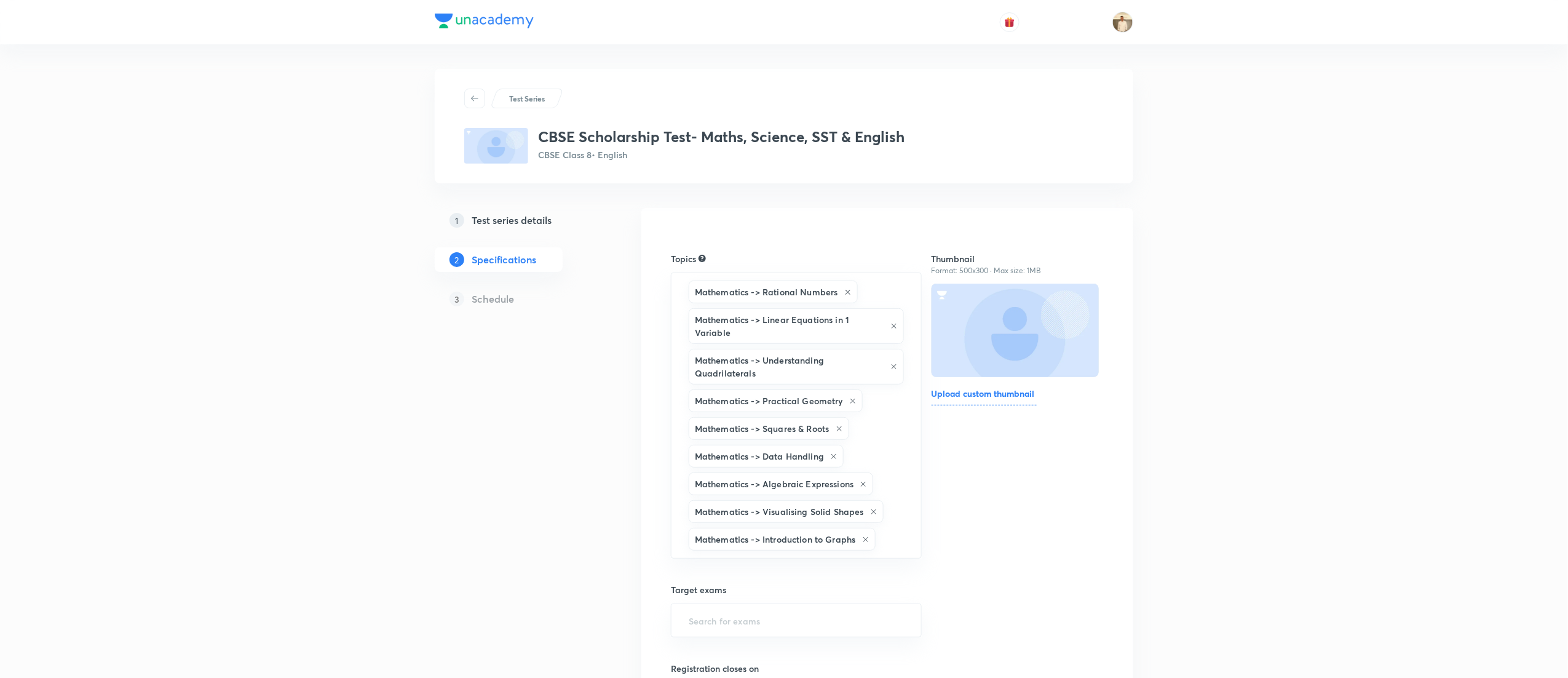
type input "a"
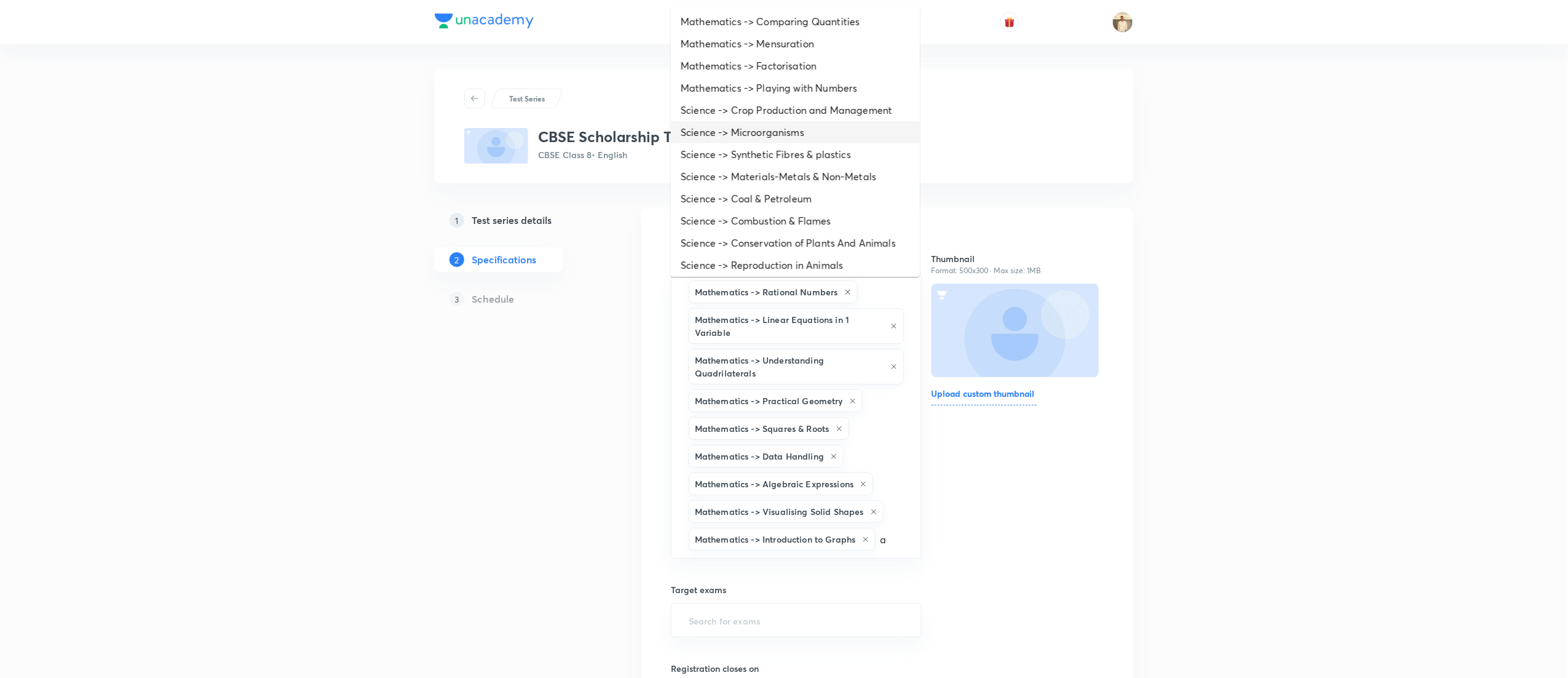
click at [778, 143] on li "Science -> Microorganisms" at bounding box center [795, 132] width 249 height 22
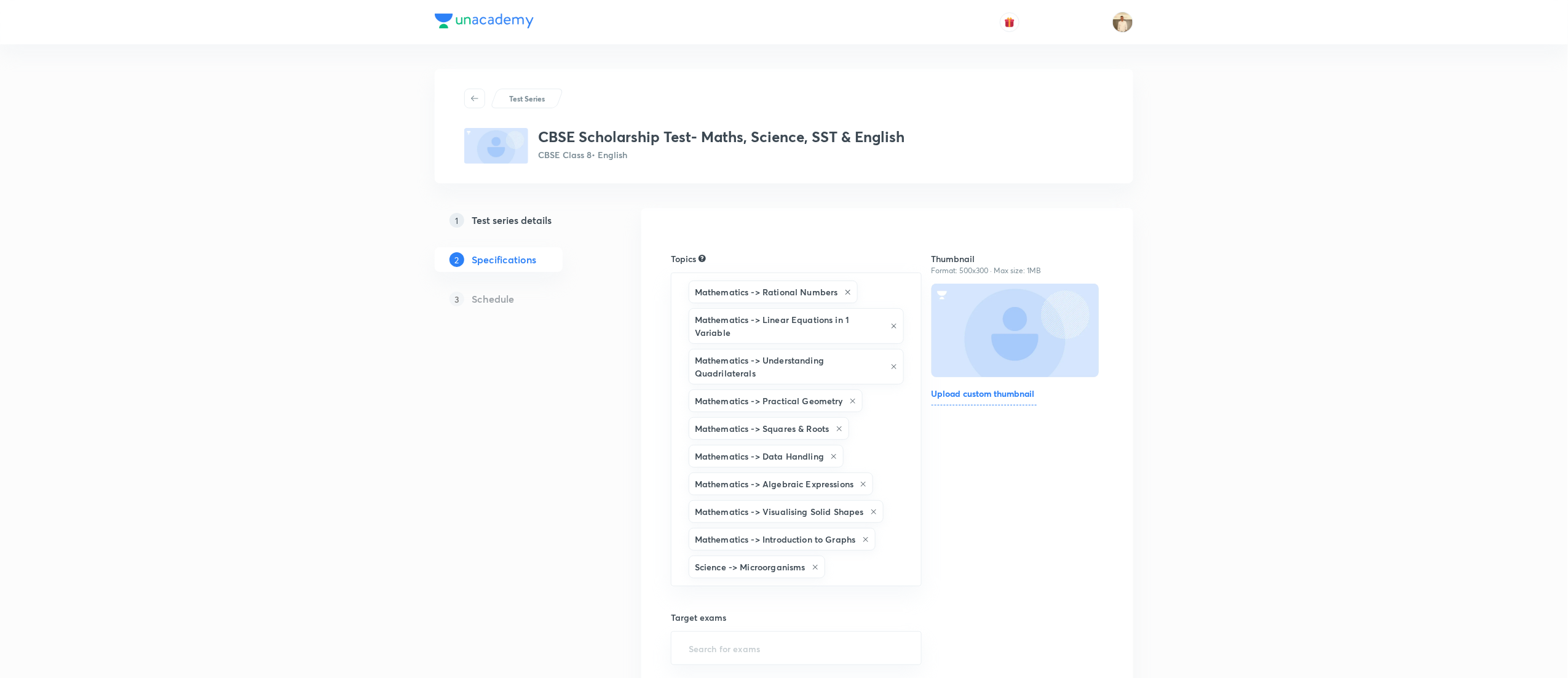
type input "a"
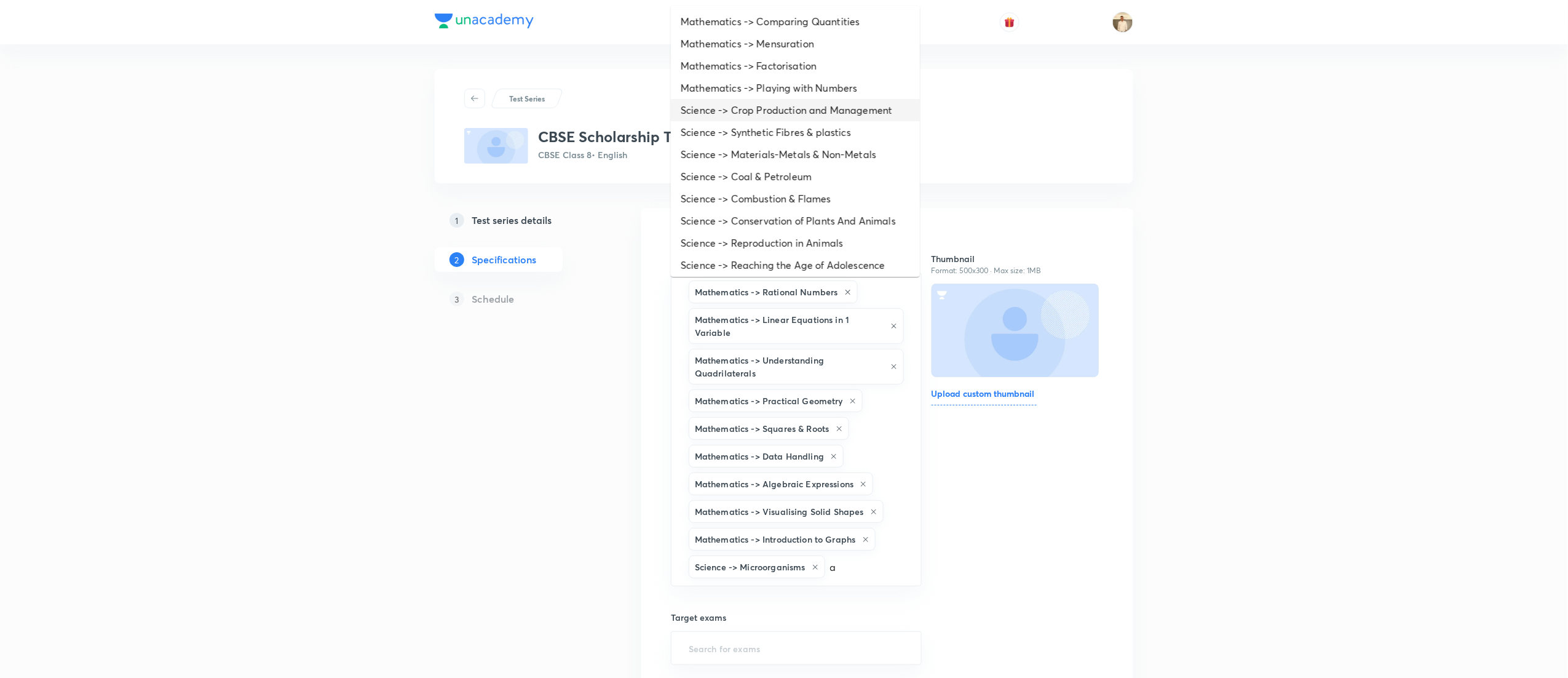
click at [780, 110] on li "Science -> Crop Production and Management" at bounding box center [795, 110] width 249 height 22
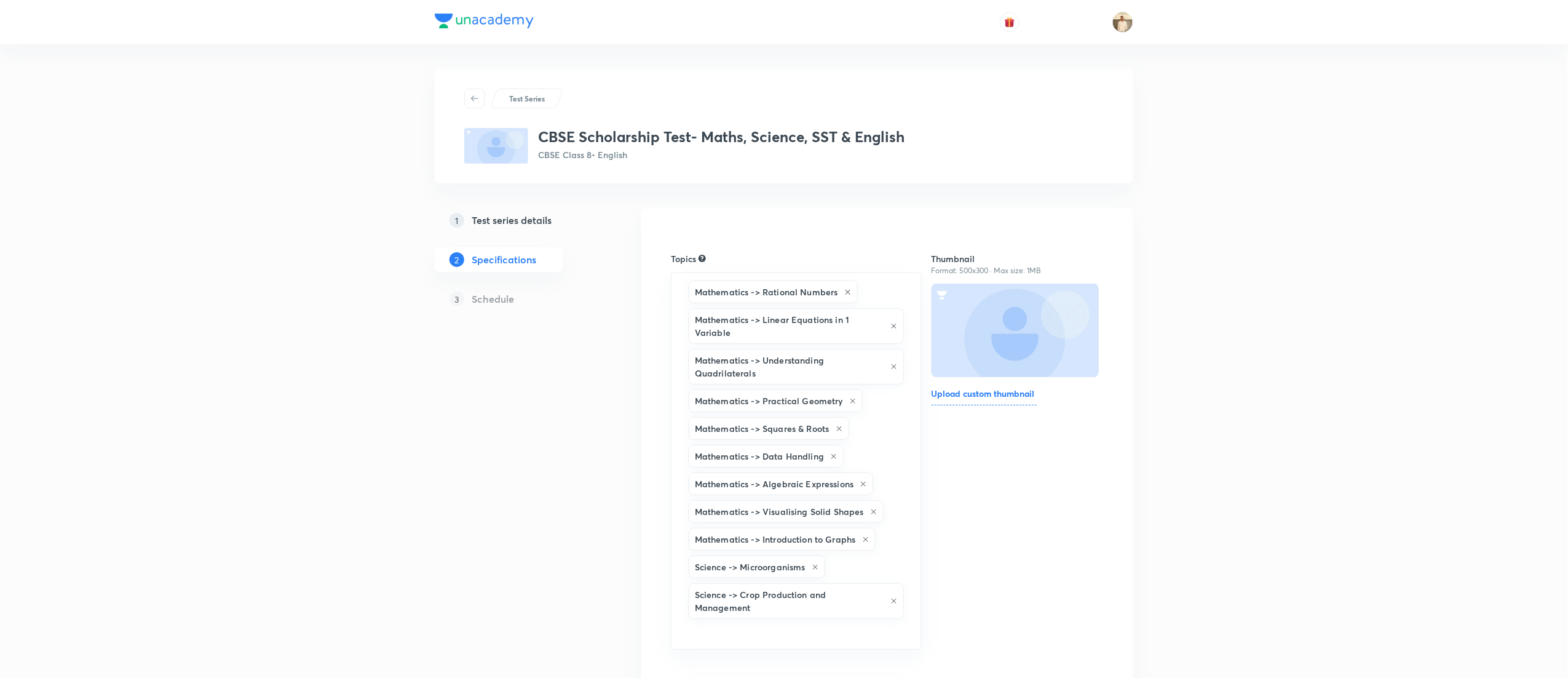
type input "a"
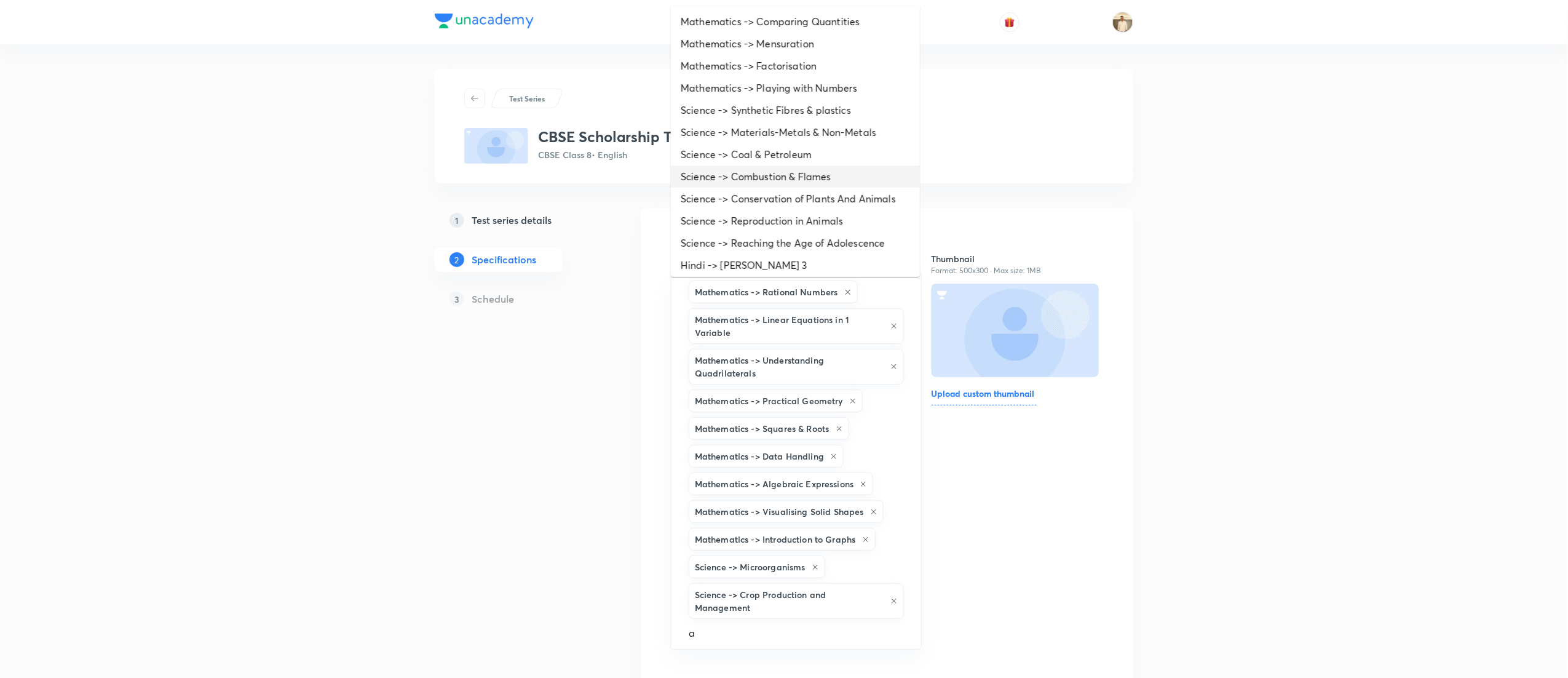
click at [780, 165] on li "Science -> Combustion & Flames" at bounding box center [795, 176] width 249 height 22
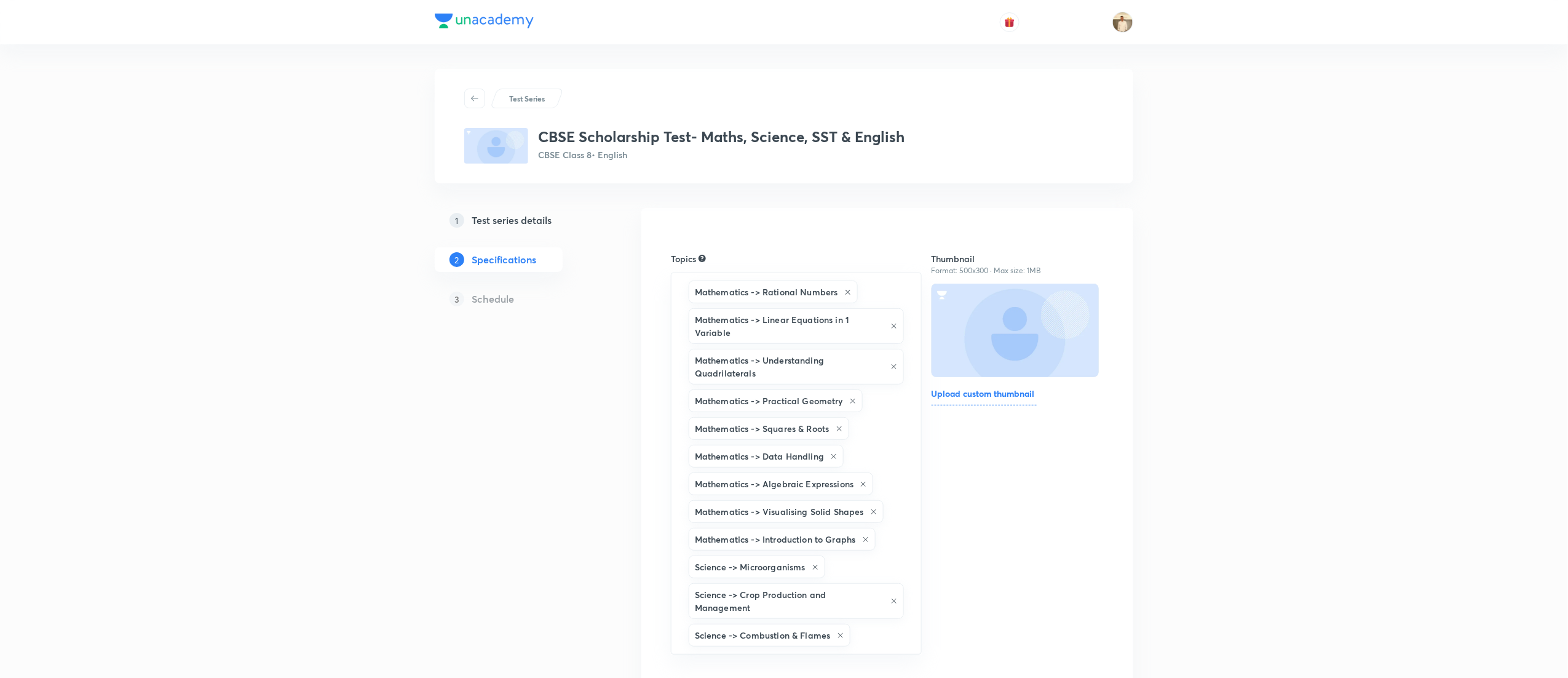
type input "a"
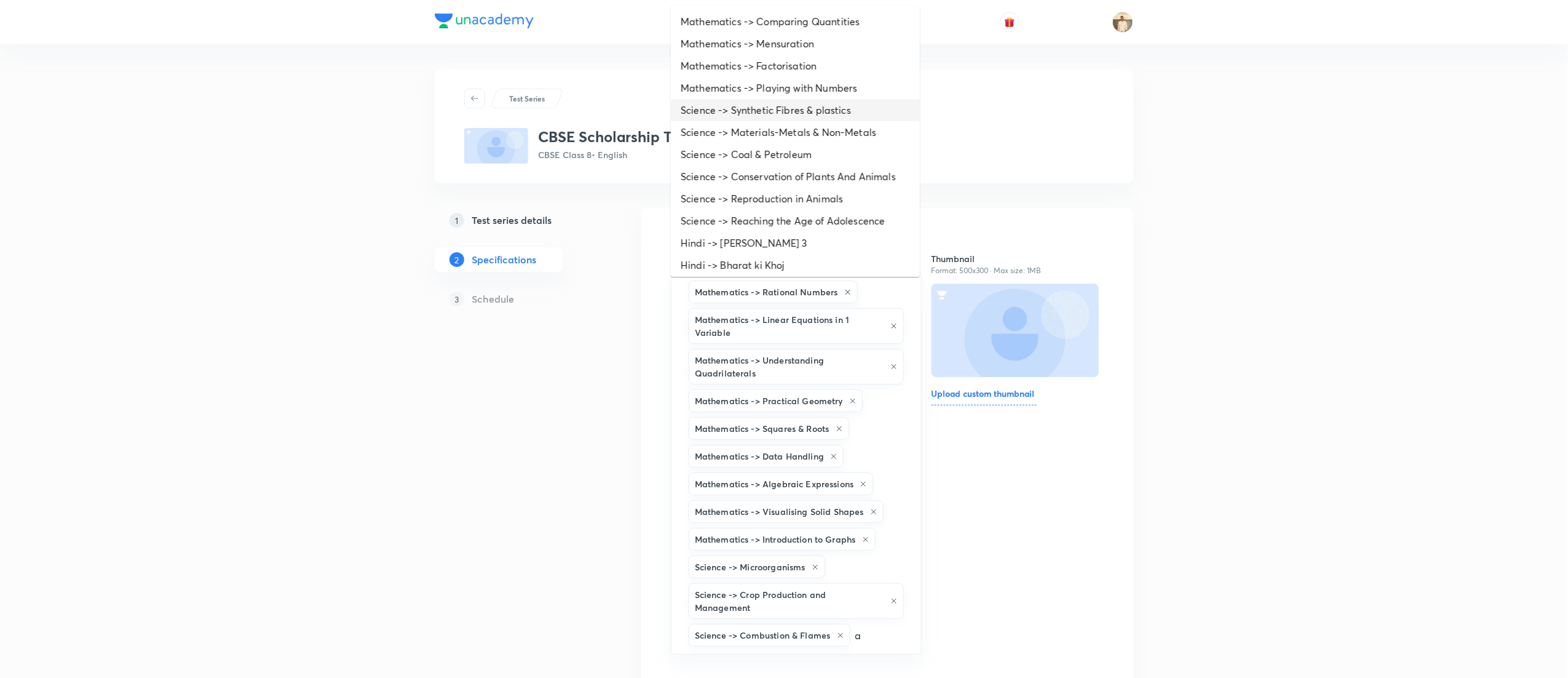
click at [827, 112] on li "Science -> Synthetic Fibres & plastics" at bounding box center [795, 110] width 249 height 22
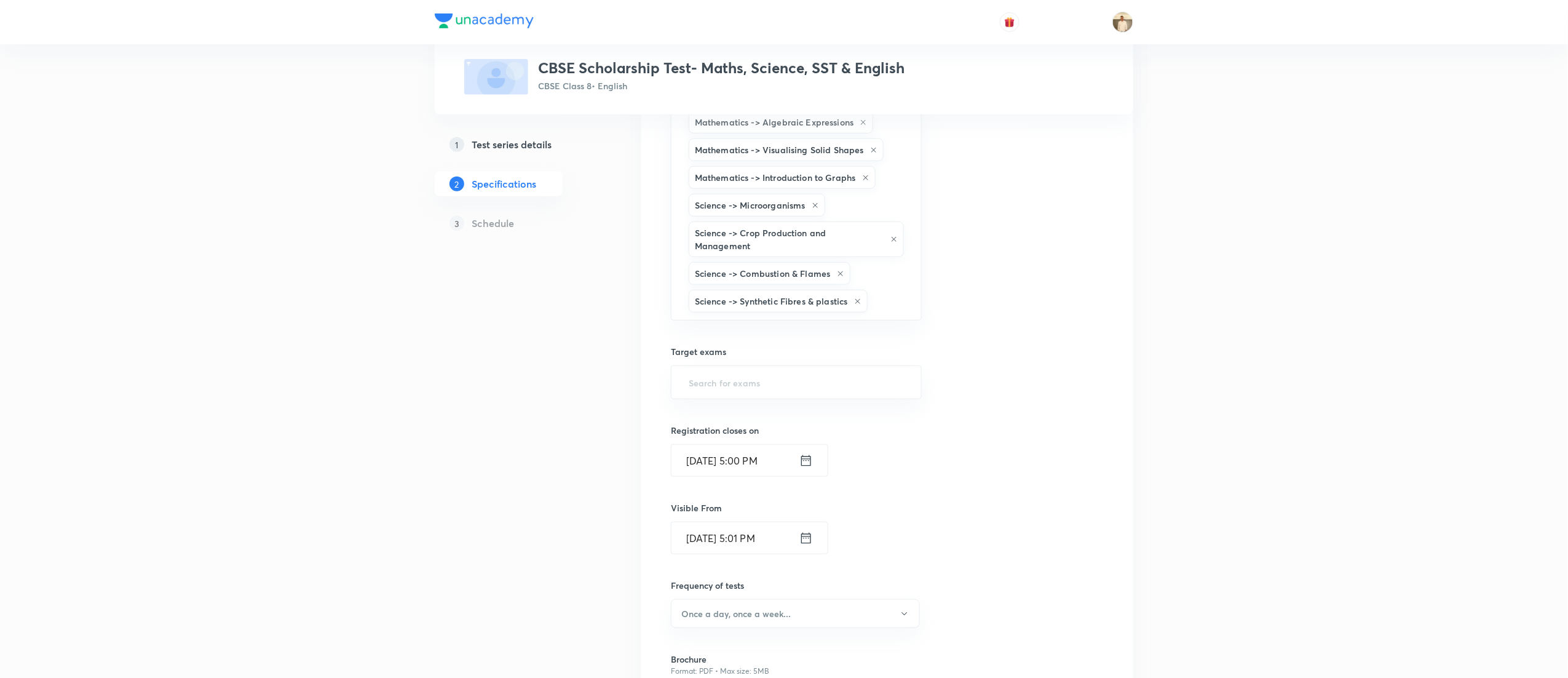
scroll to position [369, 0]
type input "a"
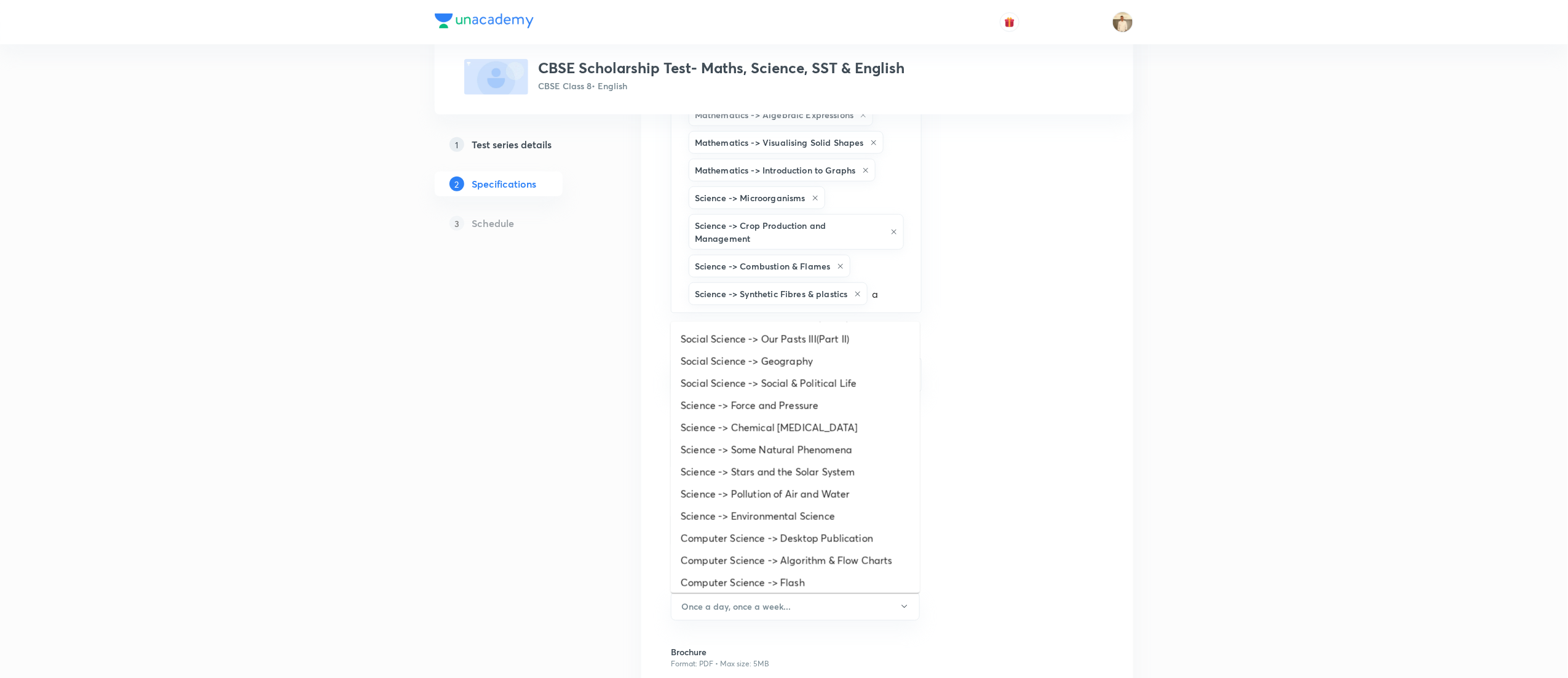
scroll to position [380, 0]
click at [746, 433] on li "Science -> Pollution of Air and Water" at bounding box center [795, 444] width 249 height 22
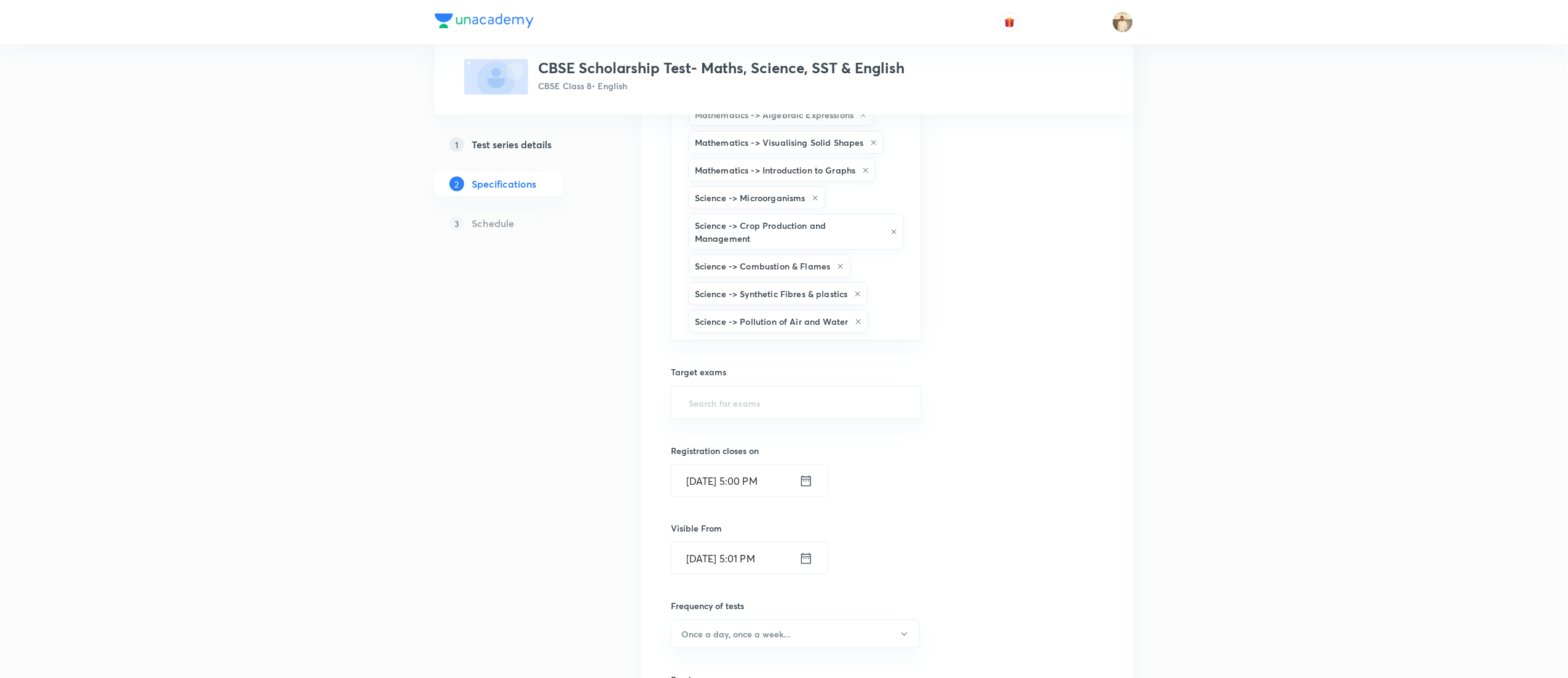
type input "a"
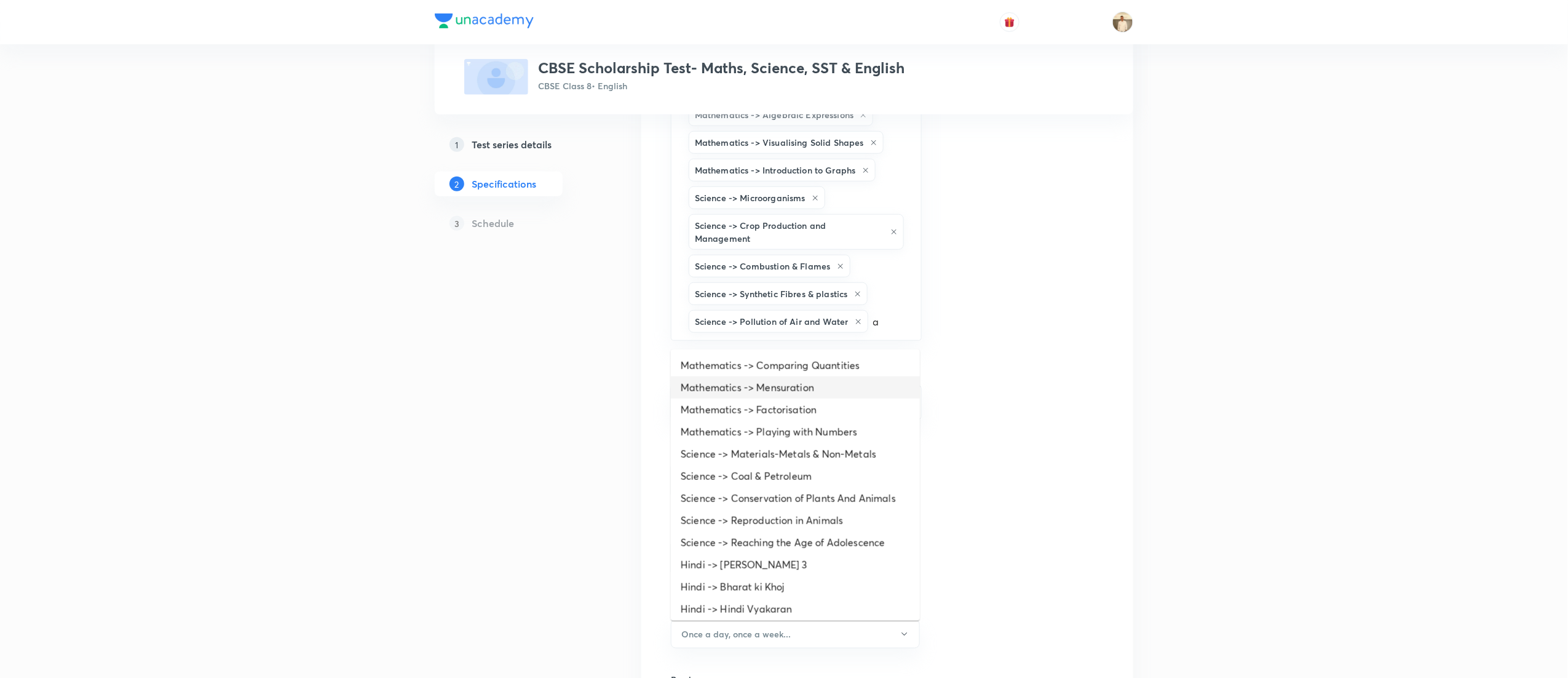
click at [798, 388] on li "Mathematics -> Mensuration" at bounding box center [795, 387] width 249 height 22
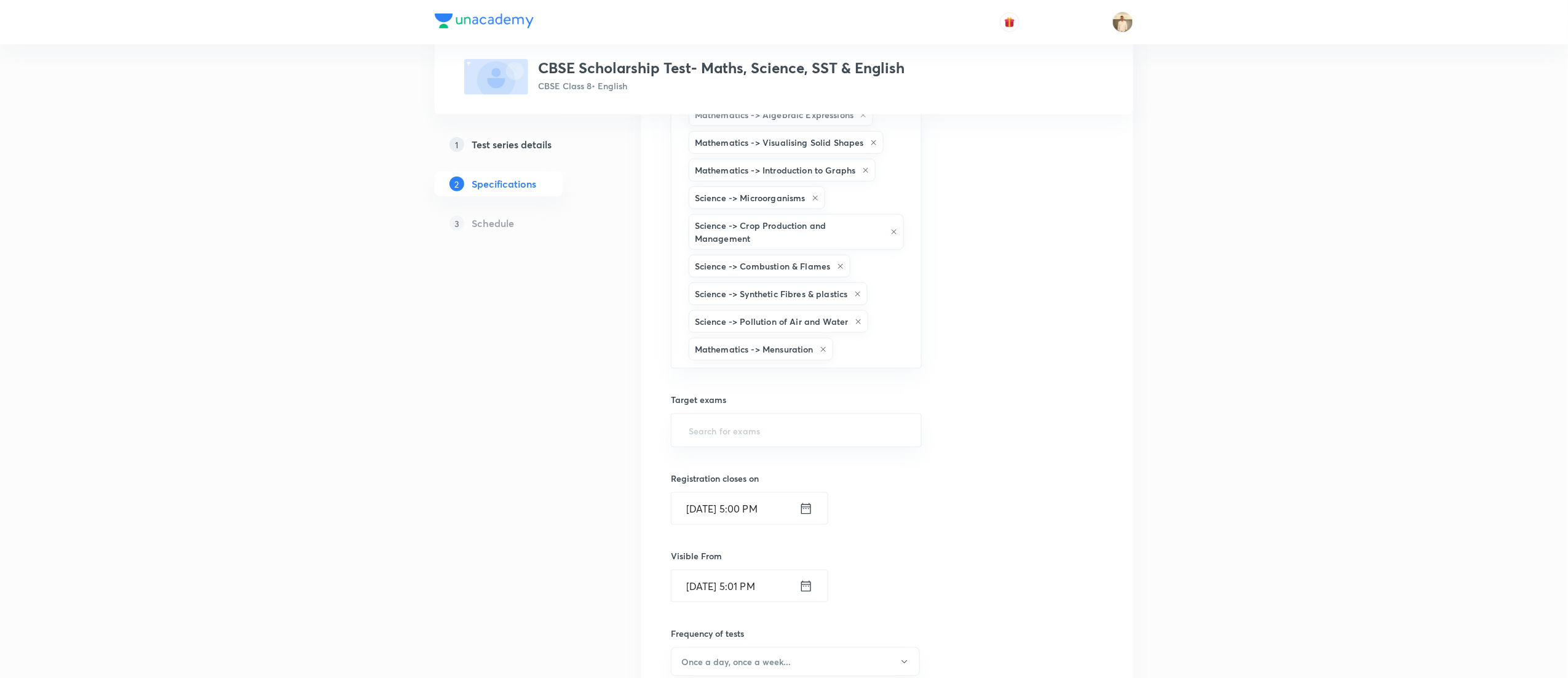
type input "a"
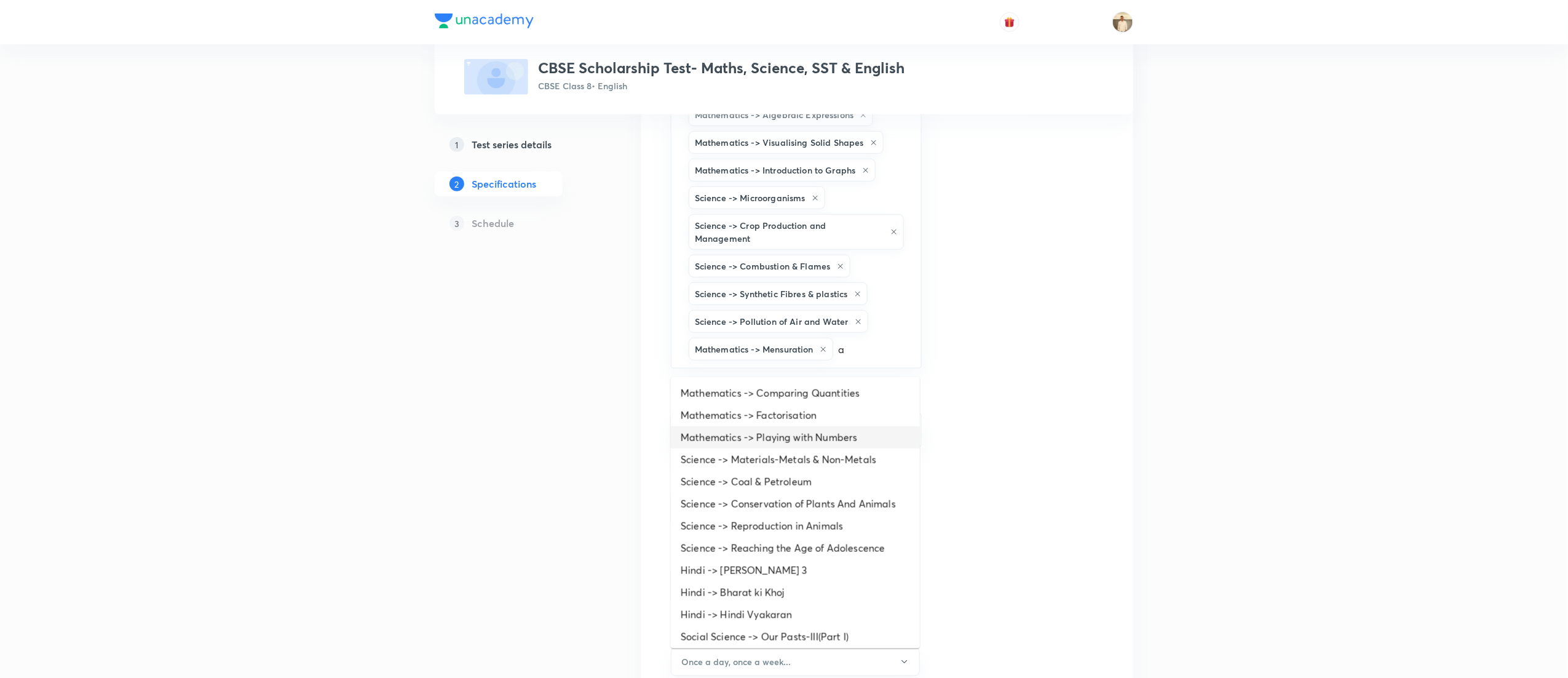
click at [750, 442] on li "Mathematics -> Playing with Numbers" at bounding box center [795, 437] width 249 height 22
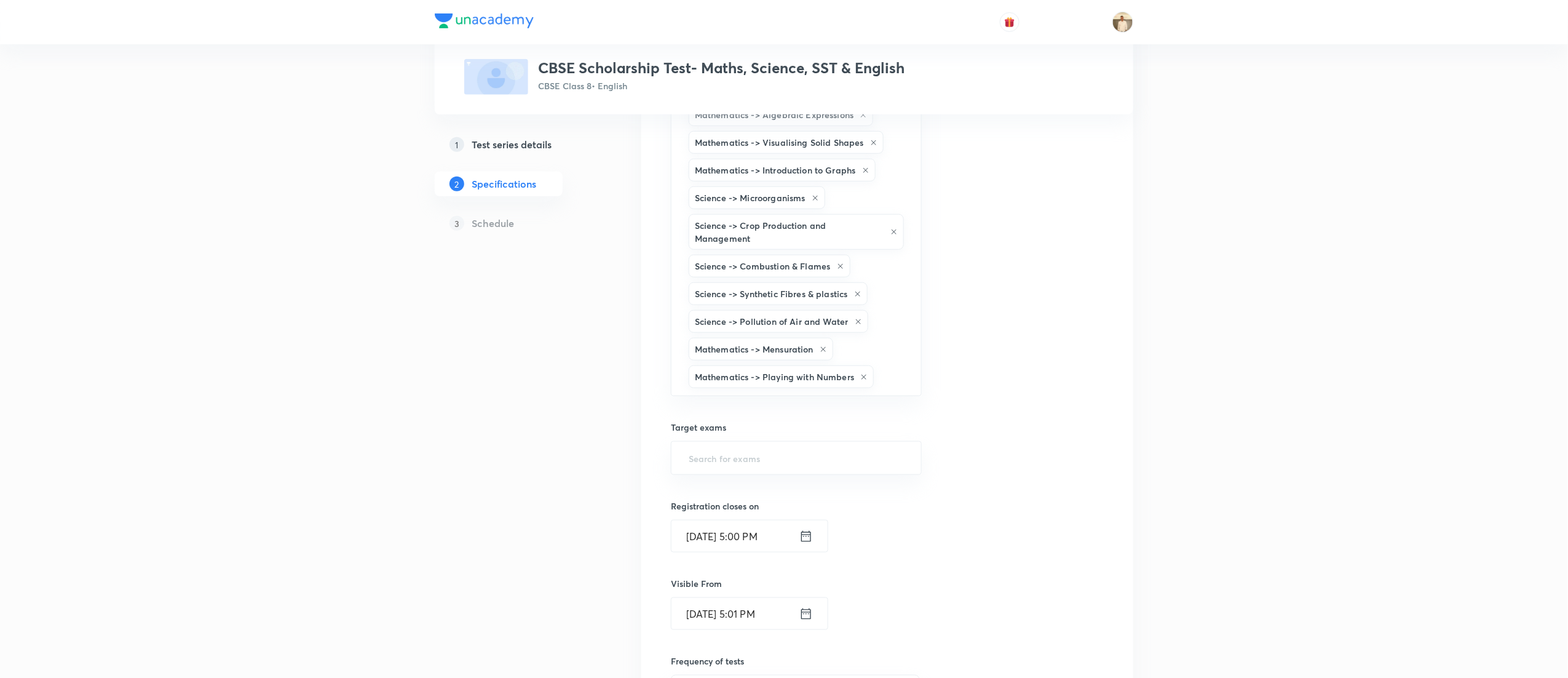
type input "a"
type input "s"
type input "i"
click at [1403, 434] on div "Test Series CBSE Scholarship Test- Maths, Science, SST & English CBSE Class 8 •…" at bounding box center [784, 316] width 1568 height 1369
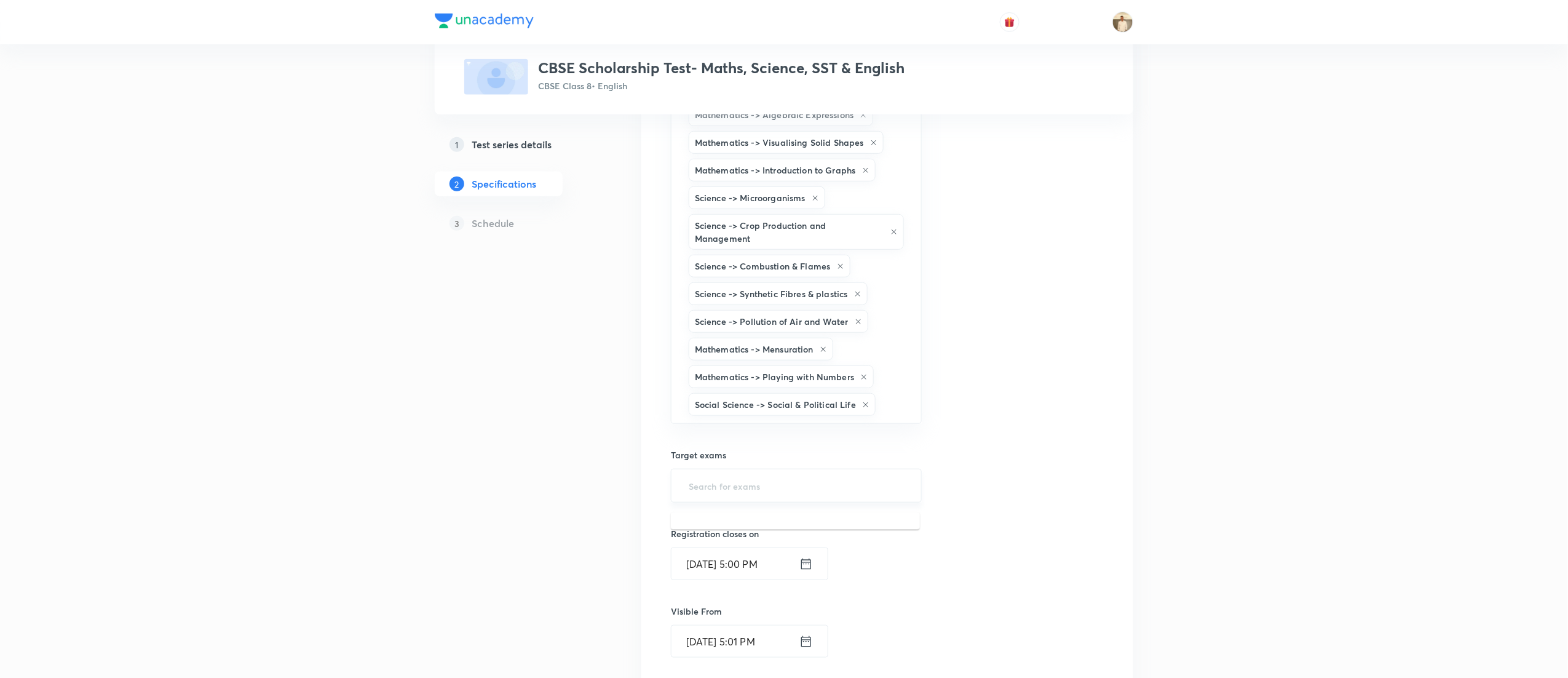
click at [736, 497] on input "text" at bounding box center [796, 486] width 220 height 23
type input "a"
click at [749, 533] on li "CBSE Class 8" at bounding box center [795, 528] width 249 height 22
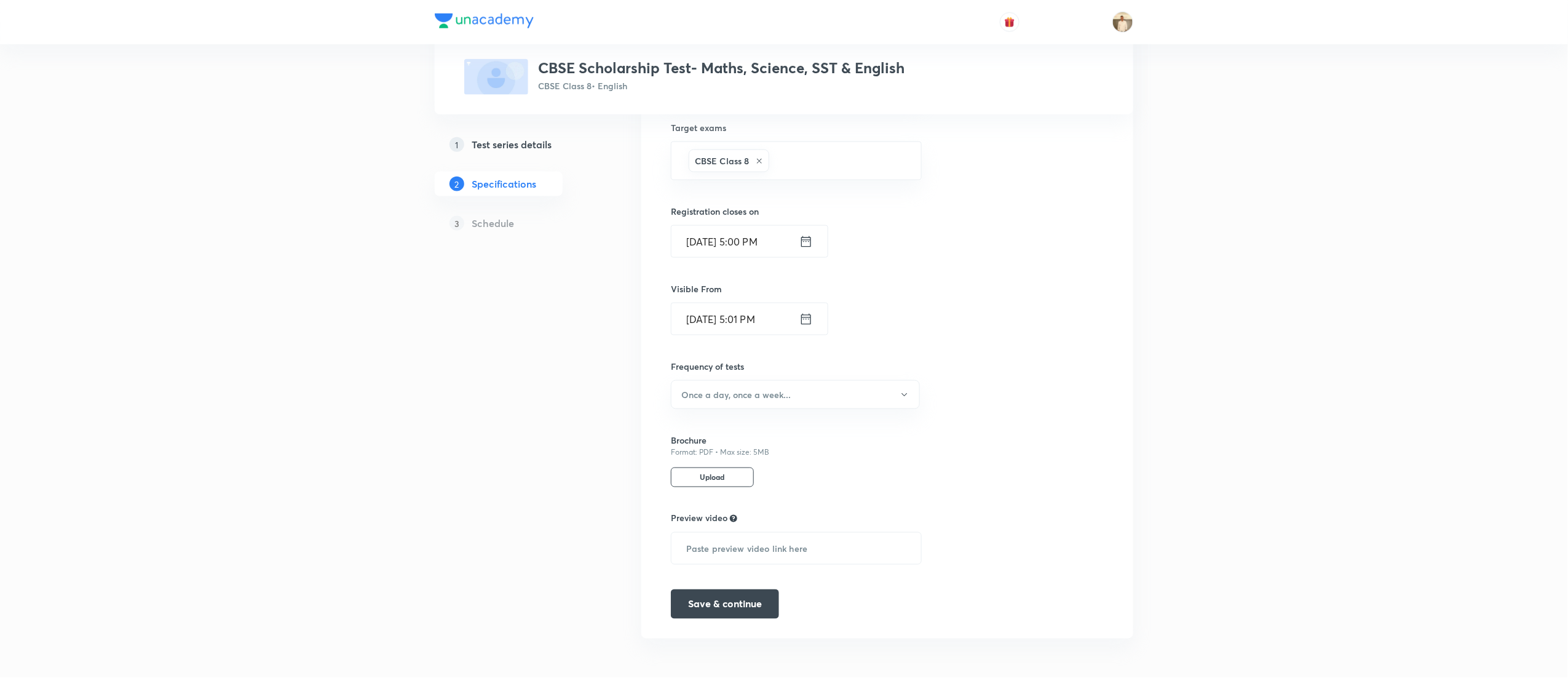
scroll to position [706, 0]
click at [818, 385] on button "Once a day, once a week..." at bounding box center [795, 394] width 249 height 29
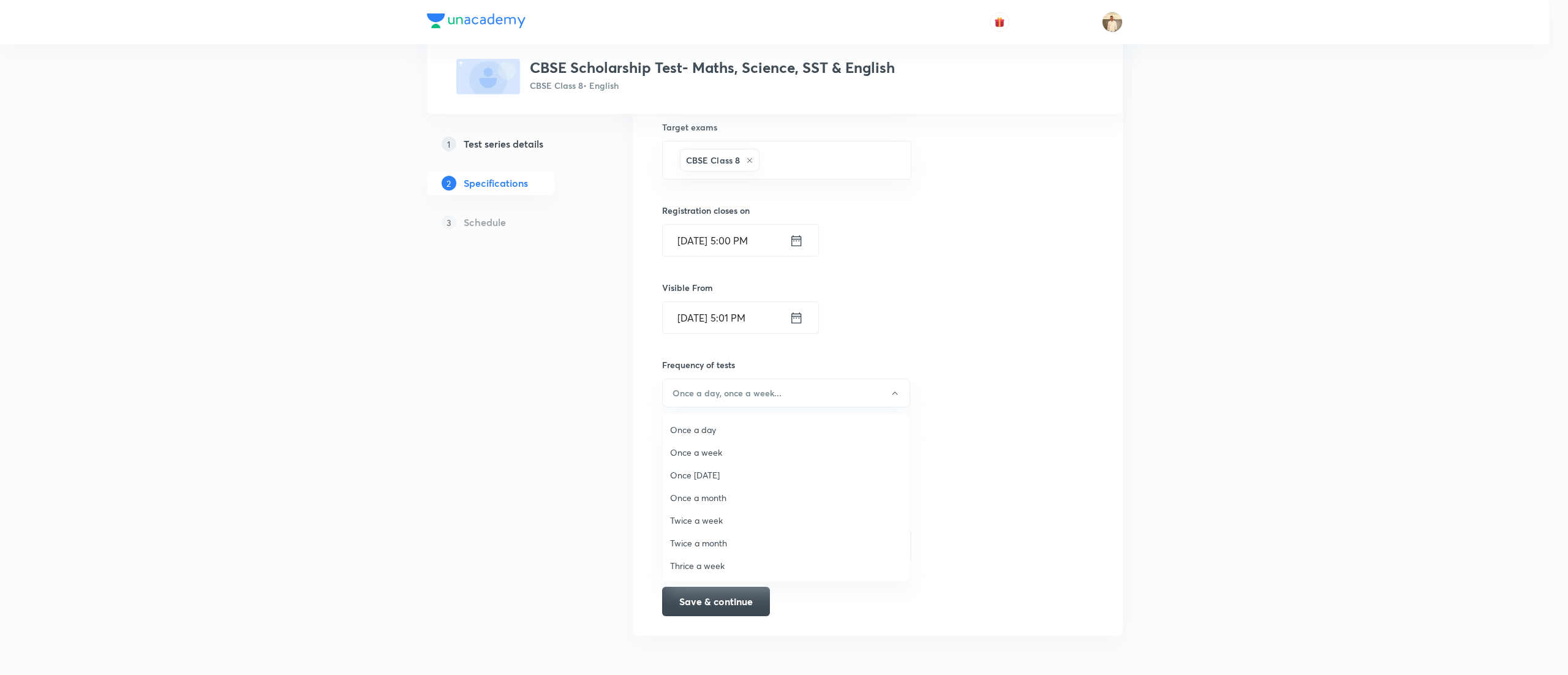
click at [712, 447] on span "Once a week" at bounding box center [786, 452] width 232 height 13
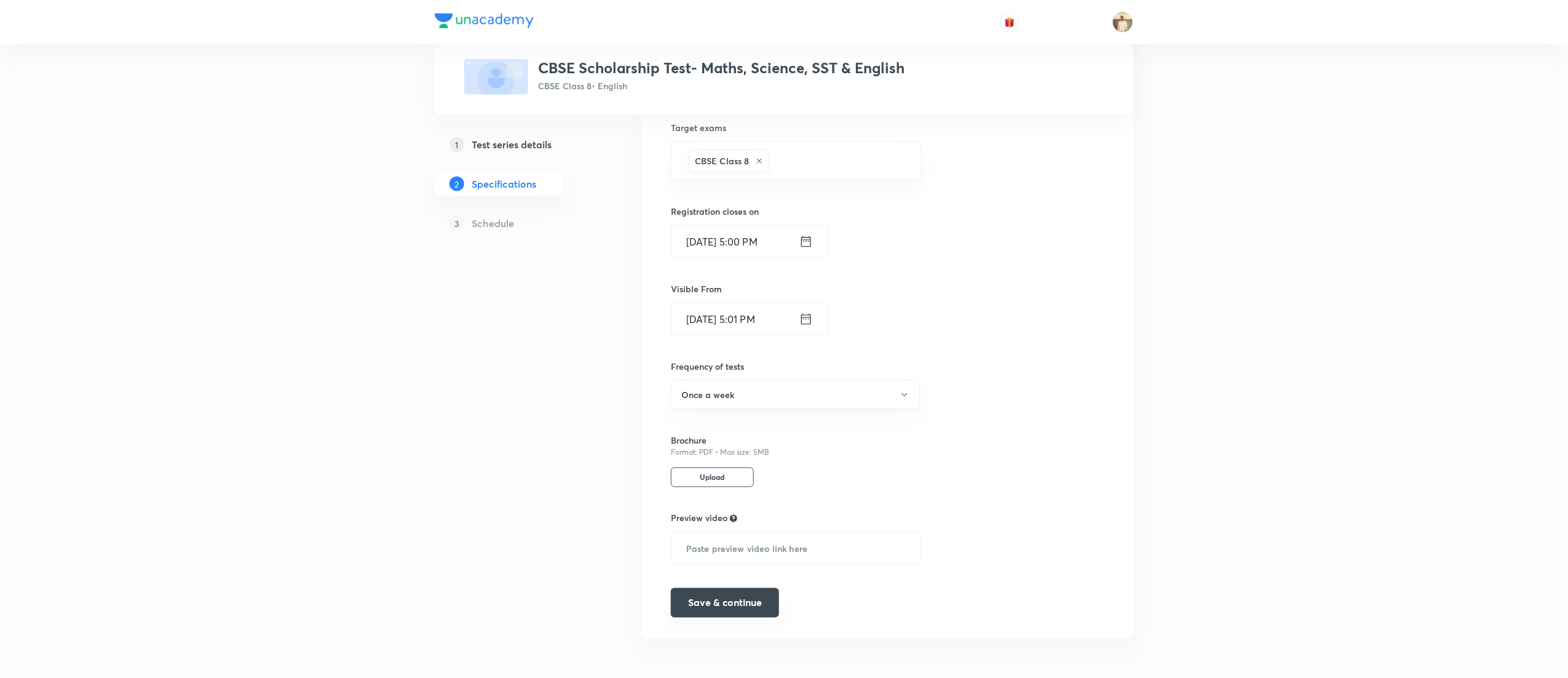
click at [749, 604] on button "Save & continue" at bounding box center [725, 602] width 108 height 30
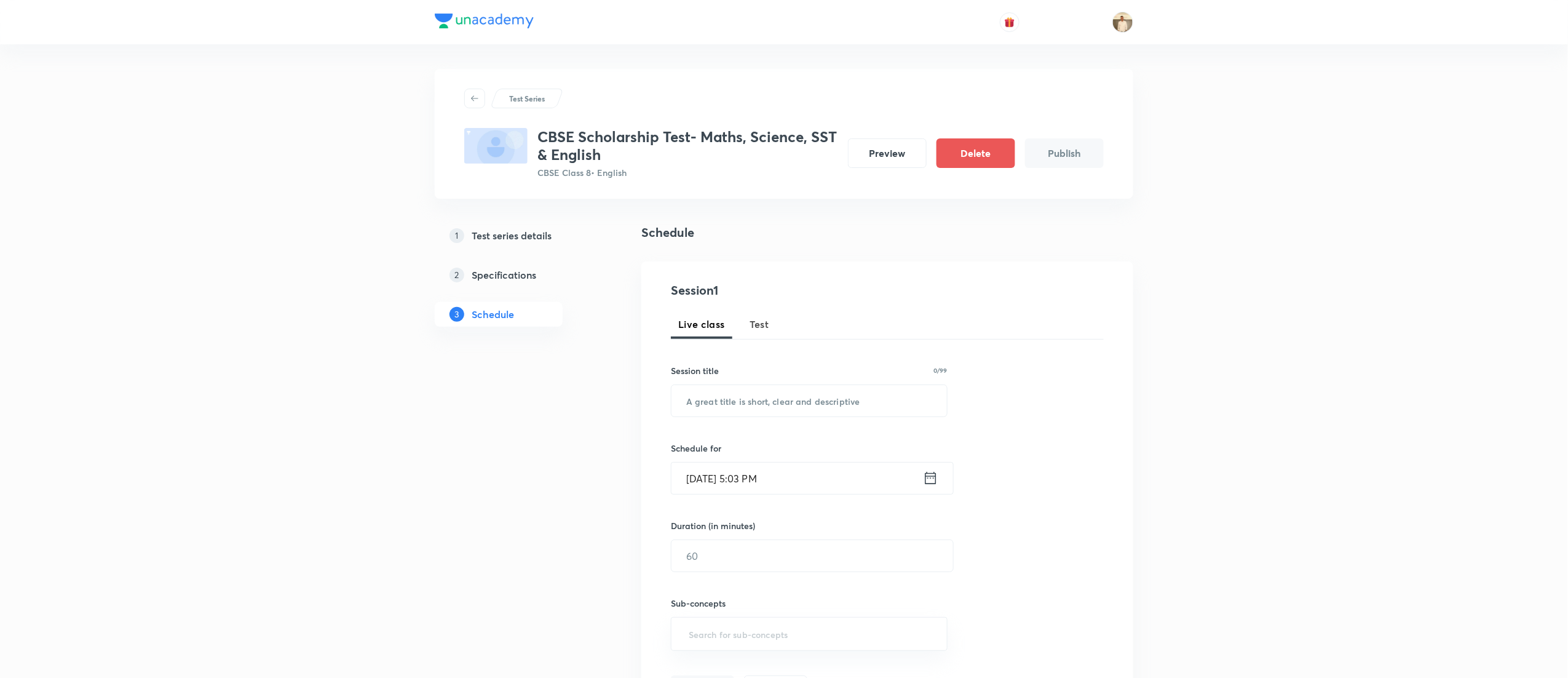
click at [765, 327] on span "Test" at bounding box center [759, 324] width 19 height 14
click at [786, 414] on input "text" at bounding box center [809, 400] width 276 height 31
click at [749, 409] on input "text" at bounding box center [809, 400] width 276 height 31
paste input "CBSE Scholarship Test"
type input "CBSE Scholarship Test"
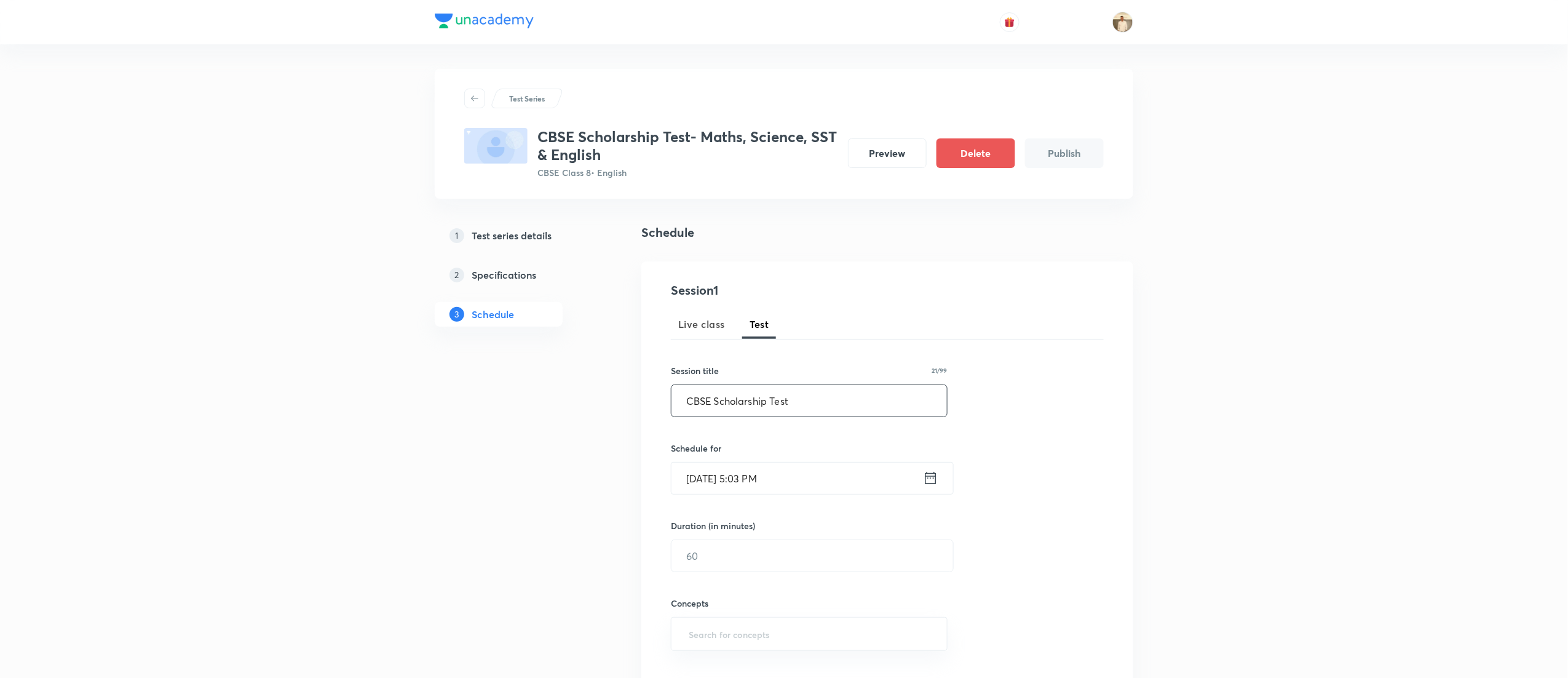
click at [744, 479] on input "Sep 1, 2025, 5:03 PM" at bounding box center [797, 478] width 251 height 31
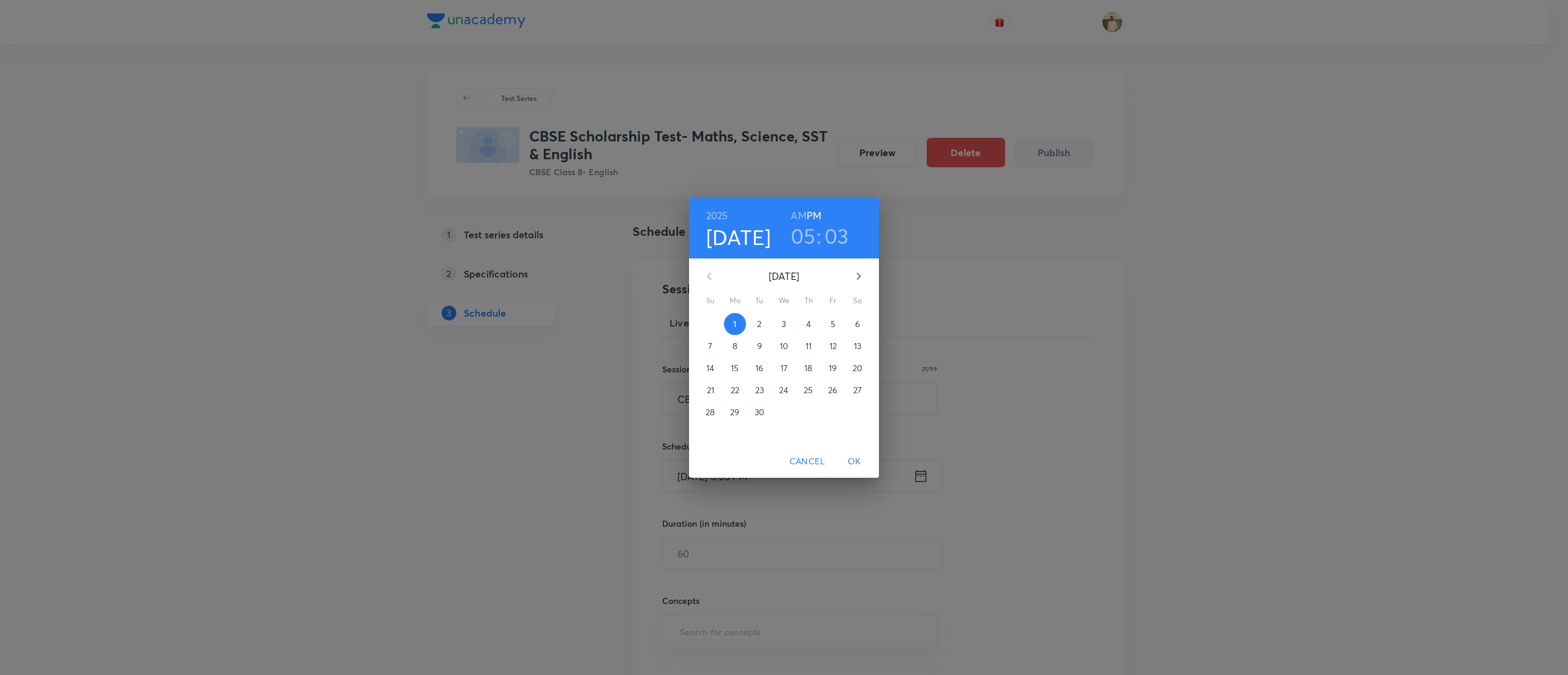
click at [839, 233] on h3 "03" at bounding box center [836, 236] width 24 height 26
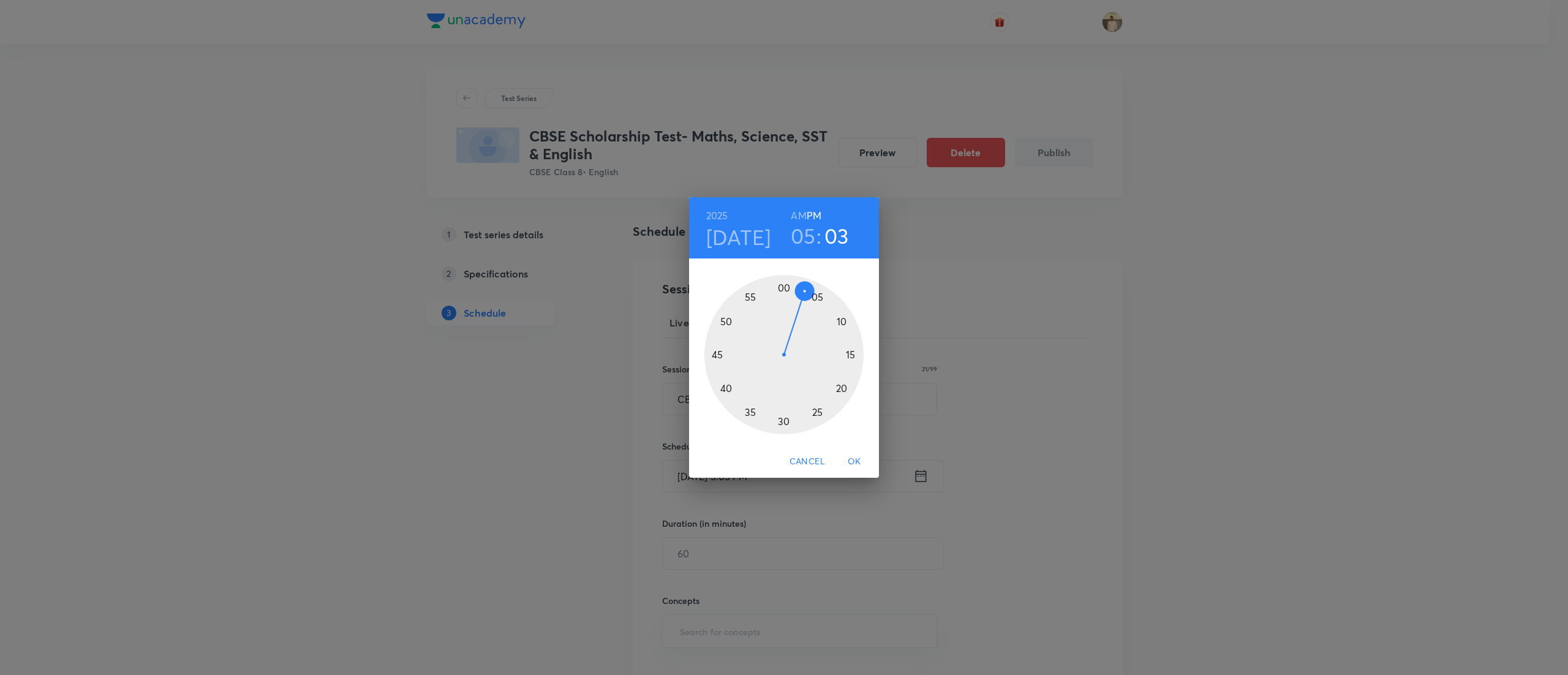
click at [785, 283] on div at bounding box center [784, 354] width 159 height 159
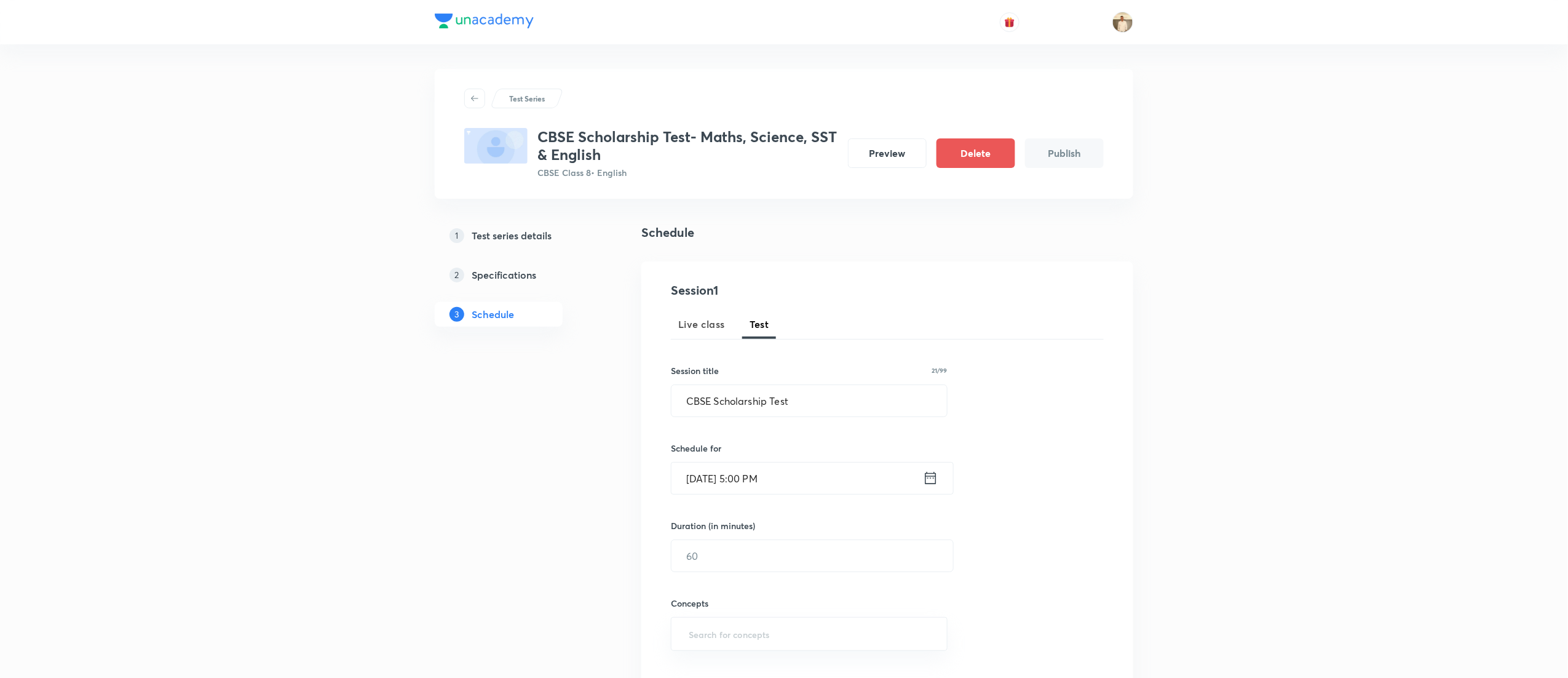
click at [692, 482] on input "Sep 1, 2025, 5:00 PM" at bounding box center [797, 478] width 251 height 31
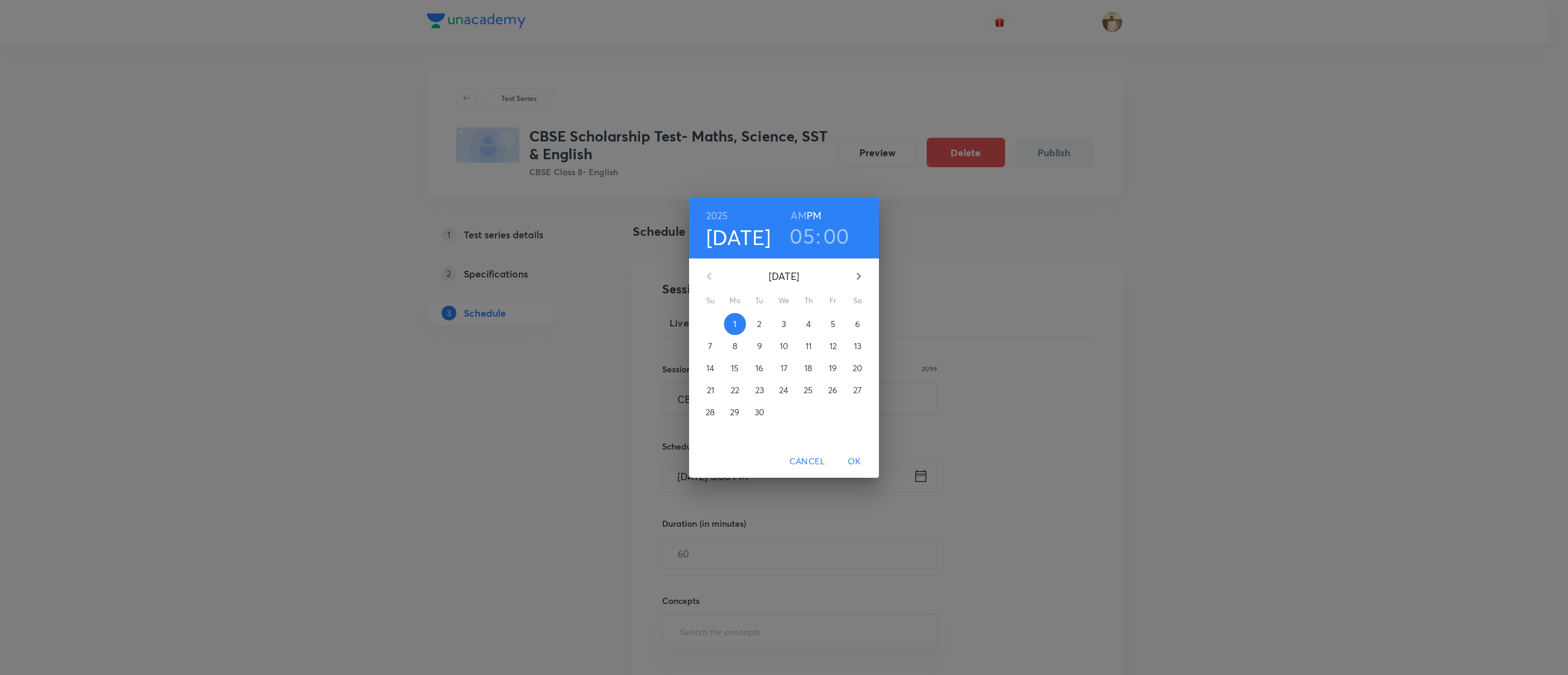
click at [713, 343] on span "7" at bounding box center [710, 346] width 22 height 12
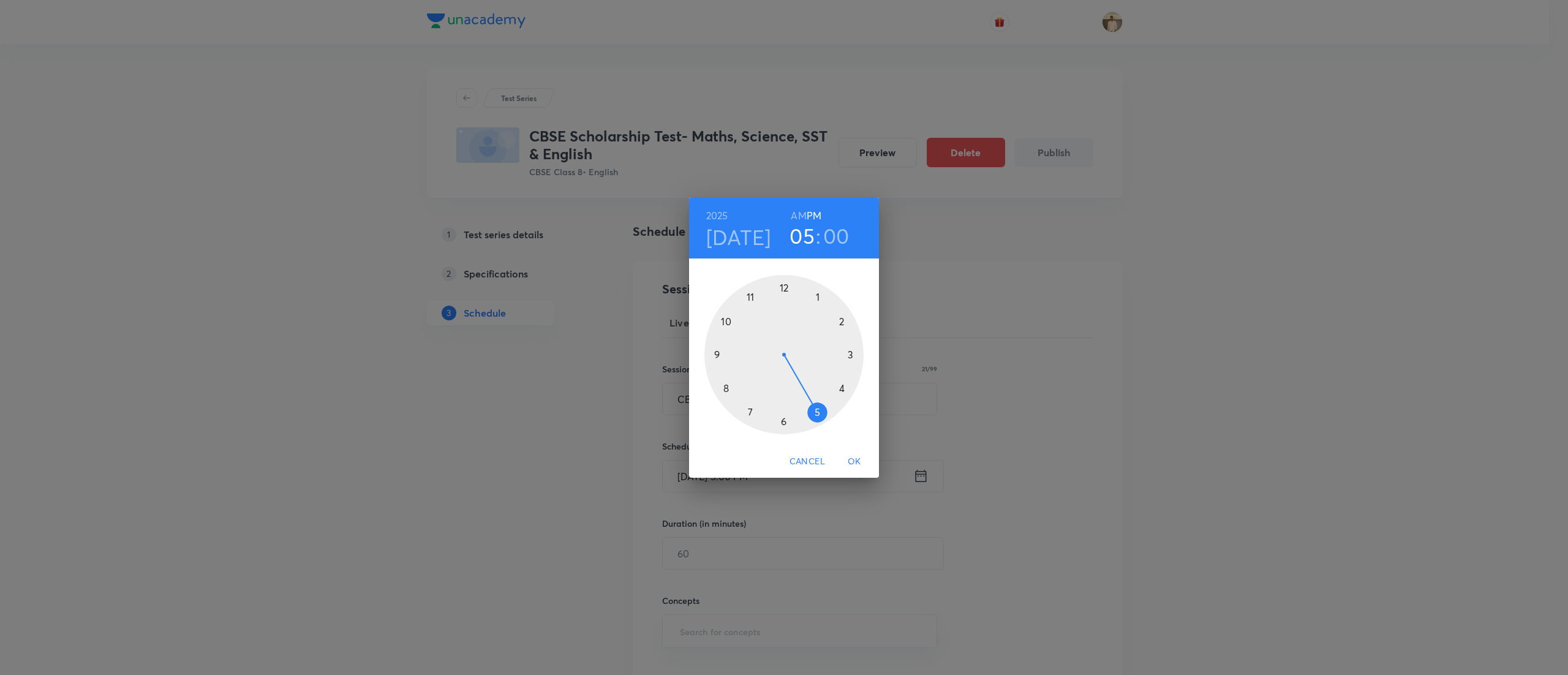
click at [861, 462] on span "OK" at bounding box center [854, 461] width 29 height 15
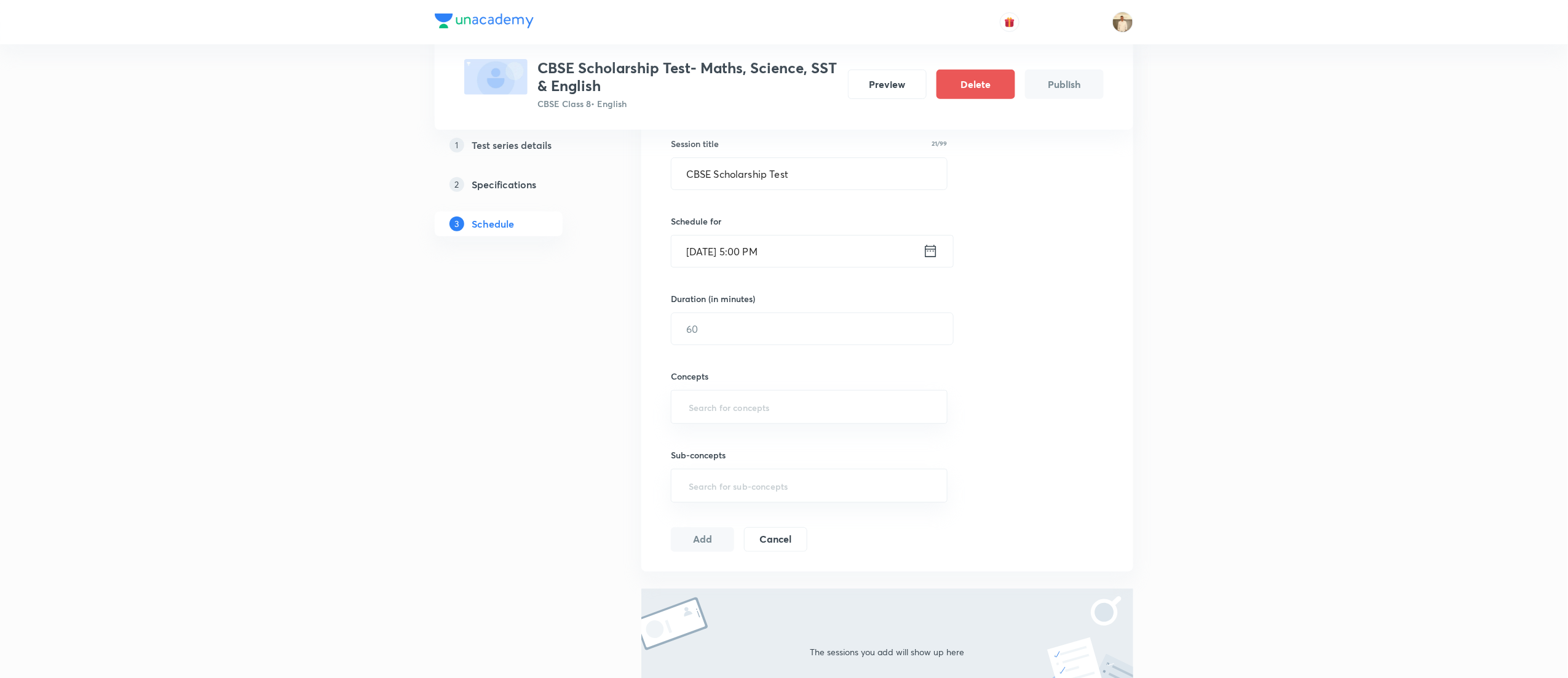
scroll to position [246, 0]
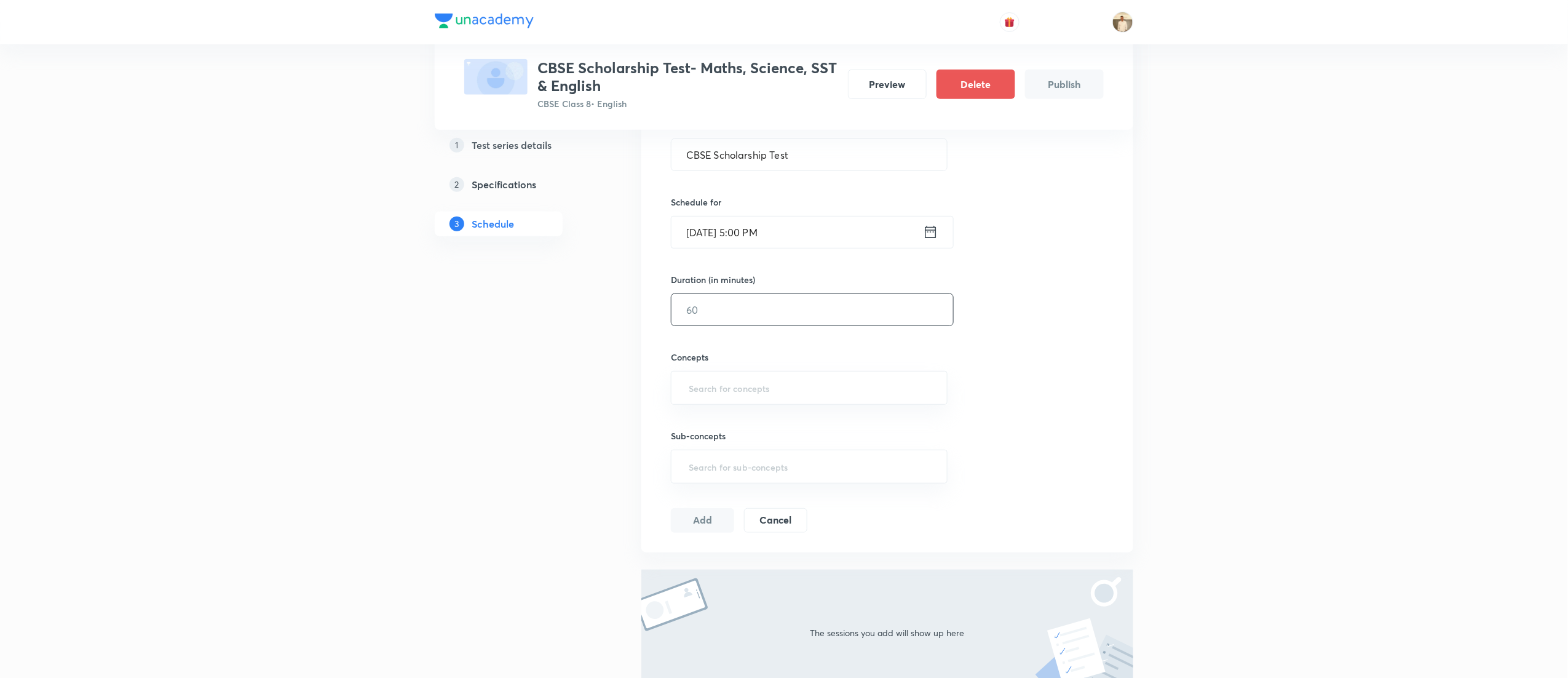
click at [733, 301] on input "text" at bounding box center [812, 309] width 282 height 31
type input "90"
click at [744, 395] on input "text" at bounding box center [809, 388] width 246 height 23
type input "a"
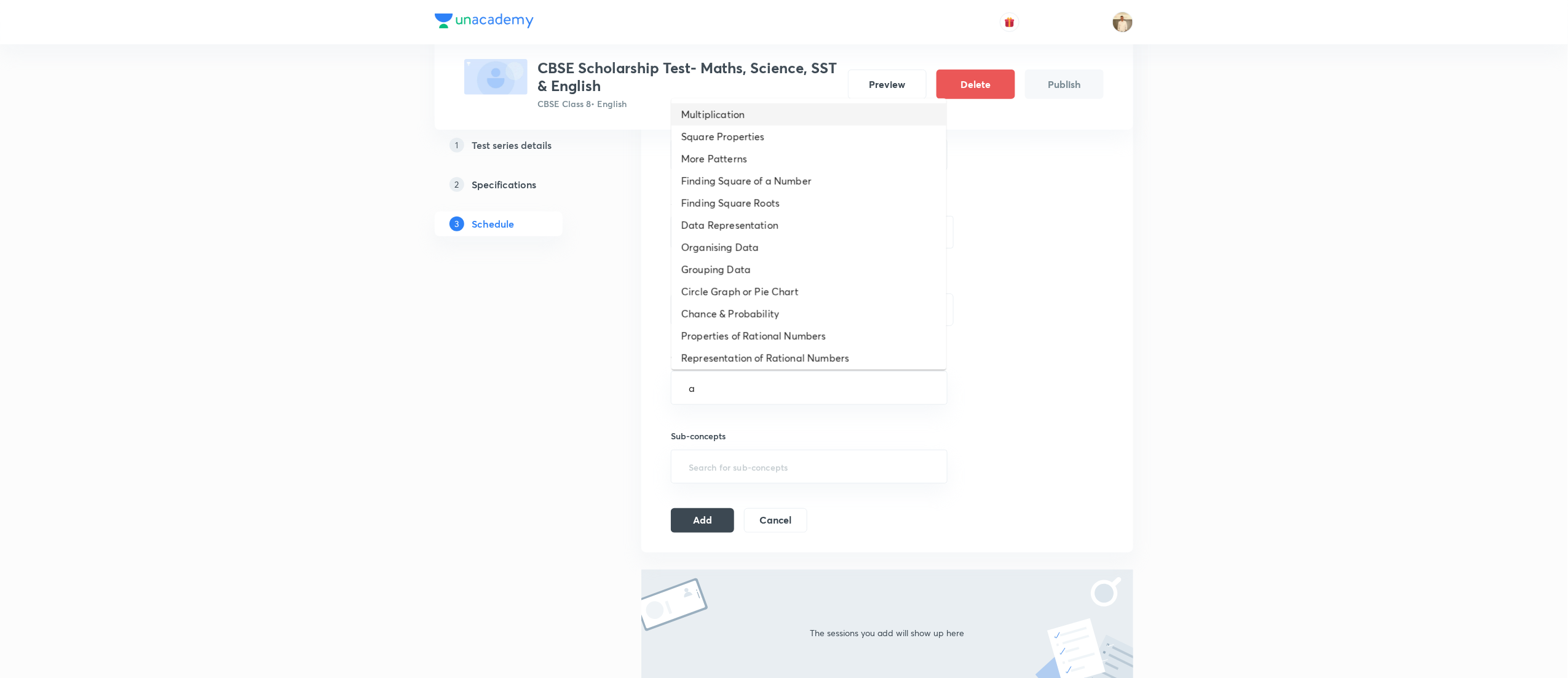
click at [739, 115] on li "Multiplication" at bounding box center [809, 114] width 275 height 22
type input "a"
click at [743, 118] on li "Square Properties" at bounding box center [809, 114] width 275 height 22
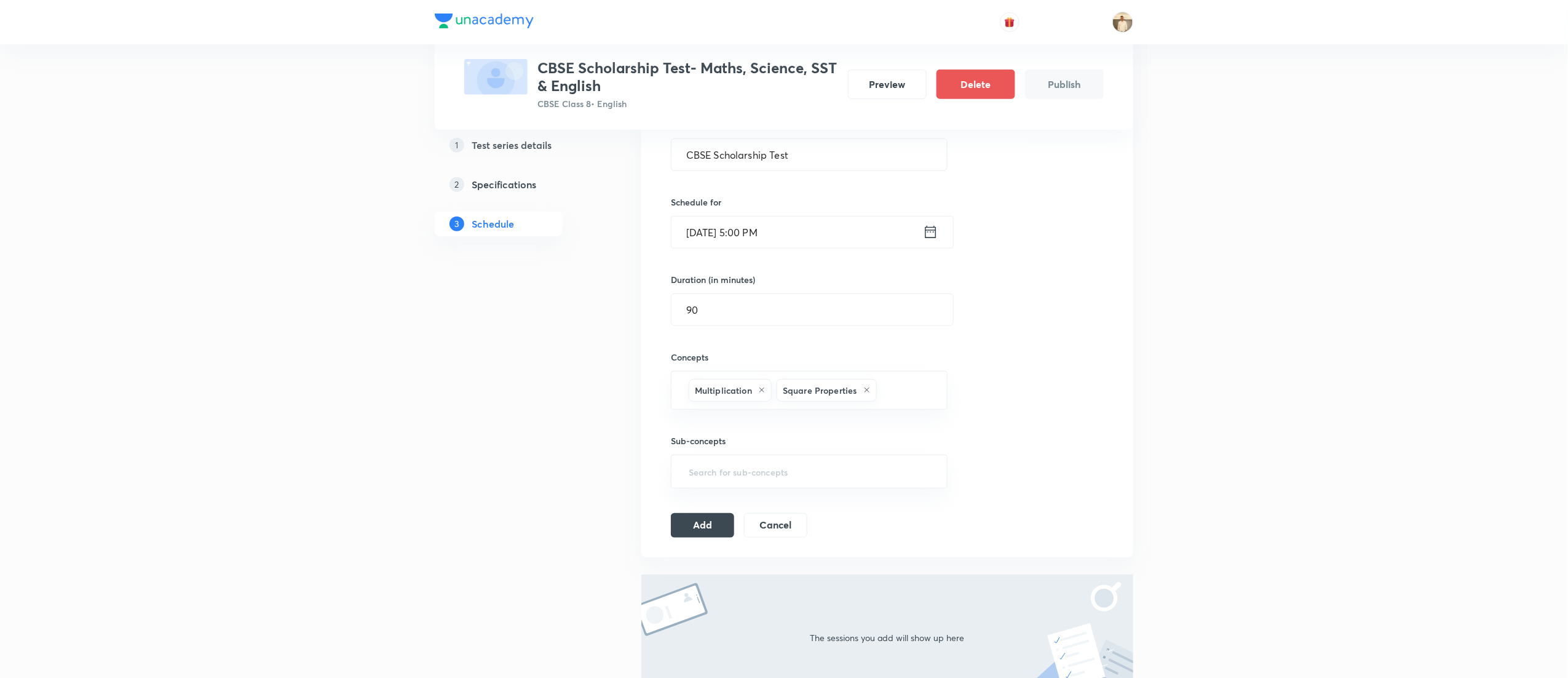
type input "a"
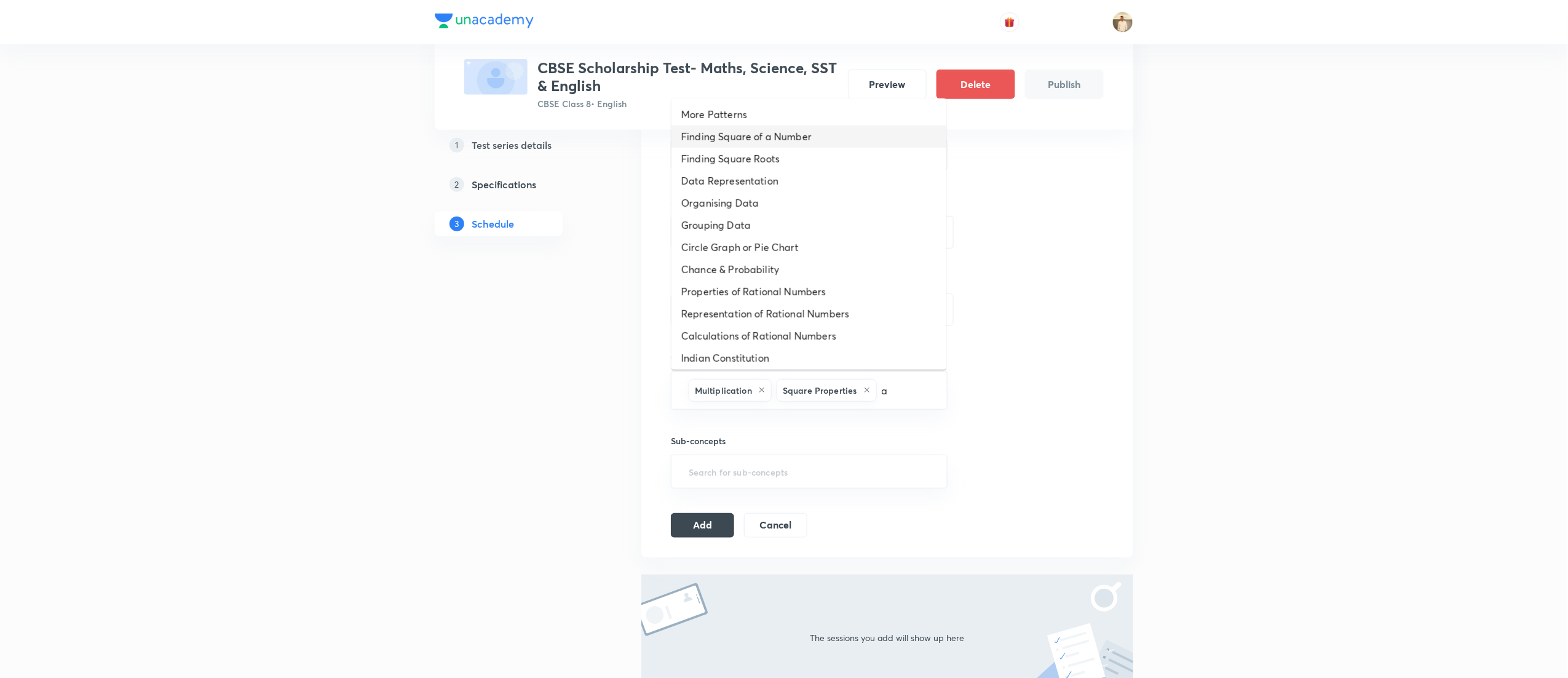
click at [746, 127] on li "Finding Square of a Number" at bounding box center [809, 136] width 275 height 22
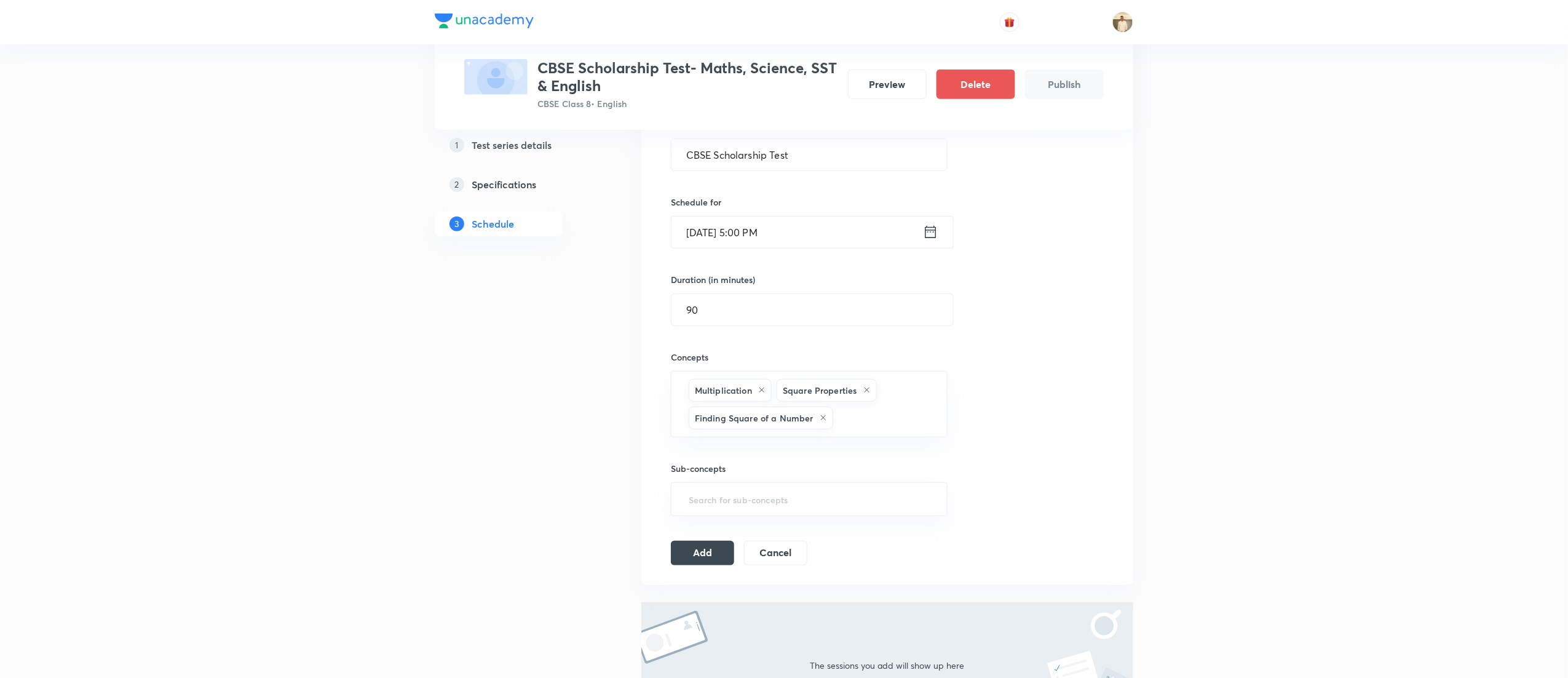
type input "a"
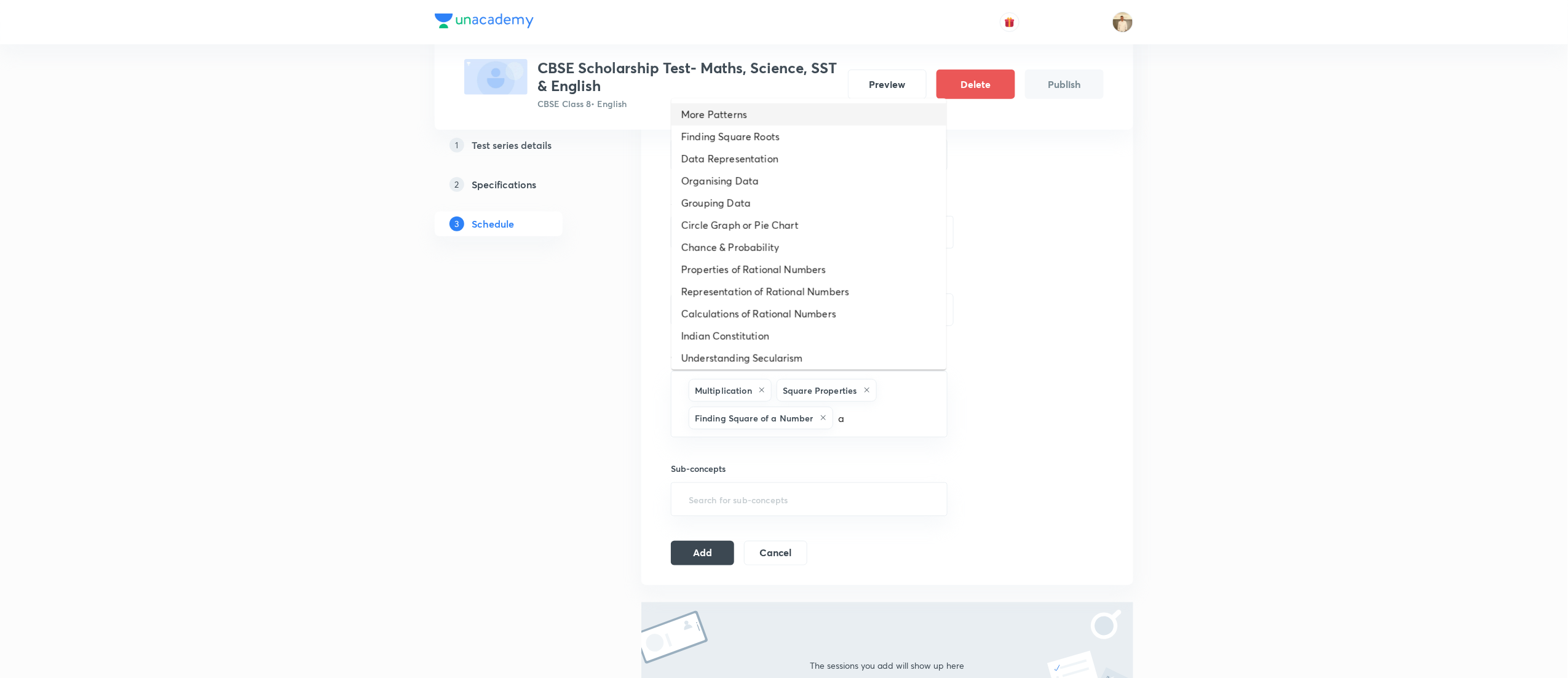
click at [768, 121] on li "More Patterns" at bounding box center [809, 114] width 275 height 22
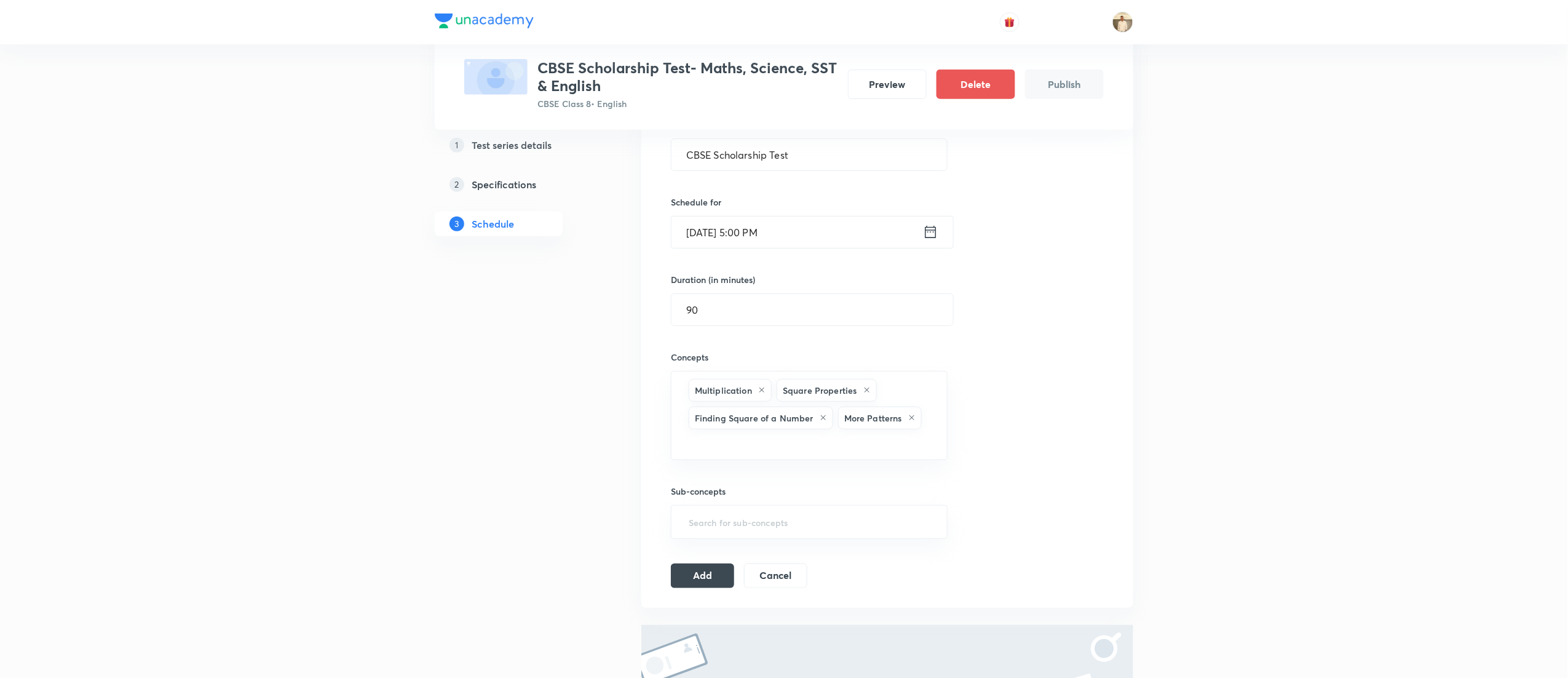
type input "a"
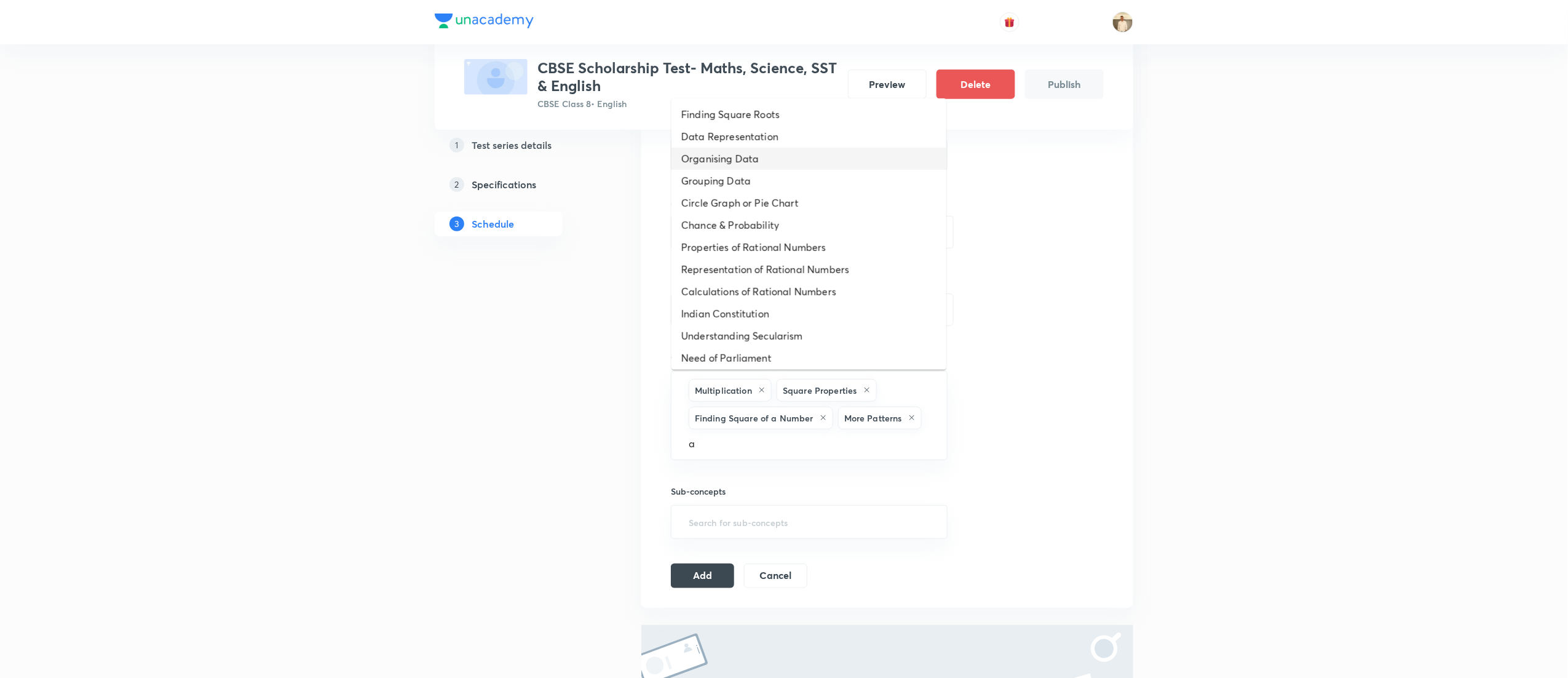
click at [760, 156] on li "Organising Data" at bounding box center [809, 158] width 275 height 22
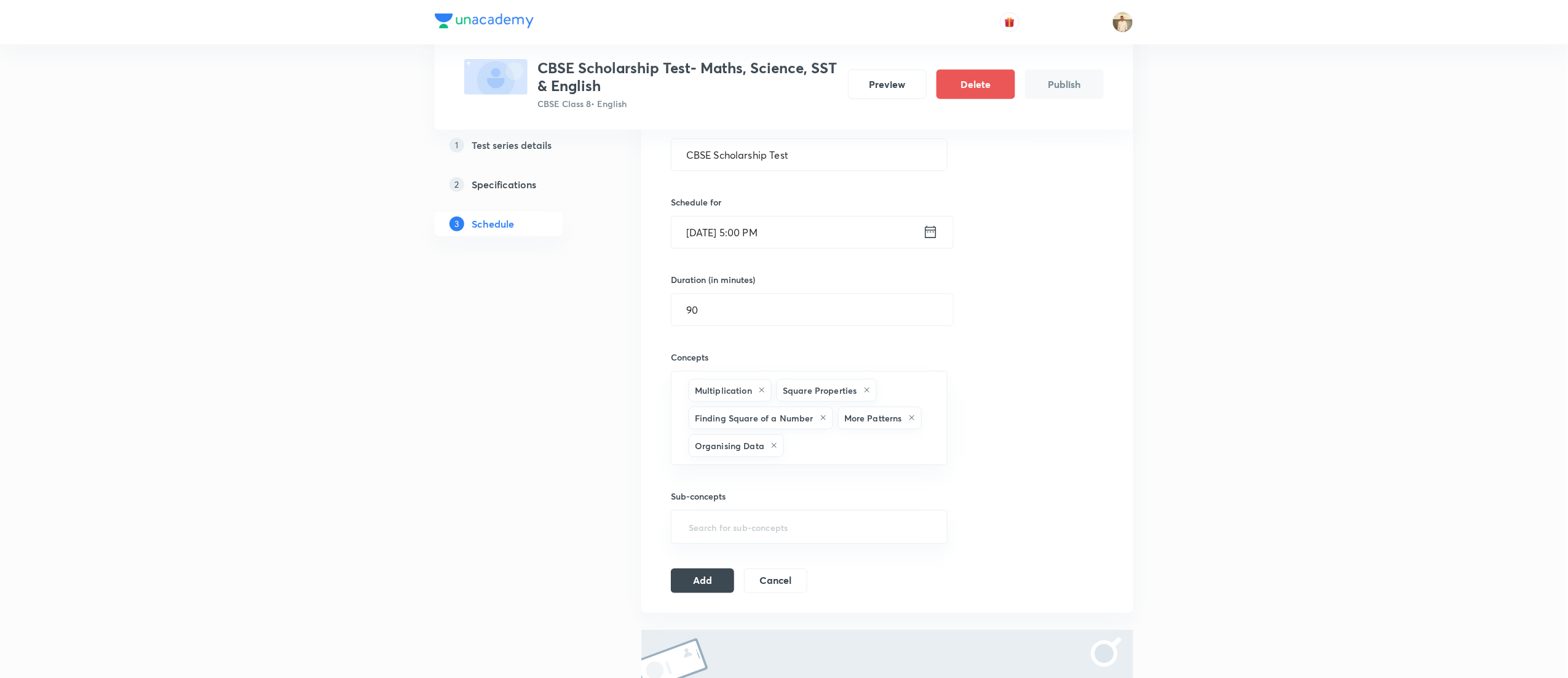
type input "a"
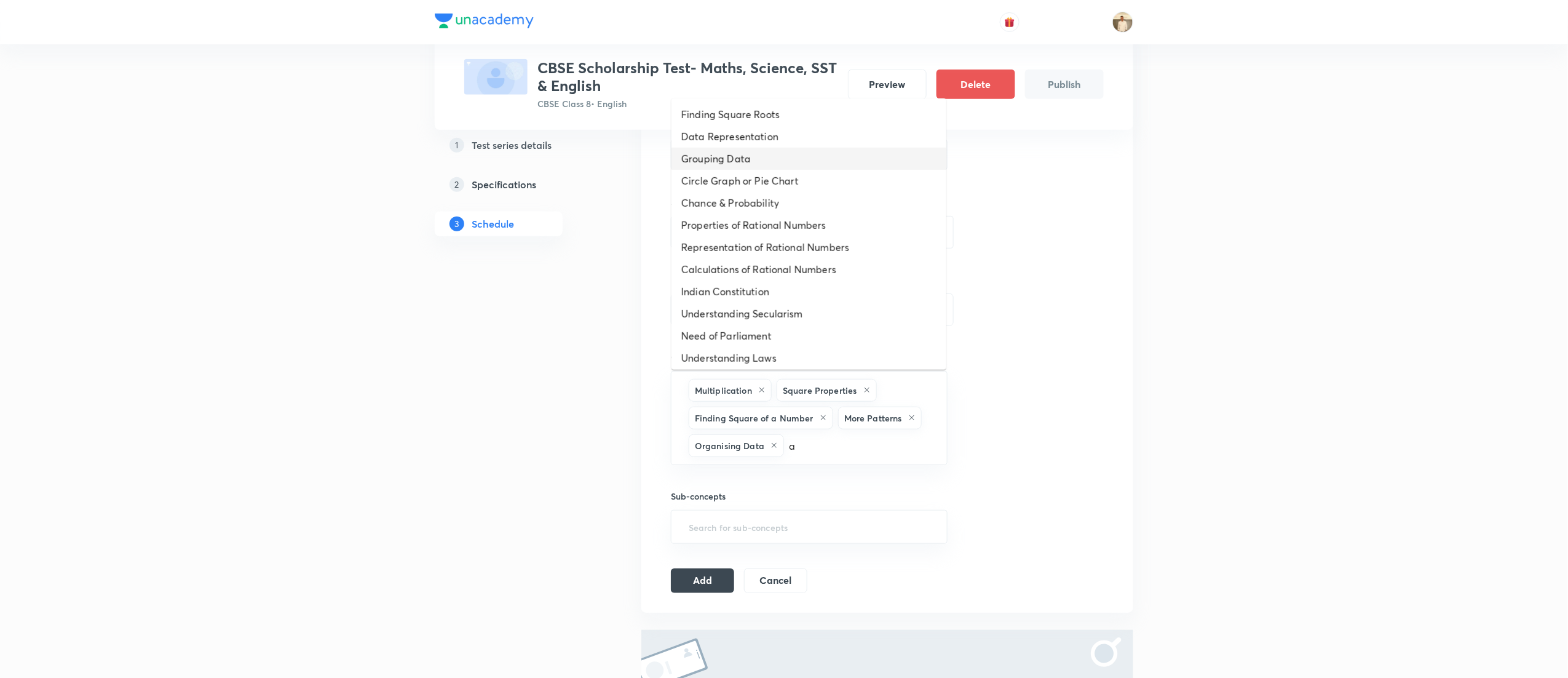
click at [792, 168] on li "Grouping Data" at bounding box center [809, 158] width 275 height 22
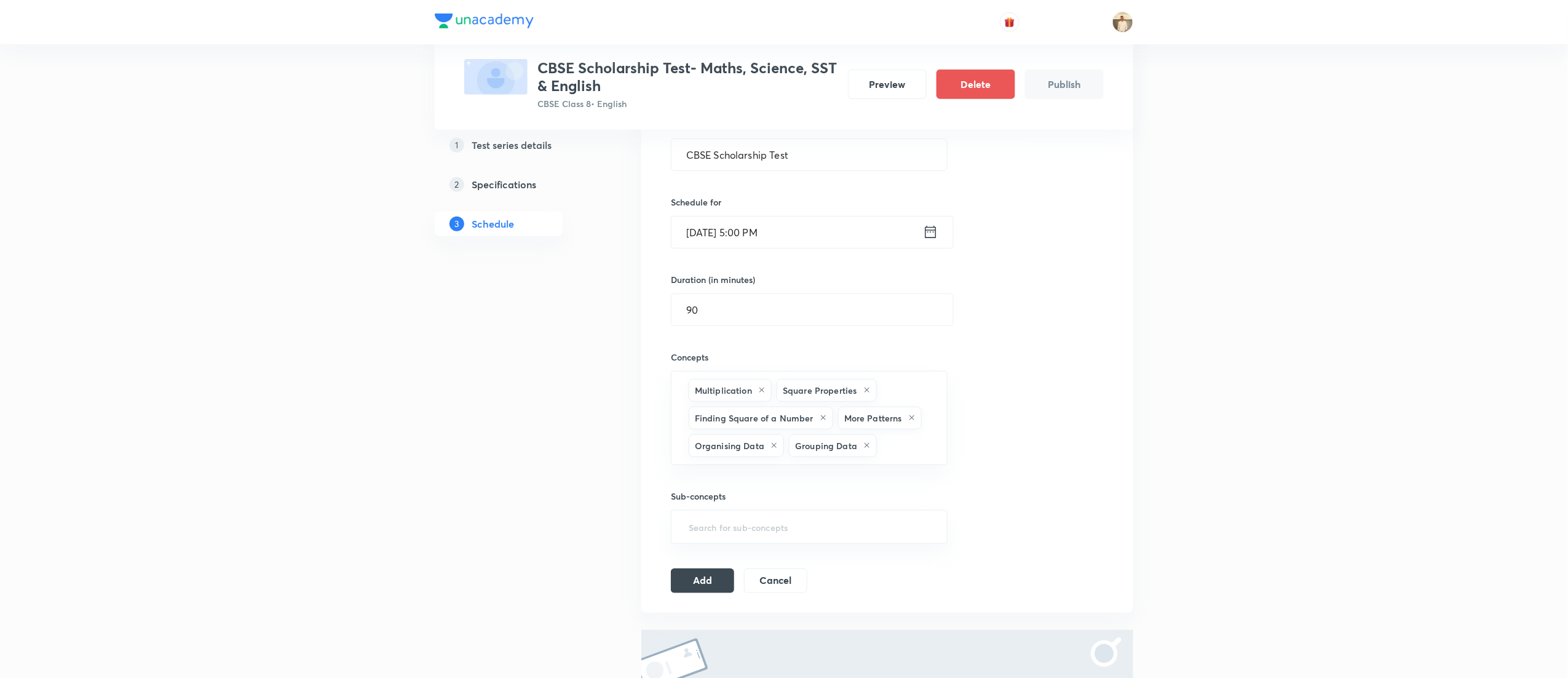
type input "a"
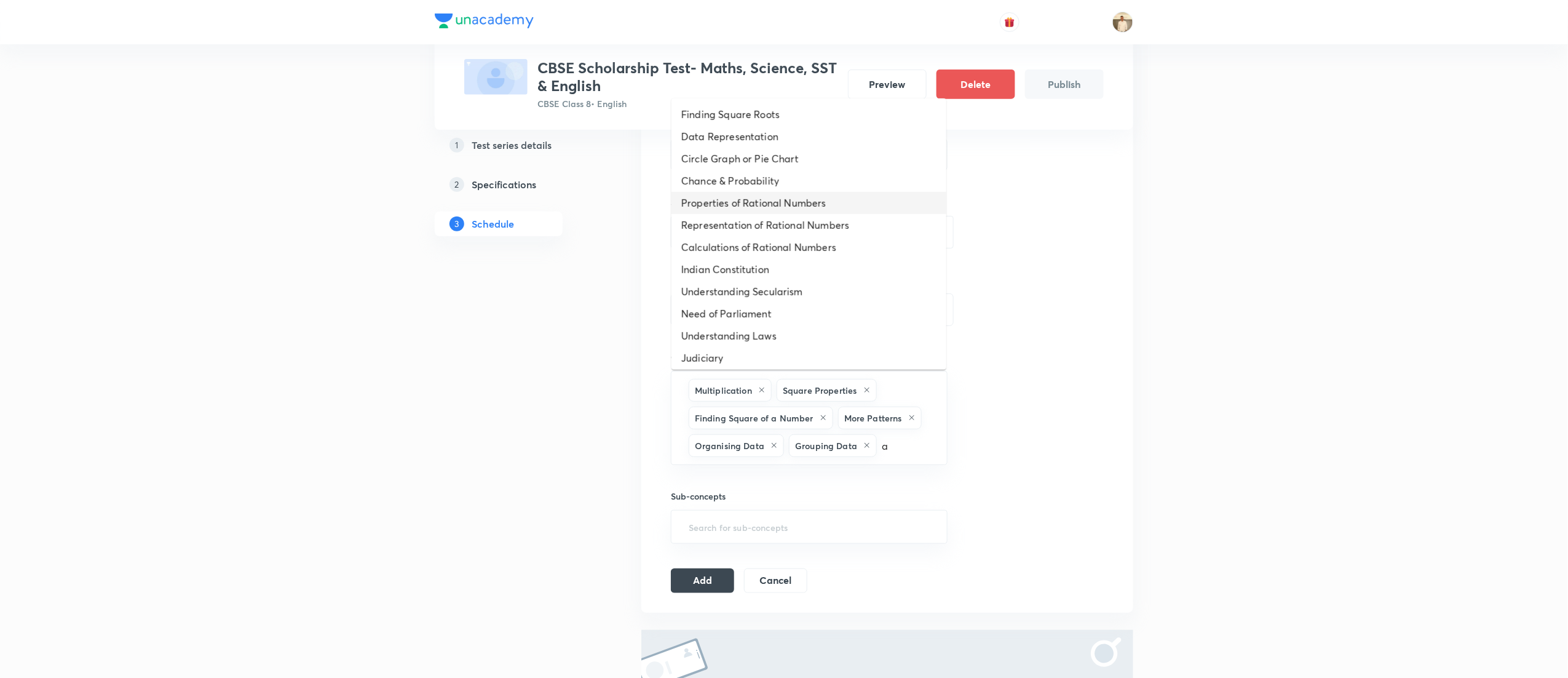
click at [795, 201] on li "Properties of Rational Numbers" at bounding box center [809, 203] width 275 height 22
type input "a"
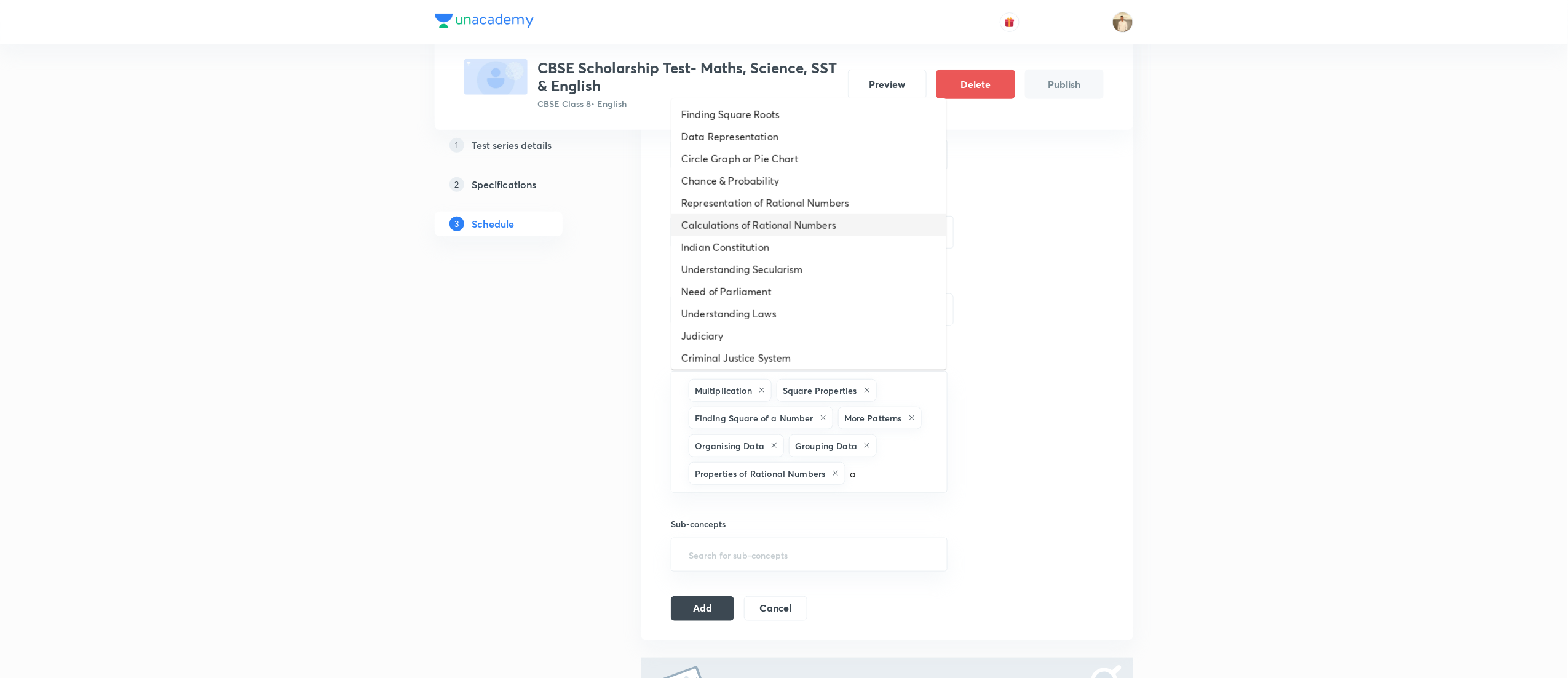
click at [809, 222] on li "Calculations of Rational Numbers" at bounding box center [809, 225] width 275 height 22
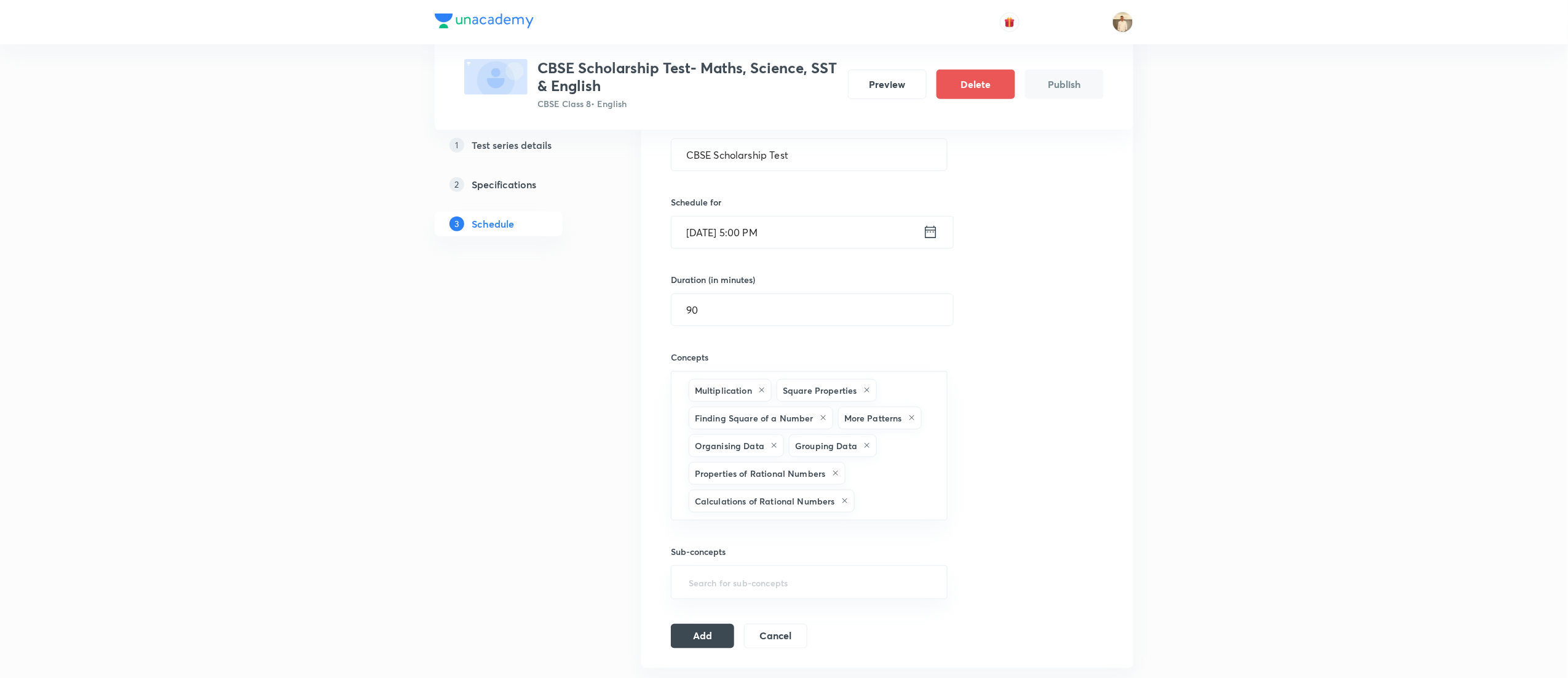
type input "a"
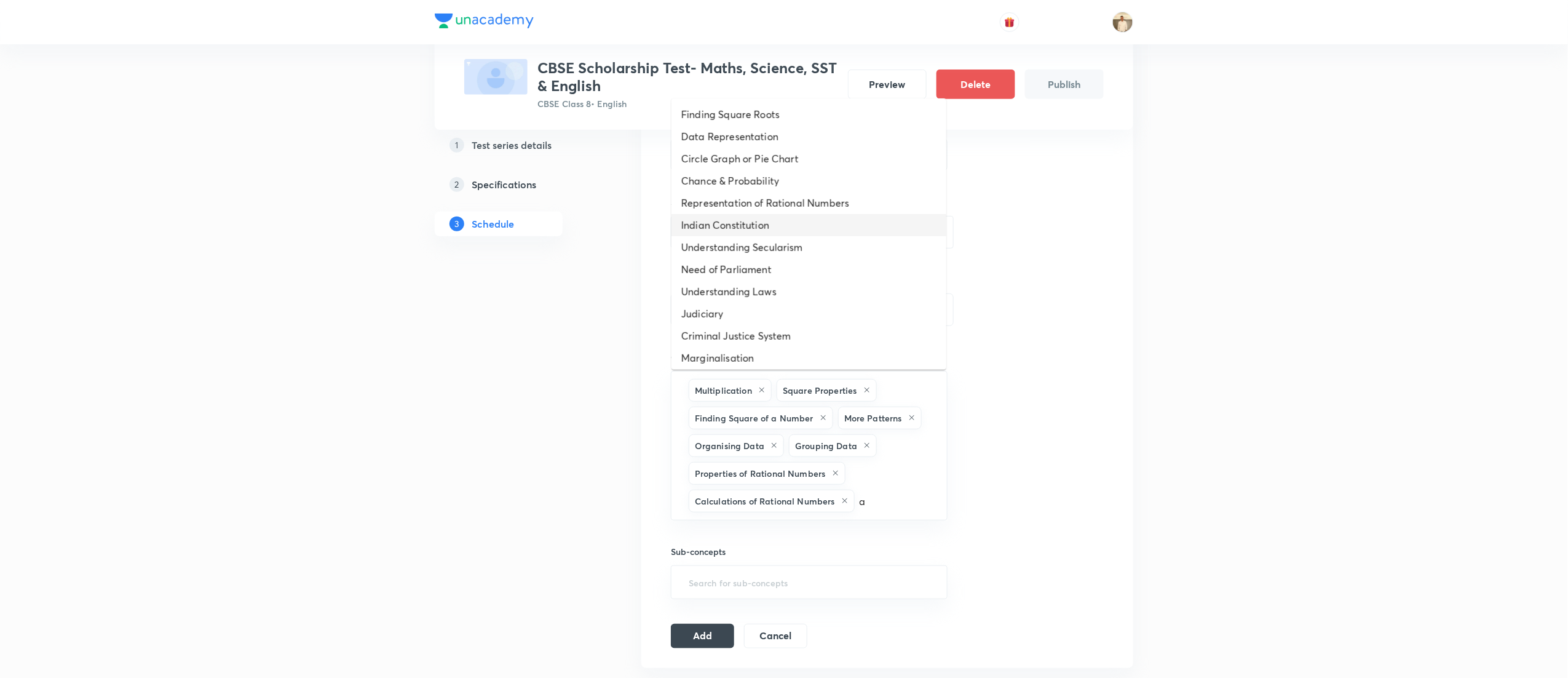
click at [810, 234] on li "Indian Constitution" at bounding box center [809, 225] width 275 height 22
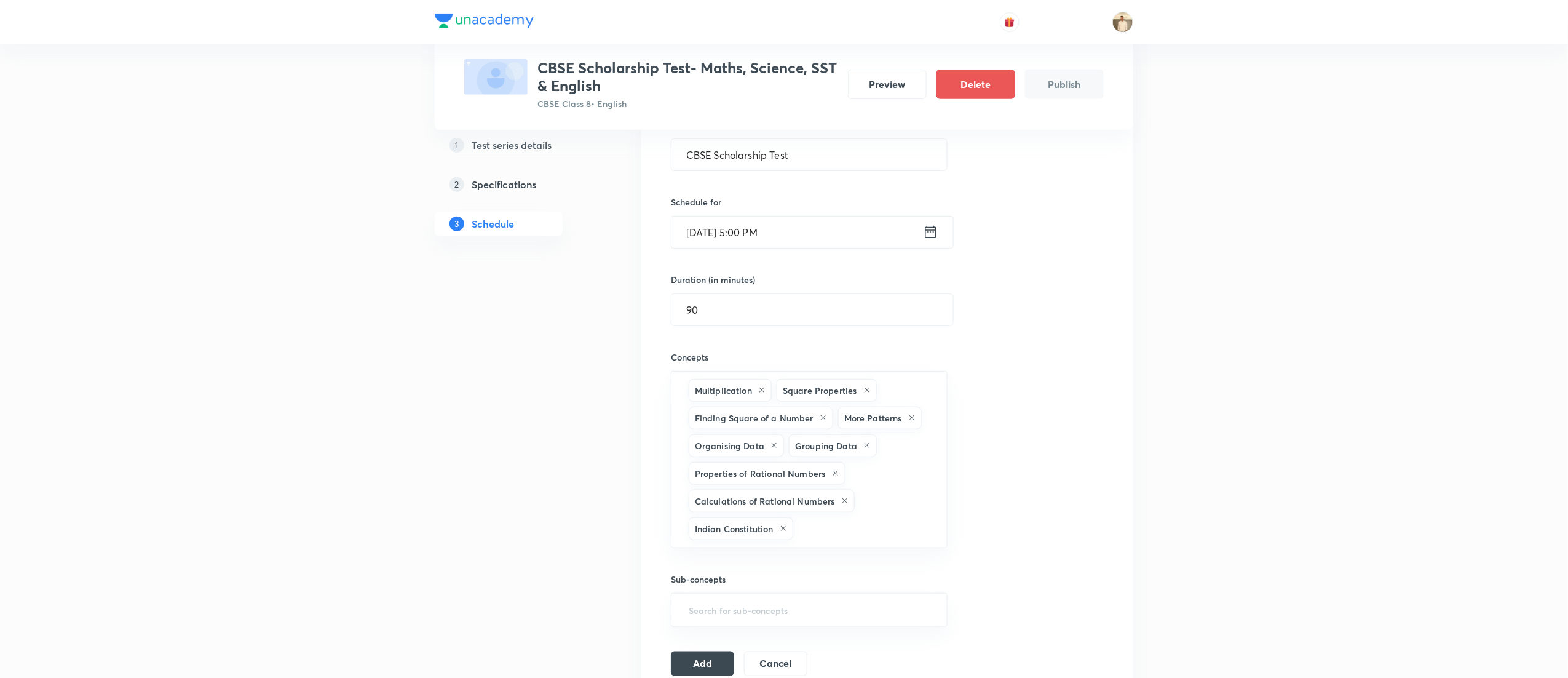
type input "a"
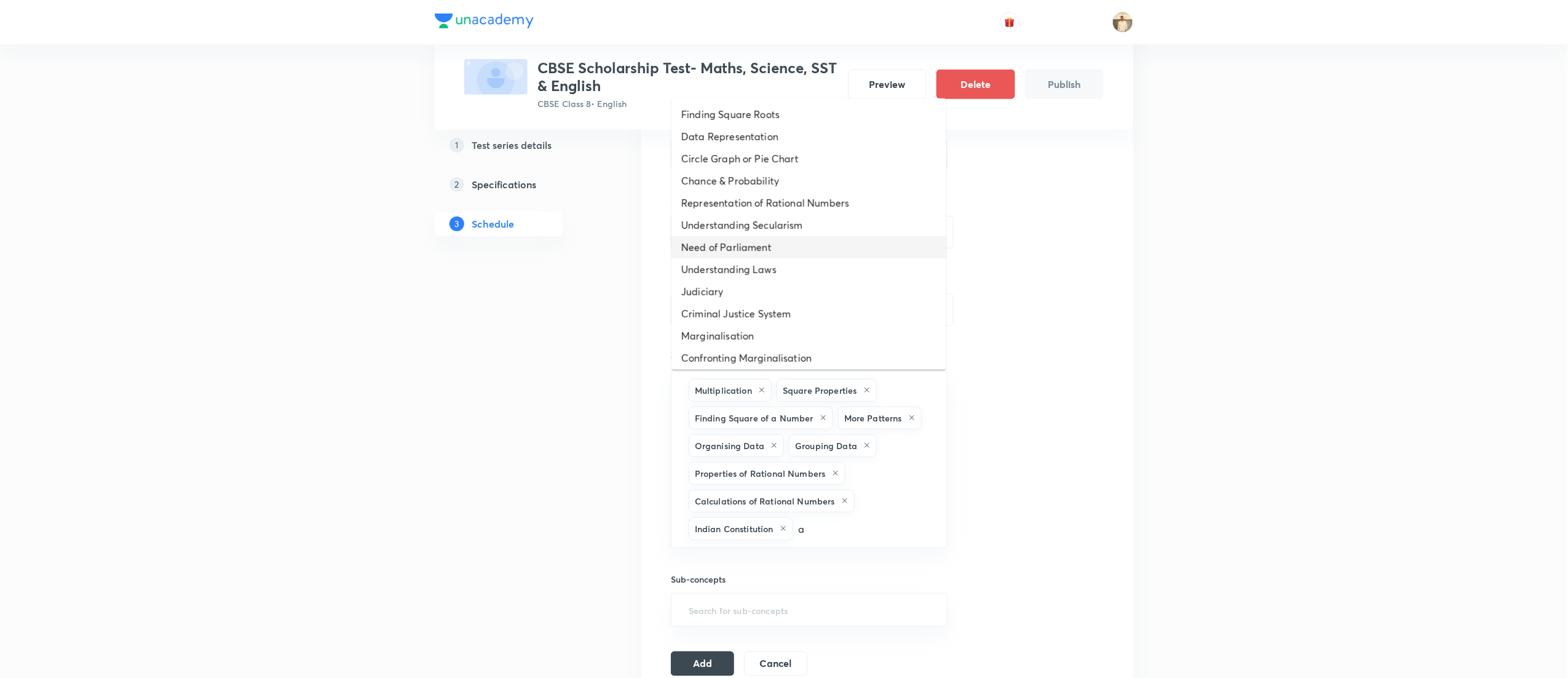
click at [807, 256] on li "Need of Parliament" at bounding box center [809, 247] width 275 height 22
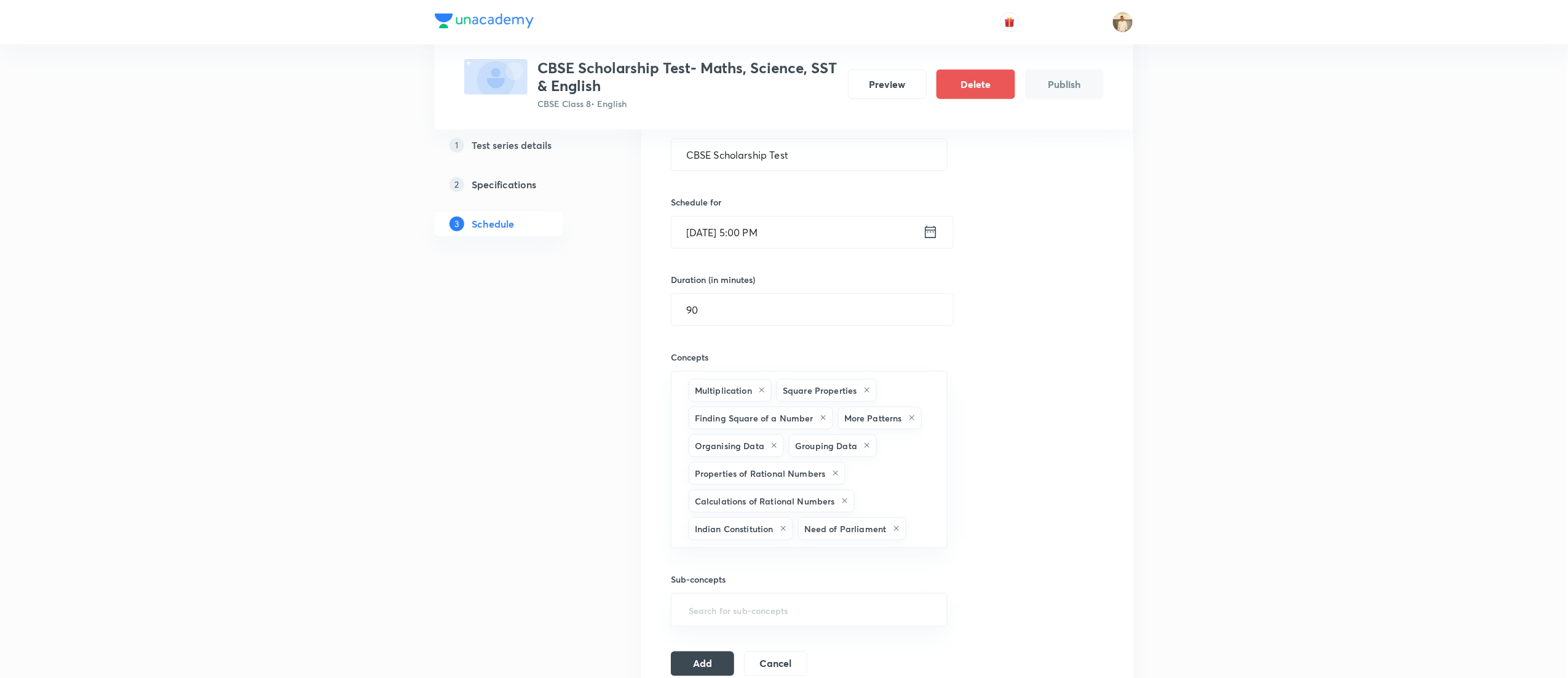
type input "a"
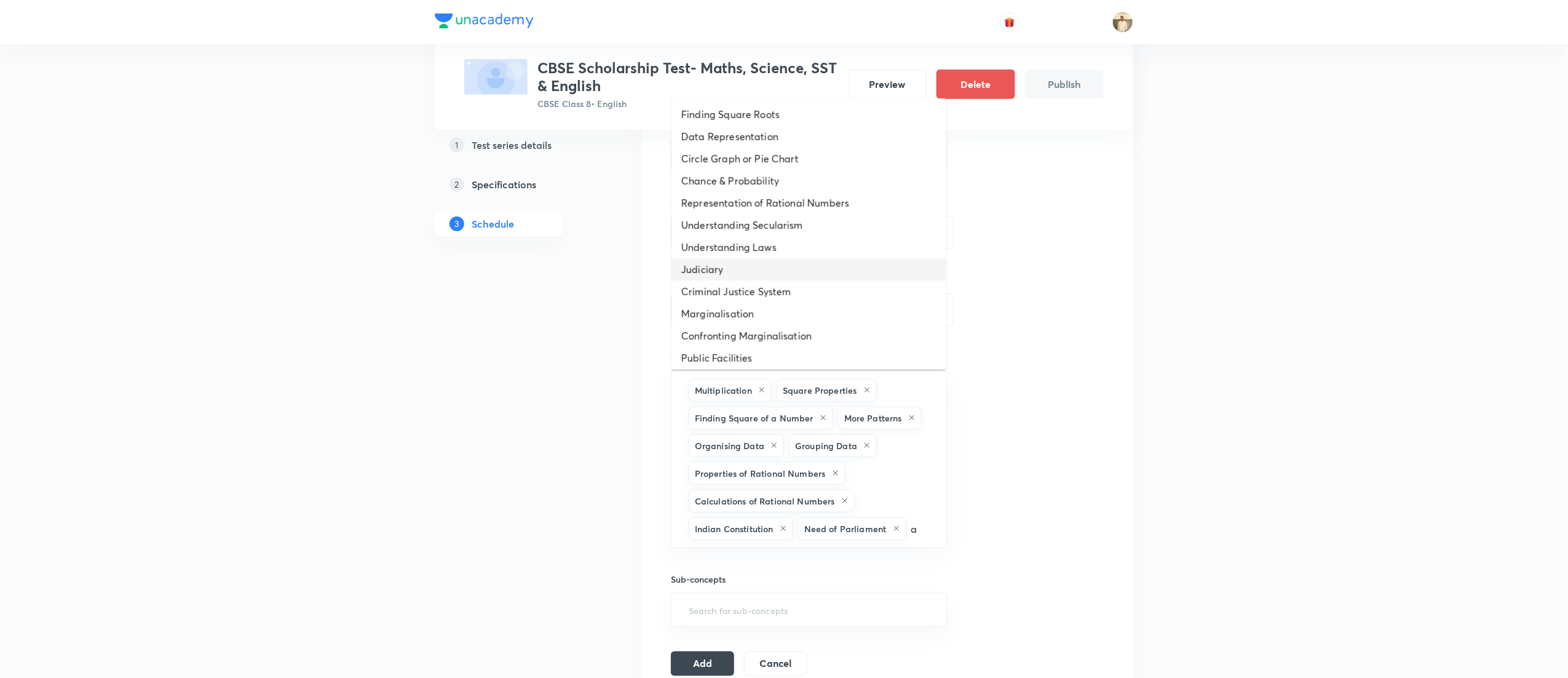
click at [806, 269] on li "Judiciary" at bounding box center [809, 269] width 275 height 22
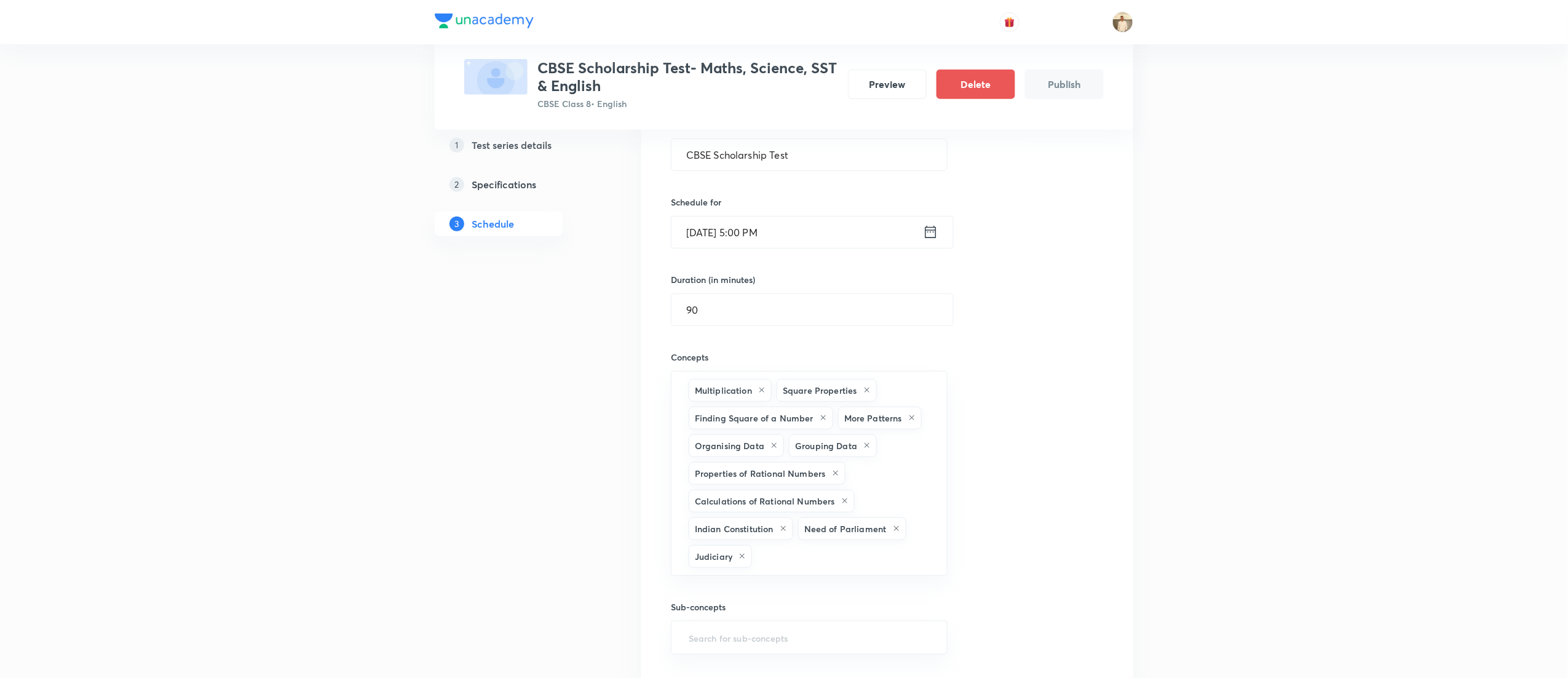
type input "a"
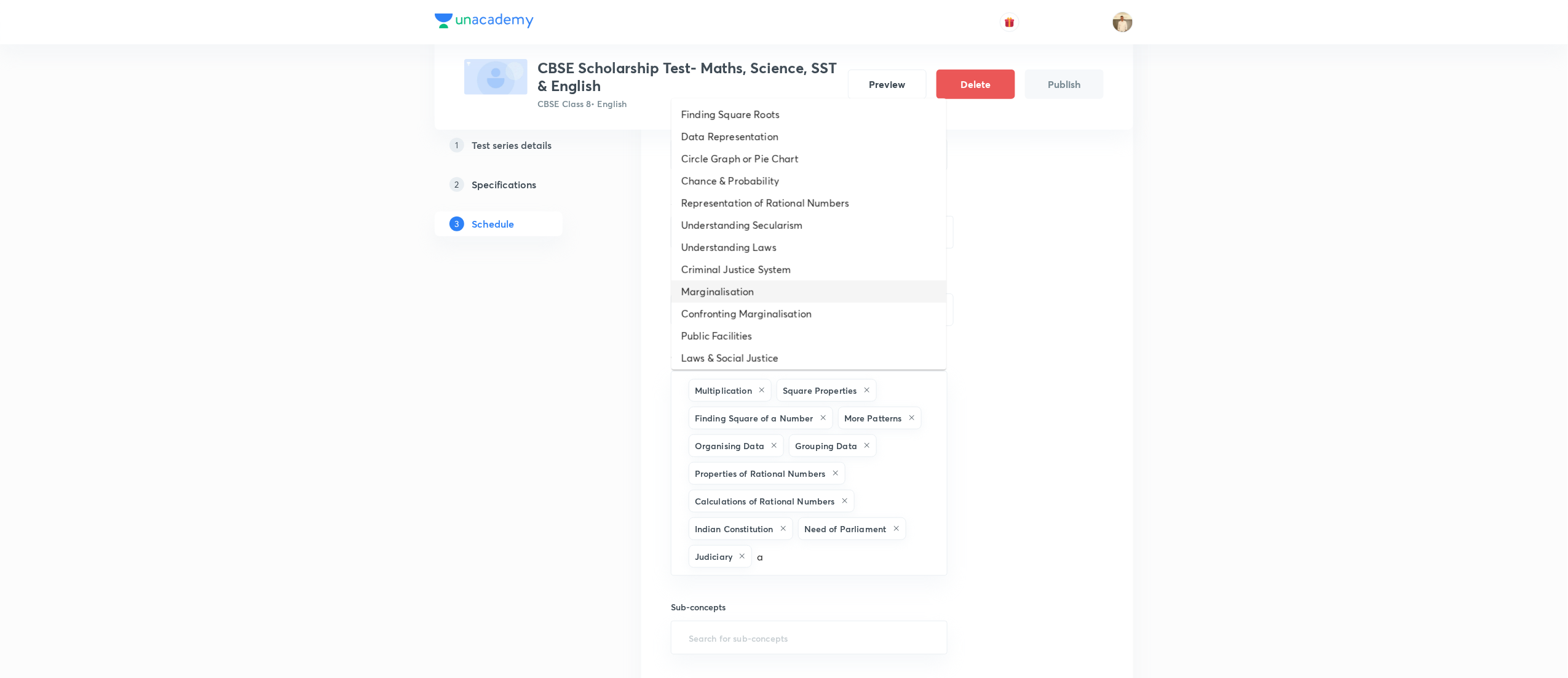
click at [822, 288] on li "Marginalisation" at bounding box center [809, 291] width 275 height 22
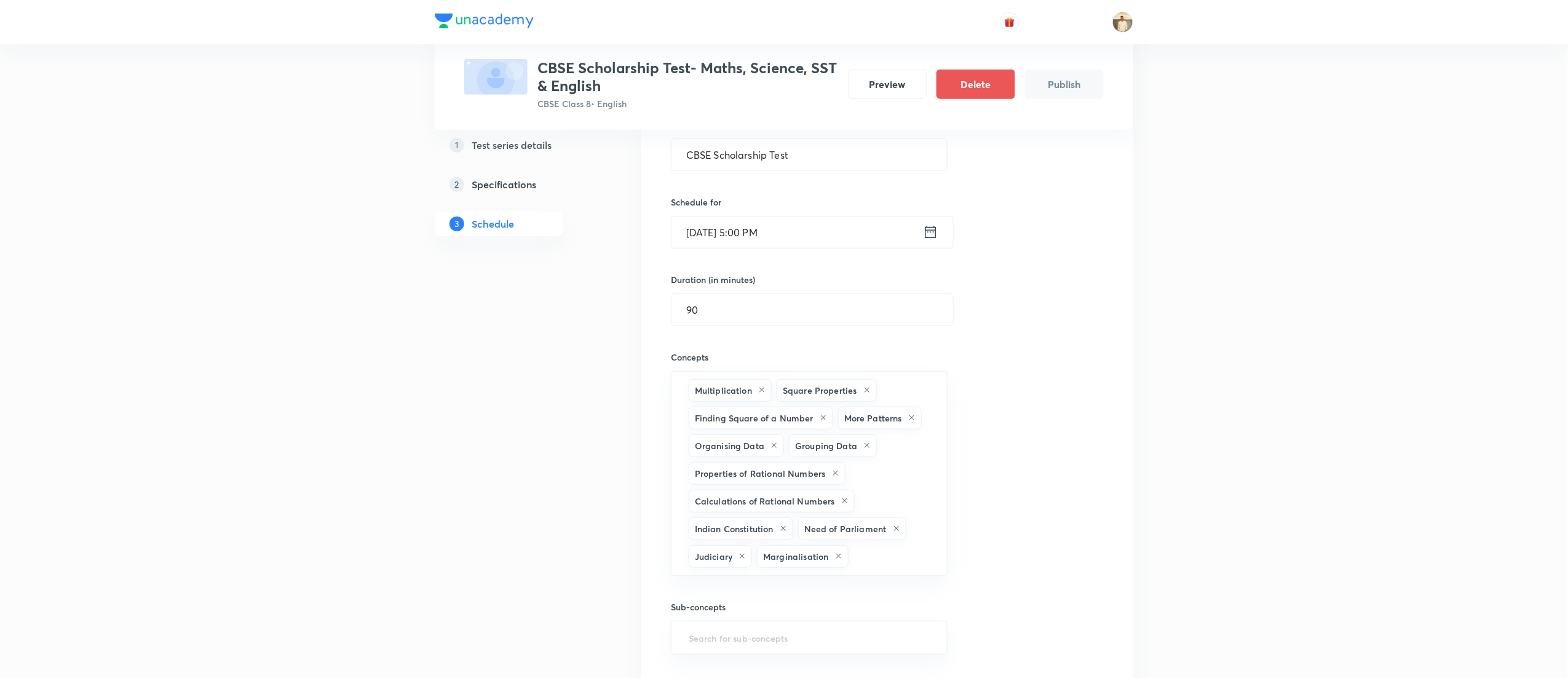
type input "a"
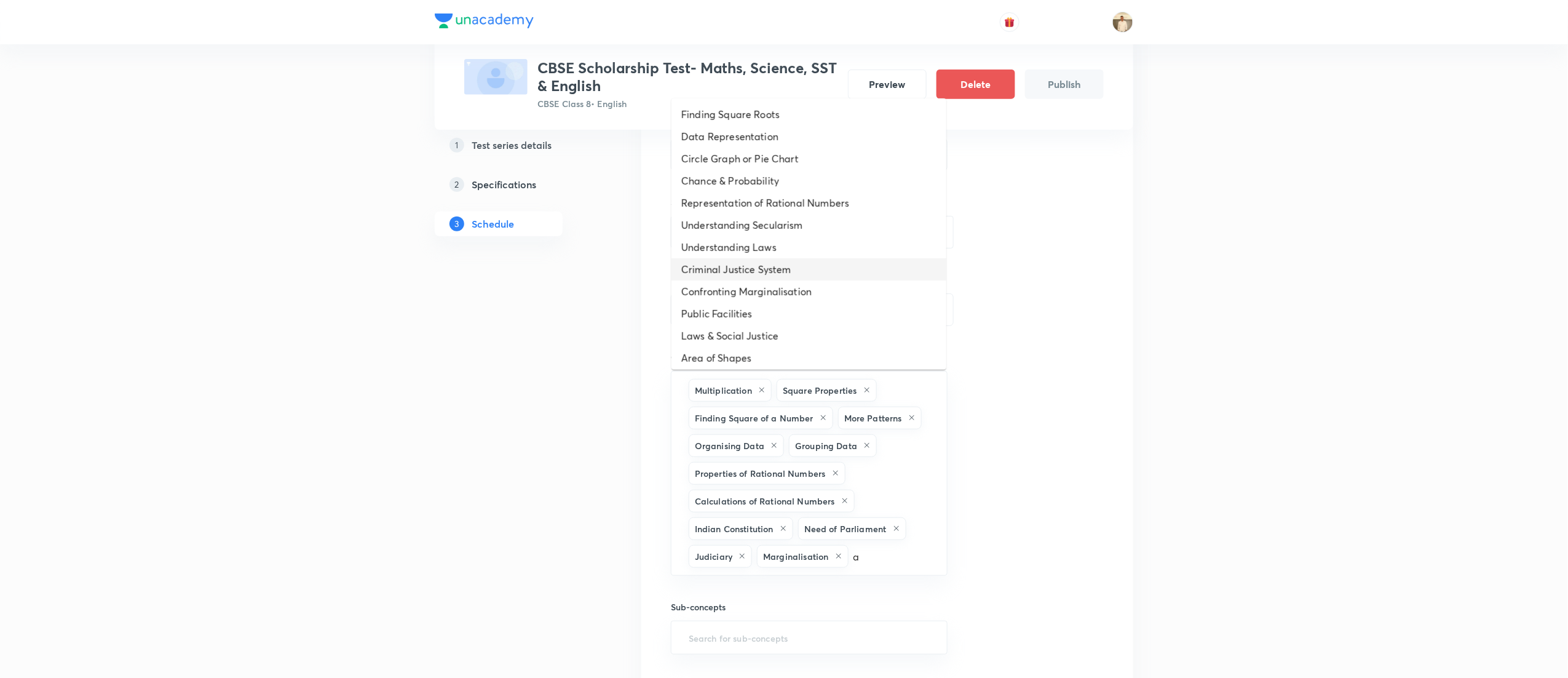
click at [835, 264] on li "Criminal Justice System" at bounding box center [809, 269] width 275 height 22
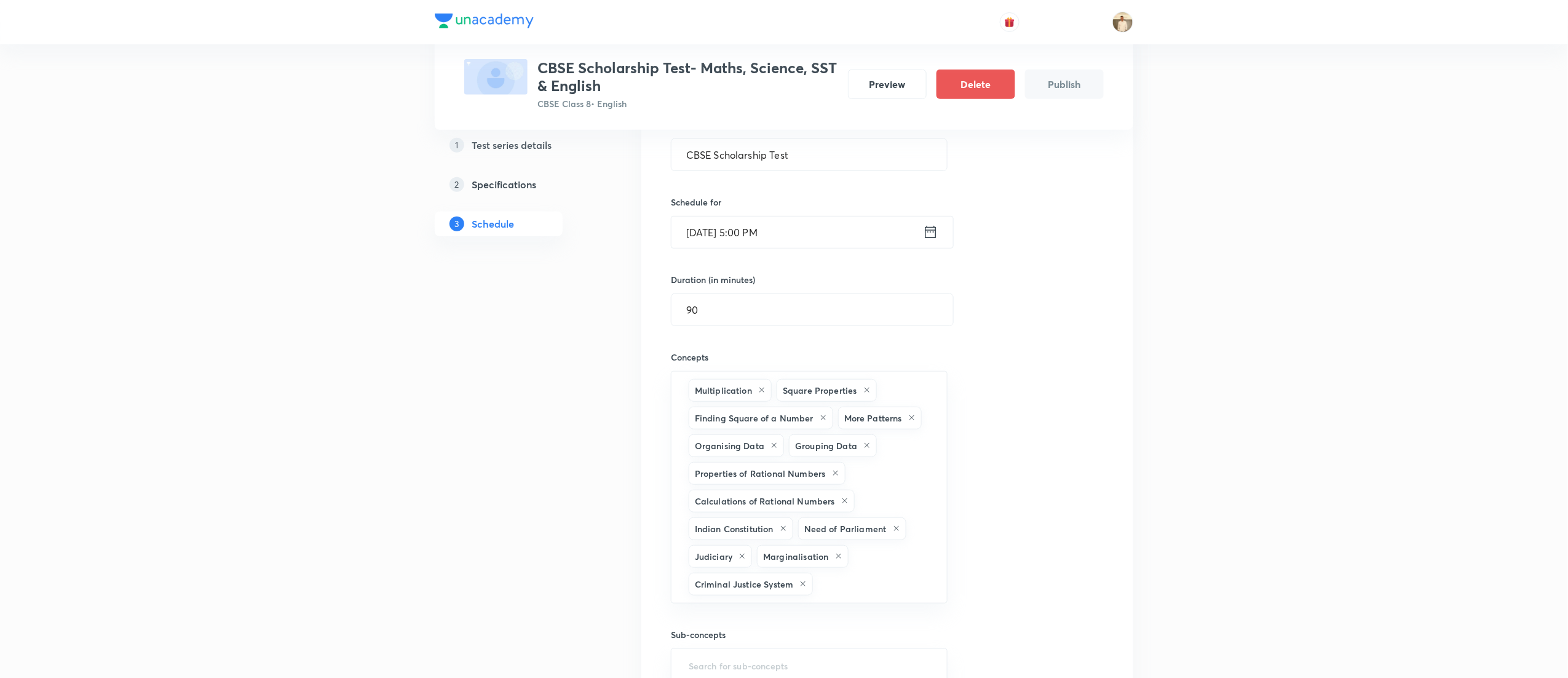
type input "a"
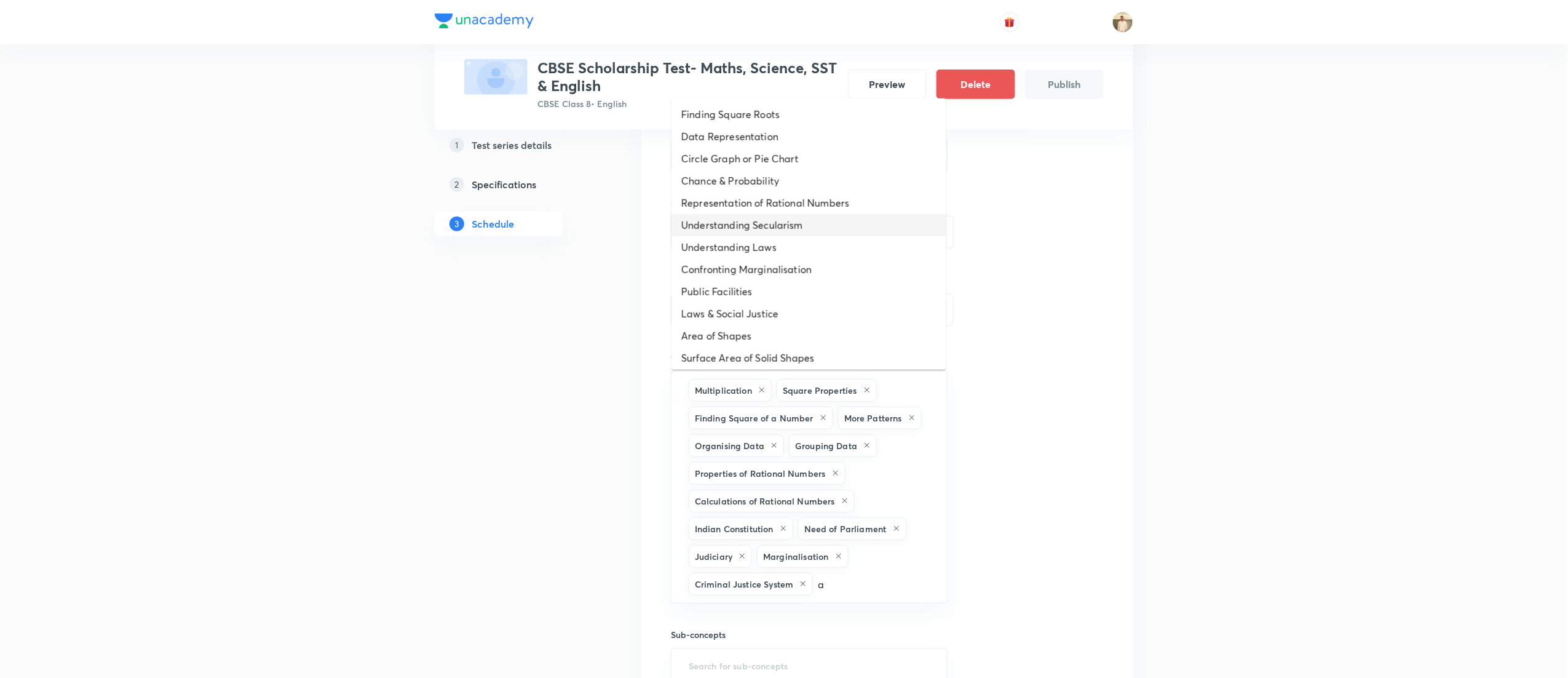
click at [830, 226] on li "Understanding Secularism" at bounding box center [809, 225] width 275 height 22
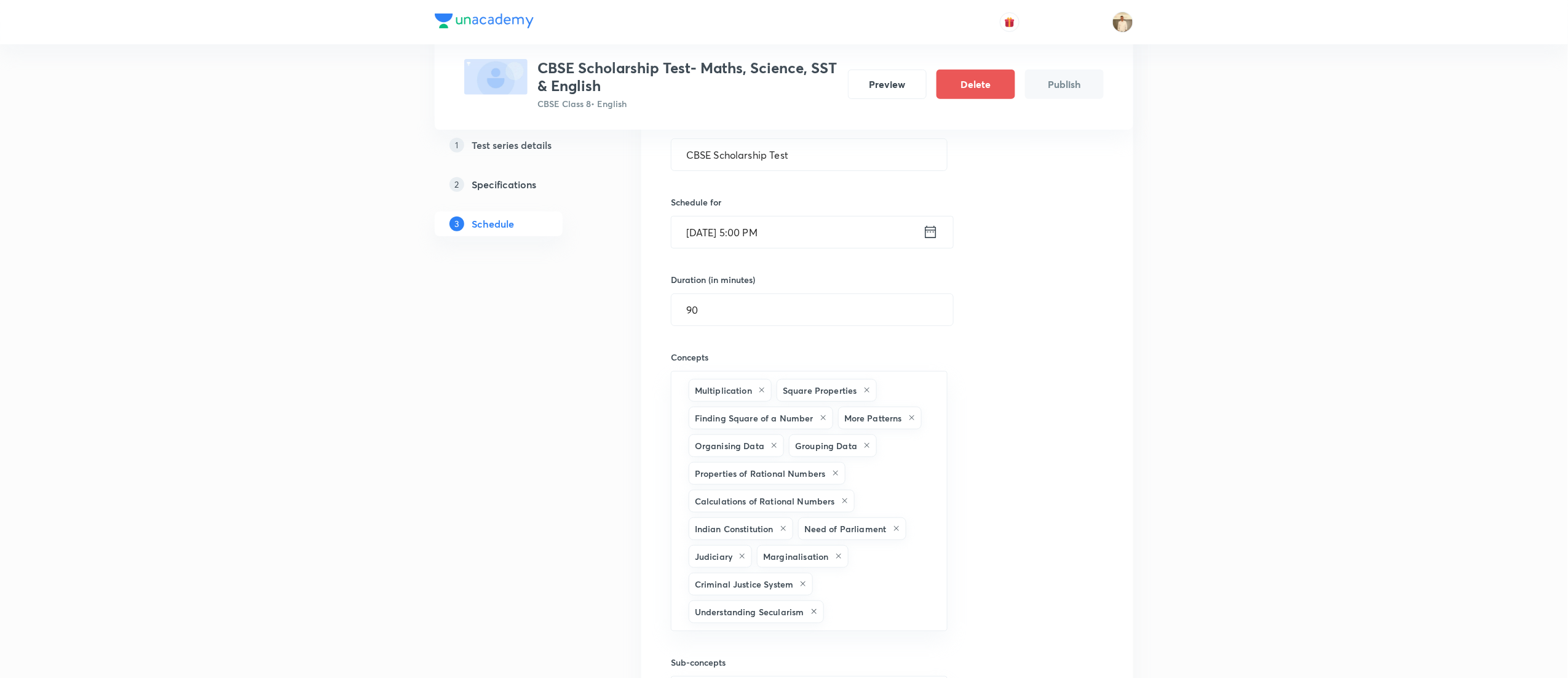
type input "a"
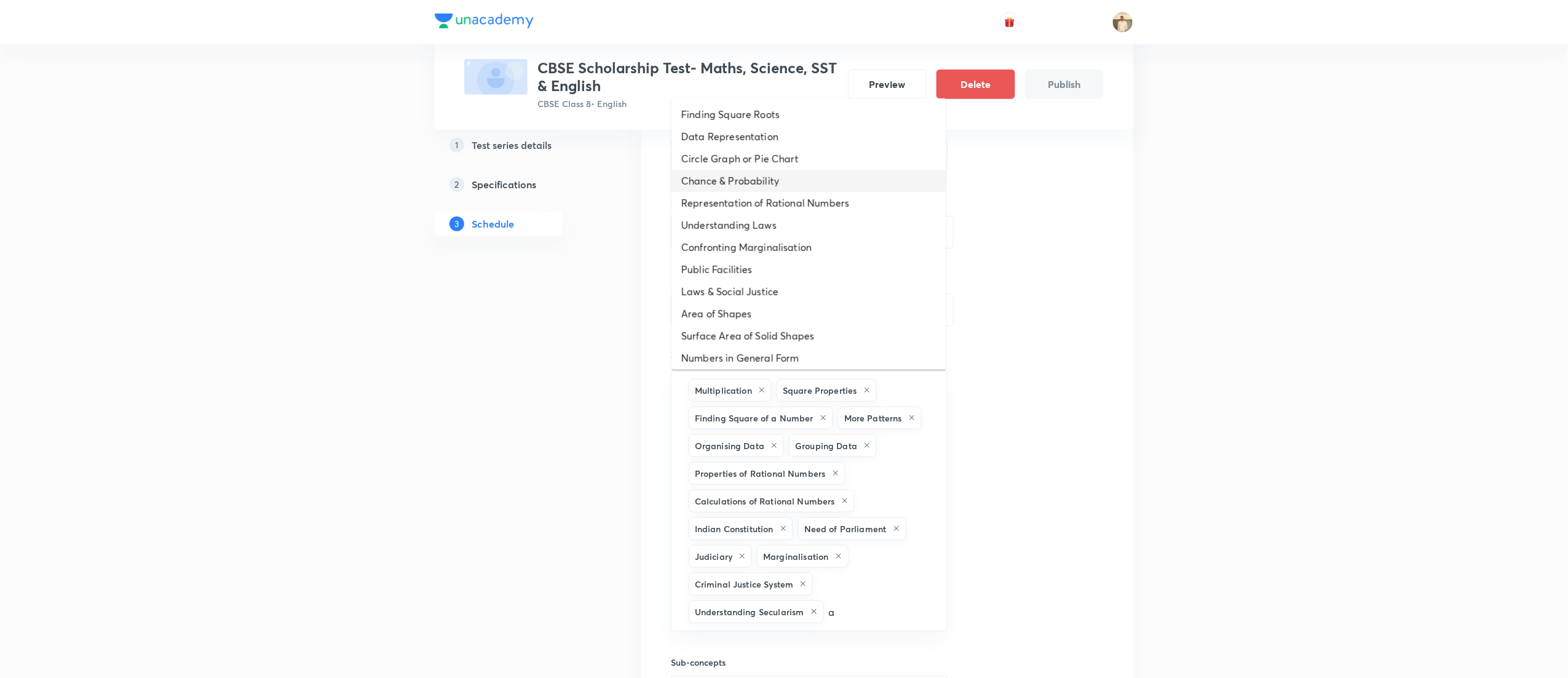
click at [835, 185] on li "Chance & Probability" at bounding box center [809, 181] width 275 height 22
type input "a"
click at [1457, 415] on div "Test Series CBSE Scholarship Test- Maths, Science, SST & English CBSE Class 8 •…" at bounding box center [784, 403] width 1568 height 1298
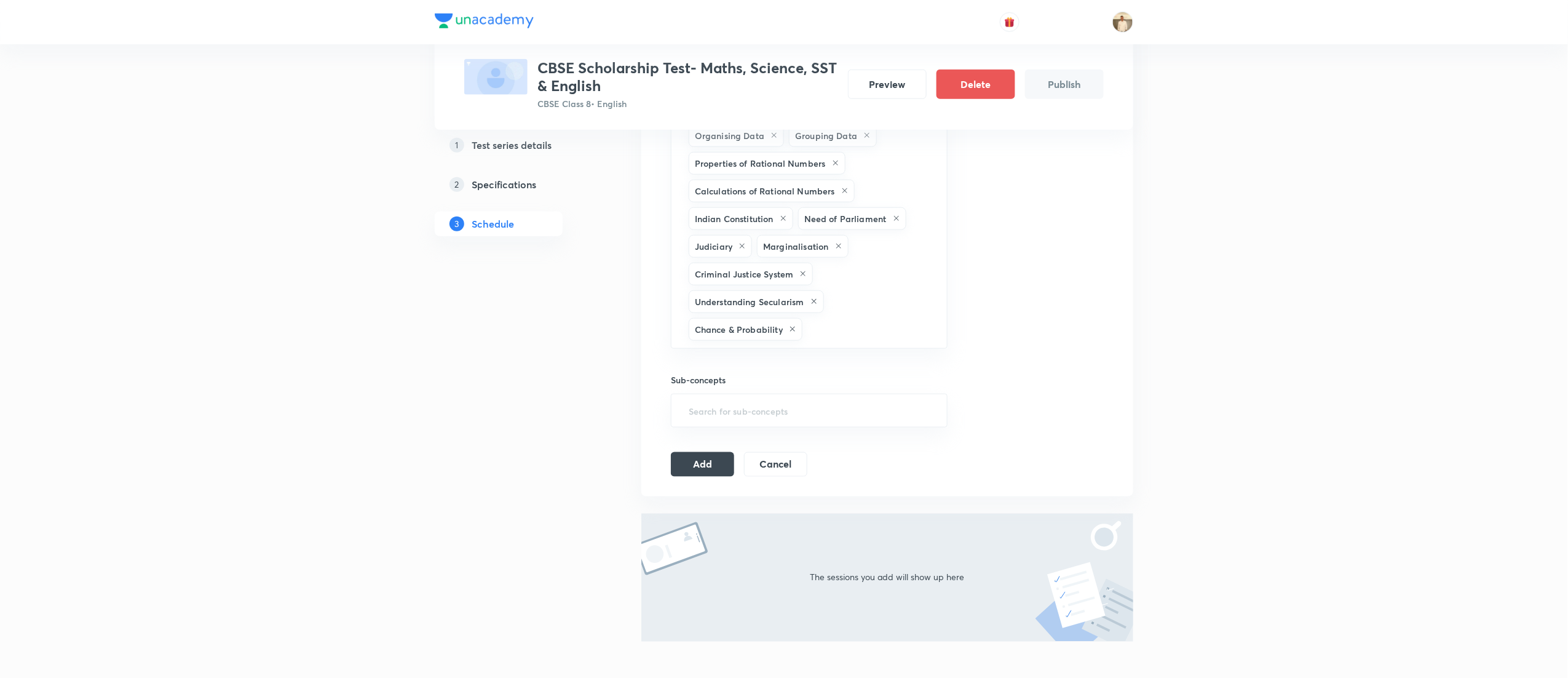
scroll to position [615, 0]
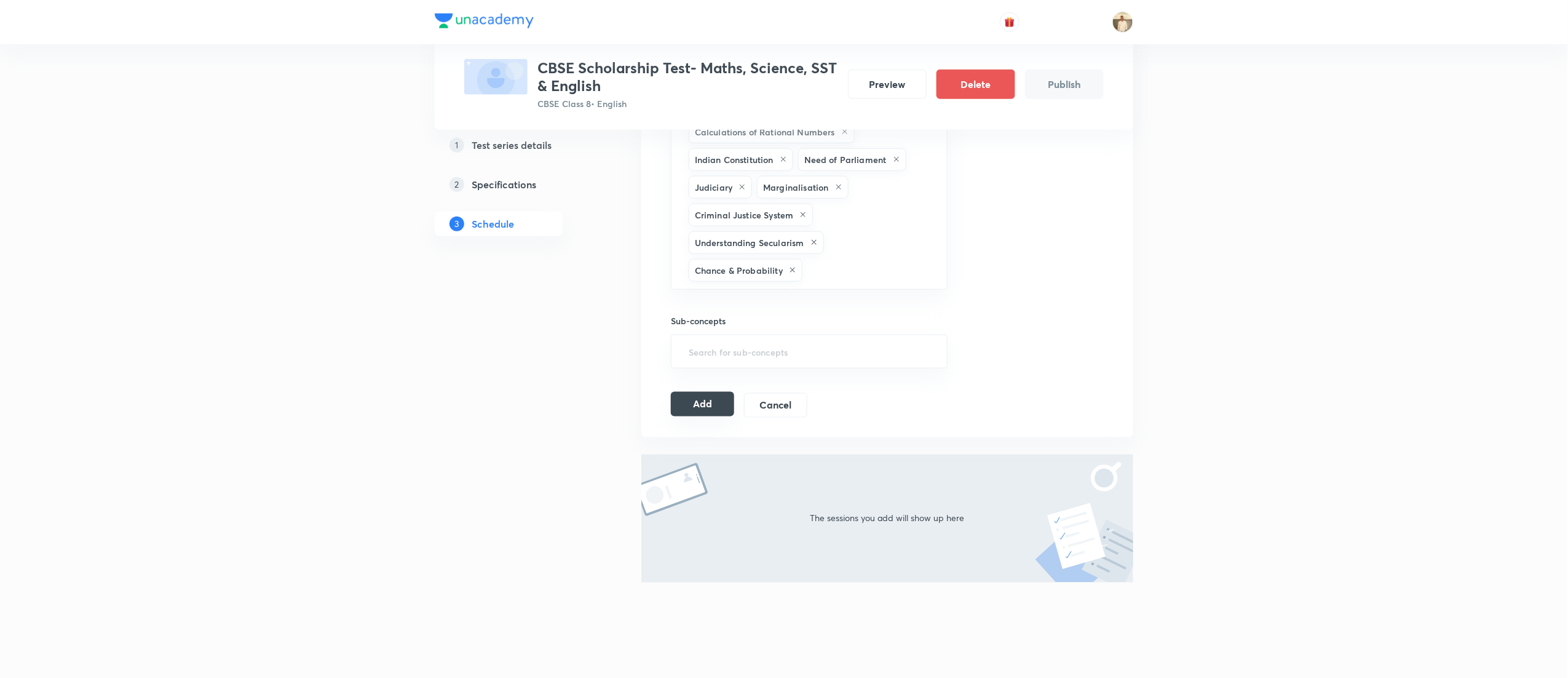
click at [697, 409] on button "Add" at bounding box center [702, 404] width 64 height 25
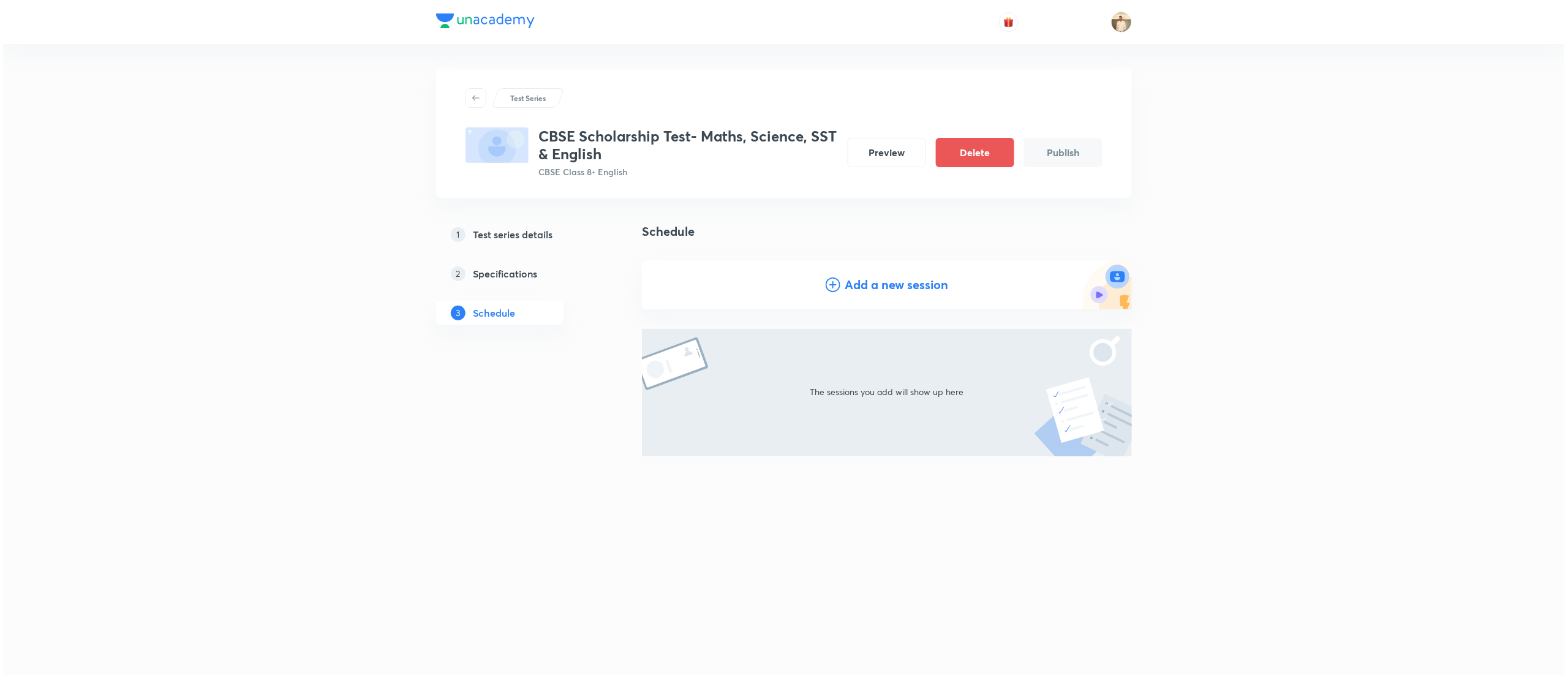
scroll to position [0, 0]
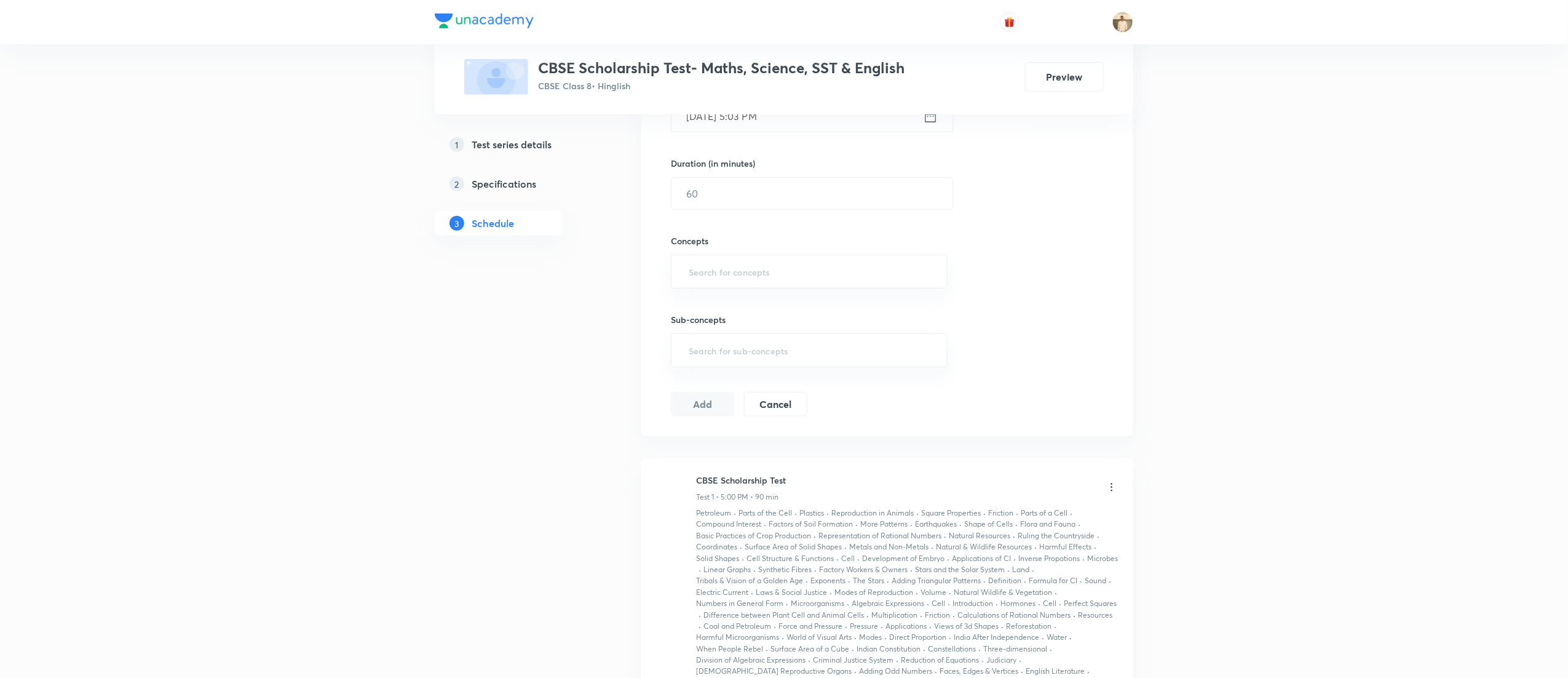
scroll to position [549, 0]
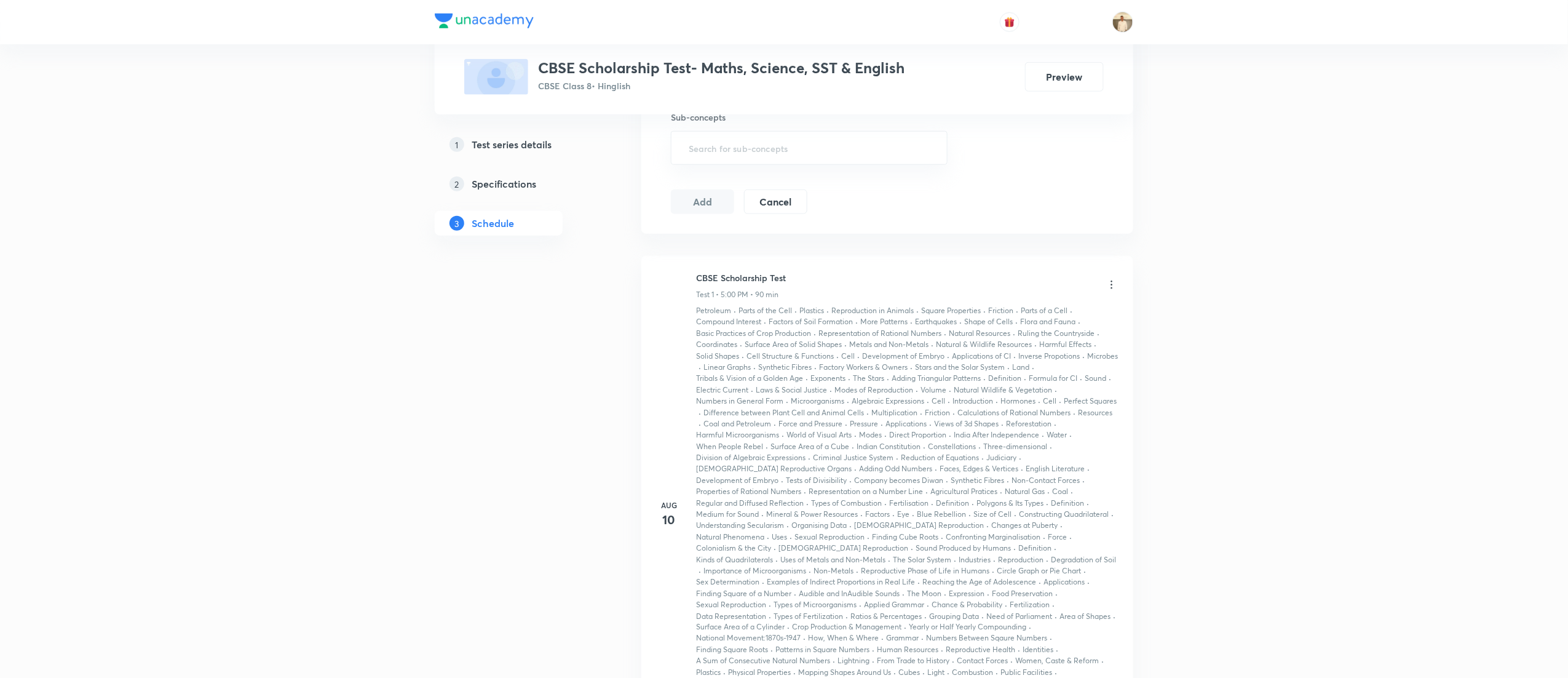
click at [713, 276] on h6 "CBSE Scholarship Test" at bounding box center [741, 278] width 90 height 13
copy h6 "CBSE Scholarship Test"
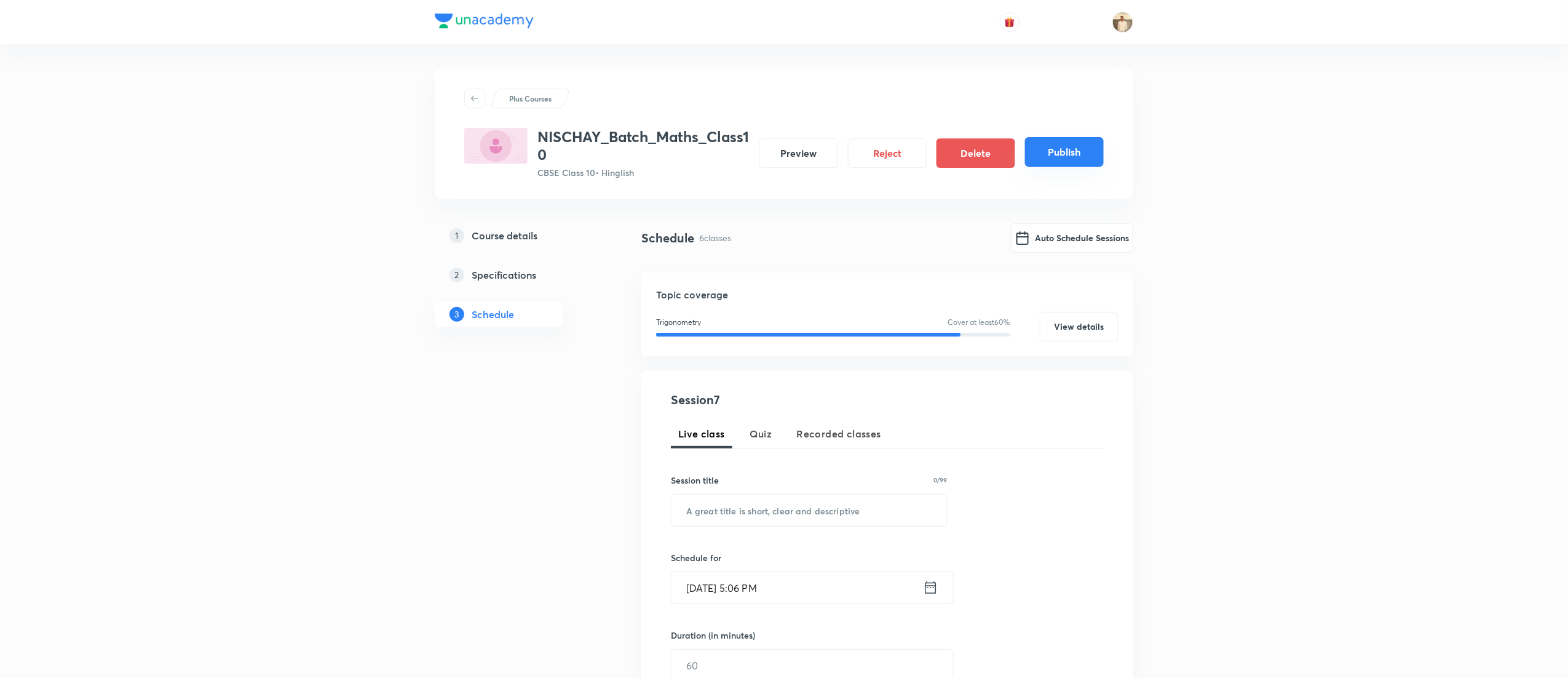
click at [1075, 144] on button "Publish" at bounding box center [1064, 152] width 79 height 30
